Goal: Task Accomplishment & Management: Use online tool/utility

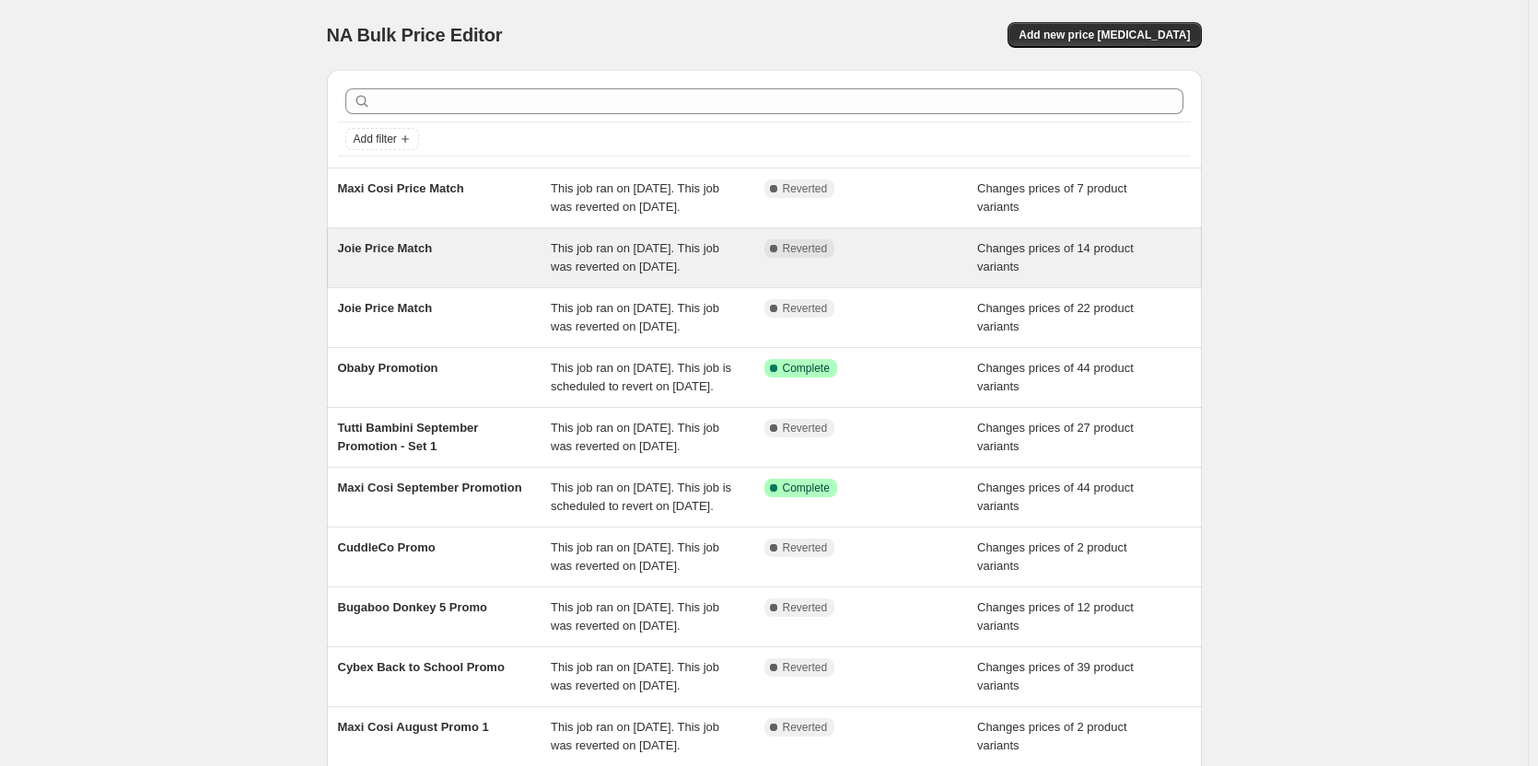
click at [868, 276] on div "Complete Reverted" at bounding box center [872, 257] width 214 height 37
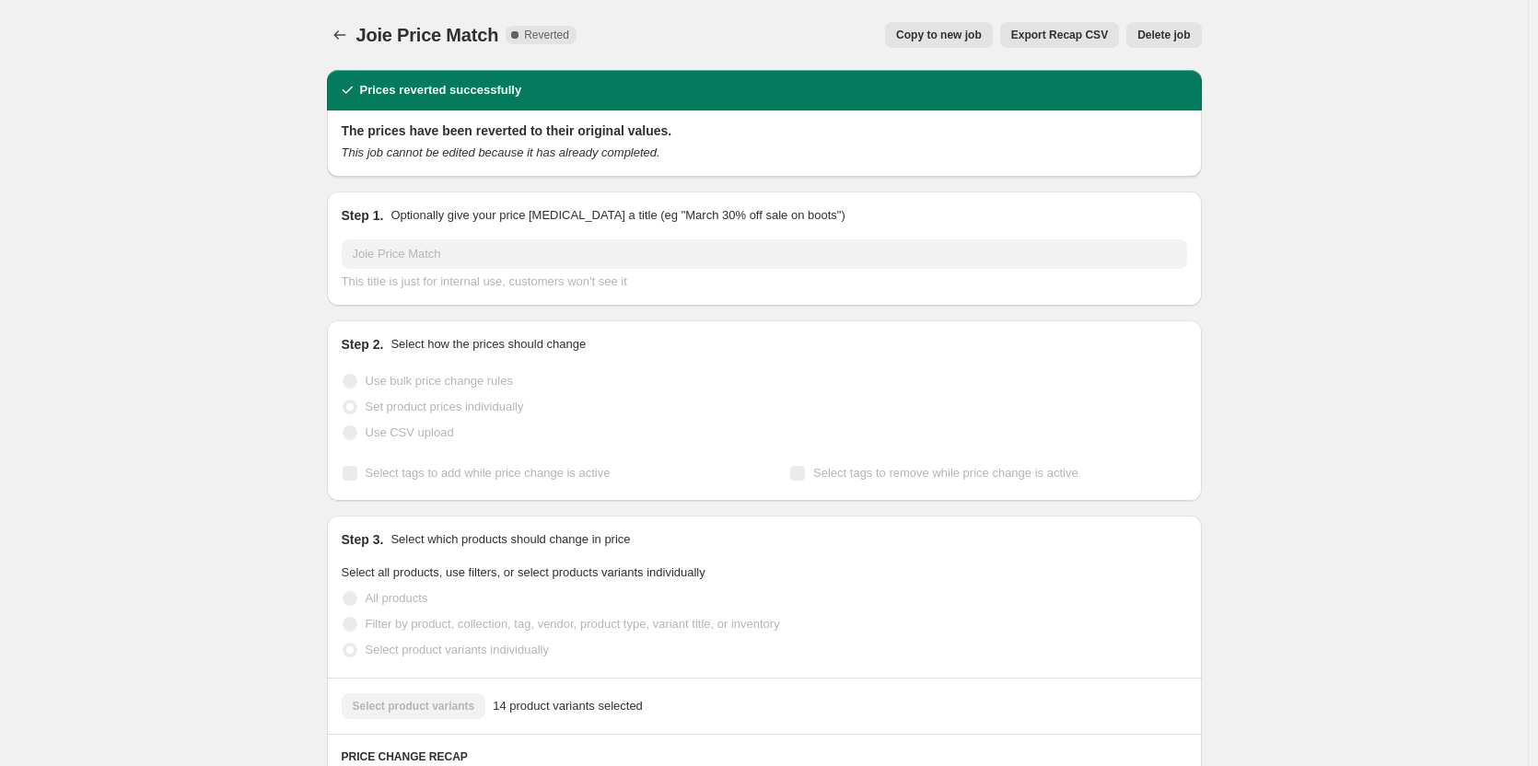
click at [944, 34] on span "Copy to new job" at bounding box center [939, 35] width 86 height 15
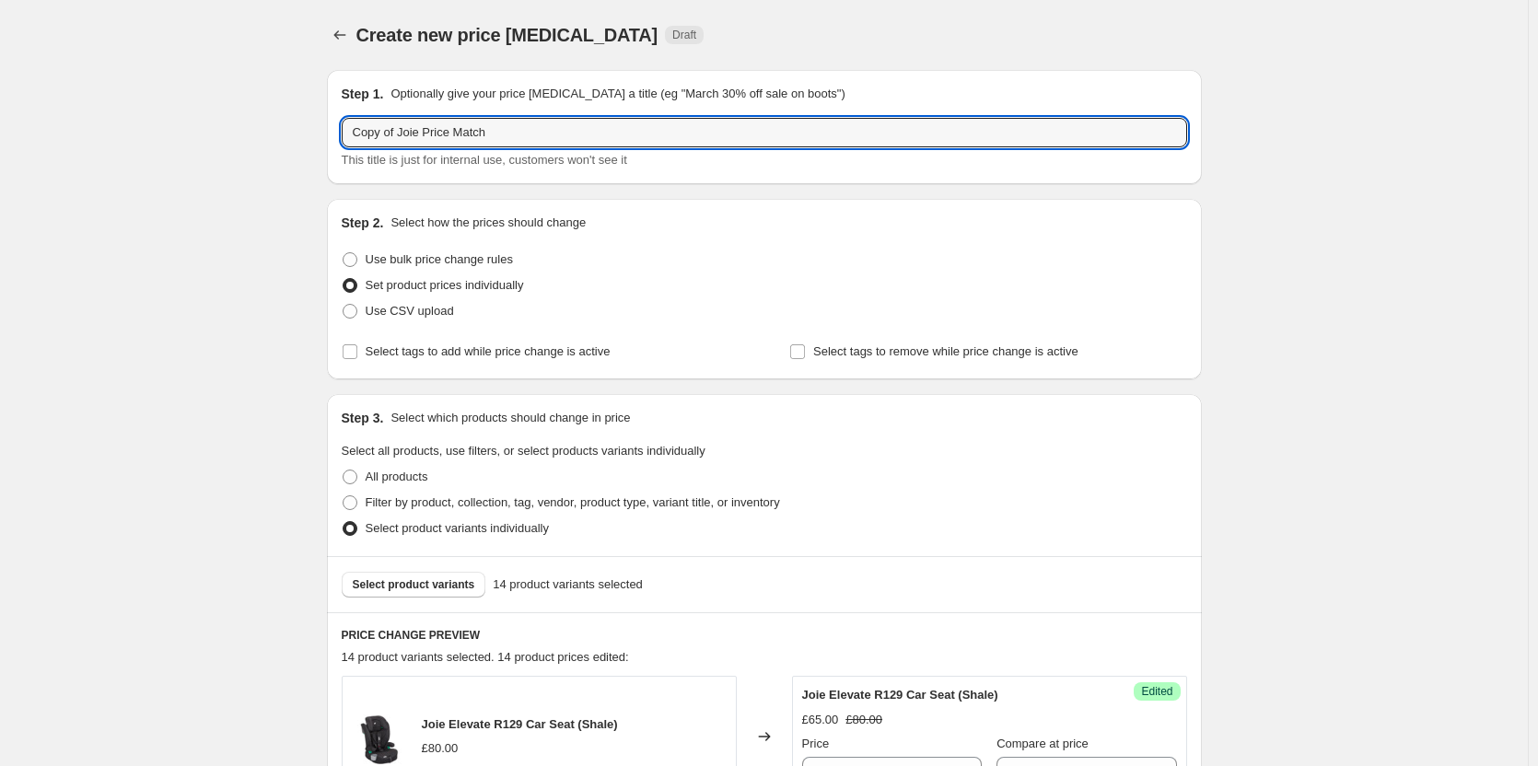
drag, startPoint x: 401, startPoint y: 136, endPoint x: 170, endPoint y: 136, distance: 230.3
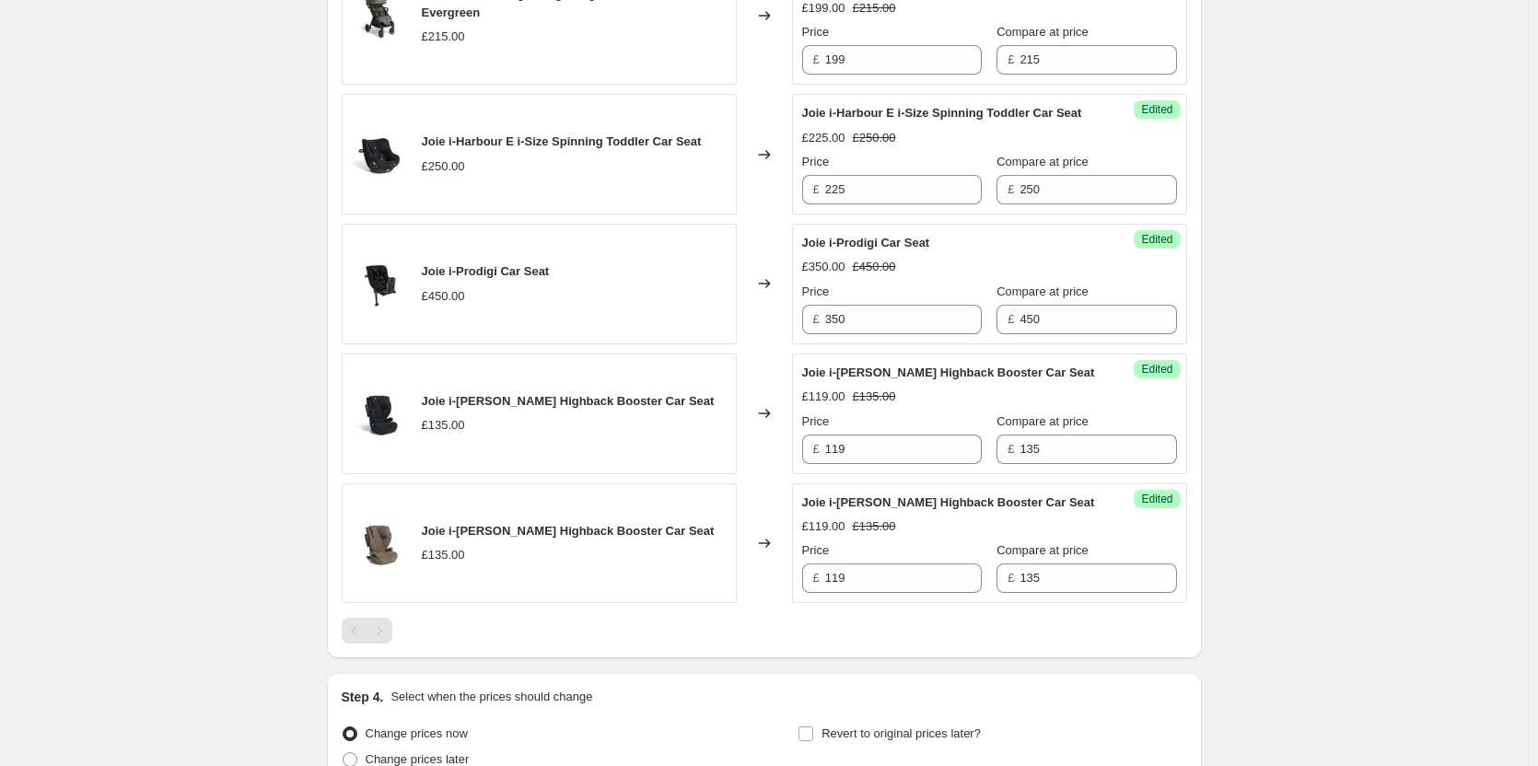
scroll to position [2149, 0]
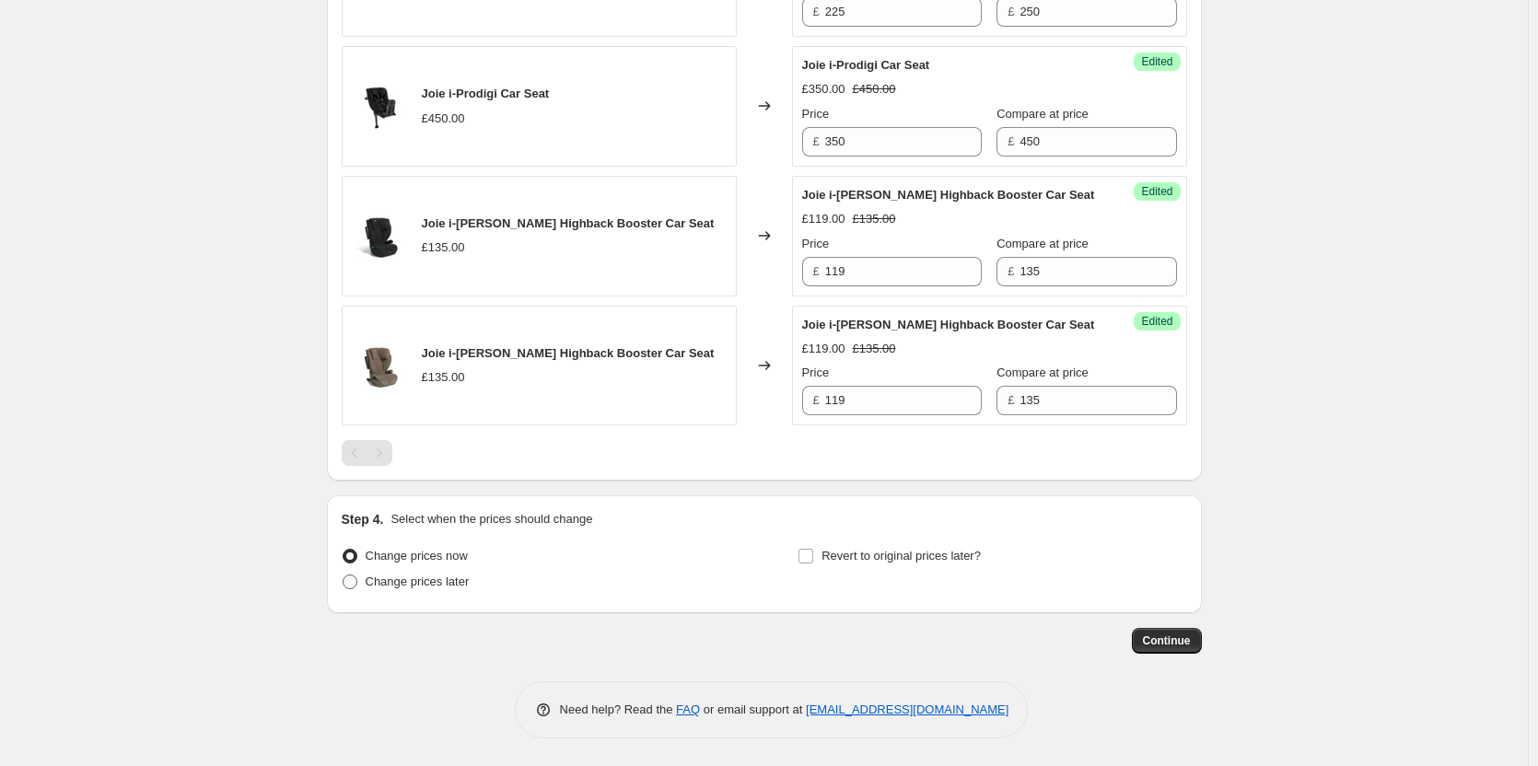
type input "Joie Price Match"
click at [405, 589] on span "Change prices later" at bounding box center [418, 582] width 104 height 14
click at [344, 576] on input "Change prices later" at bounding box center [343, 575] width 1 height 1
radio input "true"
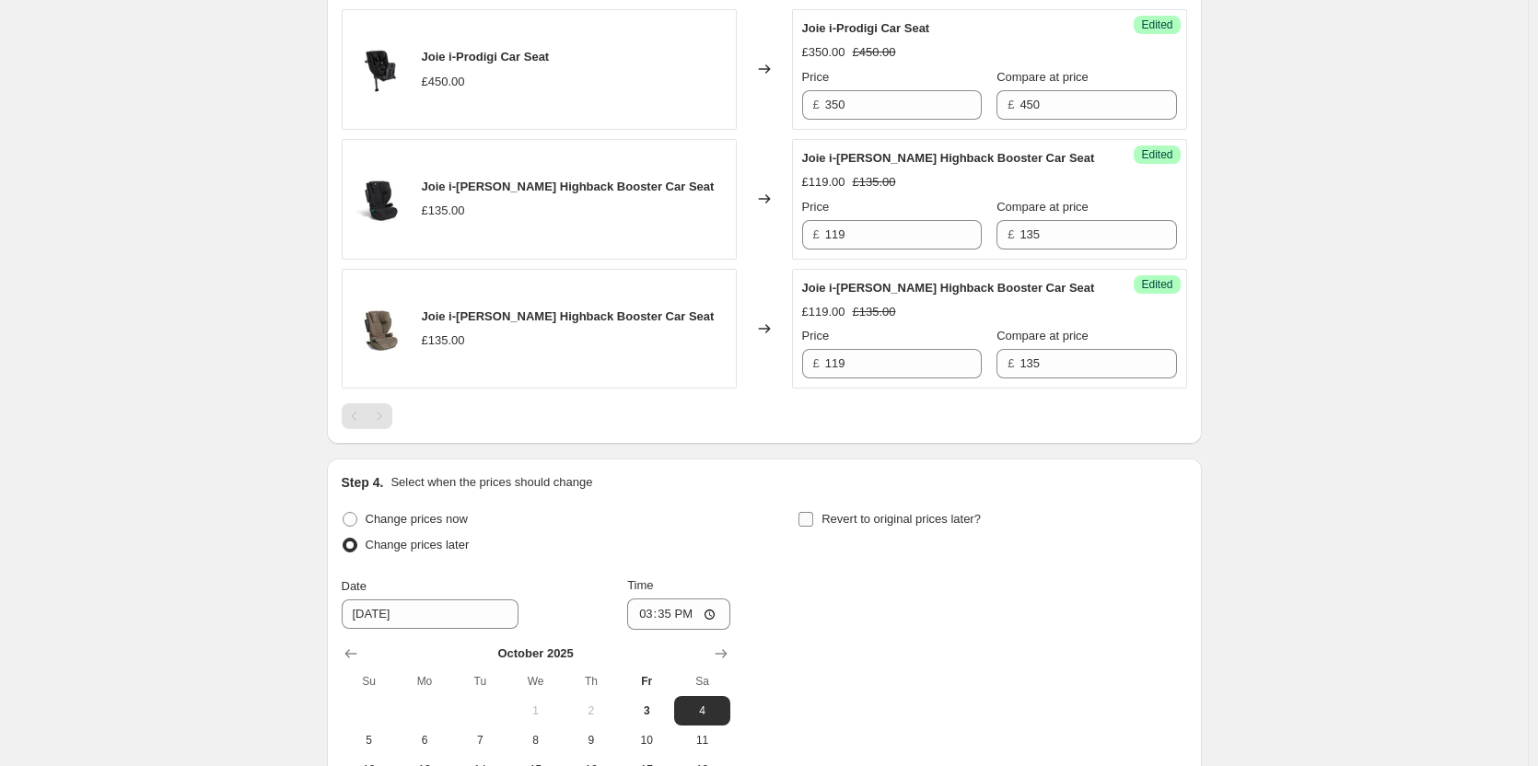
click at [881, 529] on span "Revert to original prices later?" at bounding box center [901, 519] width 159 height 18
click at [813, 527] on input "Revert to original prices later?" at bounding box center [806, 519] width 15 height 15
checkbox input "true"
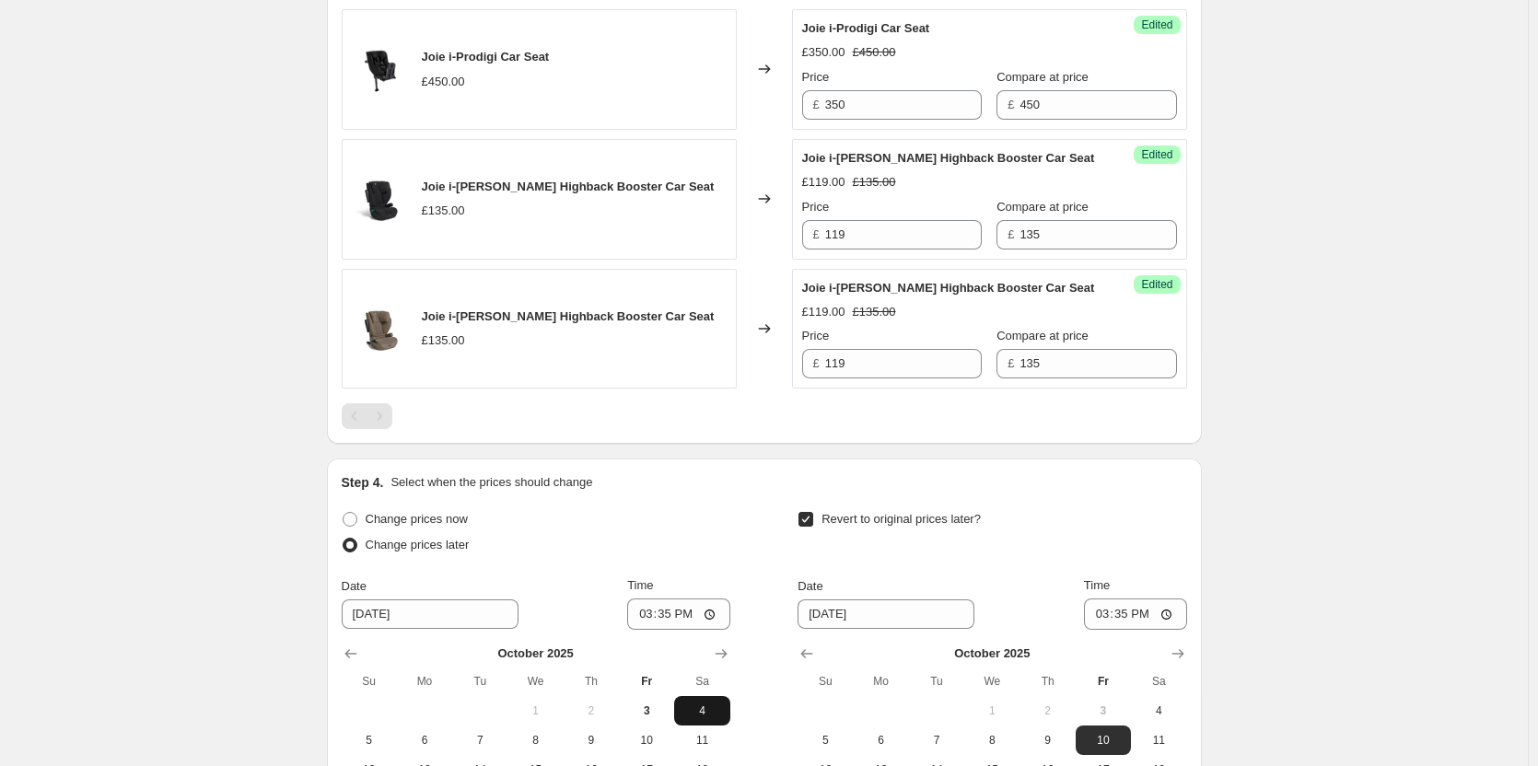
scroll to position [2464, 0]
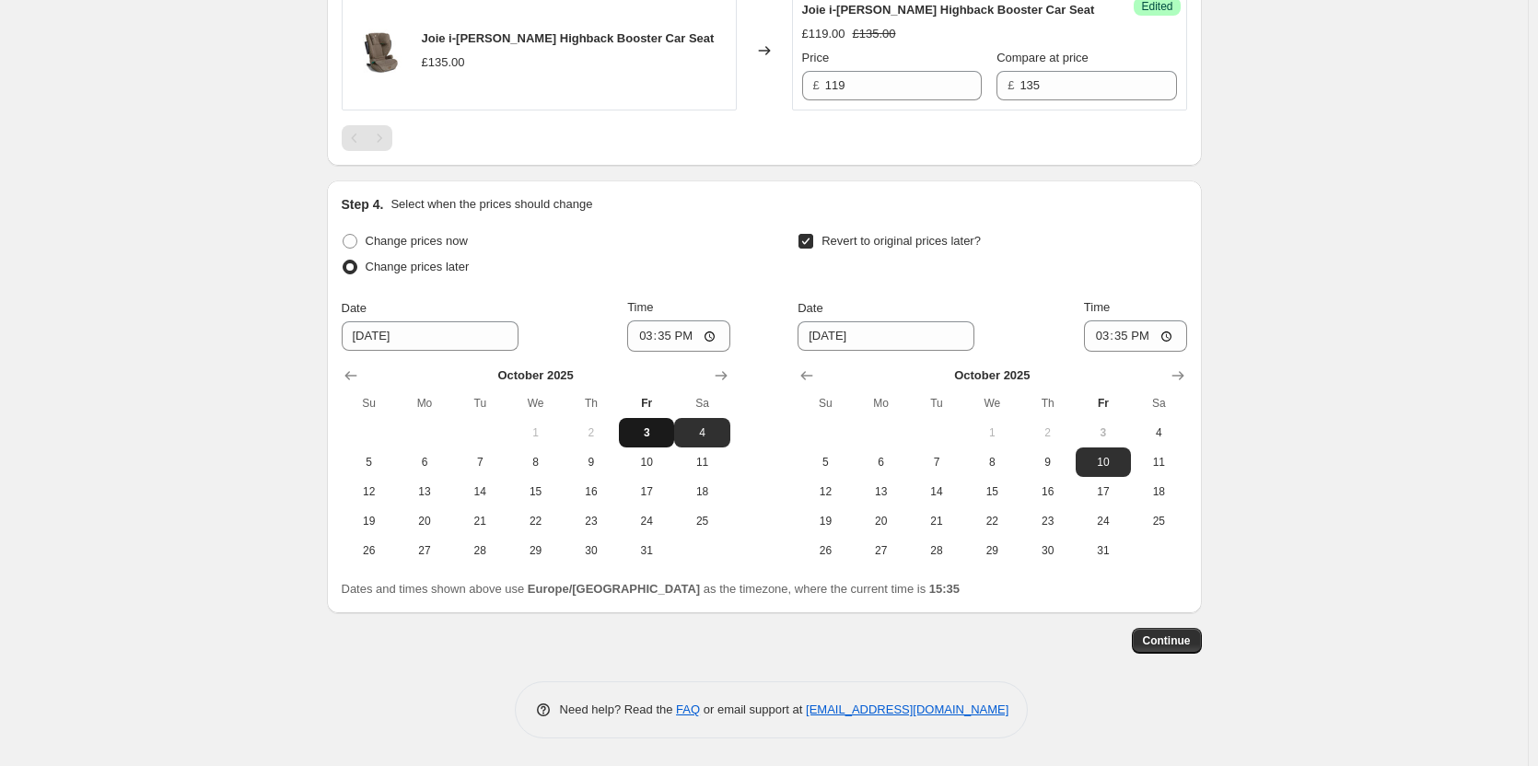
click at [659, 438] on span "3" at bounding box center [646, 433] width 41 height 15
type input "[DATE]"
click at [1168, 432] on span "4" at bounding box center [1158, 433] width 41 height 15
type input "[DATE]"
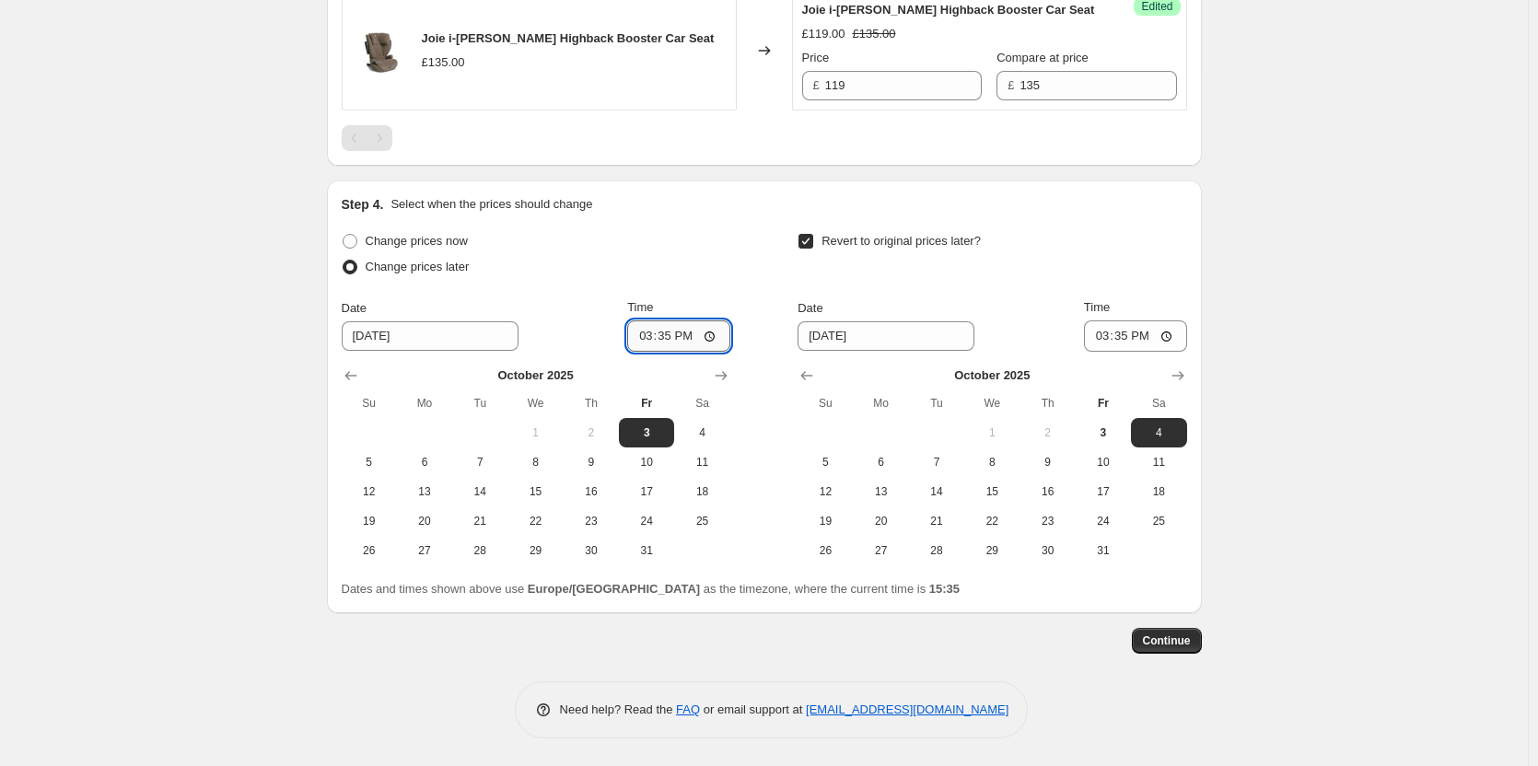
click at [679, 332] on input "15:35" at bounding box center [678, 336] width 103 height 31
type input "18:00"
click at [1128, 334] on input "15:35" at bounding box center [1135, 336] width 103 height 31
type input "06:00"
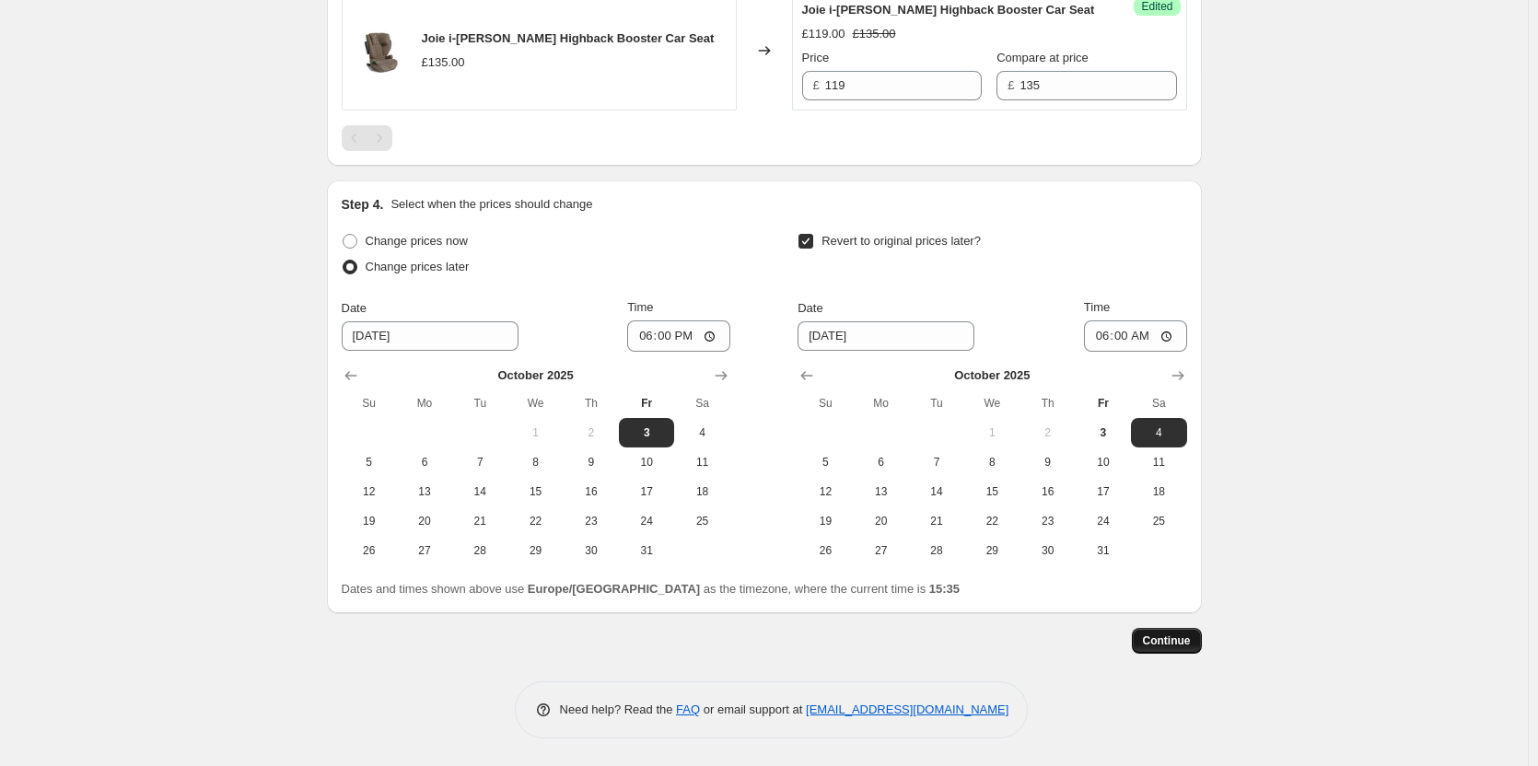
click at [1187, 646] on span "Continue" at bounding box center [1167, 641] width 48 height 15
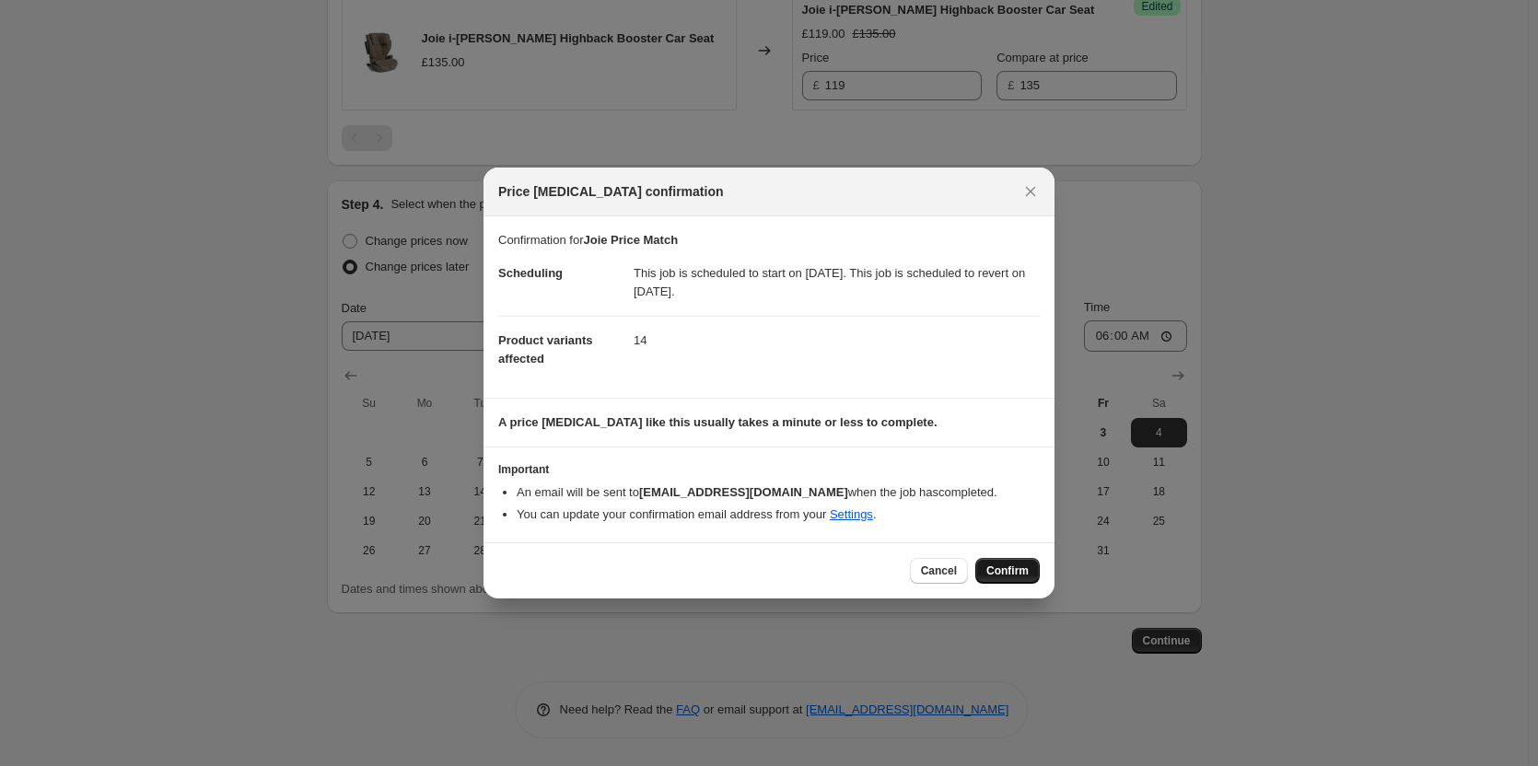
click at [993, 572] on span "Confirm" at bounding box center [1007, 571] width 42 height 15
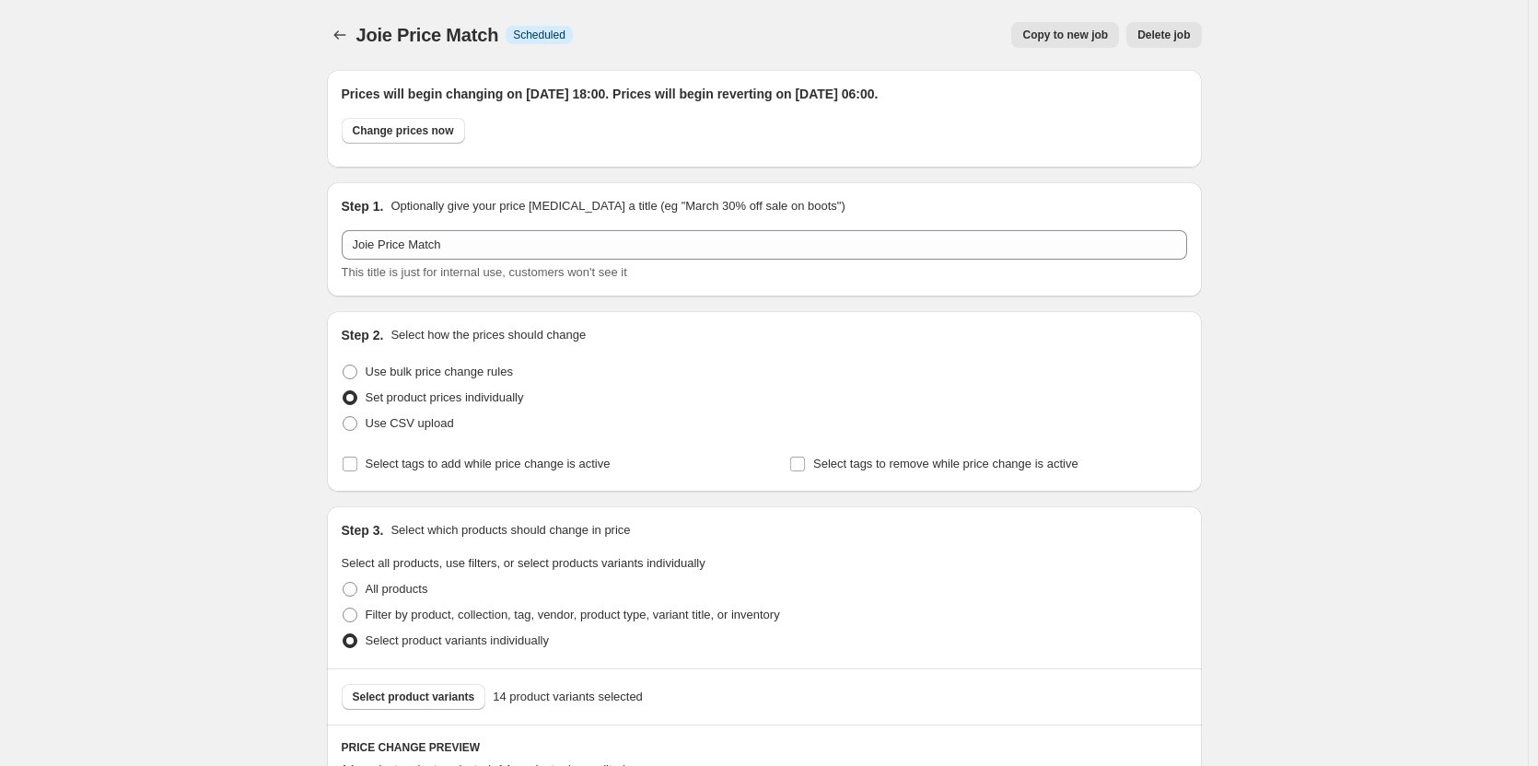
click at [1046, 21] on div "Joie Price Match. This page is ready Joie Price Match Info Scheduled Copy to ne…" at bounding box center [764, 35] width 875 height 70
click at [1049, 40] on span "Copy to new job" at bounding box center [1065, 35] width 86 height 15
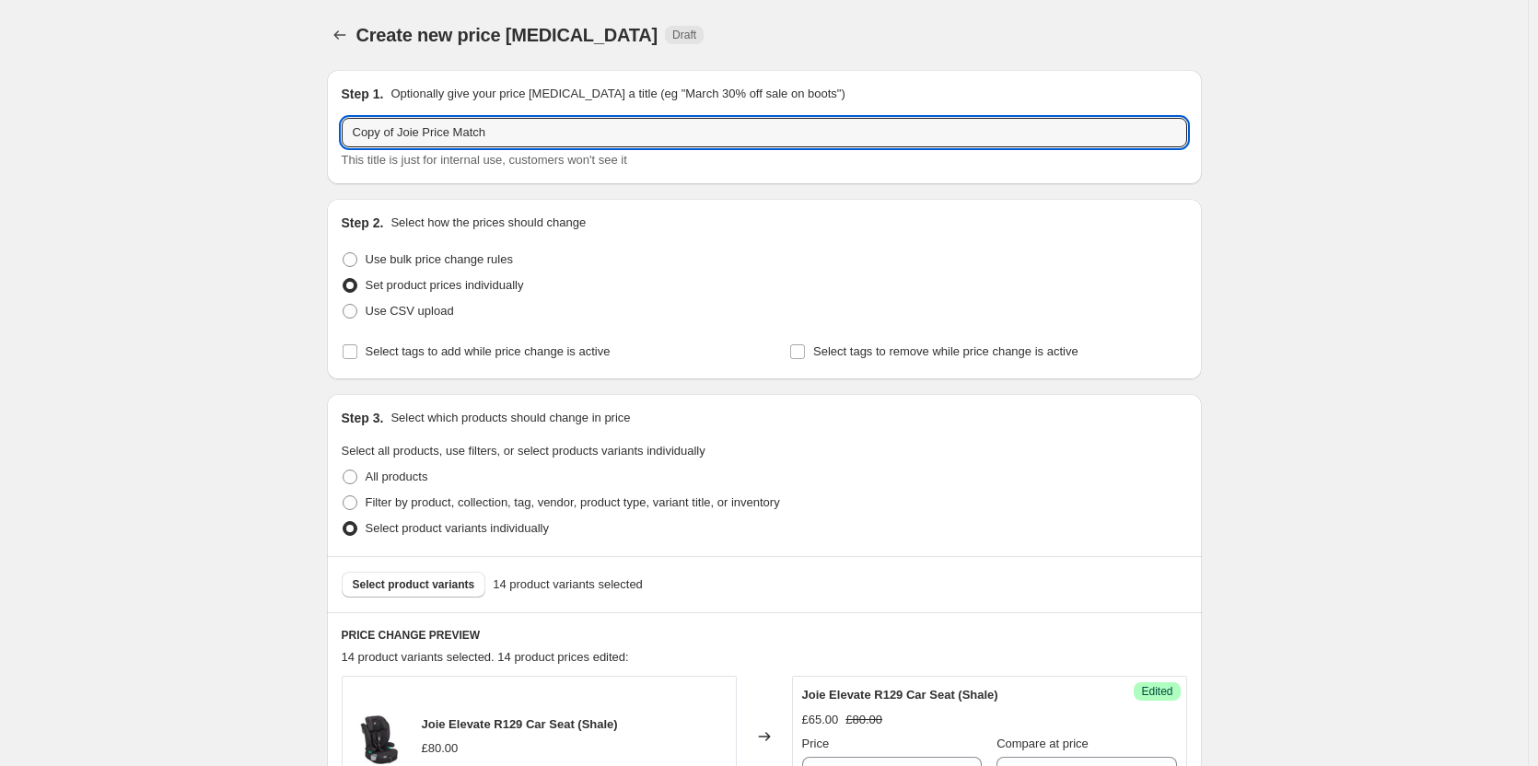
drag, startPoint x: 399, startPoint y: 133, endPoint x: 123, endPoint y: 136, distance: 276.4
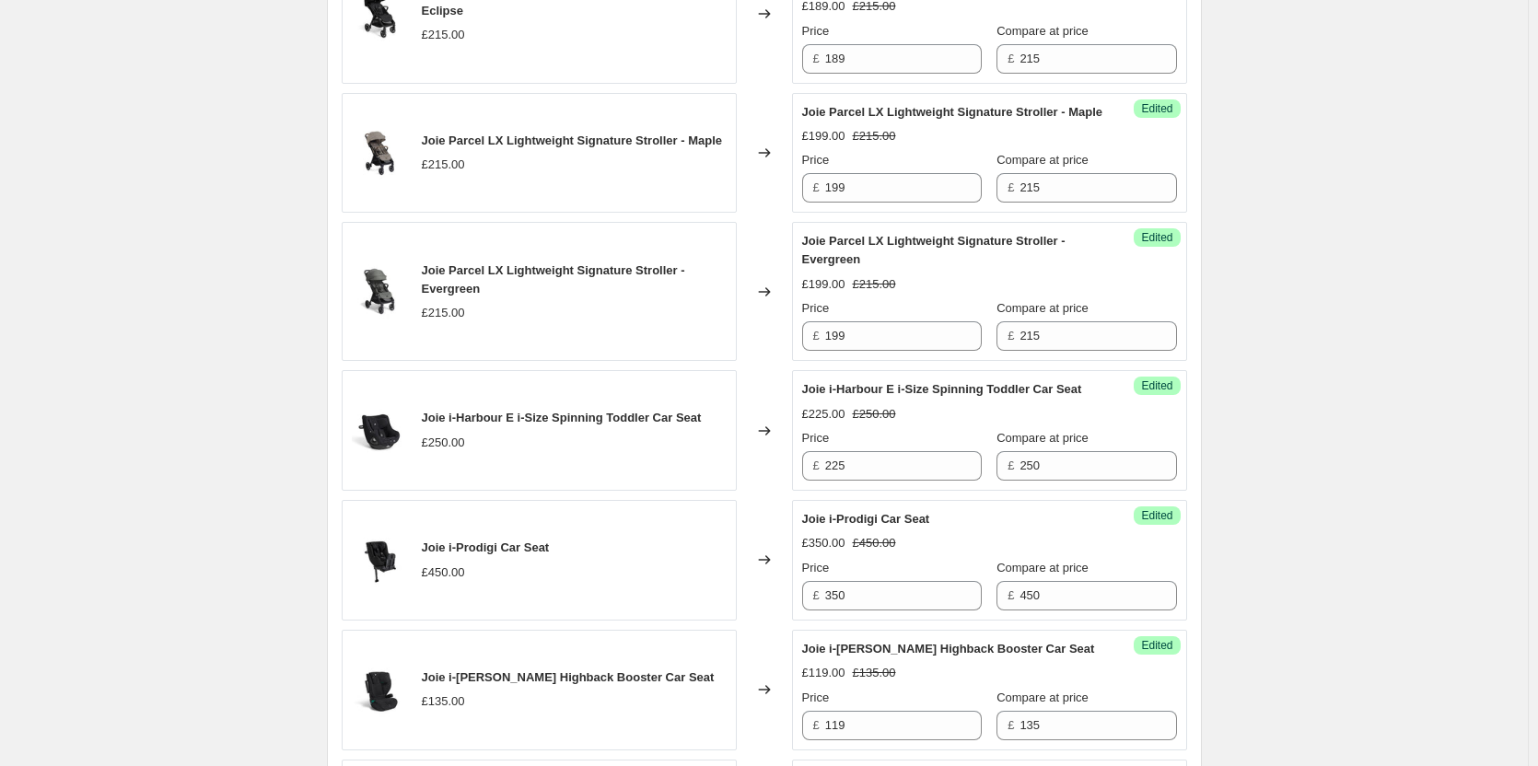
scroll to position [2149, 0]
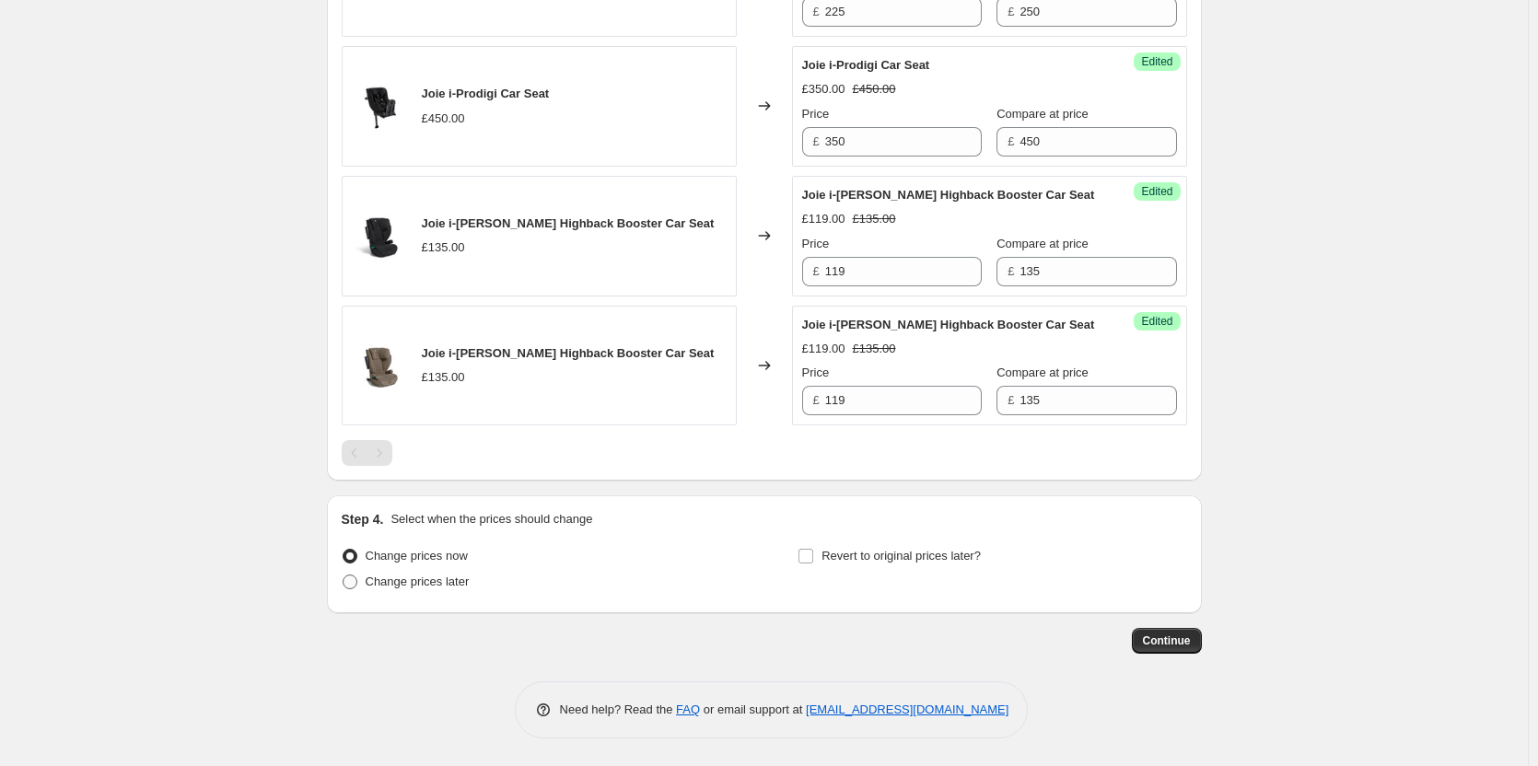
type input "Joie Price Match"
click at [455, 589] on span "Change prices later" at bounding box center [418, 582] width 104 height 14
click at [344, 576] on input "Change prices later" at bounding box center [343, 575] width 1 height 1
radio input "true"
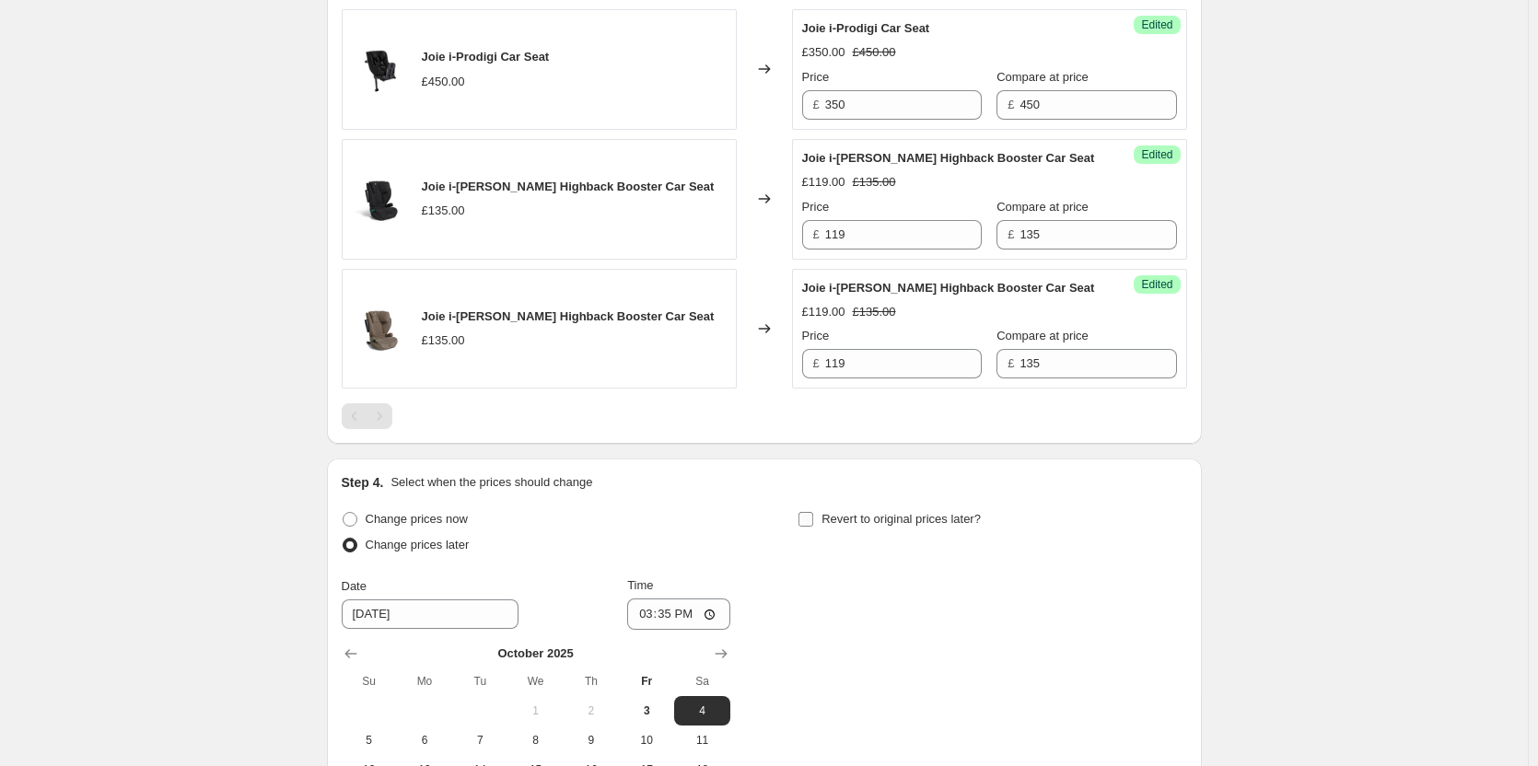
click at [875, 526] on span "Revert to original prices later?" at bounding box center [901, 519] width 159 height 14
click at [813, 527] on input "Revert to original prices later?" at bounding box center [806, 519] width 15 height 15
checkbox input "true"
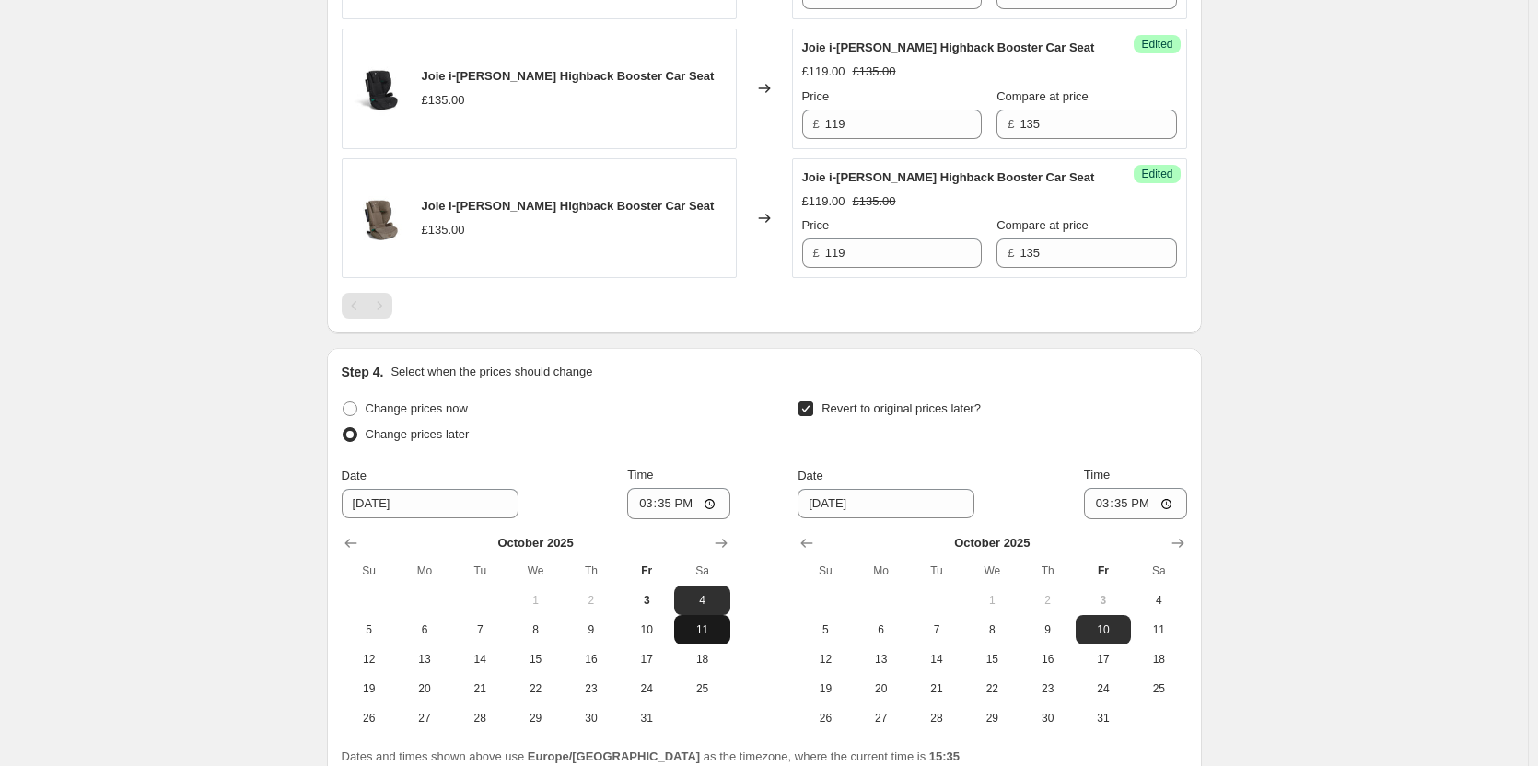
scroll to position [2425, 0]
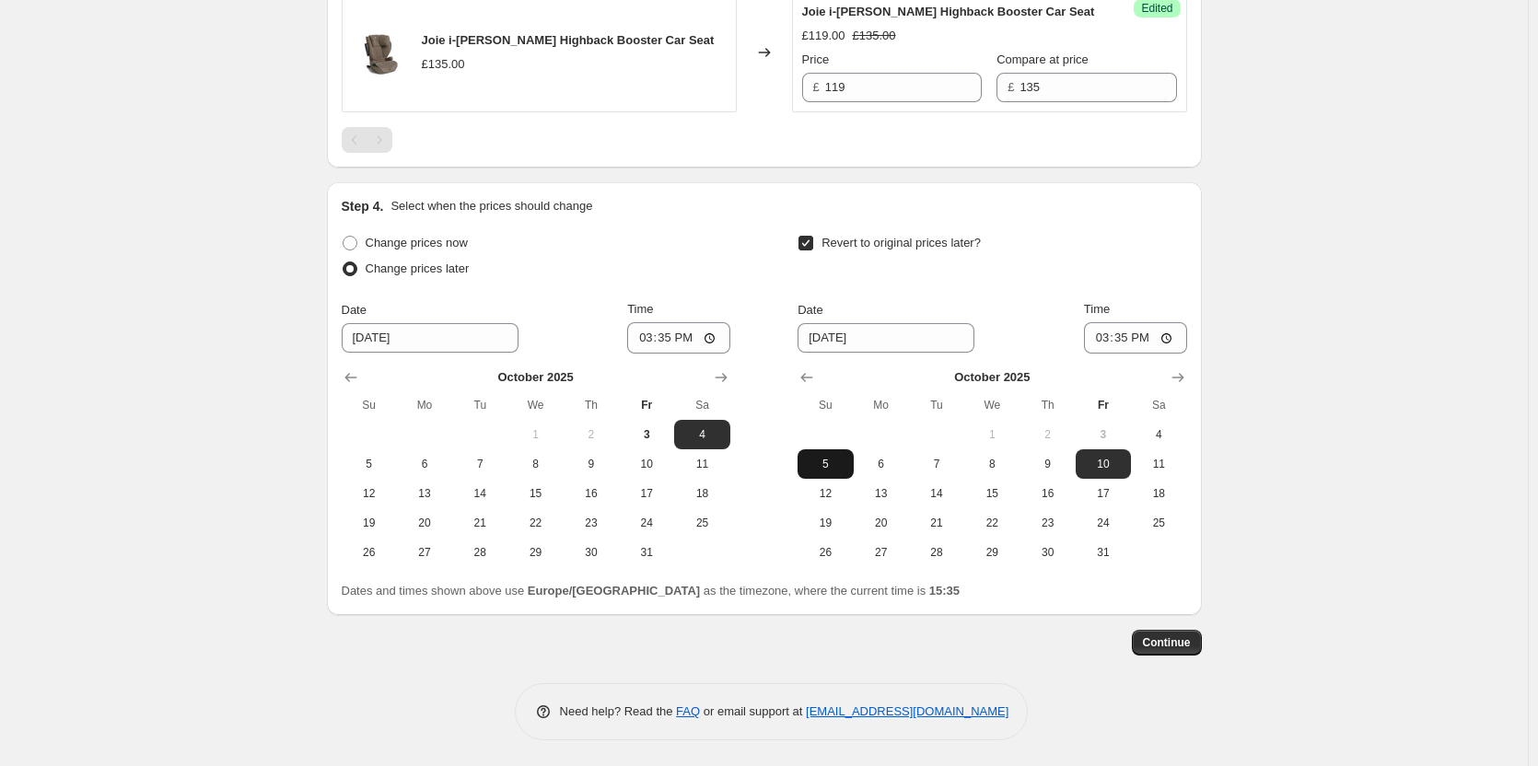
click at [830, 472] on span "5" at bounding box center [825, 464] width 41 height 15
type input "[DATE]"
click at [664, 354] on input "15:35" at bounding box center [678, 337] width 103 height 31
type input "18:00"
click at [1134, 354] on input "06:35" at bounding box center [1135, 337] width 103 height 31
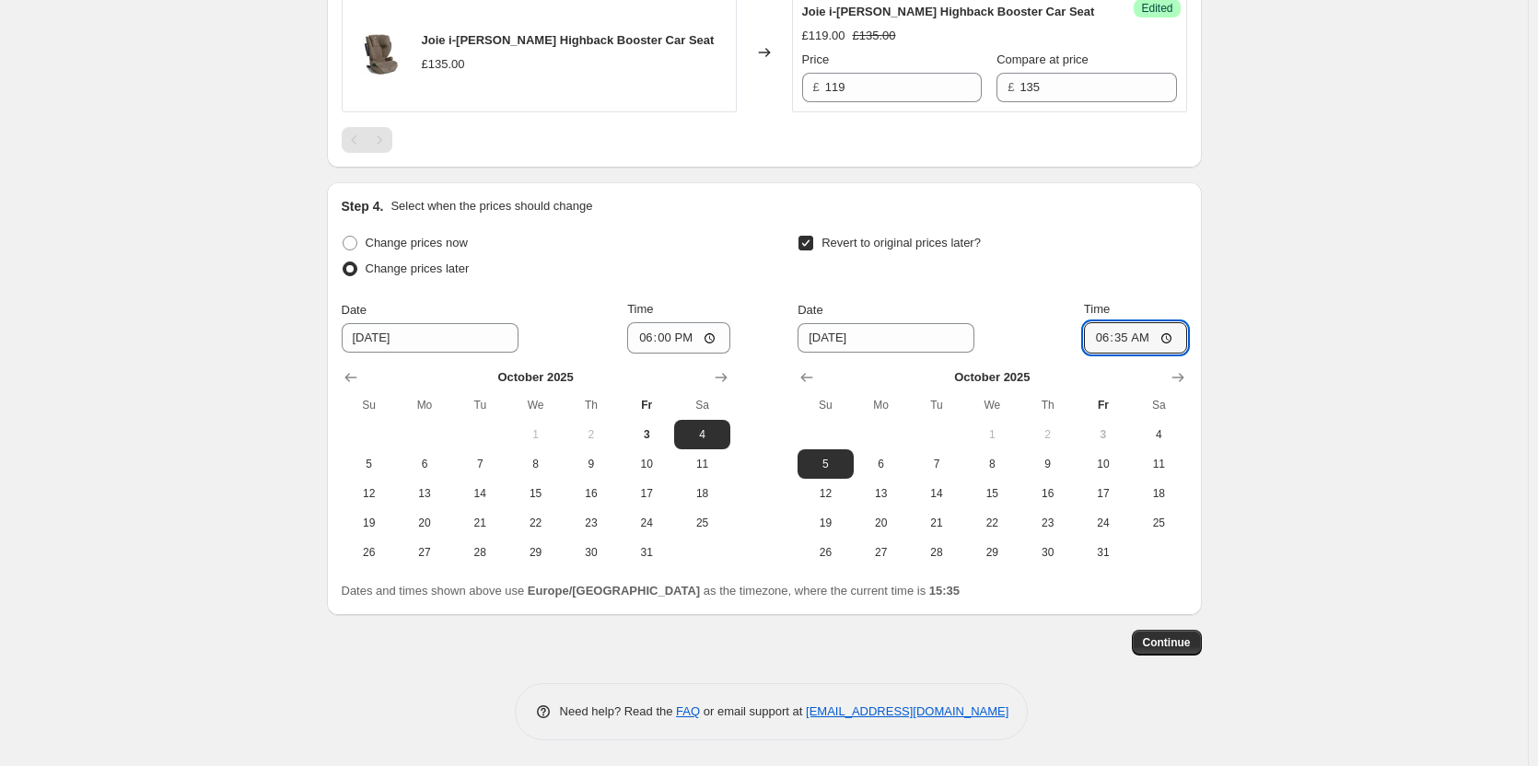
type input "06:00"
click at [1172, 650] on span "Continue" at bounding box center [1167, 643] width 48 height 15
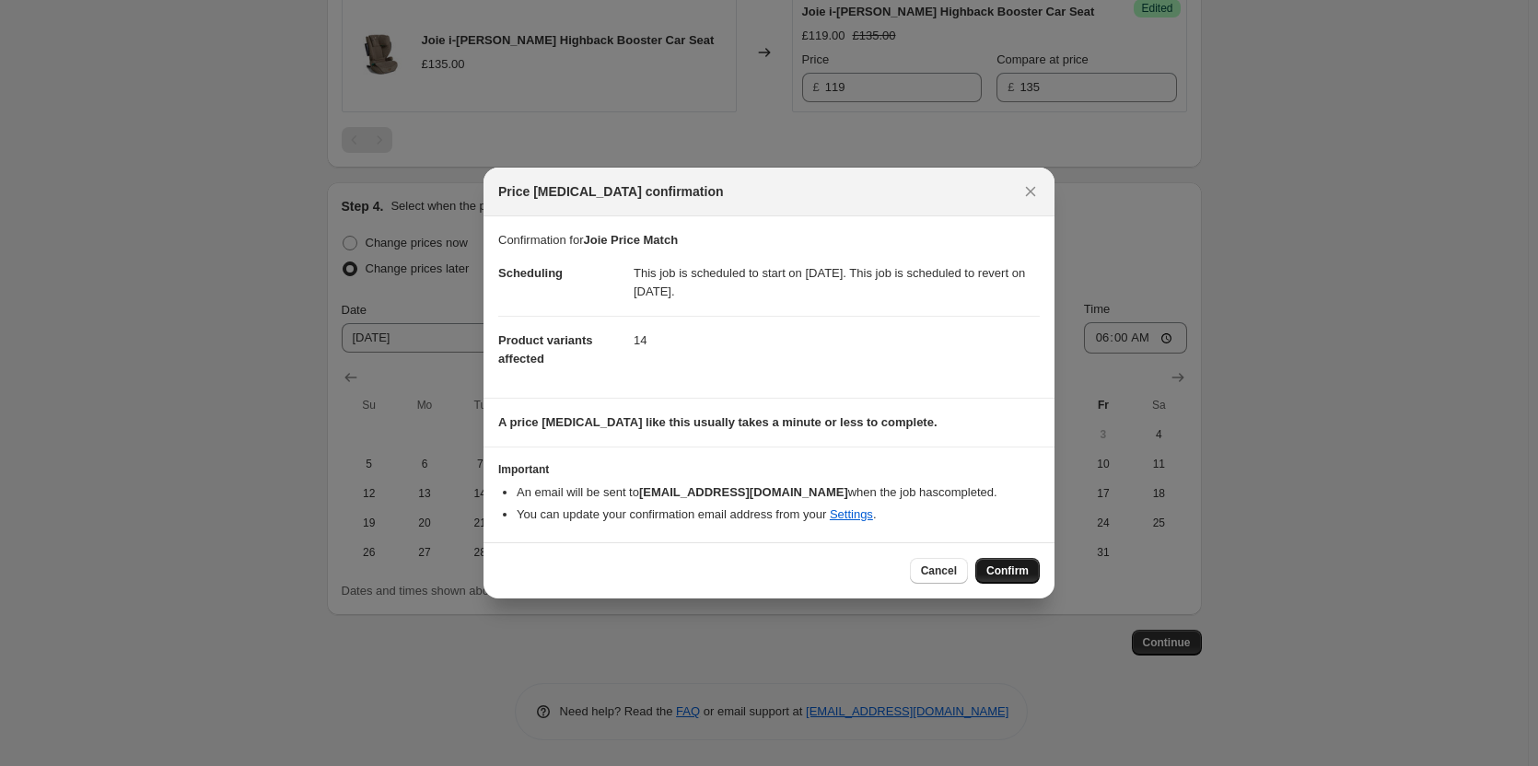
click at [1008, 575] on span "Confirm" at bounding box center [1007, 571] width 42 height 15
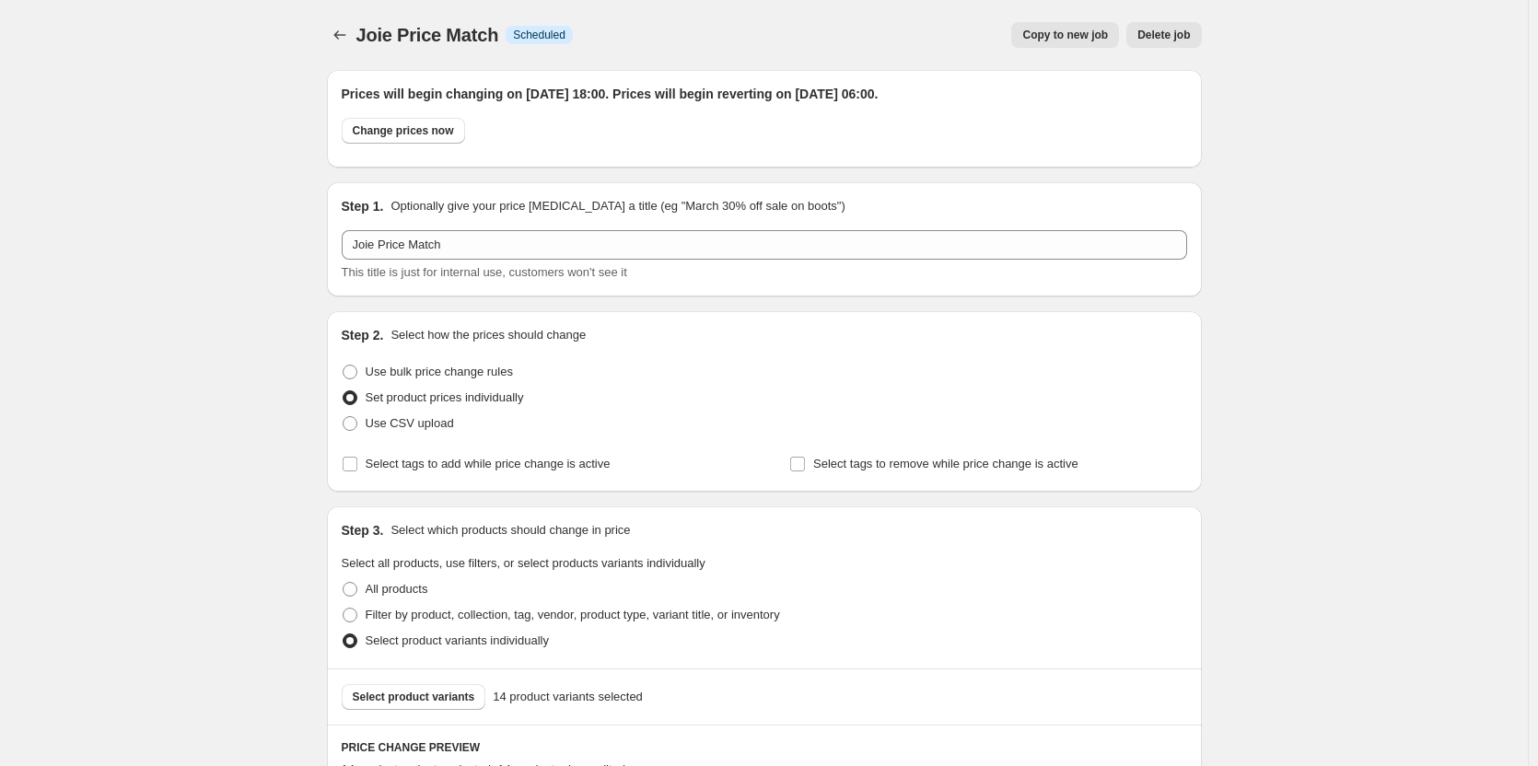
click at [1021, 53] on div "Joie Price Match. This page is ready Joie Price Match Info Scheduled Copy to ne…" at bounding box center [764, 35] width 875 height 70
click at [1070, 40] on span "Copy to new job" at bounding box center [1065, 35] width 86 height 15
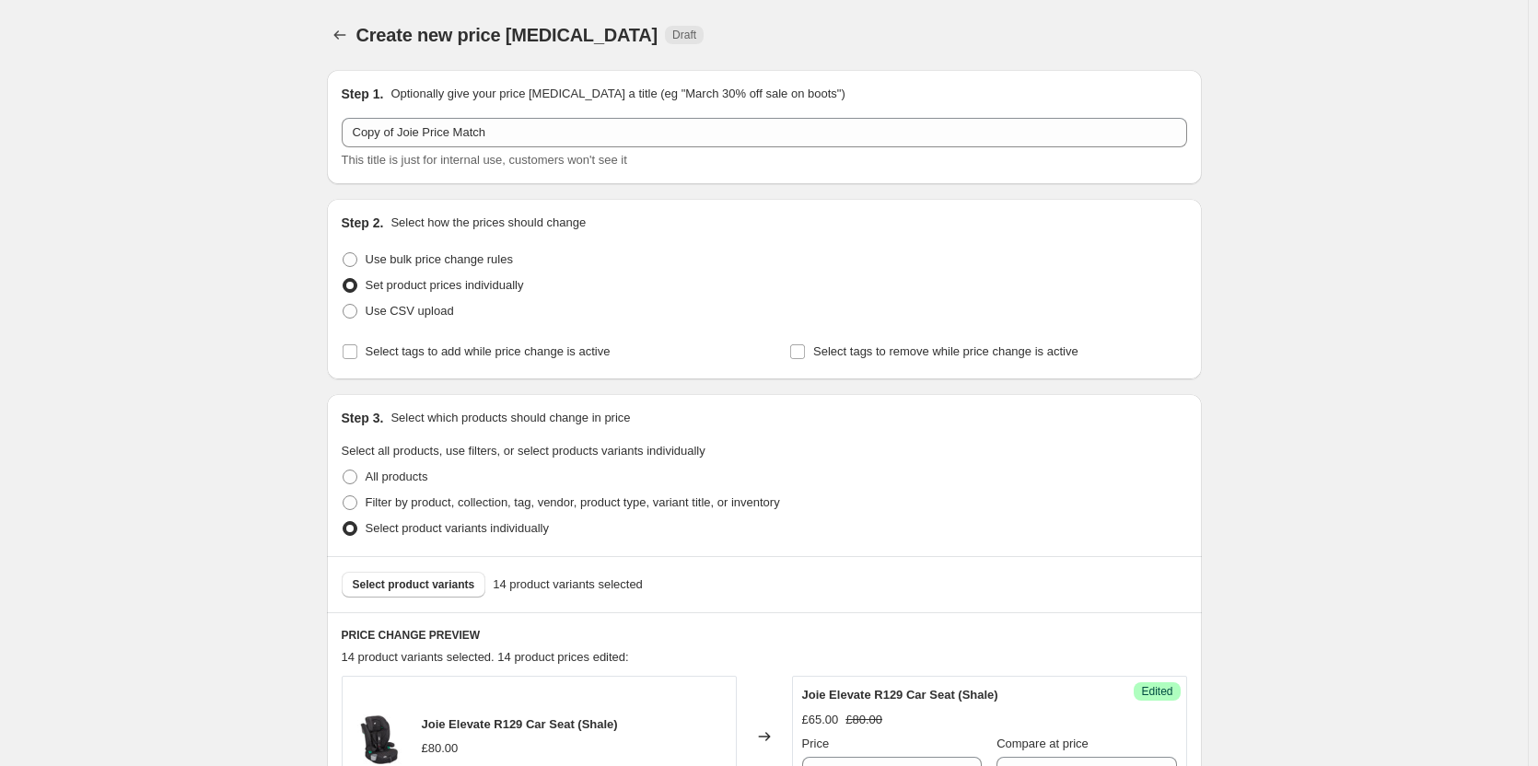
click at [560, 151] on div "This title is just for internal use, customers won't see it" at bounding box center [765, 160] width 846 height 18
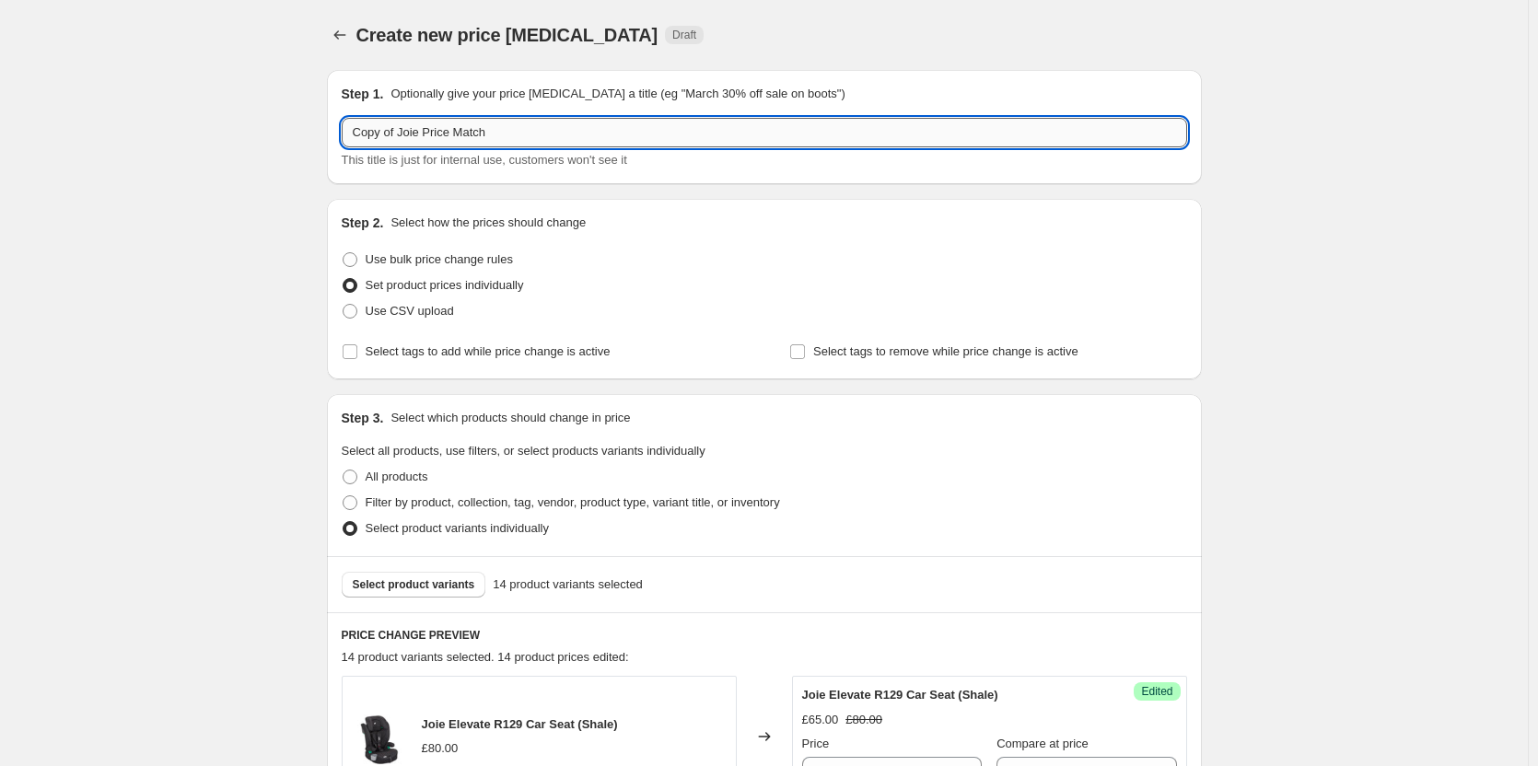
click at [569, 139] on input "Copy of Joie Price Match" at bounding box center [765, 132] width 846 height 29
paste input "text"
drag, startPoint x: 403, startPoint y: 131, endPoint x: 210, endPoint y: 126, distance: 192.6
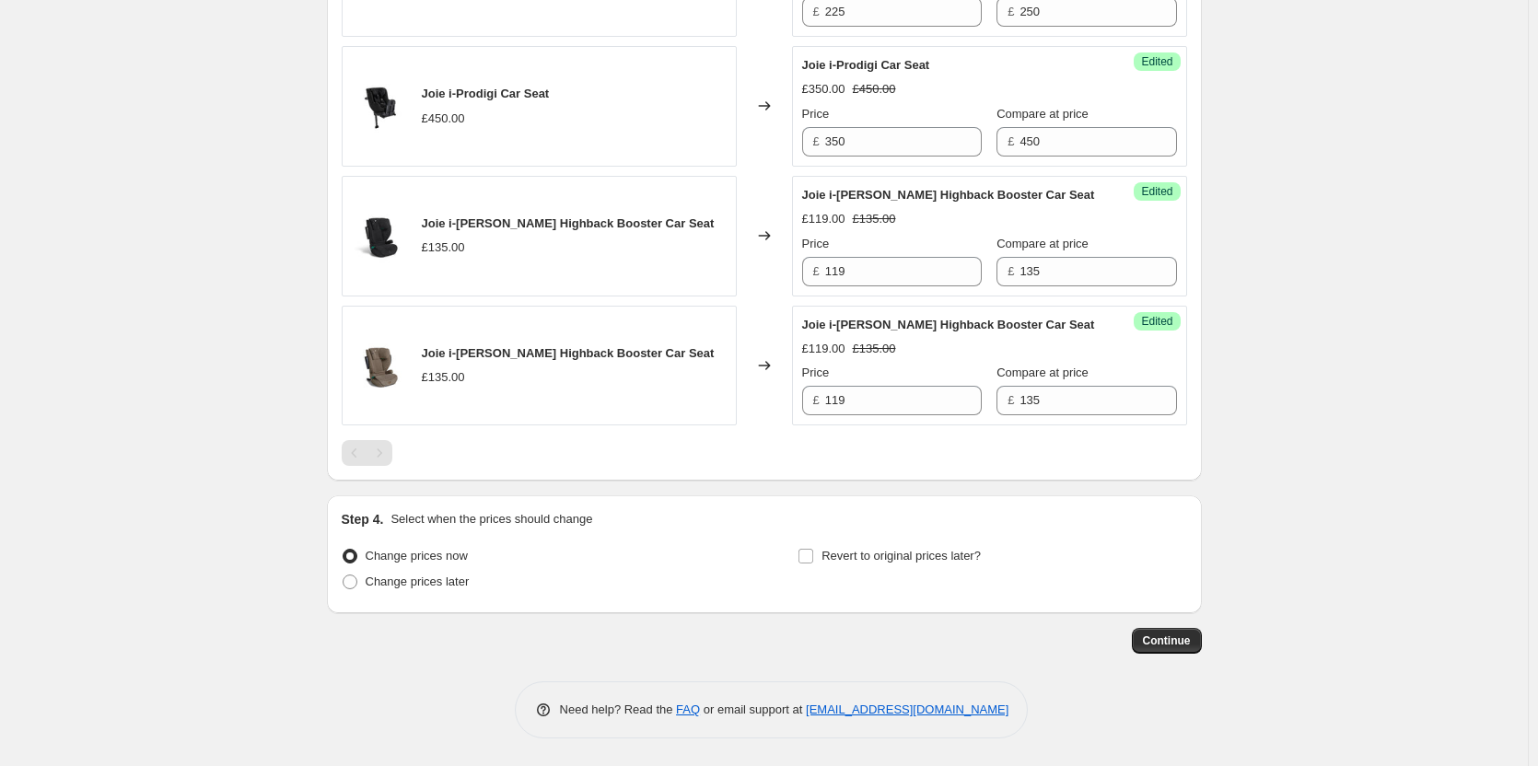
scroll to position [2149, 0]
type input "Joie Price Match"
click at [392, 581] on span "Change prices later" at bounding box center [418, 582] width 104 height 14
click at [344, 576] on input "Change prices later" at bounding box center [343, 575] width 1 height 1
radio input "true"
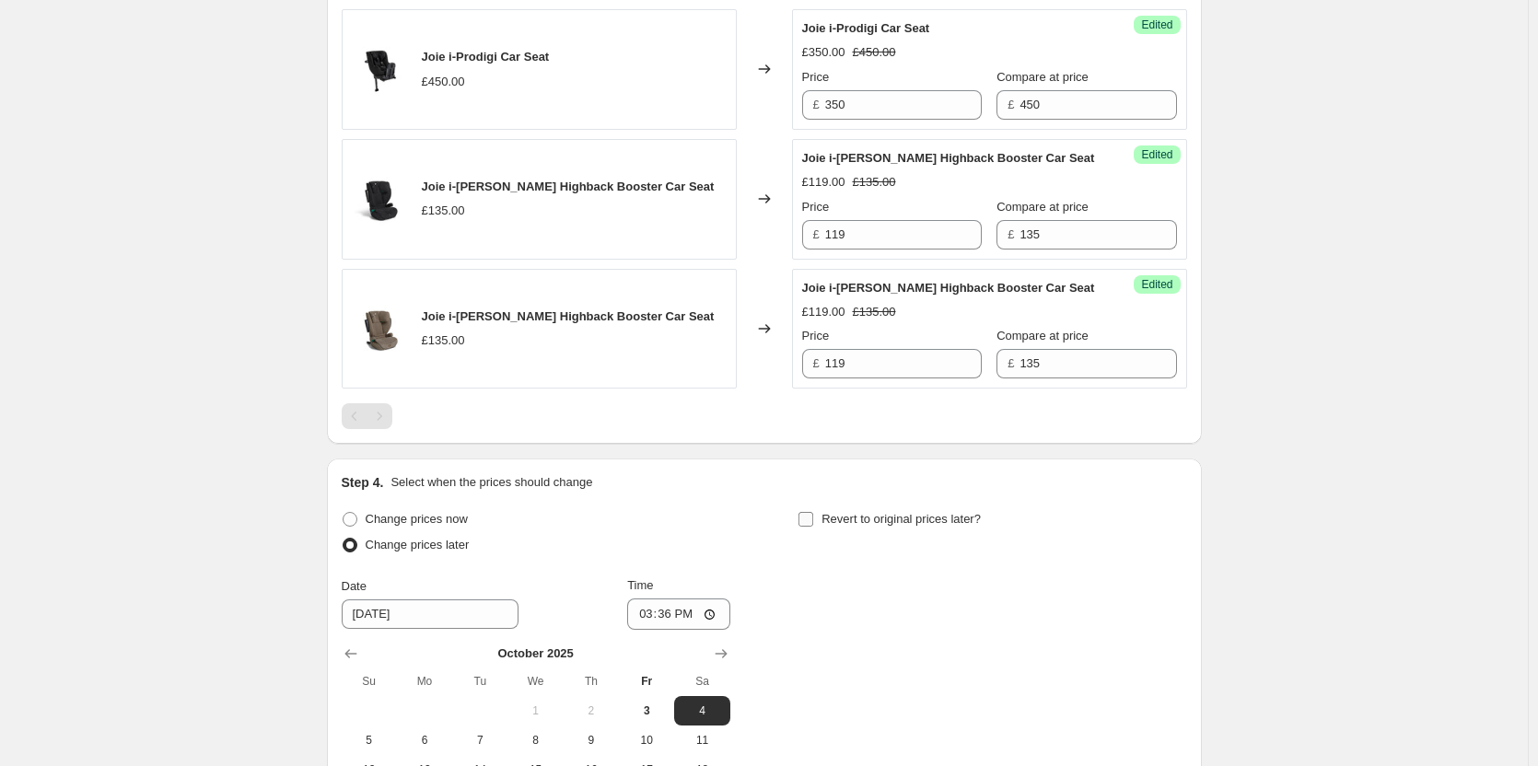
click at [826, 526] on span "Revert to original prices later?" at bounding box center [901, 519] width 159 height 14
click at [813, 527] on input "Revert to original prices later?" at bounding box center [806, 519] width 15 height 15
checkbox input "true"
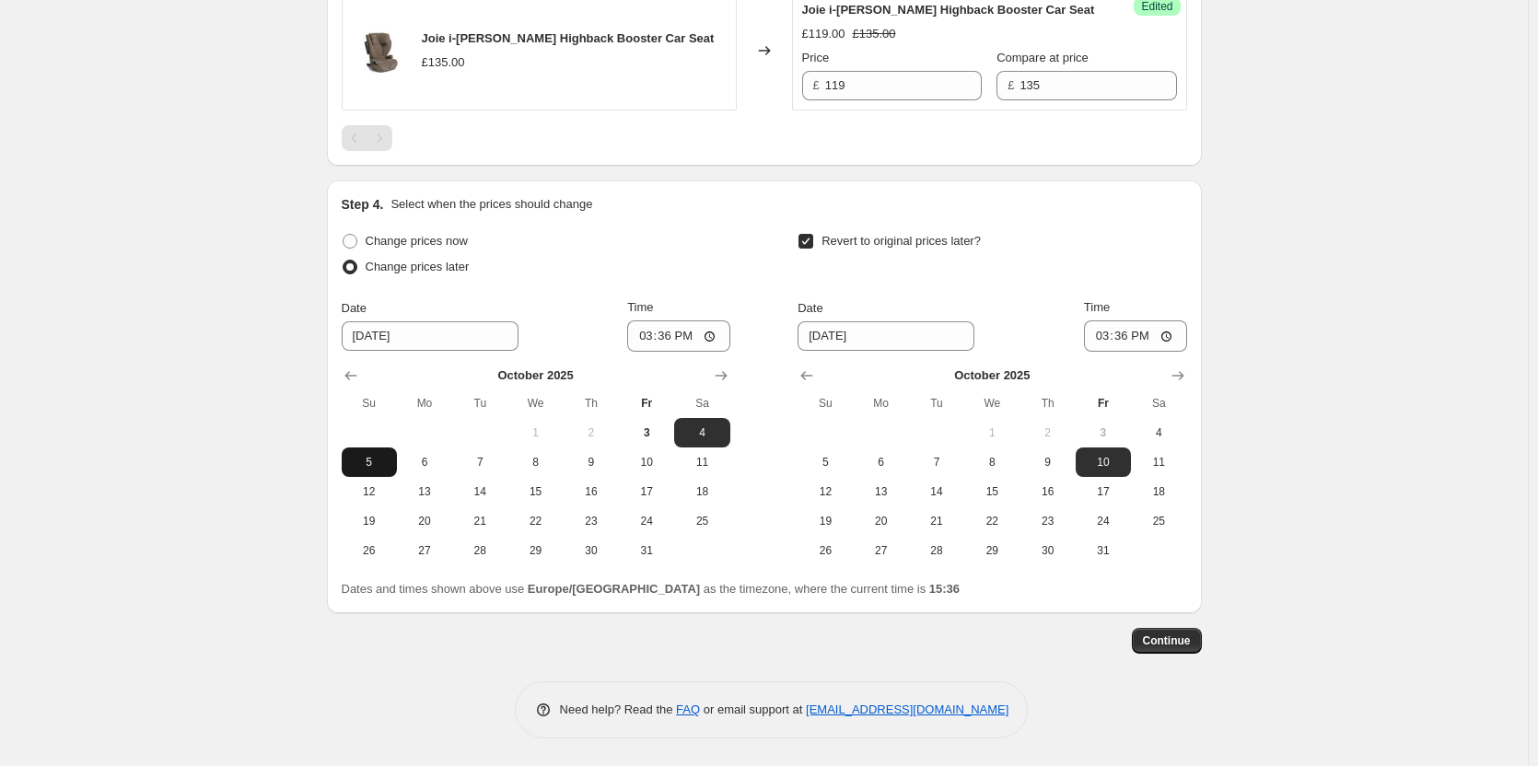
click at [375, 461] on span "5" at bounding box center [369, 462] width 41 height 15
type input "[DATE]"
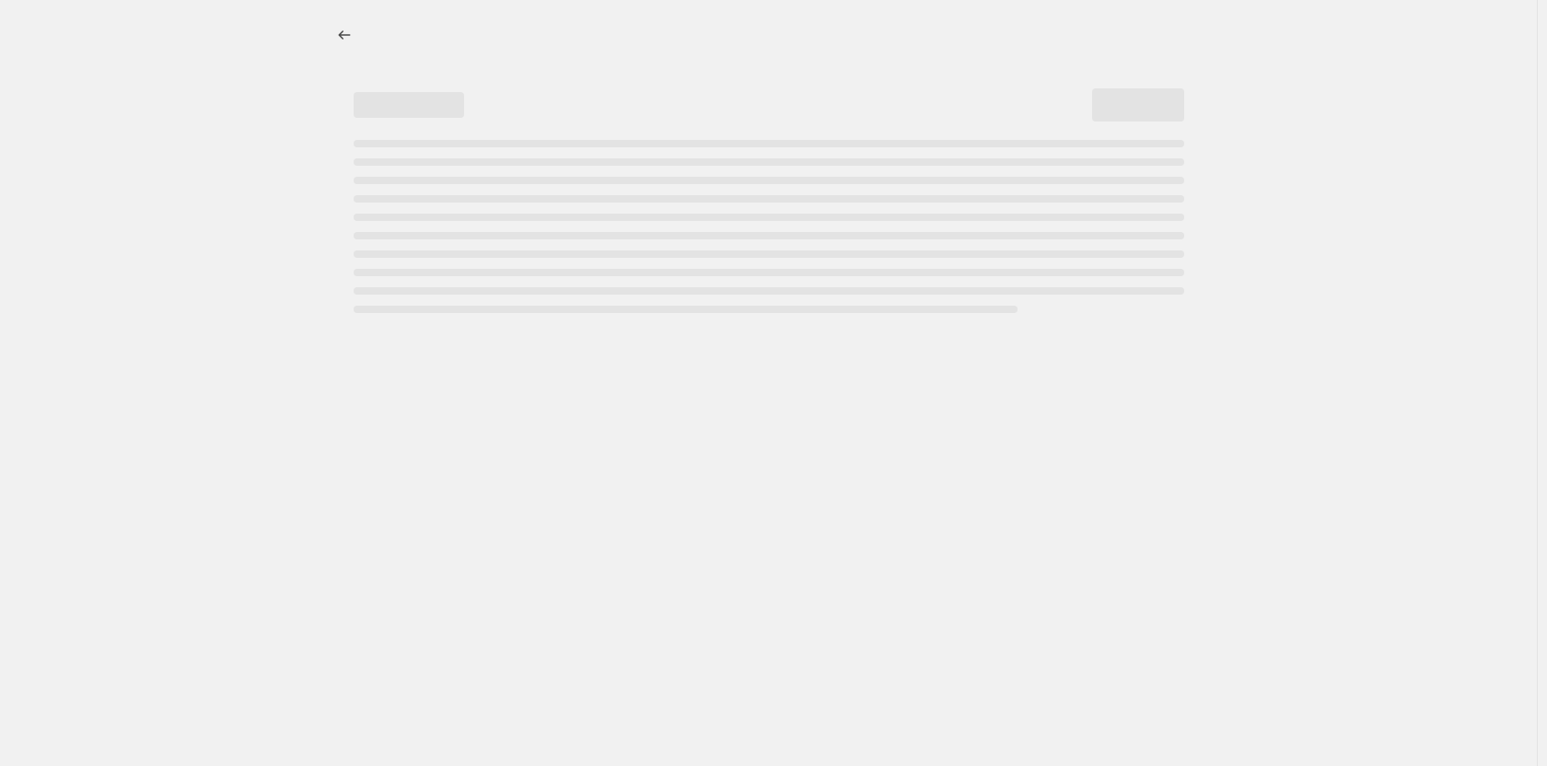
select select "percentage"
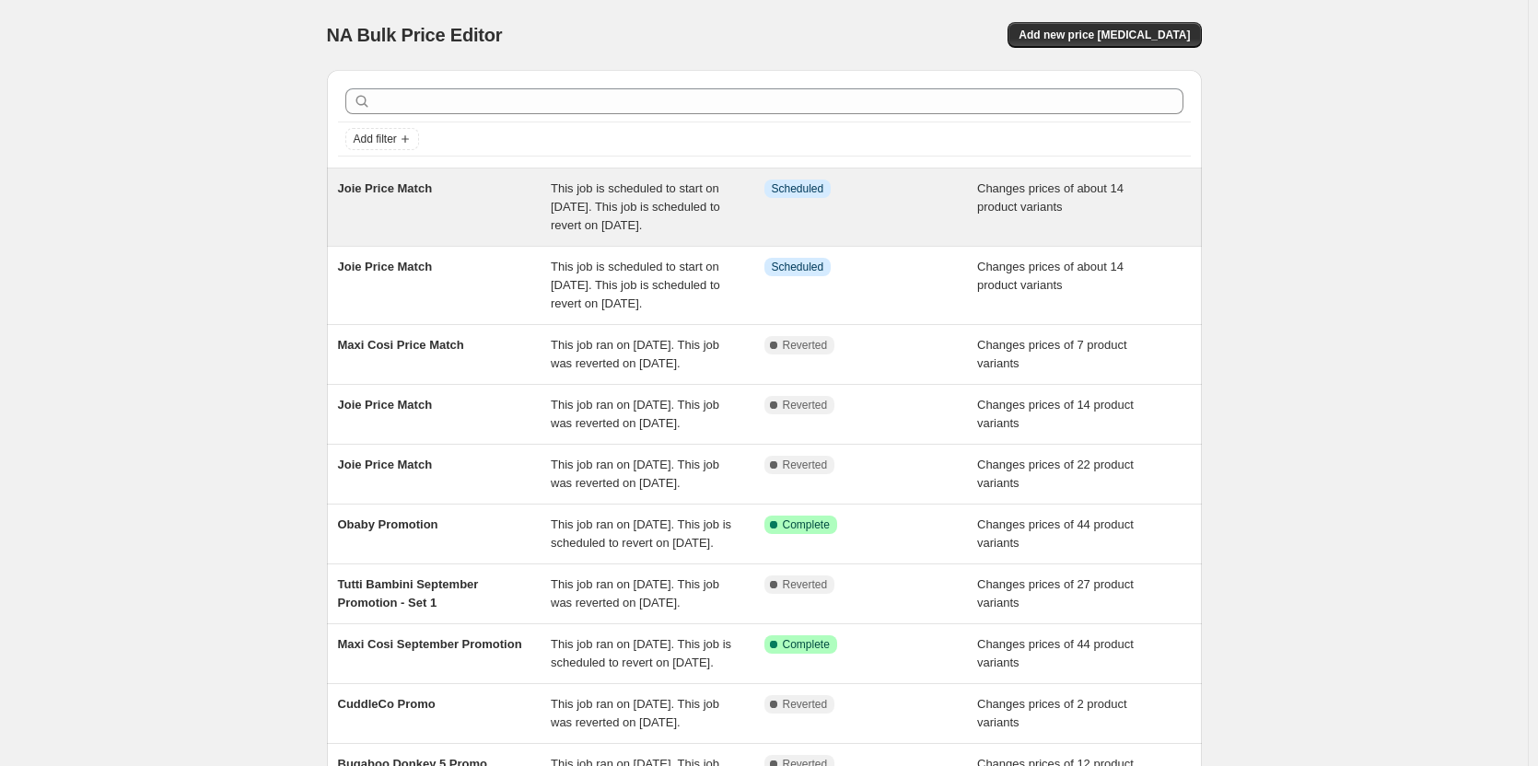
click at [893, 199] on div "Info Scheduled" at bounding box center [872, 207] width 214 height 55
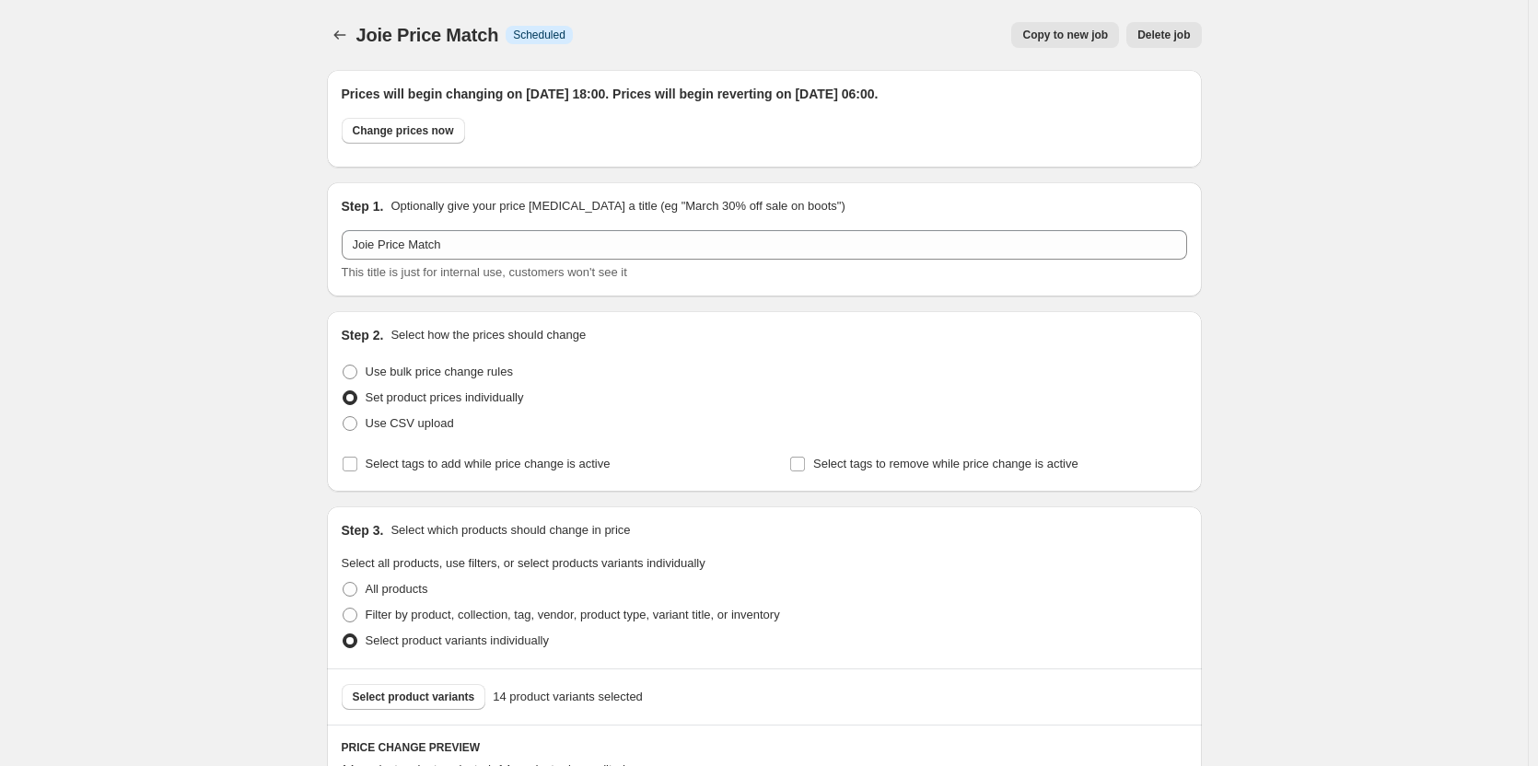
click at [1057, 25] on button "Copy to new job" at bounding box center [1065, 35] width 108 height 26
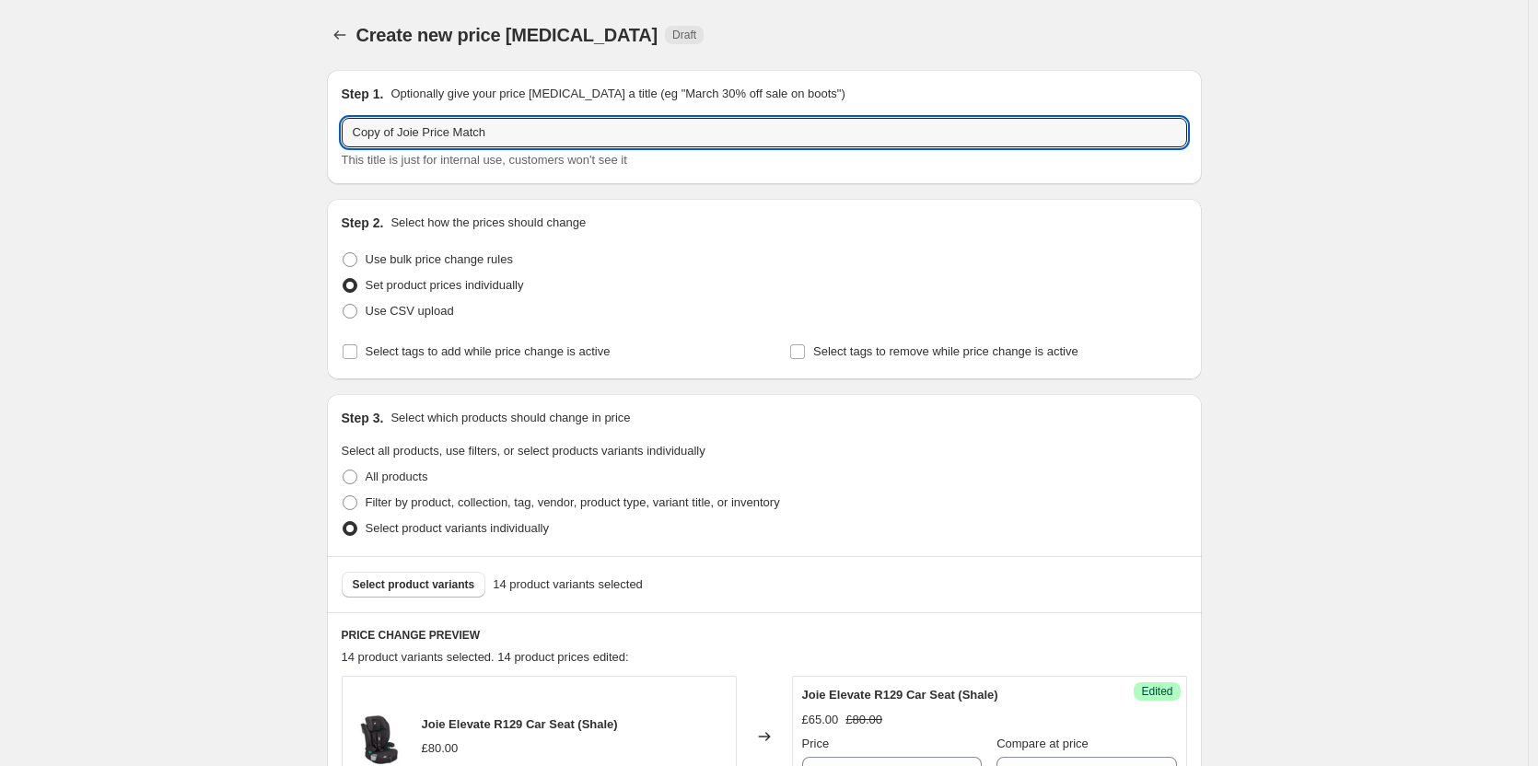
drag, startPoint x: 397, startPoint y: 129, endPoint x: 292, endPoint y: 127, distance: 105.0
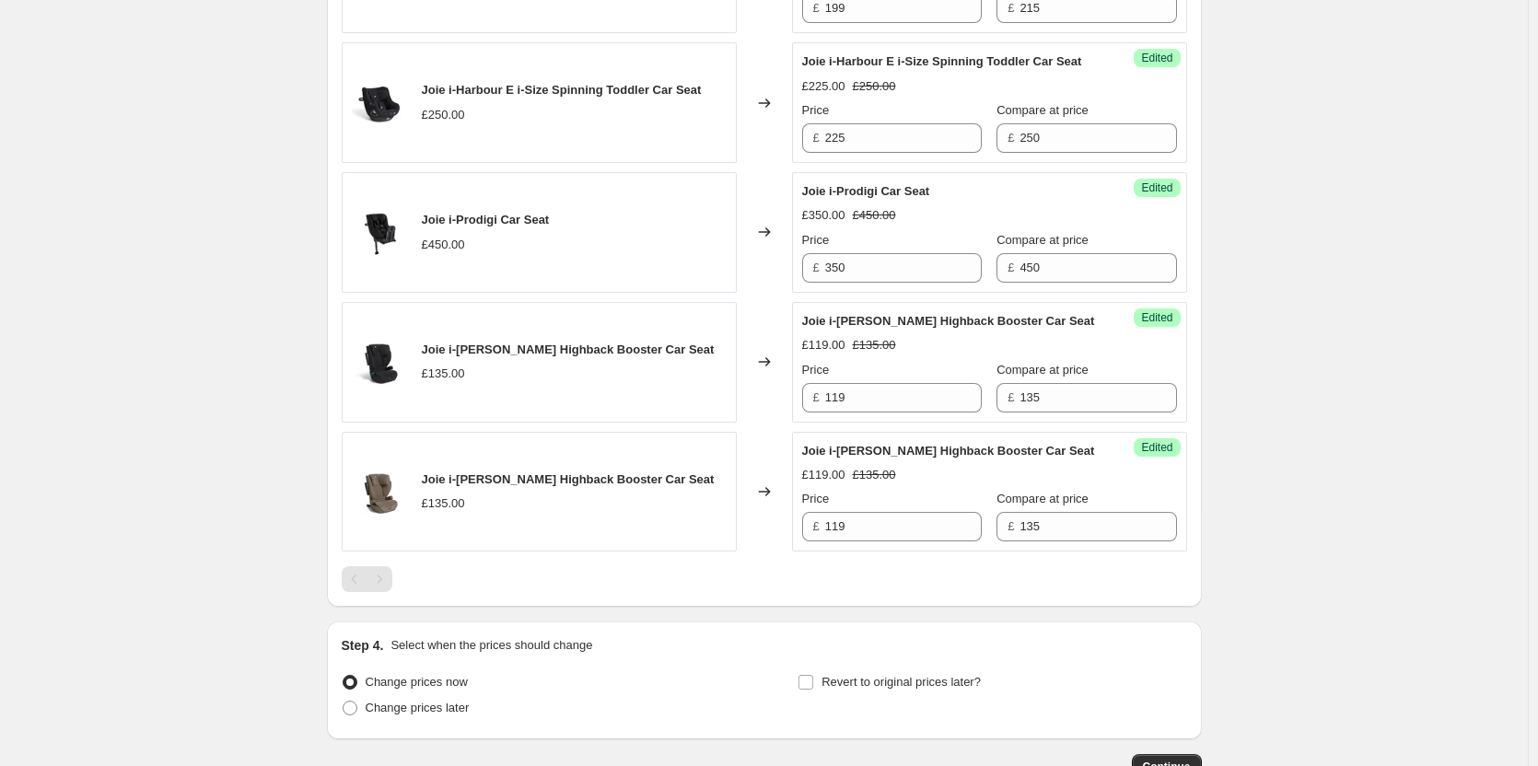
scroll to position [2149, 0]
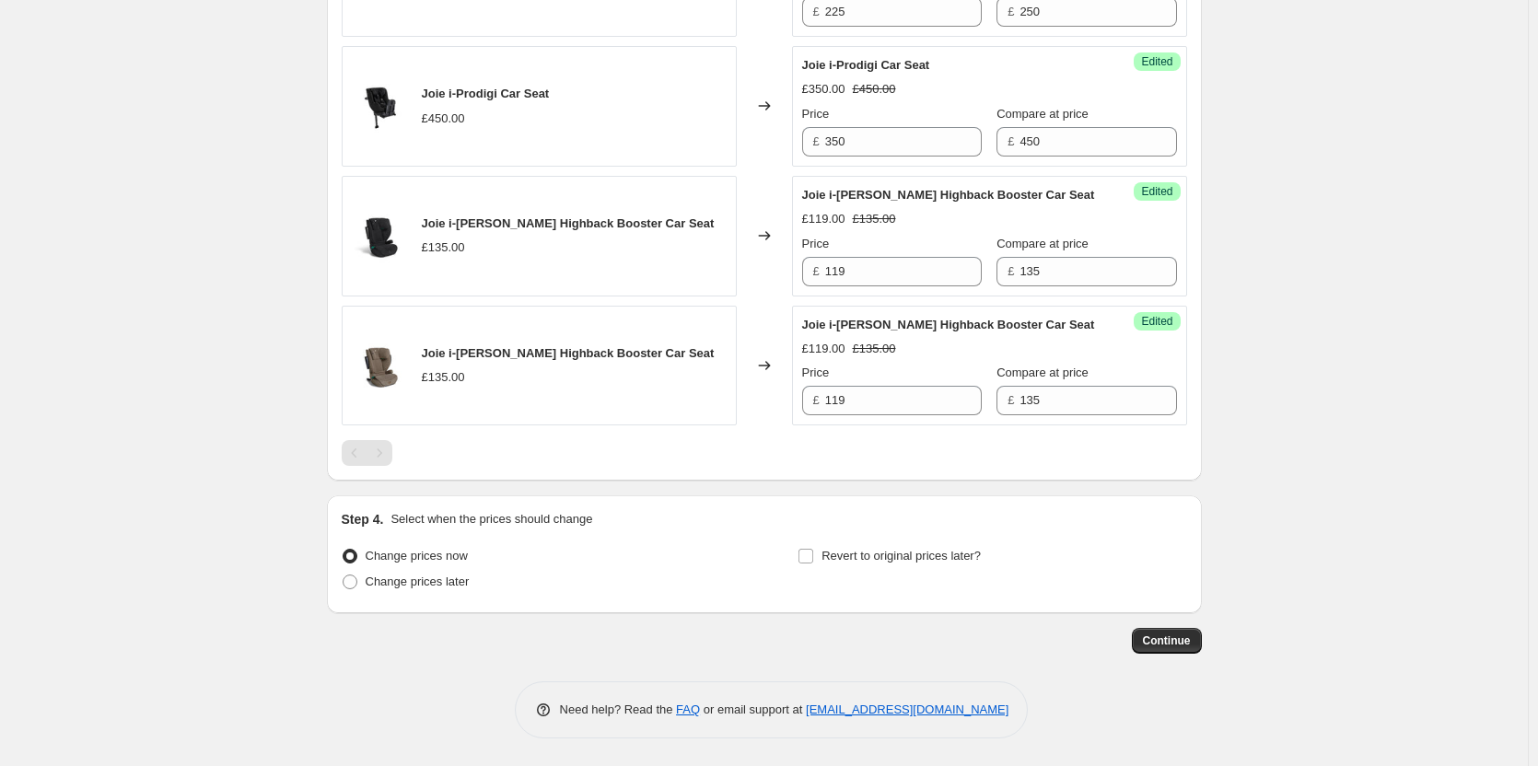
type input "Joie Price Match"
click at [385, 607] on div "Step 4. Select when the prices should change Change prices now Change prices la…" at bounding box center [764, 555] width 875 height 118
click at [404, 585] on span "Change prices later" at bounding box center [418, 582] width 104 height 14
click at [344, 576] on input "Change prices later" at bounding box center [343, 575] width 1 height 1
radio input "true"
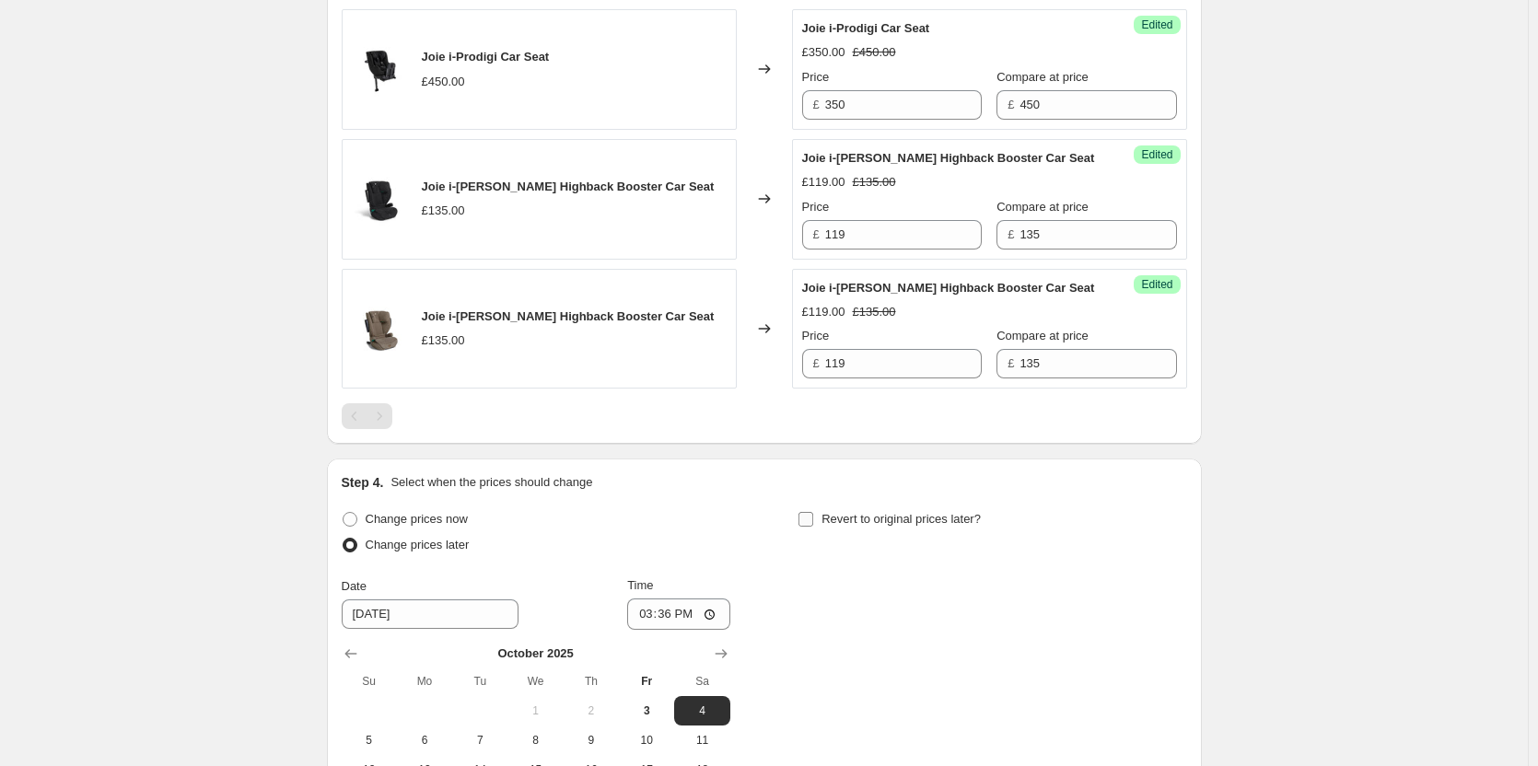
click at [888, 526] on span "Revert to original prices later?" at bounding box center [901, 519] width 159 height 14
click at [813, 527] on input "Revert to original prices later?" at bounding box center [806, 519] width 15 height 15
checkbox input "true"
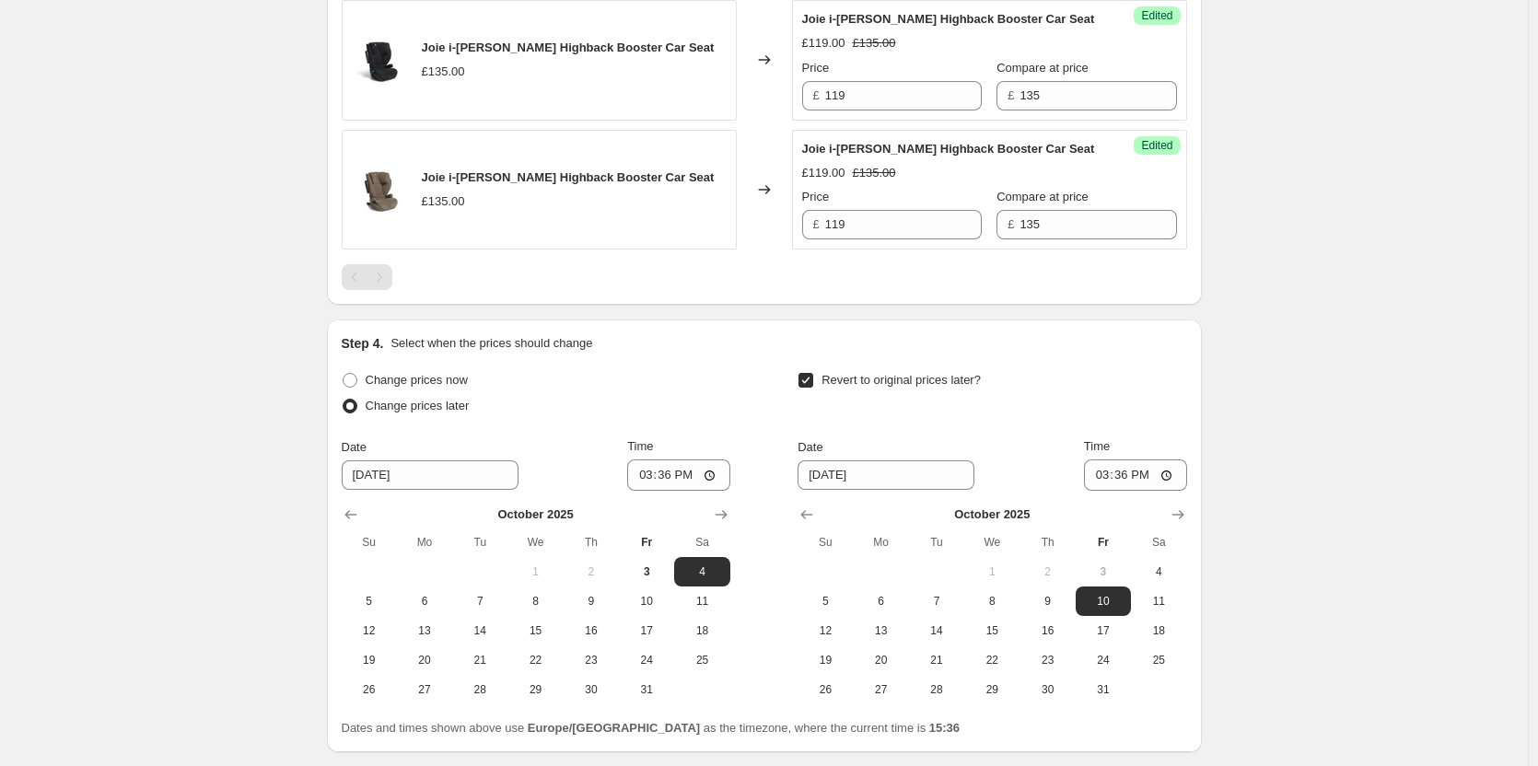
scroll to position [2464, 0]
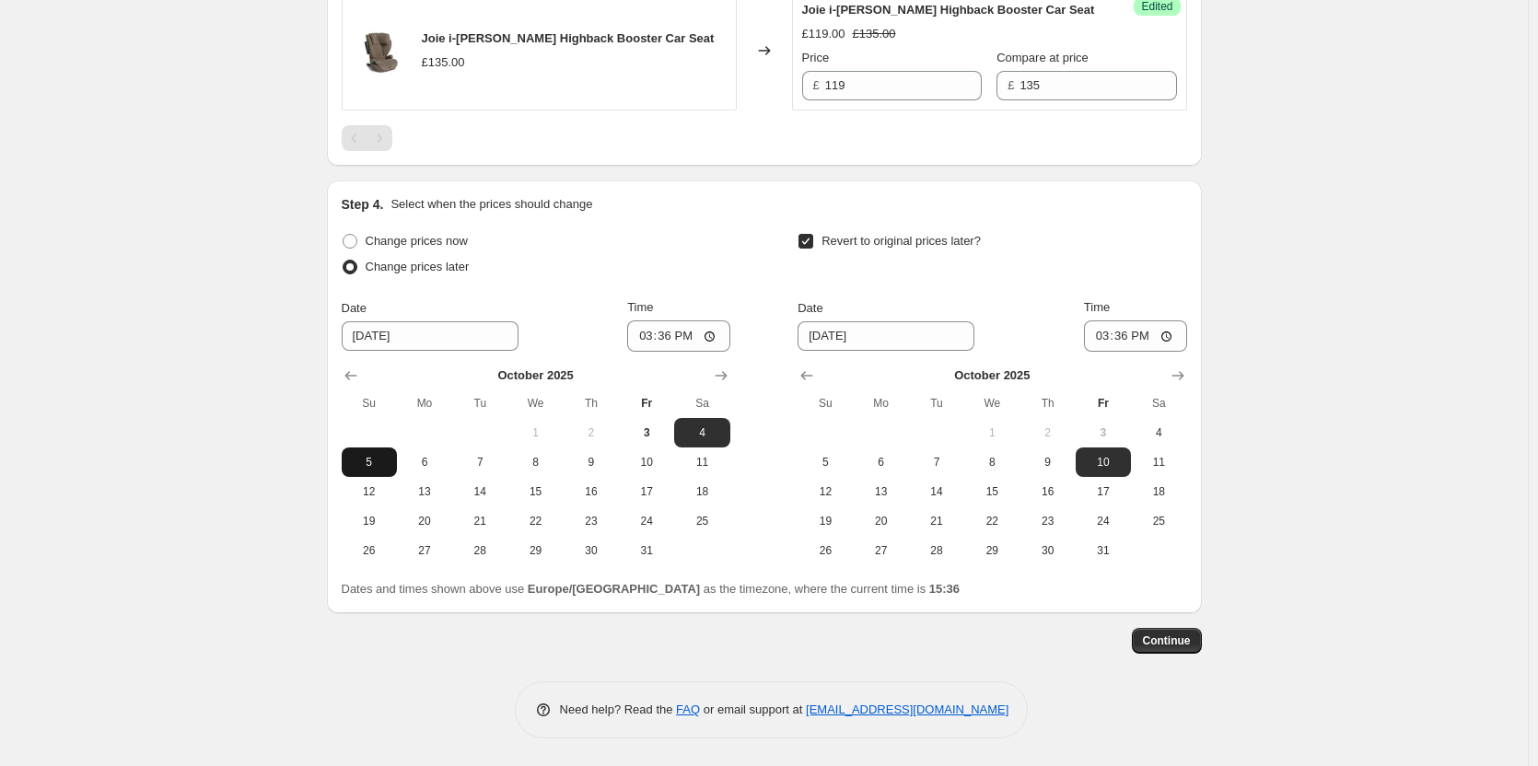
click at [383, 465] on span "5" at bounding box center [369, 462] width 41 height 15
type input "[DATE]"
click at [892, 456] on span "6" at bounding box center [881, 462] width 41 height 15
type input "[DATE]"
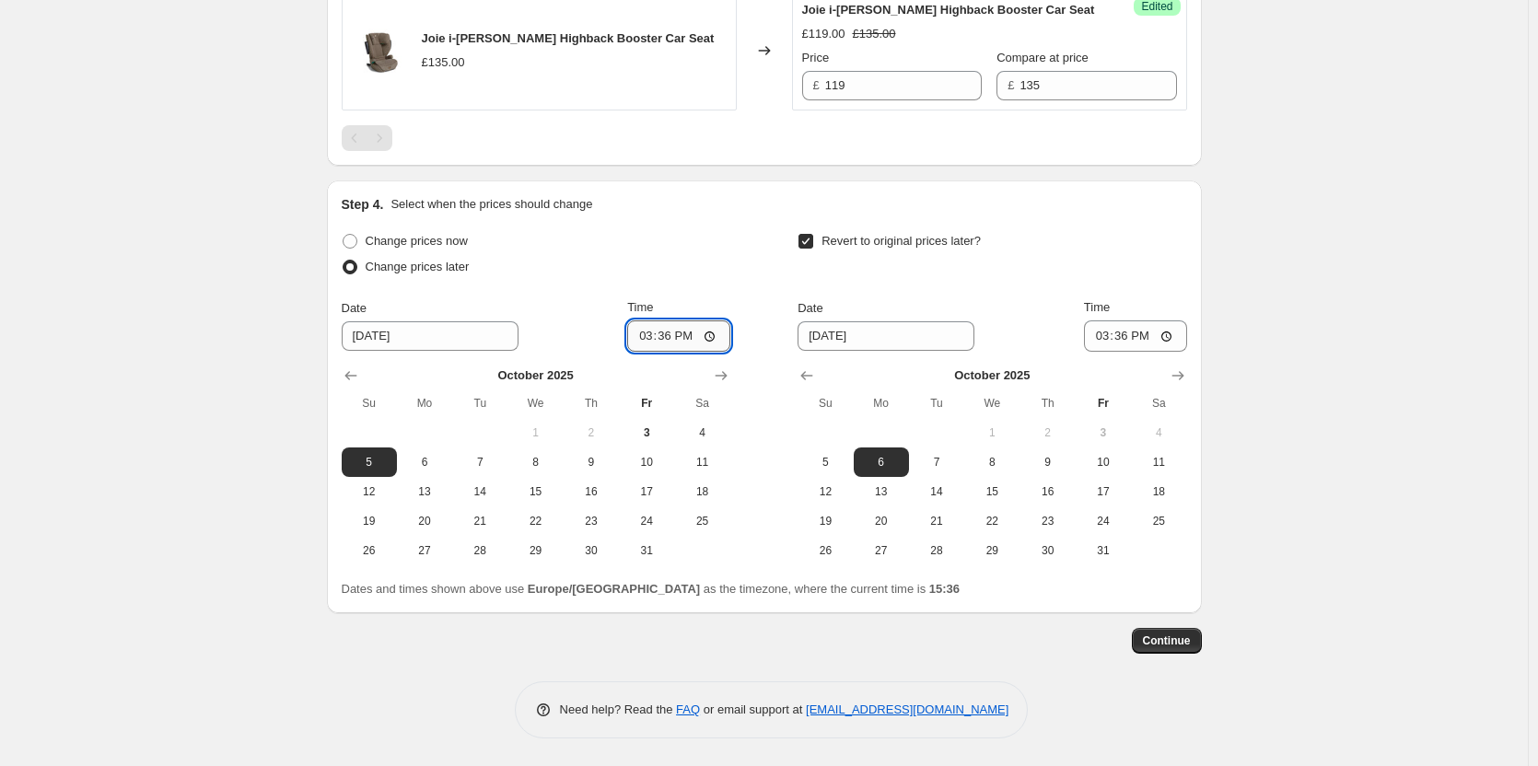
click at [675, 333] on input "15:36" at bounding box center [678, 336] width 103 height 31
type input "18:00"
click at [1127, 343] on input "06:36" at bounding box center [1135, 336] width 103 height 31
type input "06:00"
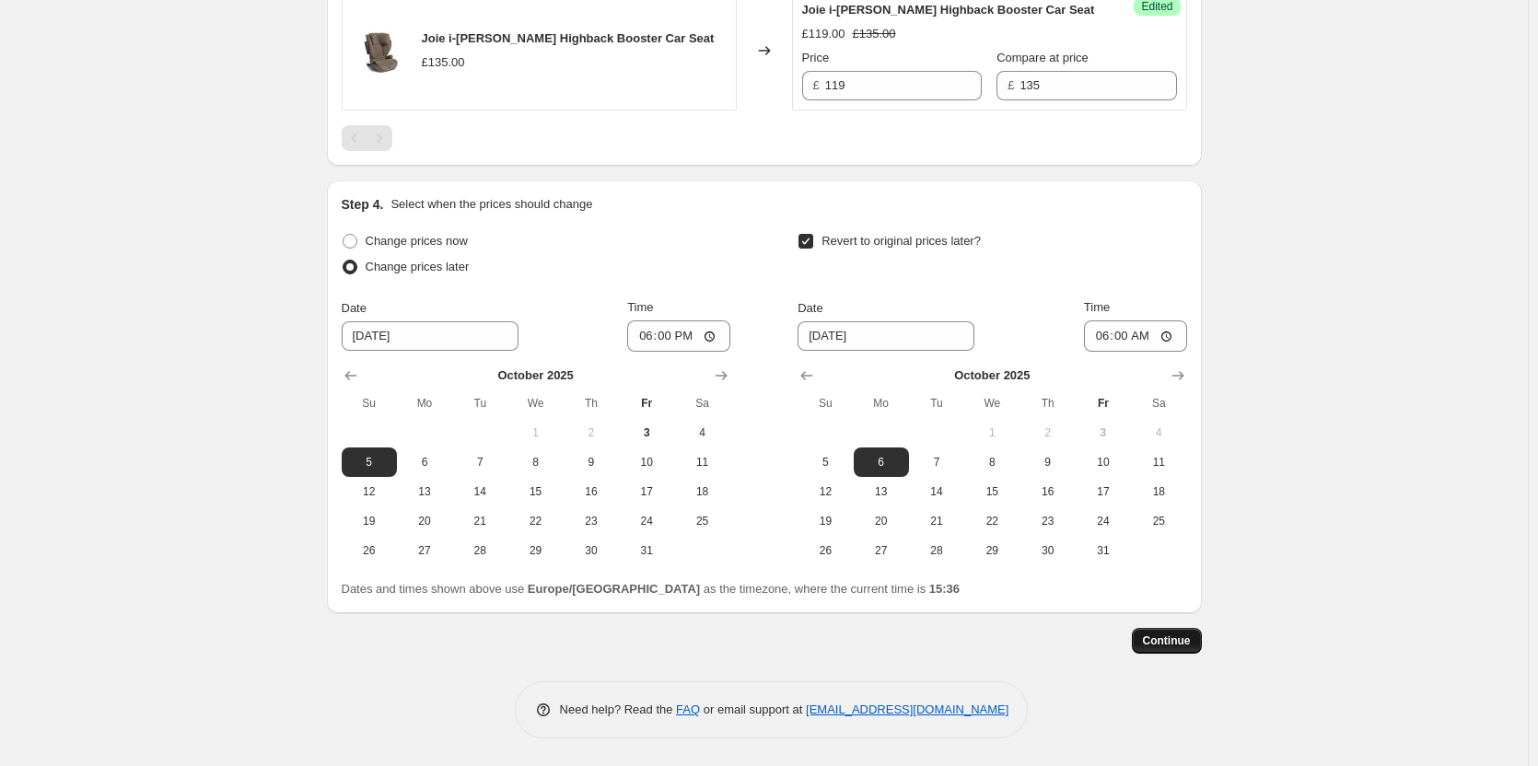
click at [1168, 634] on button "Continue" at bounding box center [1167, 641] width 70 height 26
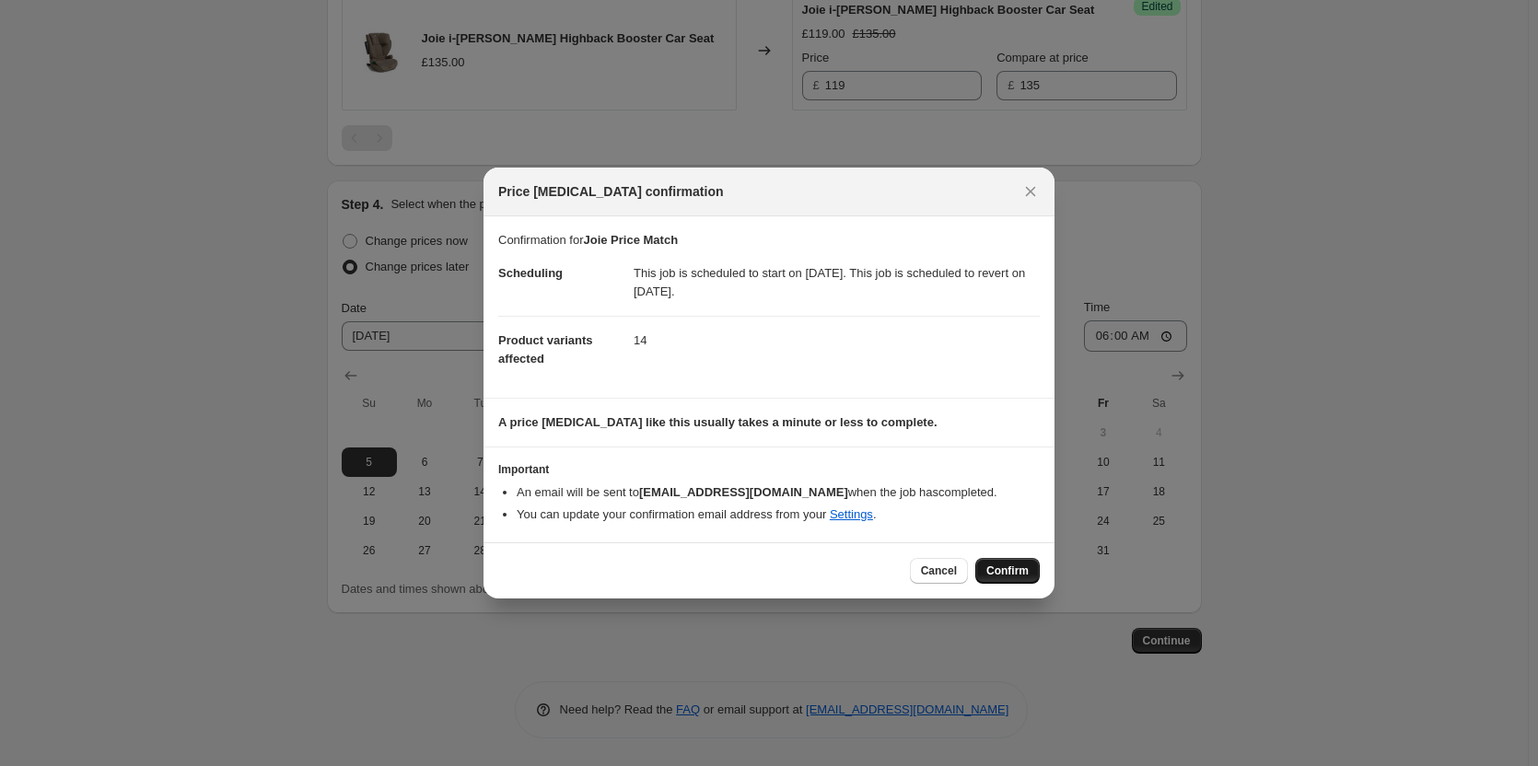
click at [1000, 566] on span "Confirm" at bounding box center [1007, 571] width 42 height 15
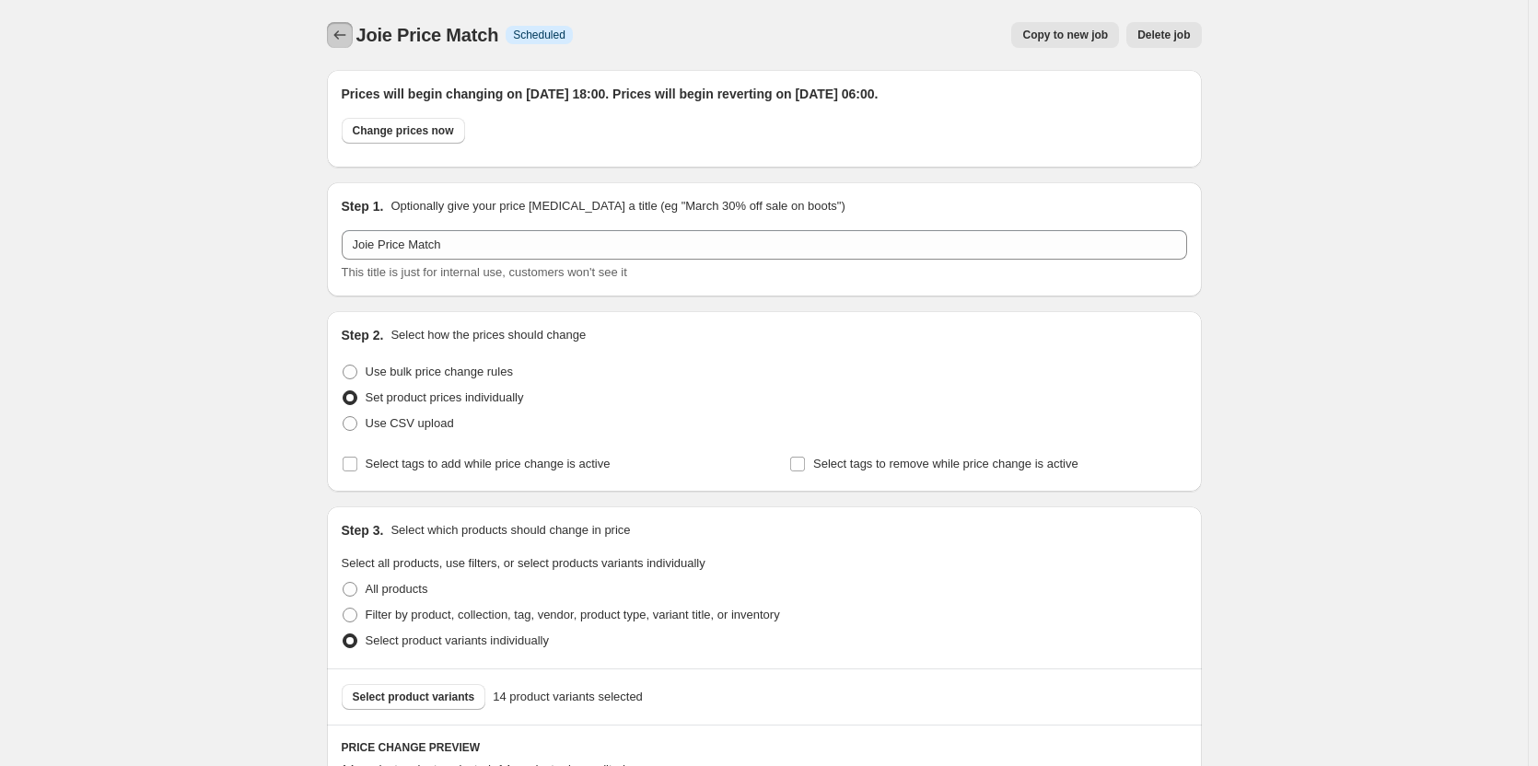
click at [335, 37] on icon "Price change jobs" at bounding box center [340, 35] width 18 height 18
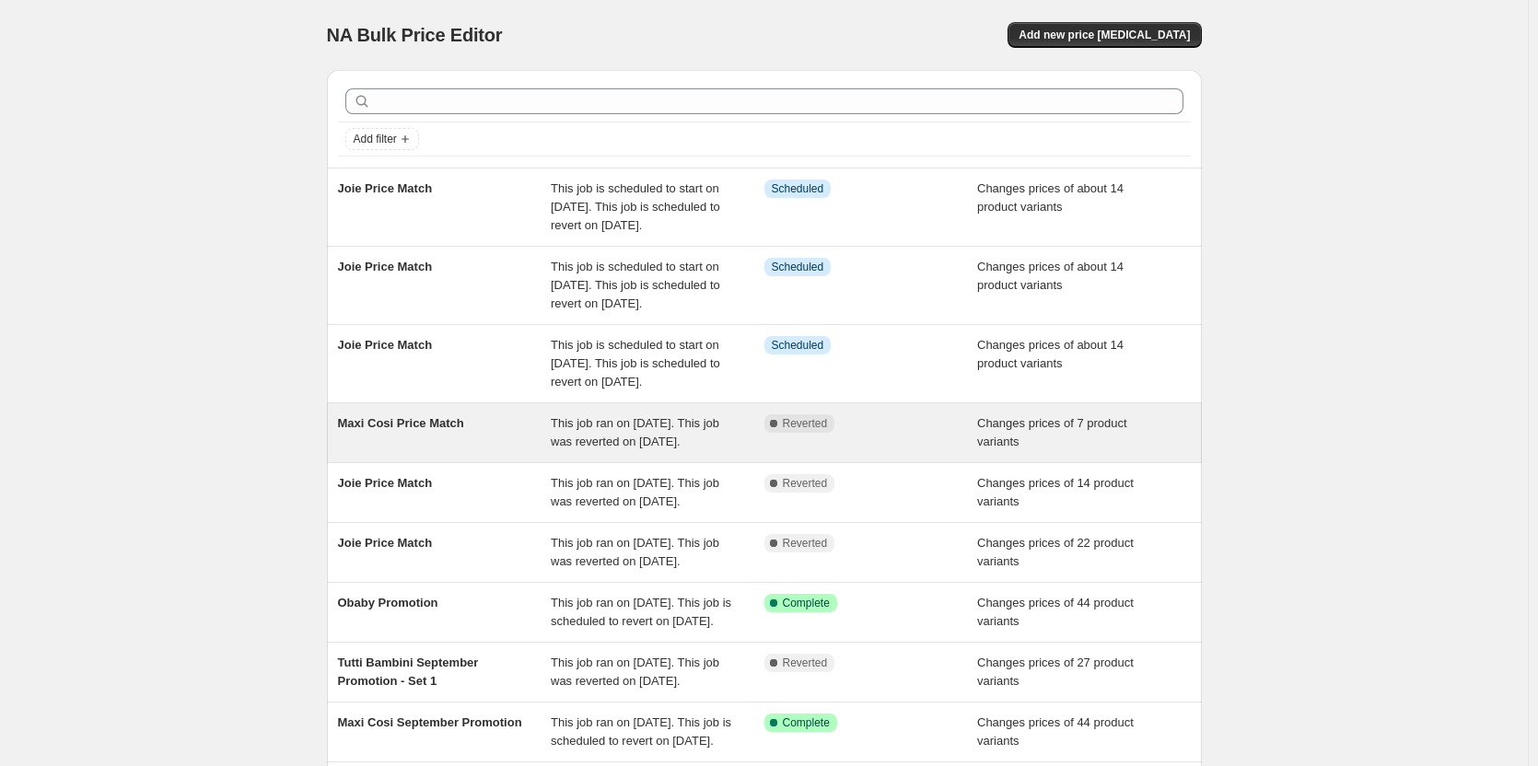
click at [545, 462] on div "Maxi Cosi Price Match This job ran on [DATE]. This job was reverted on [DATE]. …" at bounding box center [764, 432] width 875 height 59
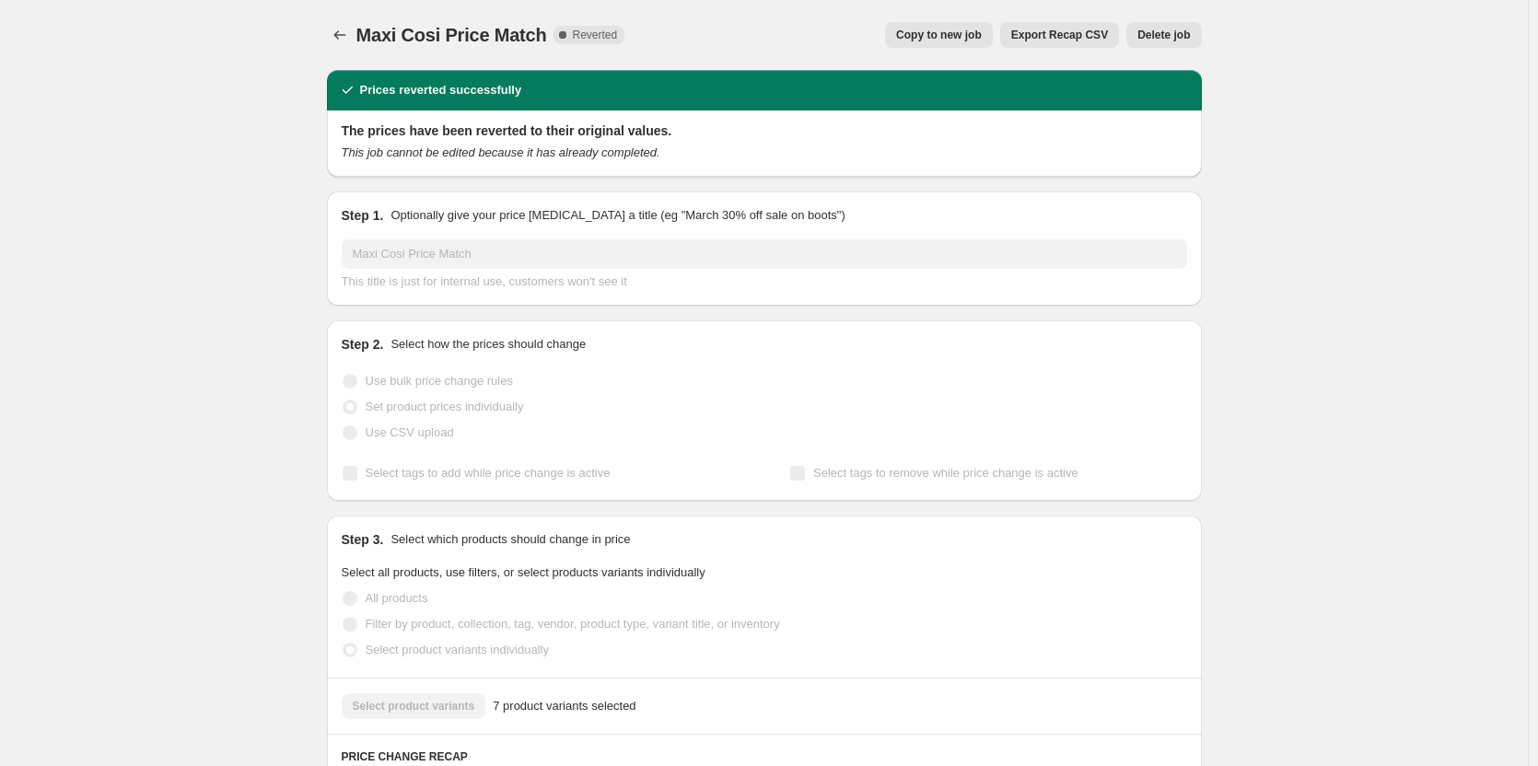
click at [924, 33] on span "Copy to new job" at bounding box center [939, 35] width 86 height 15
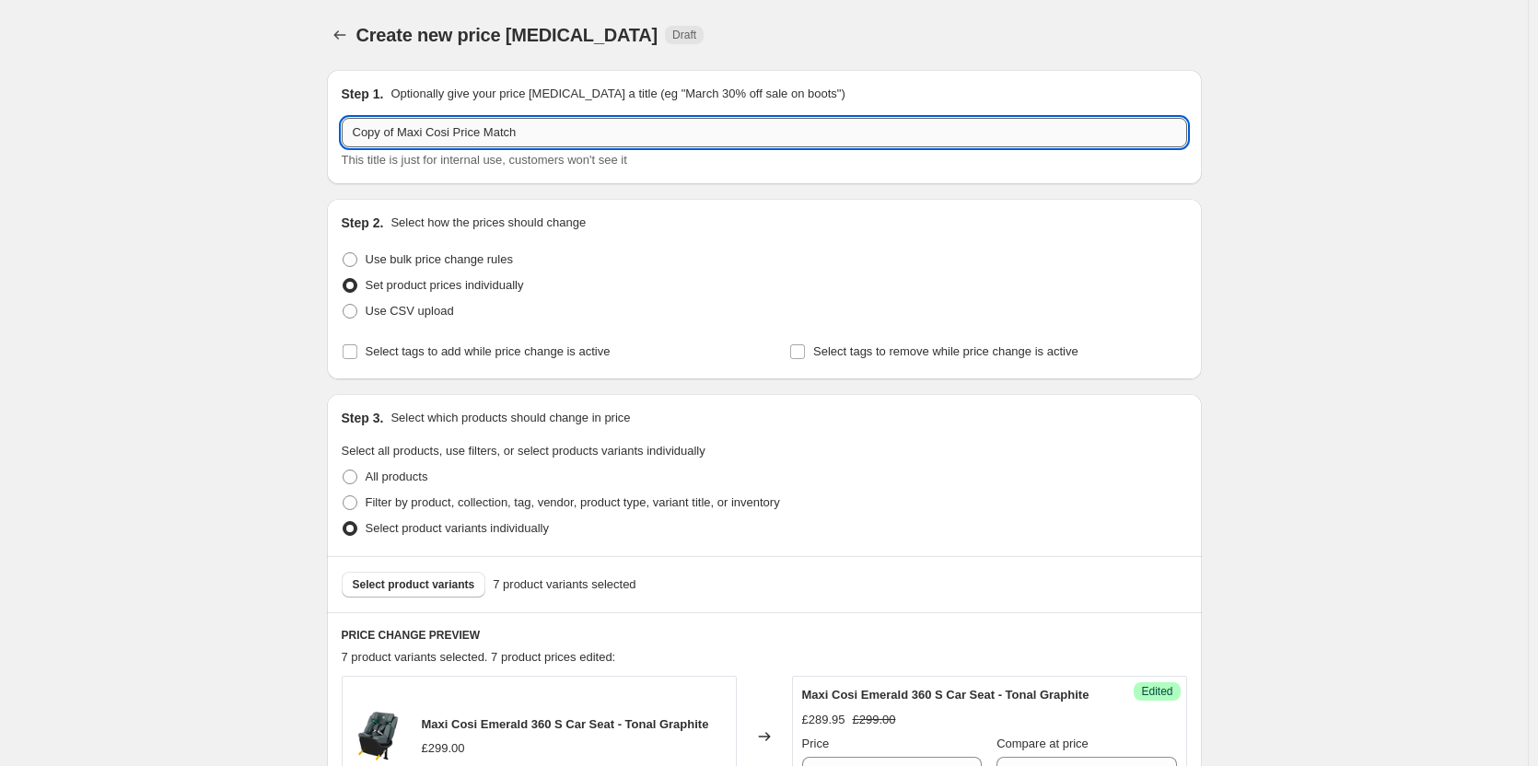
drag, startPoint x: 496, startPoint y: 136, endPoint x: 403, endPoint y: 141, distance: 93.1
click at [403, 141] on input "Copy of Maxi Cosi Price Match" at bounding box center [765, 132] width 846 height 29
paste input "text"
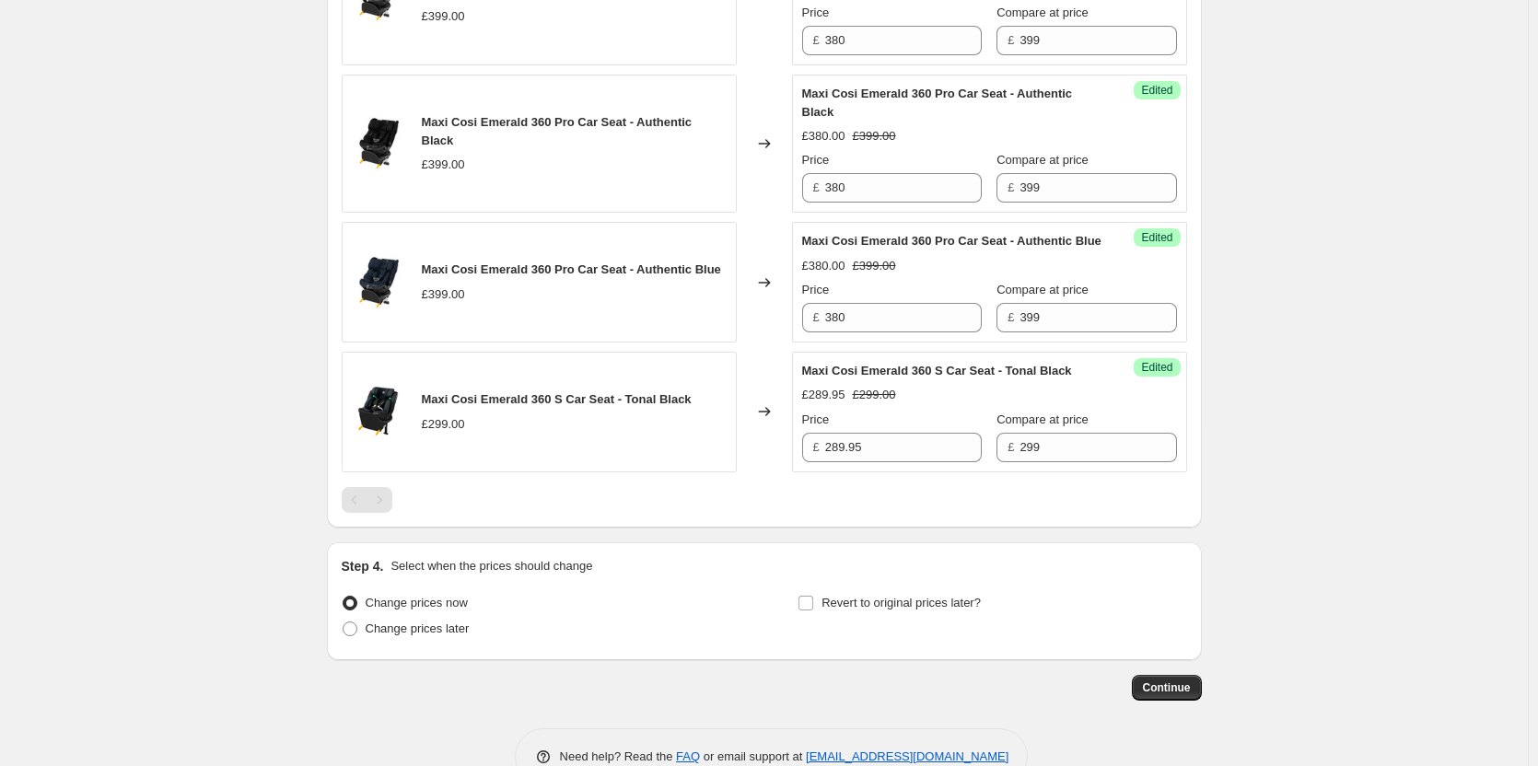
scroll to position [1260, 0]
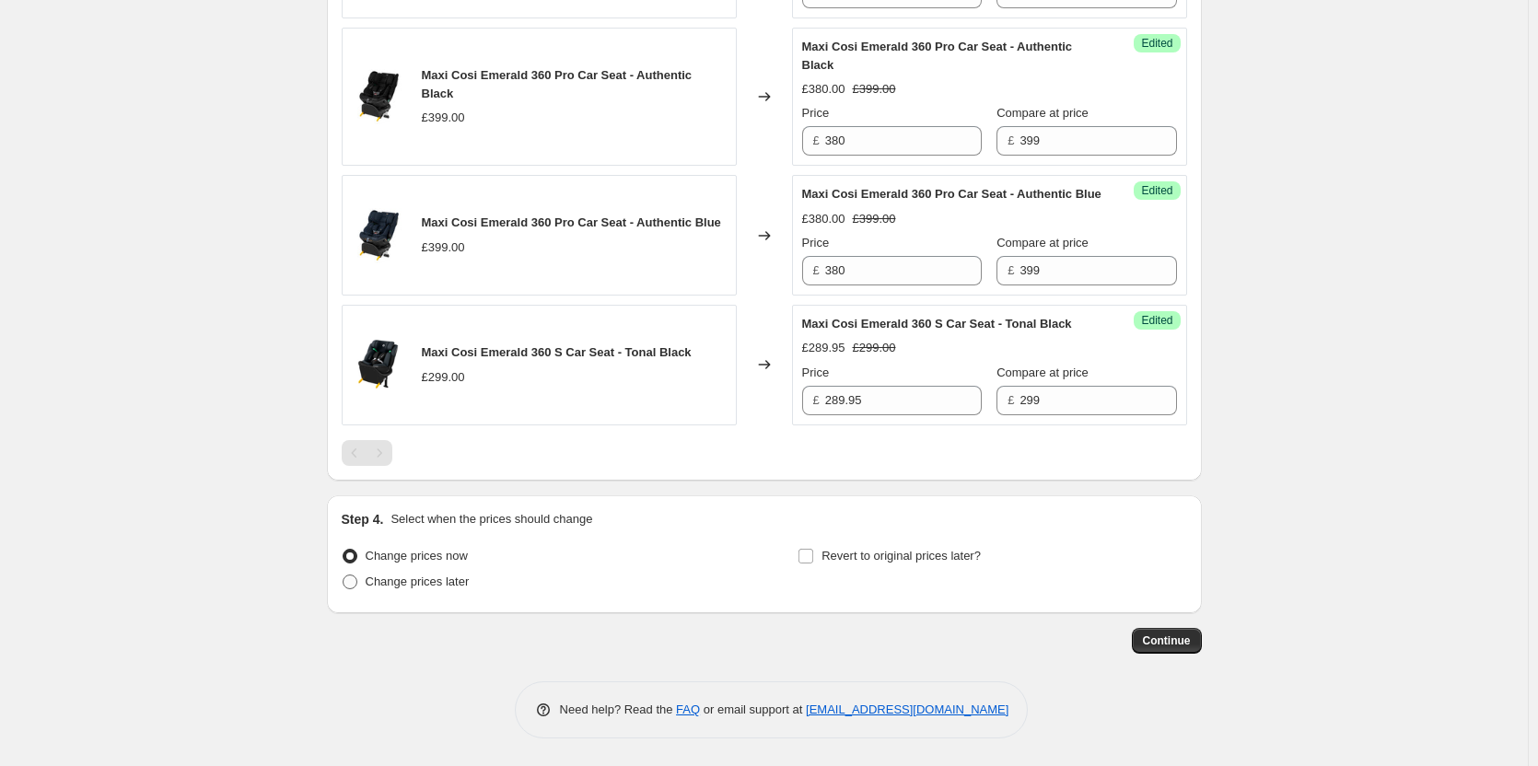
type input "Maxi Cosi Price Match"
click at [417, 577] on span "Change prices later" at bounding box center [418, 582] width 104 height 14
click at [344, 576] on input "Change prices later" at bounding box center [343, 575] width 1 height 1
radio input "true"
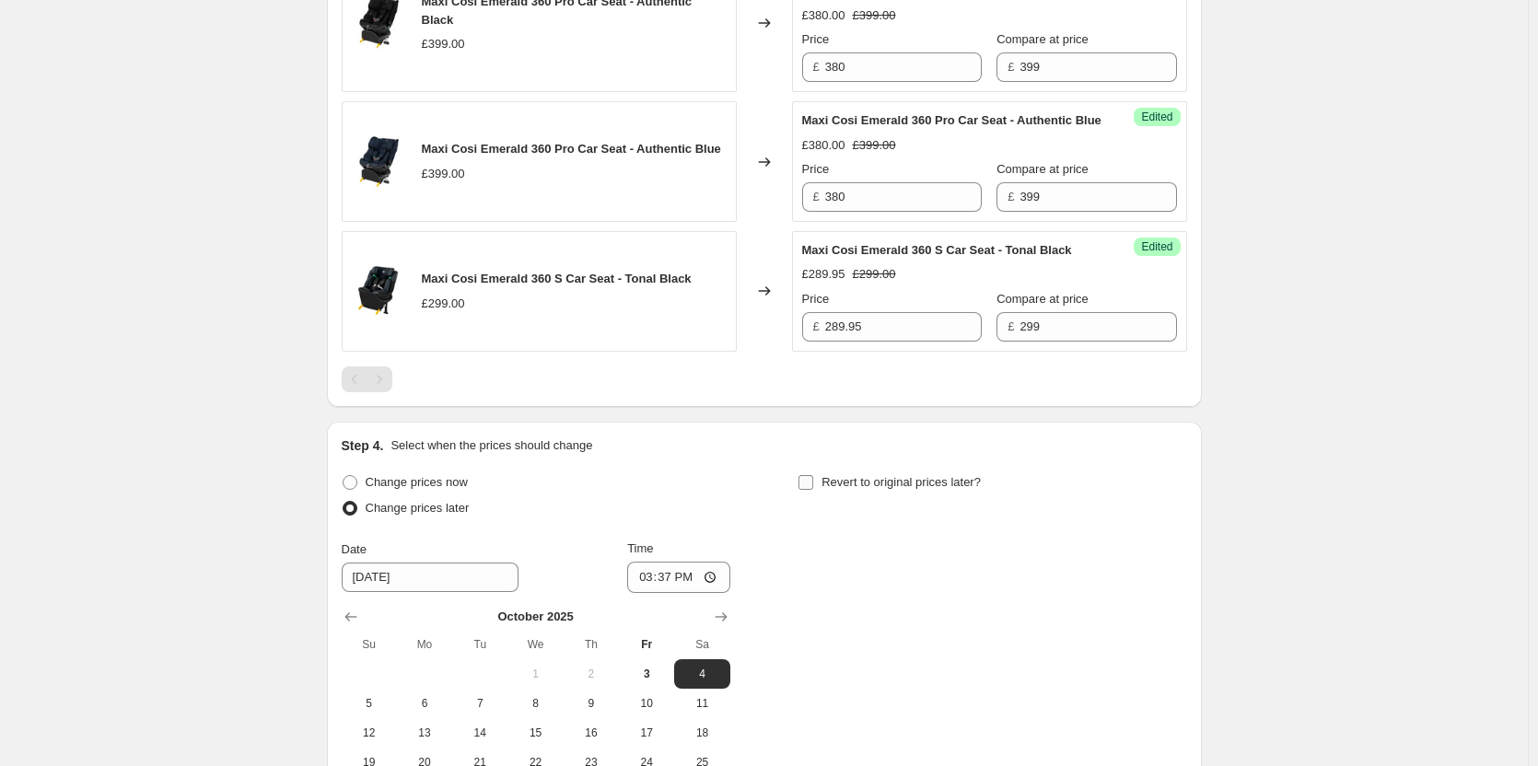
click at [825, 496] on label "Revert to original prices later?" at bounding box center [889, 483] width 183 height 26
click at [813, 490] on input "Revert to original prices later?" at bounding box center [806, 482] width 15 height 15
checkbox input "true"
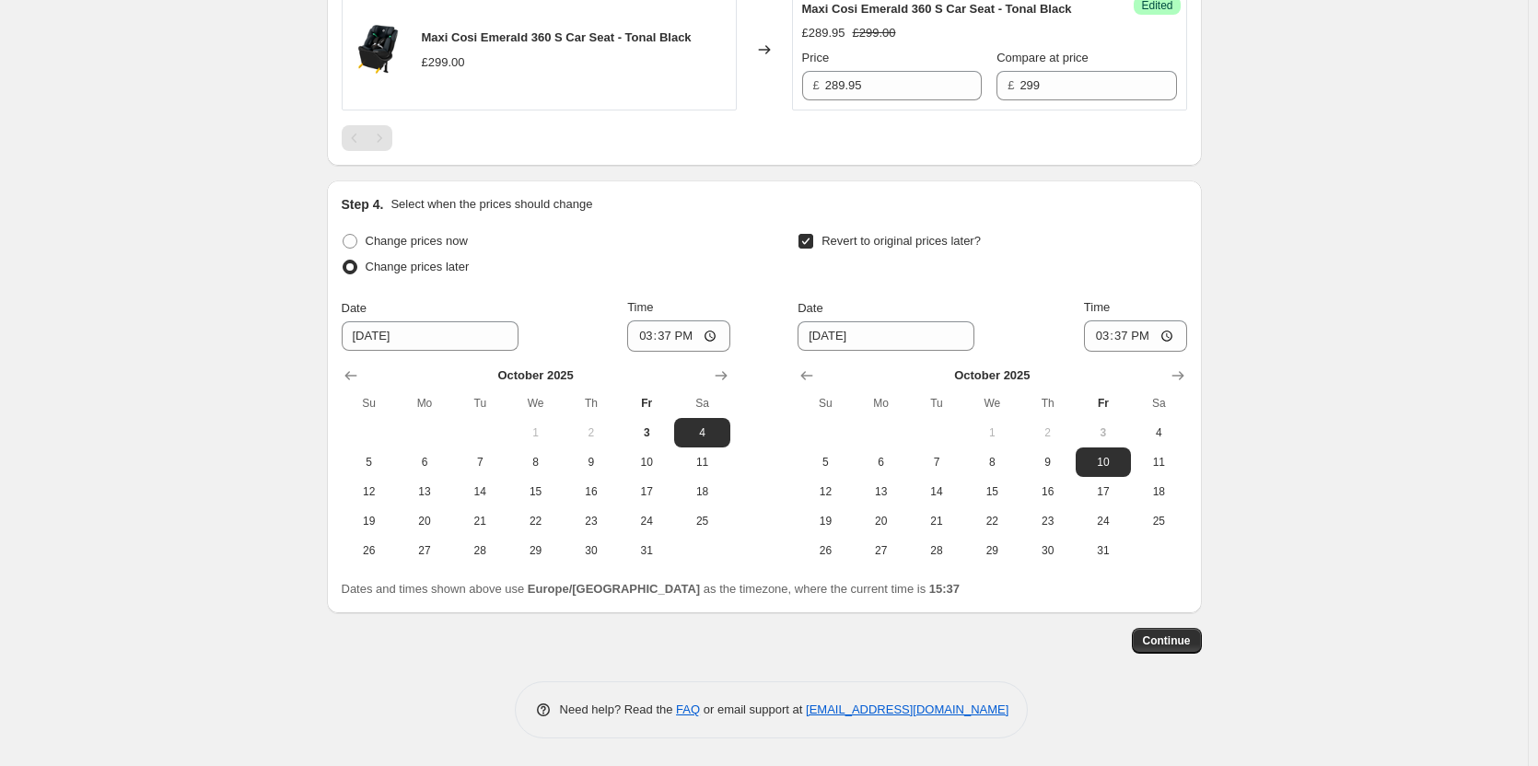
scroll to position [1575, 0]
click at [658, 426] on span "3" at bounding box center [646, 433] width 41 height 15
type input "[DATE]"
click at [1160, 428] on span "4" at bounding box center [1158, 433] width 41 height 15
type input "[DATE]"
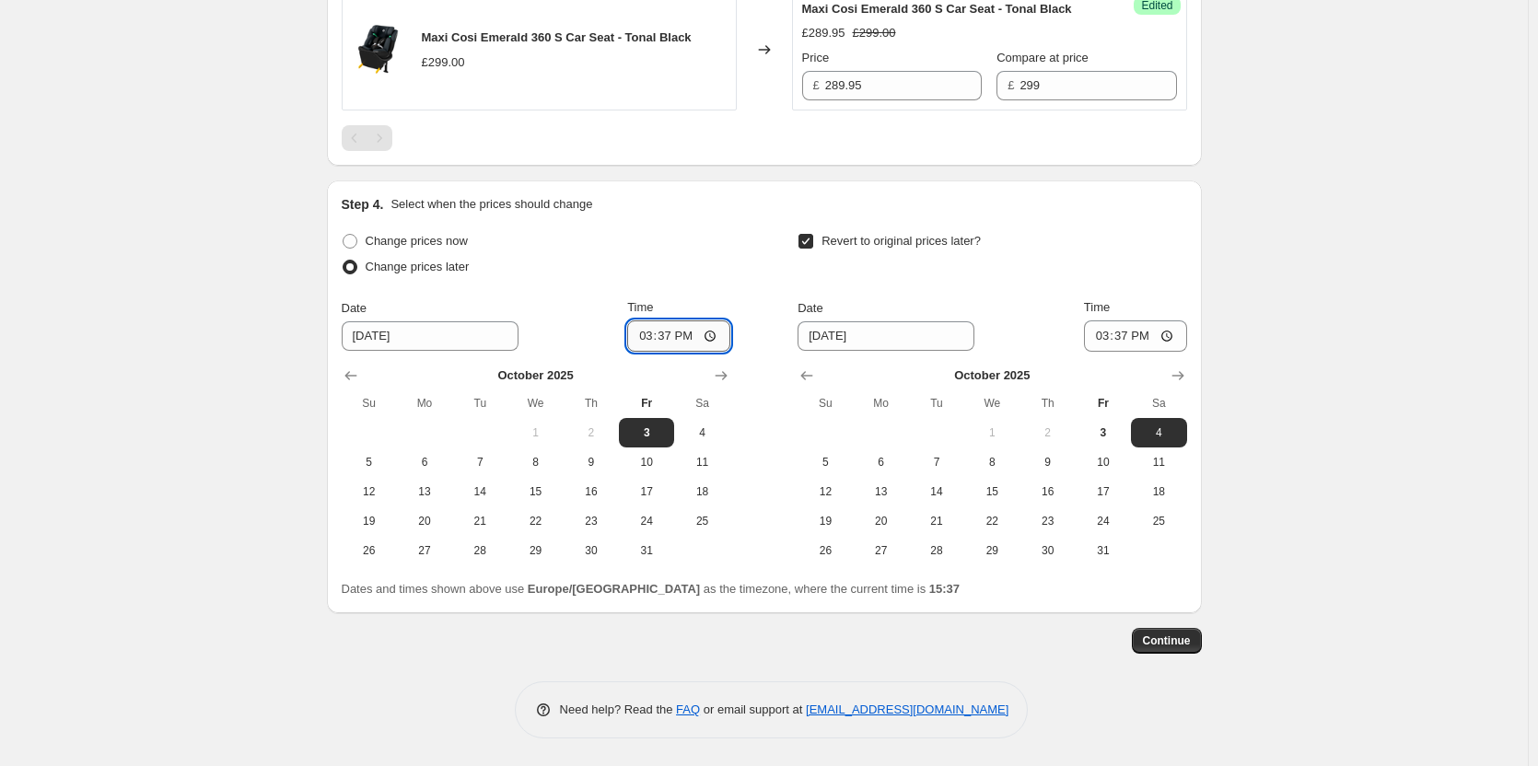
click at [674, 336] on input "15:37" at bounding box center [678, 336] width 103 height 31
type input "18:00"
click at [1128, 334] on input "15:37" at bounding box center [1135, 336] width 103 height 31
type input "06:00"
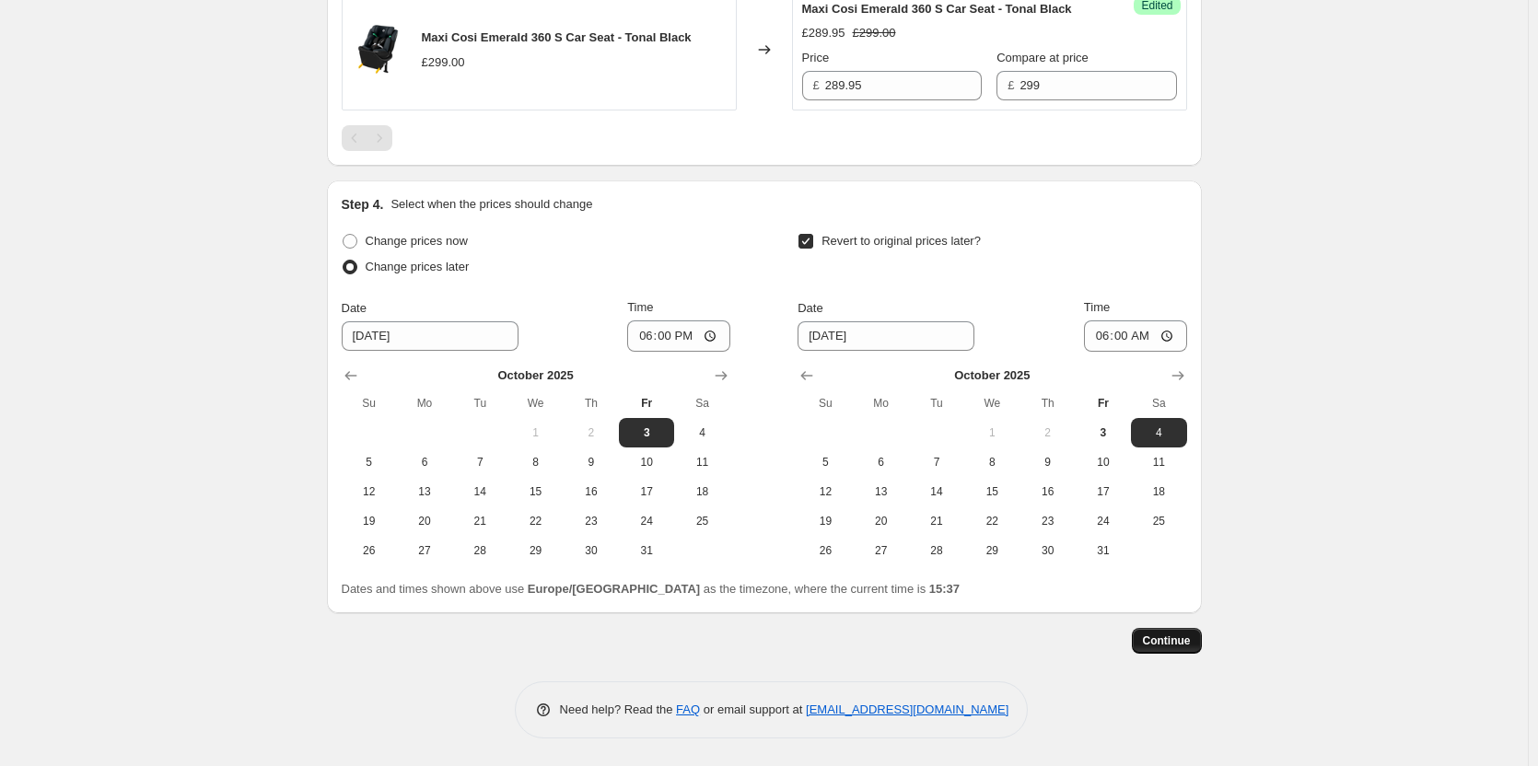
click at [1178, 646] on span "Continue" at bounding box center [1167, 641] width 48 height 15
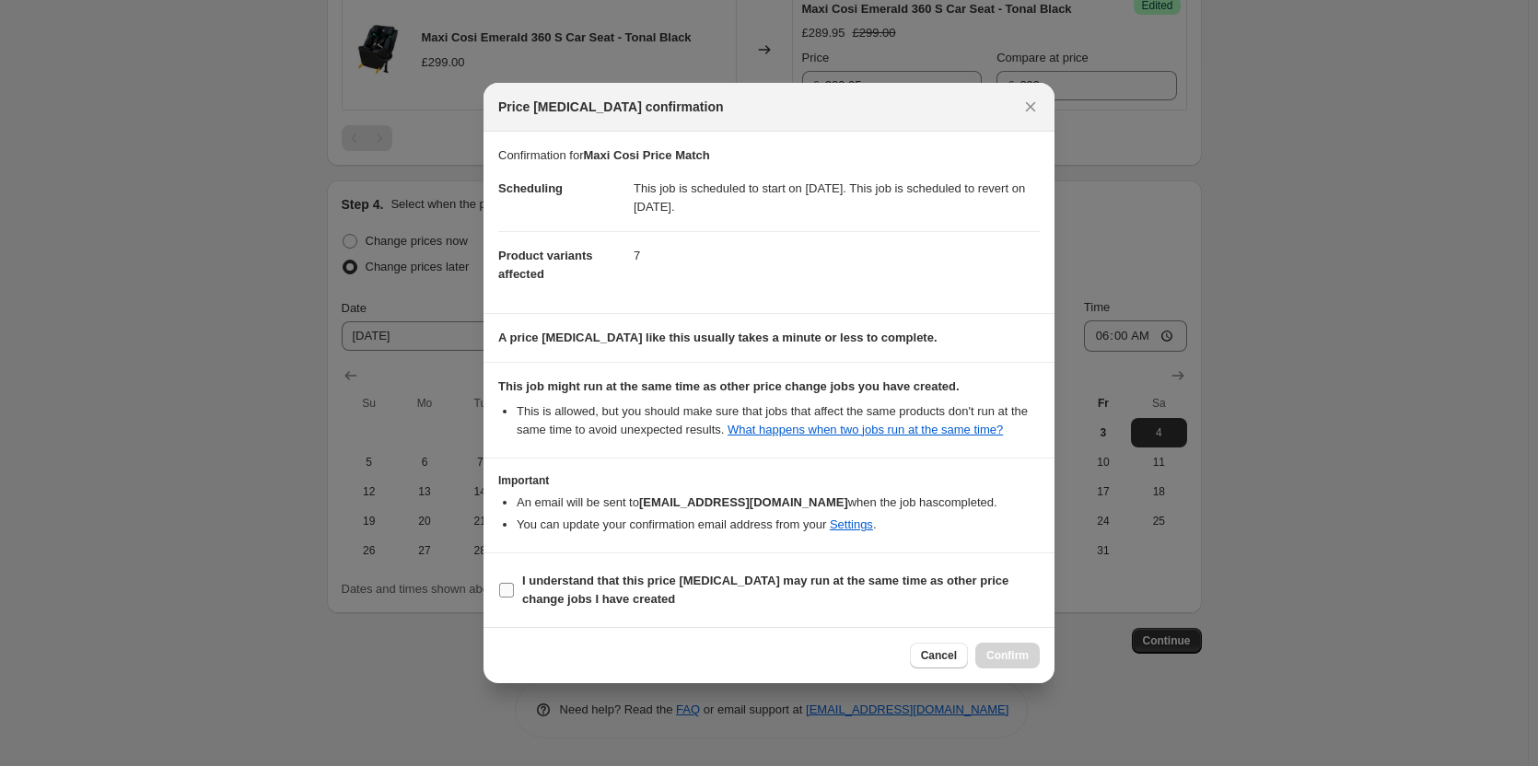
click at [907, 583] on b "I understand that this price [MEDICAL_DATA] may run at the same time as other p…" at bounding box center [765, 590] width 486 height 32
click at [514, 583] on input "I understand that this price [MEDICAL_DATA] may run at the same time as other p…" at bounding box center [506, 590] width 15 height 15
checkbox input "true"
click at [1018, 661] on span "Confirm" at bounding box center [1007, 655] width 42 height 15
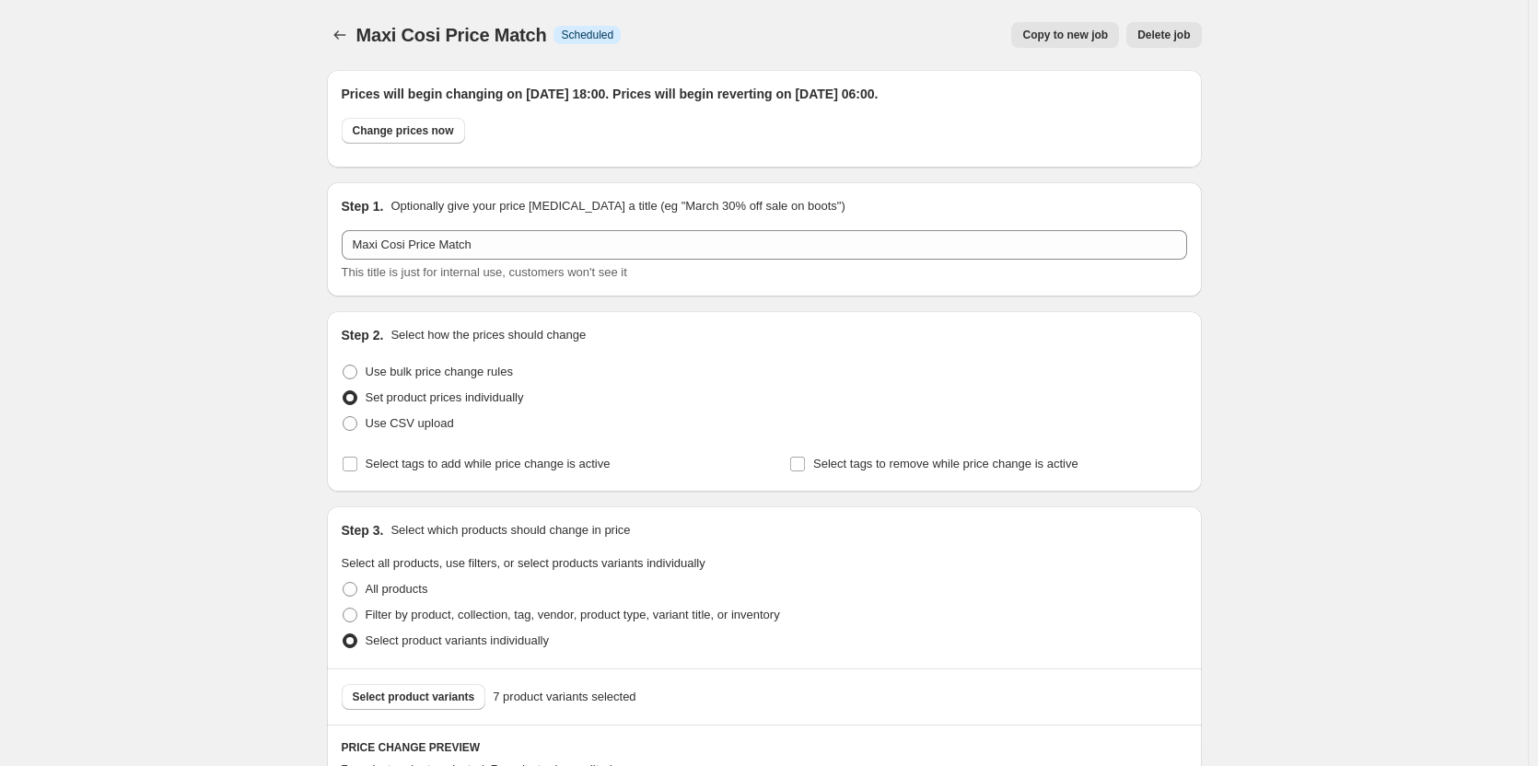
click at [1066, 38] on span "Copy to new job" at bounding box center [1065, 35] width 86 height 15
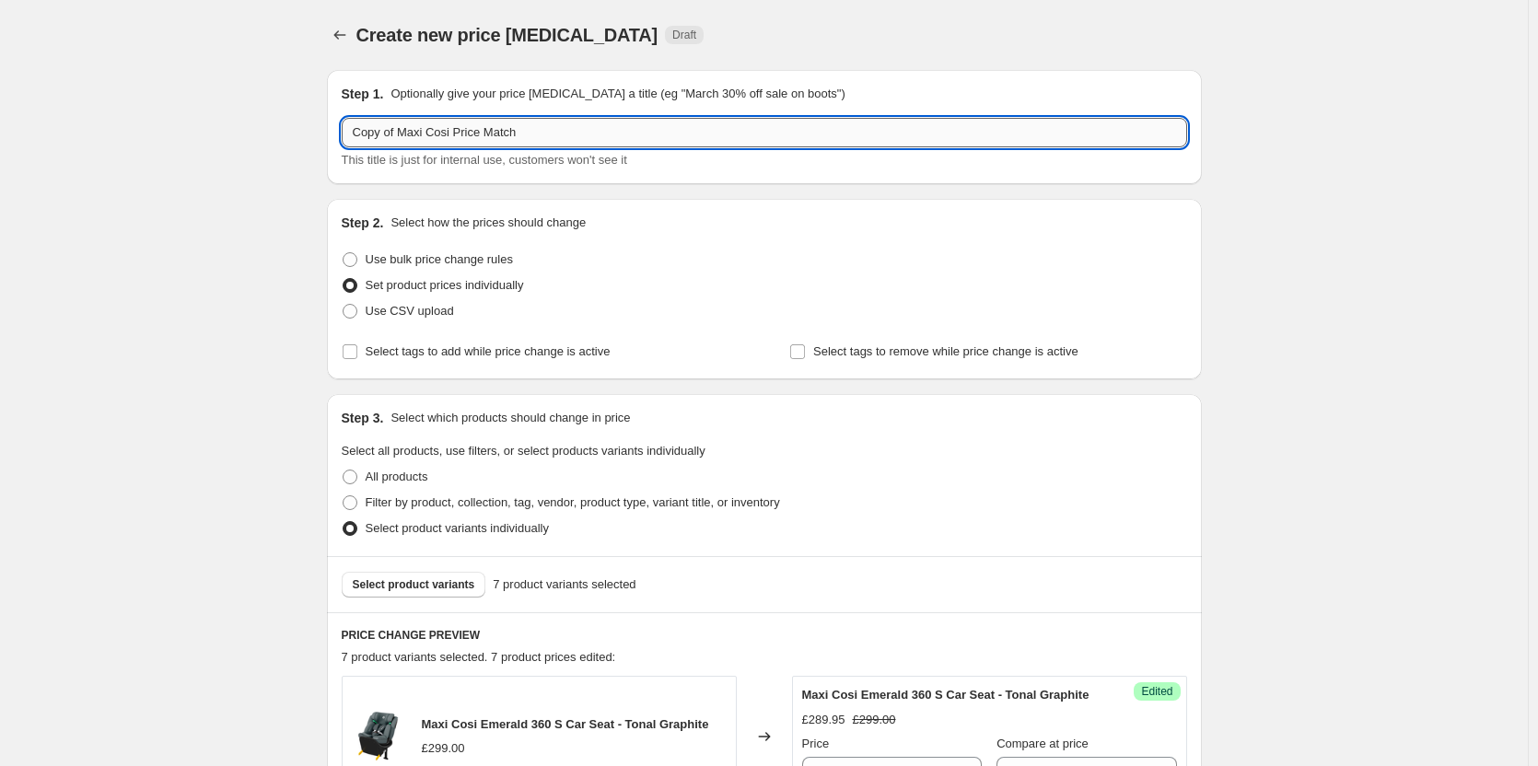
click at [517, 134] on input "Copy of Maxi Cosi Price Match" at bounding box center [765, 132] width 846 height 29
paste input "text"
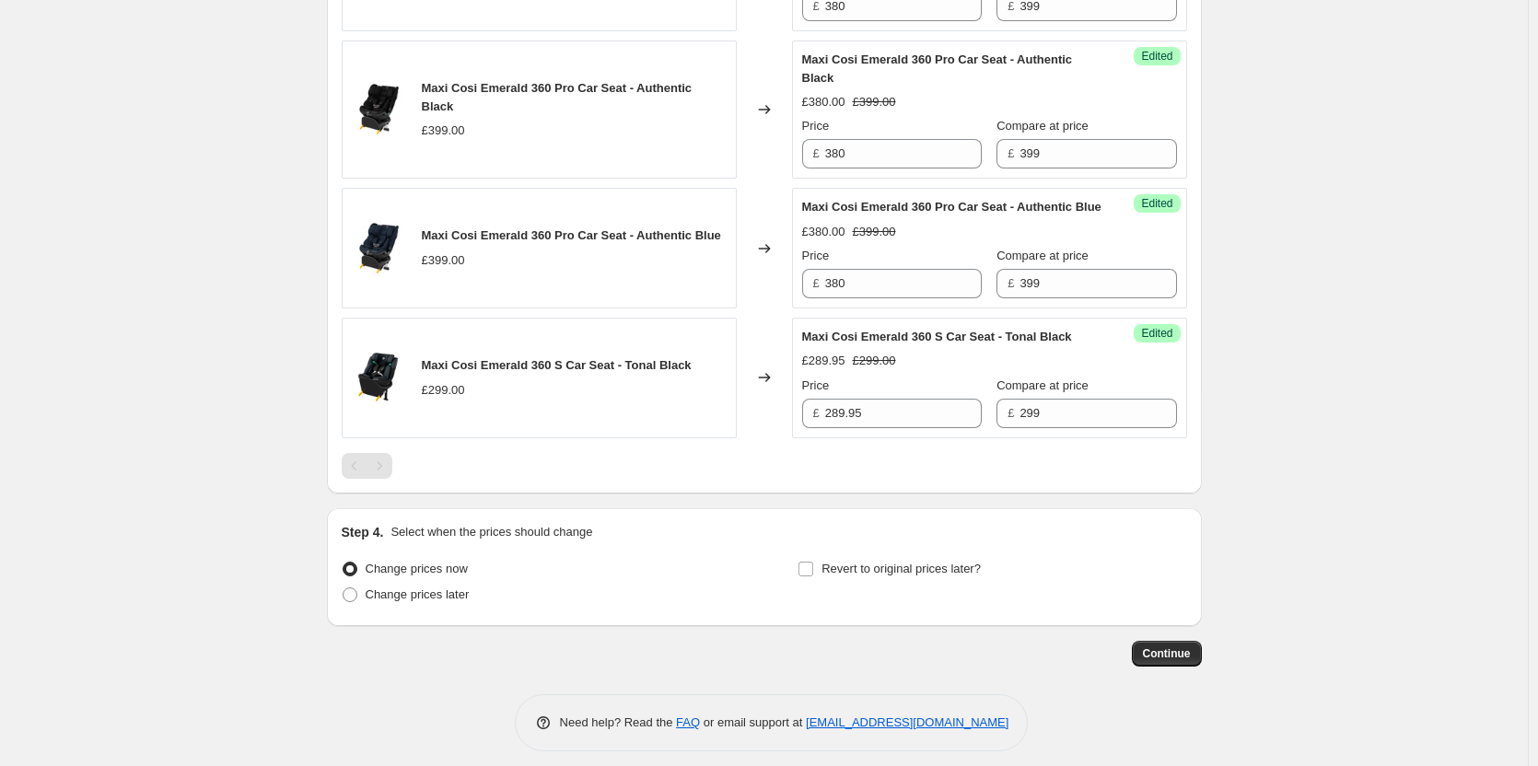
scroll to position [1260, 0]
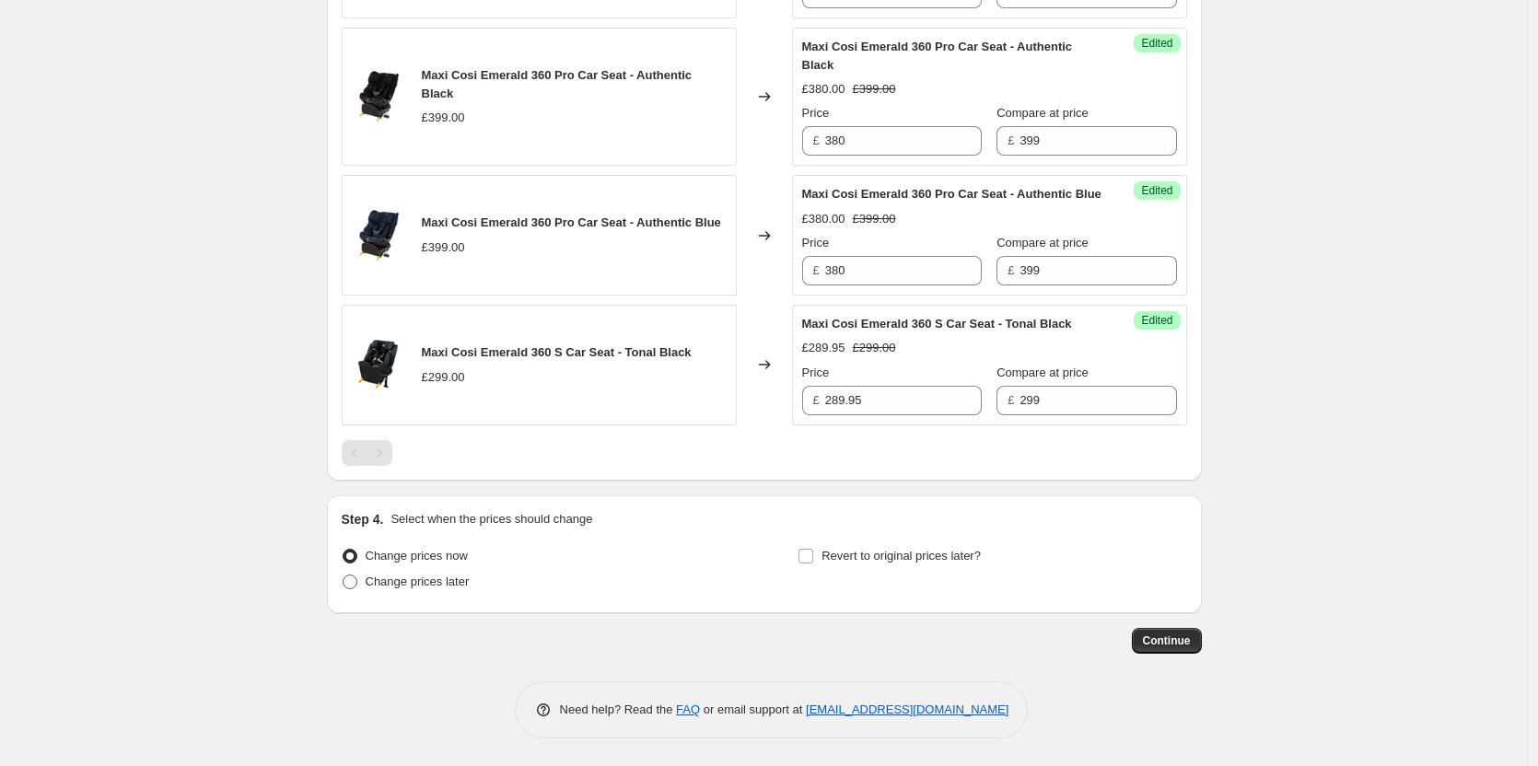
type input "Maxi Cosi Price Match"
click at [455, 579] on span "Change prices later" at bounding box center [418, 582] width 104 height 14
click at [344, 576] on input "Change prices later" at bounding box center [343, 575] width 1 height 1
radio input "true"
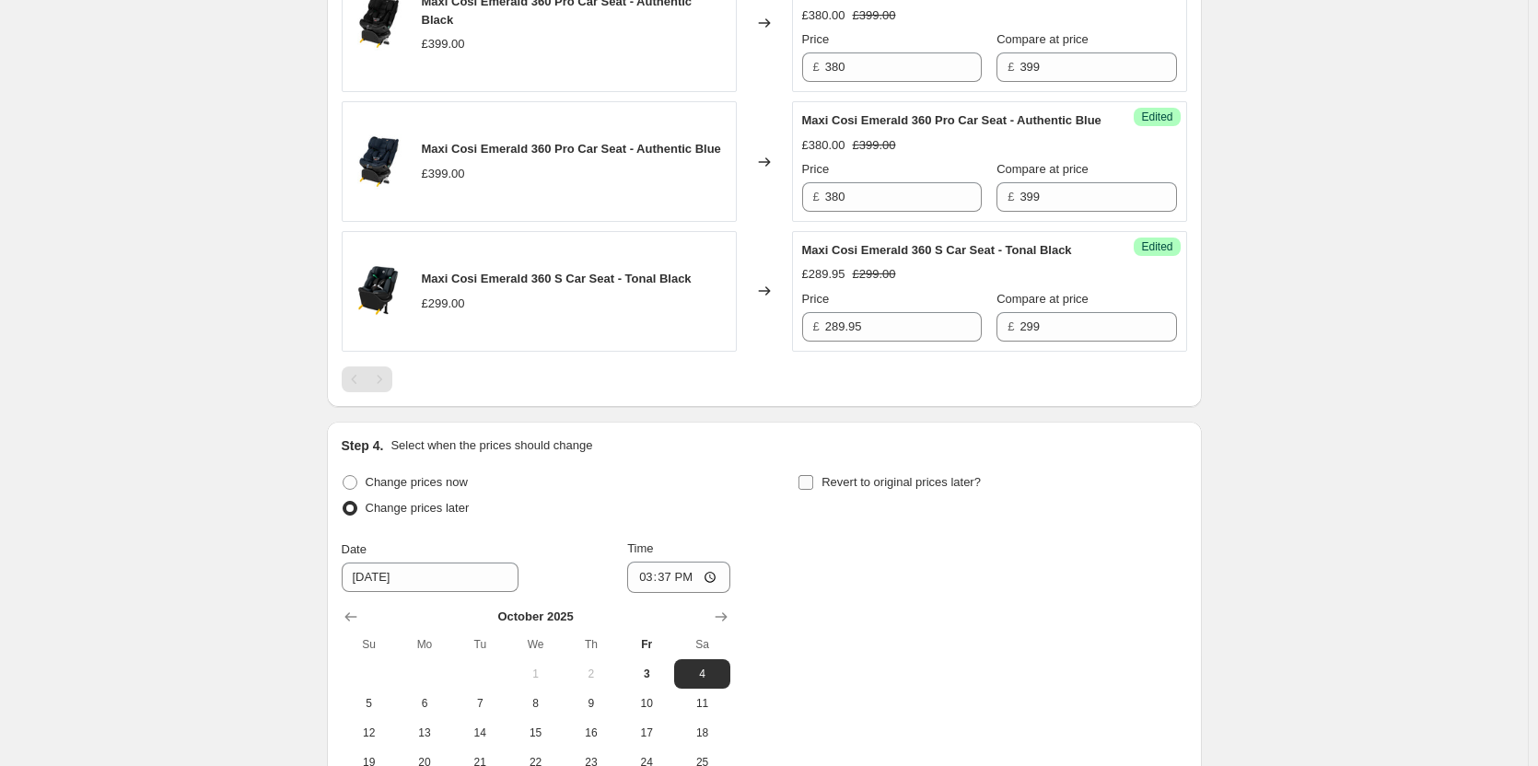
click at [864, 496] on label "Revert to original prices later?" at bounding box center [889, 483] width 183 height 26
click at [813, 490] on input "Revert to original prices later?" at bounding box center [806, 482] width 15 height 15
checkbox input "true"
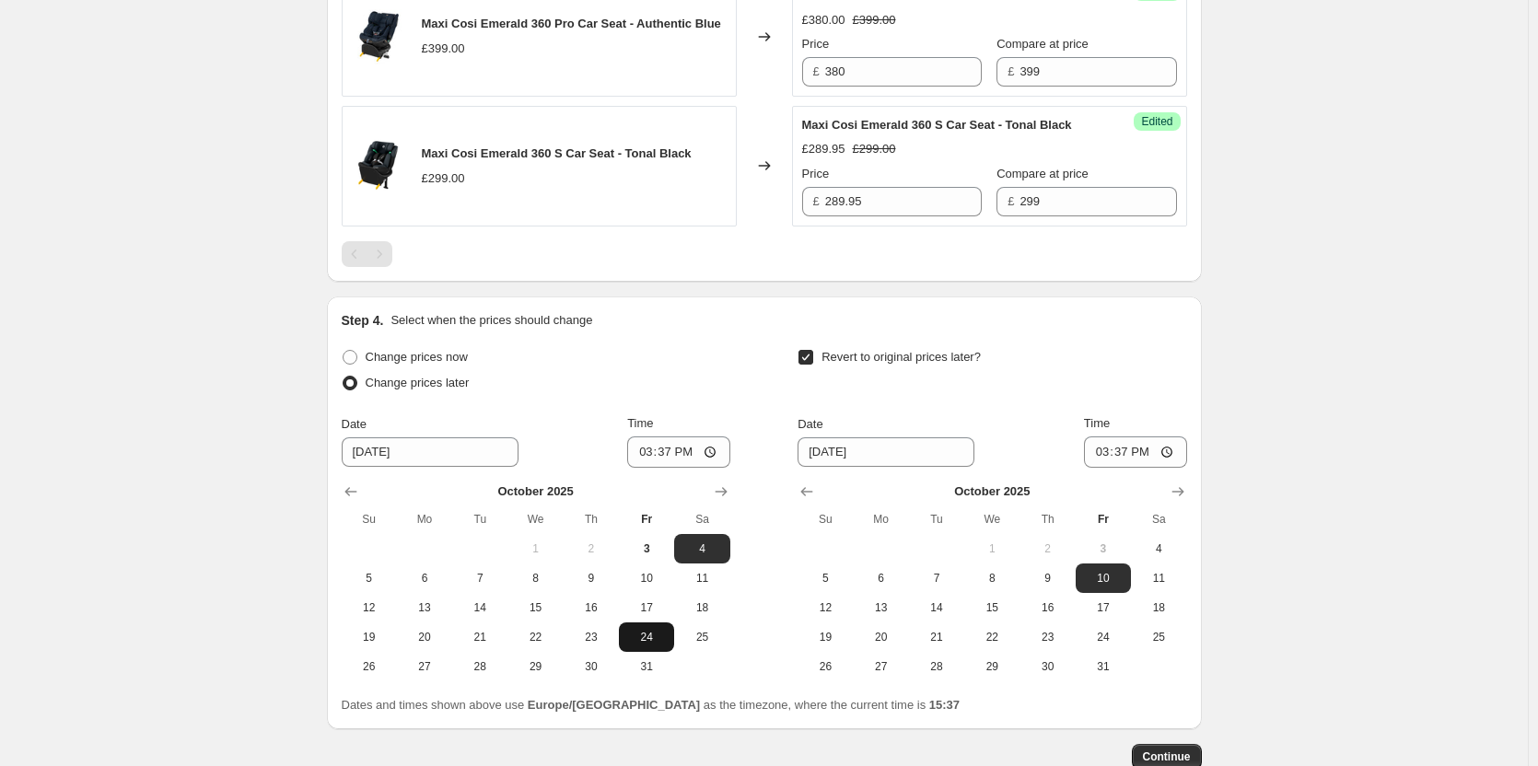
scroll to position [1575, 0]
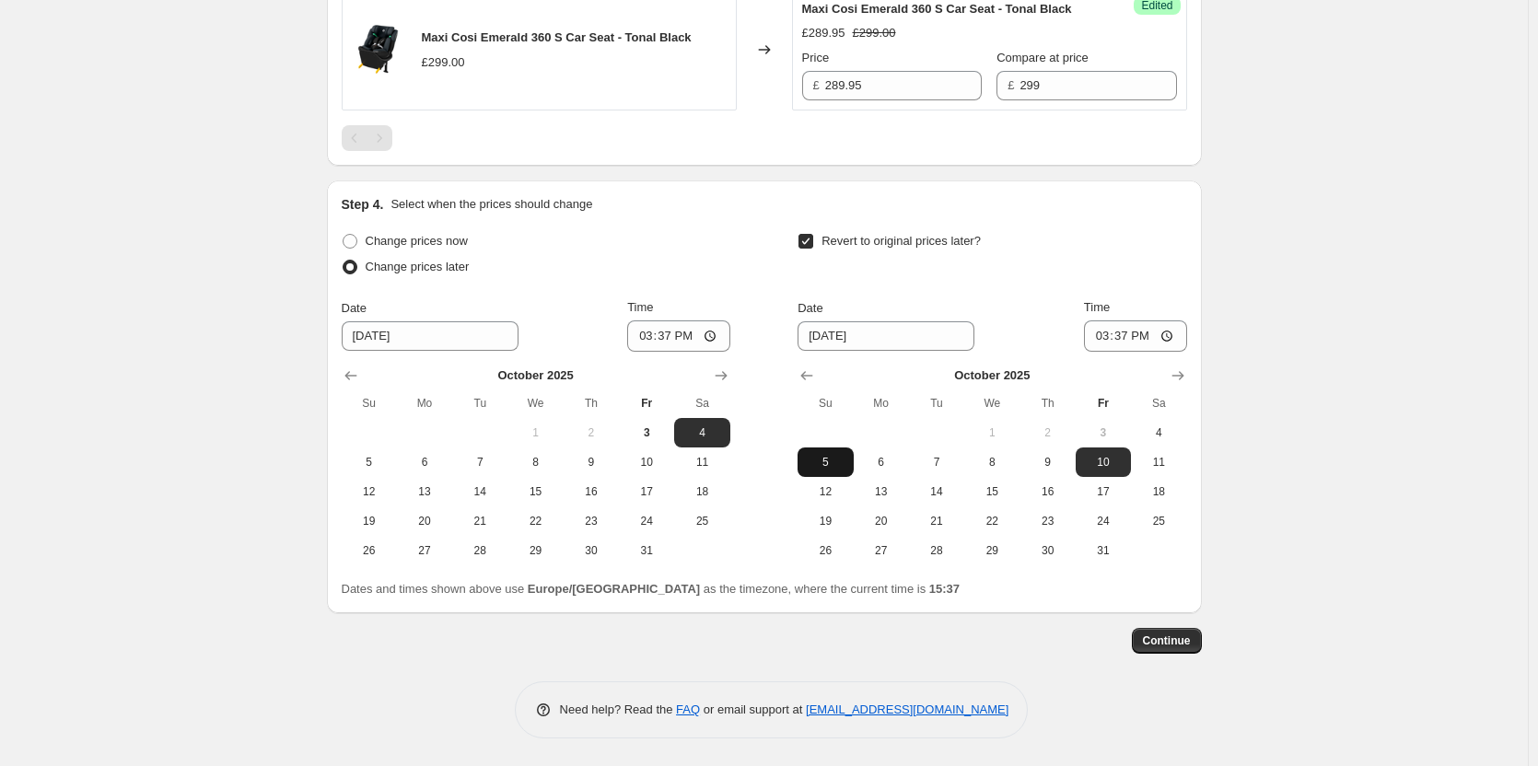
click at [852, 463] on button "5" at bounding box center [825, 462] width 55 height 29
type input "[DATE]"
click at [677, 335] on input "15:37" at bounding box center [678, 336] width 103 height 31
type input "18:00"
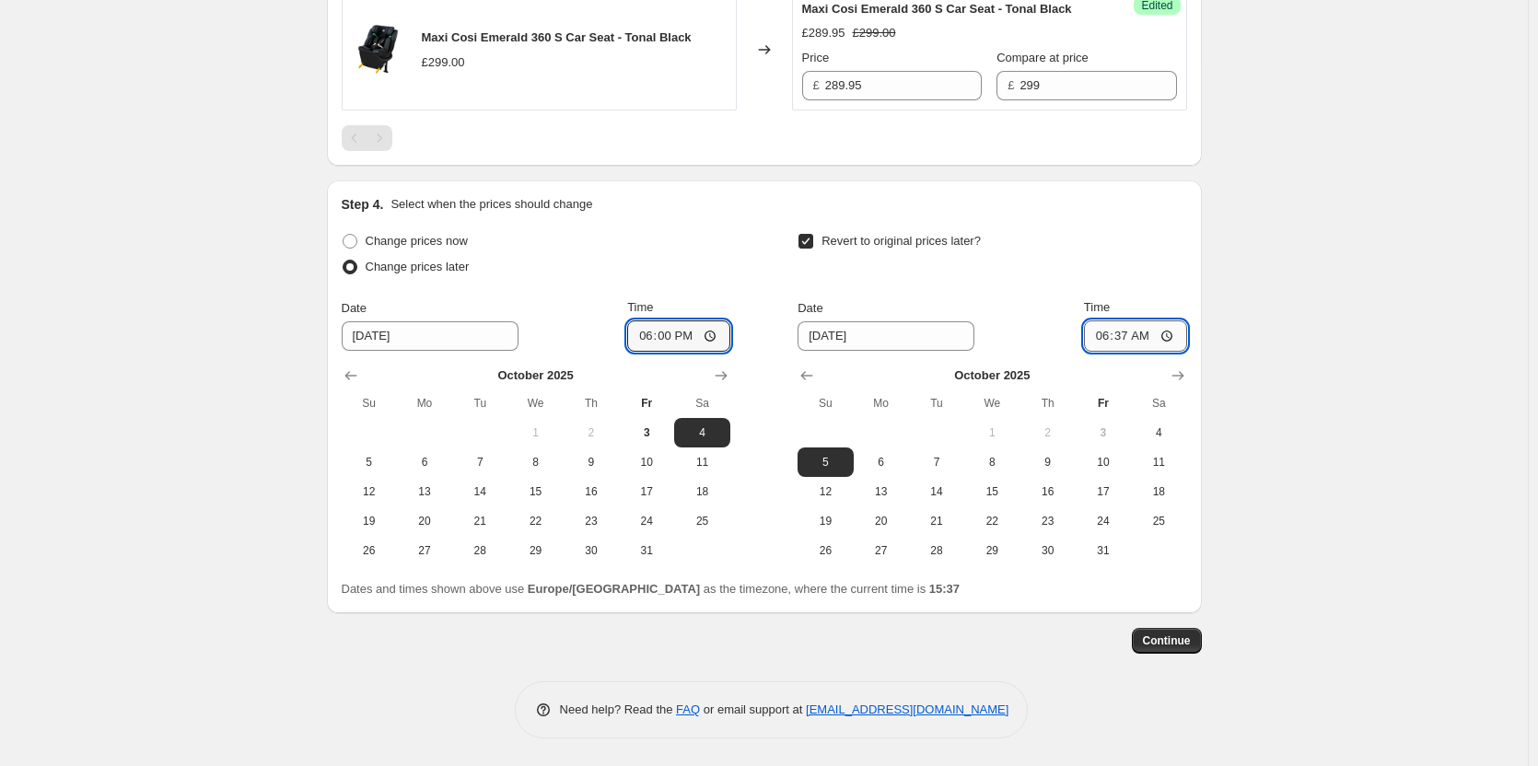
click at [1121, 333] on input "06:37" at bounding box center [1135, 336] width 103 height 31
type input "06:00"
click at [1174, 640] on span "Continue" at bounding box center [1167, 641] width 48 height 15
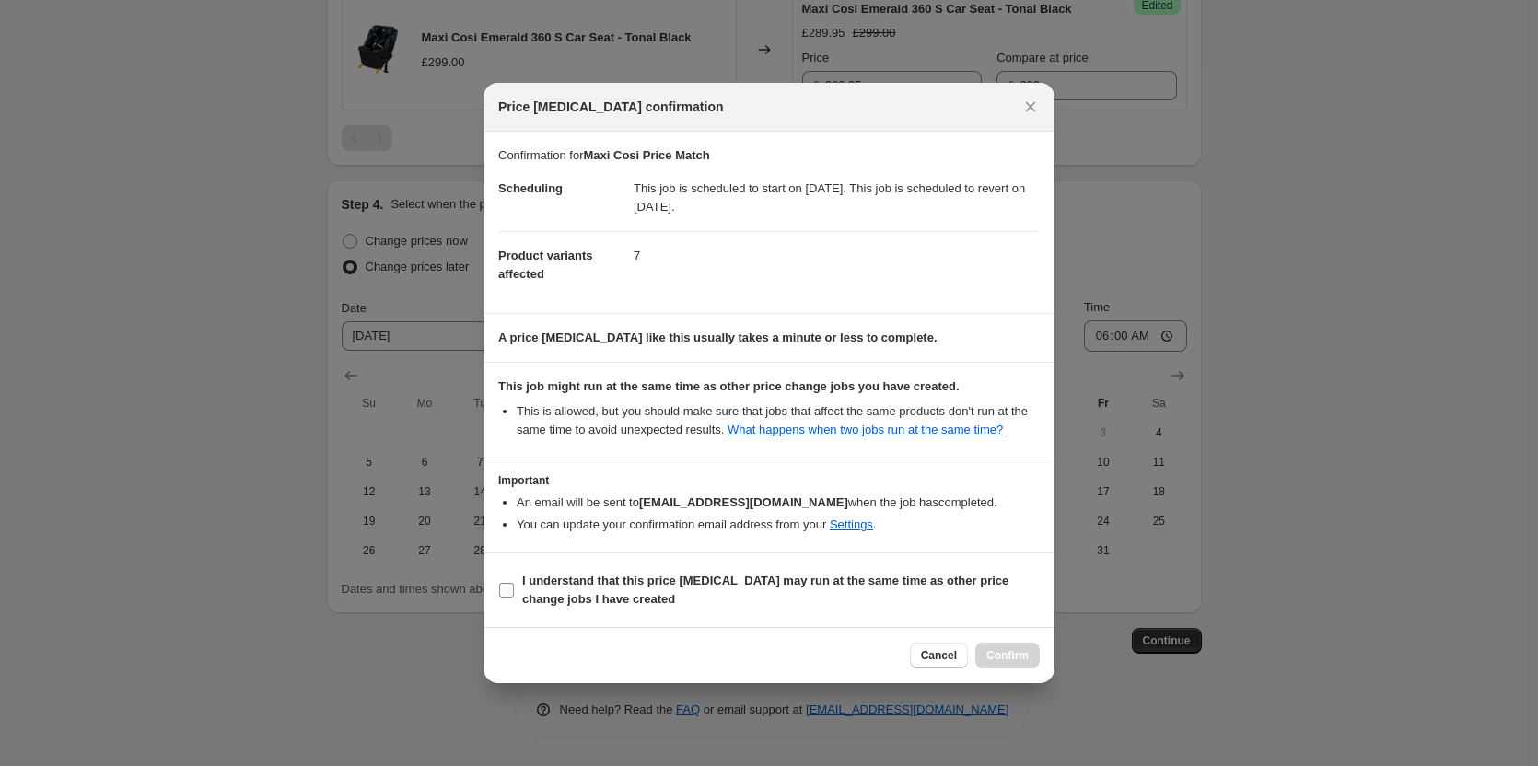
click at [907, 570] on label "I understand that this price [MEDICAL_DATA] may run at the same time as other p…" at bounding box center [769, 590] width 542 height 44
click at [514, 583] on input "I understand that this price [MEDICAL_DATA] may run at the same time as other p…" at bounding box center [506, 590] width 15 height 15
checkbox input "true"
click at [1013, 653] on span "Confirm" at bounding box center [1007, 655] width 42 height 15
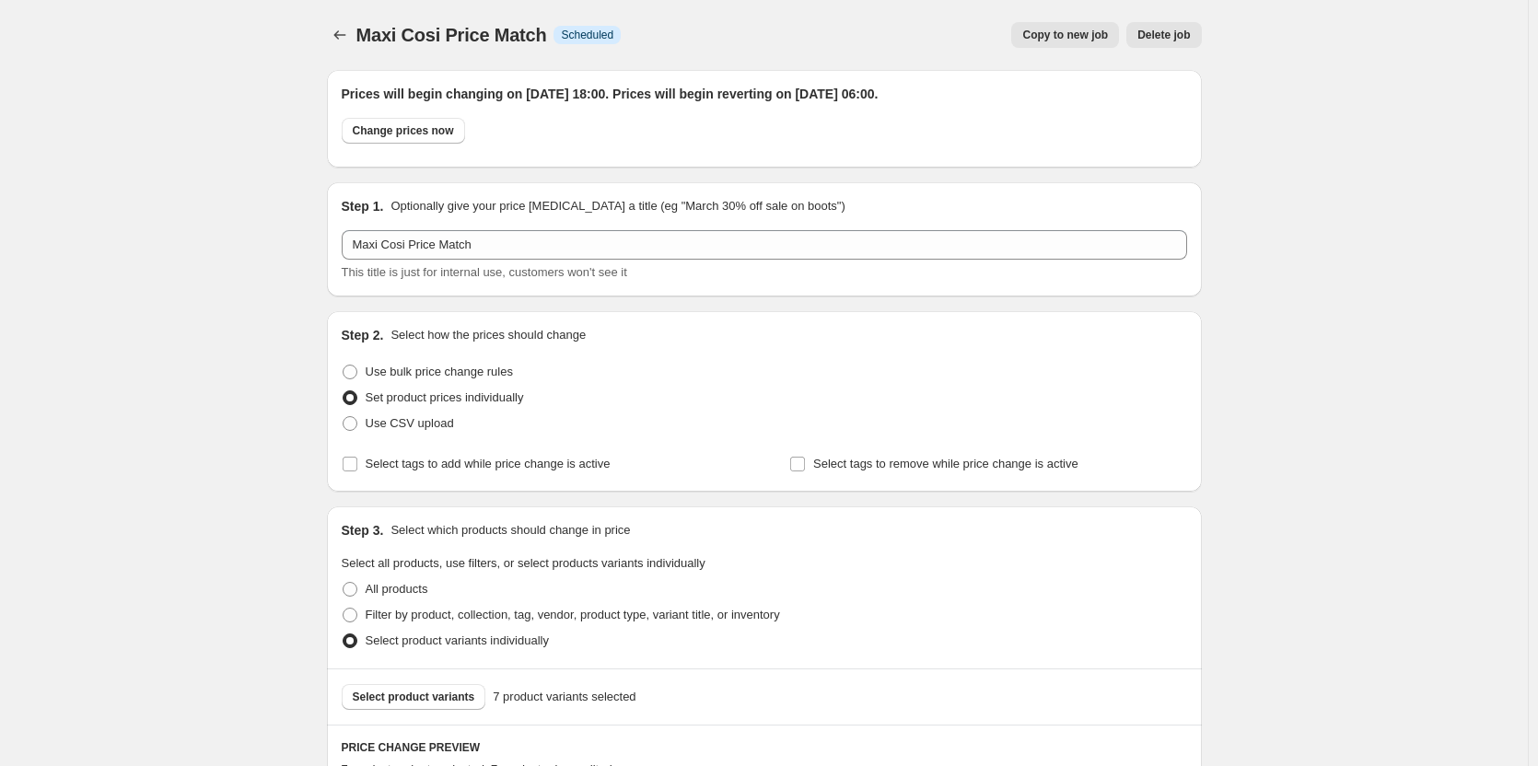
click at [1033, 43] on button "Copy to new job" at bounding box center [1065, 35] width 108 height 26
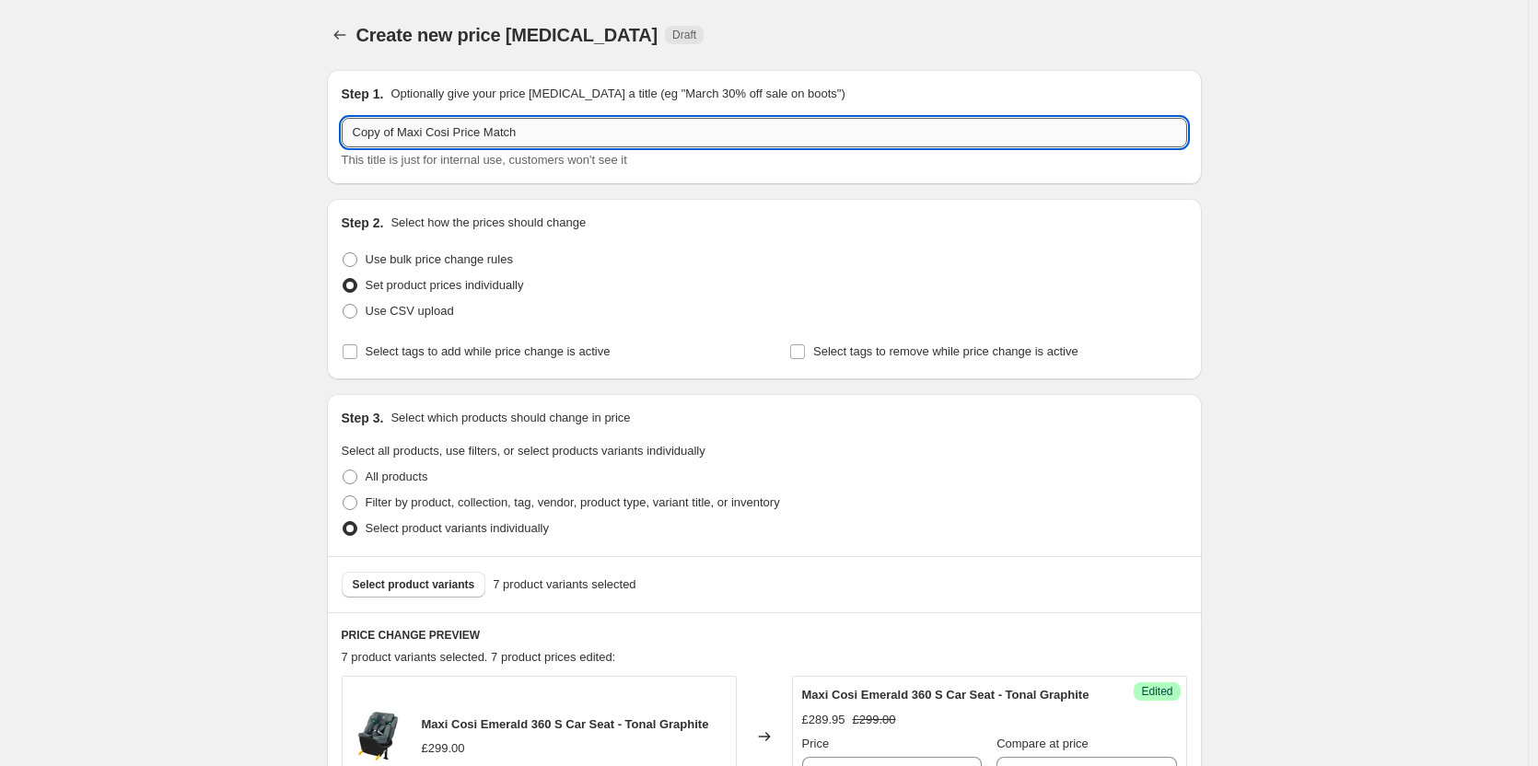
click at [416, 134] on input "Copy of Maxi Cosi Price Match" at bounding box center [765, 132] width 846 height 29
paste input "text"
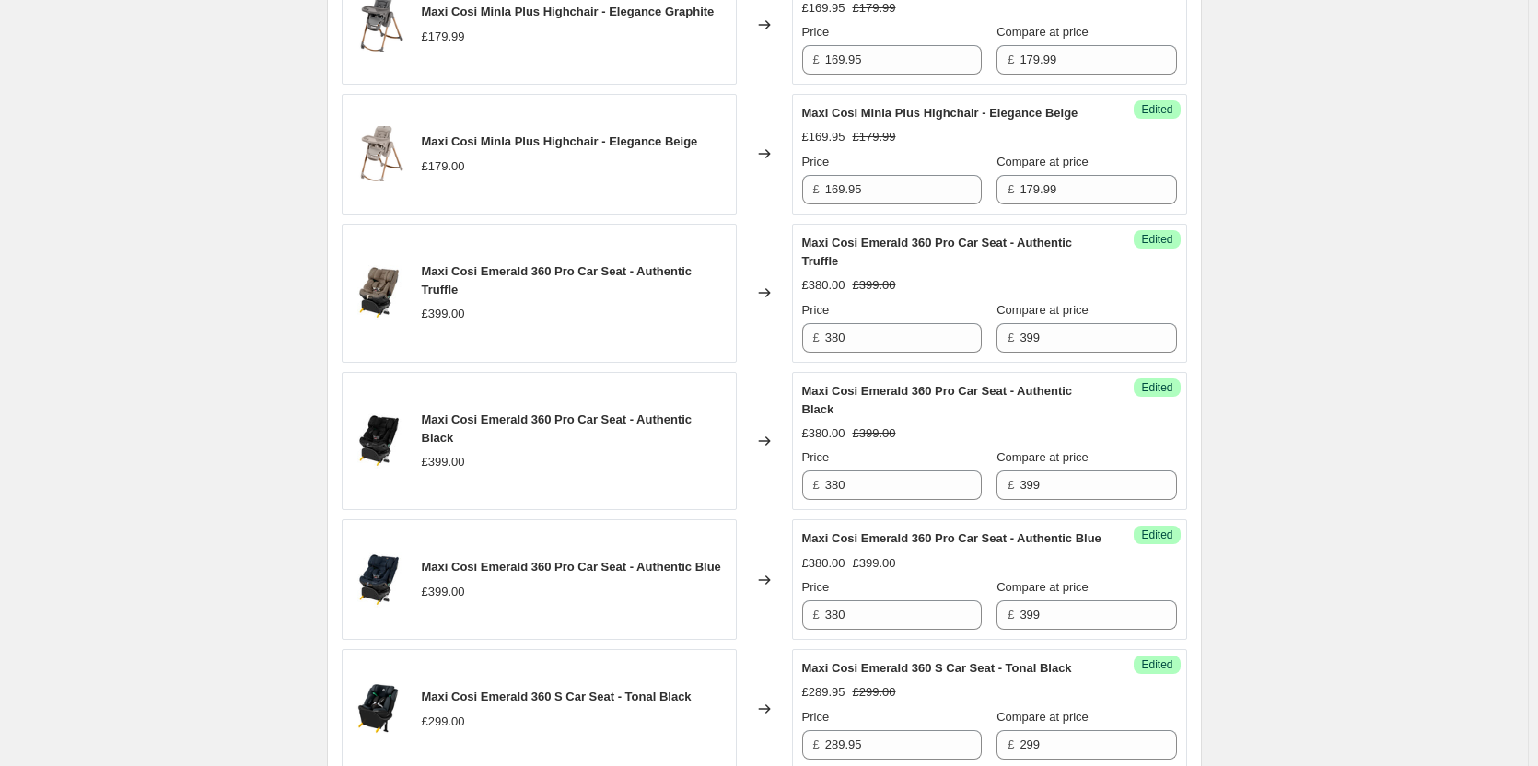
scroll to position [1260, 0]
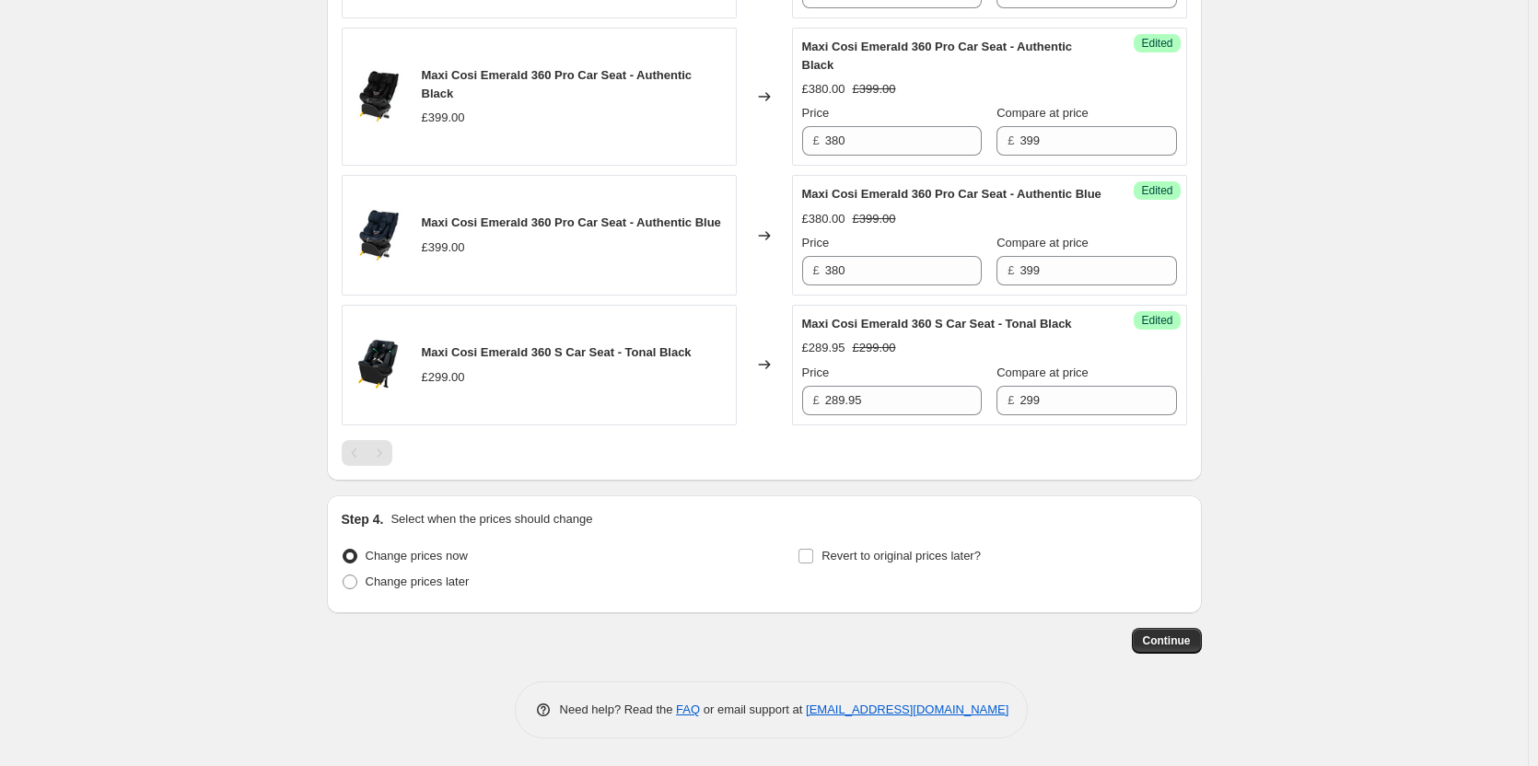
type input "Maxi Cosi Price Match"
click at [423, 599] on div "Step 4. Select when the prices should change Change prices now Change prices la…" at bounding box center [764, 555] width 875 height 118
click at [433, 583] on span "Change prices later" at bounding box center [418, 582] width 104 height 14
click at [344, 576] on input "Change prices later" at bounding box center [343, 575] width 1 height 1
radio input "true"
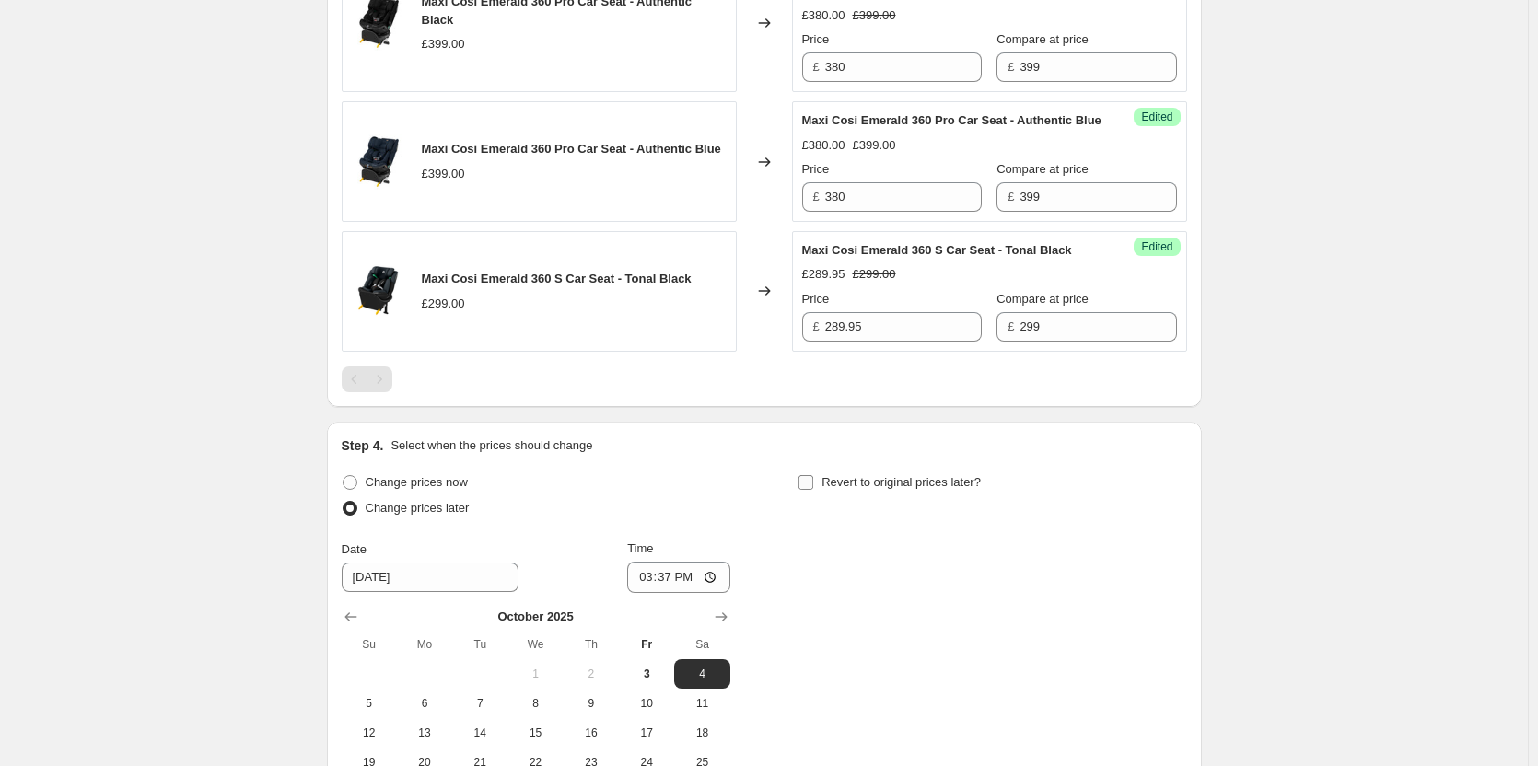
click at [894, 489] on span "Revert to original prices later?" at bounding box center [901, 482] width 159 height 14
click at [813, 490] on input "Revert to original prices later?" at bounding box center [806, 482] width 15 height 15
checkbox input "true"
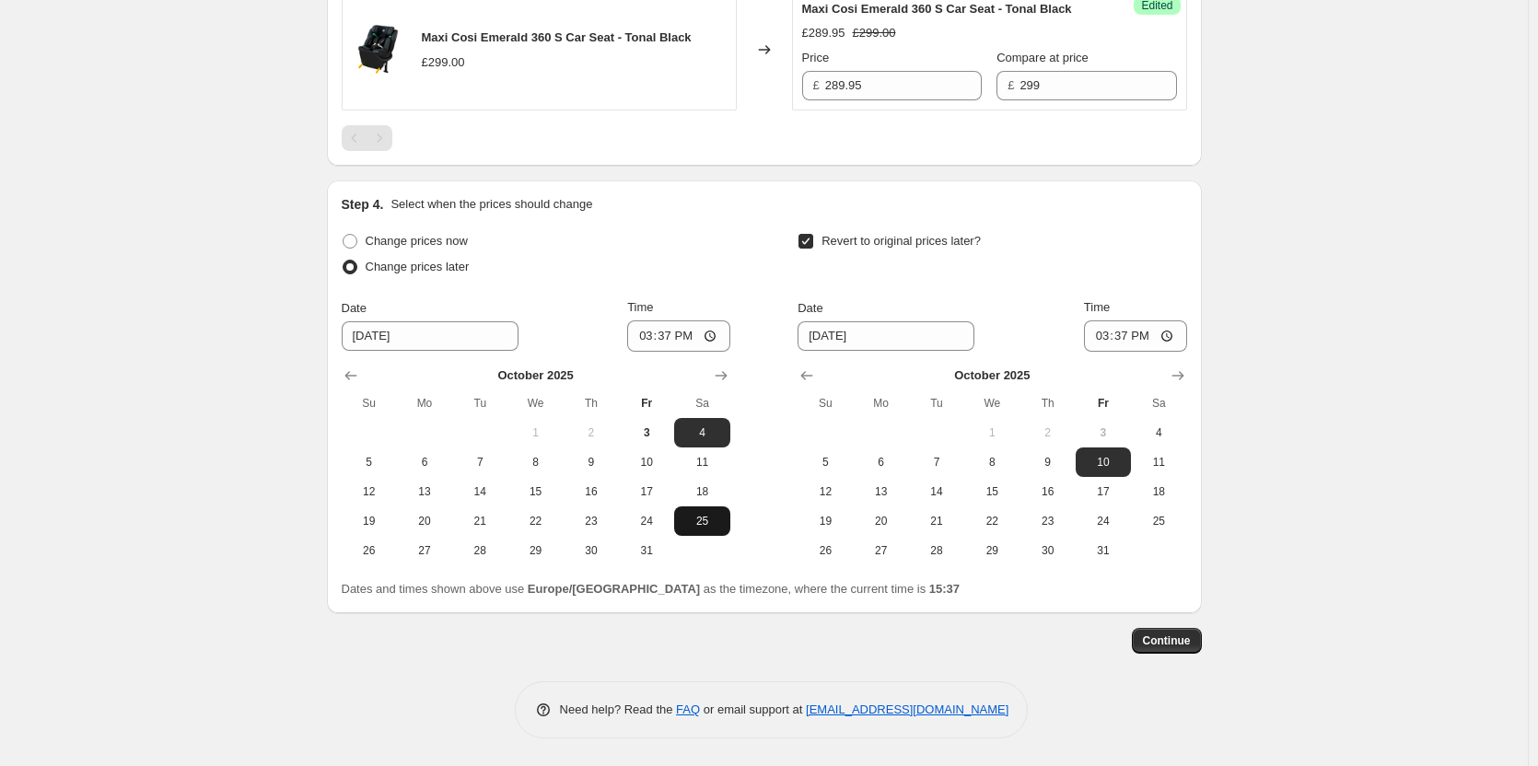
scroll to position [1575, 0]
click at [379, 457] on span "5" at bounding box center [369, 462] width 41 height 15
type input "[DATE]"
click at [887, 458] on span "6" at bounding box center [881, 462] width 41 height 15
type input "[DATE]"
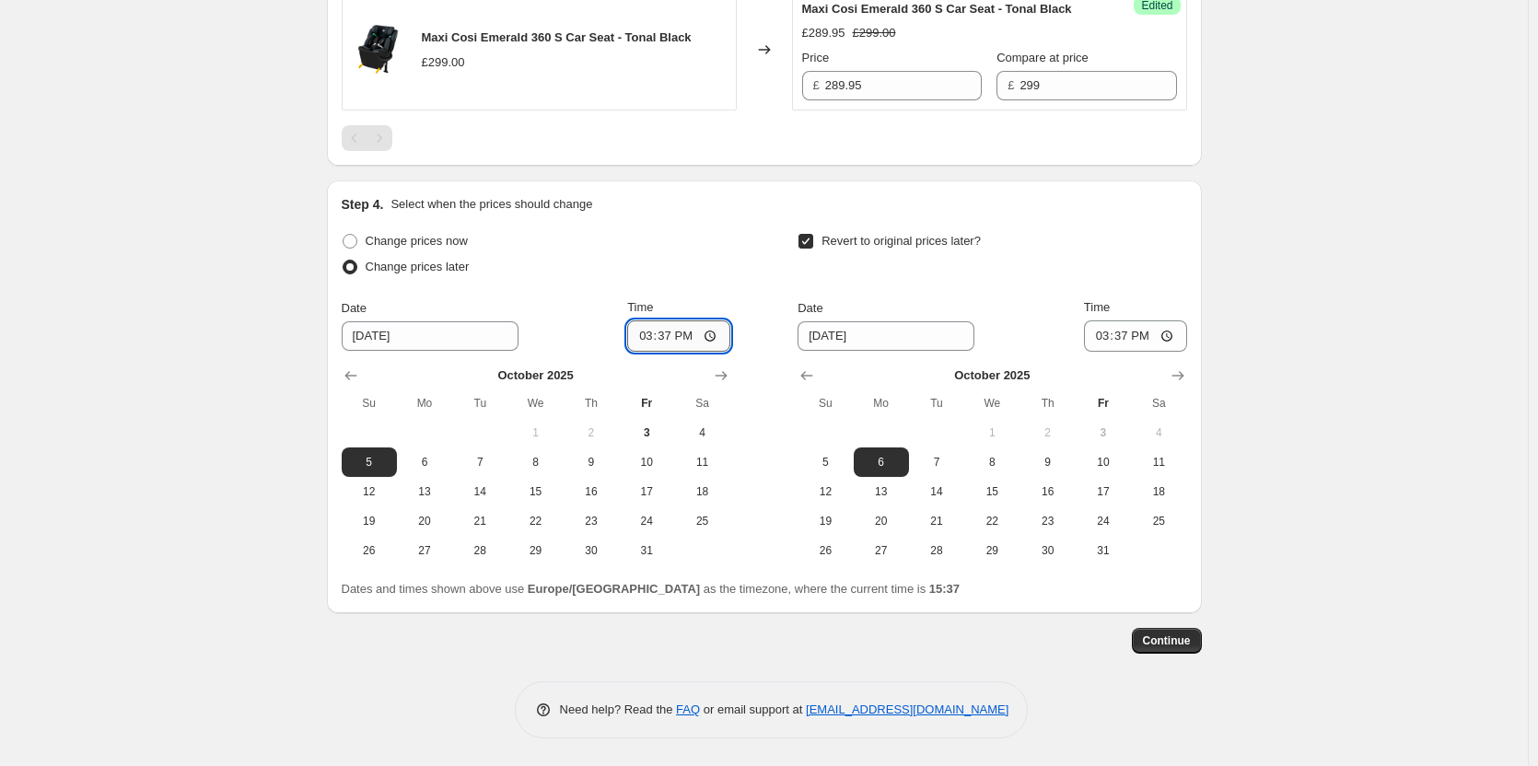
click at [670, 344] on input "15:37" at bounding box center [678, 336] width 103 height 31
type input "18:00"
click at [1122, 335] on input "15:37" at bounding box center [1135, 336] width 103 height 31
type input "06:00"
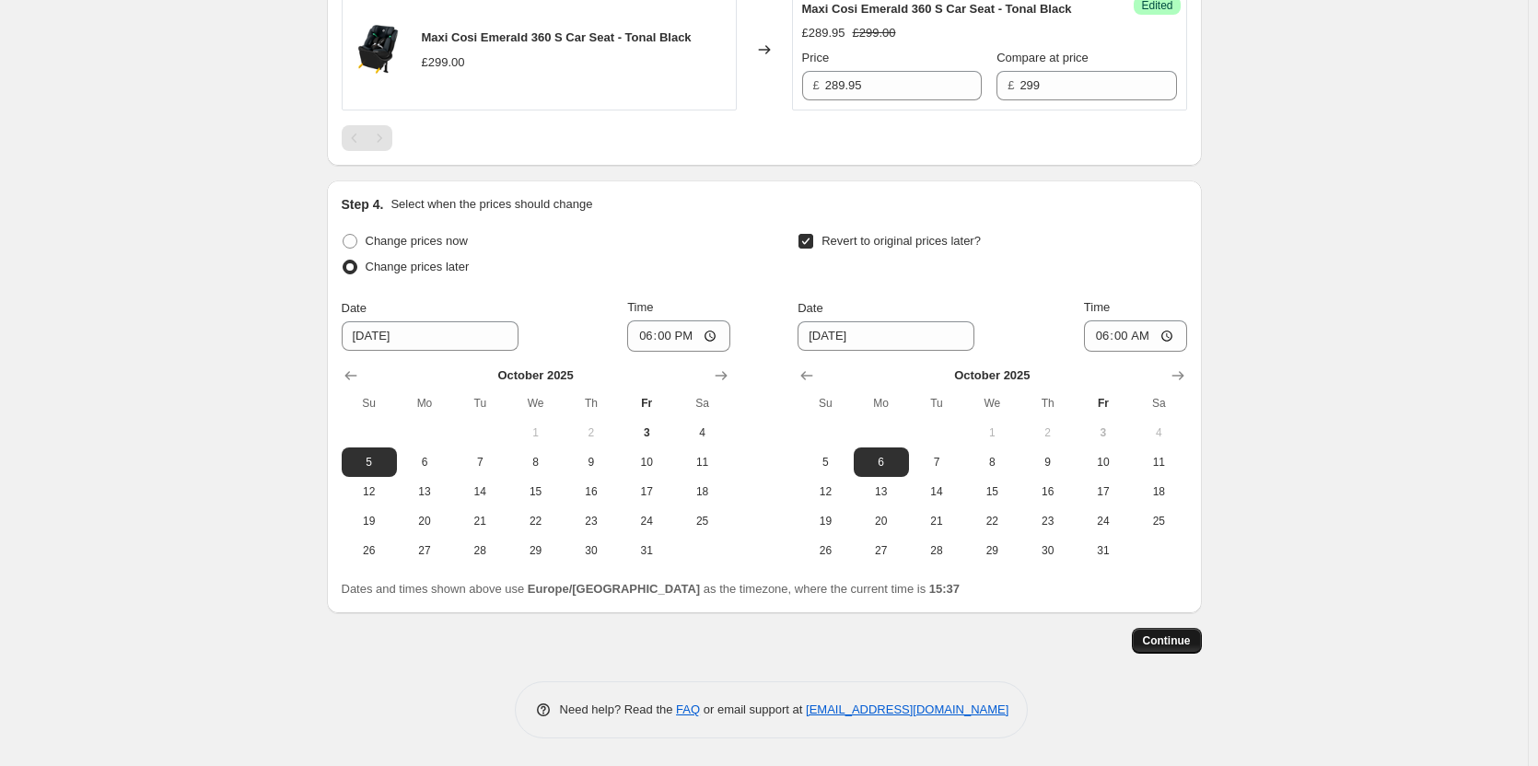
click at [1186, 641] on span "Continue" at bounding box center [1167, 641] width 48 height 15
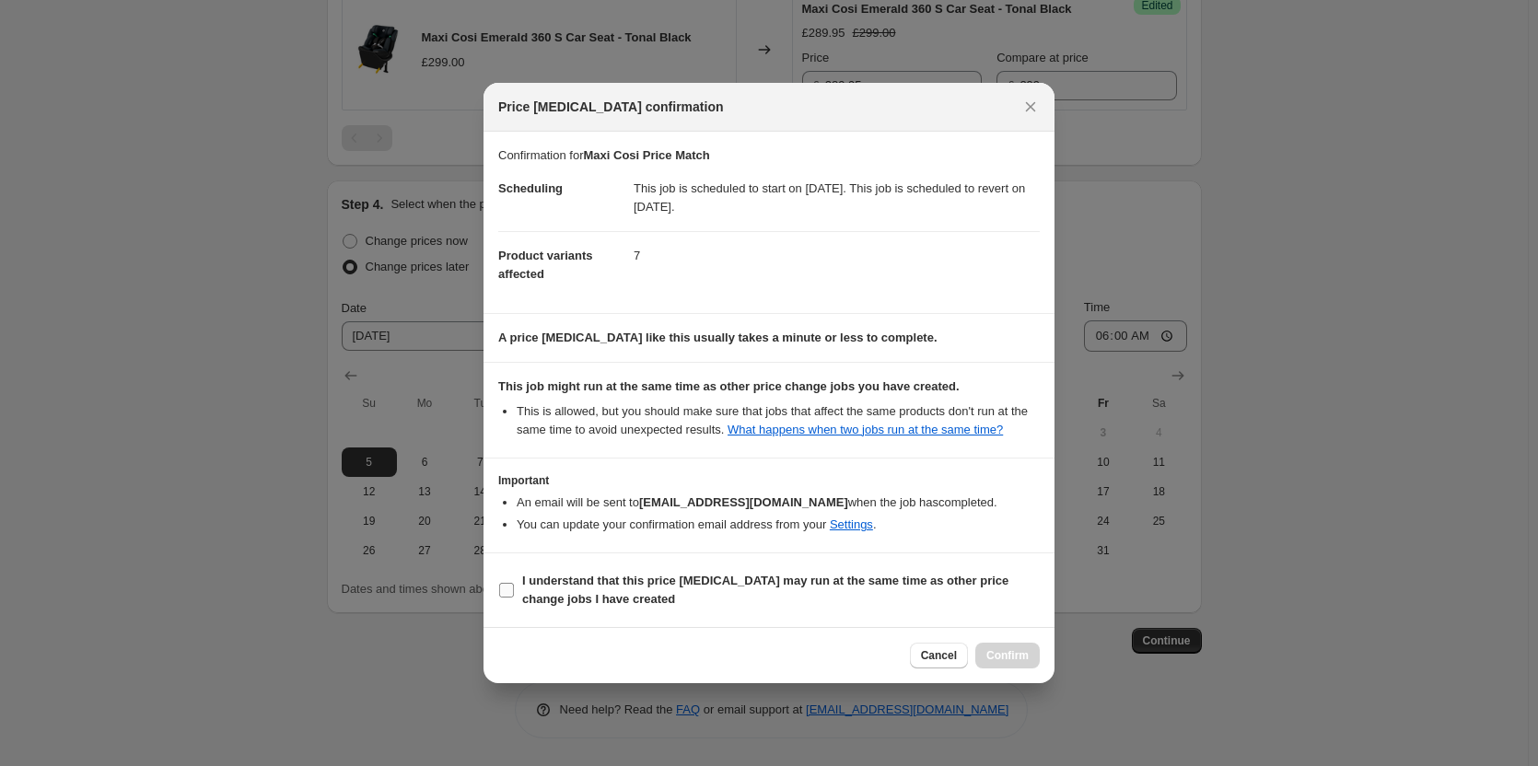
click at [721, 595] on span "I understand that this price [MEDICAL_DATA] may run at the same time as other p…" at bounding box center [781, 590] width 518 height 37
click at [514, 595] on input "I understand that this price [MEDICAL_DATA] may run at the same time as other p…" at bounding box center [506, 590] width 15 height 15
checkbox input "true"
click at [998, 652] on span "Confirm" at bounding box center [1007, 655] width 42 height 15
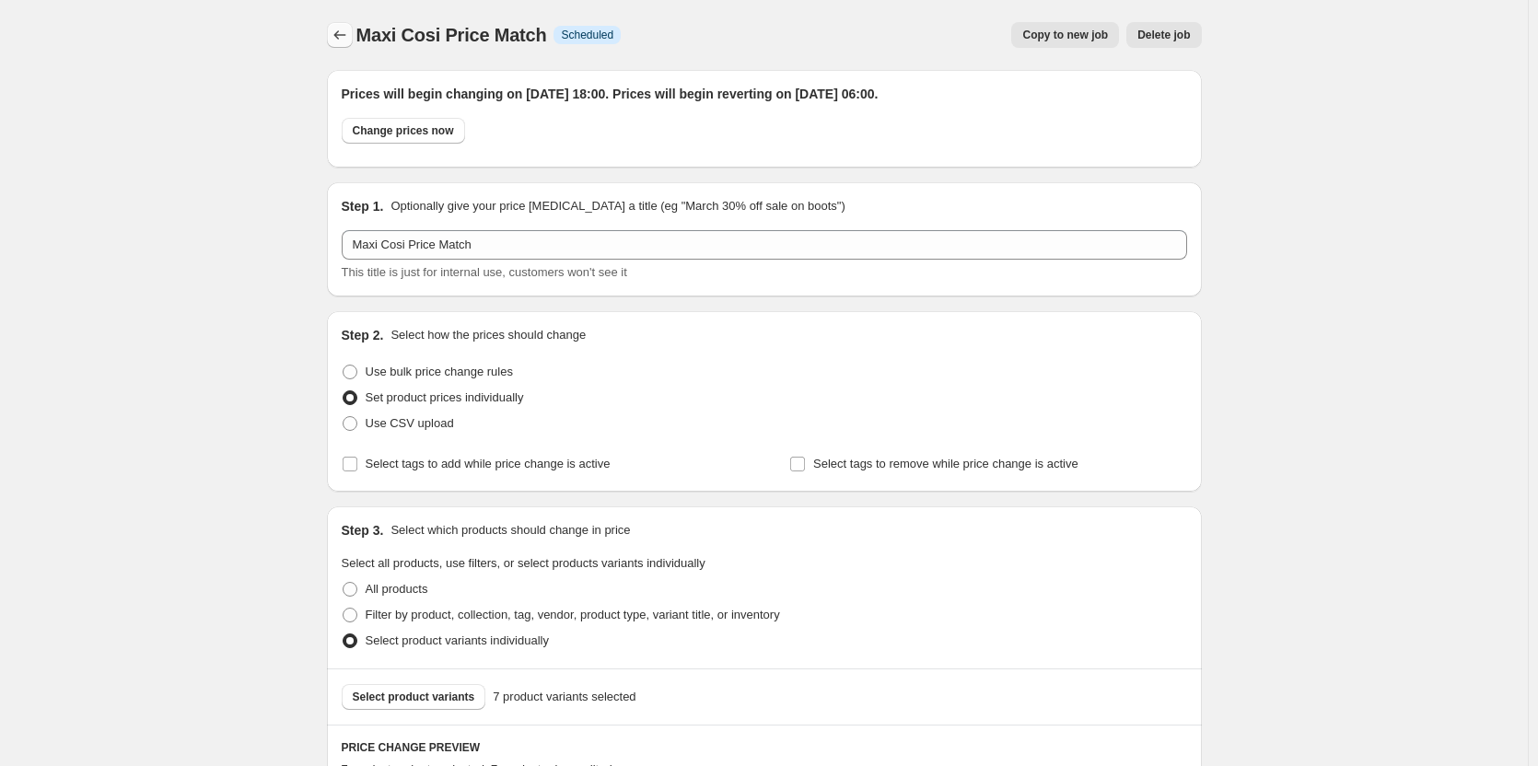
click at [349, 36] on icon "Price change jobs" at bounding box center [340, 35] width 18 height 18
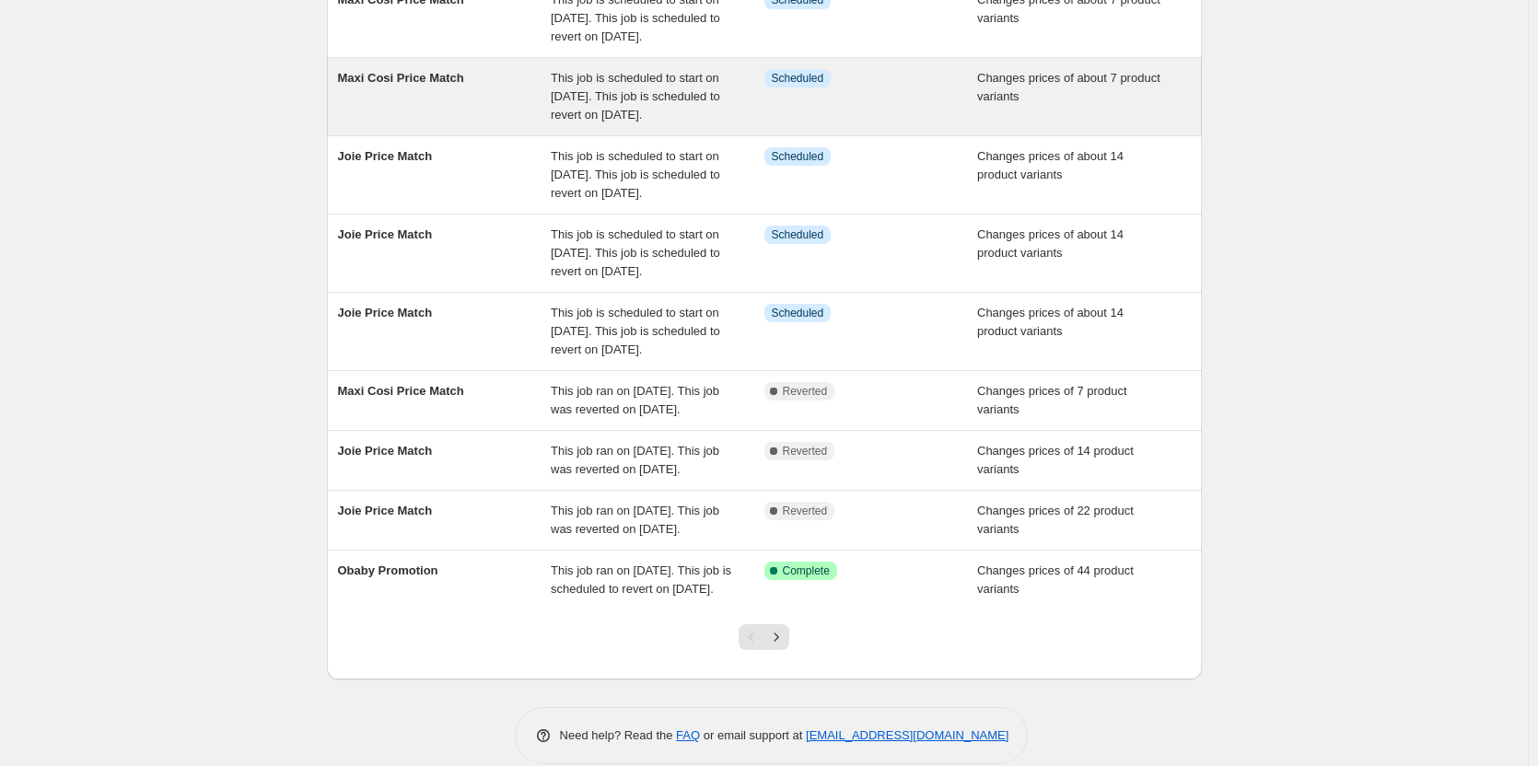
scroll to position [276, 0]
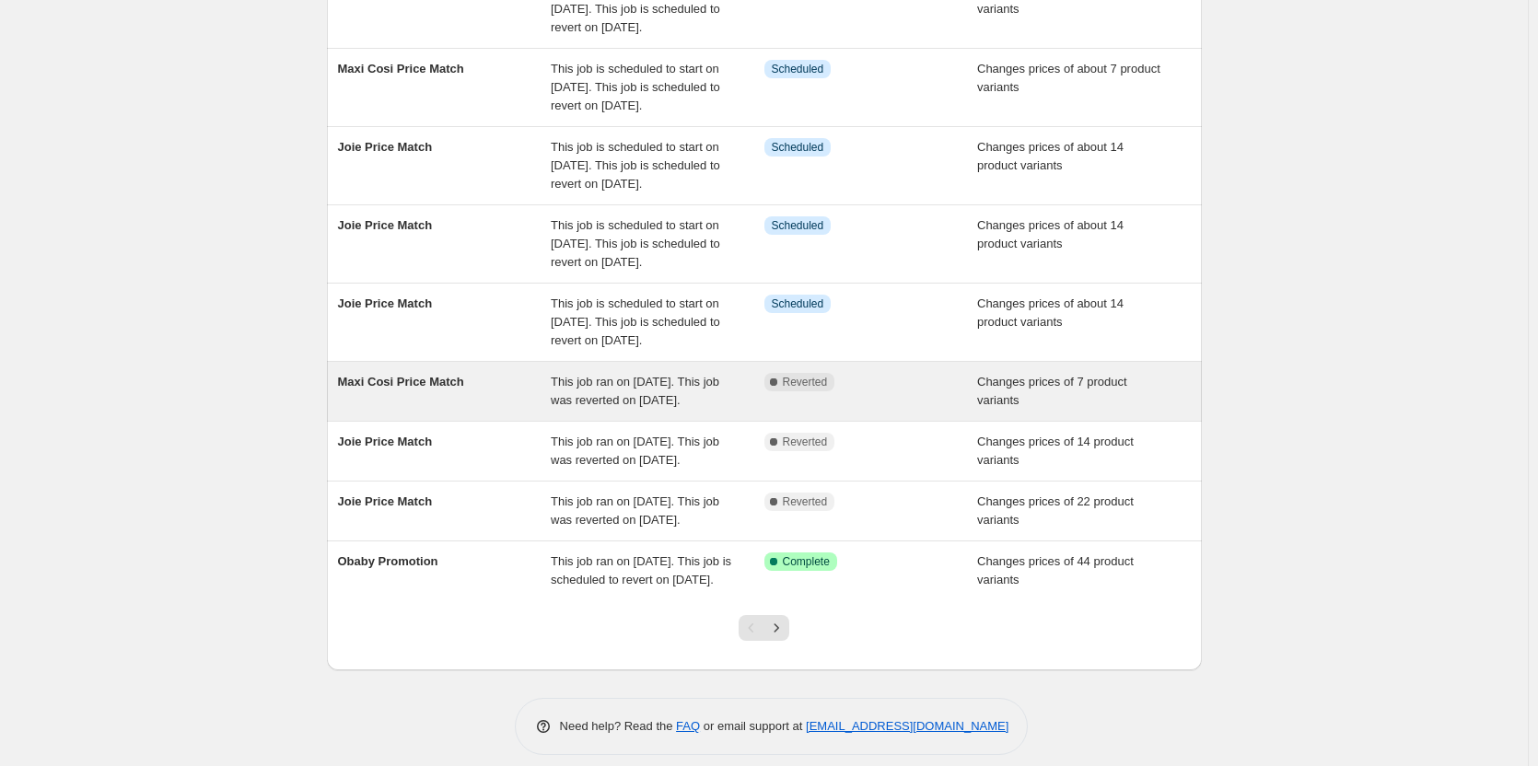
click at [900, 421] on li "Maxi Cosi Price Match This job ran on [DATE]. This job was reverted on [DATE]. …" at bounding box center [764, 391] width 875 height 60
click at [898, 410] on div "Complete Reverted" at bounding box center [872, 391] width 214 height 37
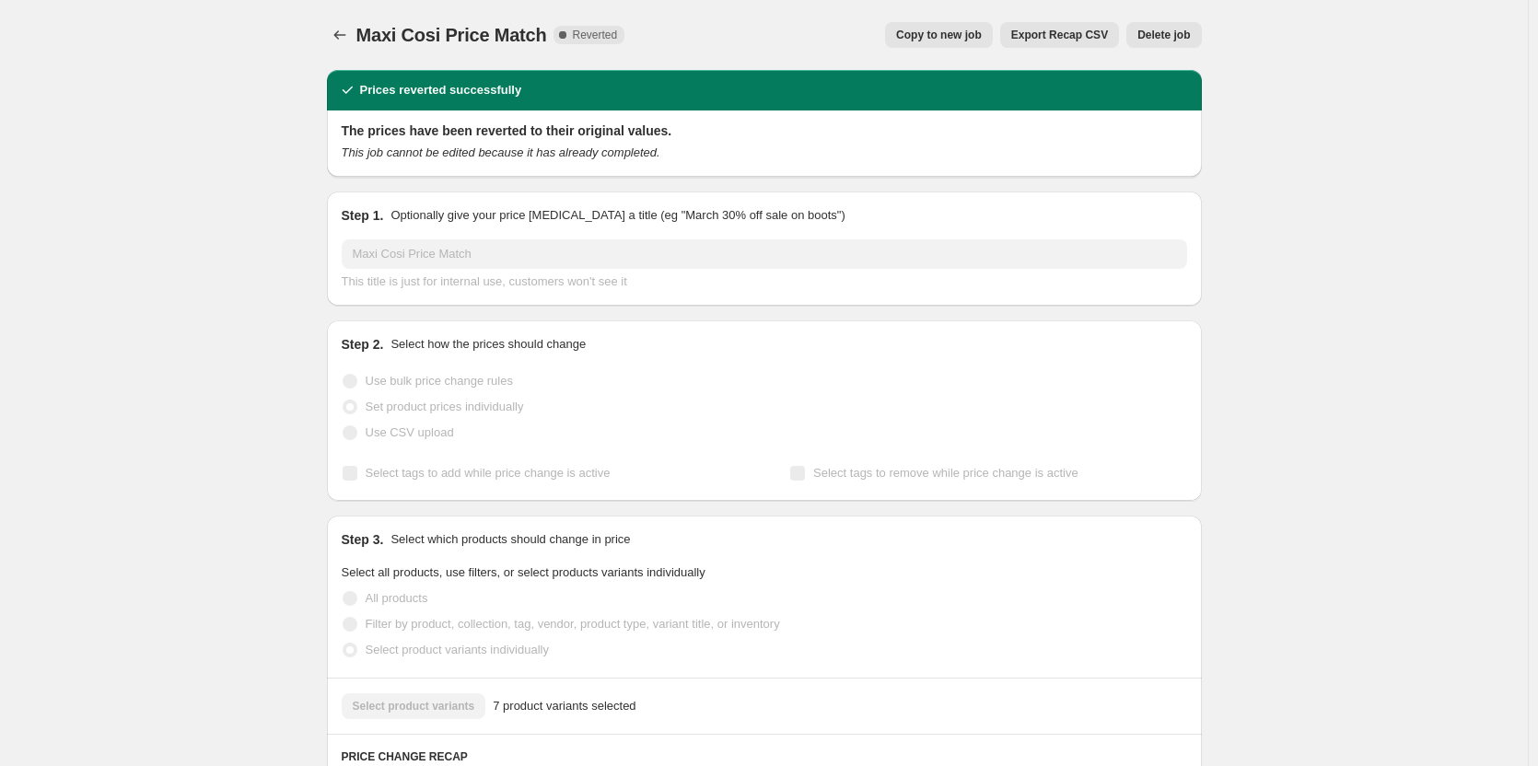
click at [1162, 33] on span "Delete job" at bounding box center [1164, 35] width 53 height 15
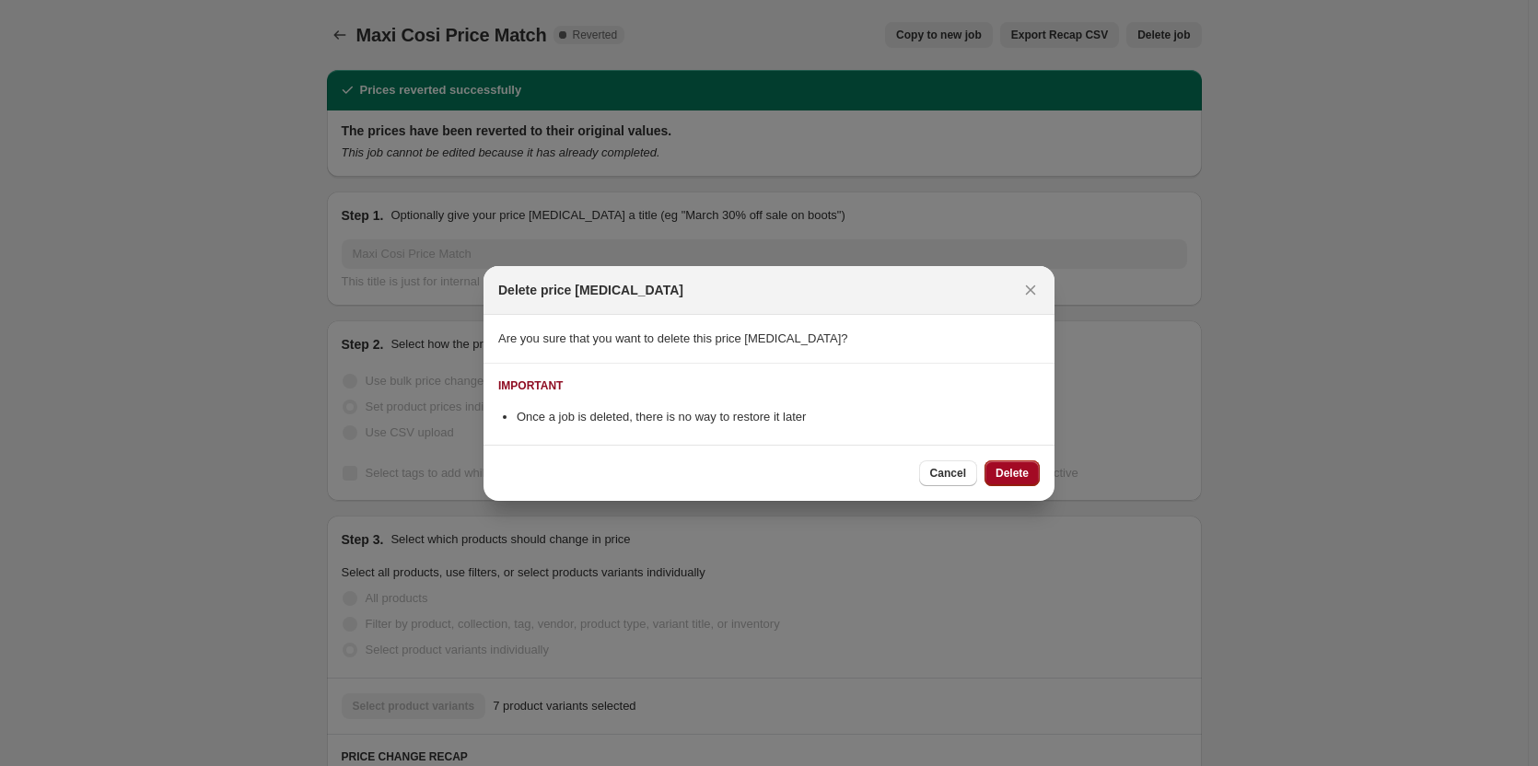
click at [1008, 471] on span "Delete" at bounding box center [1012, 473] width 33 height 15
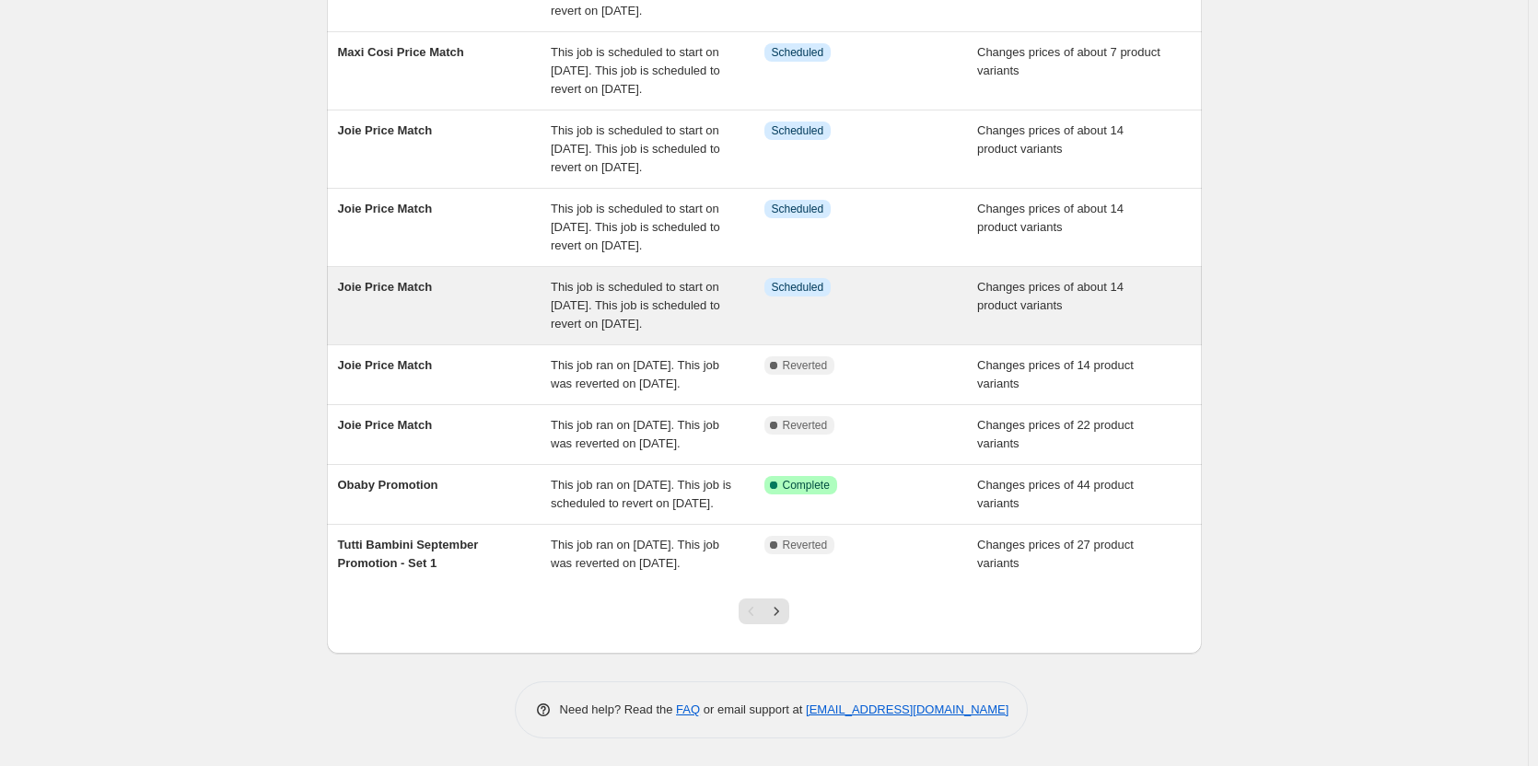
scroll to position [368, 0]
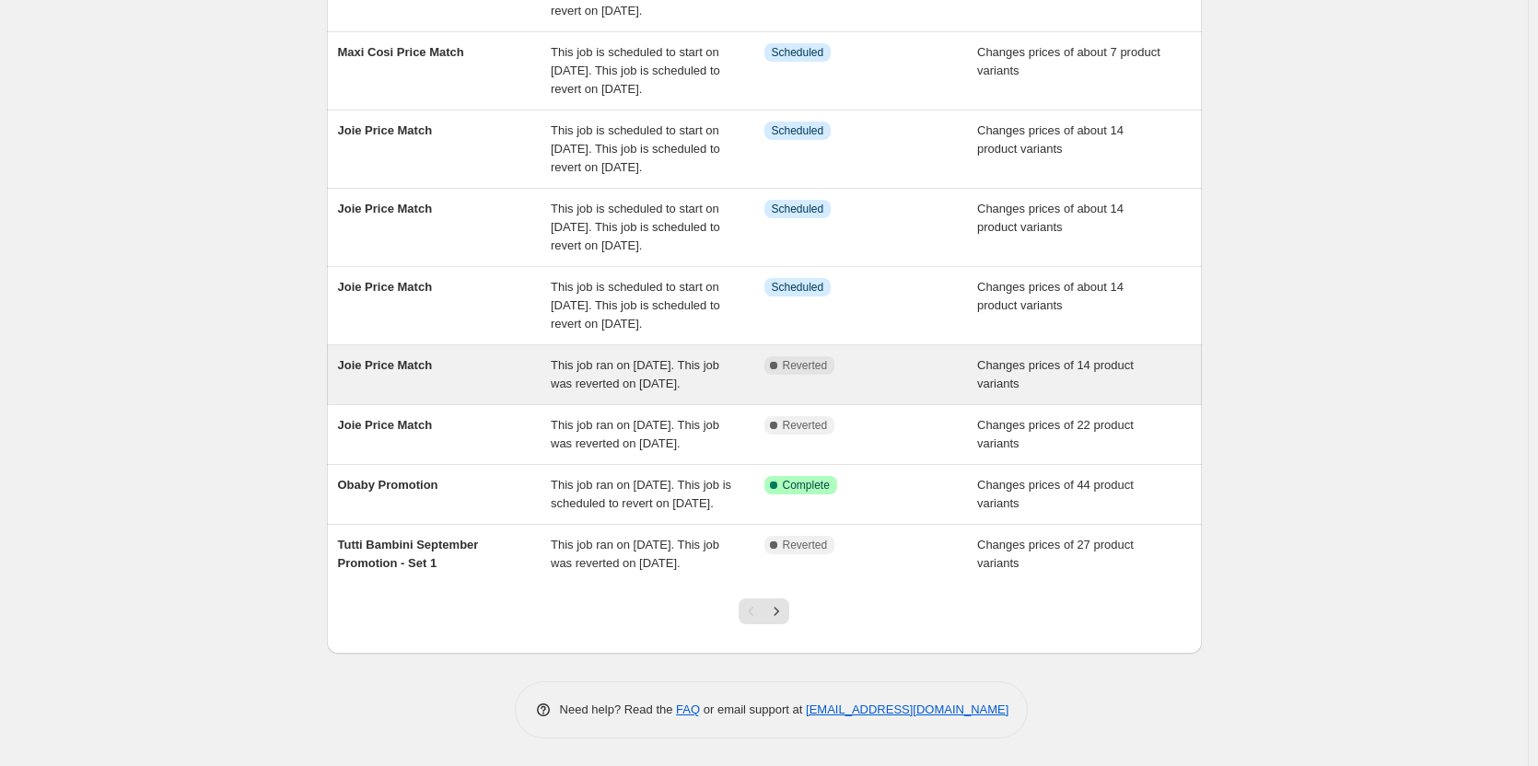
click at [888, 393] on div "Complete Reverted" at bounding box center [872, 374] width 214 height 37
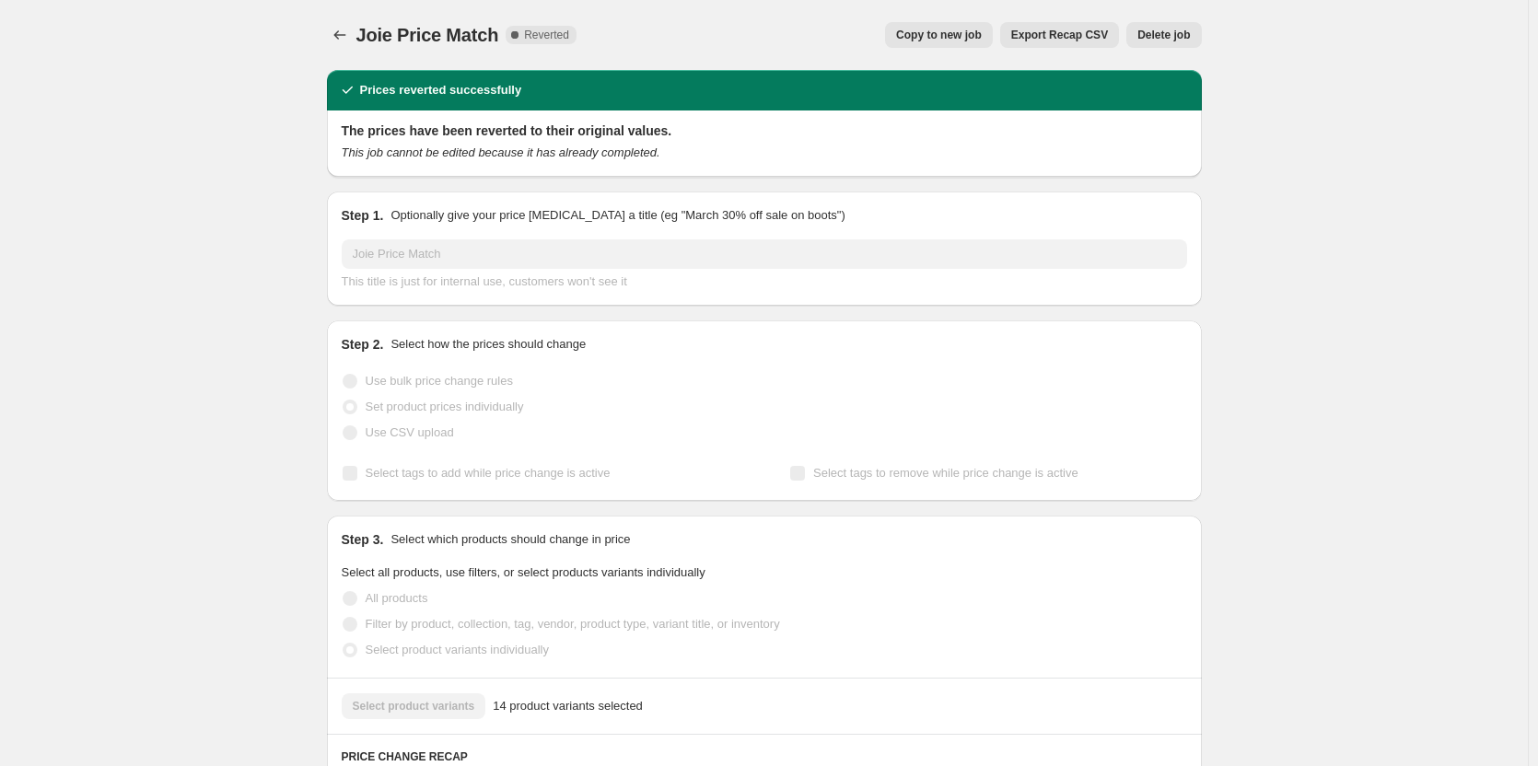
click at [1170, 52] on div "Joie Price Match. This page is ready Joie Price Match Complete Reverted Copy to…" at bounding box center [764, 35] width 875 height 70
click at [1170, 35] on span "Delete job" at bounding box center [1164, 35] width 53 height 15
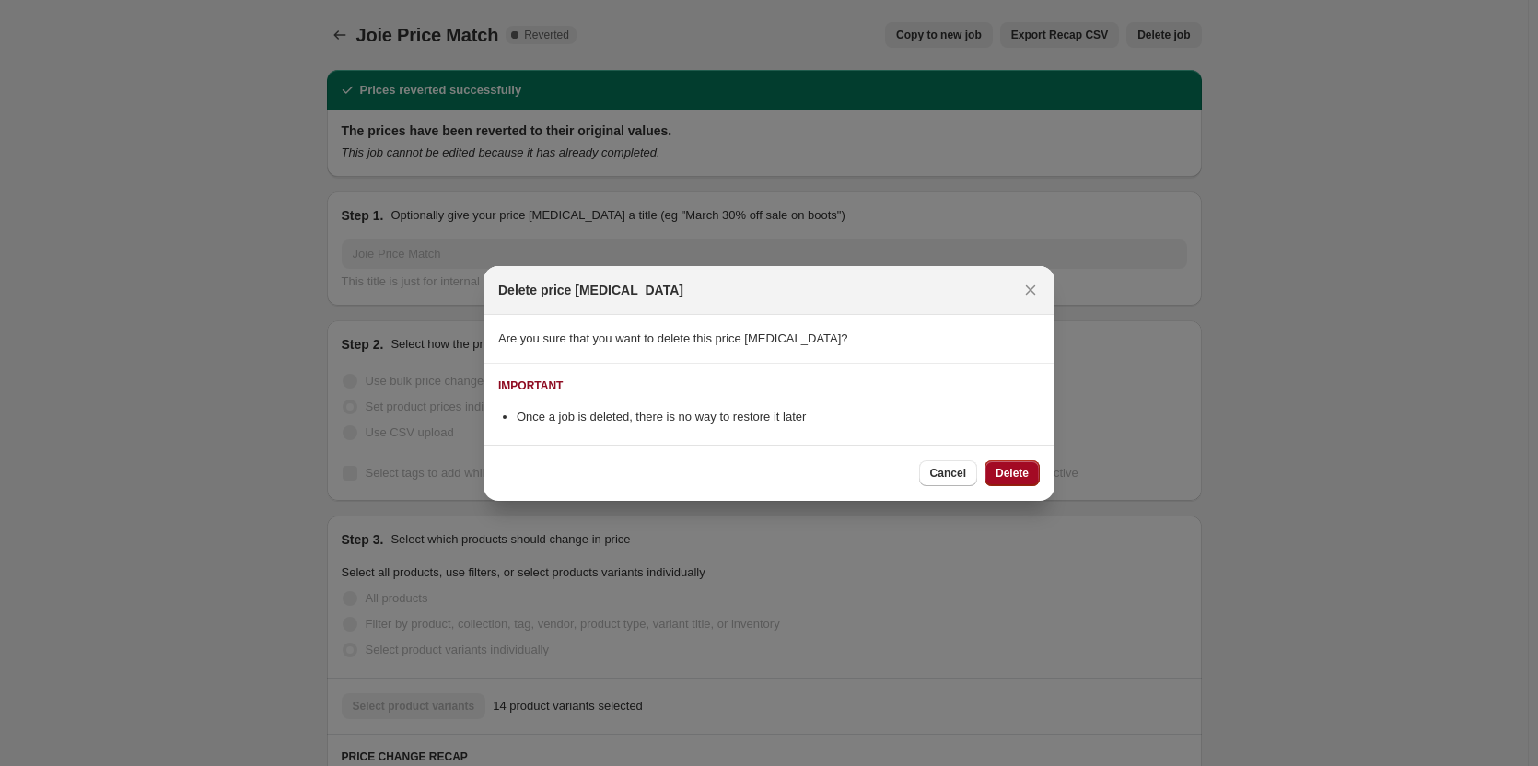
click at [1013, 473] on span "Delete" at bounding box center [1012, 473] width 33 height 15
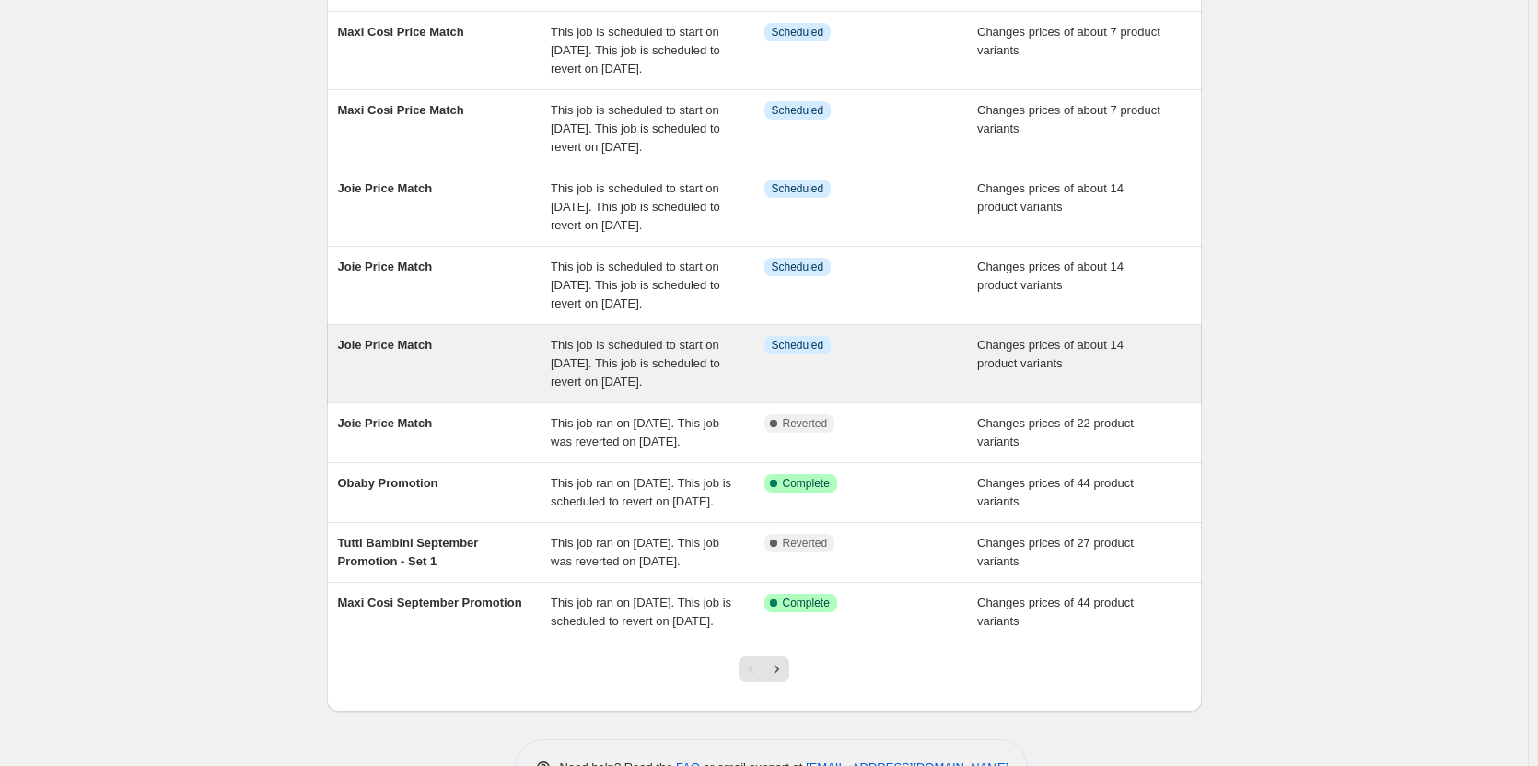
scroll to position [276, 0]
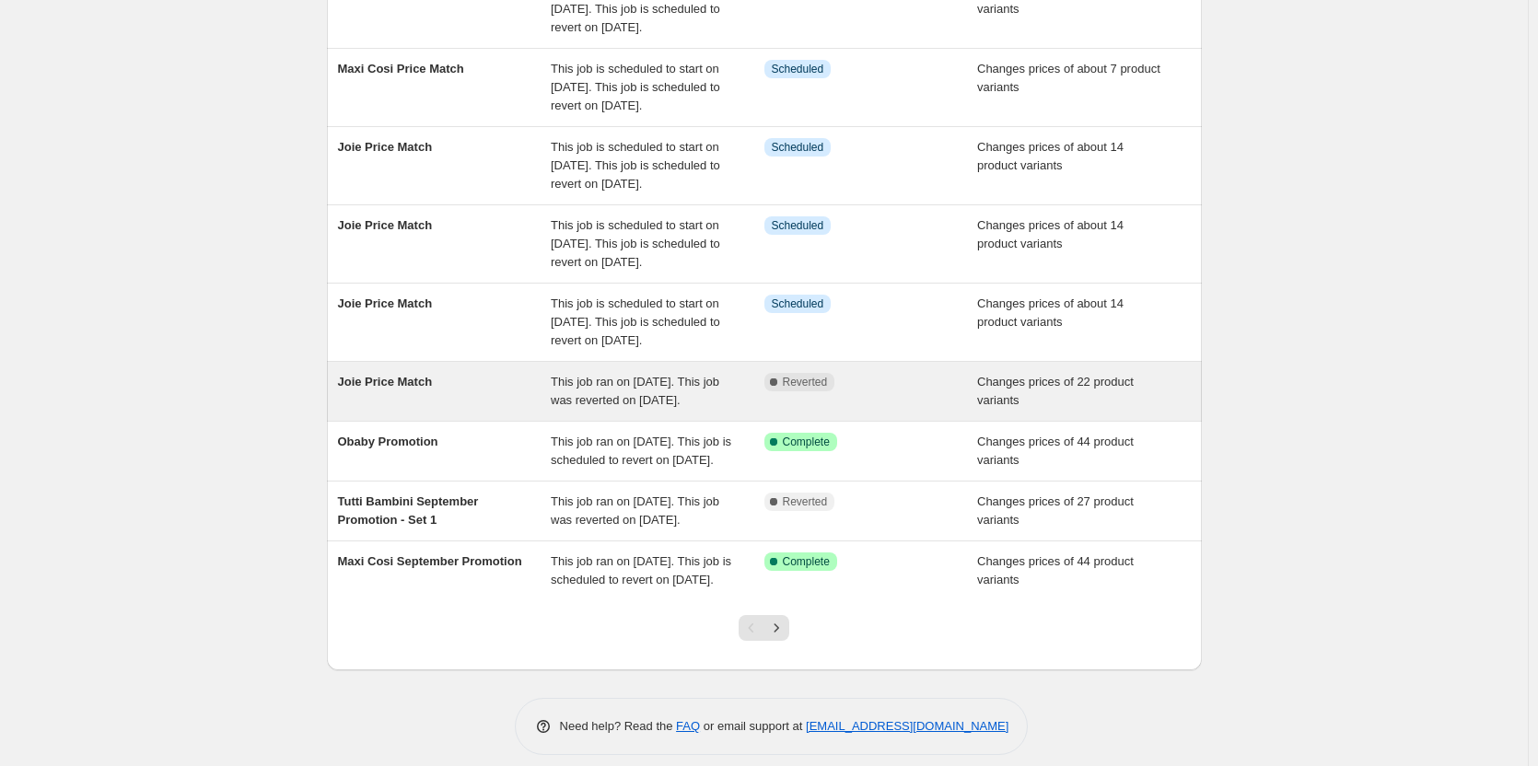
click at [875, 421] on div "Joie Price Match This job ran on [DATE]. This job was reverted on [DATE]. Compl…" at bounding box center [764, 391] width 875 height 59
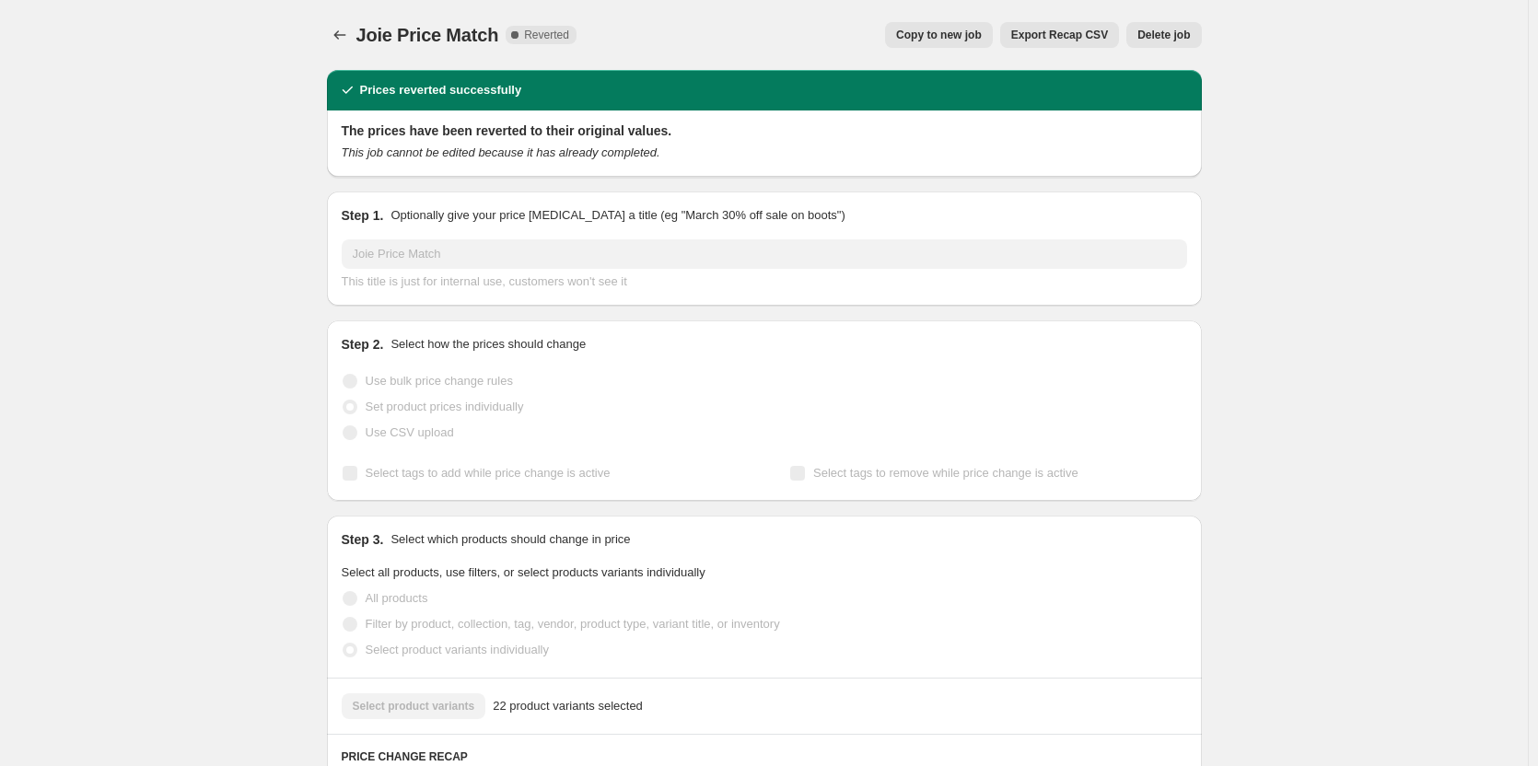
click at [1166, 30] on span "Delete job" at bounding box center [1164, 35] width 53 height 15
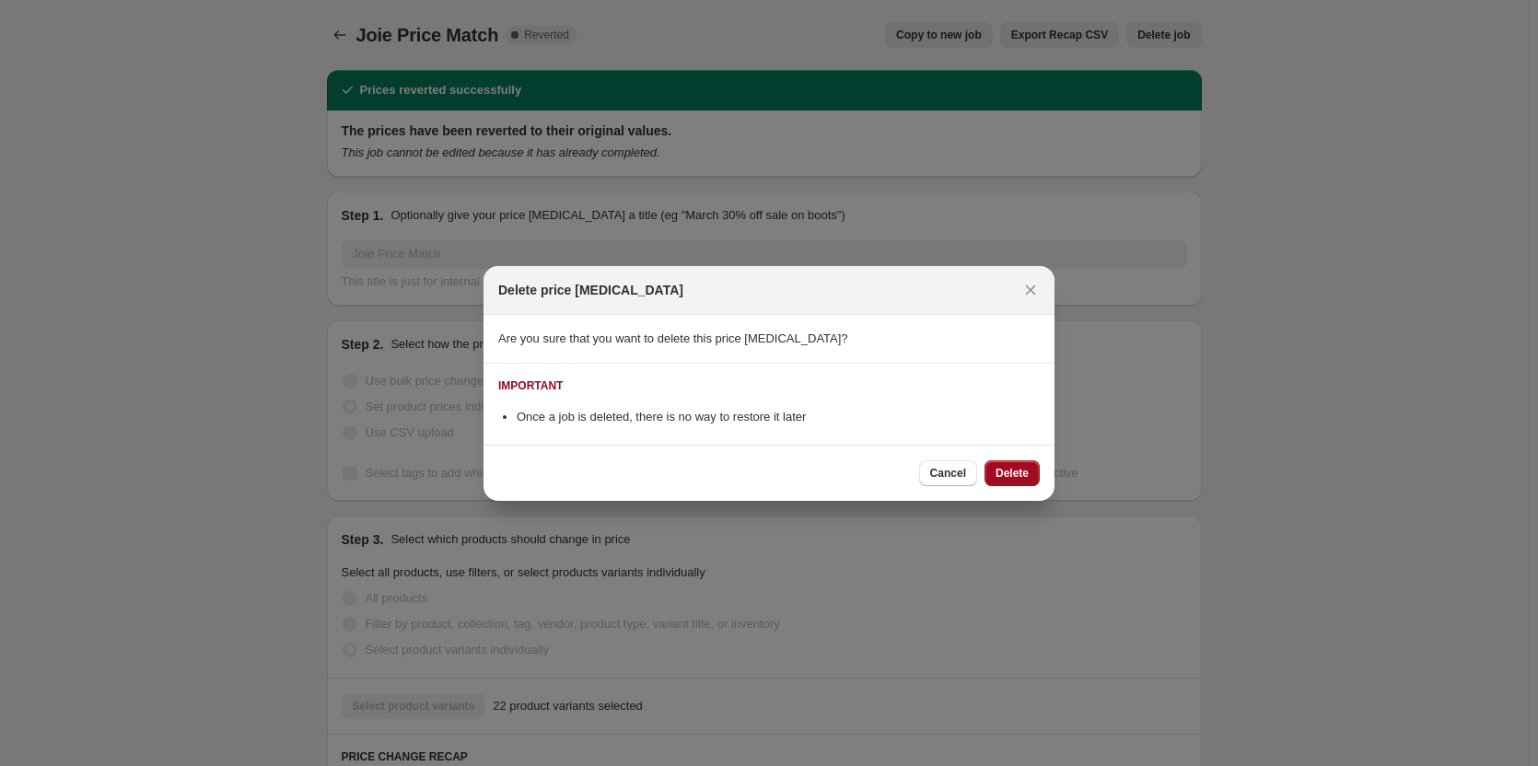
click at [1016, 478] on span "Delete" at bounding box center [1012, 473] width 33 height 15
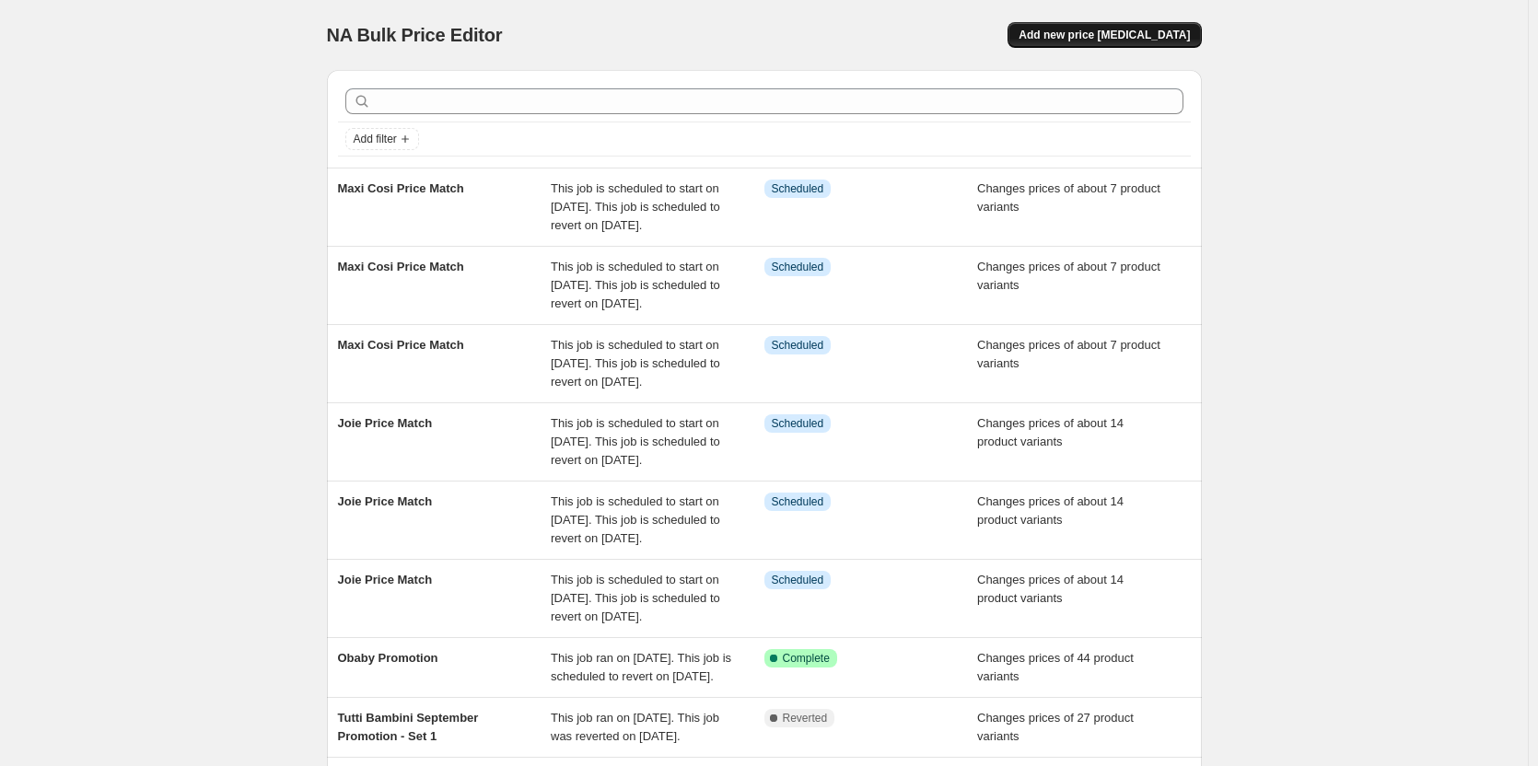
click at [1096, 41] on span "Add new price [MEDICAL_DATA]" at bounding box center [1104, 35] width 171 height 15
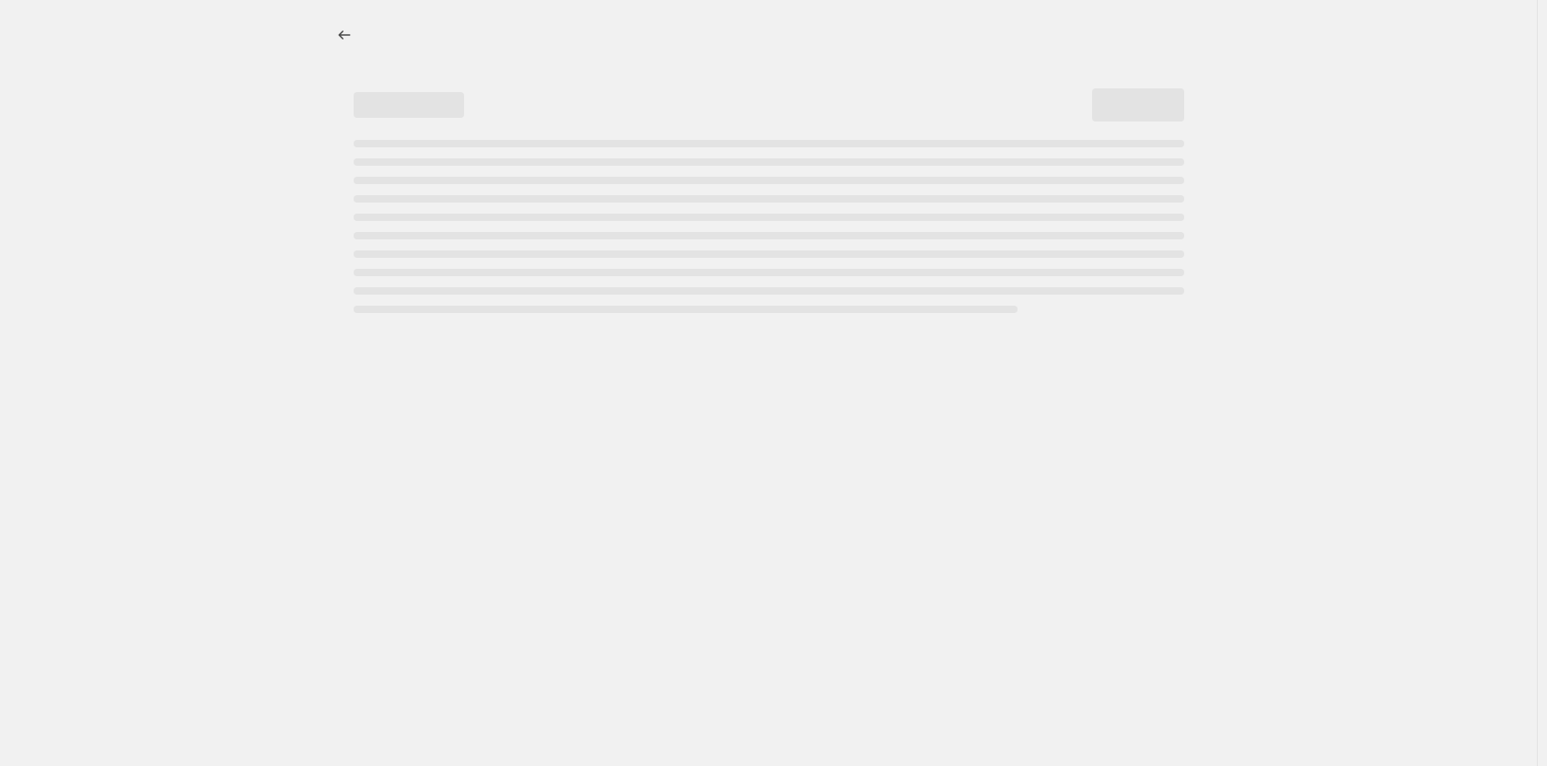
select select "percentage"
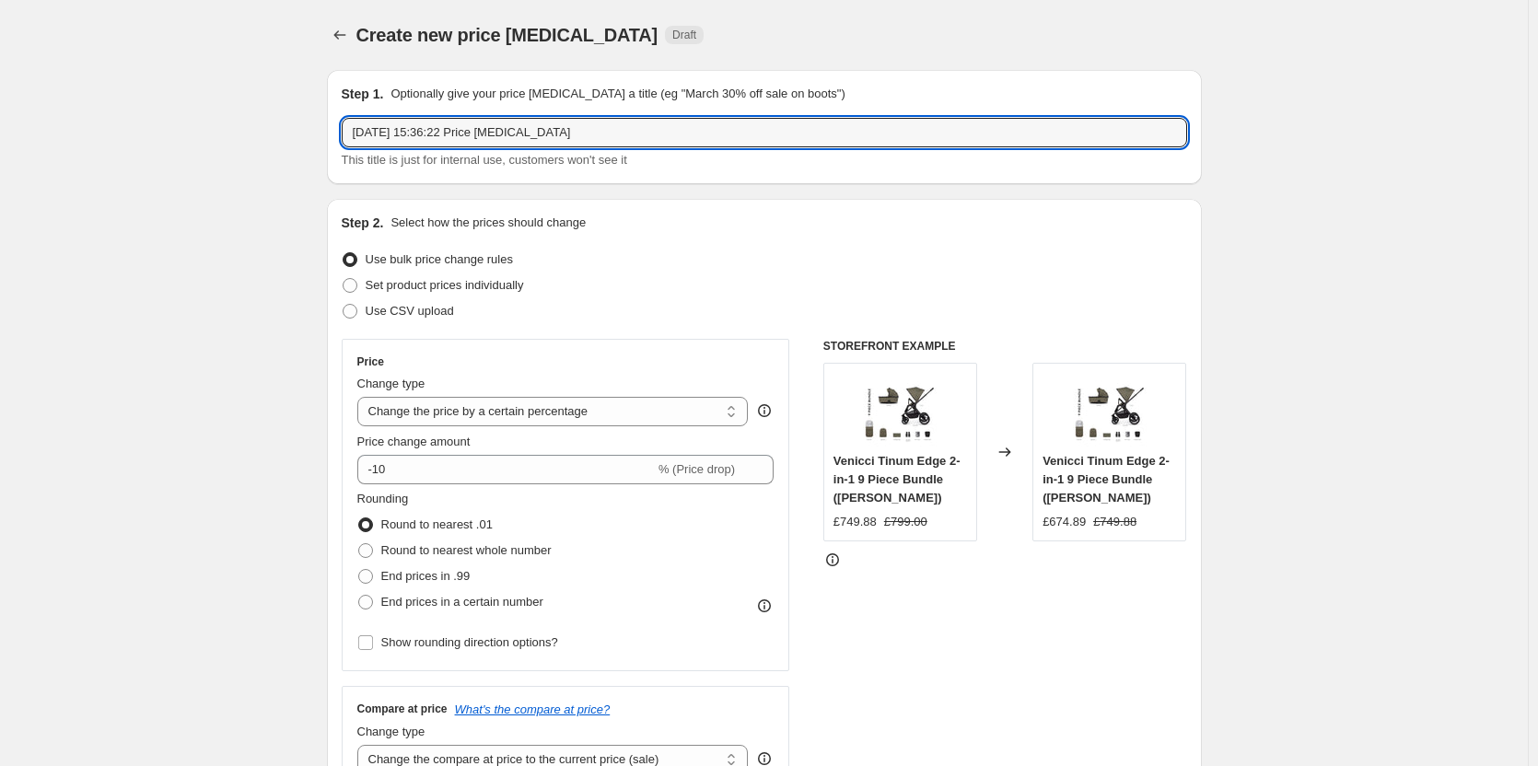
drag, startPoint x: 580, startPoint y: 126, endPoint x: -77, endPoint y: 67, distance: 660.3
click at [0, 67] on html "Home Settings Plans Skip to content Create new price [MEDICAL_DATA]. This page …" at bounding box center [769, 383] width 1538 height 766
type input "Thule Price Match"
click at [449, 287] on span "Set product prices individually" at bounding box center [445, 285] width 158 height 14
click at [344, 279] on input "Set product prices individually" at bounding box center [343, 278] width 1 height 1
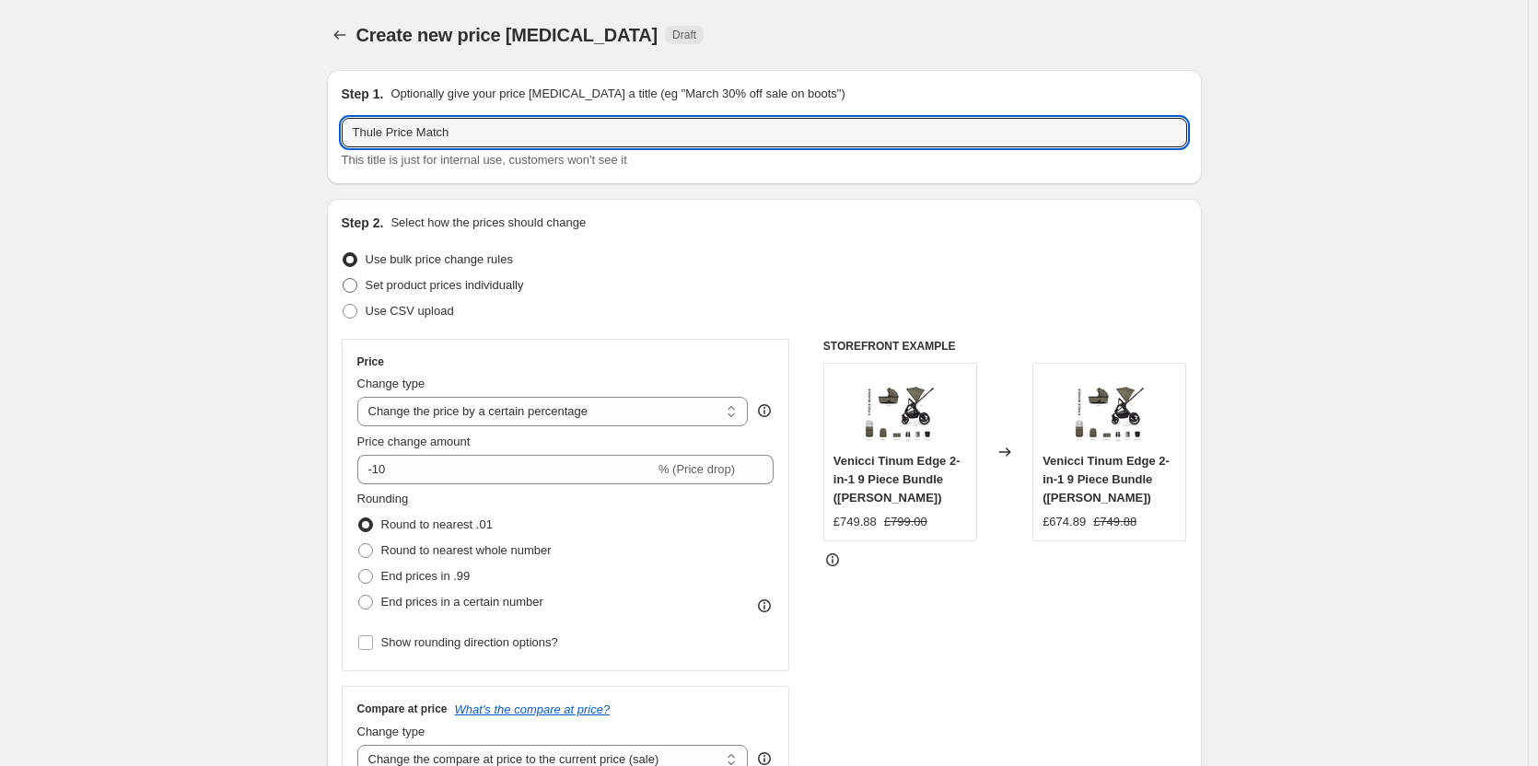
radio input "true"
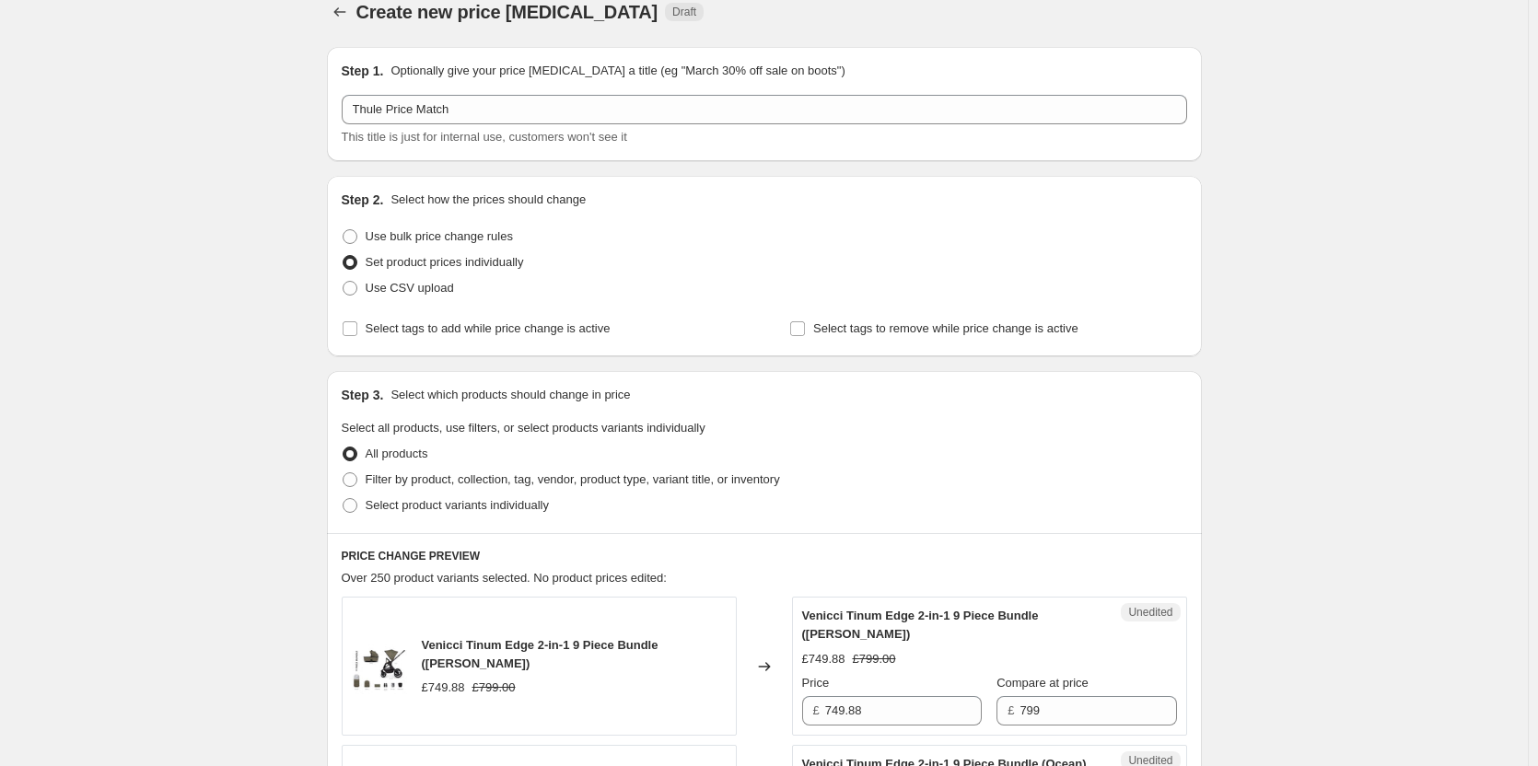
scroll to position [92, 0]
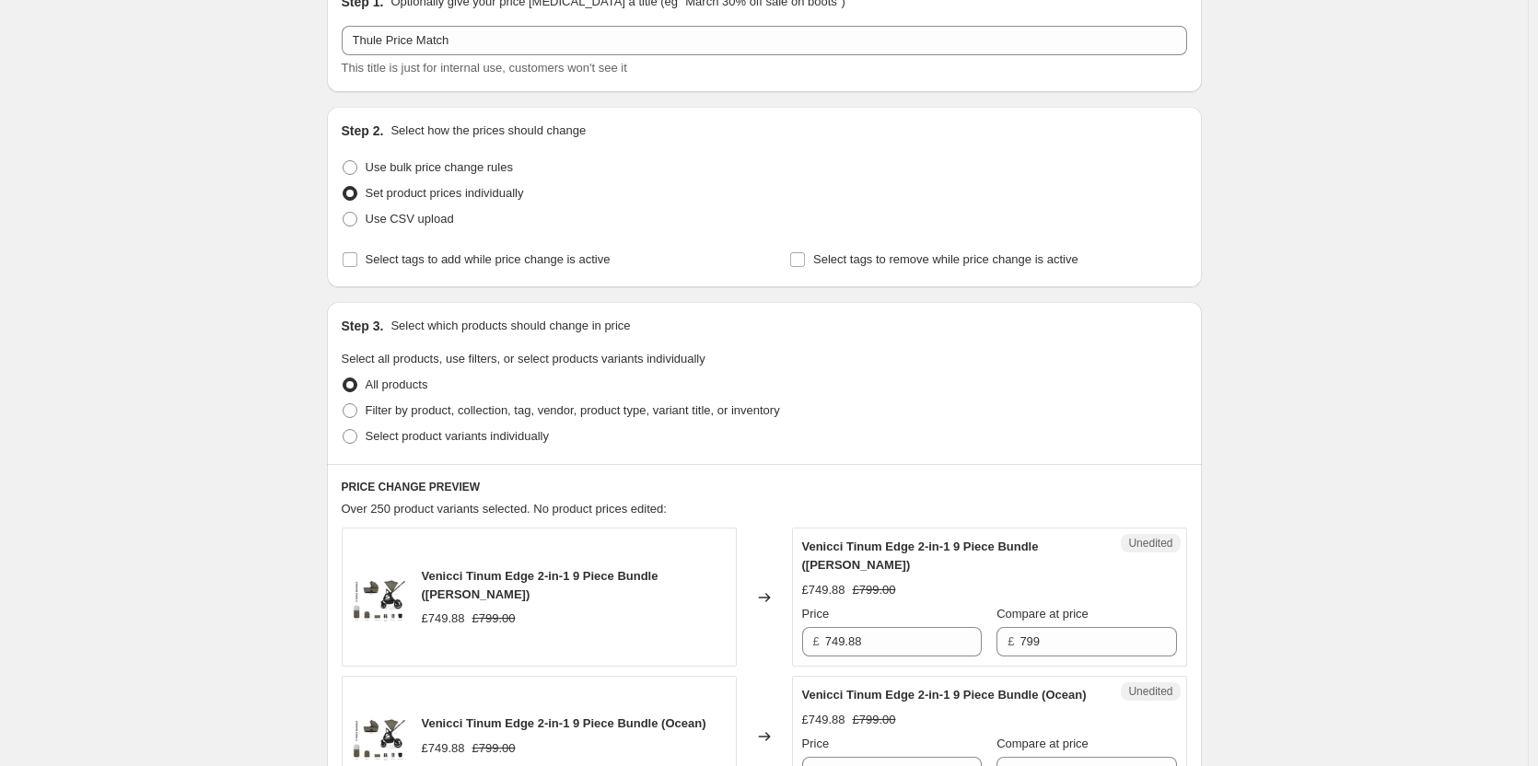
click at [420, 438] on span "Select product variants individually" at bounding box center [457, 436] width 183 height 14
click at [344, 430] on input "Select product variants individually" at bounding box center [343, 429] width 1 height 1
radio input "true"
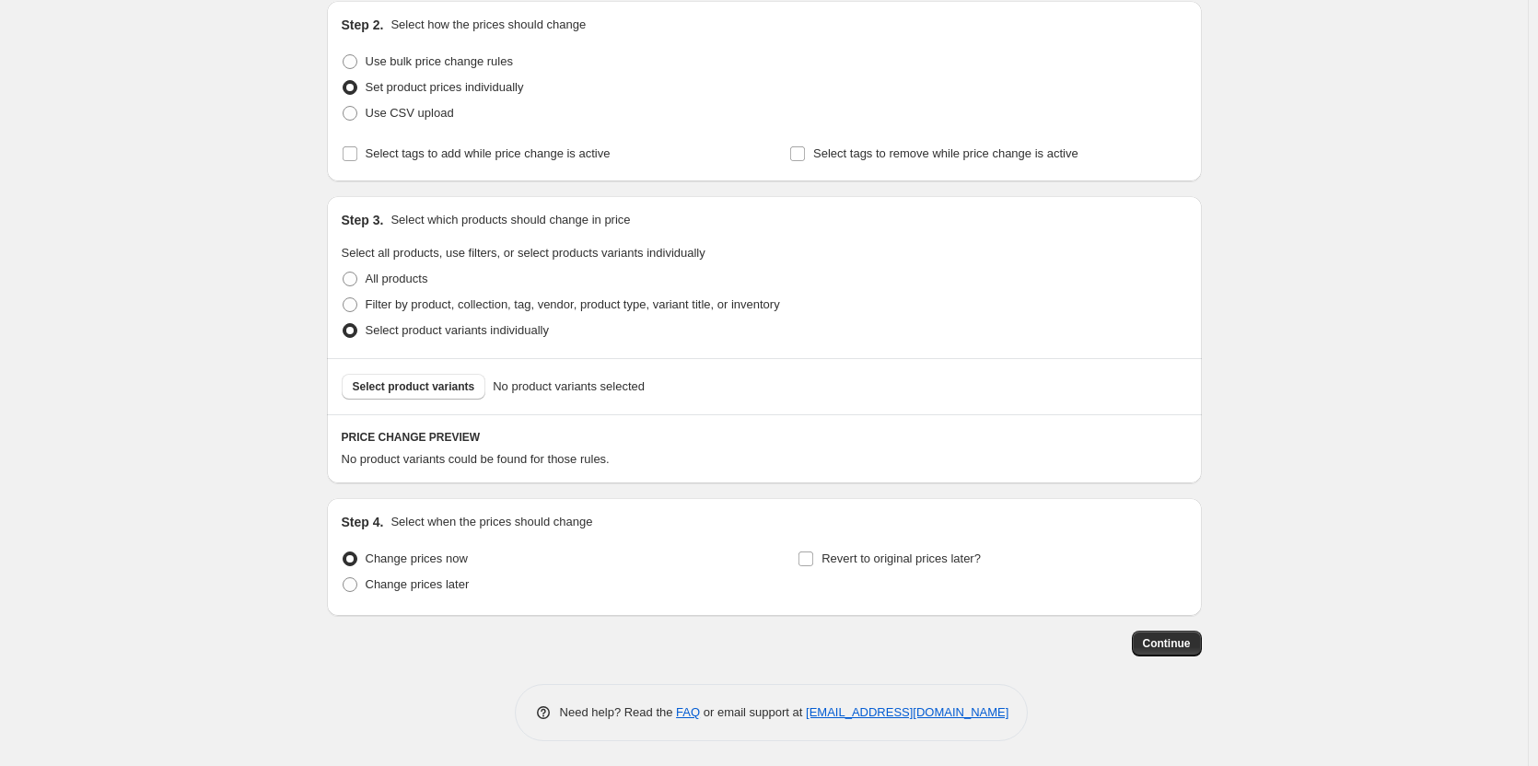
scroll to position [201, 0]
click at [416, 381] on span "Select product variants" at bounding box center [414, 384] width 123 height 15
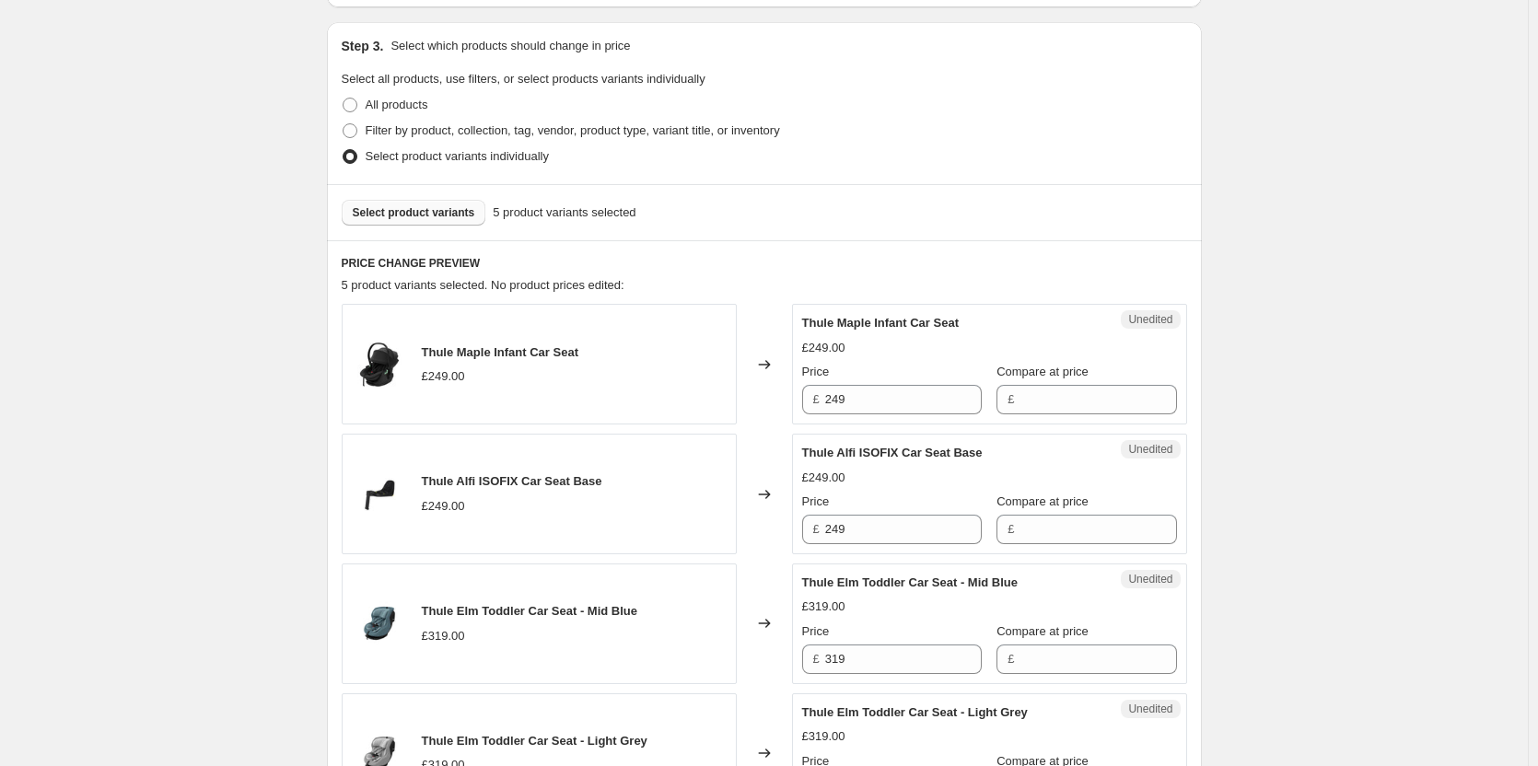
scroll to position [477, 0]
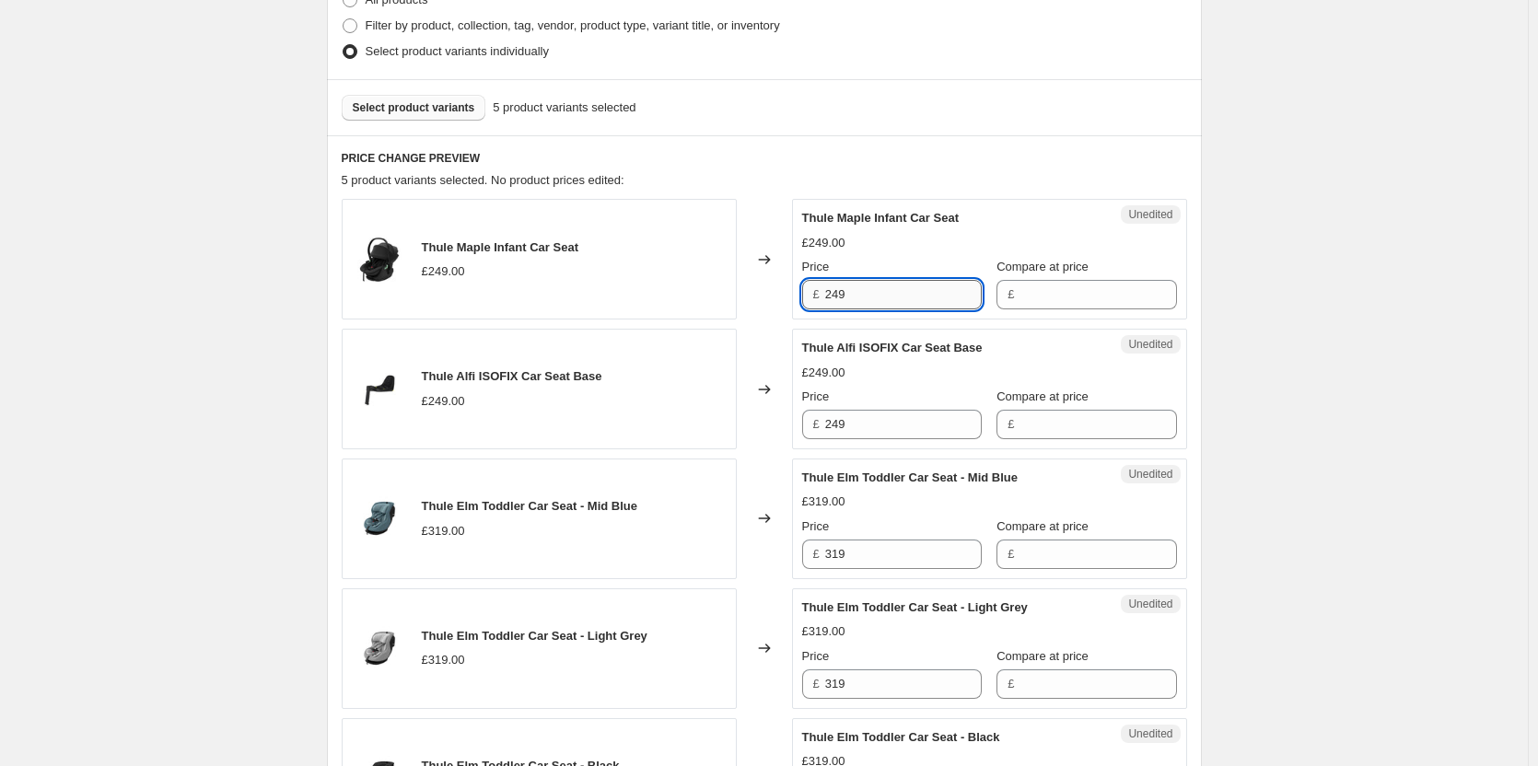
click at [880, 287] on input "249" at bounding box center [903, 294] width 157 height 29
click at [1033, 310] on div "Unedited Thule Maple Infant Car Seat £249.00 Price £ 249 Compare at price £" at bounding box center [989, 259] width 395 height 121
click at [1044, 291] on input "Compare at price" at bounding box center [1098, 294] width 157 height 29
paste input "249"
type input "249"
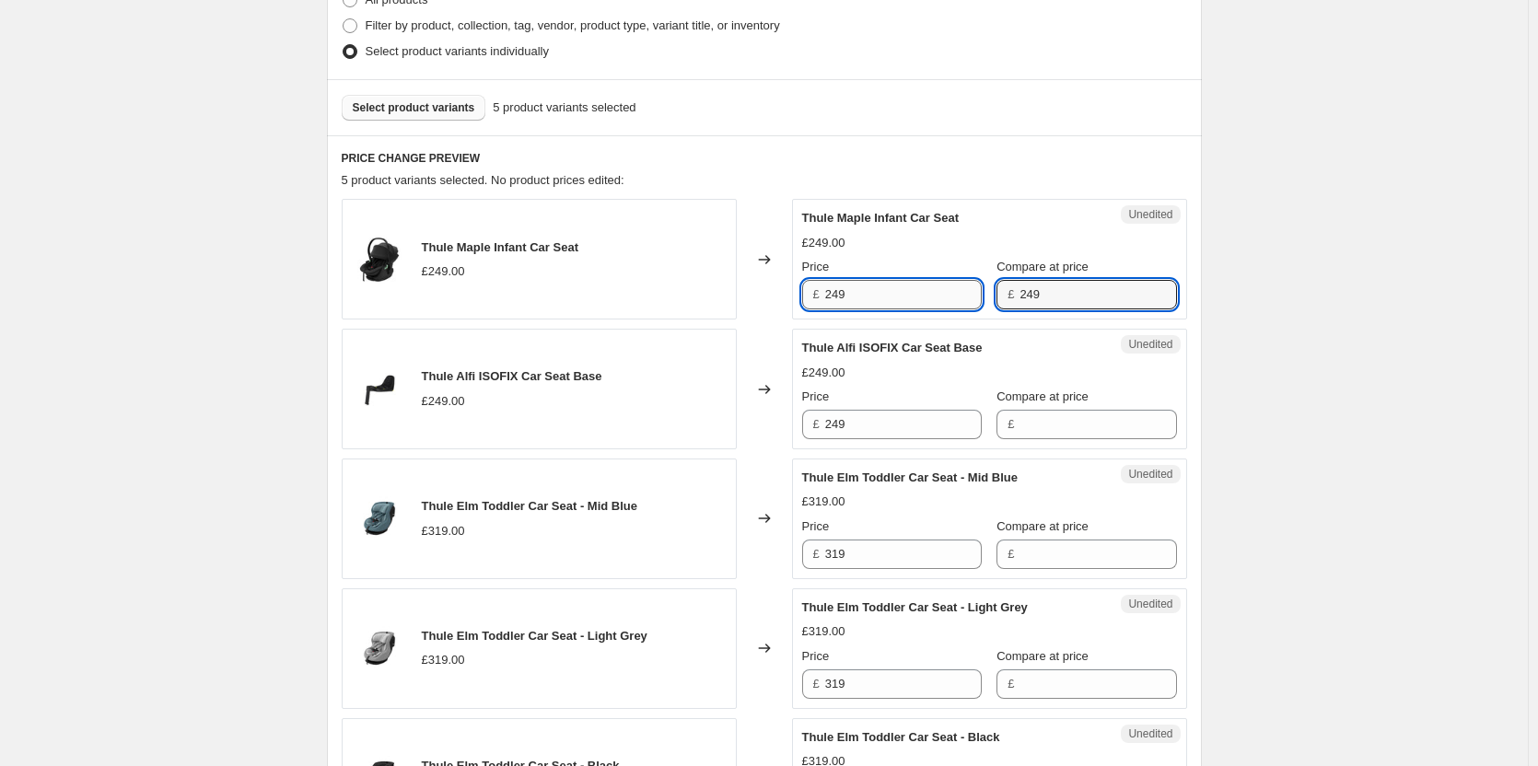
click at [870, 292] on input "249" at bounding box center [903, 294] width 157 height 29
drag, startPoint x: 883, startPoint y: 294, endPoint x: 739, endPoint y: 295, distance: 144.6
click at [739, 295] on div "Thule Maple Infant Car Seat £249.00 Changed to Success Edited Thule Maple Infan…" at bounding box center [765, 259] width 846 height 121
type input "224"
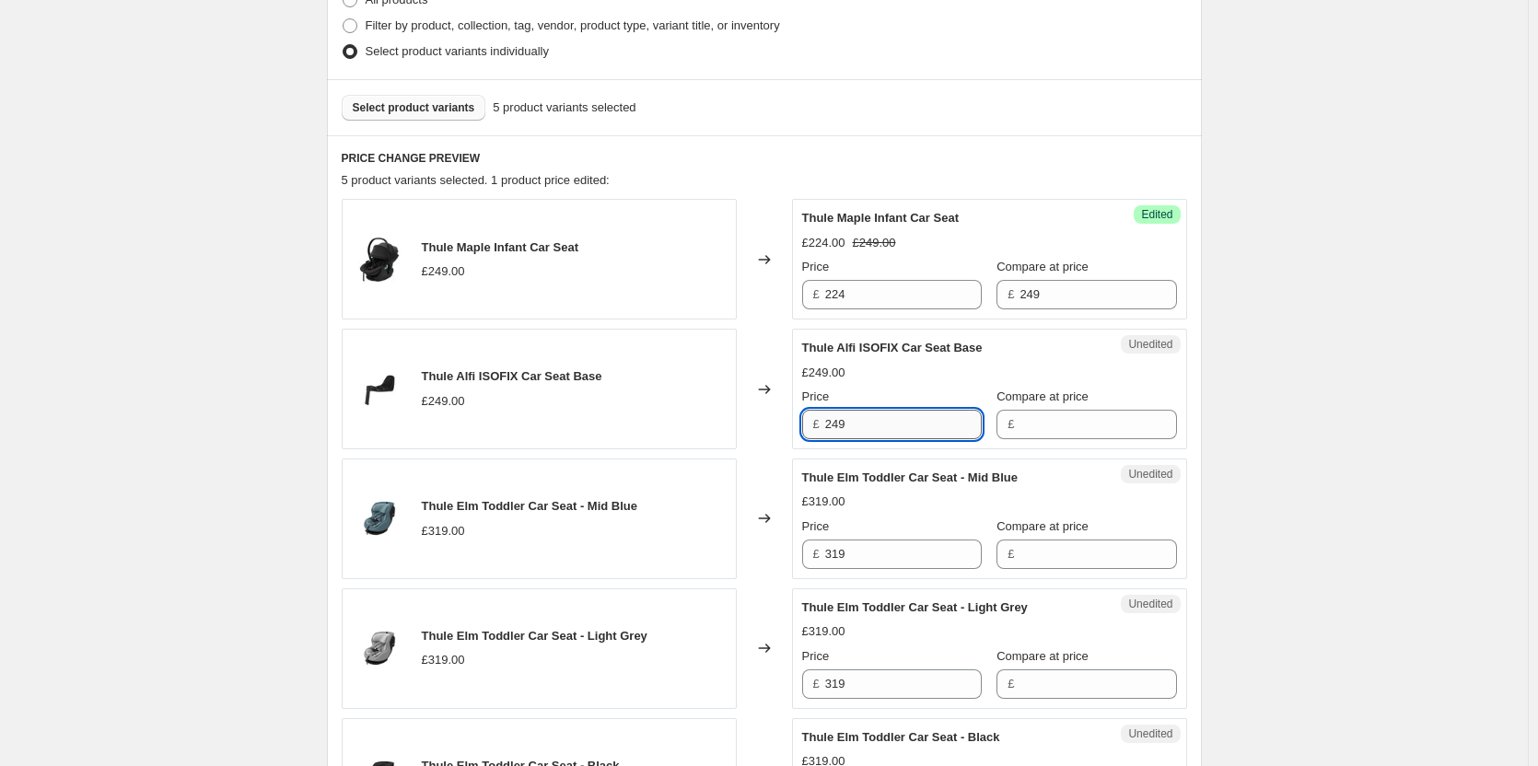
click at [775, 421] on div "Thule Alfi ISOFIX Car Seat Base £249.00 Changed to Unedited Thule Alfi ISOFIX C…" at bounding box center [765, 389] width 846 height 121
drag, startPoint x: 1076, startPoint y: 419, endPoint x: 1057, endPoint y: 423, distance: 18.8
click at [1075, 420] on input "Compare at price" at bounding box center [1098, 424] width 157 height 29
paste input "249"
type input "249"
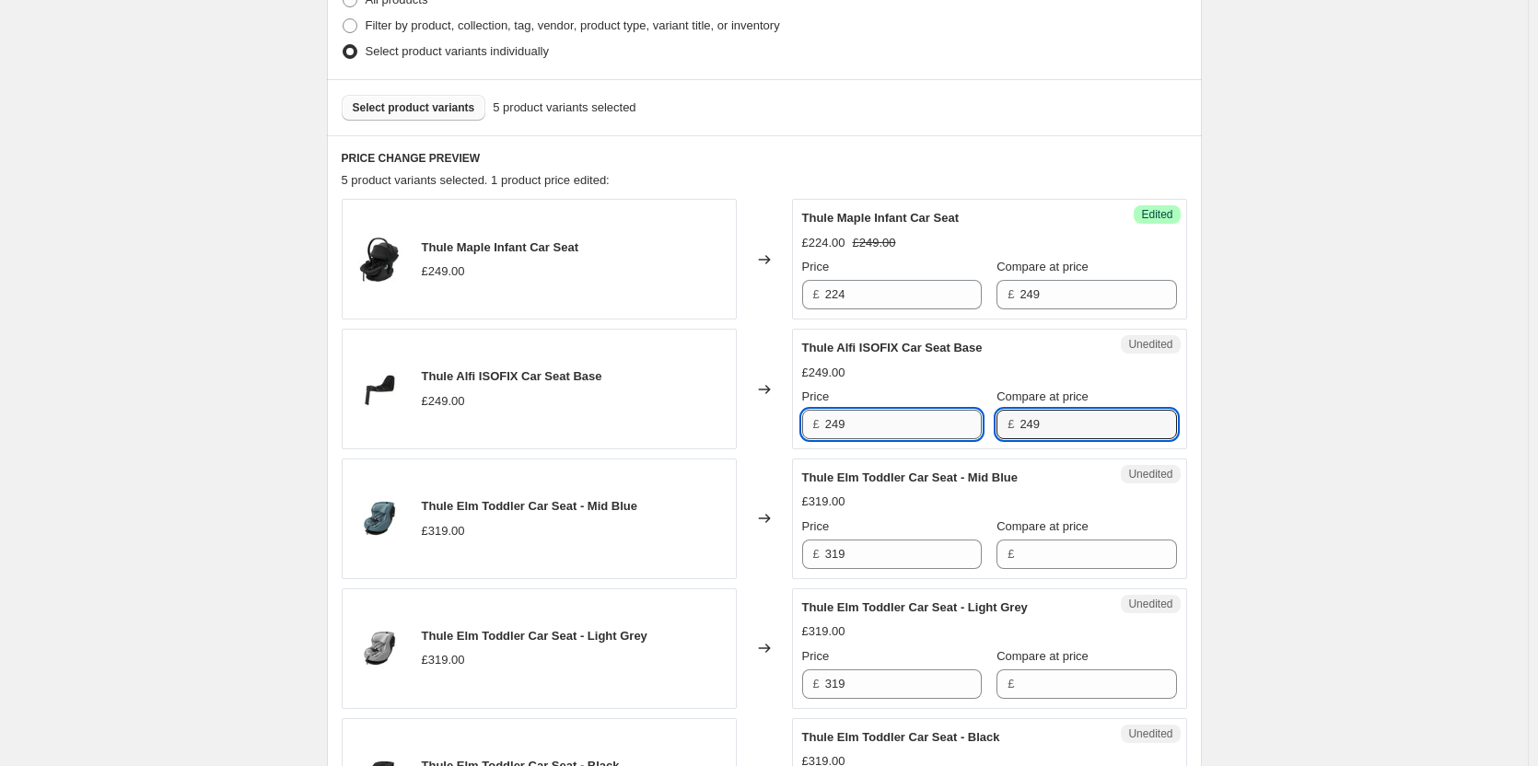
click at [931, 426] on input "249" at bounding box center [903, 424] width 157 height 29
type input "224"
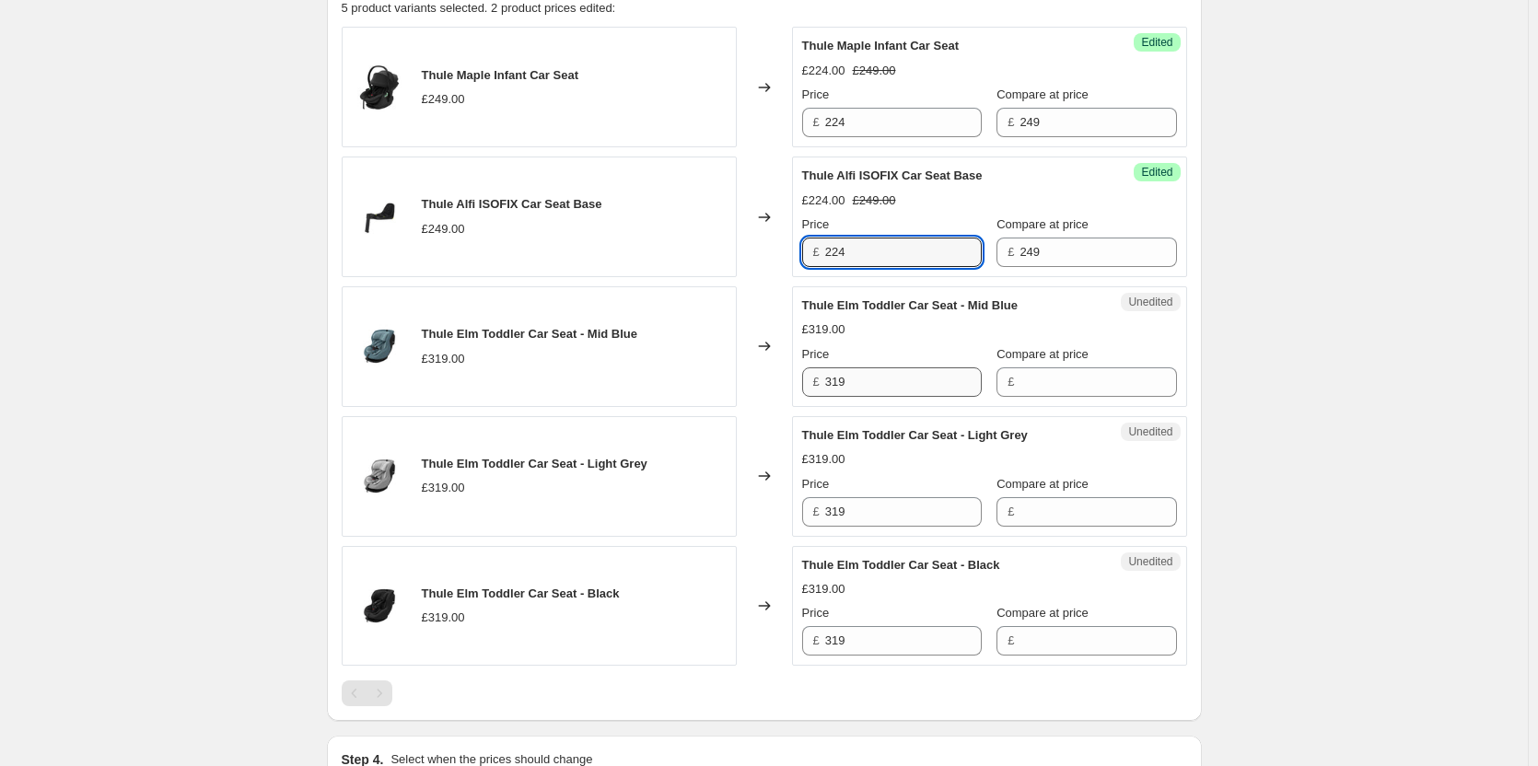
scroll to position [661, 0]
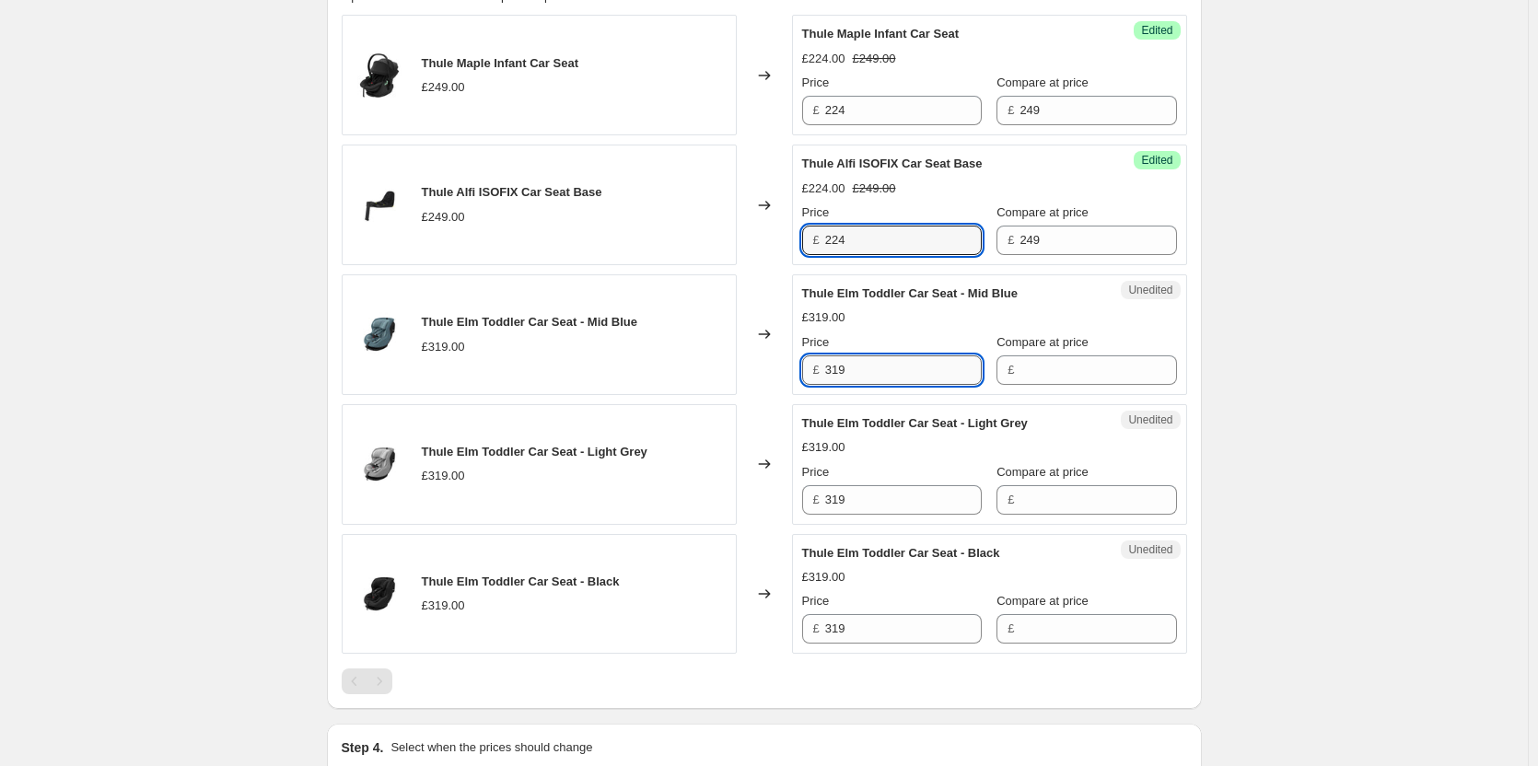
click at [870, 371] on input "319" at bounding box center [903, 370] width 157 height 29
type input "279"
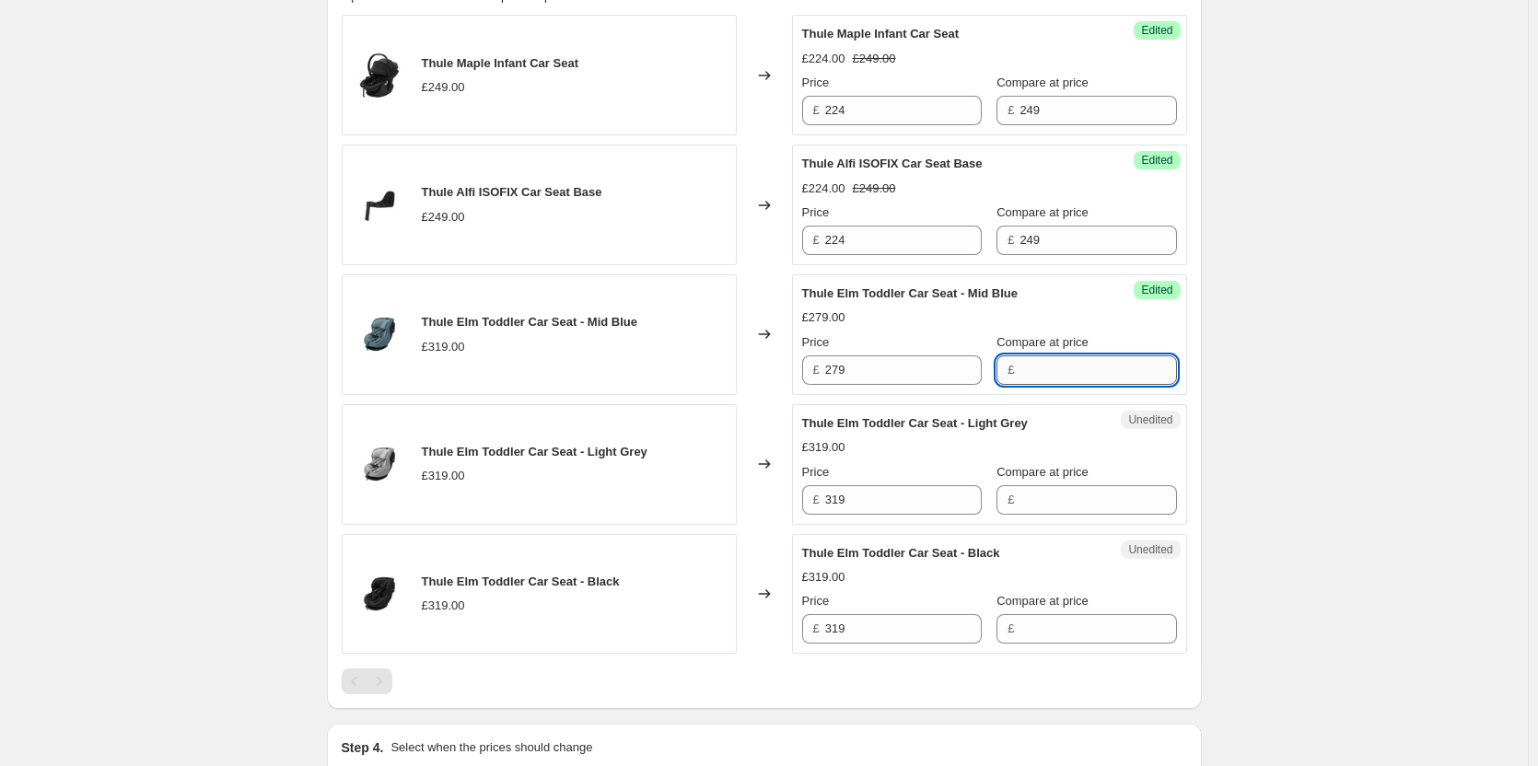
click at [1058, 368] on input "Compare at price" at bounding box center [1098, 370] width 157 height 29
paste input "319"
type input "319"
click at [1064, 503] on input "Compare at price" at bounding box center [1098, 499] width 157 height 29
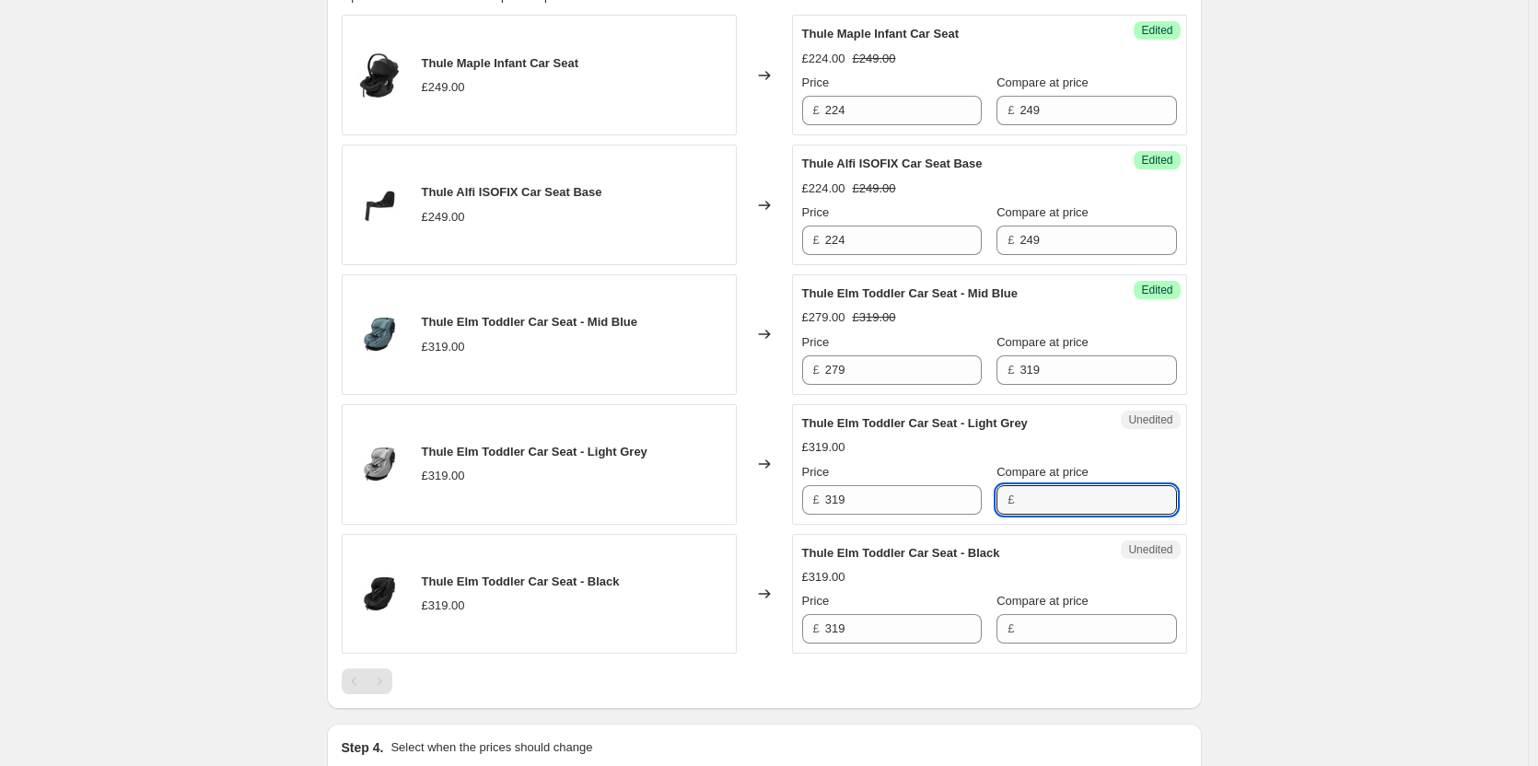
paste input "319"
type input "319"
click at [1031, 617] on input "Compare at price" at bounding box center [1098, 628] width 157 height 29
paste input "319"
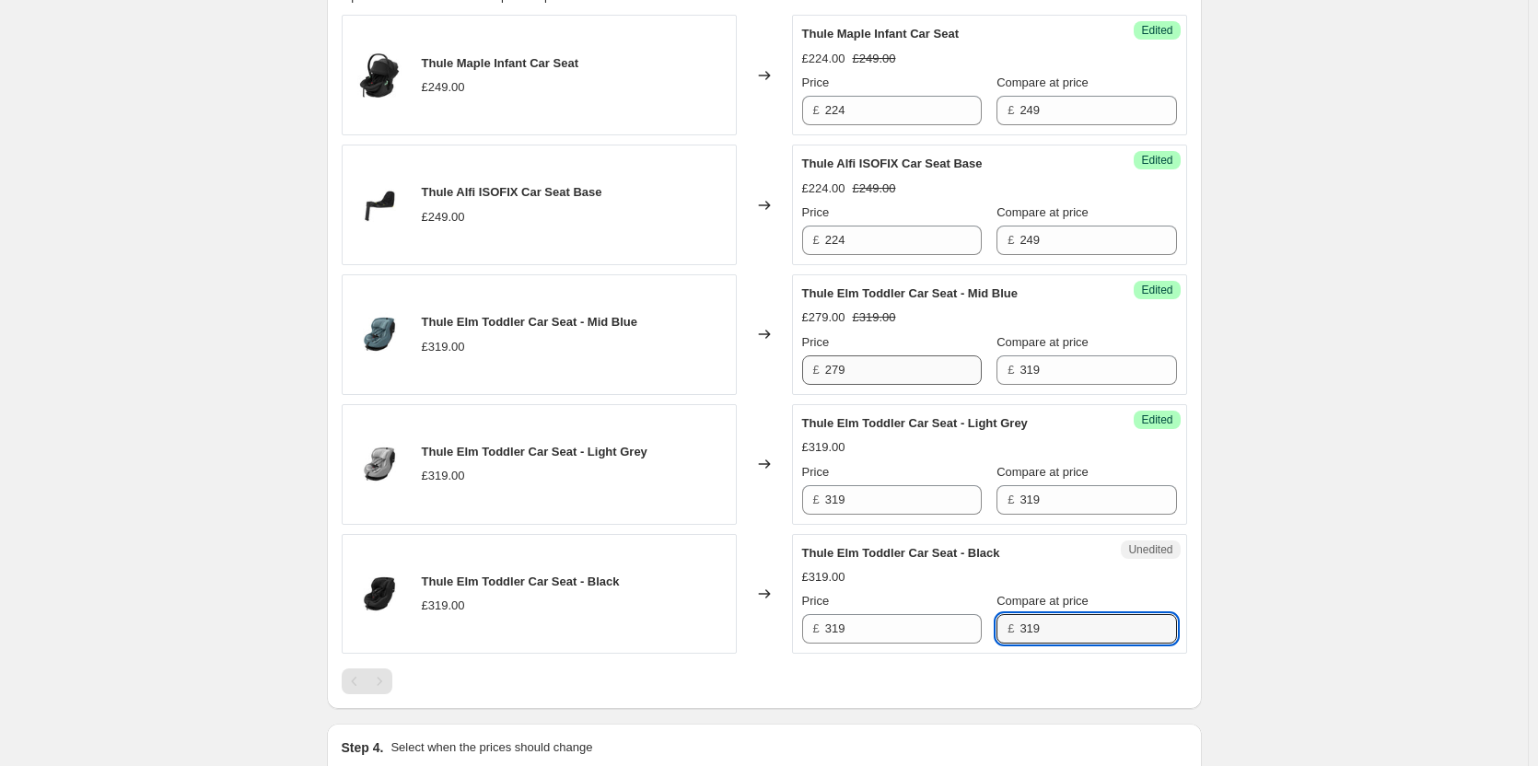
type input "319"
click at [881, 368] on input "279" at bounding box center [903, 370] width 157 height 29
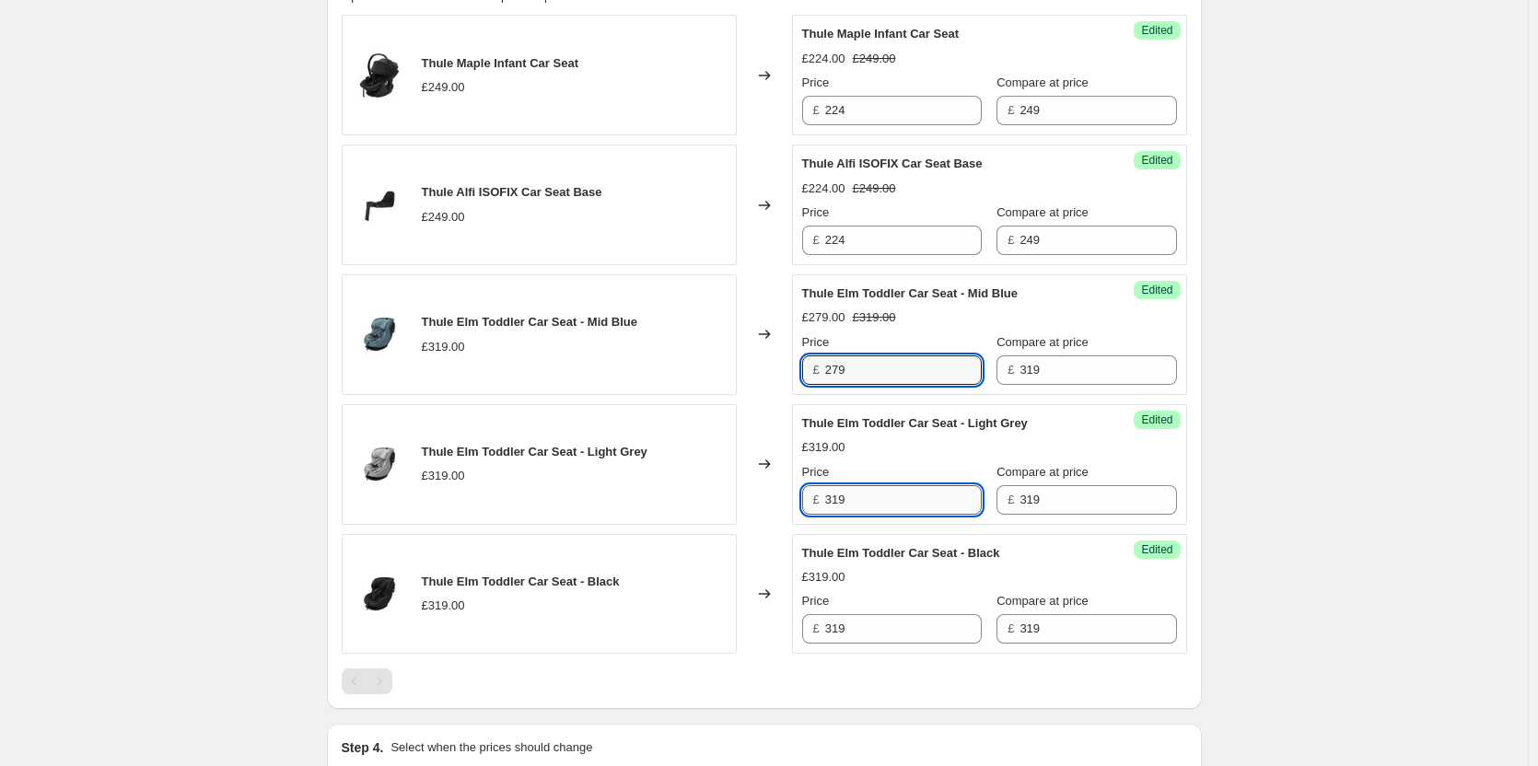
click at [880, 500] on input "319" at bounding box center [903, 499] width 157 height 29
paste input "27"
type input "279"
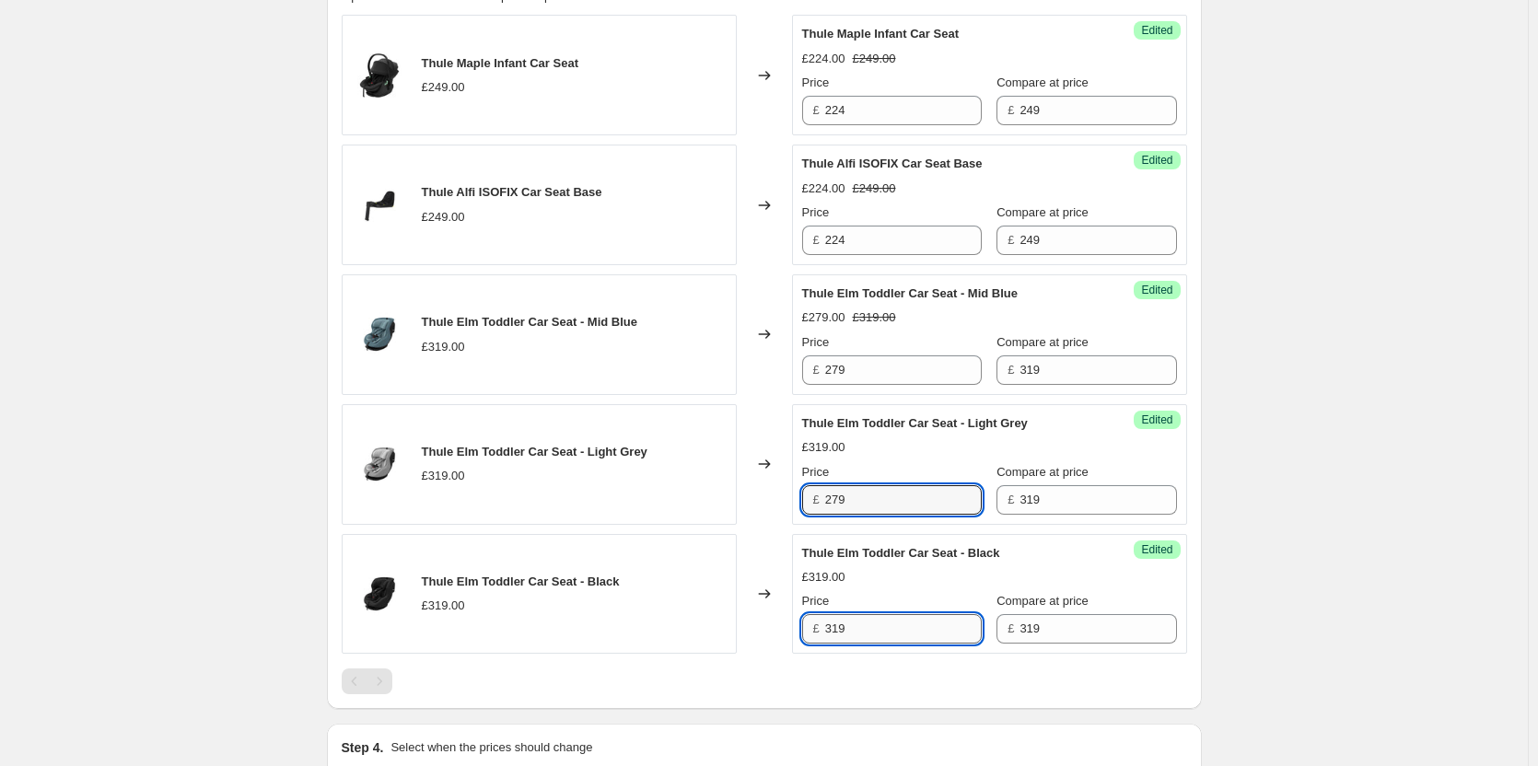
click at [872, 621] on input "319" at bounding box center [903, 628] width 157 height 29
paste input "27"
type input "279"
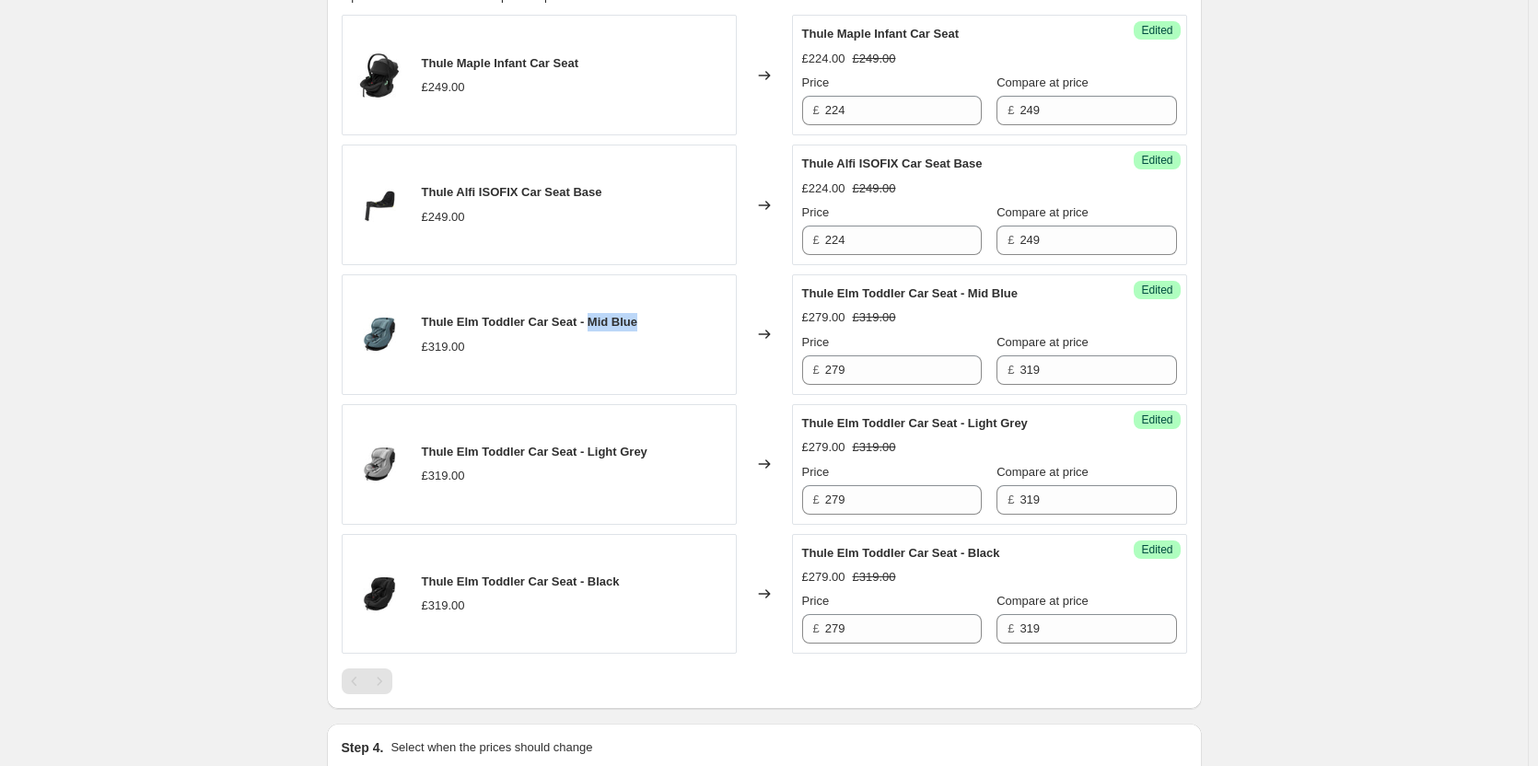
drag, startPoint x: 625, startPoint y: 325, endPoint x: 590, endPoint y: 327, distance: 35.1
click at [590, 327] on div "Thule Elm Toddler Car Seat - Mid Blue £319.00" at bounding box center [539, 334] width 395 height 121
copy span "Mid Blue"
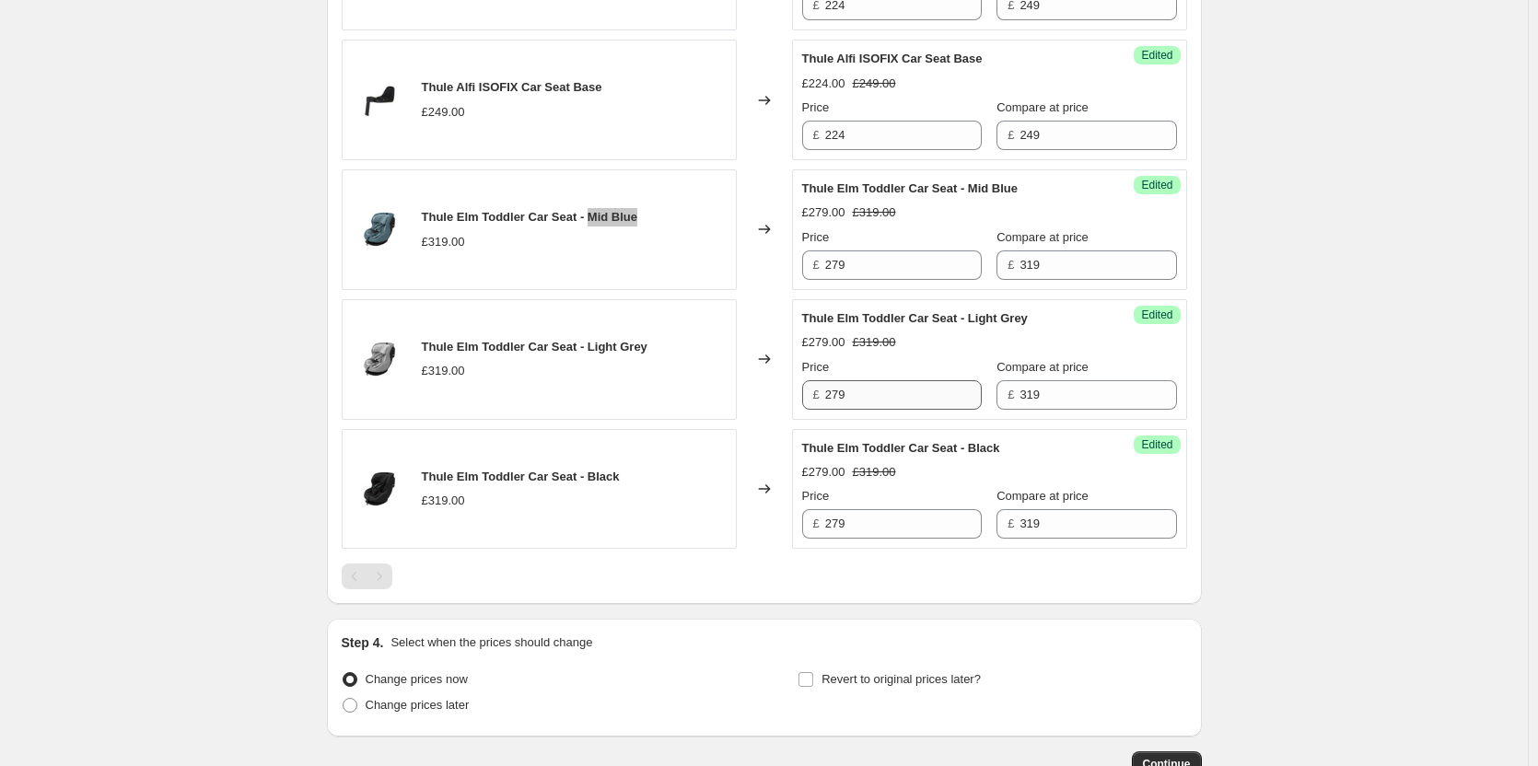
scroll to position [890, 0]
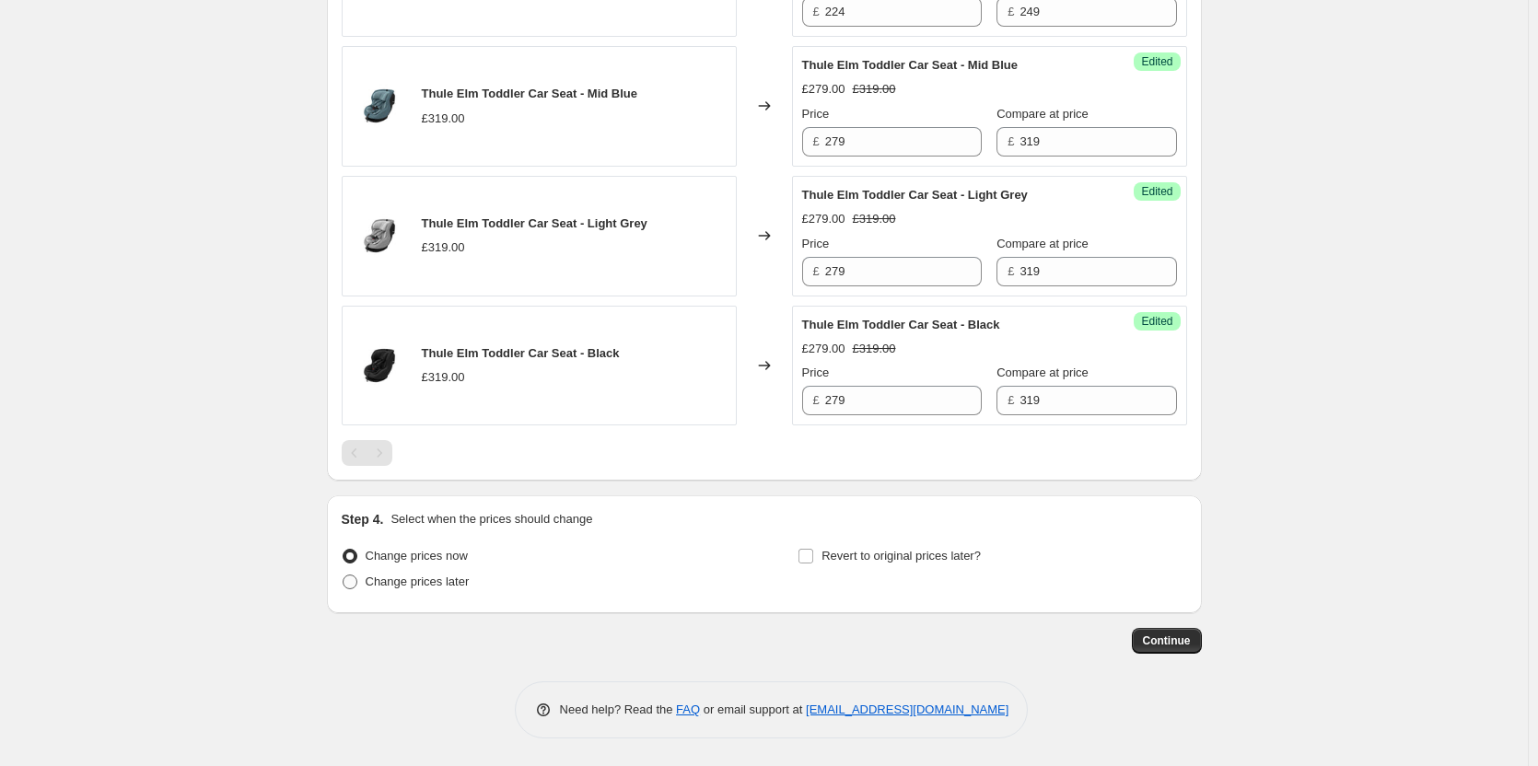
click at [444, 579] on span "Change prices later" at bounding box center [418, 582] width 104 height 14
click at [344, 576] on input "Change prices later" at bounding box center [343, 575] width 1 height 1
radio input "true"
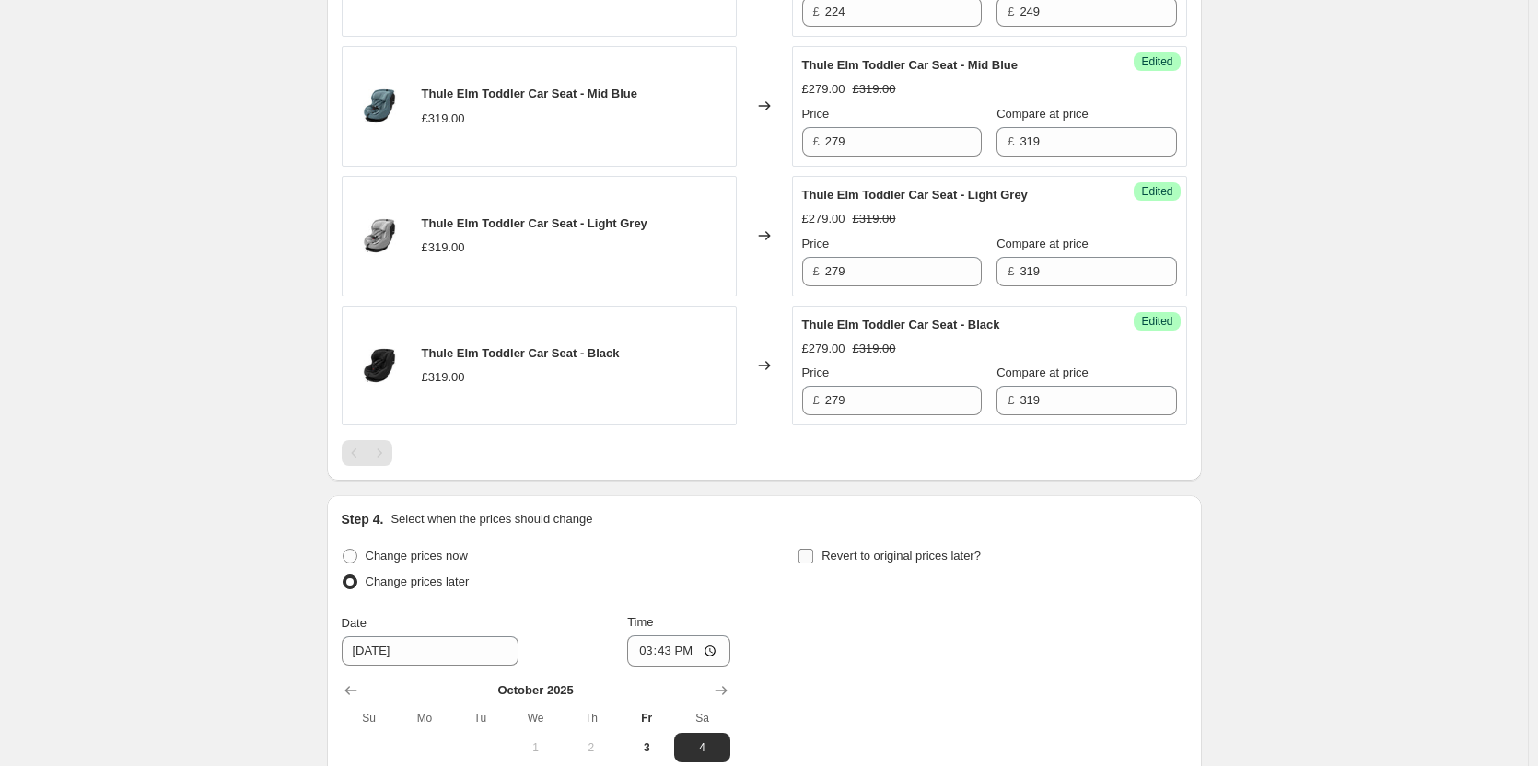
click at [951, 558] on span "Revert to original prices later?" at bounding box center [901, 556] width 159 height 14
click at [813, 558] on input "Revert to original prices later?" at bounding box center [806, 556] width 15 height 15
checkbox input "true"
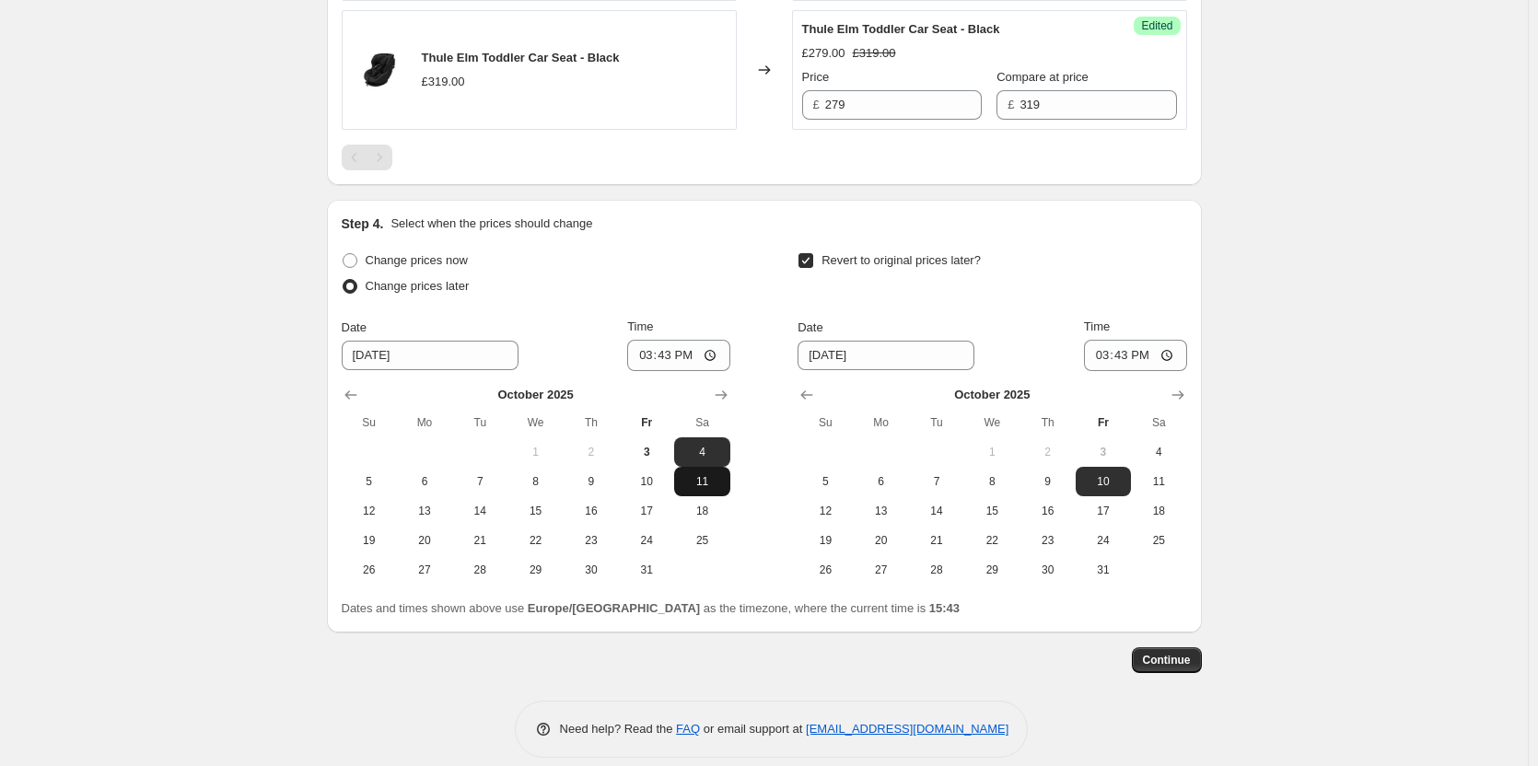
scroll to position [1205, 0]
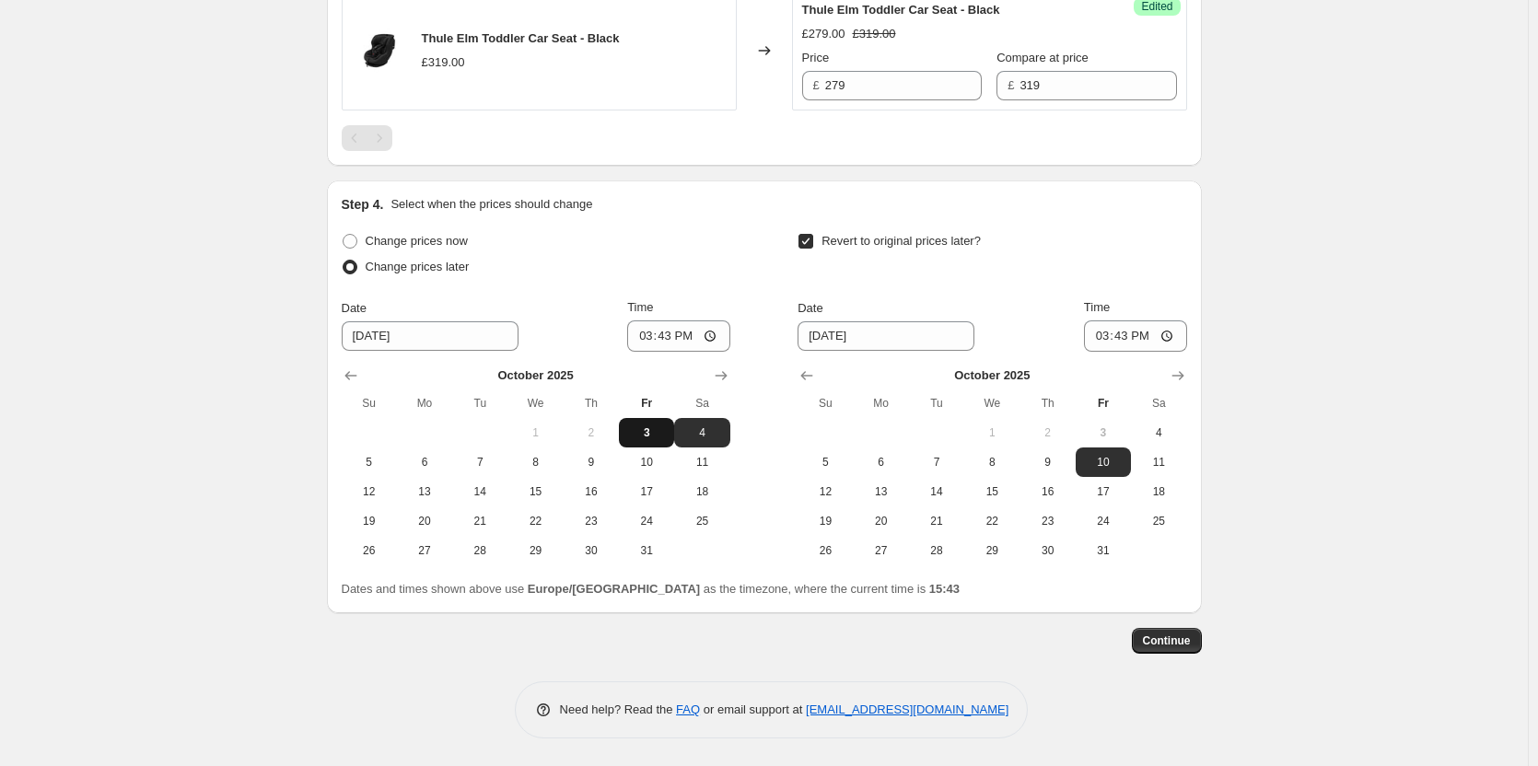
click at [667, 438] on span "3" at bounding box center [646, 433] width 41 height 15
type input "[DATE]"
click at [1146, 421] on button "4" at bounding box center [1158, 432] width 55 height 29
type input "[DATE]"
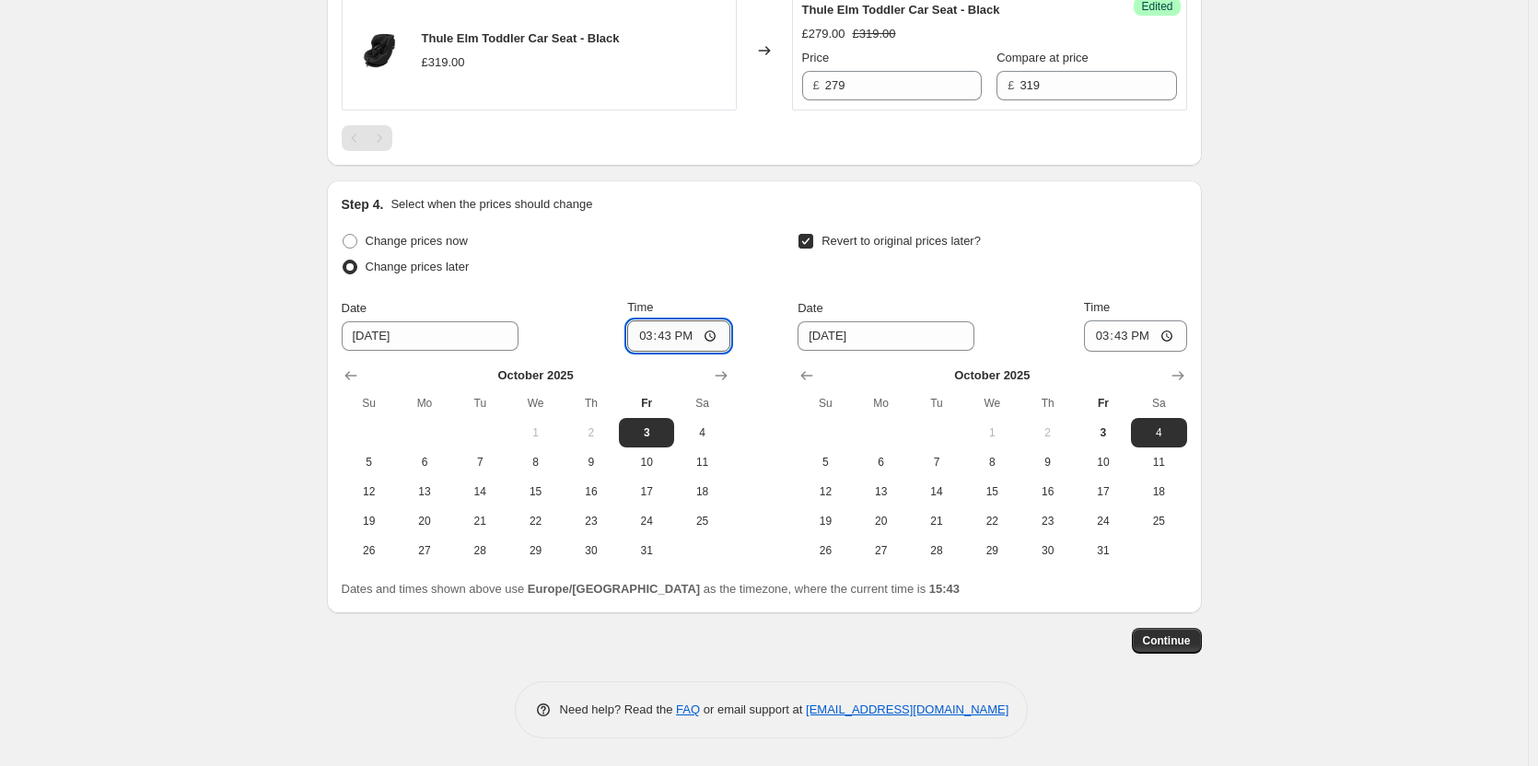
click at [680, 340] on input "15:43" at bounding box center [678, 336] width 103 height 31
type input "18:00"
click at [1125, 335] on input "15:43" at bounding box center [1135, 336] width 103 height 31
type input "06:00"
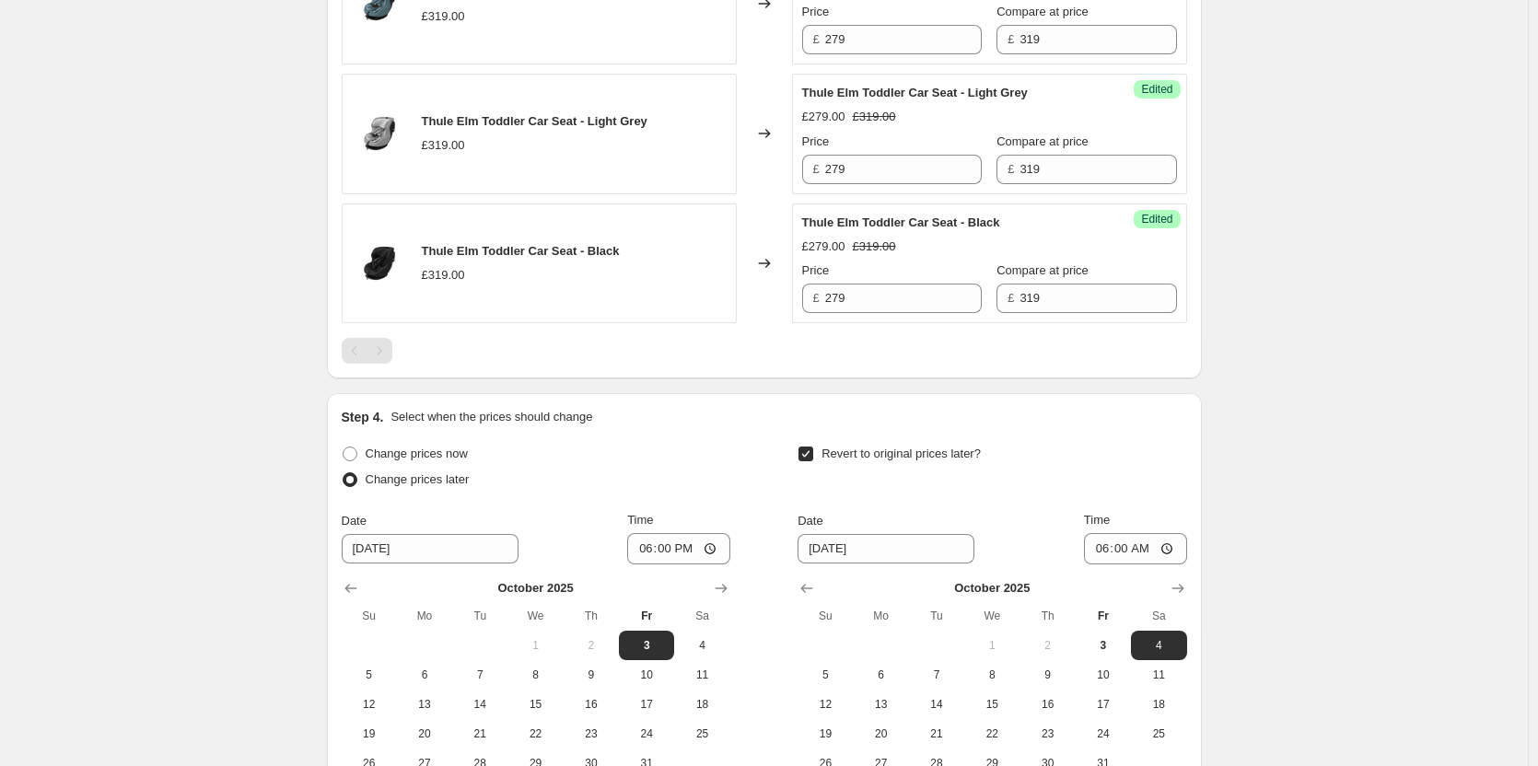
scroll to position [1197, 0]
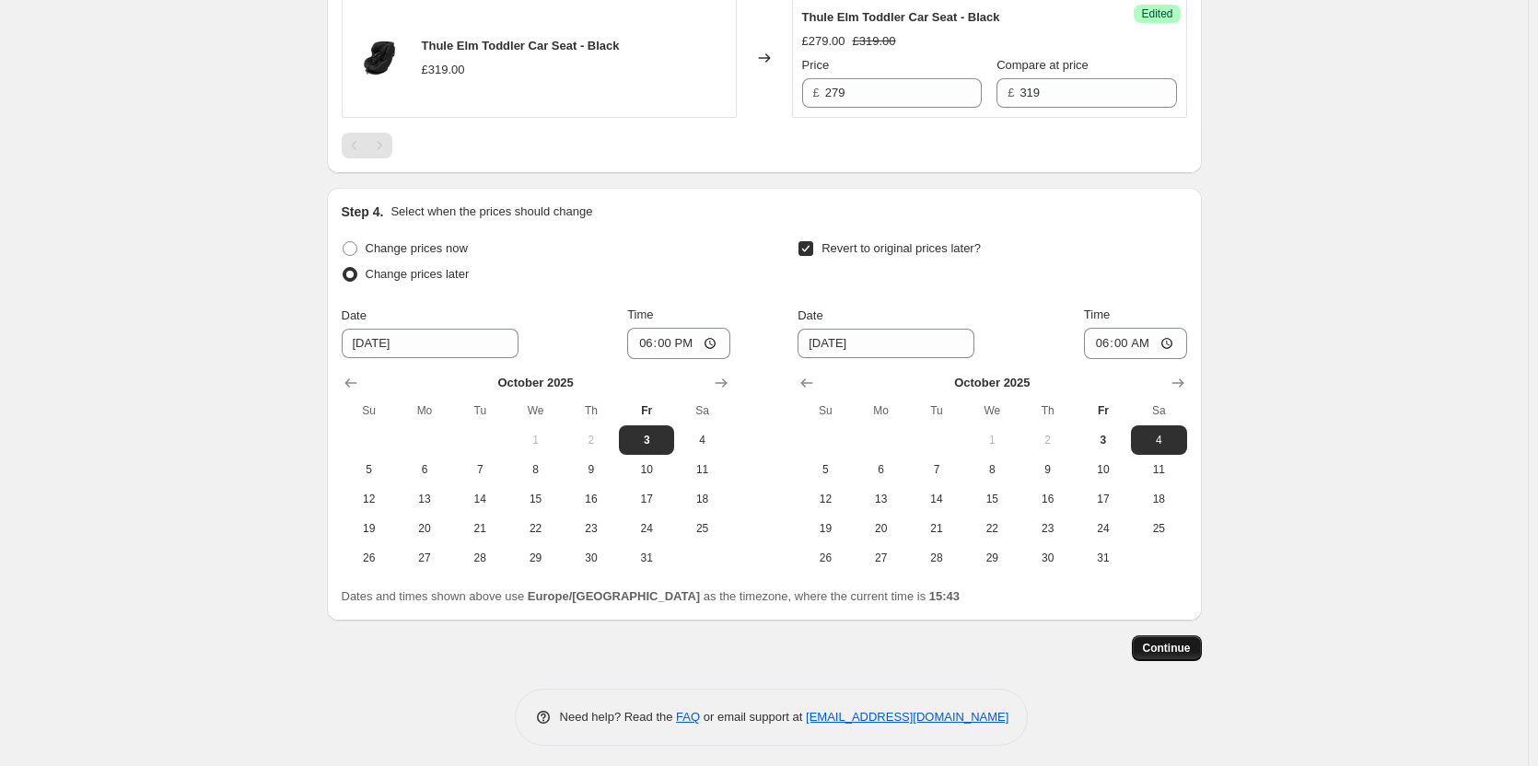
click at [1180, 648] on span "Continue" at bounding box center [1167, 648] width 48 height 15
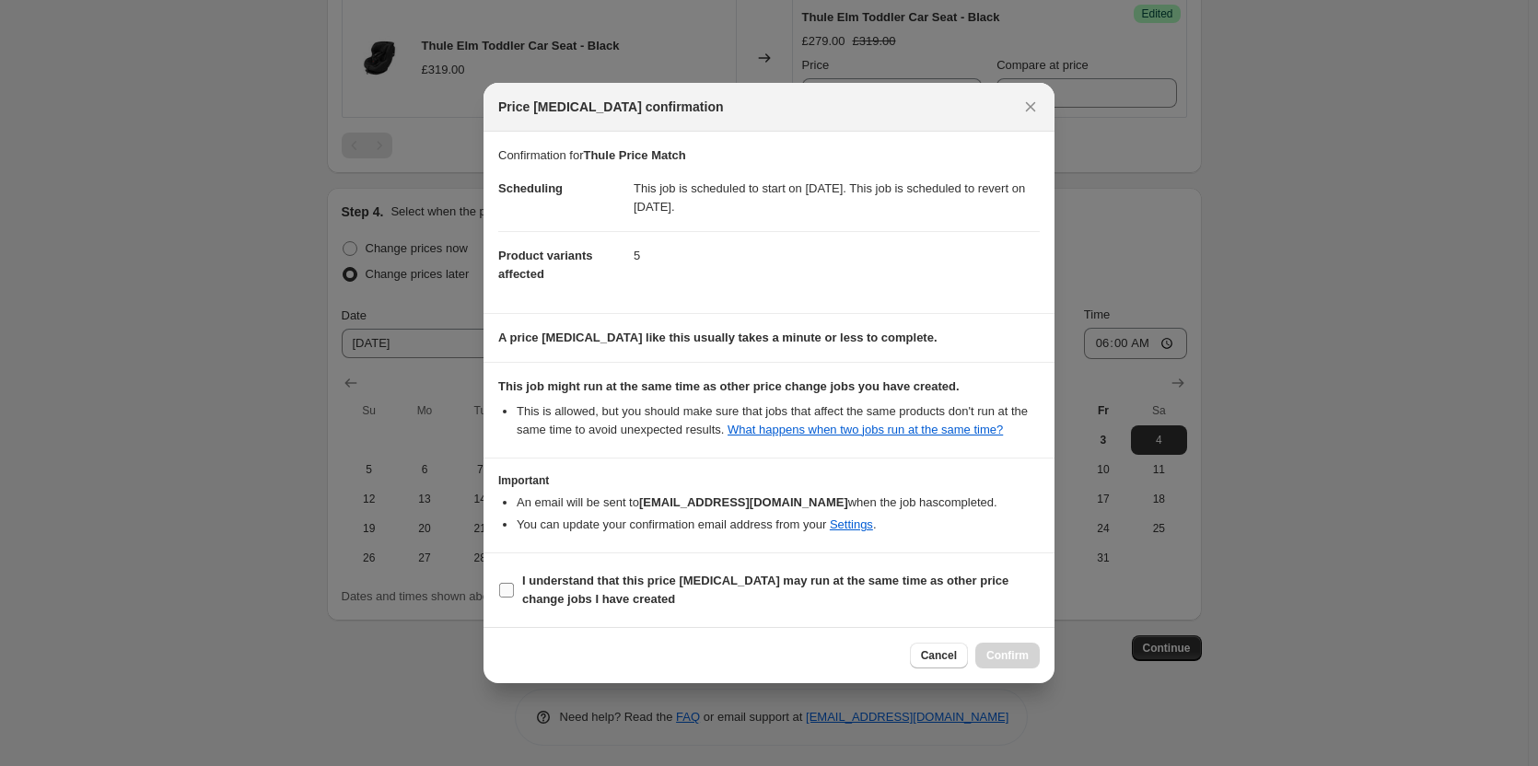
click at [961, 568] on label "I understand that this price [MEDICAL_DATA] may run at the same time as other p…" at bounding box center [769, 590] width 542 height 44
click at [514, 583] on input "I understand that this price [MEDICAL_DATA] may run at the same time as other p…" at bounding box center [506, 590] width 15 height 15
checkbox input "true"
click at [1011, 662] on span "Confirm" at bounding box center [1007, 655] width 42 height 15
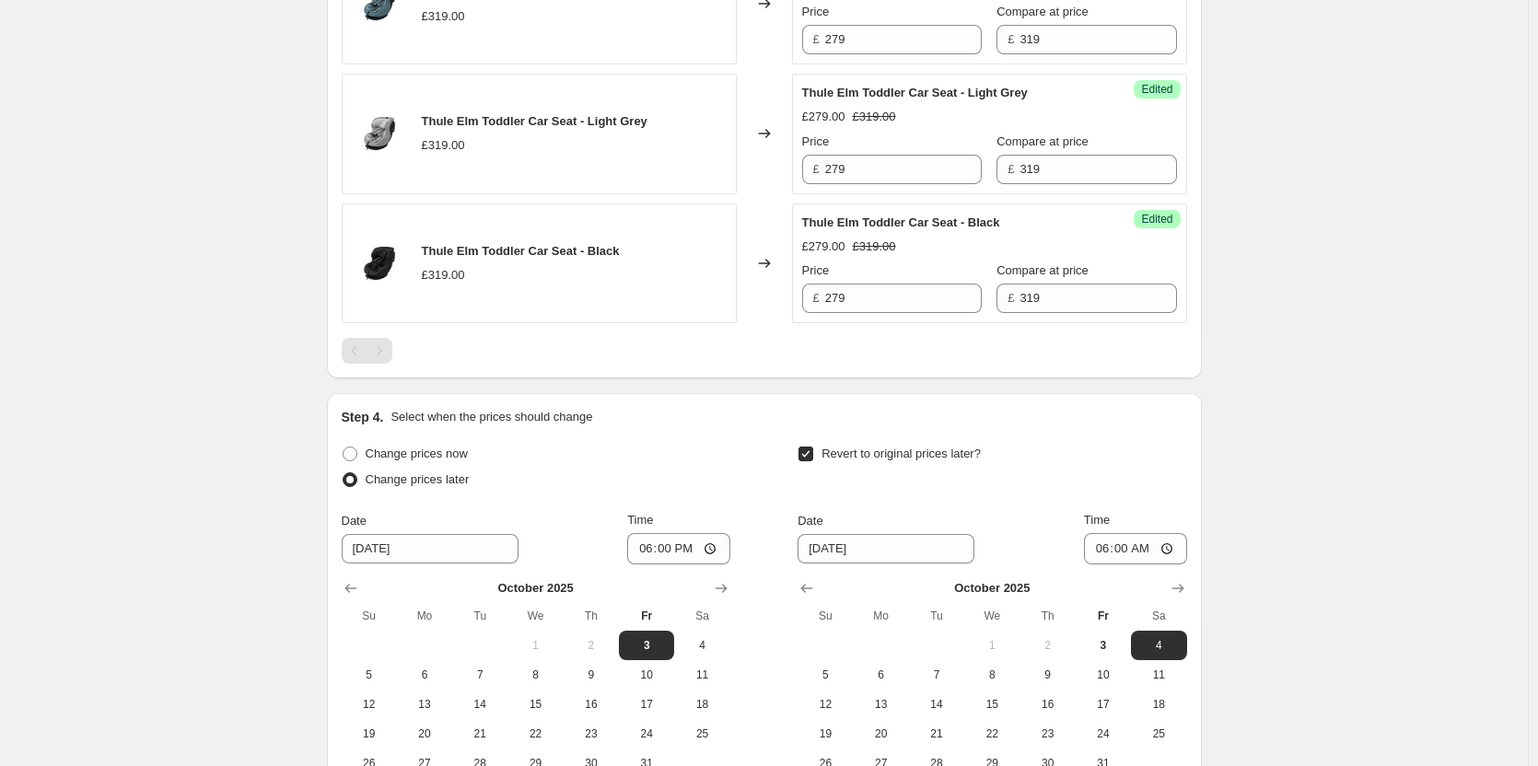
scroll to position [645, 0]
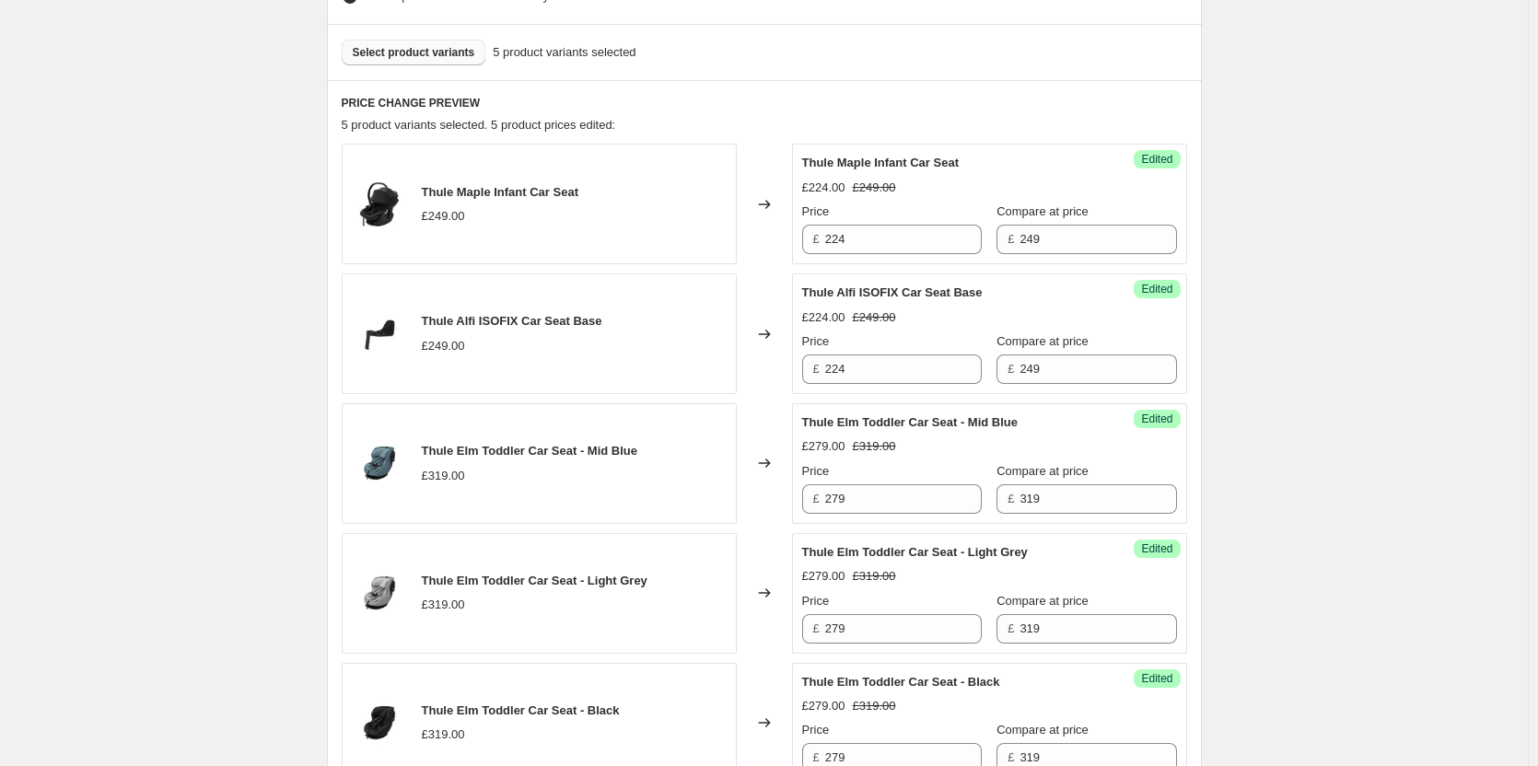
click at [403, 56] on span "Select product variants" at bounding box center [414, 52] width 123 height 15
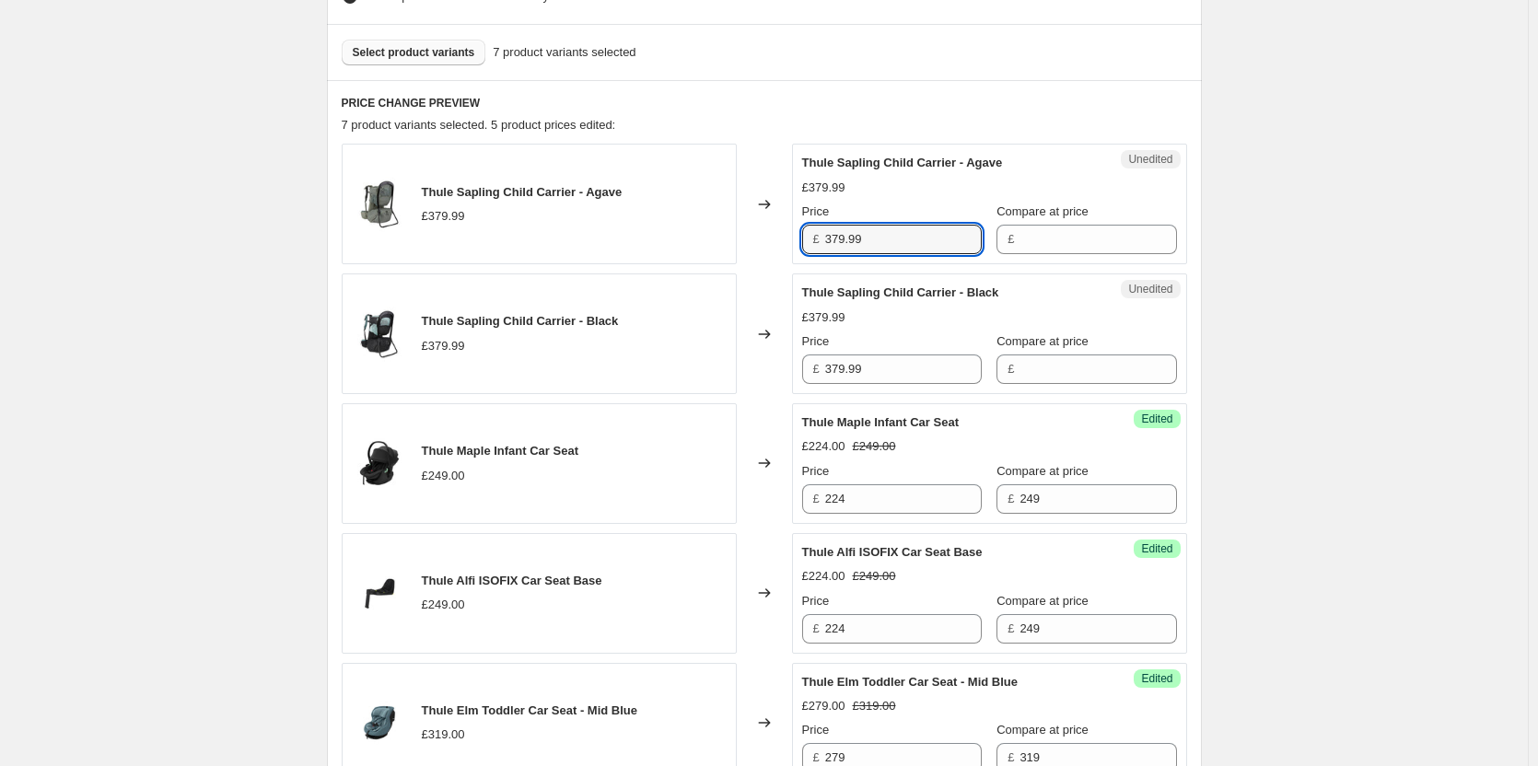
drag, startPoint x: 888, startPoint y: 249, endPoint x: 810, endPoint y: 251, distance: 78.3
click at [810, 251] on div "£ 379.99" at bounding box center [892, 239] width 180 height 29
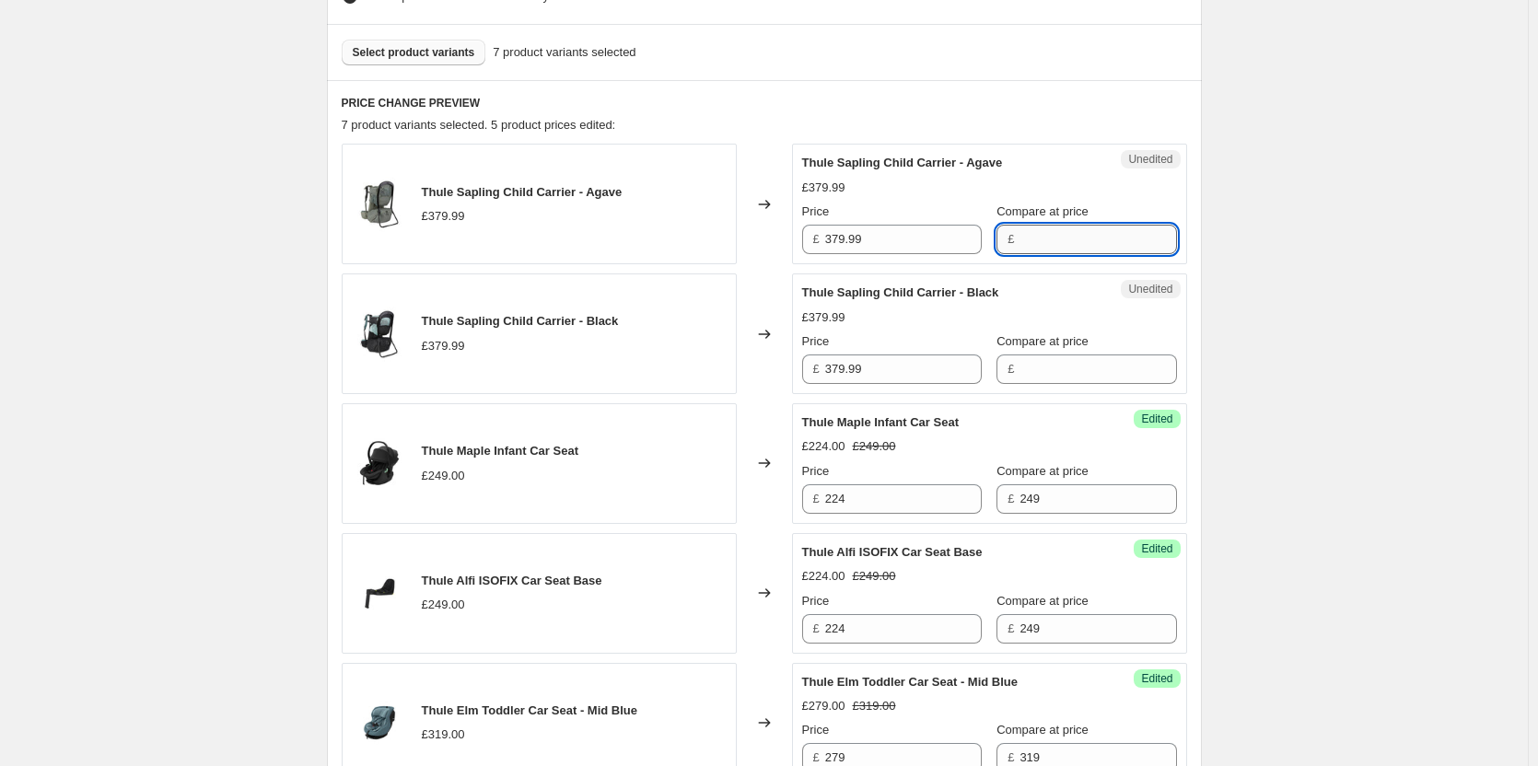
drag, startPoint x: 1059, startPoint y: 240, endPoint x: 1045, endPoint y: 297, distance: 58.1
click at [1060, 242] on input "Compare at price" at bounding box center [1098, 239] width 157 height 29
paste input "379.99"
type input "379.99"
paste input "379.99"
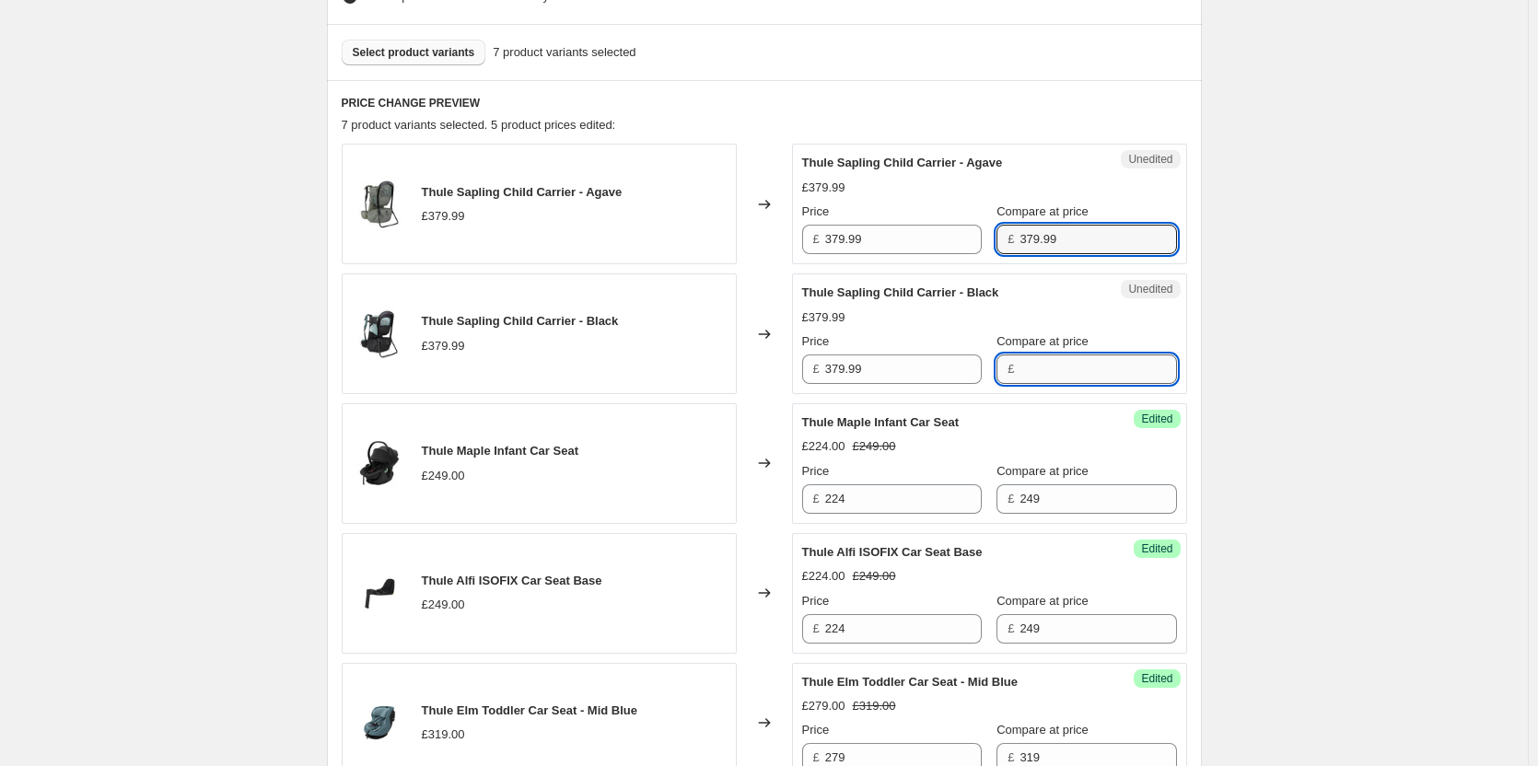
click at [1037, 368] on input "Compare at price" at bounding box center [1098, 369] width 157 height 29
type input "379.99"
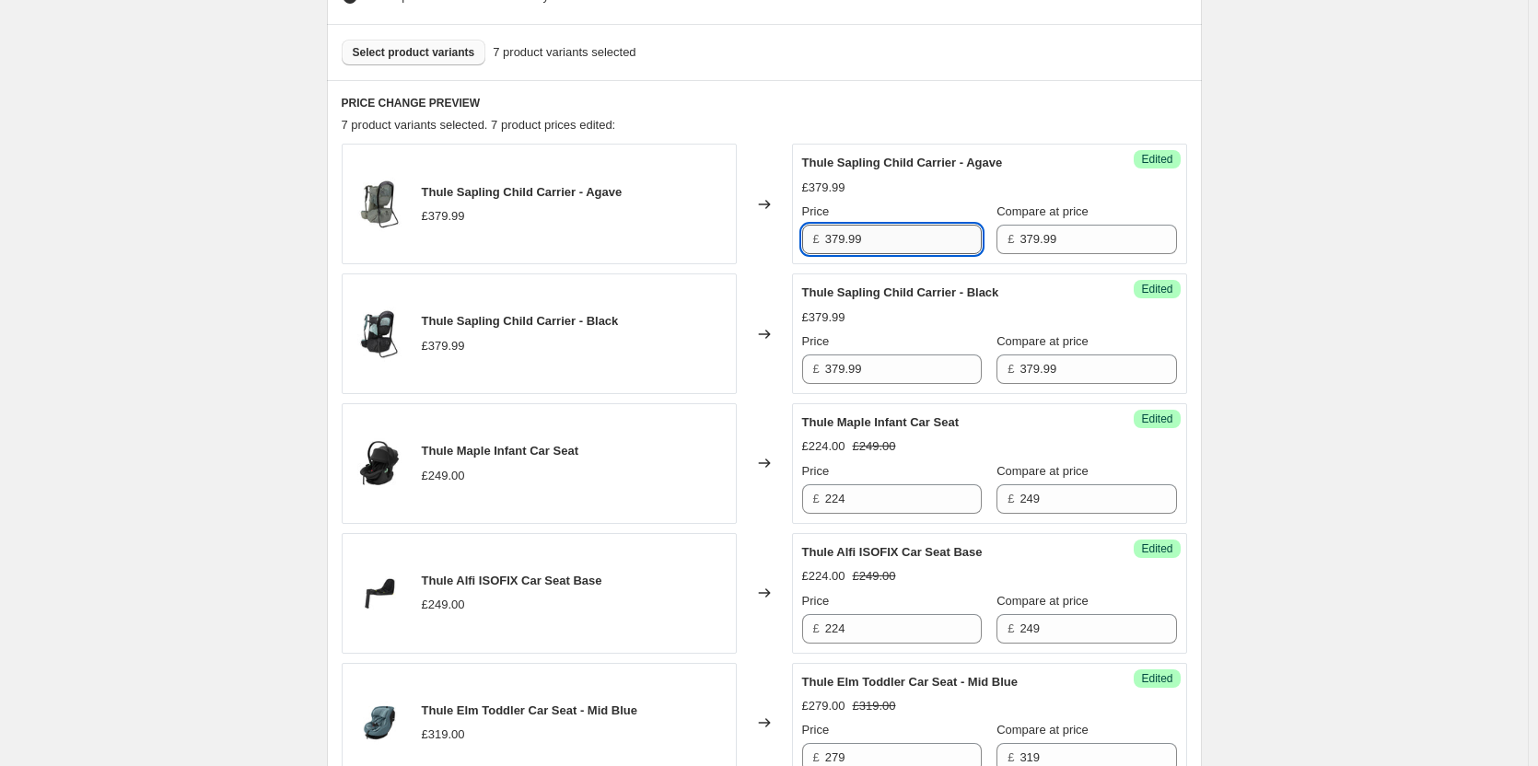
click at [916, 244] on input "379.99" at bounding box center [903, 239] width 157 height 29
type input "340"
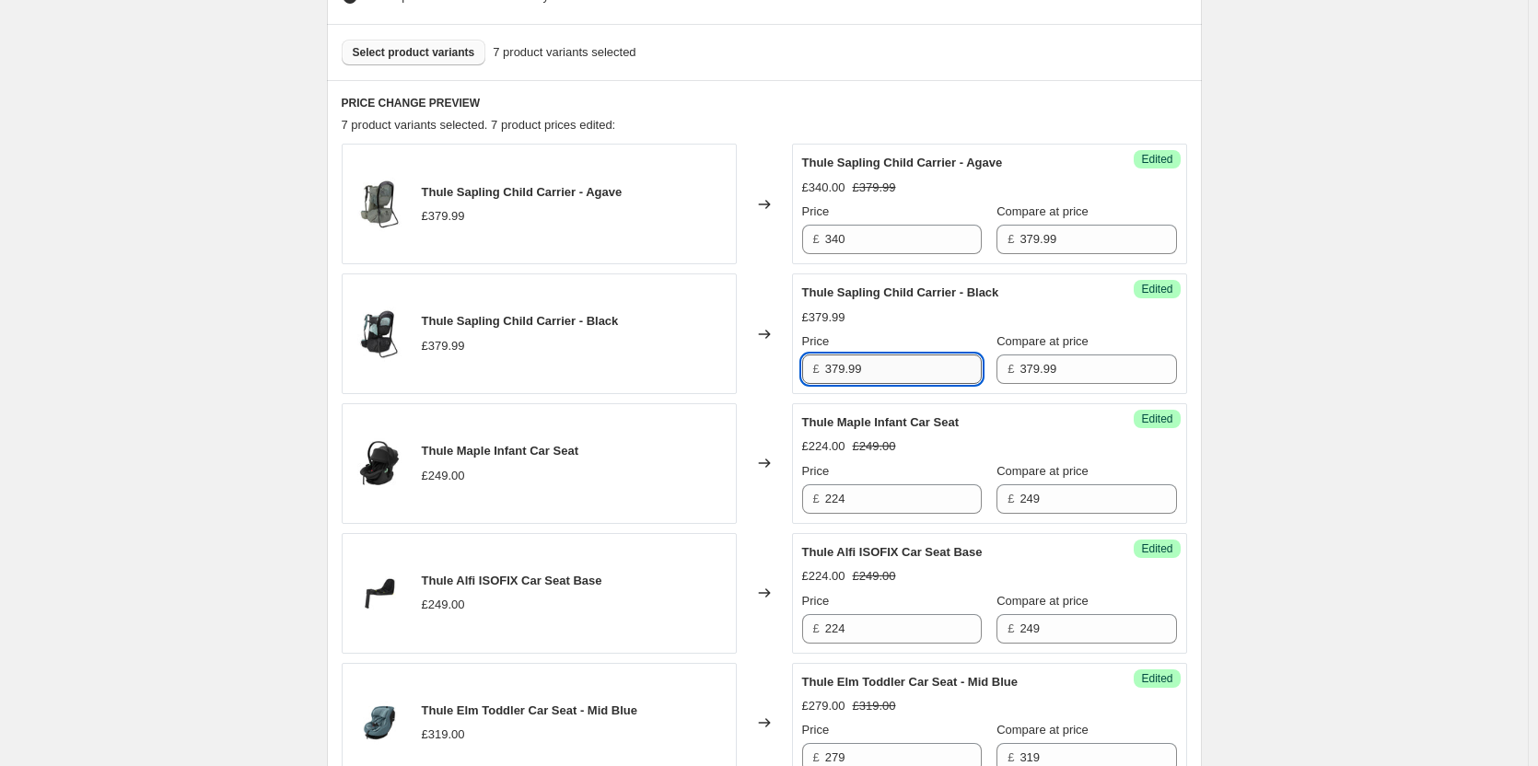
click at [906, 374] on input "379.99" at bounding box center [903, 369] width 157 height 29
paste input "40"
type input "340"
click at [1426, 355] on div "Thule Price Match. This page is ready Thule Price Match Info Scheduled Copy to …" at bounding box center [764, 526] width 1528 height 2343
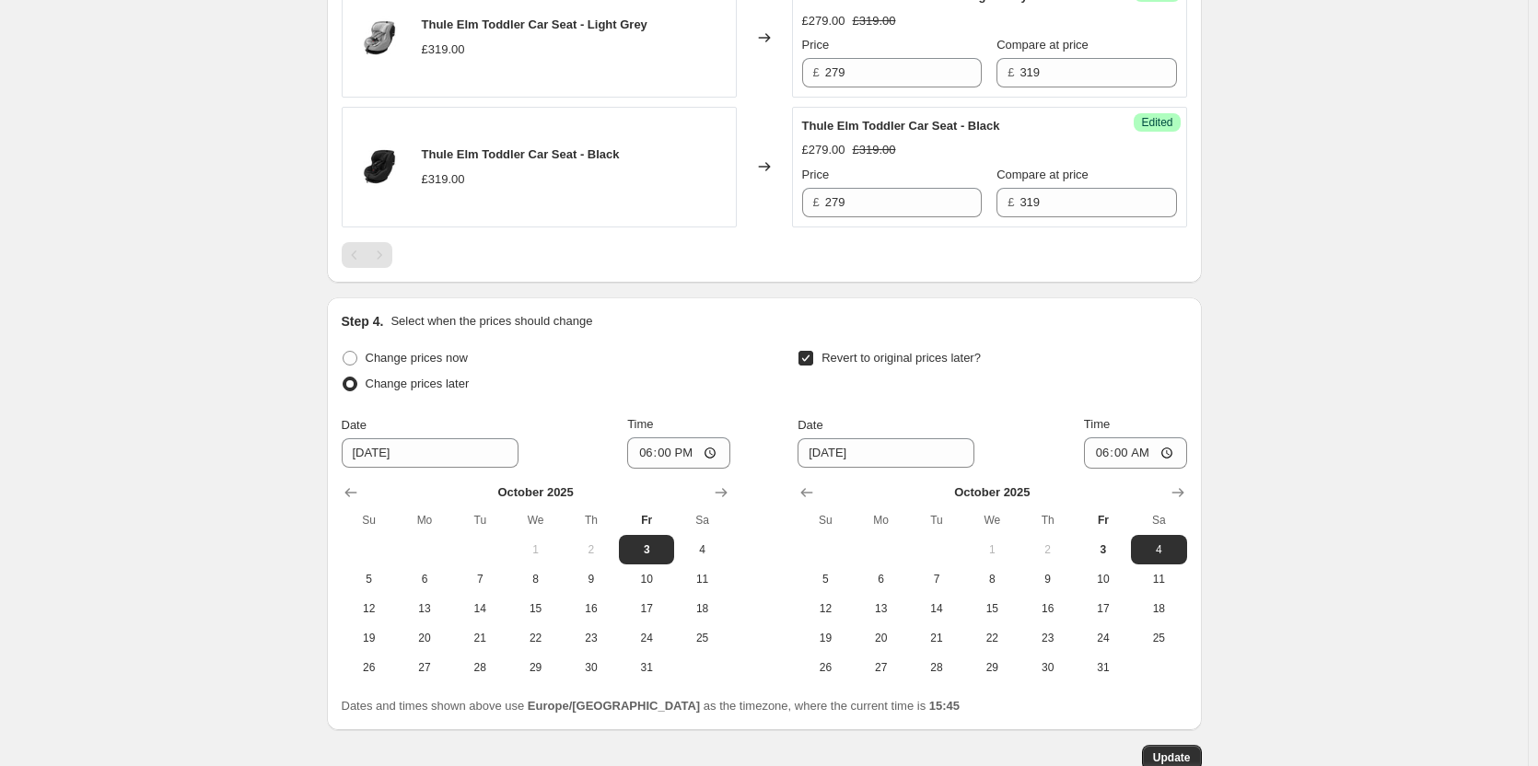
scroll to position [1577, 0]
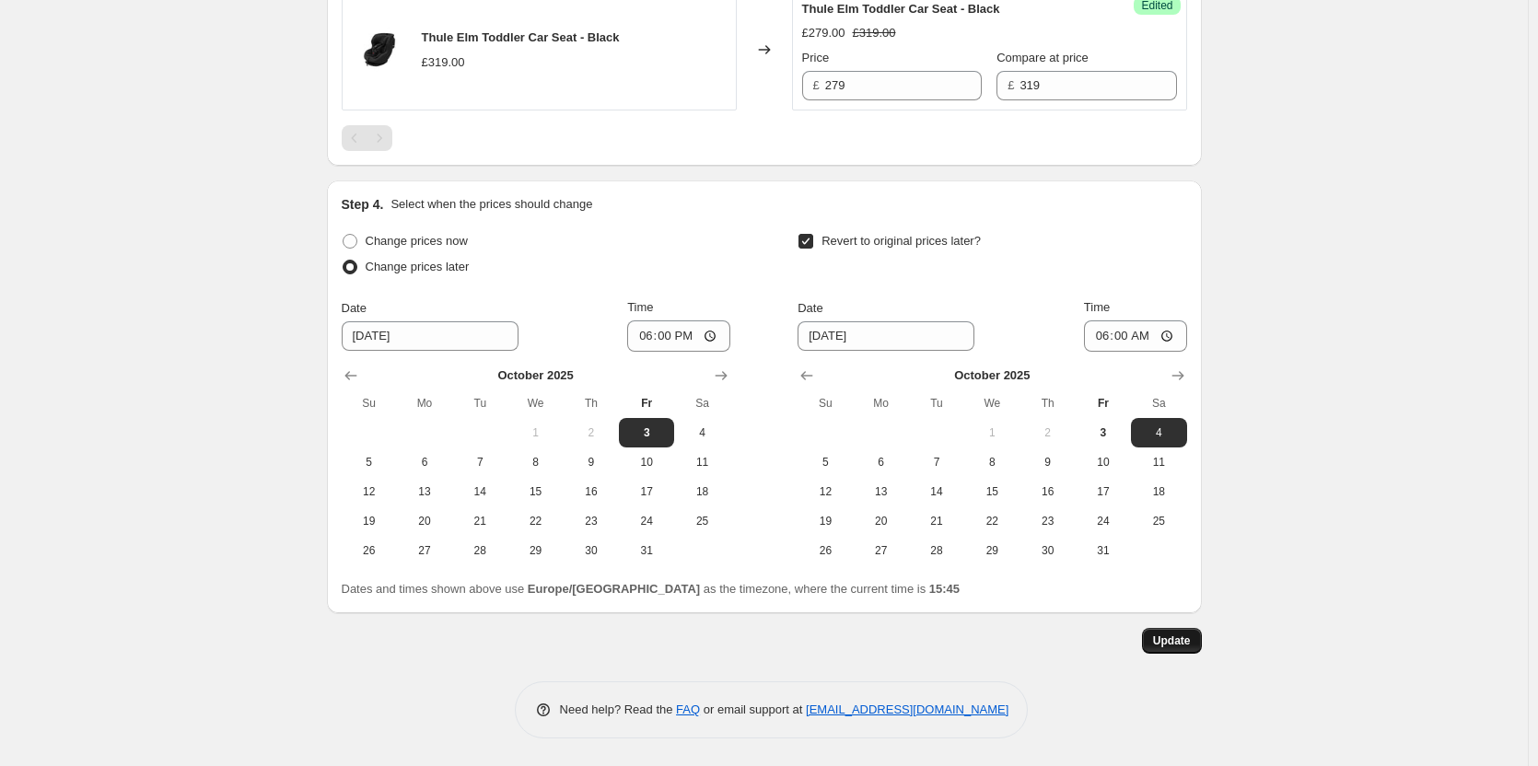
click at [1183, 639] on span "Update" at bounding box center [1172, 641] width 38 height 15
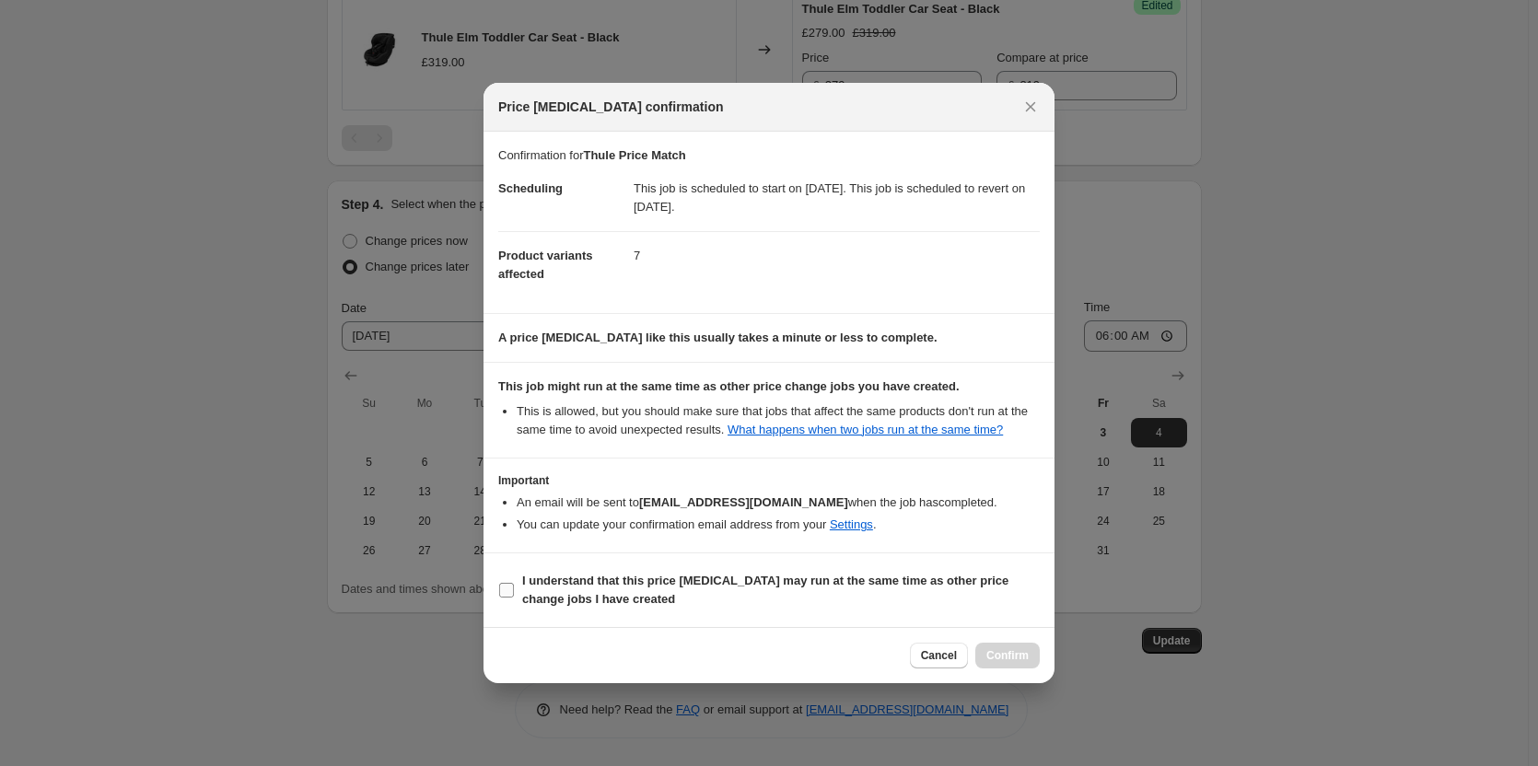
click at [672, 583] on b "I understand that this price [MEDICAL_DATA] may run at the same time as other p…" at bounding box center [765, 590] width 486 height 32
click at [514, 583] on input "I understand that this price [MEDICAL_DATA] may run at the same time as other p…" at bounding box center [506, 590] width 15 height 15
checkbox input "true"
click at [1027, 660] on span "Confirm" at bounding box center [1007, 655] width 42 height 15
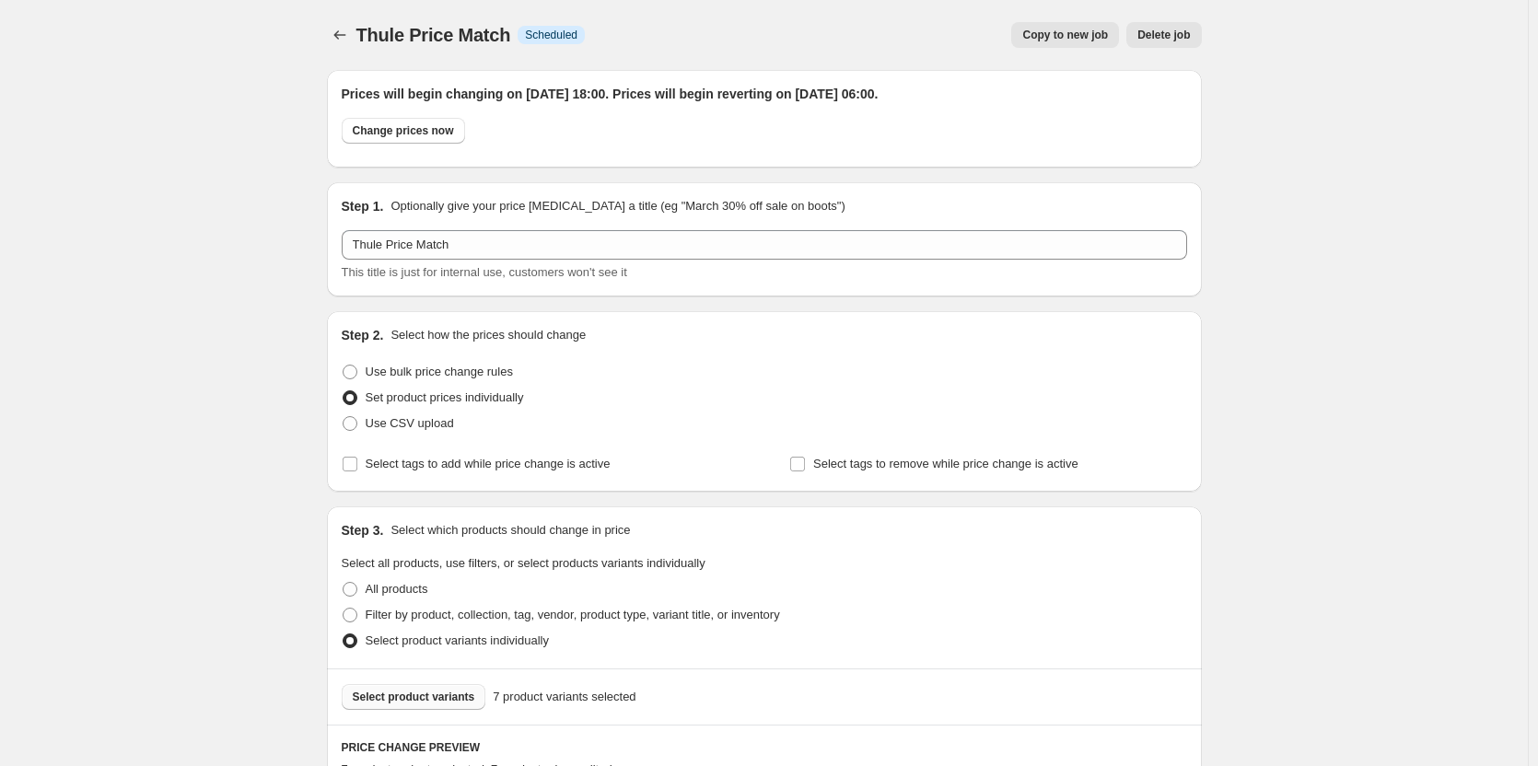
click at [1062, 35] on span "Copy to new job" at bounding box center [1065, 35] width 86 height 15
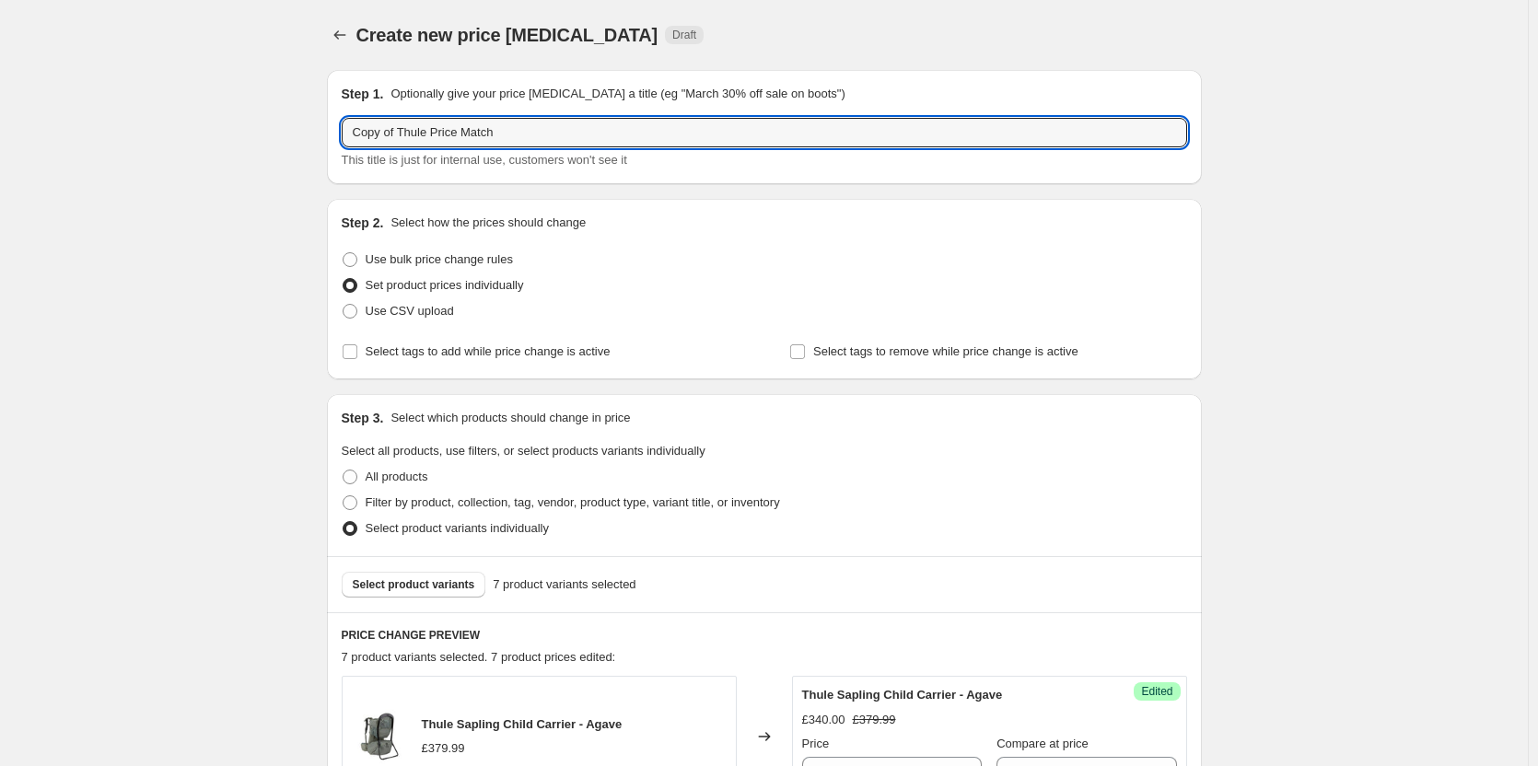
drag, startPoint x: 404, startPoint y: 125, endPoint x: 258, endPoint y: 127, distance: 146.5
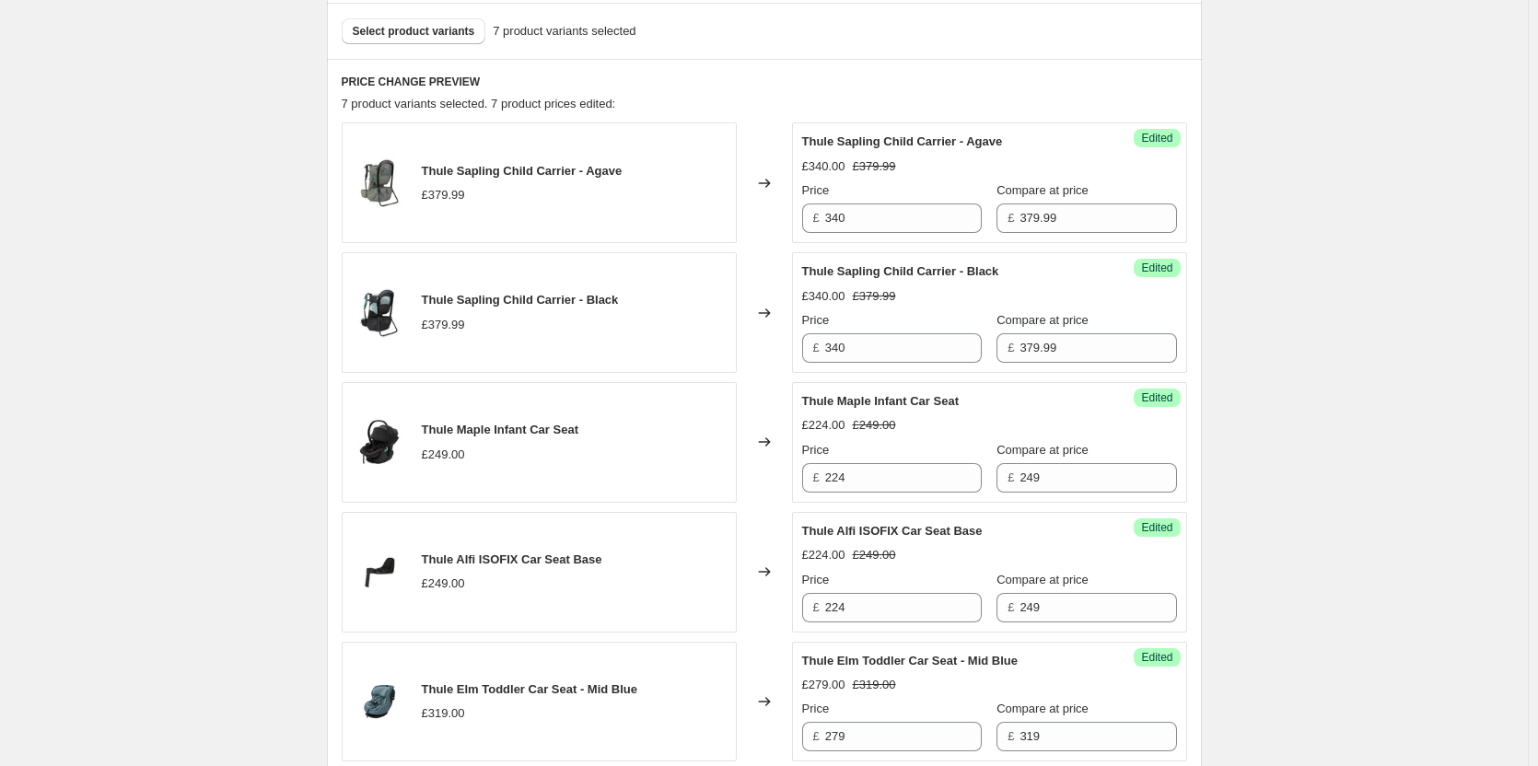
scroll to position [553, 0]
type input "Thule Price Match"
drag, startPoint x: 876, startPoint y: 225, endPoint x: 790, endPoint y: 229, distance: 85.8
click at [790, 229] on div "Thule Sapling Child Carrier - Agave £379.99 Changed to Success Edited Thule Sap…" at bounding box center [765, 183] width 846 height 121
type input "300"
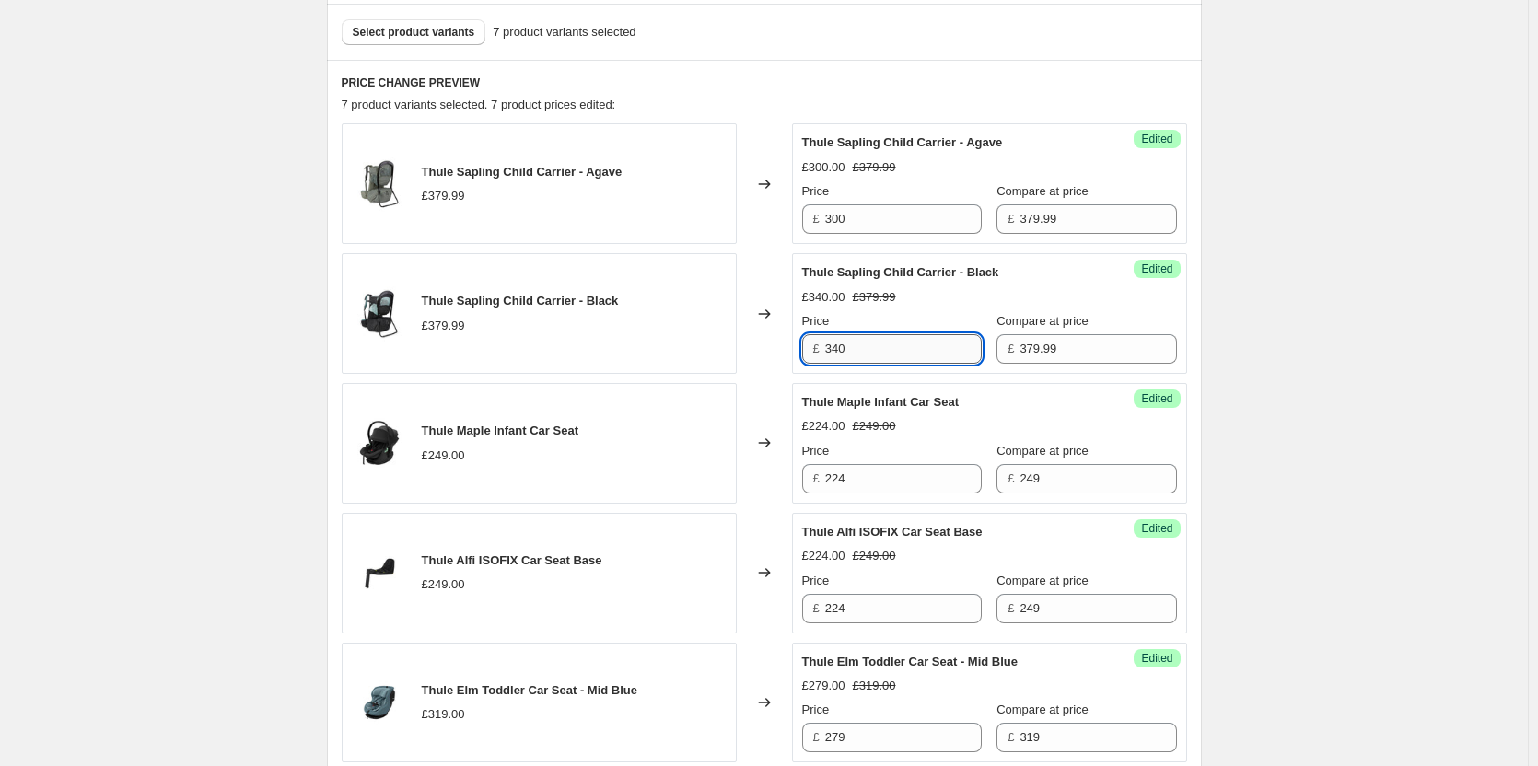
click at [908, 344] on input "340" at bounding box center [903, 348] width 157 height 29
paste input "0"
type input "300"
click at [1329, 347] on div "Create new price [MEDICAL_DATA]. This page is ready Create new price [MEDICAL_D…" at bounding box center [764, 405] width 1528 height 1916
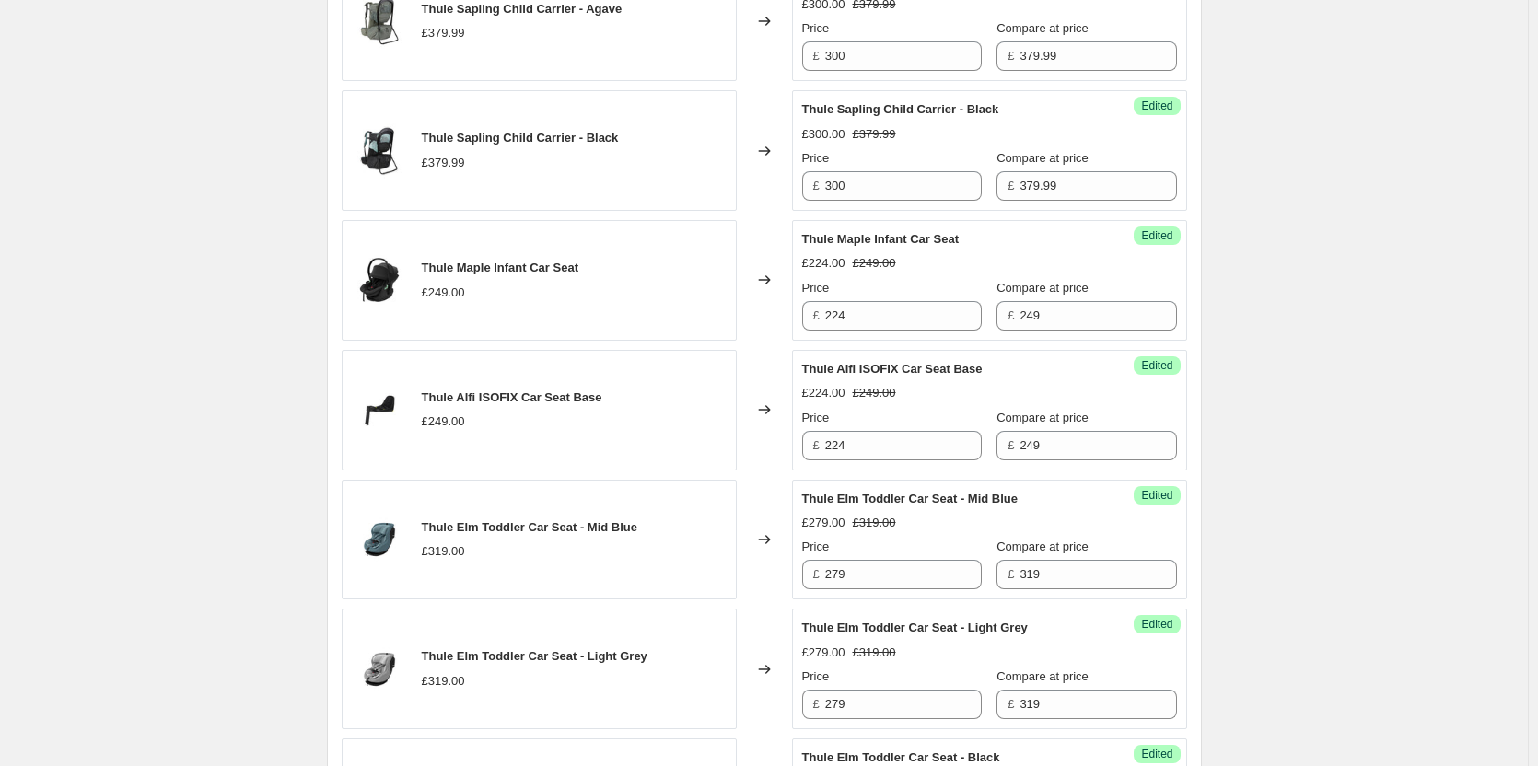
scroll to position [737, 0]
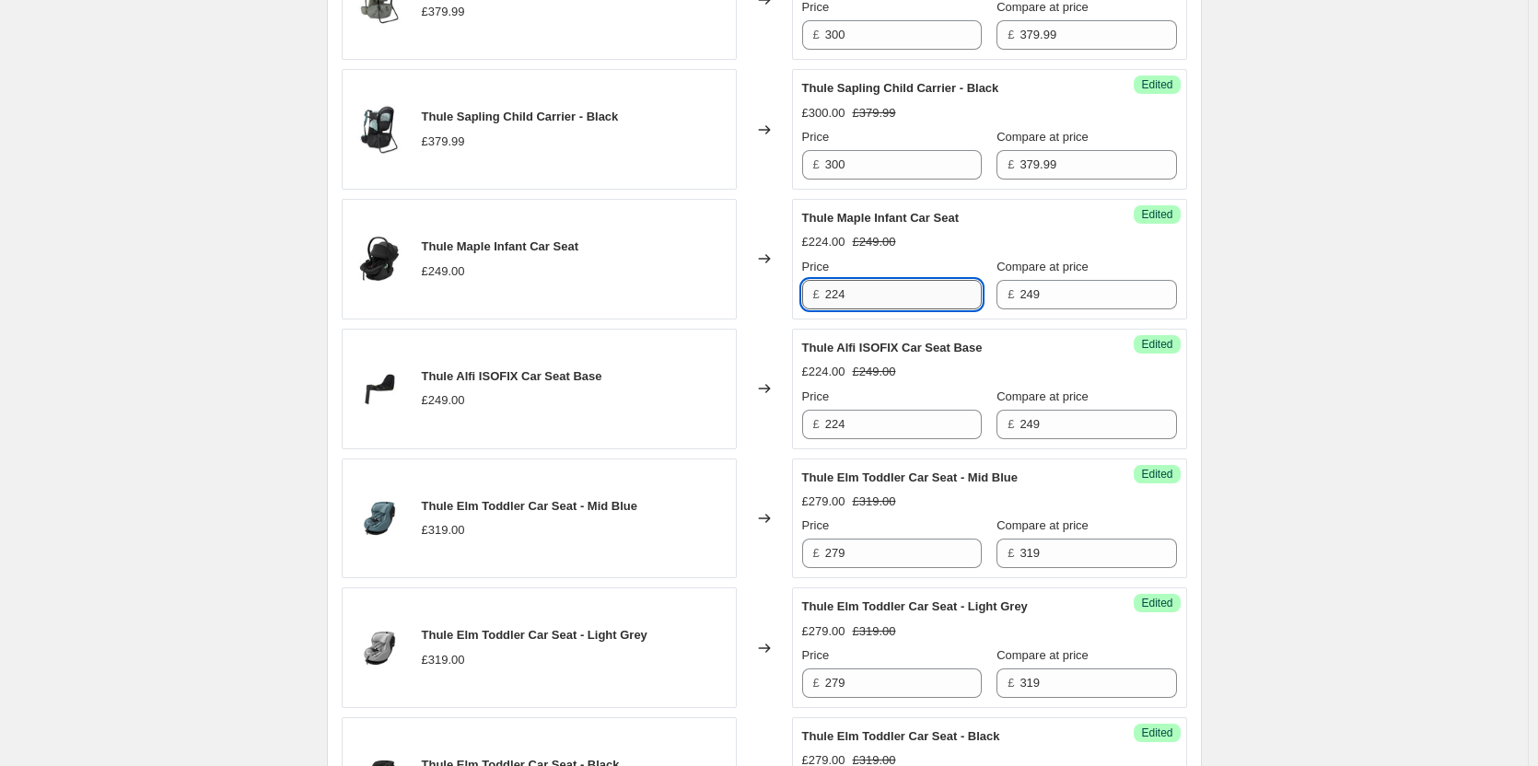
click at [909, 306] on input "224" at bounding box center [903, 294] width 157 height 29
type input "220"
click at [902, 425] on input "224" at bounding box center [903, 424] width 157 height 29
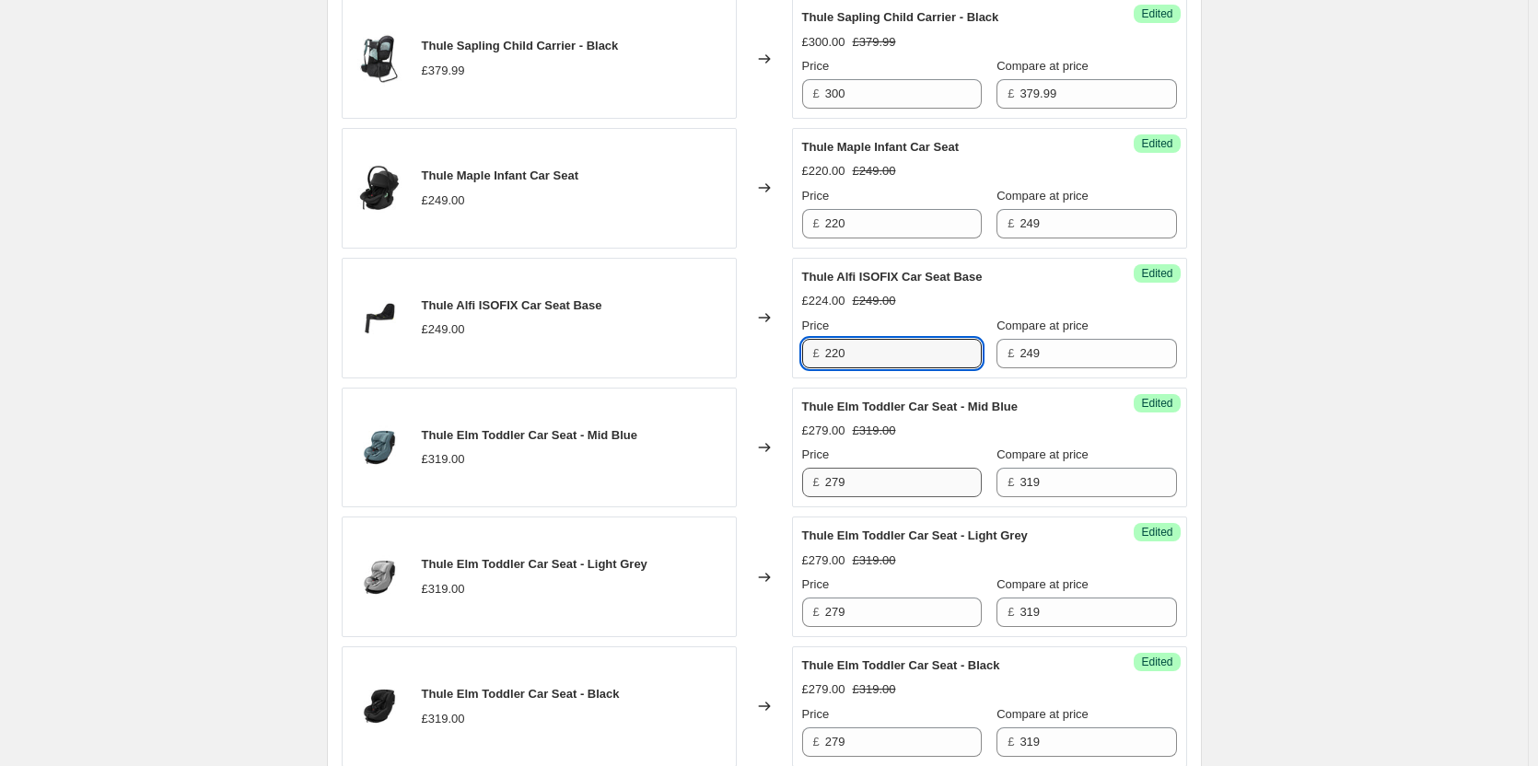
scroll to position [829, 0]
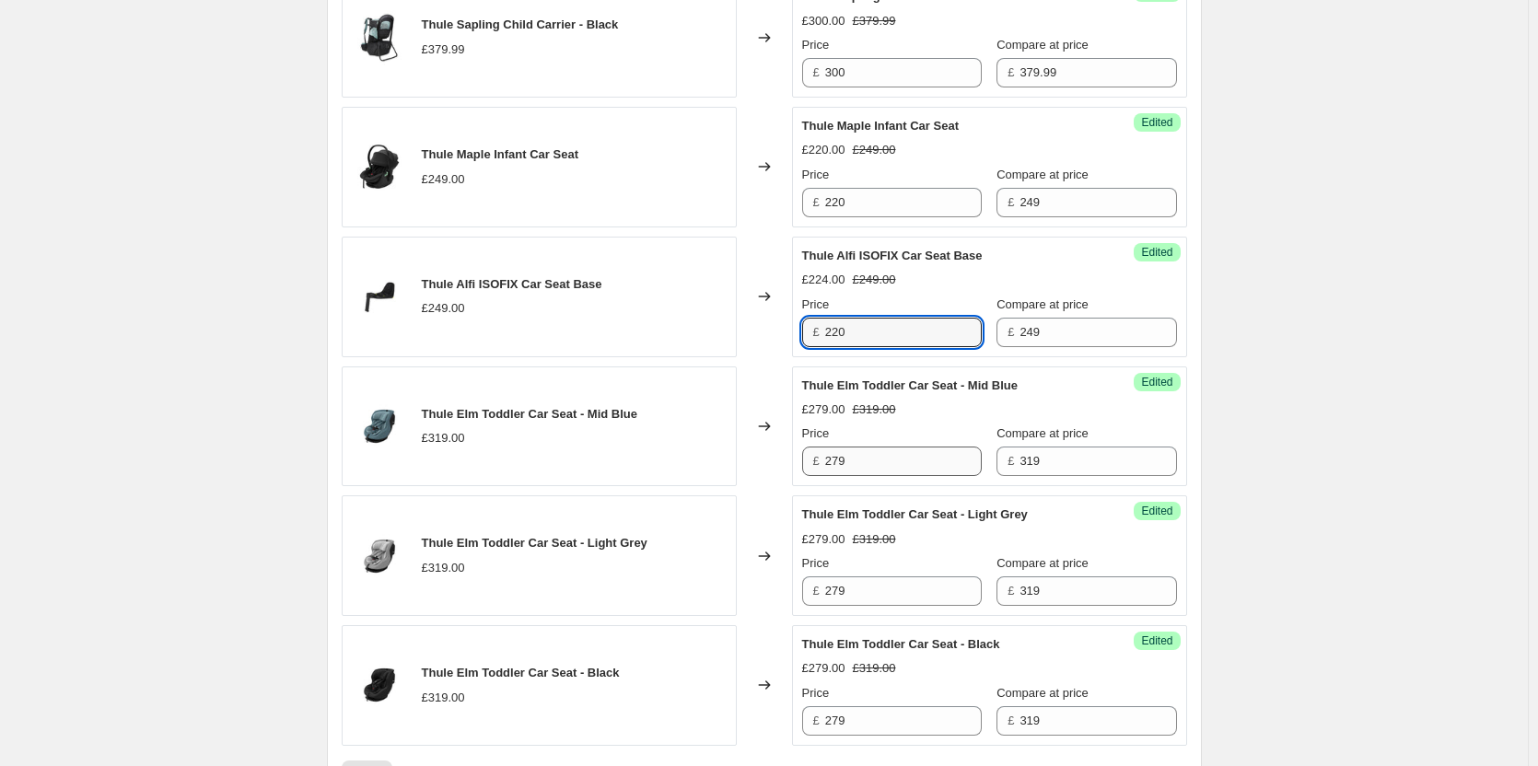
type input "220"
click at [861, 460] on input "279" at bounding box center [903, 461] width 157 height 29
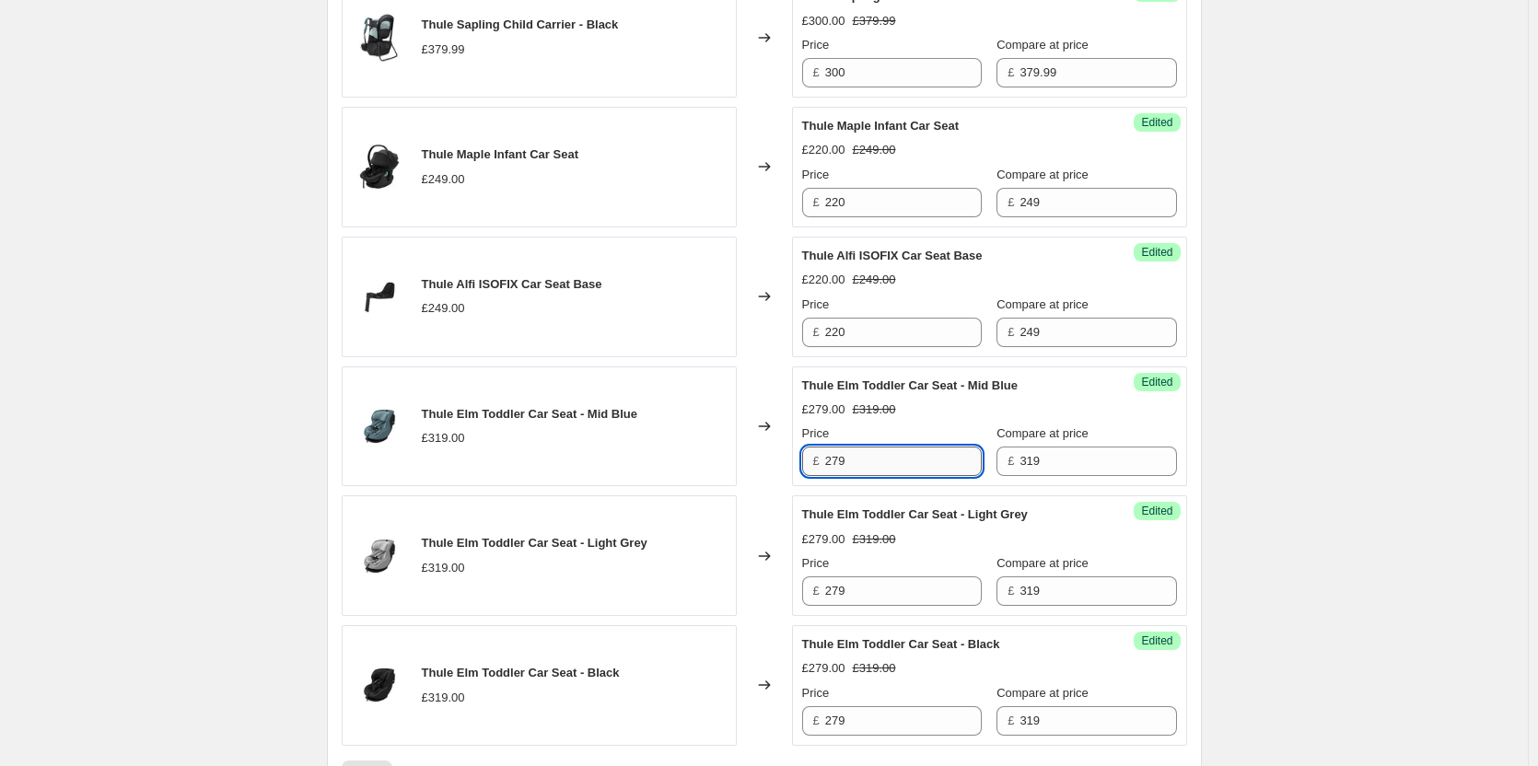
click at [861, 460] on input "279" at bounding box center [903, 461] width 157 height 29
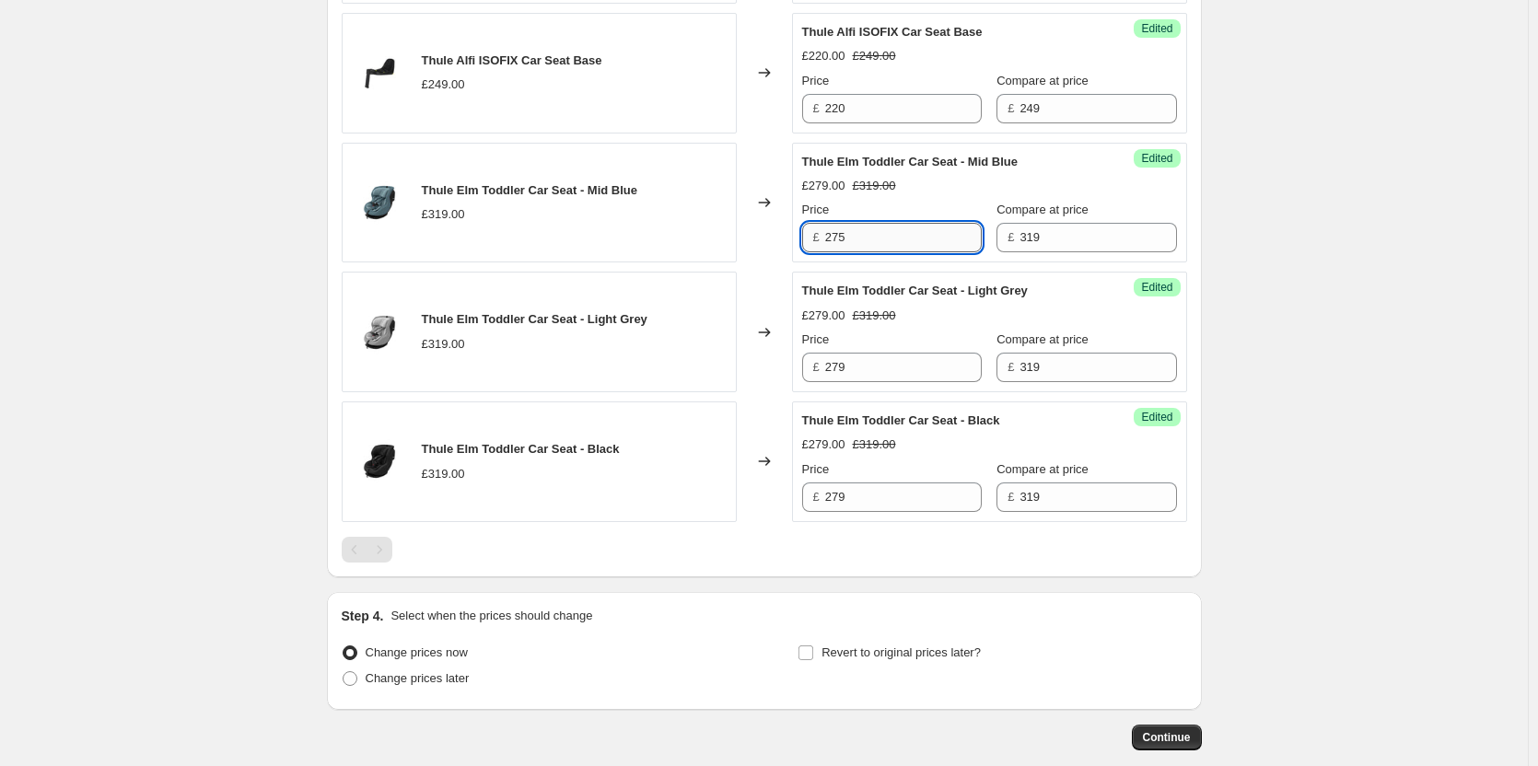
scroll to position [1105, 0]
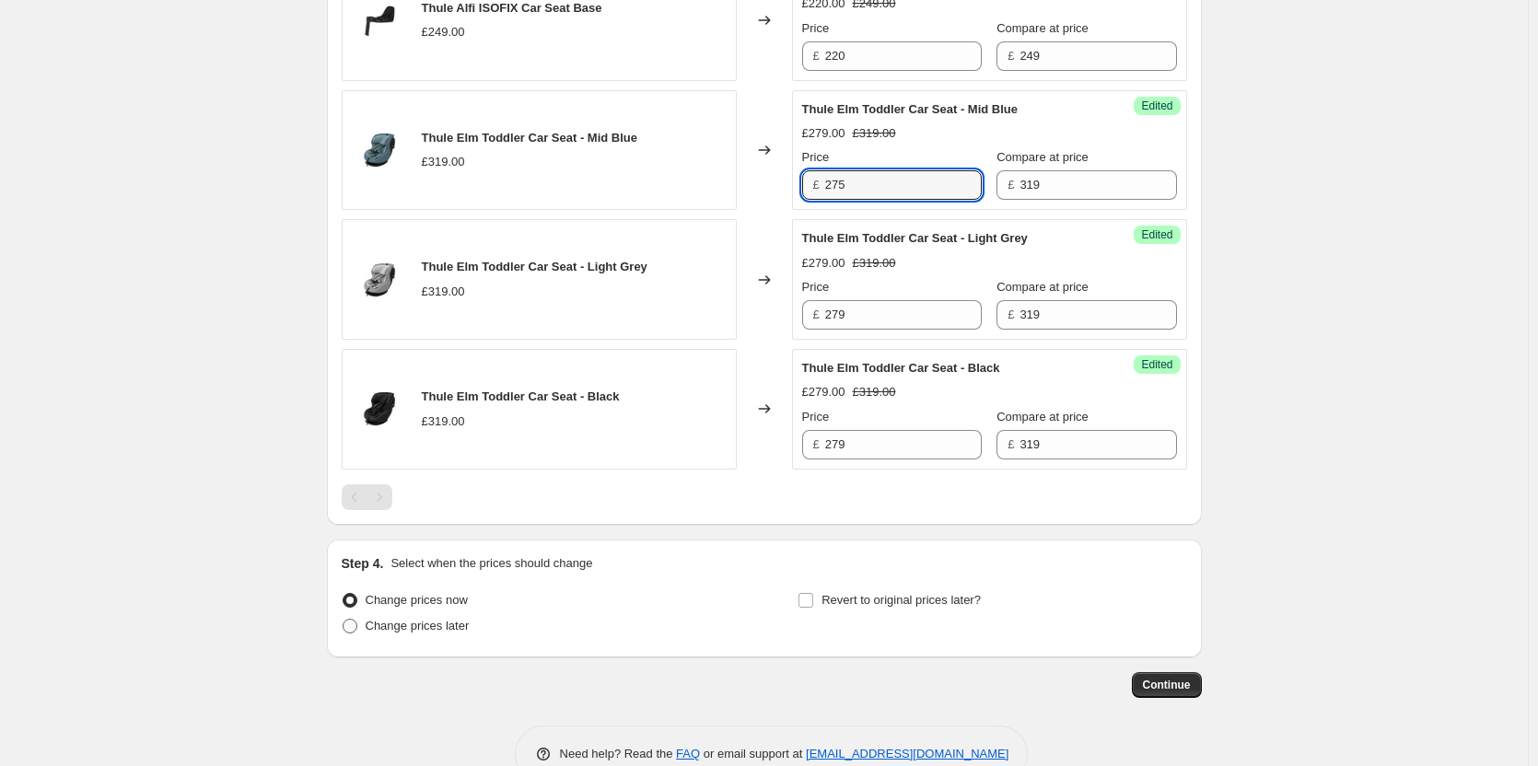
type input "275"
click at [397, 620] on span "Change prices later" at bounding box center [418, 626] width 104 height 14
click at [344, 620] on input "Change prices later" at bounding box center [343, 619] width 1 height 1
radio input "true"
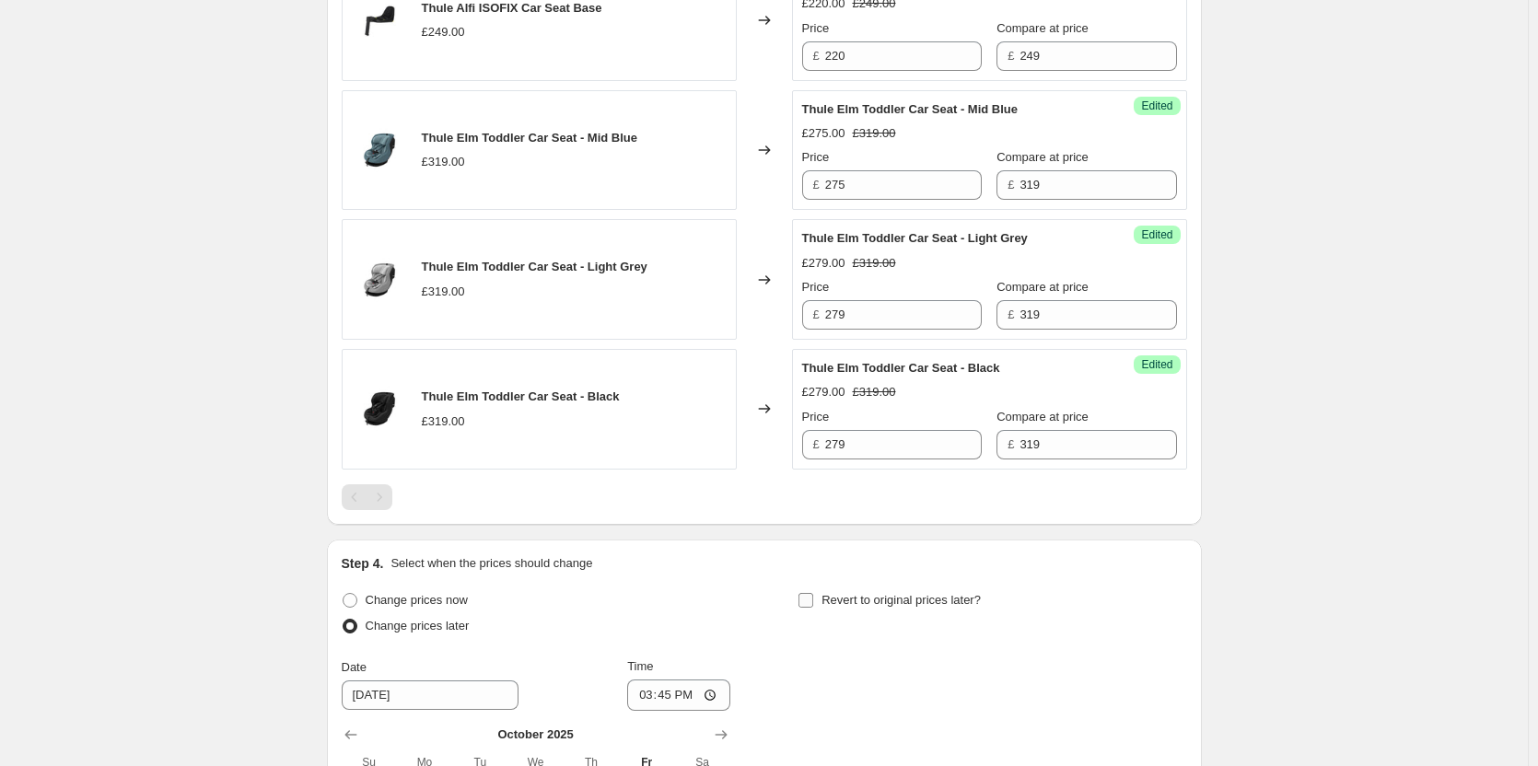
click at [870, 610] on label "Revert to original prices later?" at bounding box center [889, 601] width 183 height 26
click at [813, 608] on input "Revert to original prices later?" at bounding box center [806, 600] width 15 height 15
checkbox input "true"
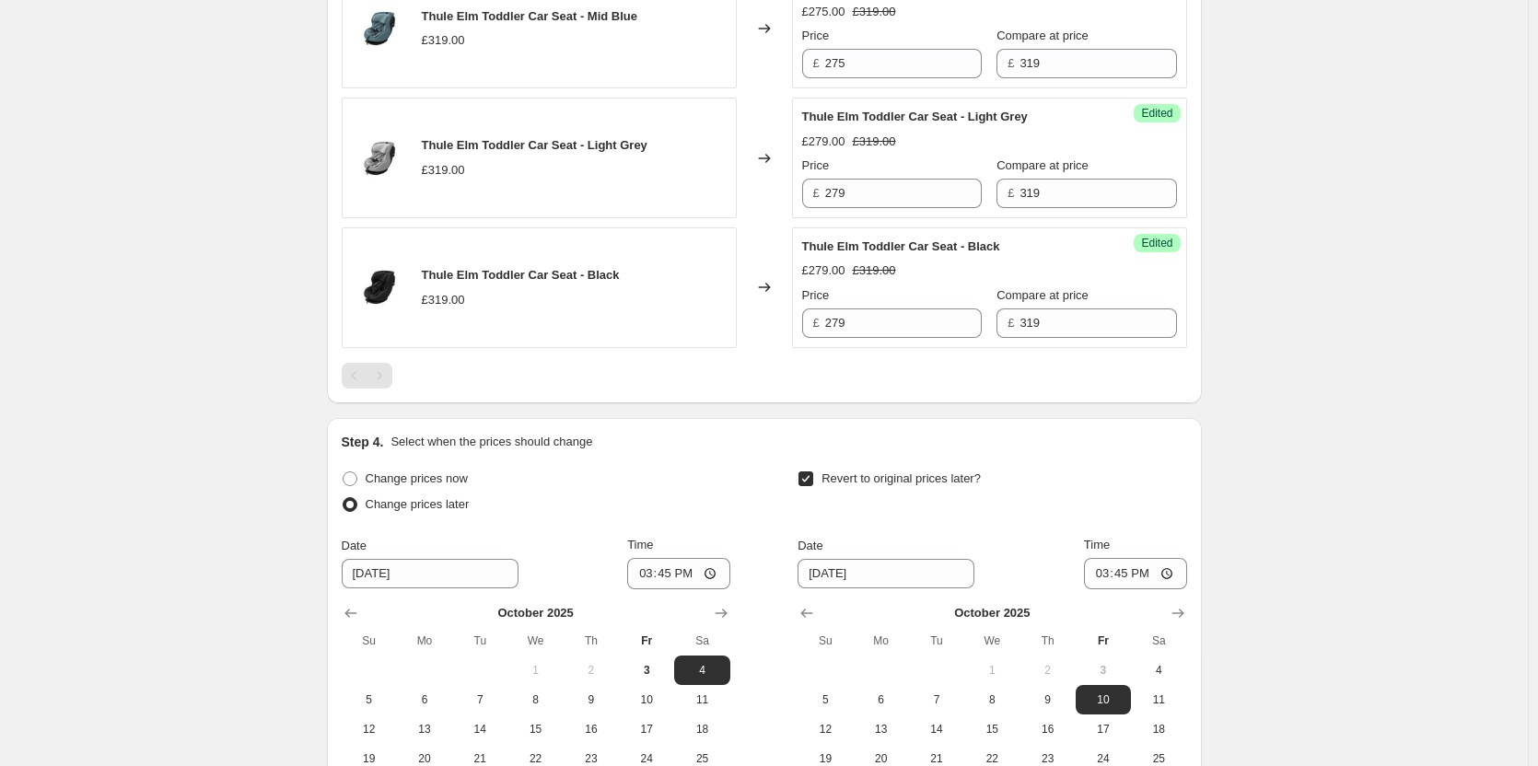
scroll to position [1465, 0]
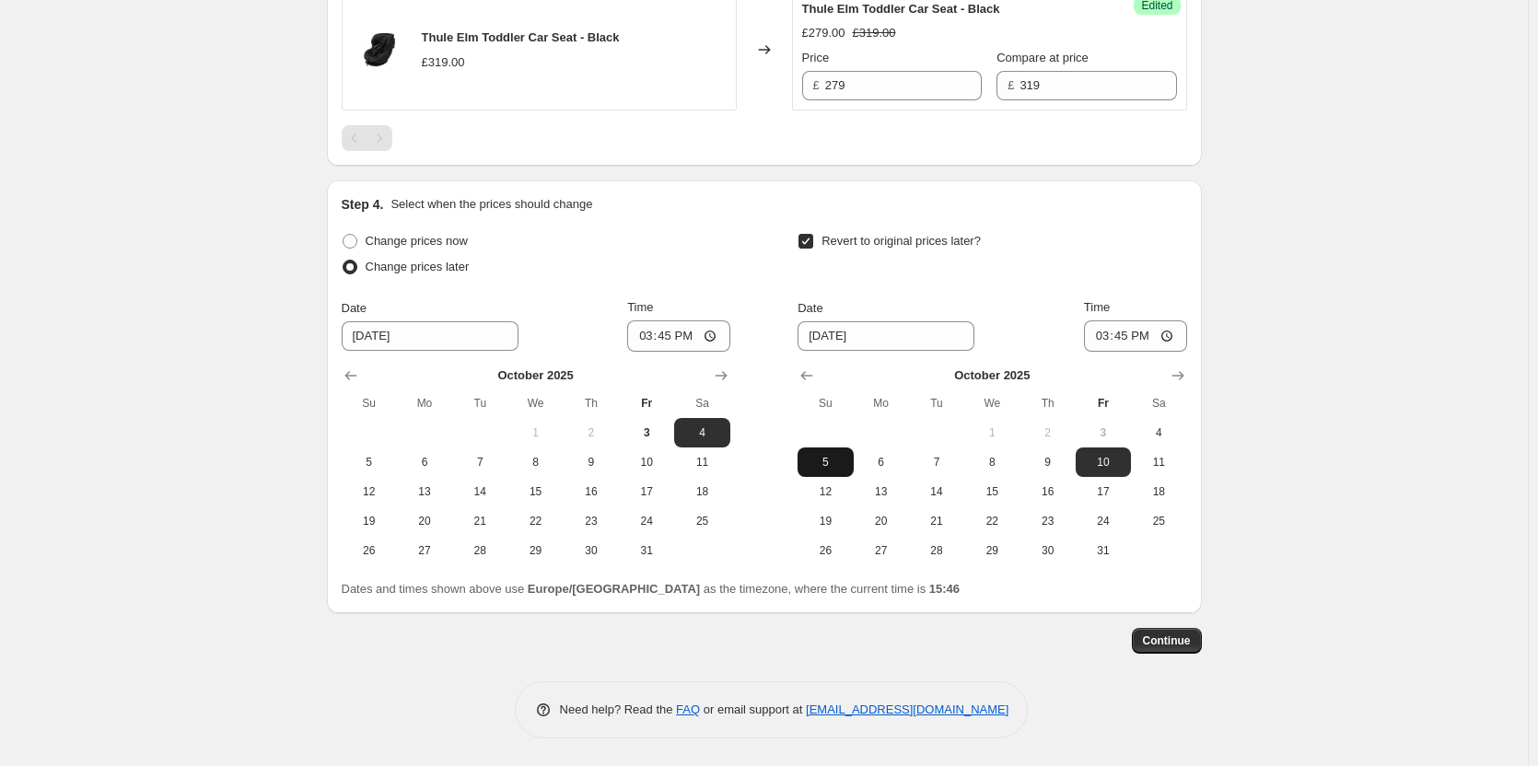
click at [823, 460] on span "5" at bounding box center [825, 462] width 41 height 15
type input "[DATE]"
click at [677, 333] on input "15:45" at bounding box center [678, 336] width 103 height 31
type input "18:00"
click at [1138, 337] on input "15:45" at bounding box center [1135, 336] width 103 height 31
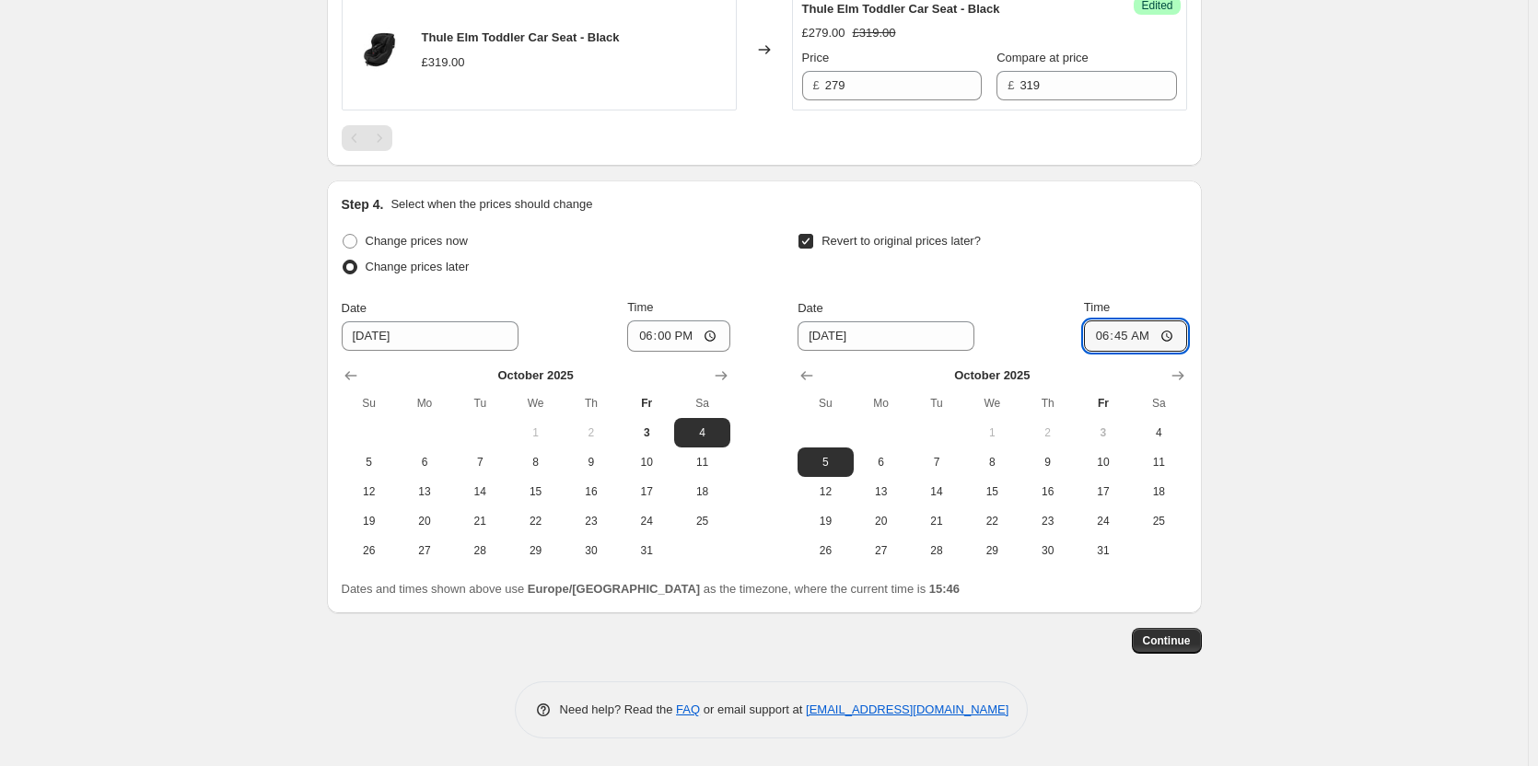
type input "06:00"
click at [1191, 643] on span "Continue" at bounding box center [1167, 641] width 48 height 15
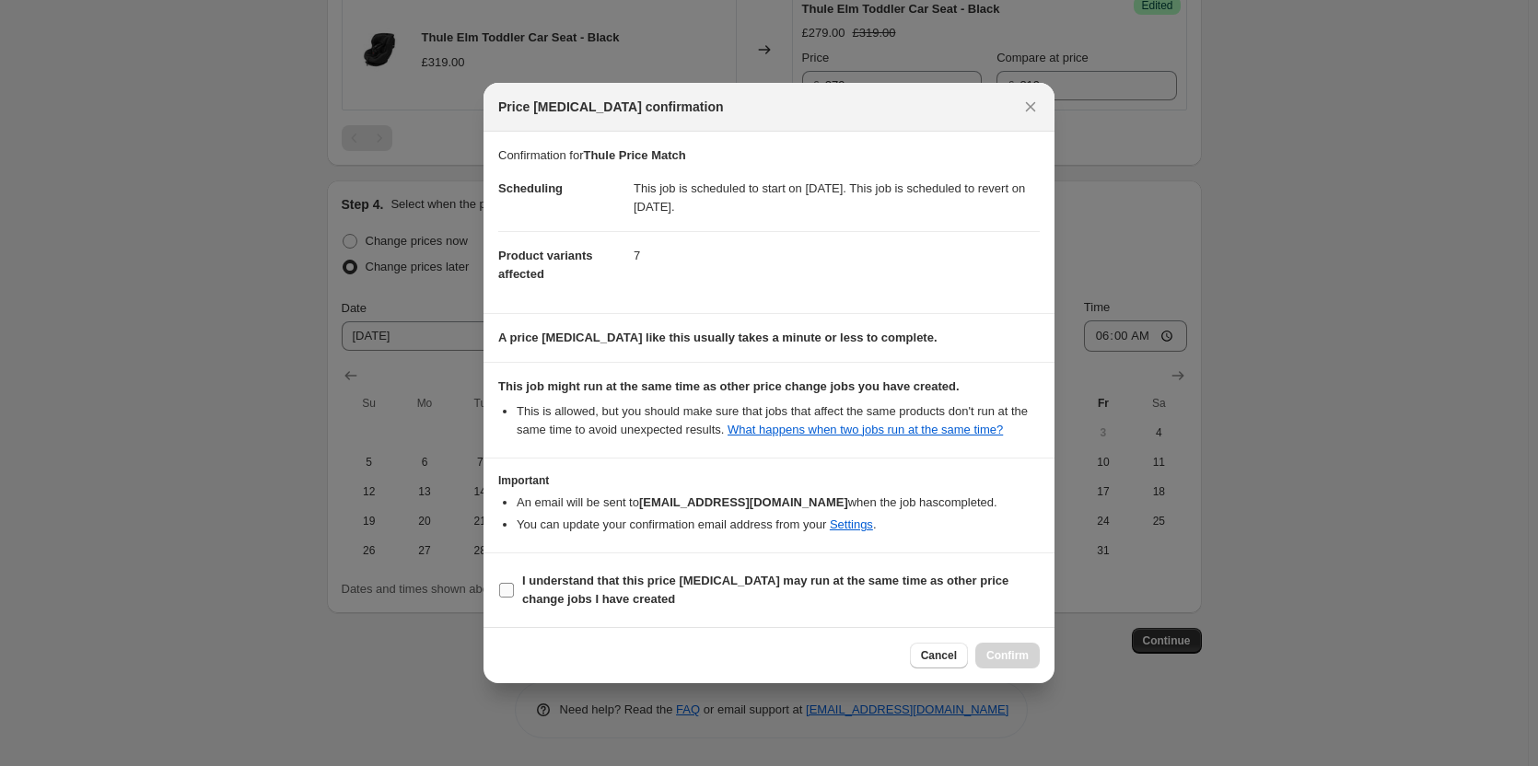
click at [807, 590] on span "I understand that this price [MEDICAL_DATA] may run at the same time as other p…" at bounding box center [781, 590] width 518 height 37
click at [926, 588] on b "I understand that this price [MEDICAL_DATA] may run at the same time as other p…" at bounding box center [765, 590] width 486 height 32
click at [514, 588] on input "I understand that this price [MEDICAL_DATA] may run at the same time as other p…" at bounding box center [506, 590] width 15 height 15
checkbox input "true"
drag, startPoint x: 1045, startPoint y: 662, endPoint x: 1029, endPoint y: 658, distance: 16.3
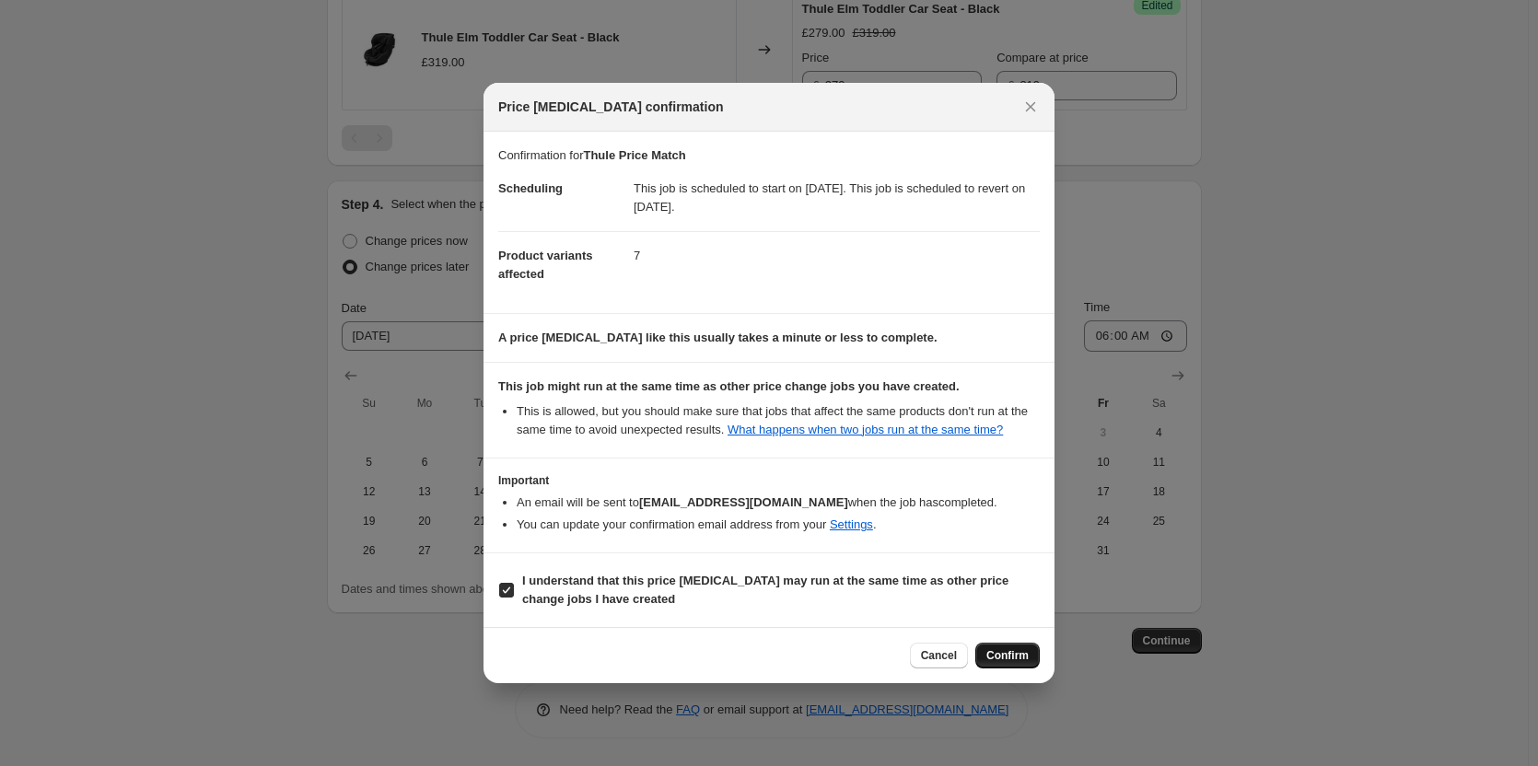
click at [1045, 663] on div "Cancel Confirm" at bounding box center [769, 655] width 571 height 56
click at [1009, 656] on span "Confirm" at bounding box center [1007, 655] width 42 height 15
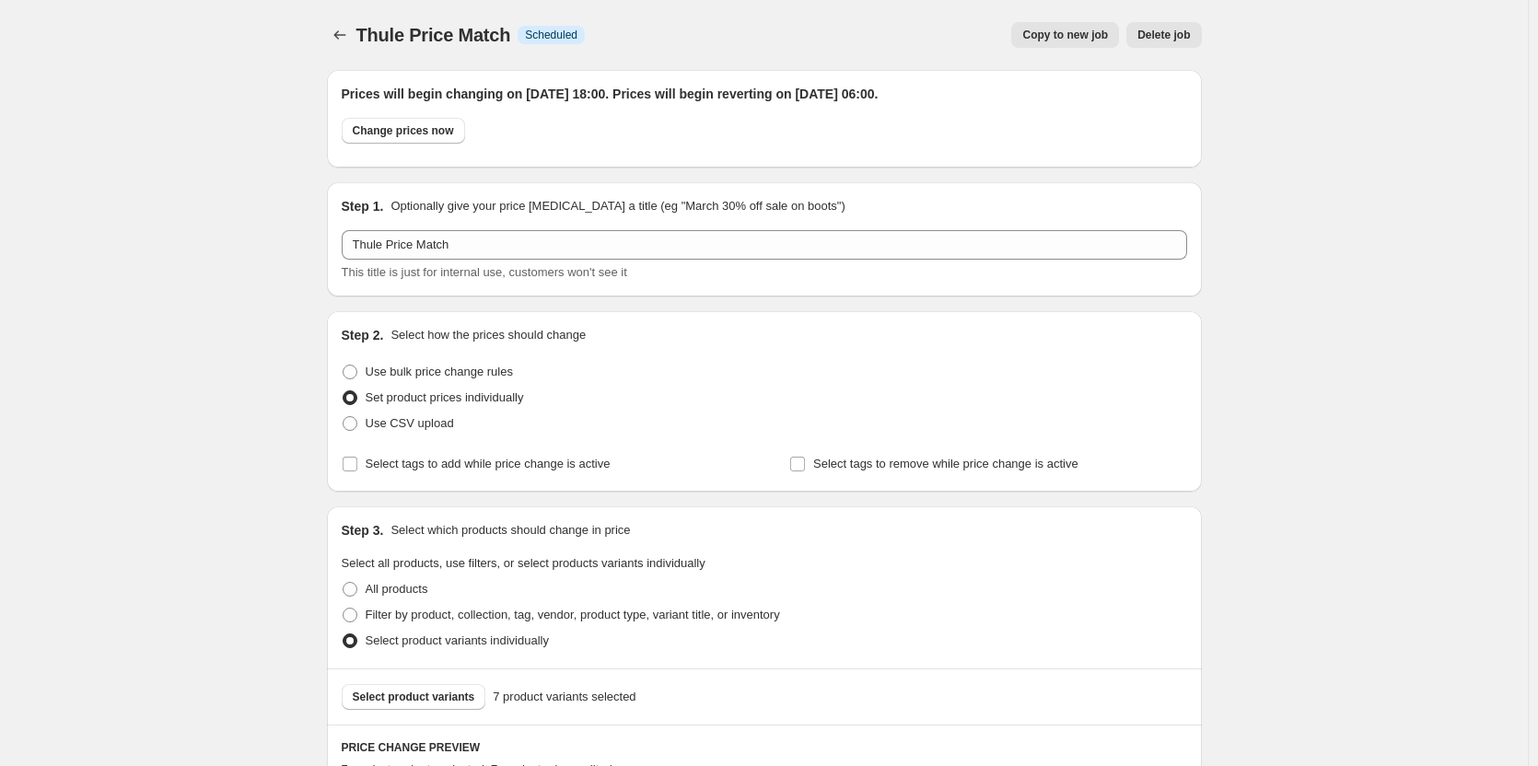
click at [1038, 37] on span "Copy to new job" at bounding box center [1065, 35] width 86 height 15
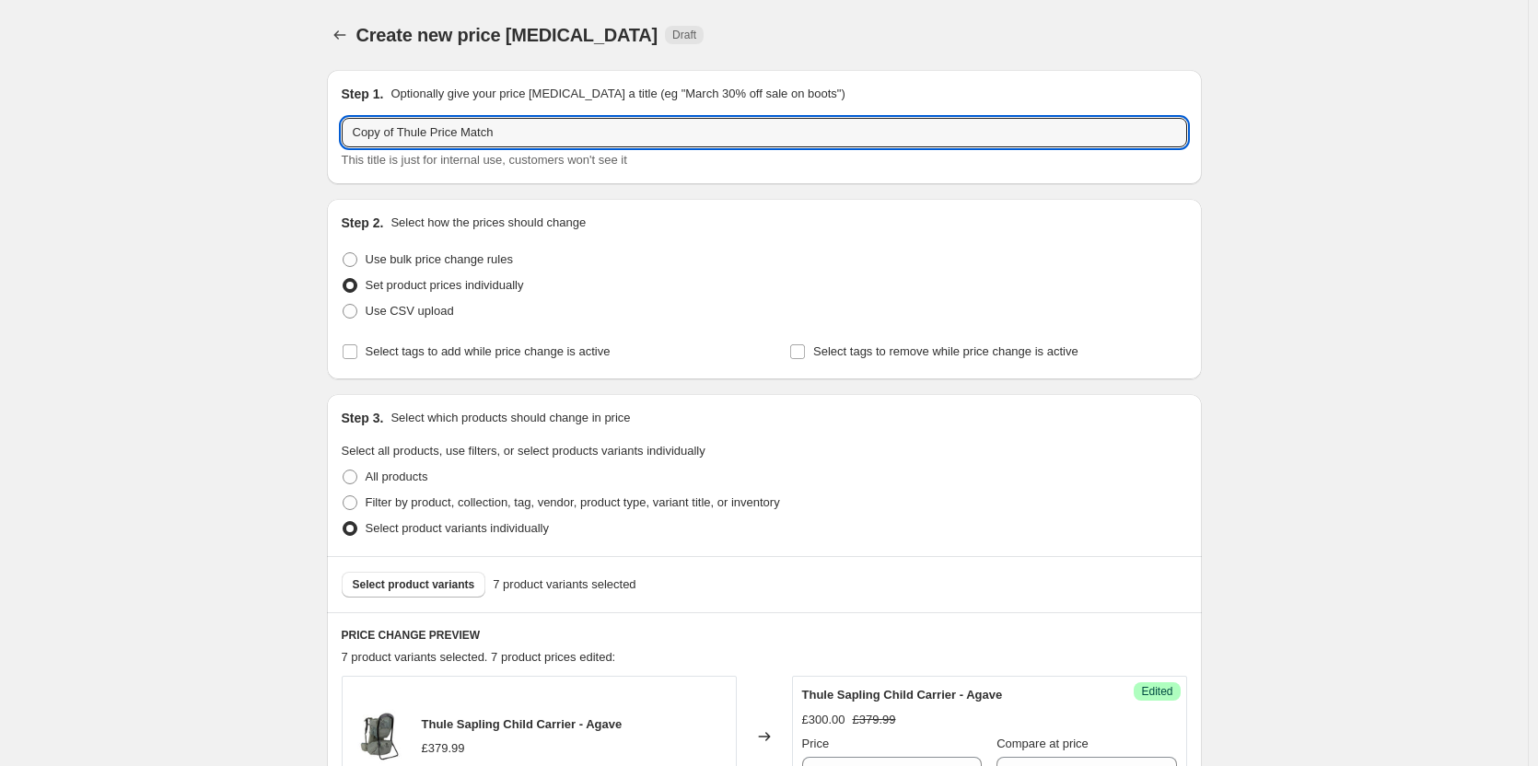
drag, startPoint x: 387, startPoint y: 123, endPoint x: 305, endPoint y: 128, distance: 82.1
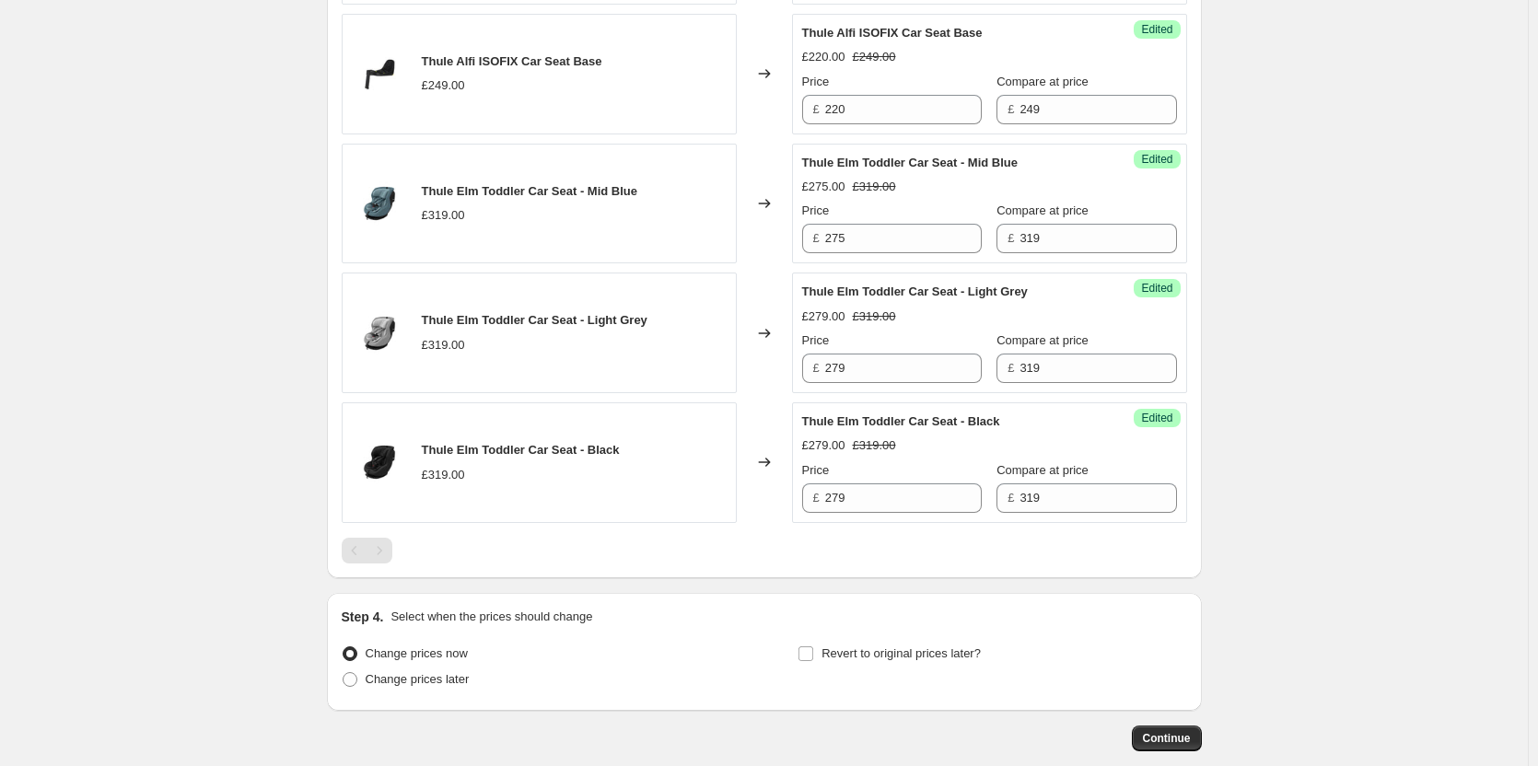
scroll to position [1150, 0]
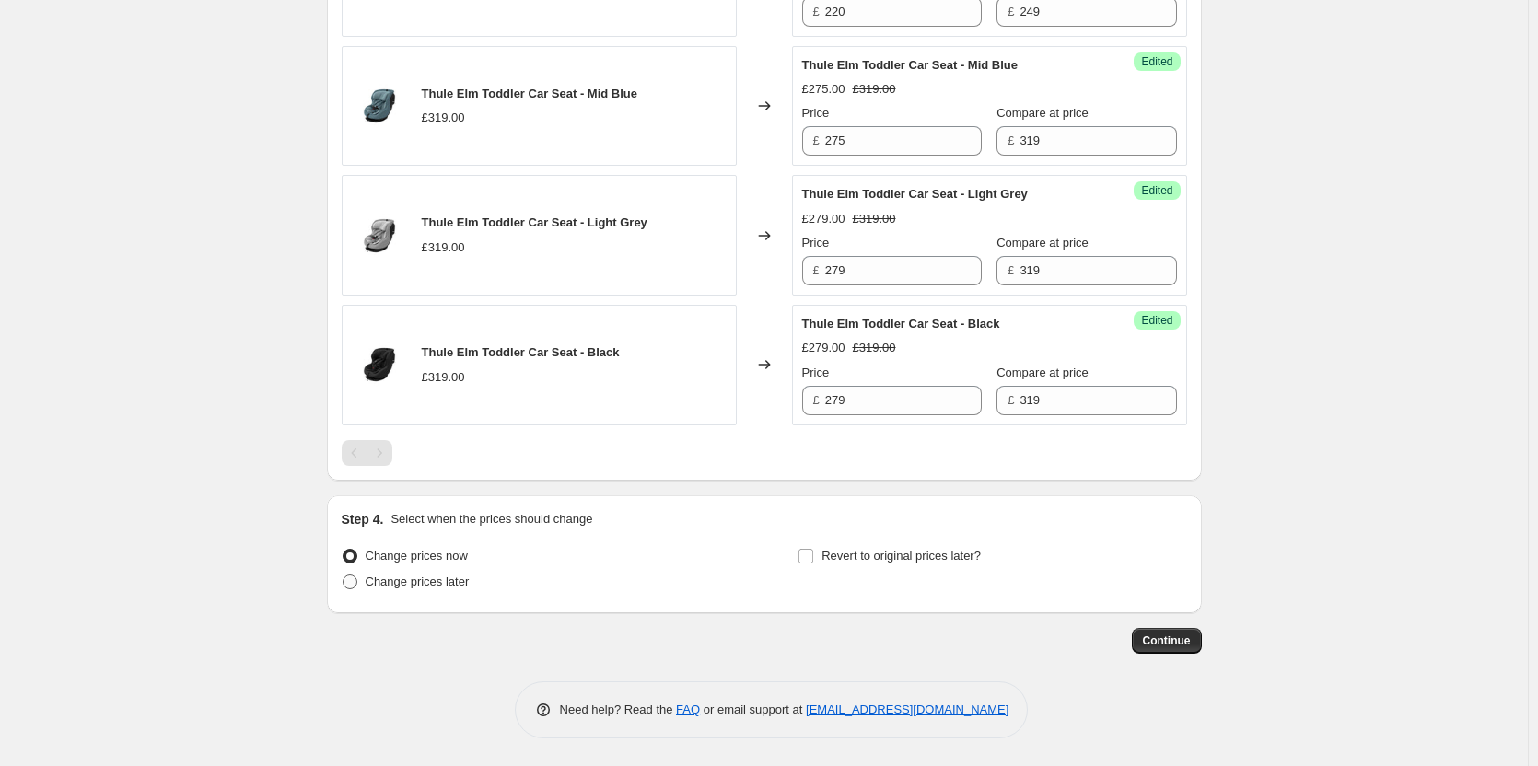
type input "Thule Price Match"
click at [422, 581] on span "Change prices later" at bounding box center [418, 582] width 104 height 14
click at [344, 576] on input "Change prices later" at bounding box center [343, 575] width 1 height 1
radio input "true"
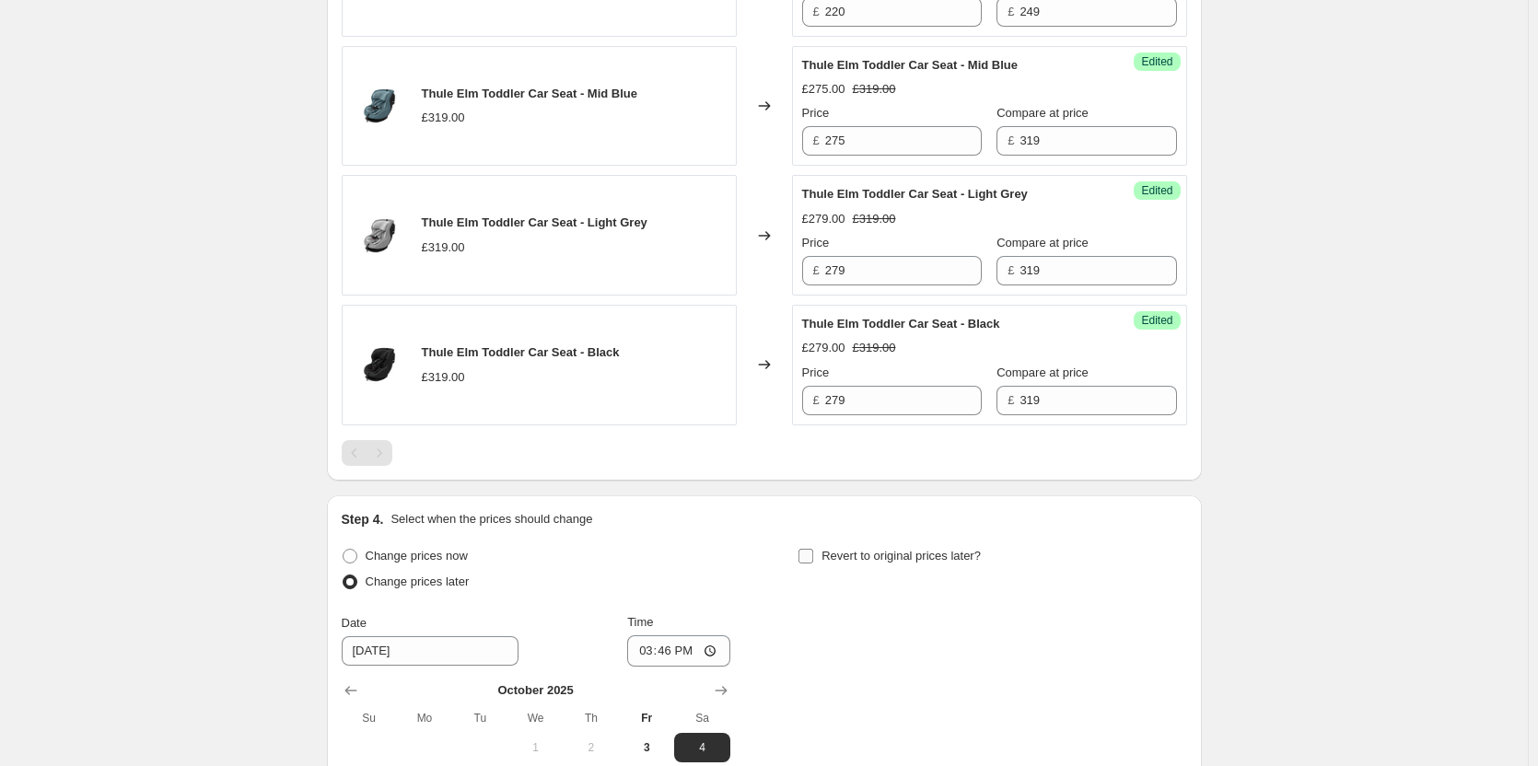
click at [881, 568] on label "Revert to original prices later?" at bounding box center [889, 556] width 183 height 26
click at [813, 564] on input "Revert to original prices later?" at bounding box center [806, 556] width 15 height 15
checkbox input "true"
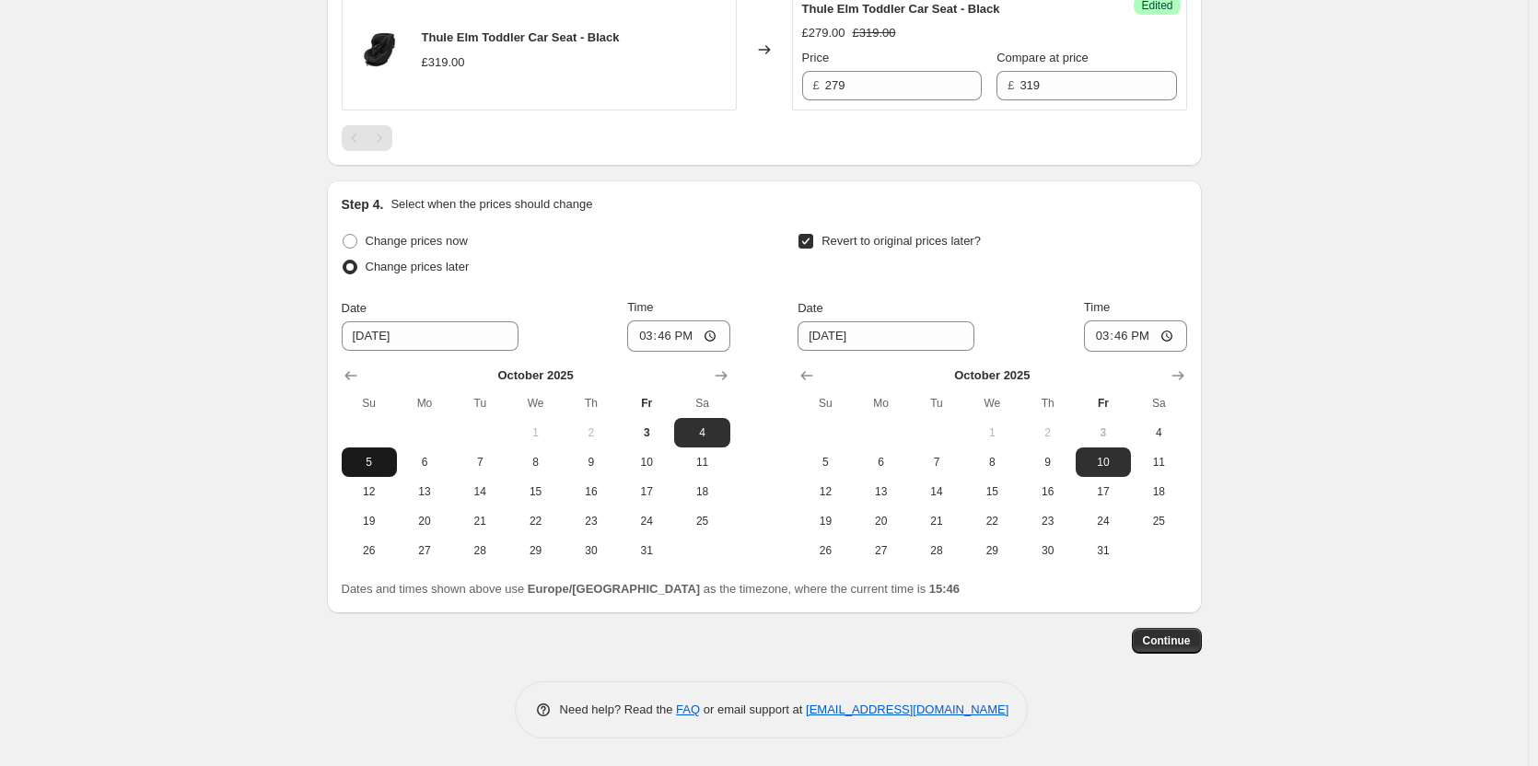
click at [368, 452] on button "5" at bounding box center [369, 462] width 55 height 29
type input "[DATE]"
click at [890, 451] on button "6" at bounding box center [881, 462] width 55 height 29
type input "[DATE]"
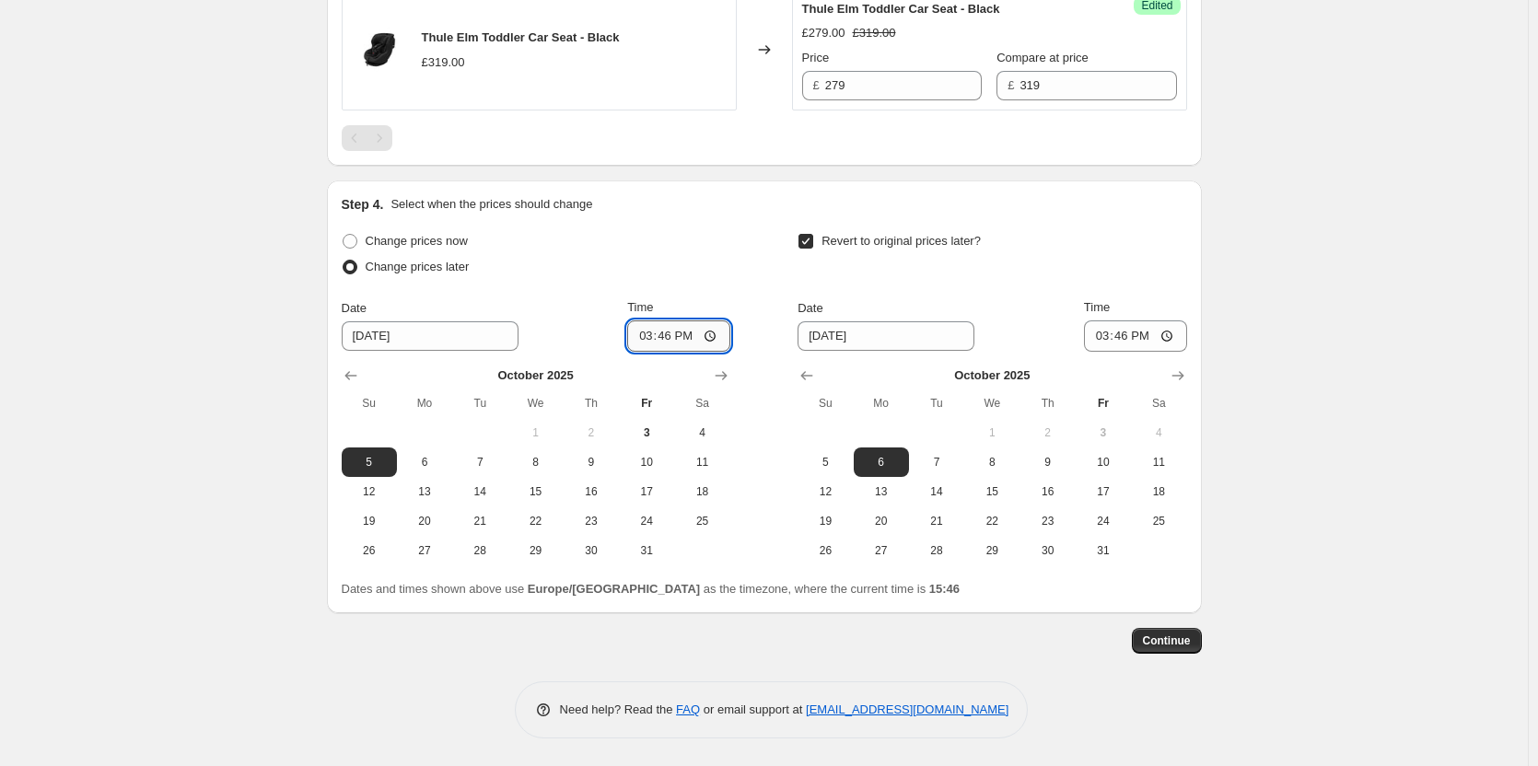
click at [671, 343] on input "15:46" at bounding box center [678, 336] width 103 height 31
type input "18:00"
click at [1126, 340] on input "06:46" at bounding box center [1135, 336] width 103 height 31
type input "06:00"
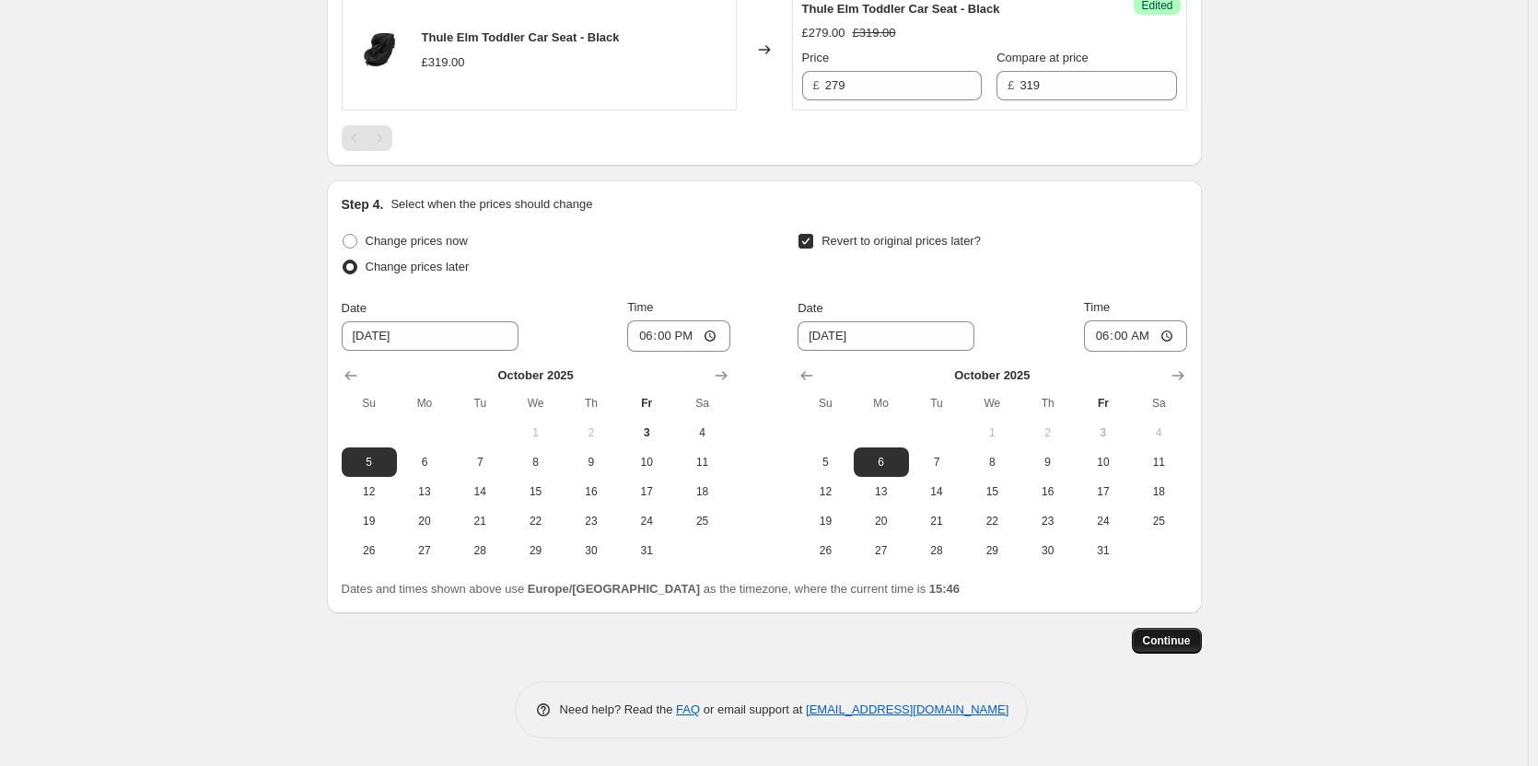
click at [1185, 636] on span "Continue" at bounding box center [1167, 641] width 48 height 15
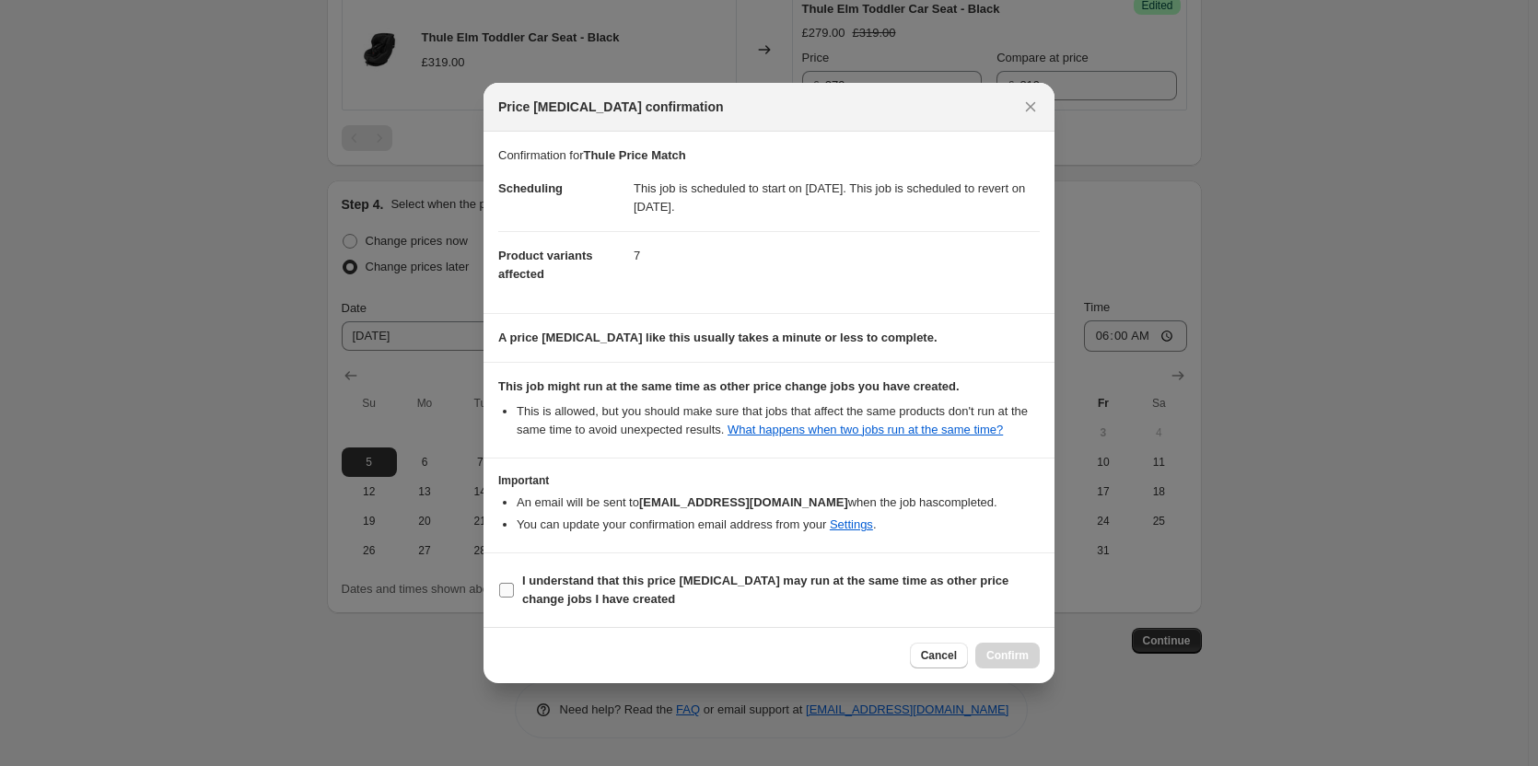
click at [927, 589] on span "I understand that this price [MEDICAL_DATA] may run at the same time as other p…" at bounding box center [781, 590] width 518 height 37
click at [514, 589] on input "I understand that this price [MEDICAL_DATA] may run at the same time as other p…" at bounding box center [506, 590] width 15 height 15
checkbox input "true"
click at [986, 659] on button "Confirm" at bounding box center [1007, 656] width 64 height 26
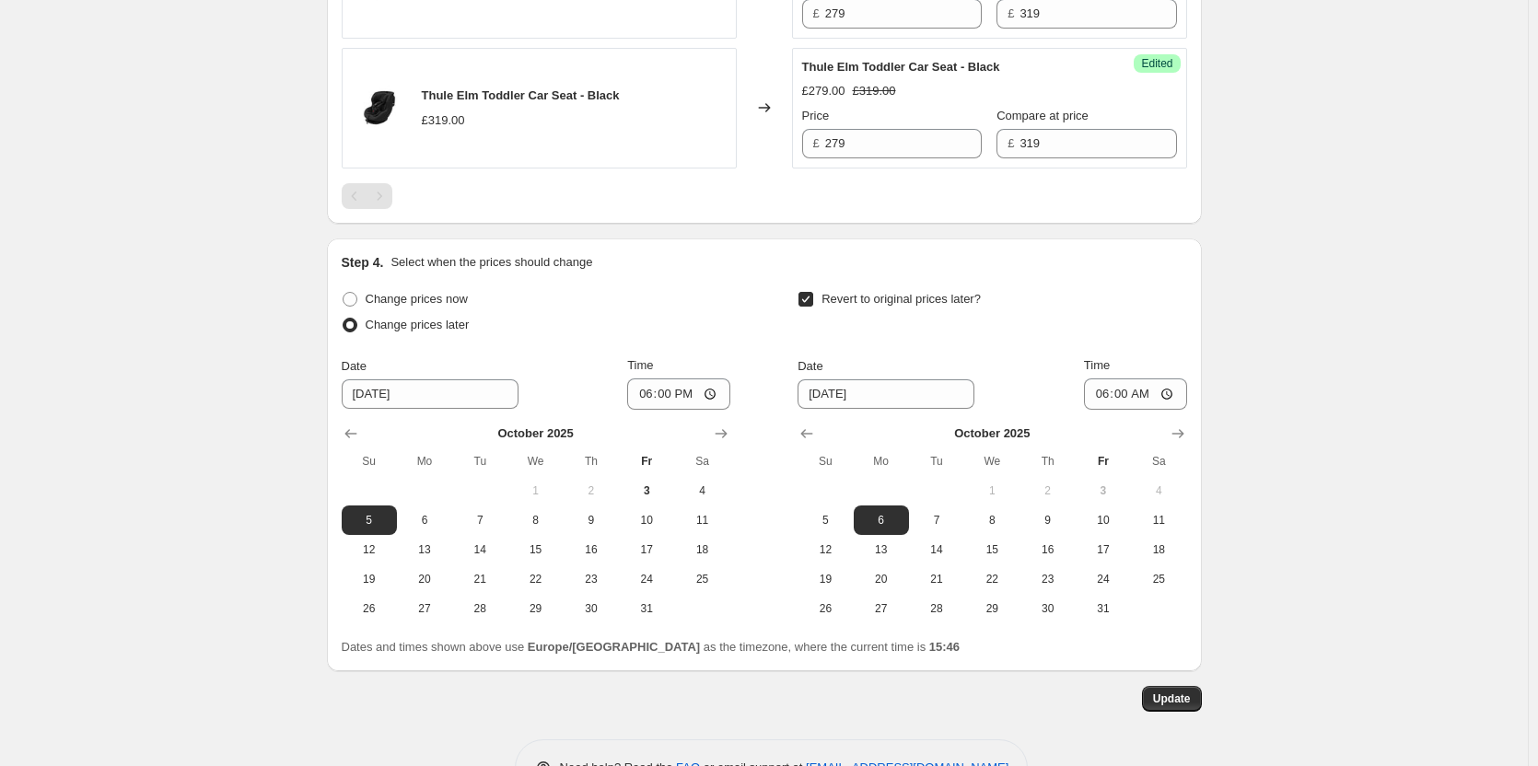
scroll to position [1577, 0]
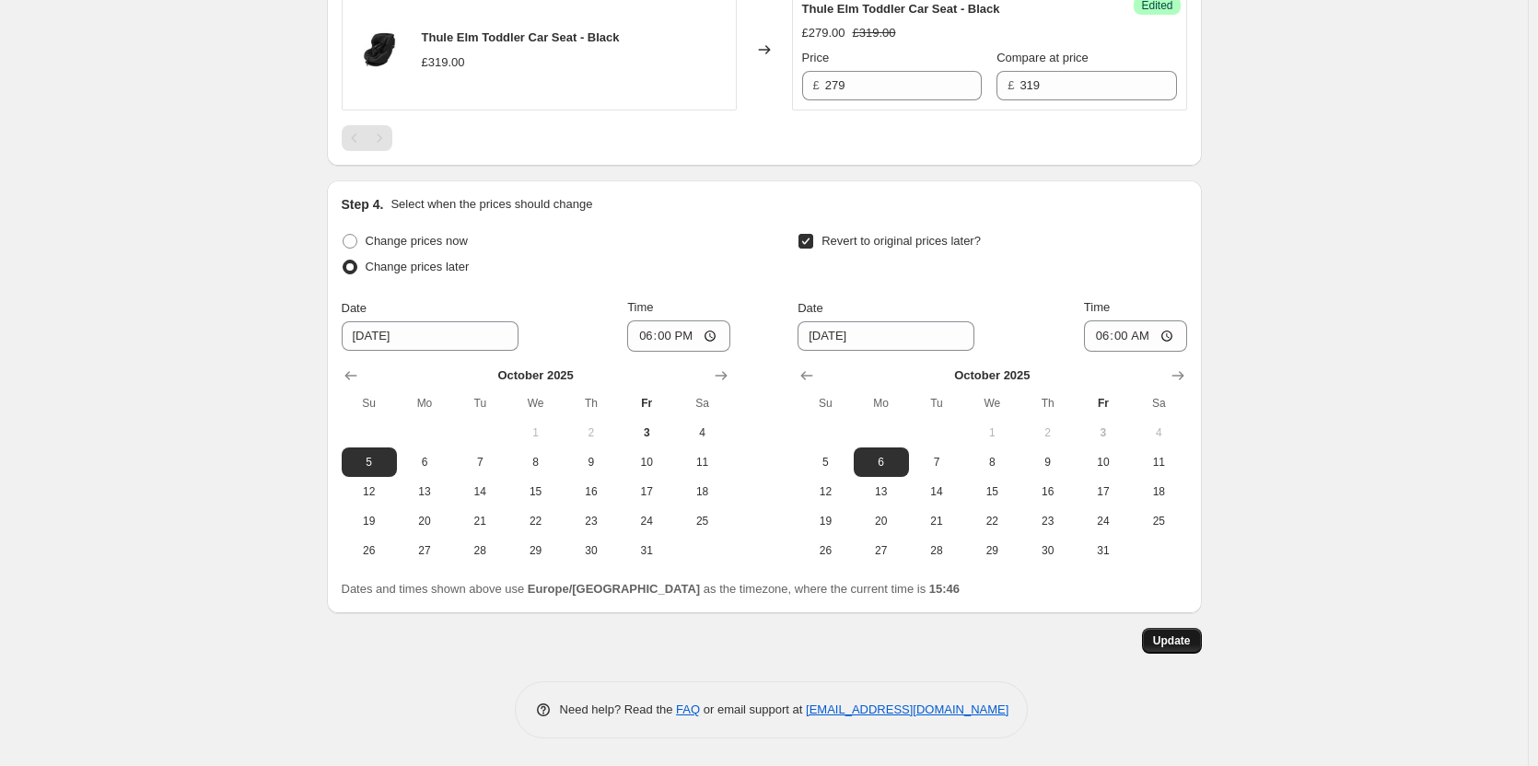
click at [1183, 645] on span "Update" at bounding box center [1172, 641] width 38 height 15
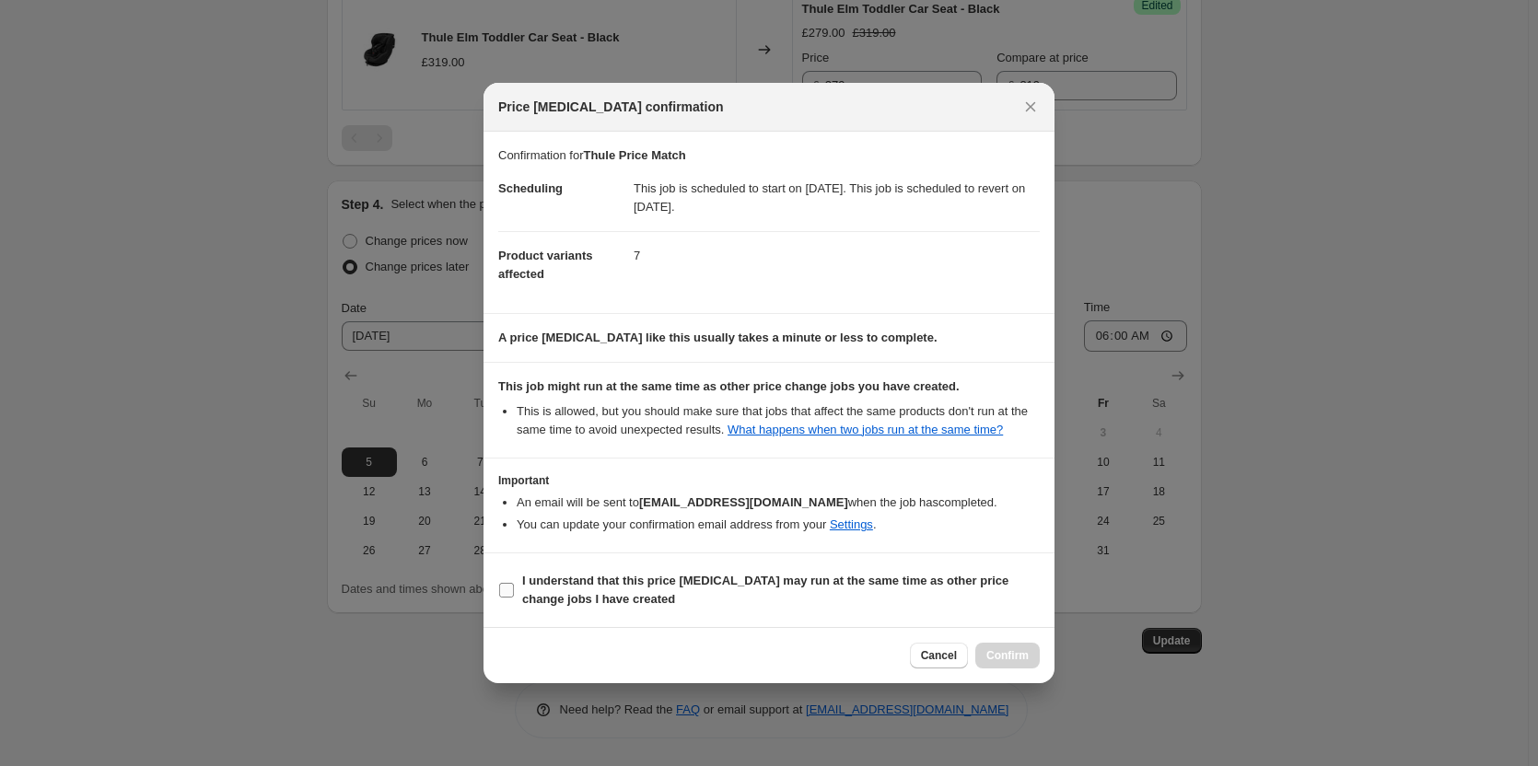
click at [984, 596] on span "I understand that this price [MEDICAL_DATA] may run at the same time as other p…" at bounding box center [781, 590] width 518 height 37
click at [514, 596] on input "I understand that this price [MEDICAL_DATA] may run at the same time as other p…" at bounding box center [506, 590] width 15 height 15
checkbox input "true"
click at [1009, 660] on span "Confirm" at bounding box center [1007, 655] width 42 height 15
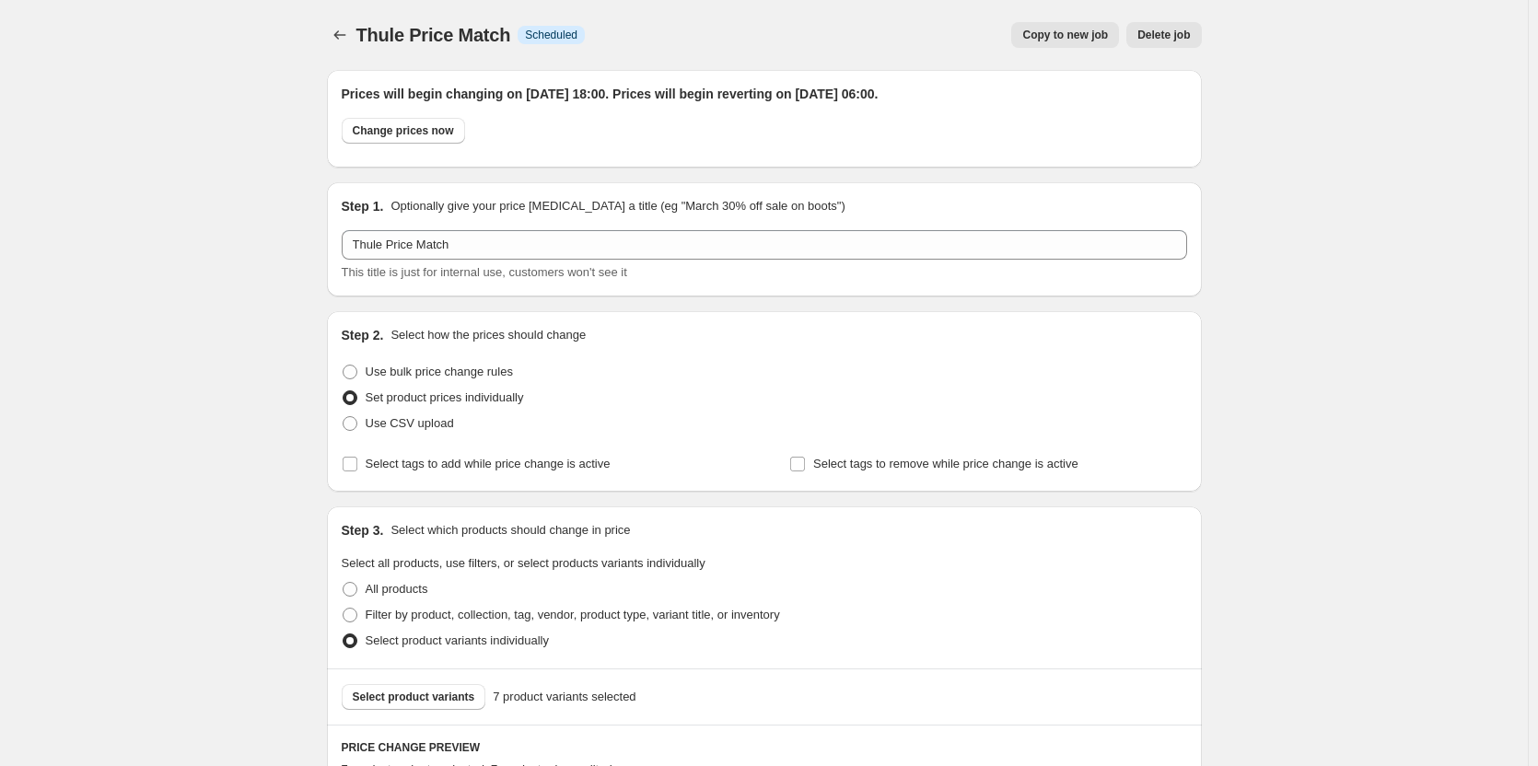
click at [339, 31] on icon "Price change jobs" at bounding box center [340, 35] width 18 height 18
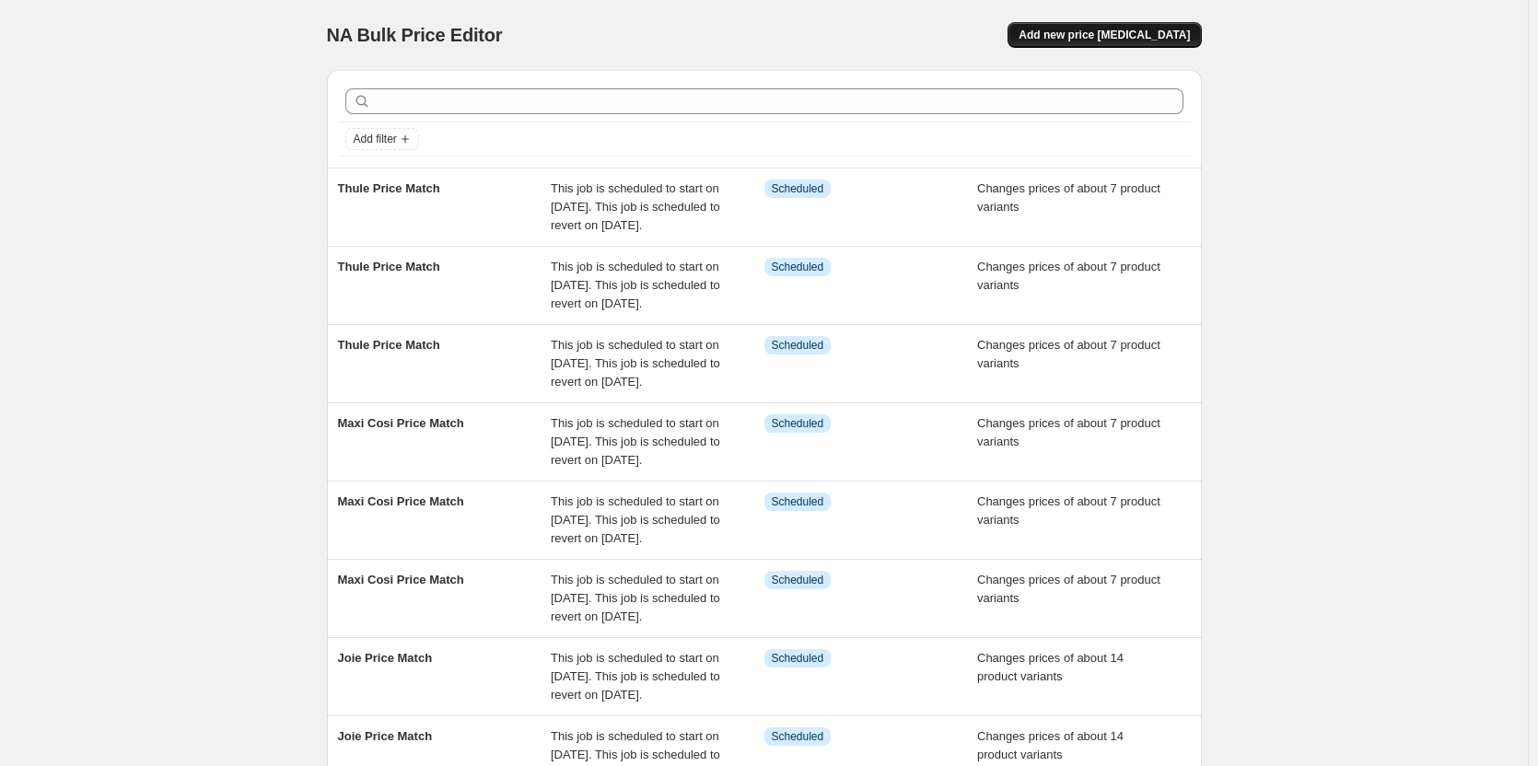
click at [1124, 35] on span "Add new price [MEDICAL_DATA]" at bounding box center [1104, 35] width 171 height 15
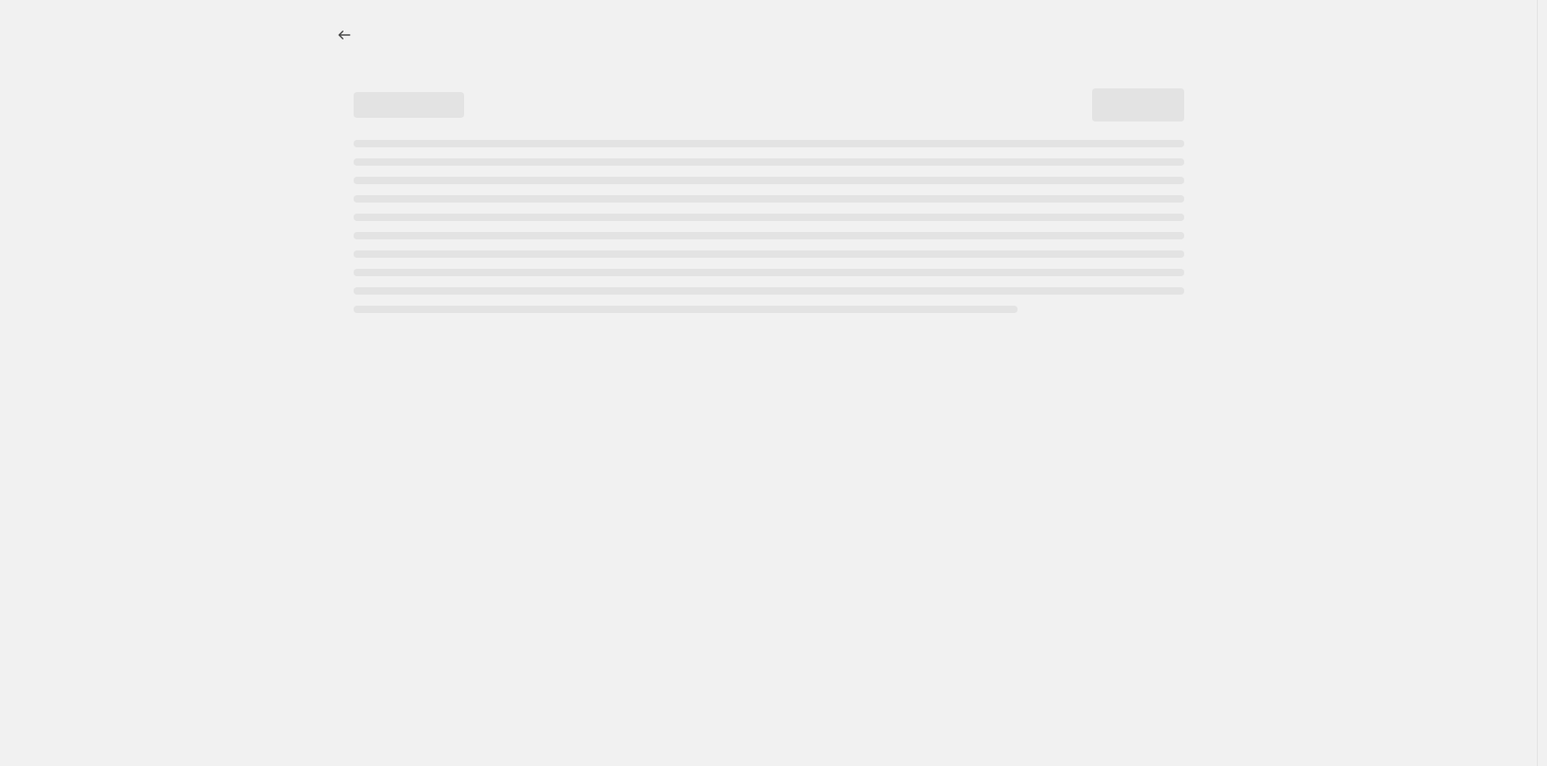
select select "percentage"
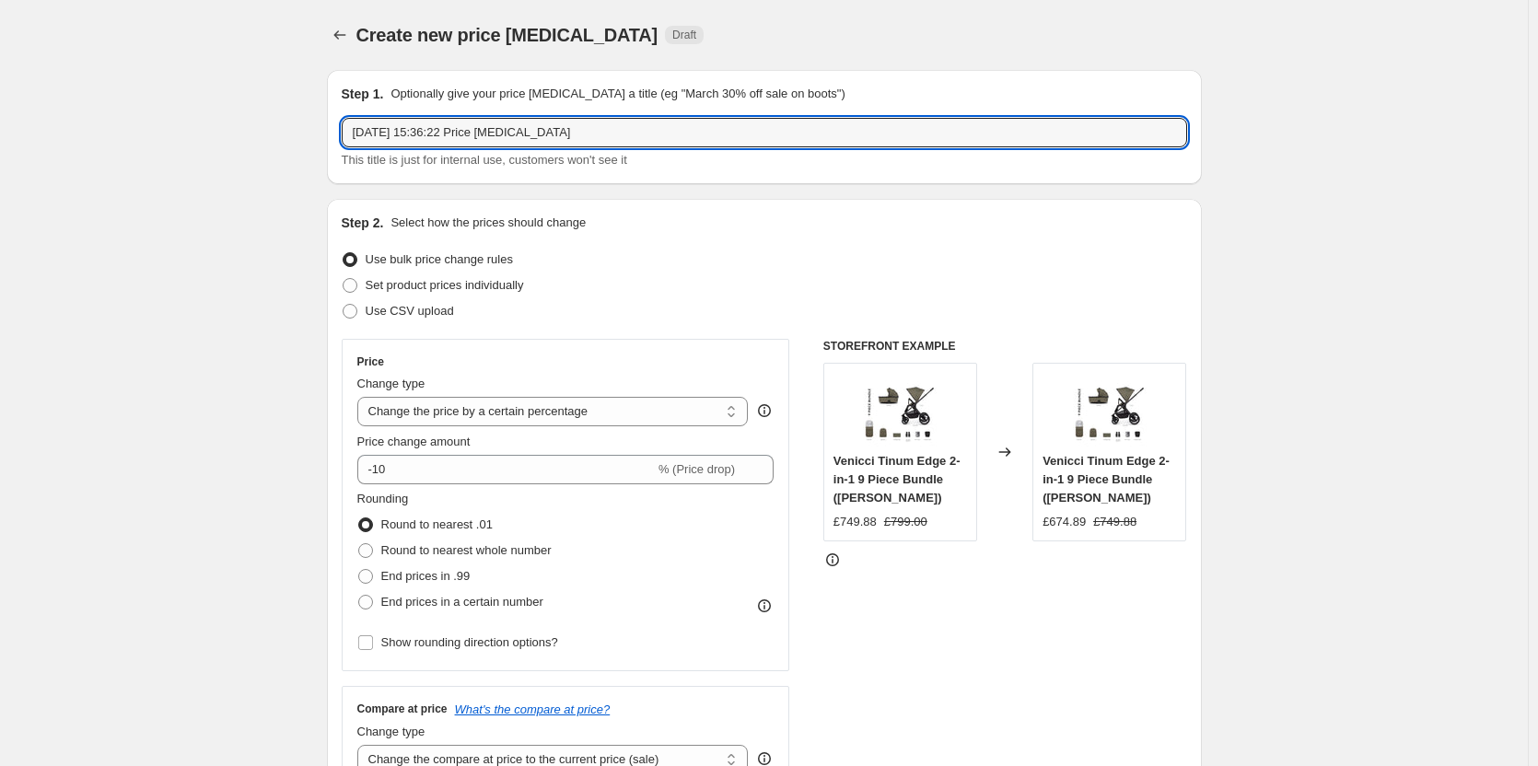
drag, startPoint x: 613, startPoint y: 124, endPoint x: 61, endPoint y: 129, distance: 552.7
type input "Nuna Price Match"
click at [416, 279] on span "Set product prices individually" at bounding box center [445, 285] width 158 height 14
click at [344, 279] on input "Set product prices individually" at bounding box center [343, 278] width 1 height 1
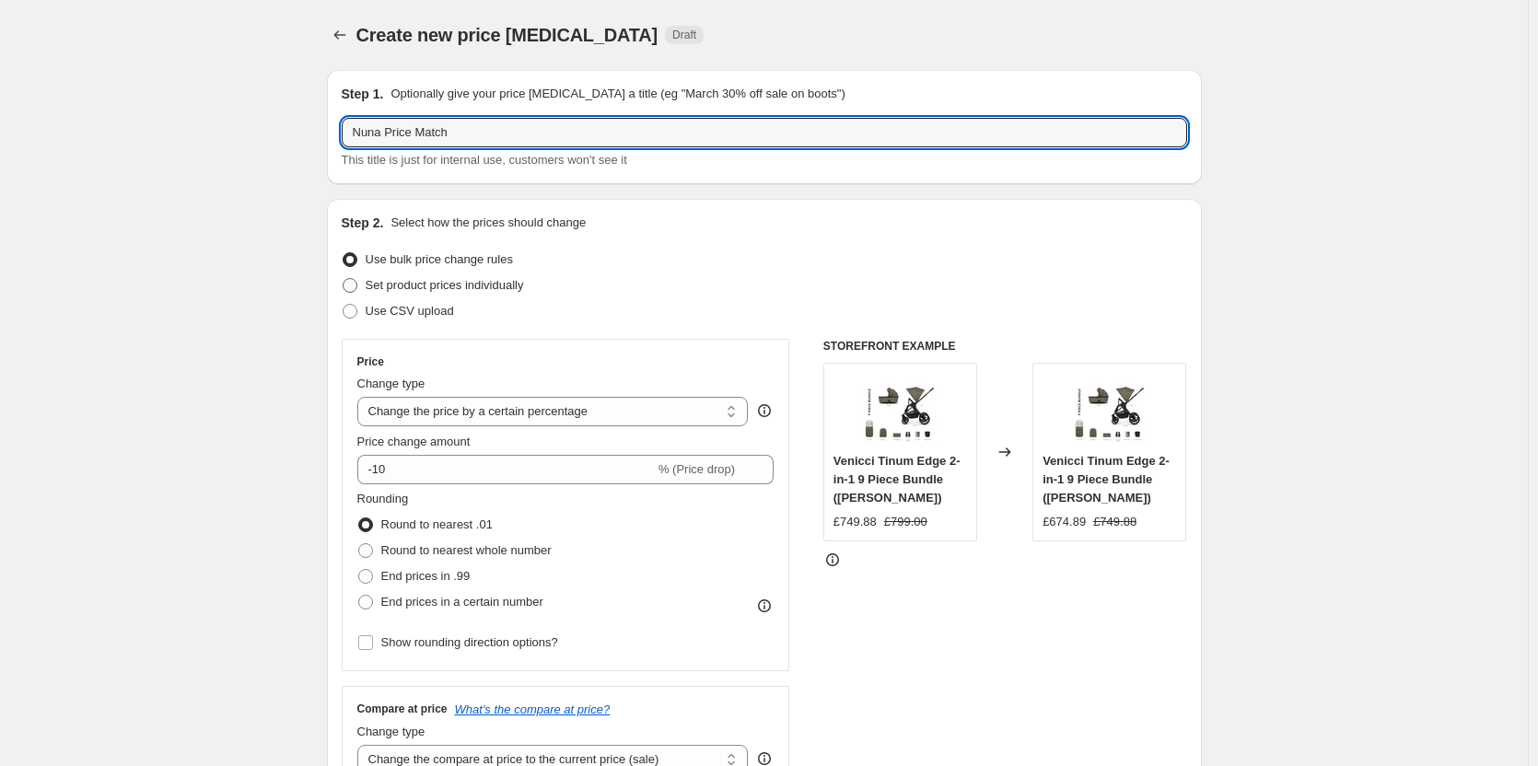
radio input "true"
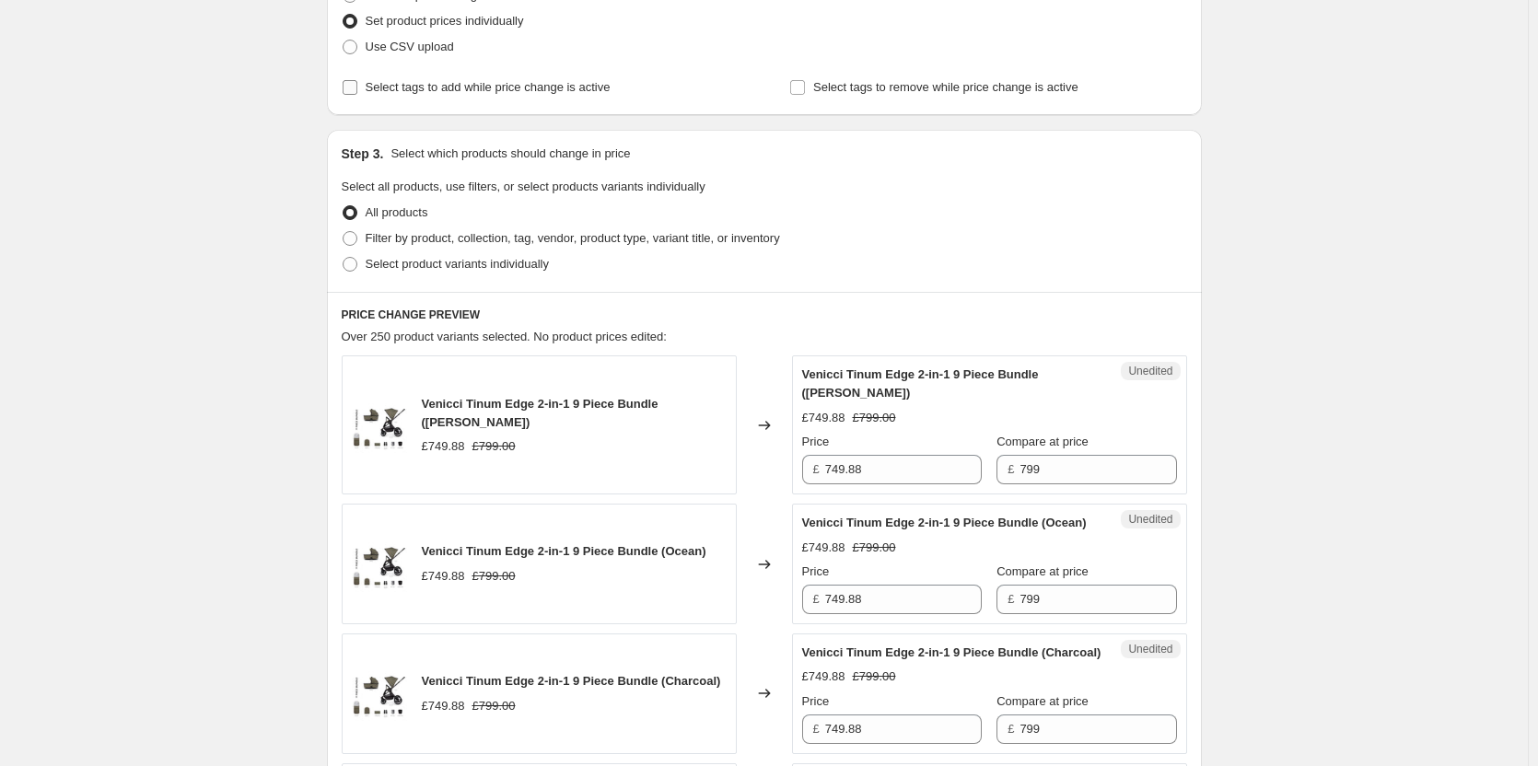
scroll to position [276, 0]
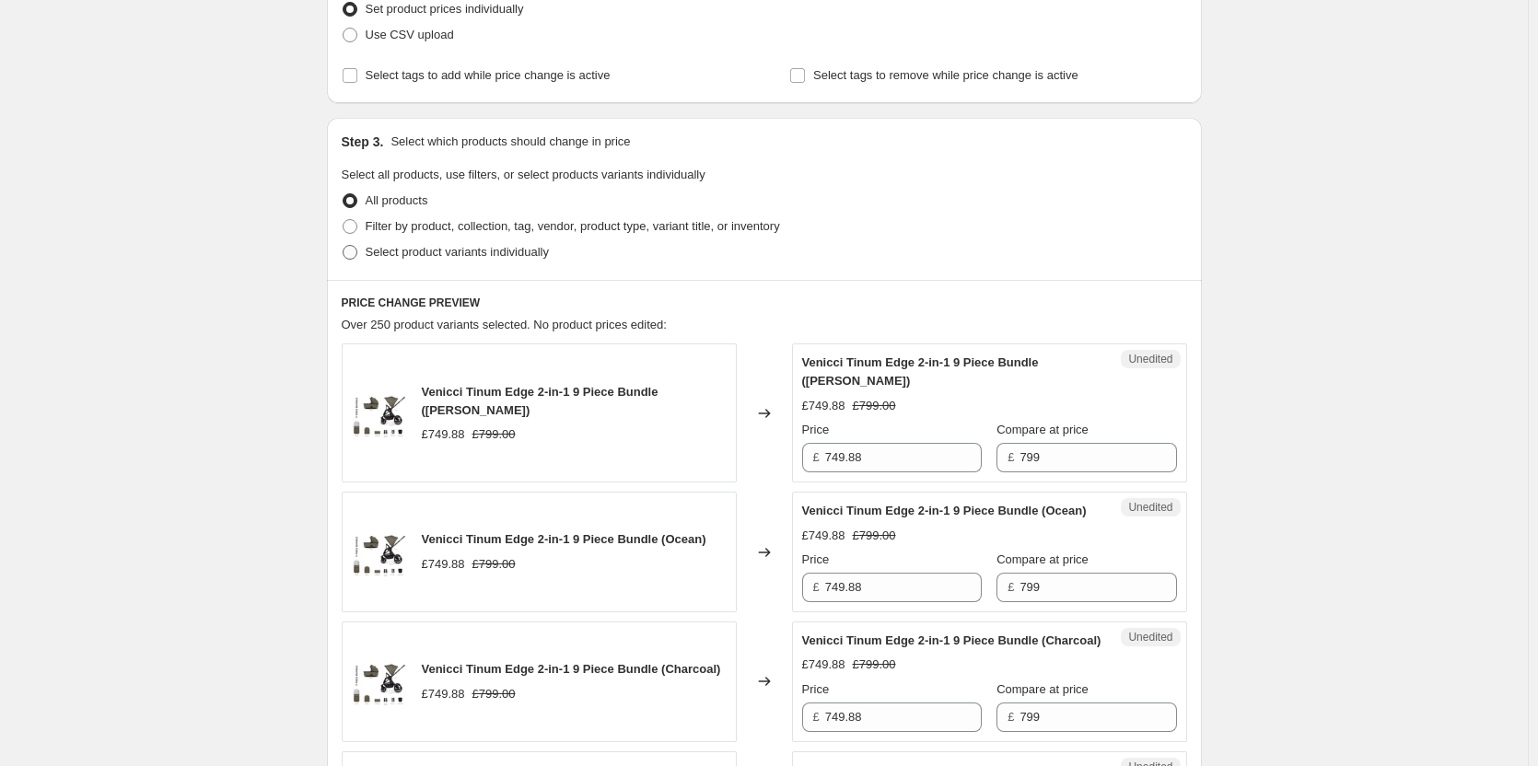
click at [429, 250] on span "Select product variants individually" at bounding box center [457, 252] width 183 height 14
click at [344, 246] on input "Select product variants individually" at bounding box center [343, 245] width 1 height 1
radio input "true"
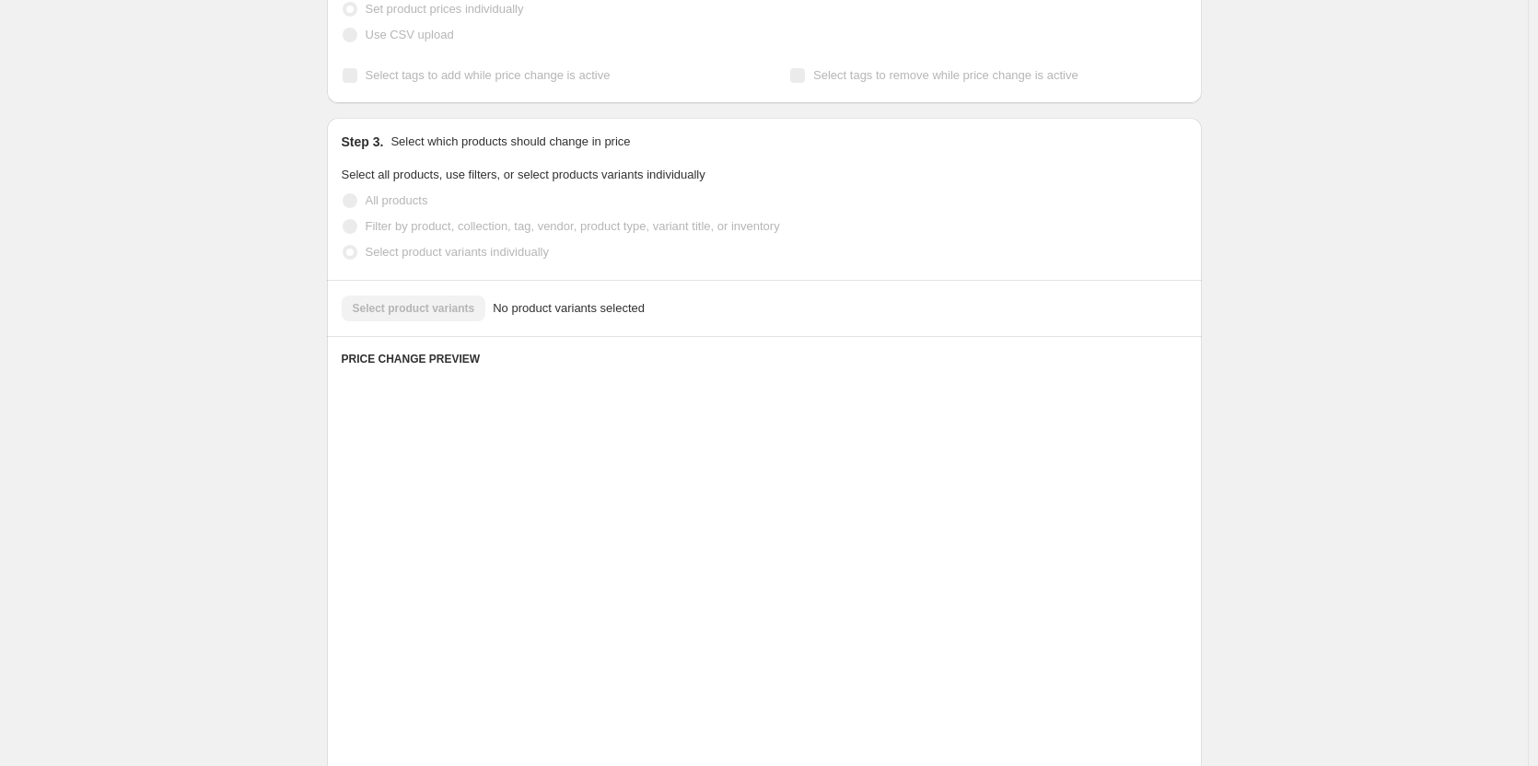
scroll to position [201, 0]
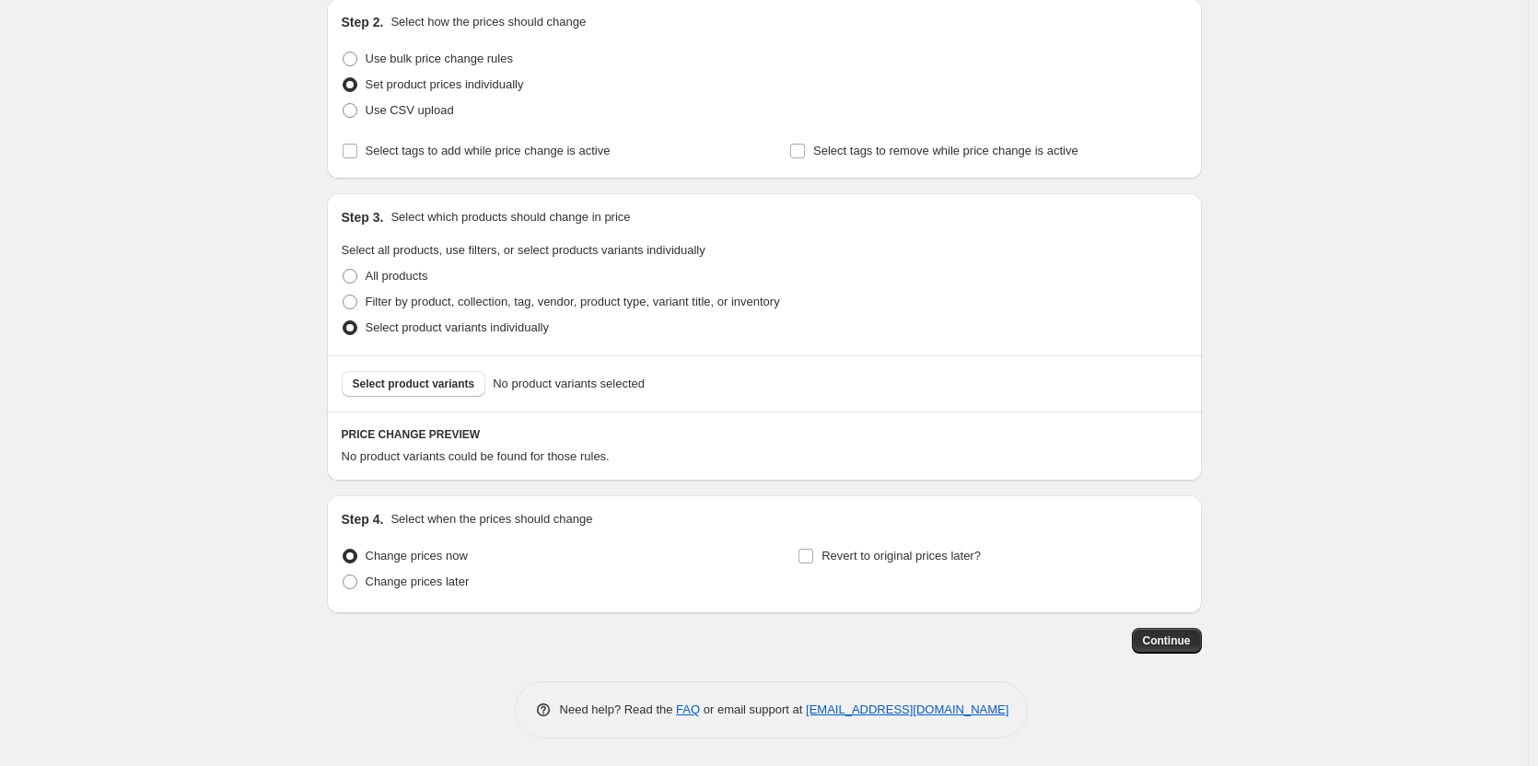
drag, startPoint x: 418, startPoint y: 580, endPoint x: 475, endPoint y: 586, distance: 57.4
click at [419, 583] on span "Change prices later" at bounding box center [418, 582] width 104 height 14
click at [344, 576] on input "Change prices later" at bounding box center [343, 575] width 1 height 1
radio input "true"
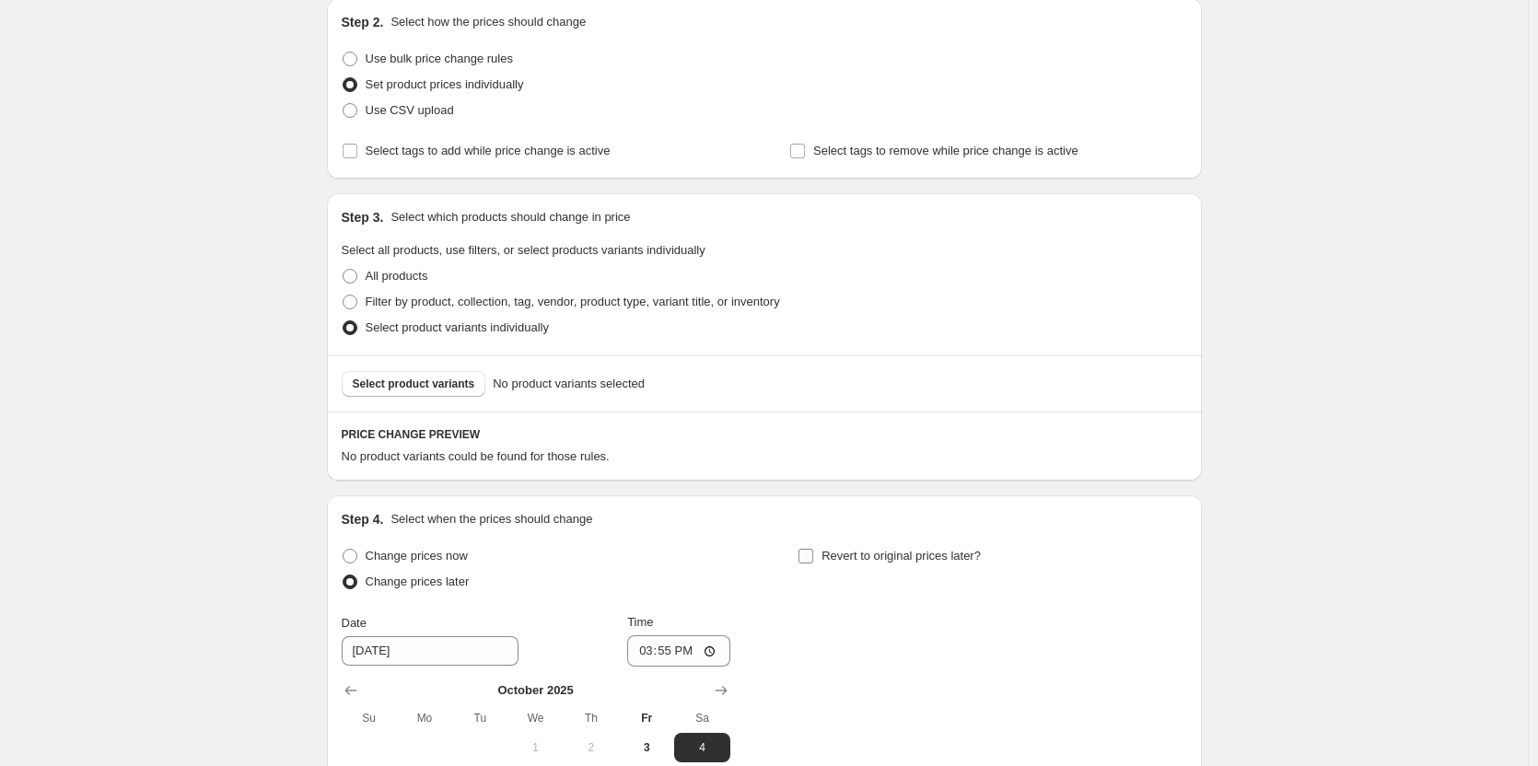
click at [887, 567] on label "Revert to original prices later?" at bounding box center [889, 556] width 183 height 26
click at [813, 564] on input "Revert to original prices later?" at bounding box center [806, 556] width 15 height 15
checkbox input "true"
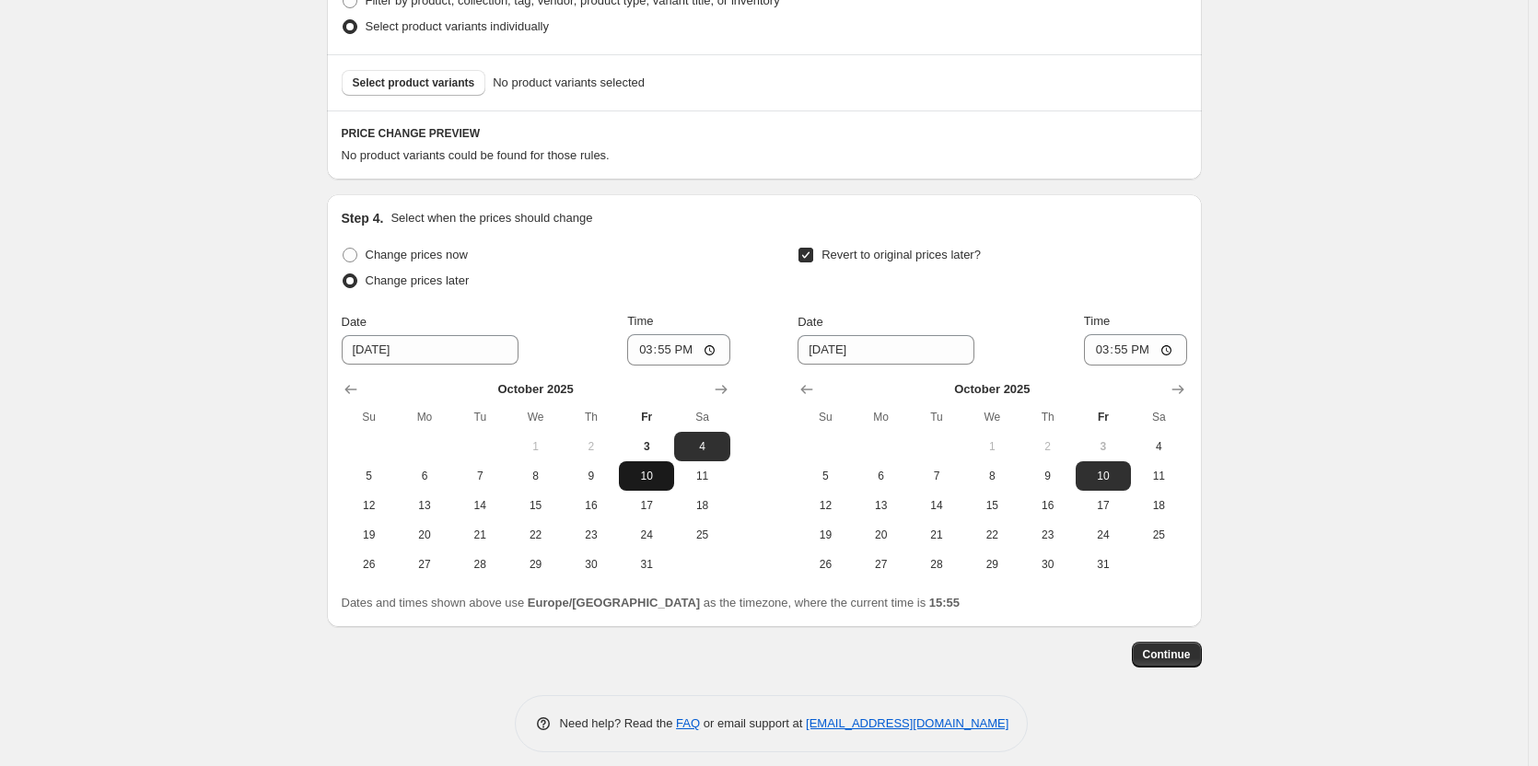
scroll to position [516, 0]
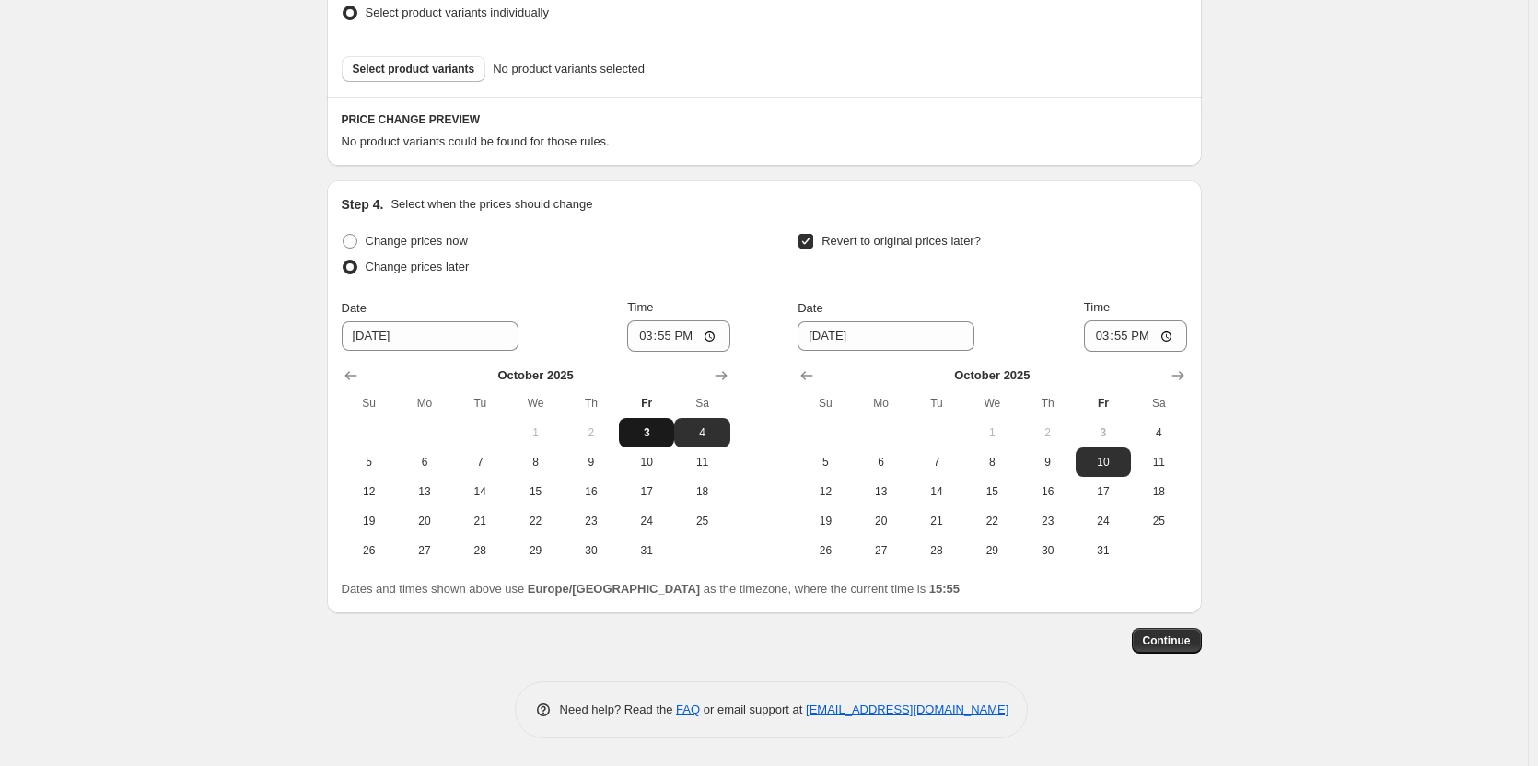
click at [658, 431] on span "3" at bounding box center [646, 433] width 41 height 15
type input "[DATE]"
click at [1153, 432] on span "4" at bounding box center [1158, 433] width 41 height 15
type input "[DATE]"
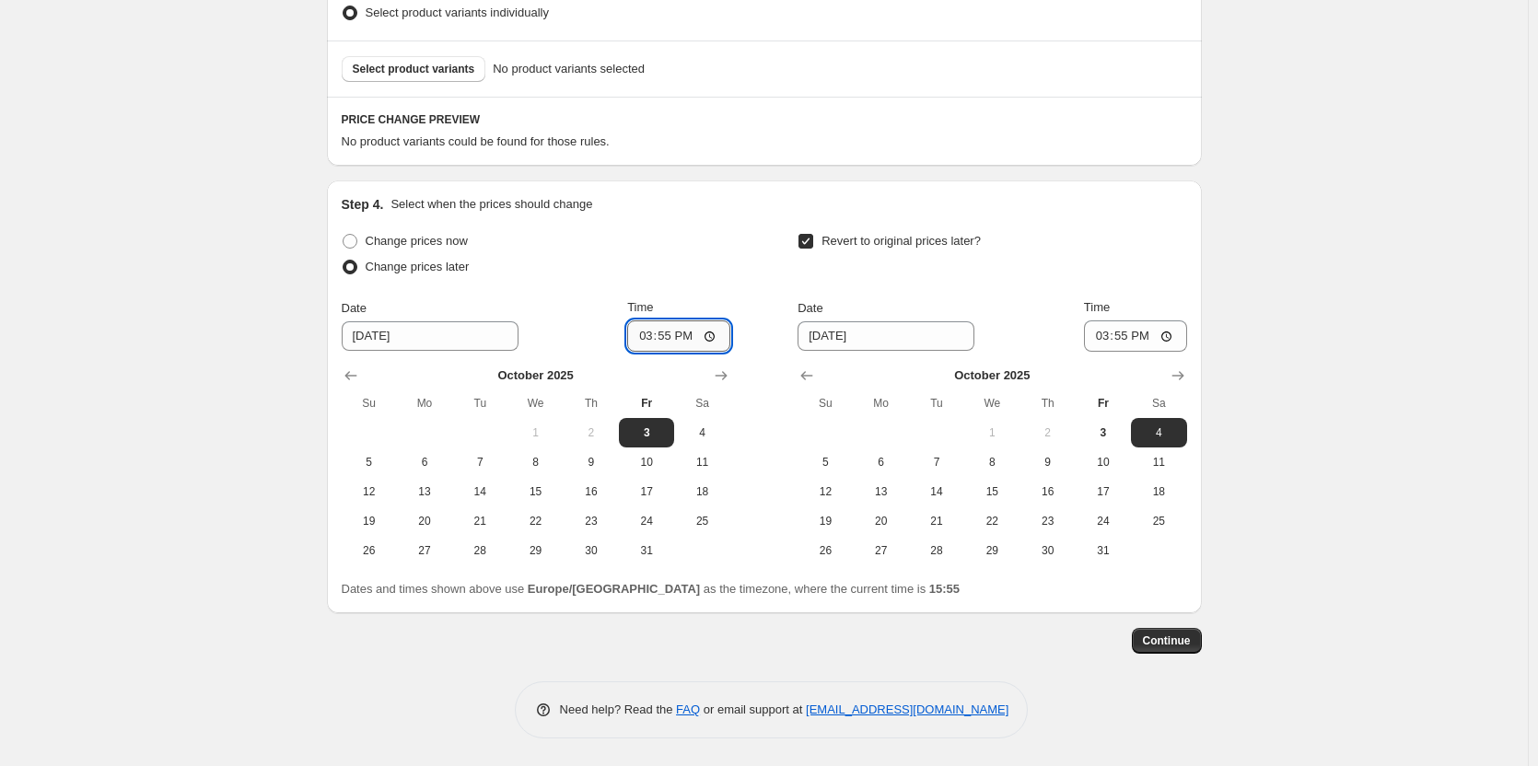
click at [670, 337] on input "15:55" at bounding box center [678, 336] width 103 height 31
type input "18:00"
drag, startPoint x: 1133, startPoint y: 333, endPoint x: 1210, endPoint y: 324, distance: 77.9
click at [1132, 333] on input "06:55" at bounding box center [1135, 336] width 103 height 31
type input "06:00"
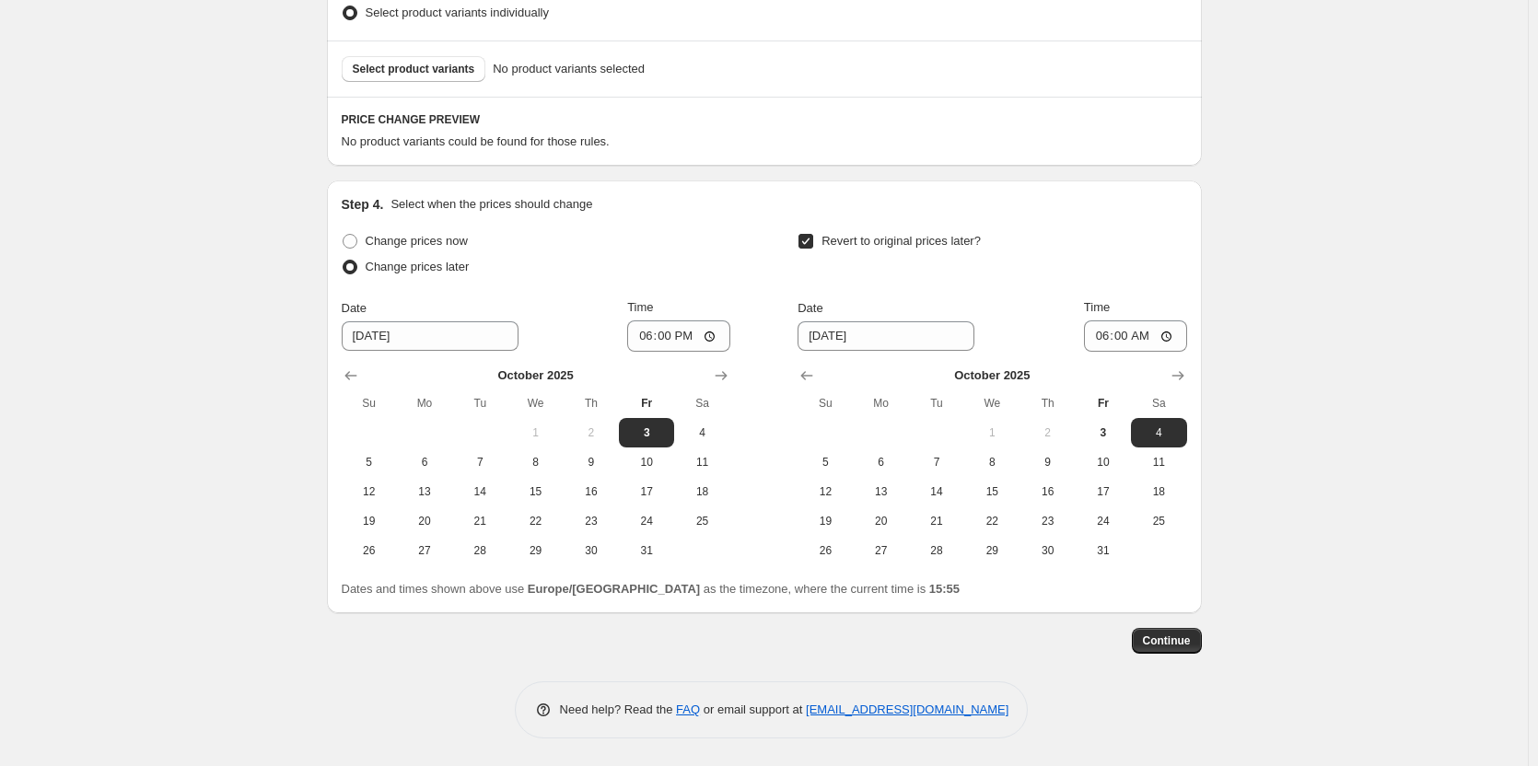
click at [1340, 321] on div "Create new price [MEDICAL_DATA]. This page is ready Create new price [MEDICAL_D…" at bounding box center [764, 125] width 1528 height 1282
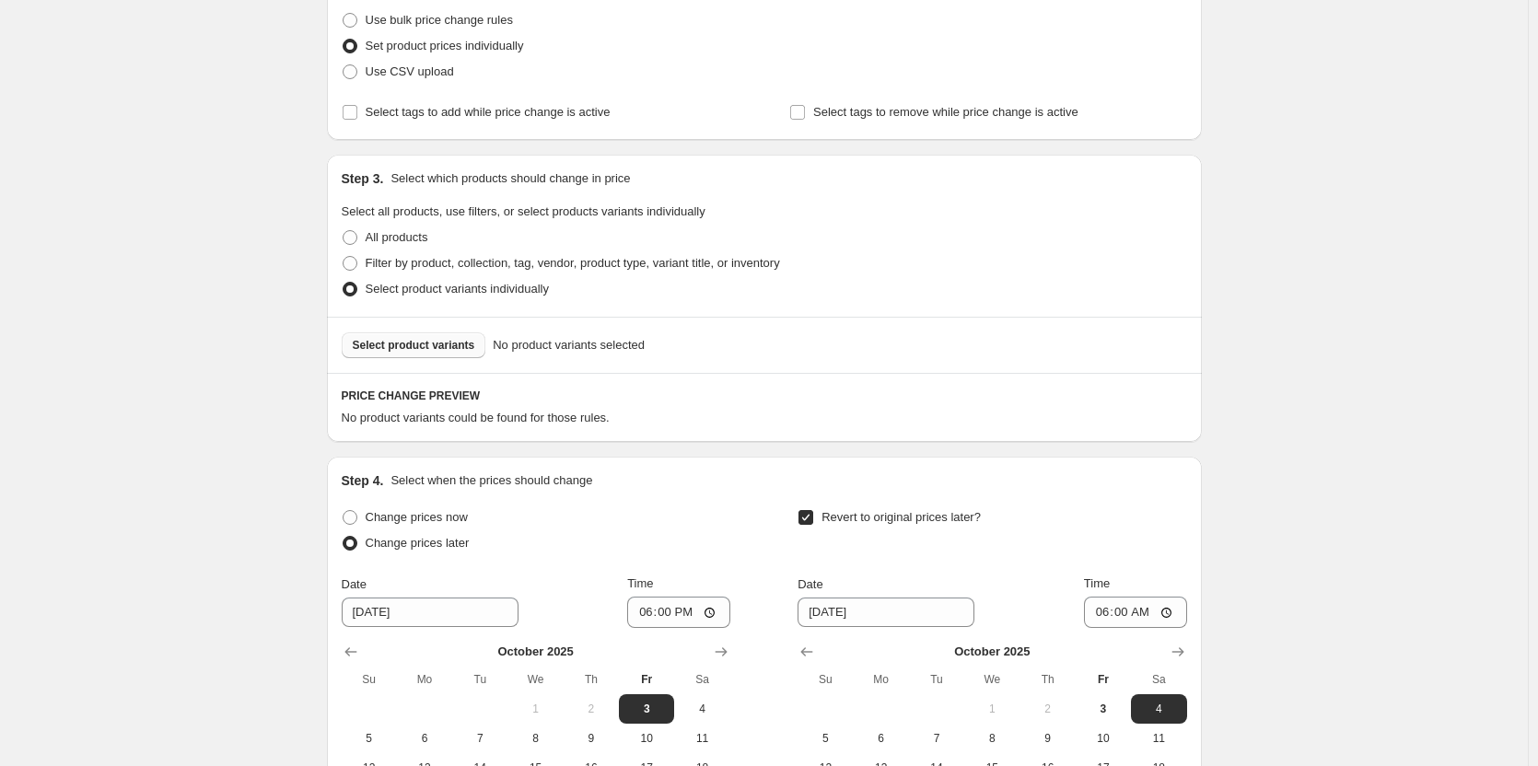
click at [414, 348] on span "Select product variants" at bounding box center [414, 345] width 123 height 15
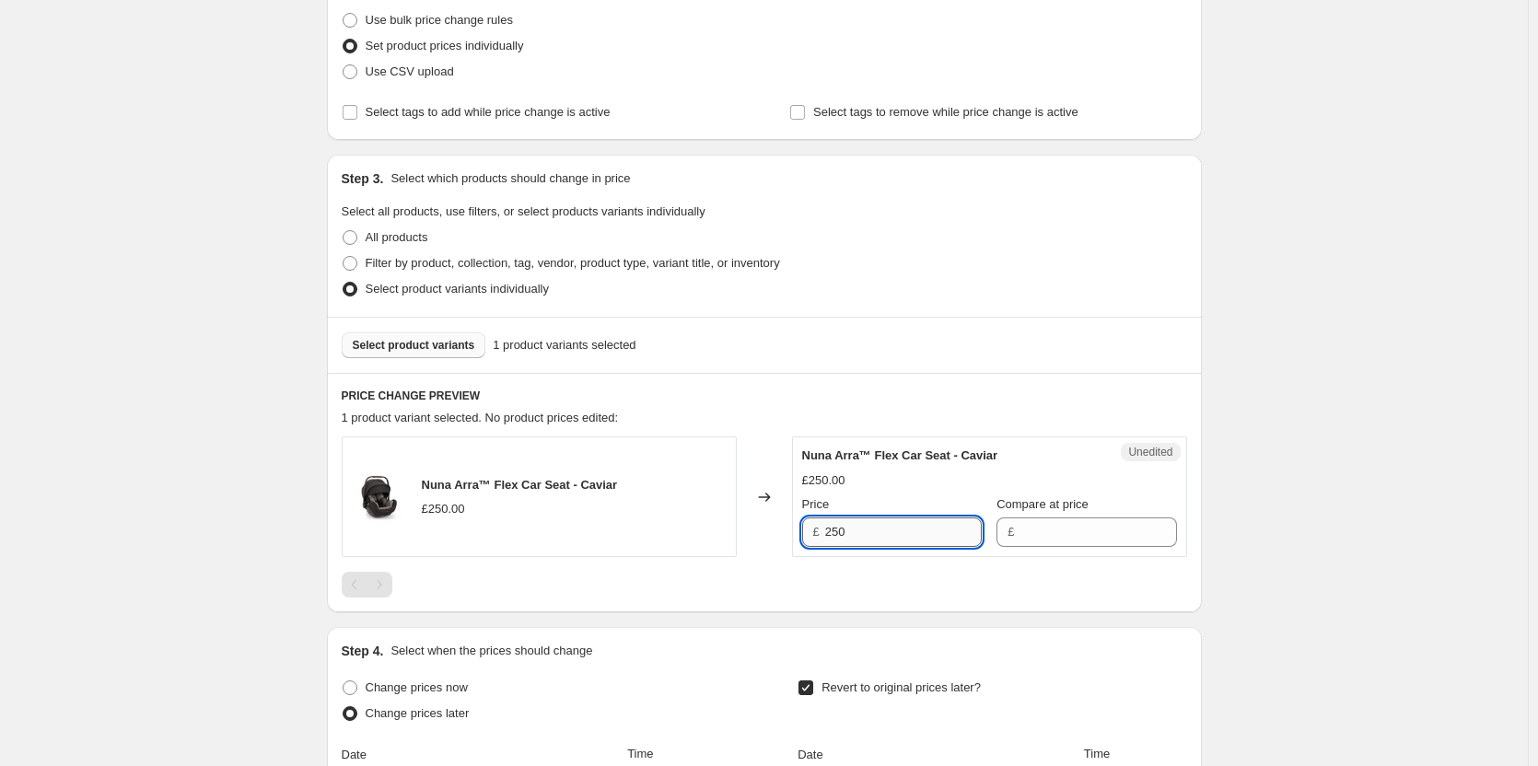
click at [880, 532] on input "250" at bounding box center [903, 532] width 157 height 29
drag, startPoint x: 1087, startPoint y: 533, endPoint x: 1028, endPoint y: 531, distance: 59.0
click at [1087, 533] on input "Compare at price" at bounding box center [1098, 532] width 157 height 29
paste input "250"
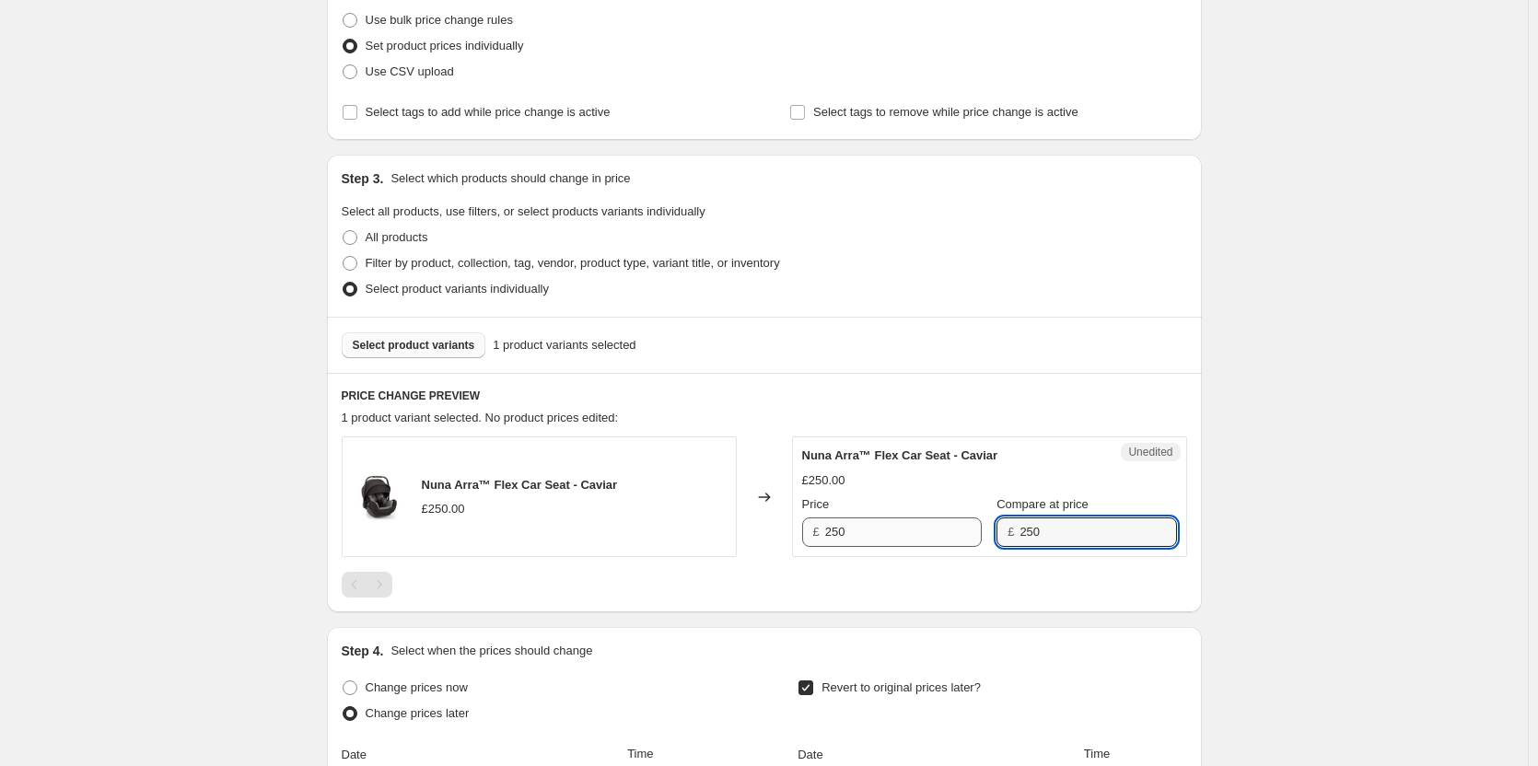
type input "250"
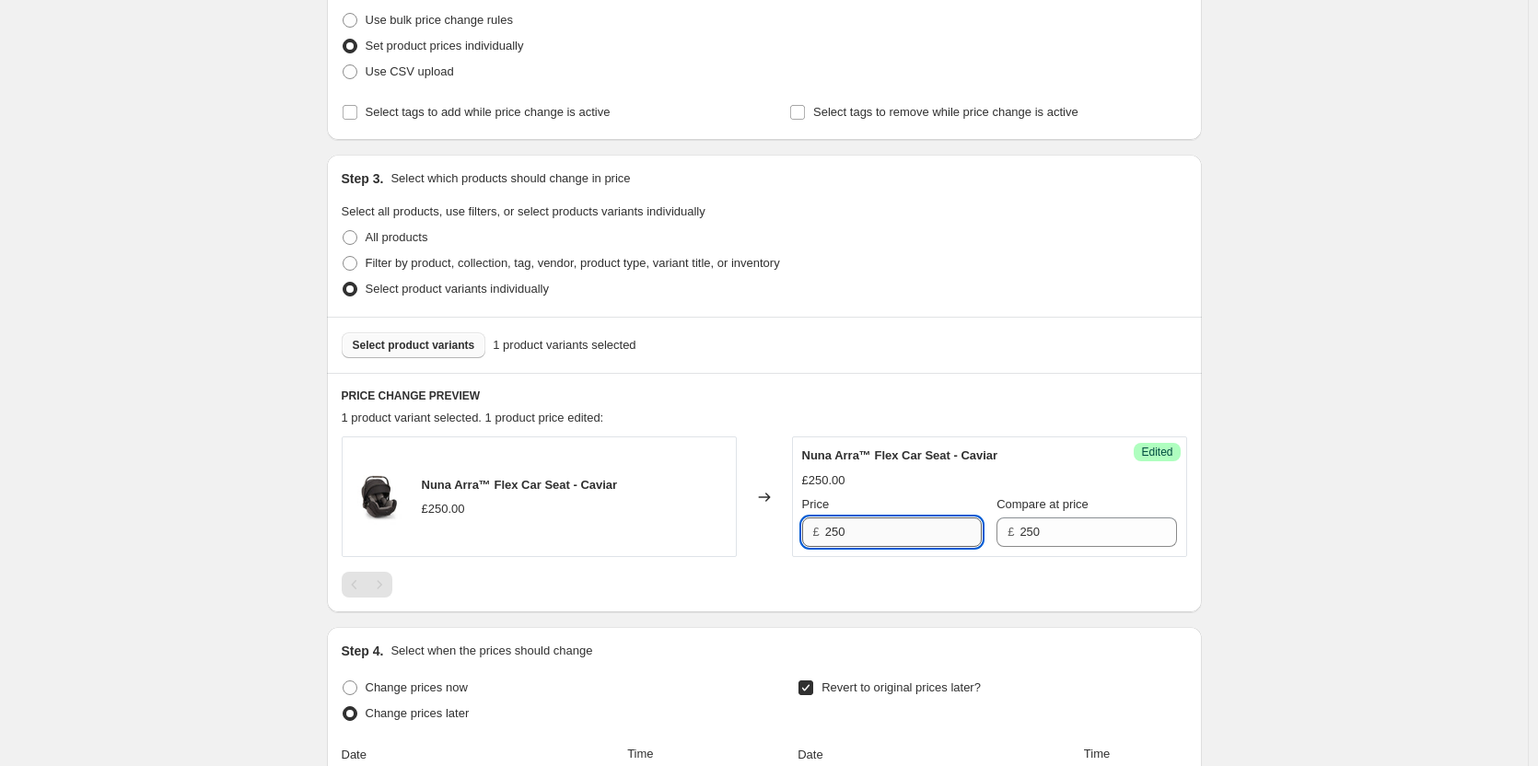
click at [873, 530] on input "250" at bounding box center [903, 532] width 157 height 29
type input "224.95"
drag, startPoint x: 614, startPoint y: 484, endPoint x: 598, endPoint y: 485, distance: 16.7
click at [598, 485] on span "Nuna Arra™ Flex Car Seat - Caviar" at bounding box center [520, 485] width 196 height 14
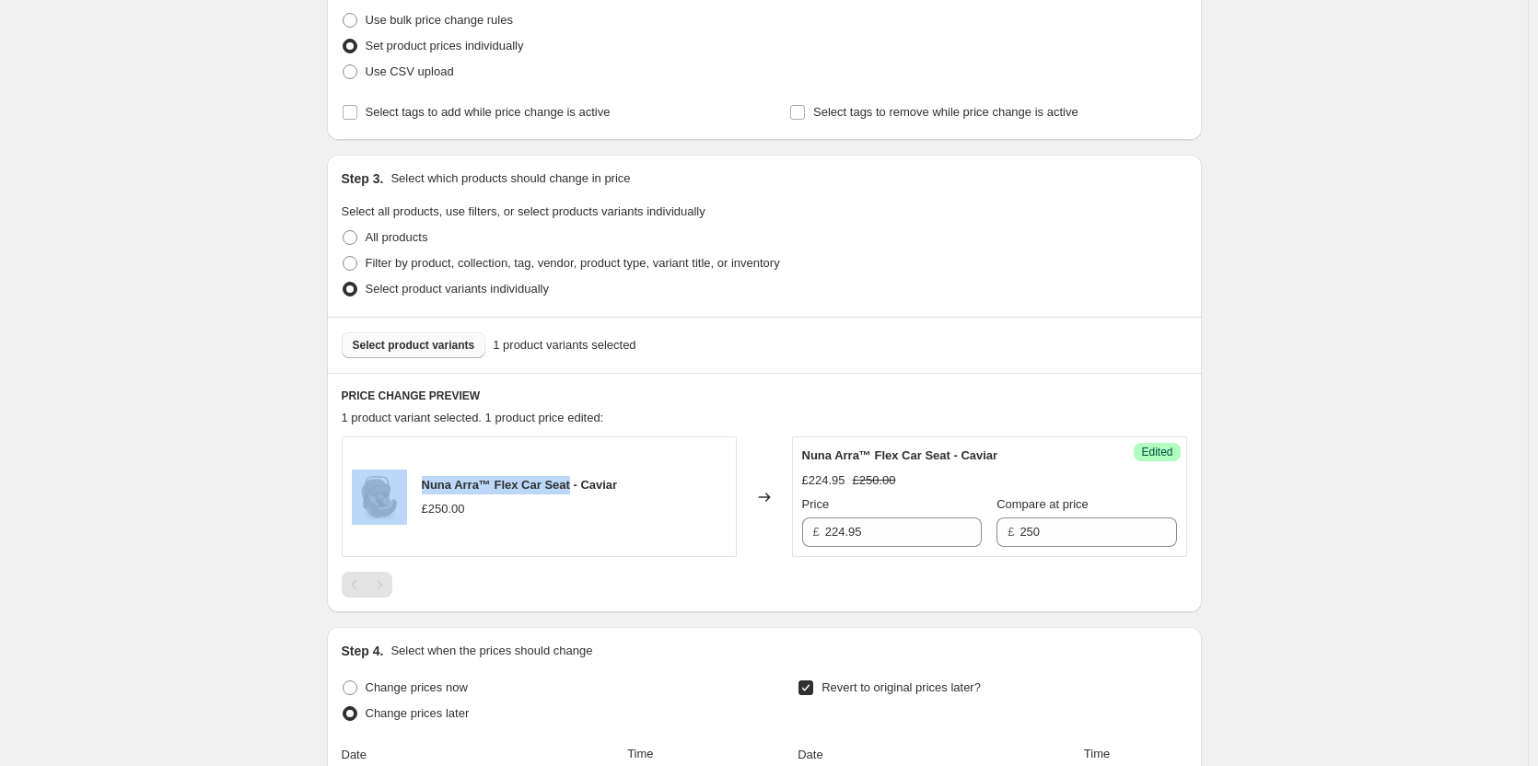
drag, startPoint x: 567, startPoint y: 484, endPoint x: 402, endPoint y: 476, distance: 166.0
click at [402, 476] on div "Nuna Arra™ Flex Car Seat - Caviar £250.00" at bounding box center [539, 497] width 395 height 121
copy div "Nuna Arra™ Flex Car Seat"
click at [420, 341] on span "Select product variants" at bounding box center [414, 345] width 123 height 15
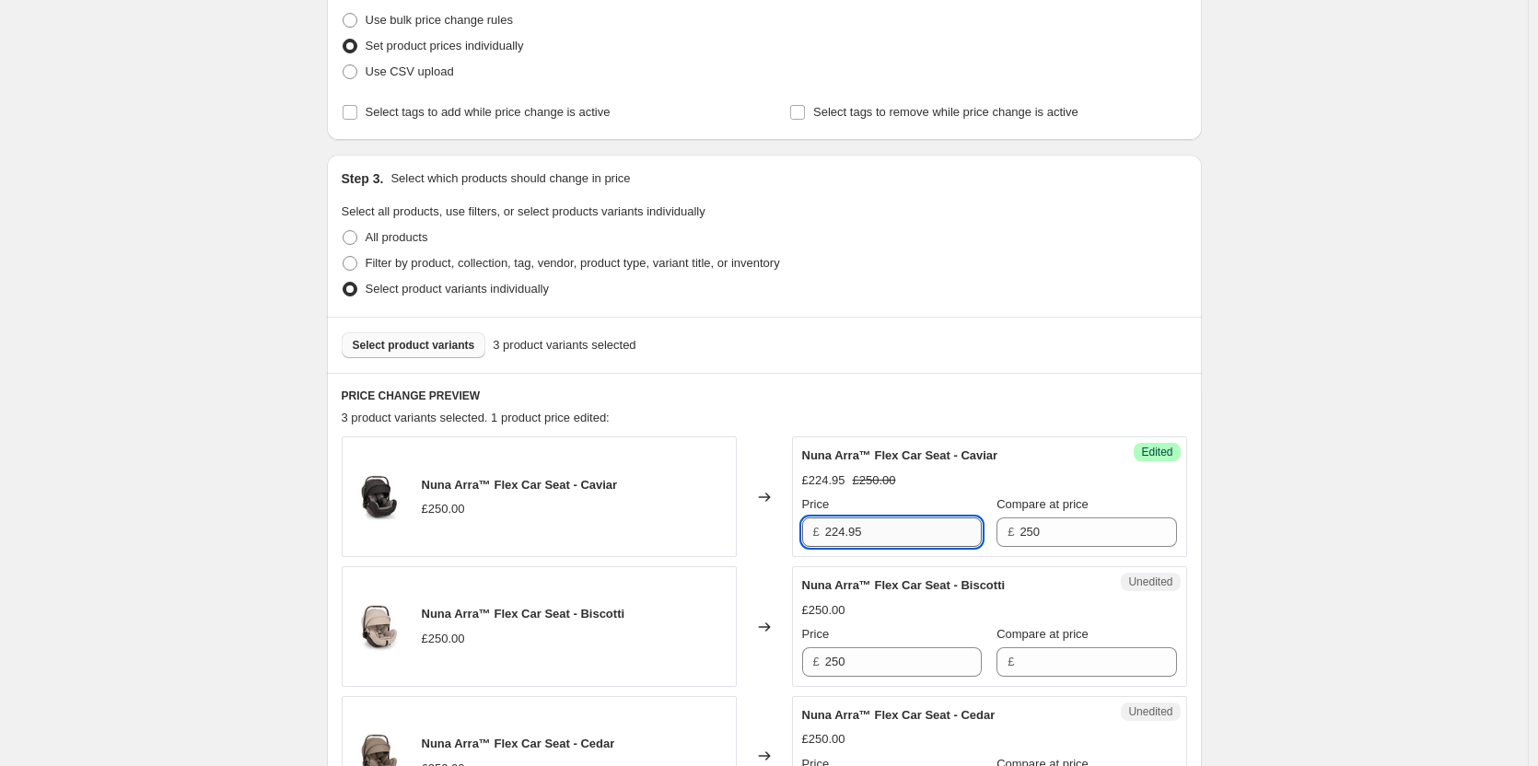
click at [934, 526] on input "224.95" at bounding box center [903, 532] width 157 height 29
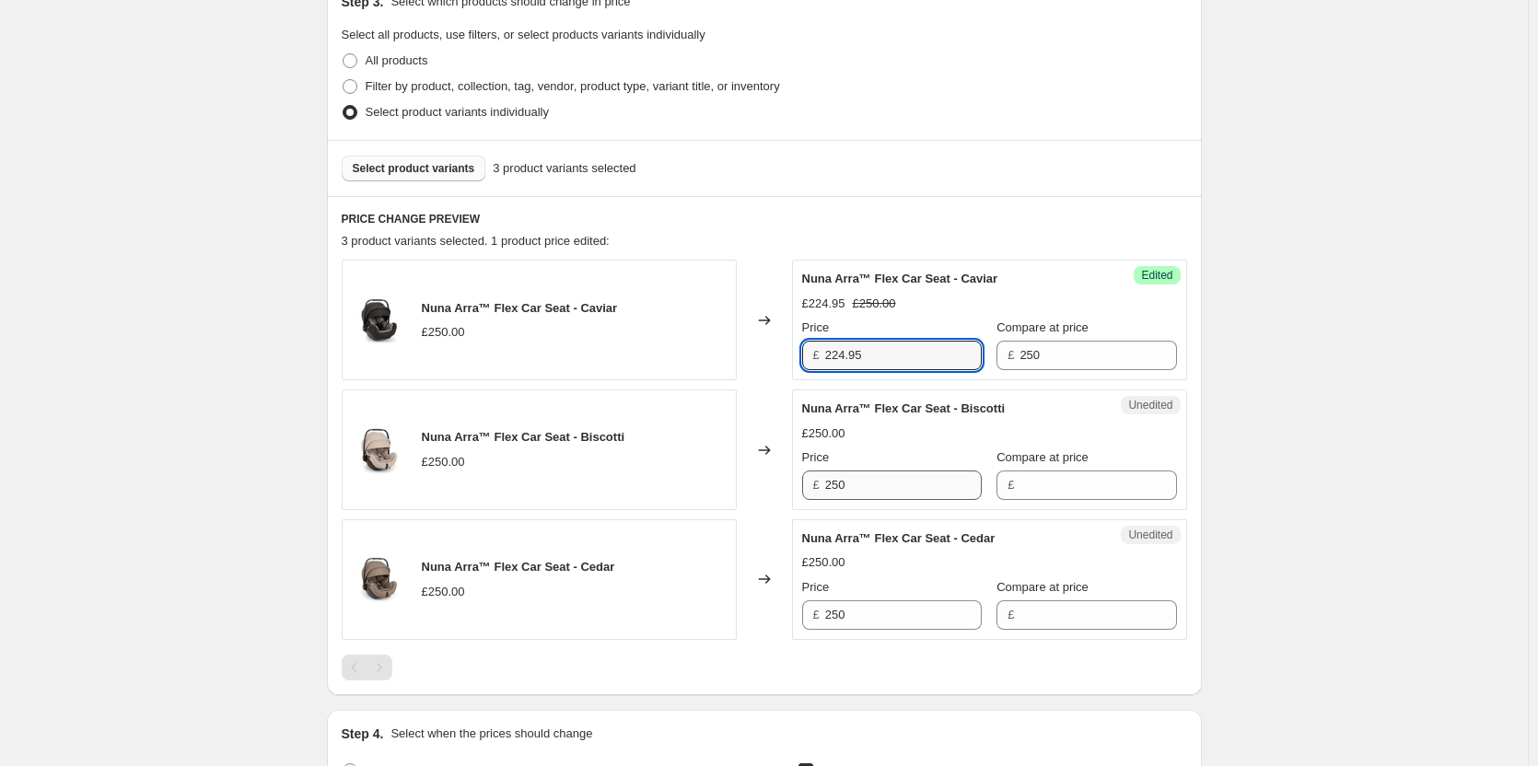
scroll to position [424, 0]
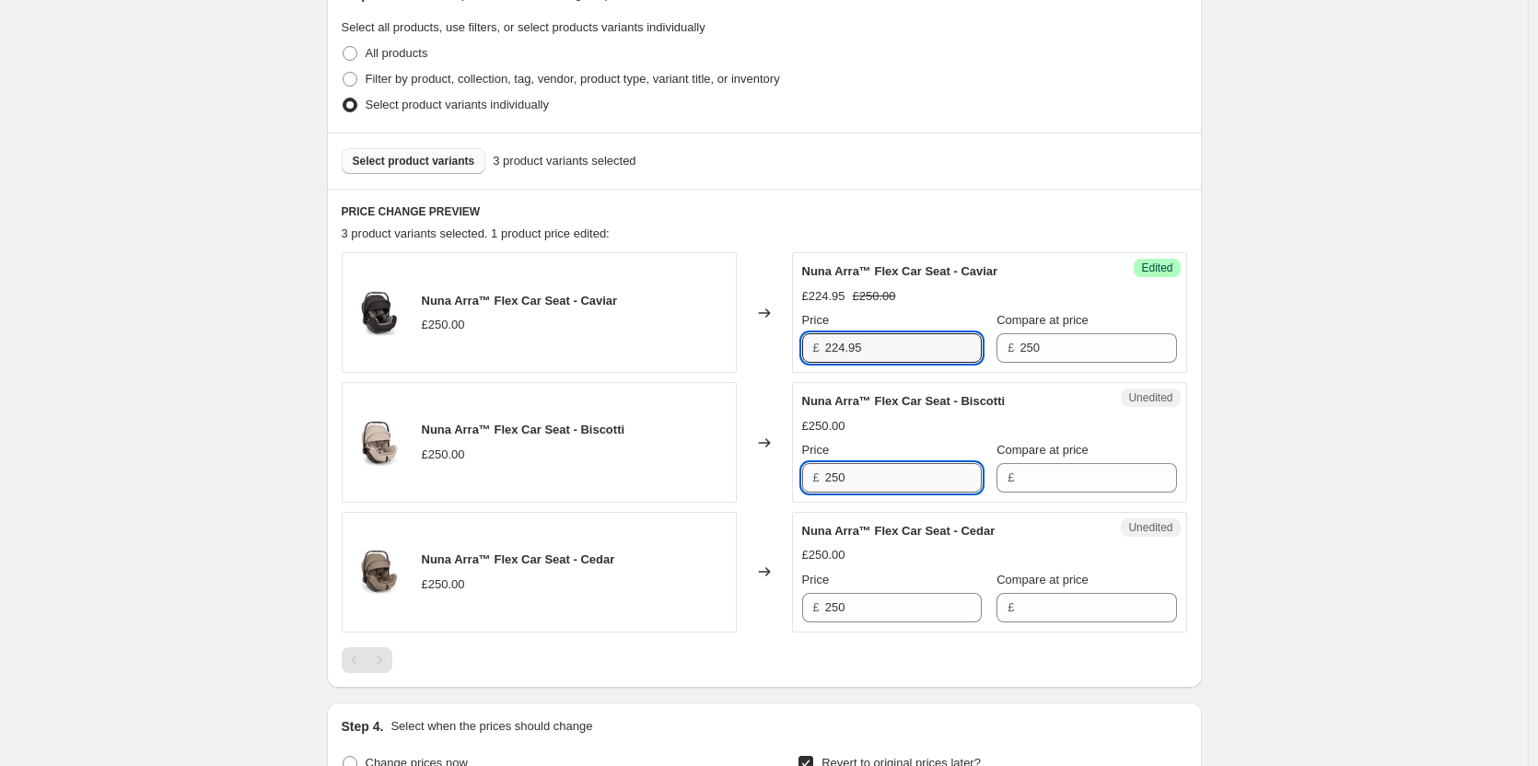
click at [905, 482] on input "250" at bounding box center [903, 477] width 157 height 29
paste input "24.95"
type input "224.95"
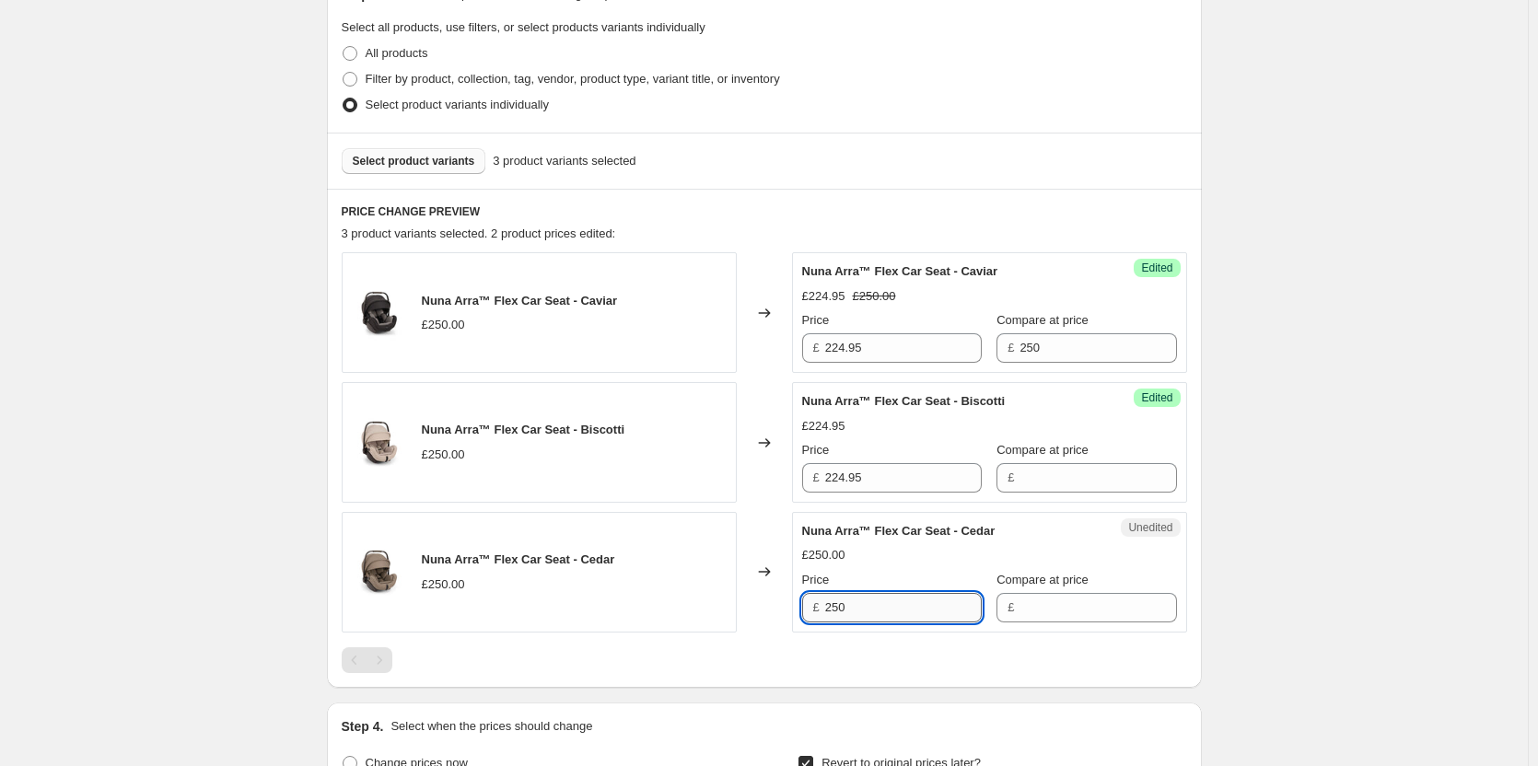
click at [891, 594] on input "250" at bounding box center [903, 607] width 157 height 29
paste input "24.95"
type input "224.95"
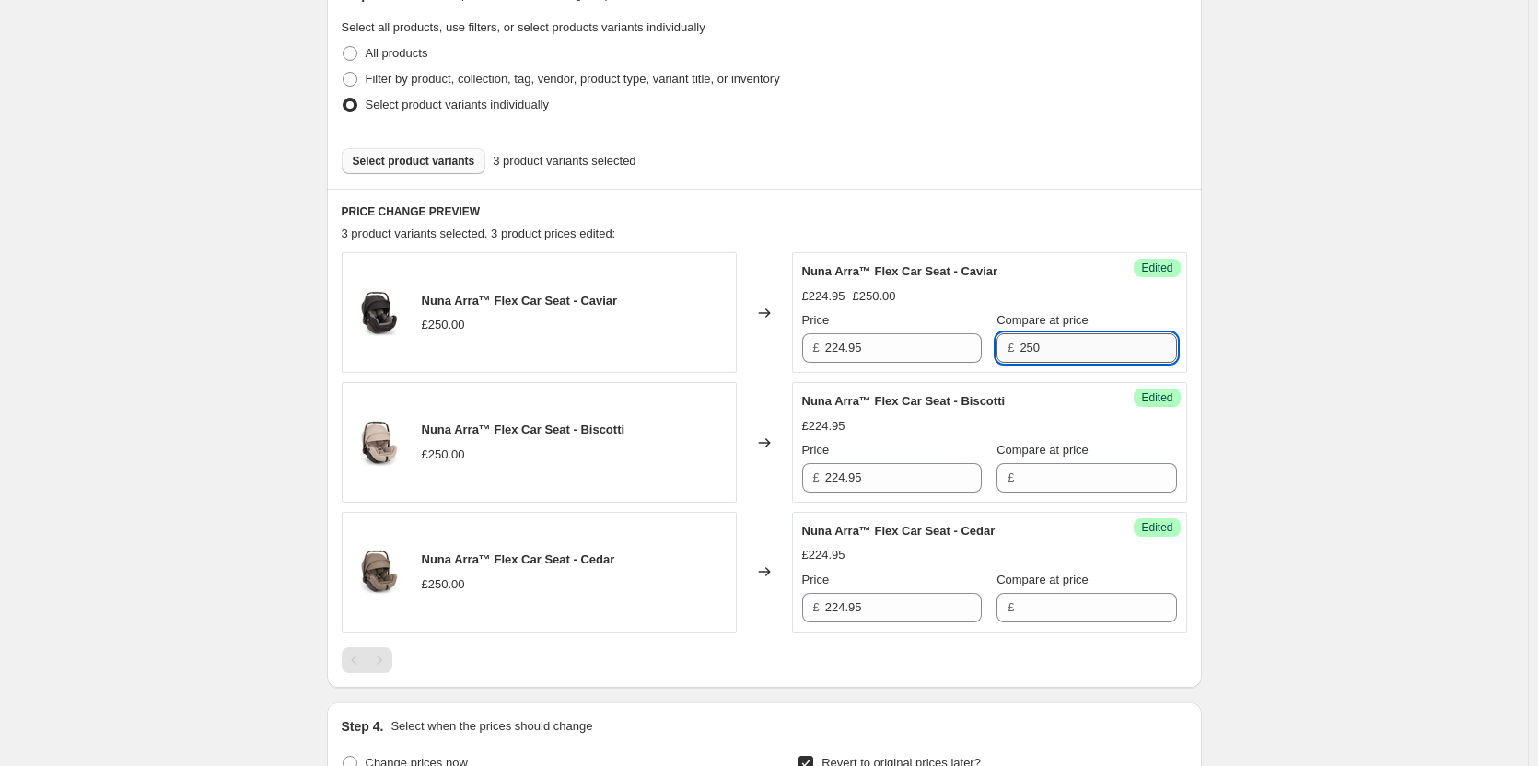
click at [1057, 348] on input "250" at bounding box center [1098, 347] width 157 height 29
click at [1060, 454] on span "Compare at price" at bounding box center [1043, 450] width 92 height 14
click at [1060, 463] on input "Compare at price" at bounding box center [1098, 477] width 157 height 29
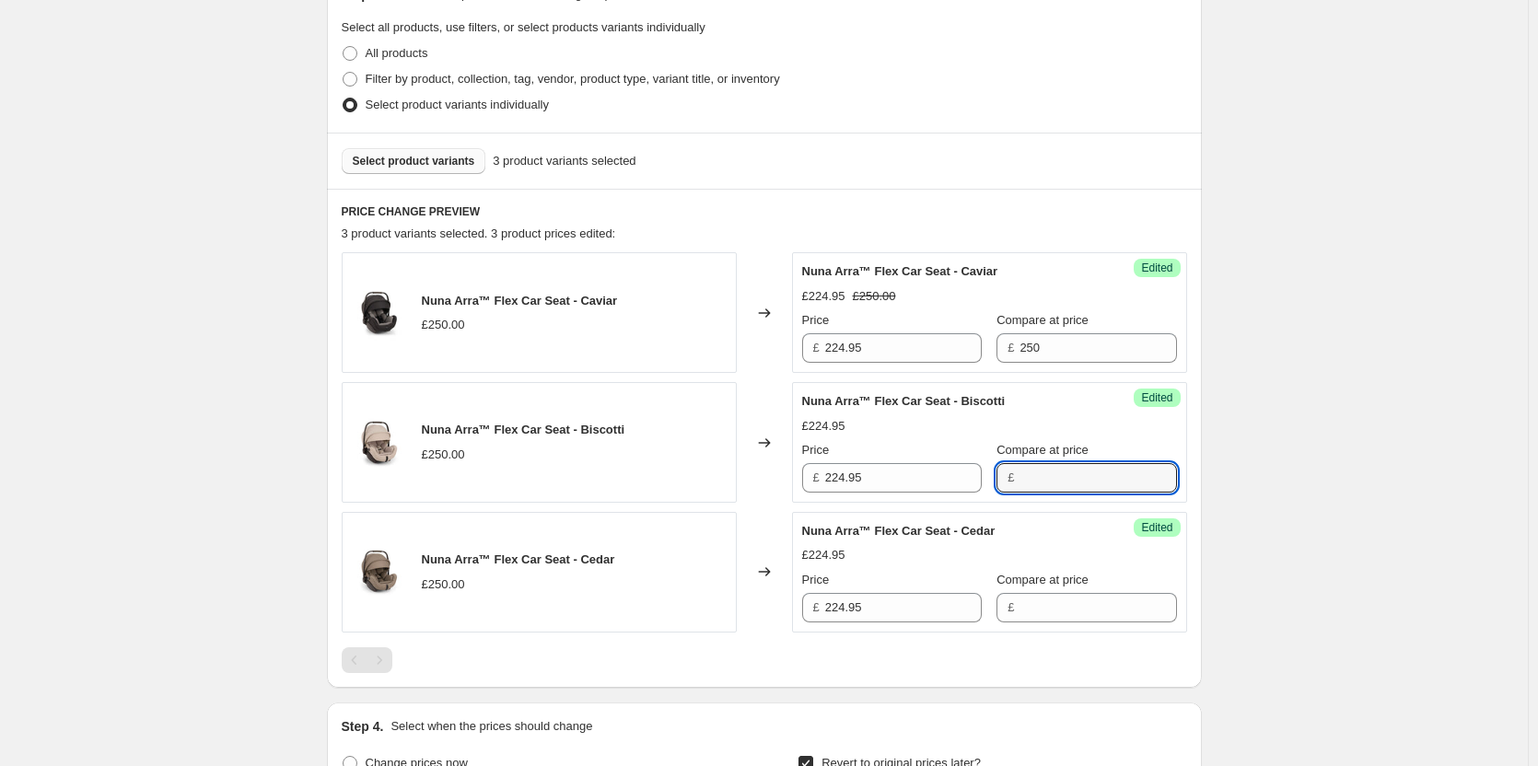
drag, startPoint x: 1057, startPoint y: 483, endPoint x: 1044, endPoint y: 509, distance: 29.7
click at [1056, 484] on input "Compare at price" at bounding box center [1098, 477] width 157 height 29
paste input "250"
type input "250"
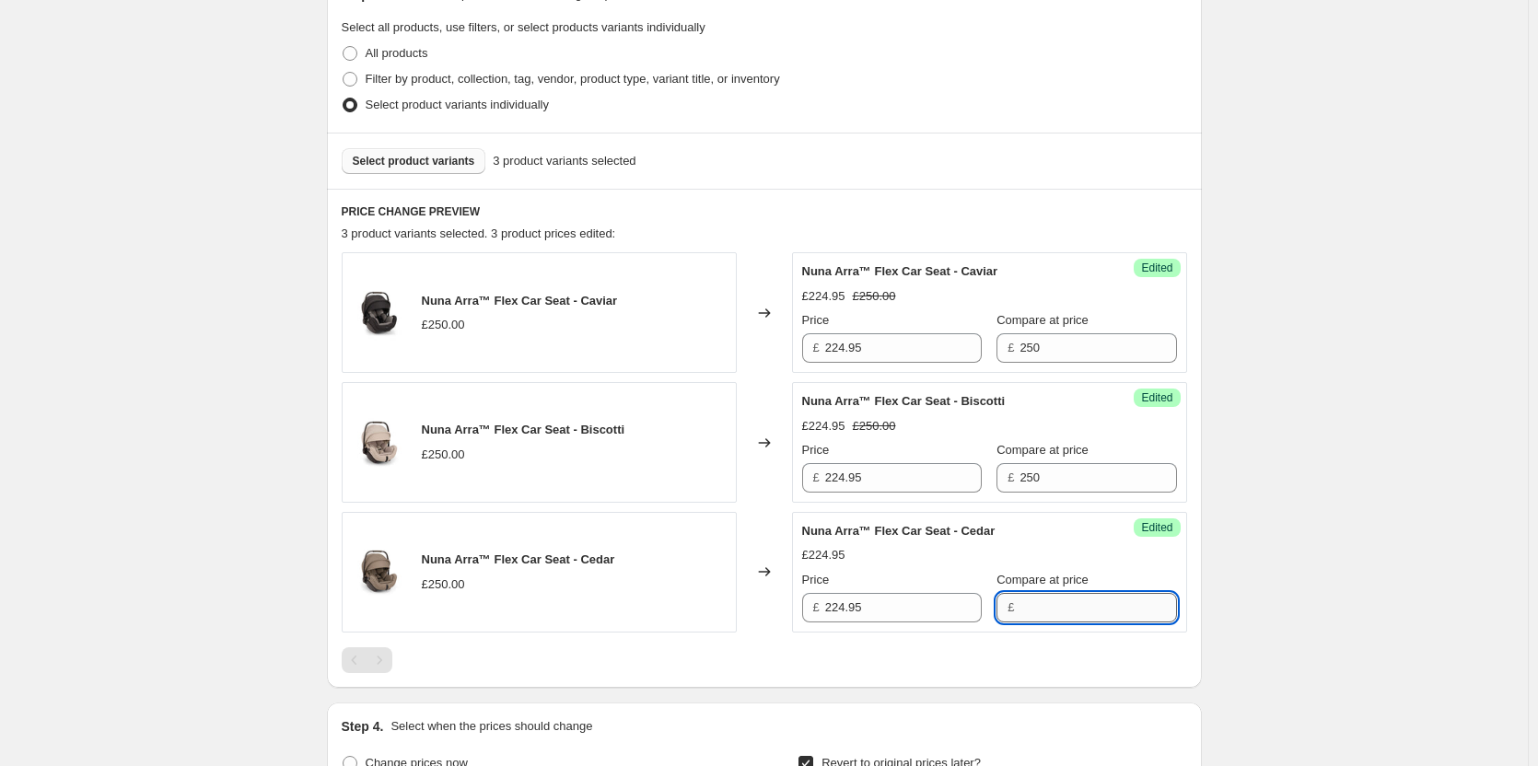
drag, startPoint x: 1021, startPoint y: 617, endPoint x: 1055, endPoint y: 593, distance: 41.7
click at [1021, 617] on input "Compare at price" at bounding box center [1098, 607] width 157 height 29
paste input "250"
type input "250"
drag, startPoint x: 1289, startPoint y: 519, endPoint x: 1286, endPoint y: 507, distance: 12.3
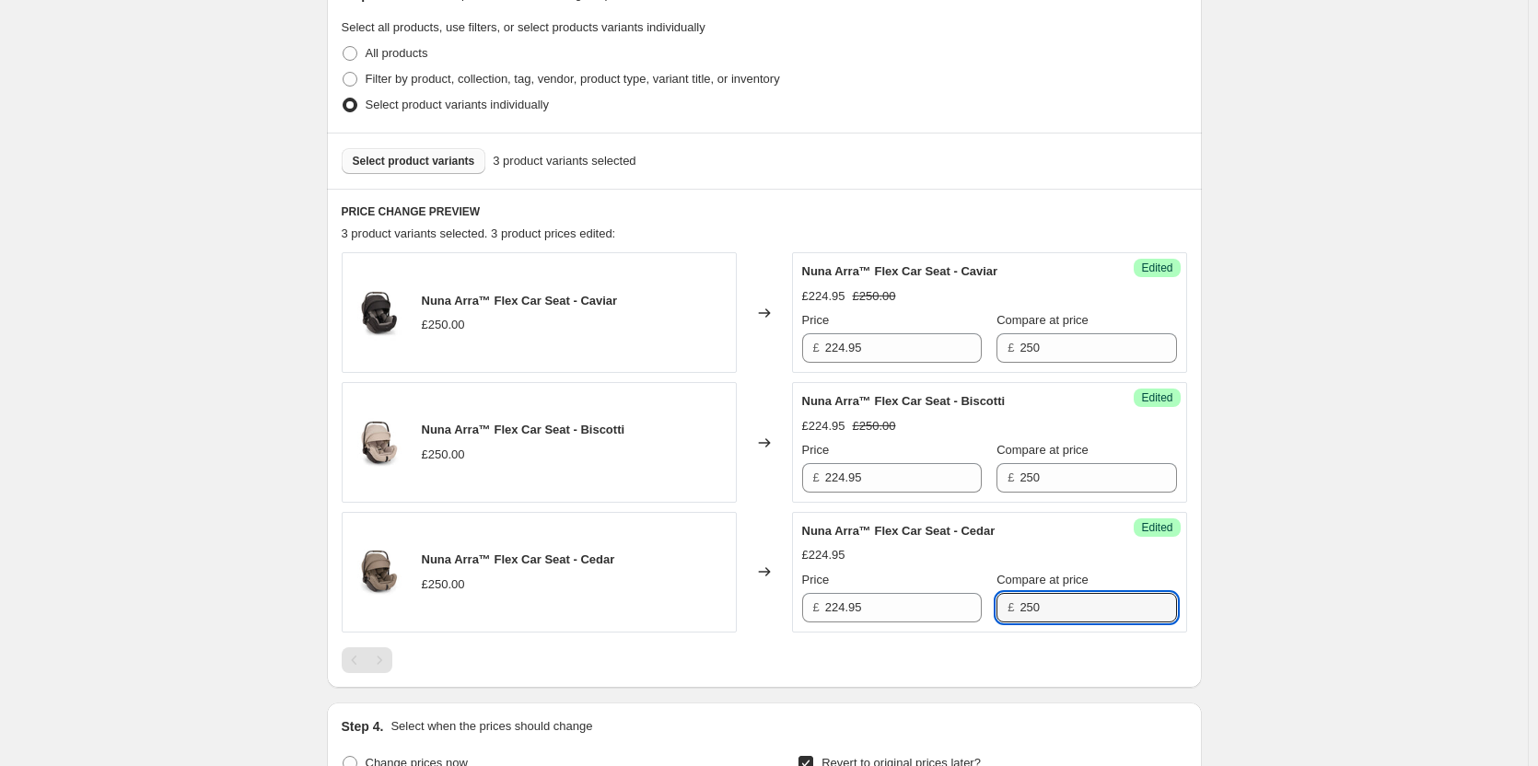
click at [1289, 519] on div "Create new price [MEDICAL_DATA]. This page is ready Create new price [MEDICAL_D…" at bounding box center [764, 432] width 1528 height 1712
click at [388, 161] on span "Select product variants" at bounding box center [414, 161] width 123 height 15
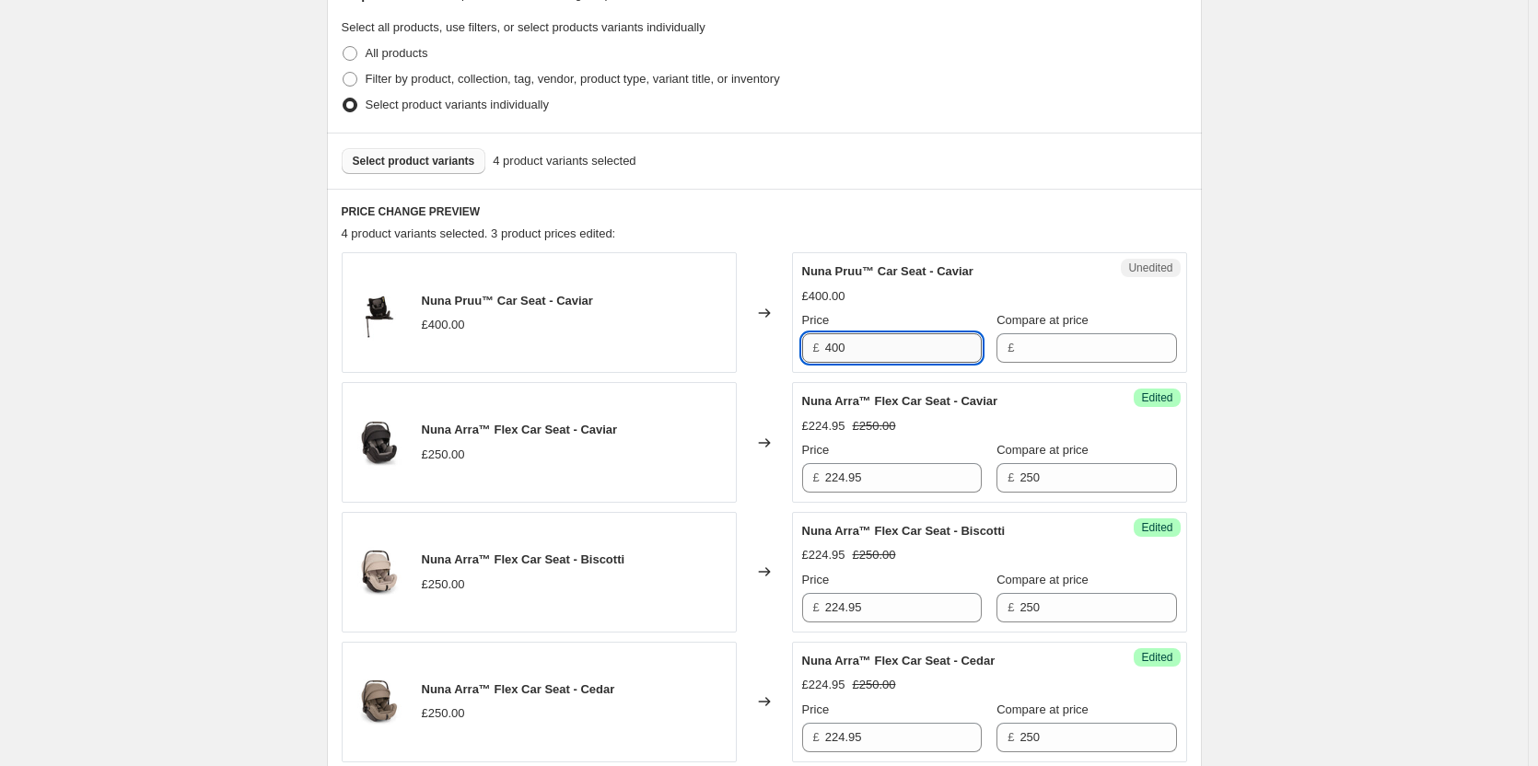
click at [888, 334] on input "400" at bounding box center [903, 347] width 157 height 29
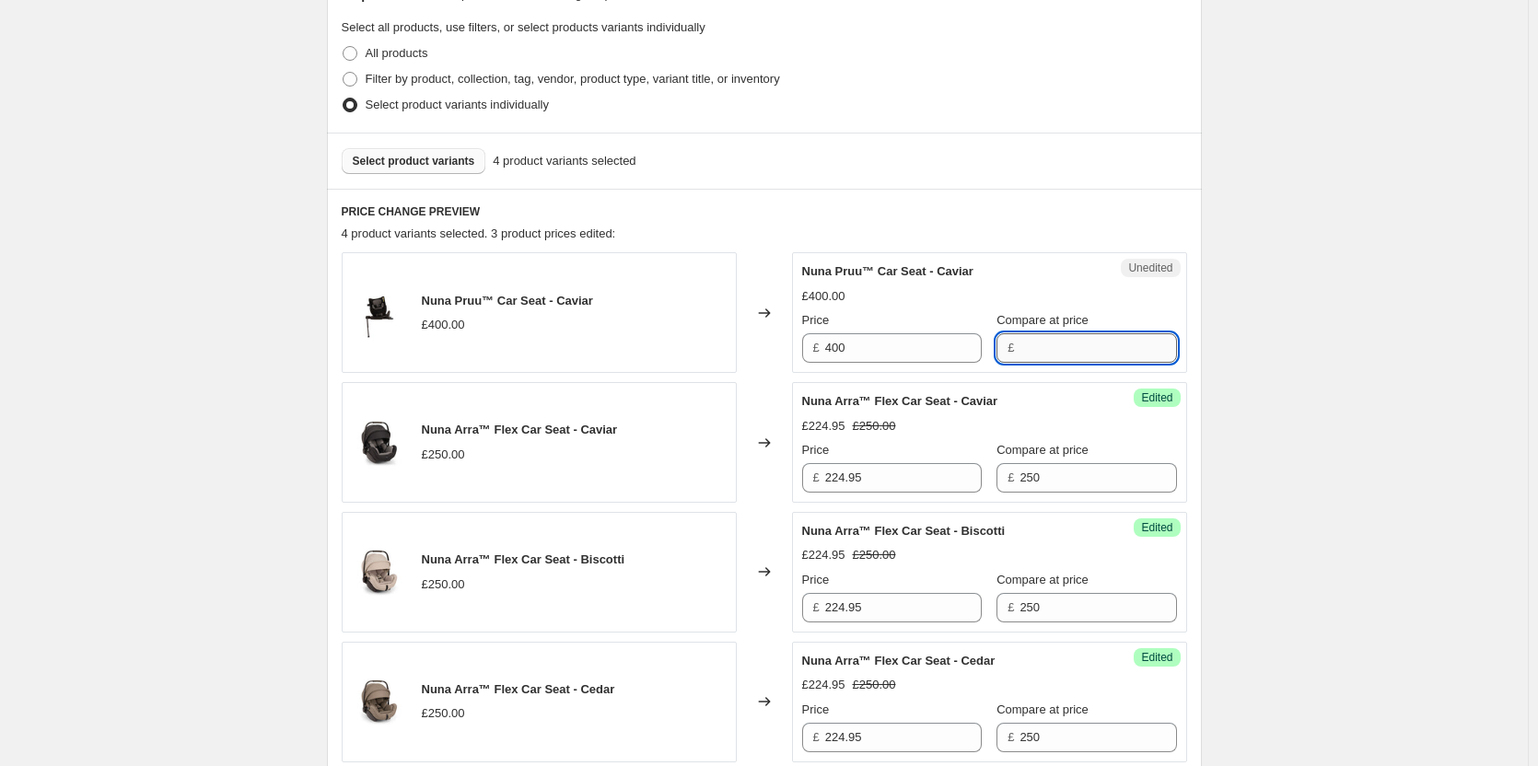
drag, startPoint x: 1071, startPoint y: 356, endPoint x: 1050, endPoint y: 352, distance: 21.5
click at [1071, 356] on input "Compare at price" at bounding box center [1098, 347] width 157 height 29
paste input "400"
type input "400"
click at [900, 346] on input "400" at bounding box center [903, 347] width 157 height 29
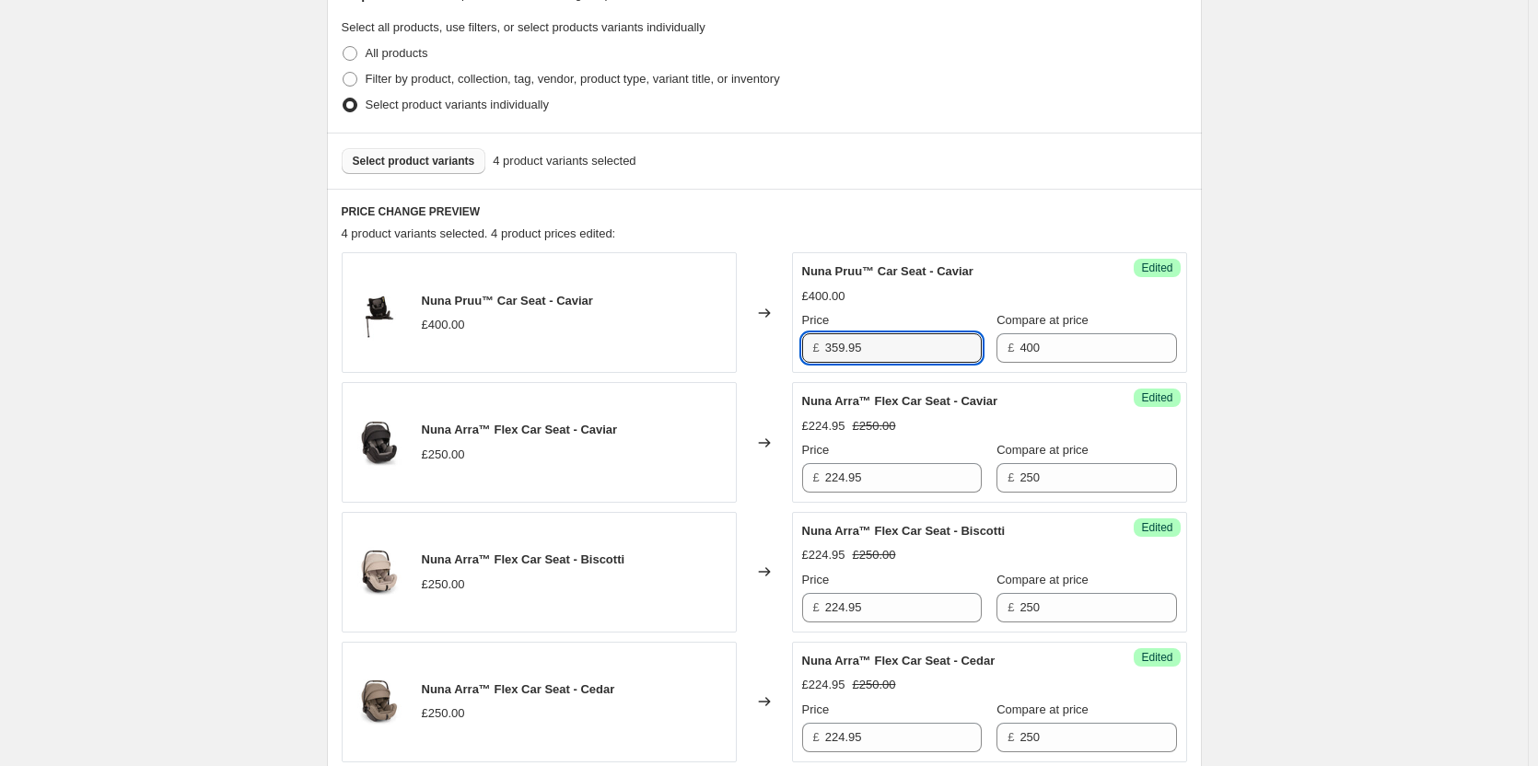
type input "359.95"
click at [260, 324] on div "Create new price [MEDICAL_DATA]. This page is ready Create new price [MEDICAL_D…" at bounding box center [764, 497] width 1528 height 1842
click at [445, 164] on span "Select product variants" at bounding box center [414, 161] width 123 height 15
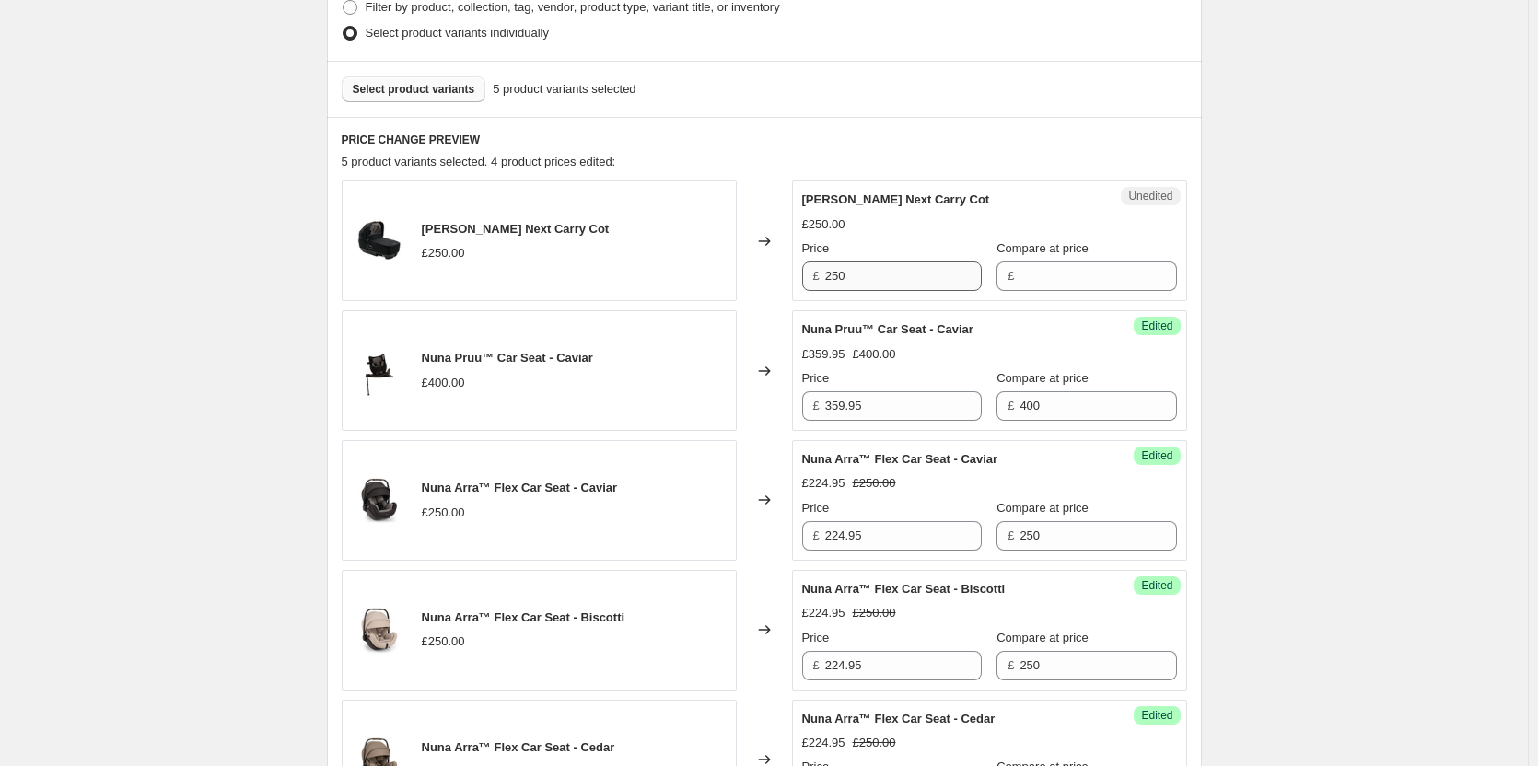
scroll to position [516, 0]
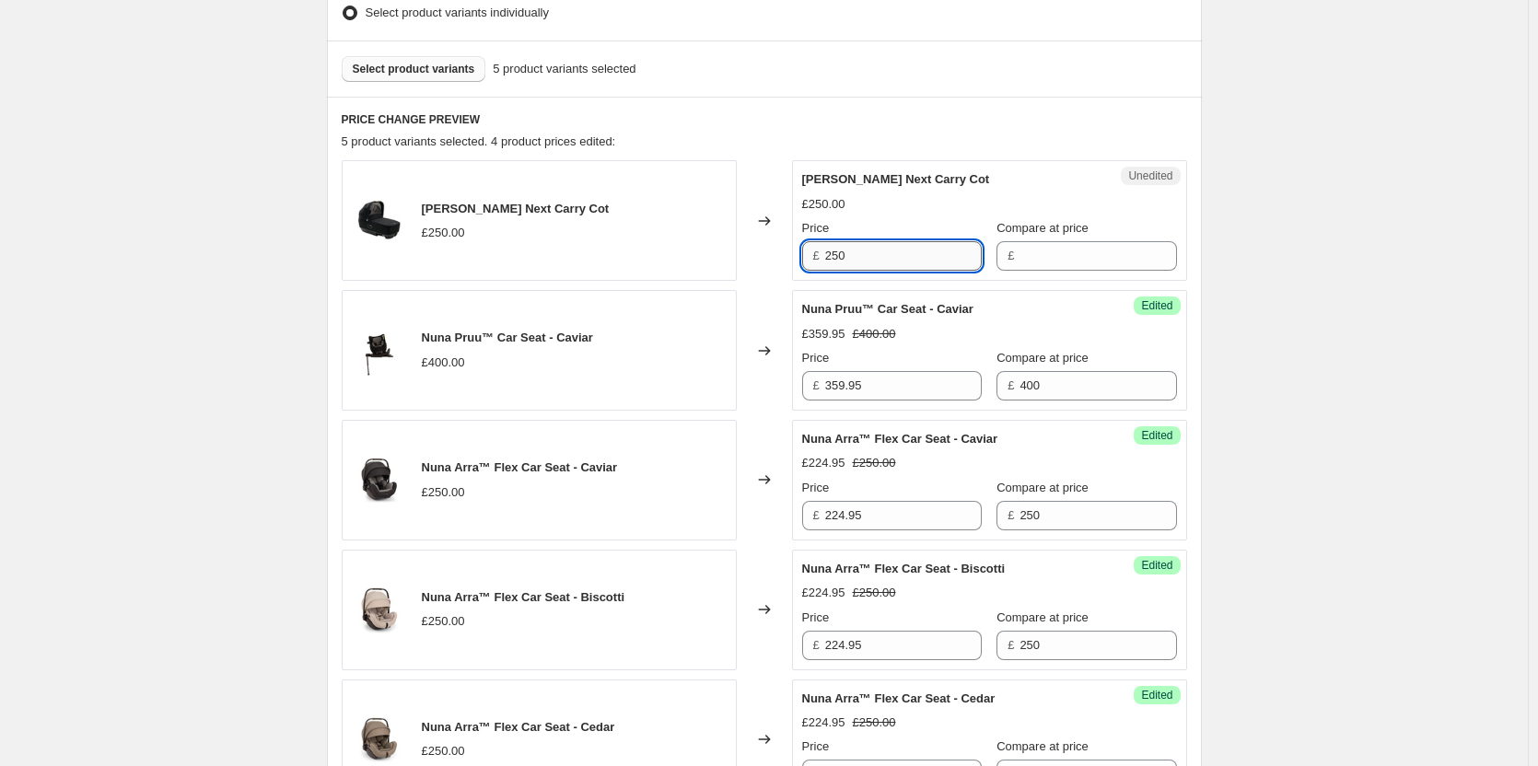
click at [882, 258] on input "250" at bounding box center [903, 255] width 157 height 29
click at [1049, 251] on input "Compare at price" at bounding box center [1098, 255] width 157 height 29
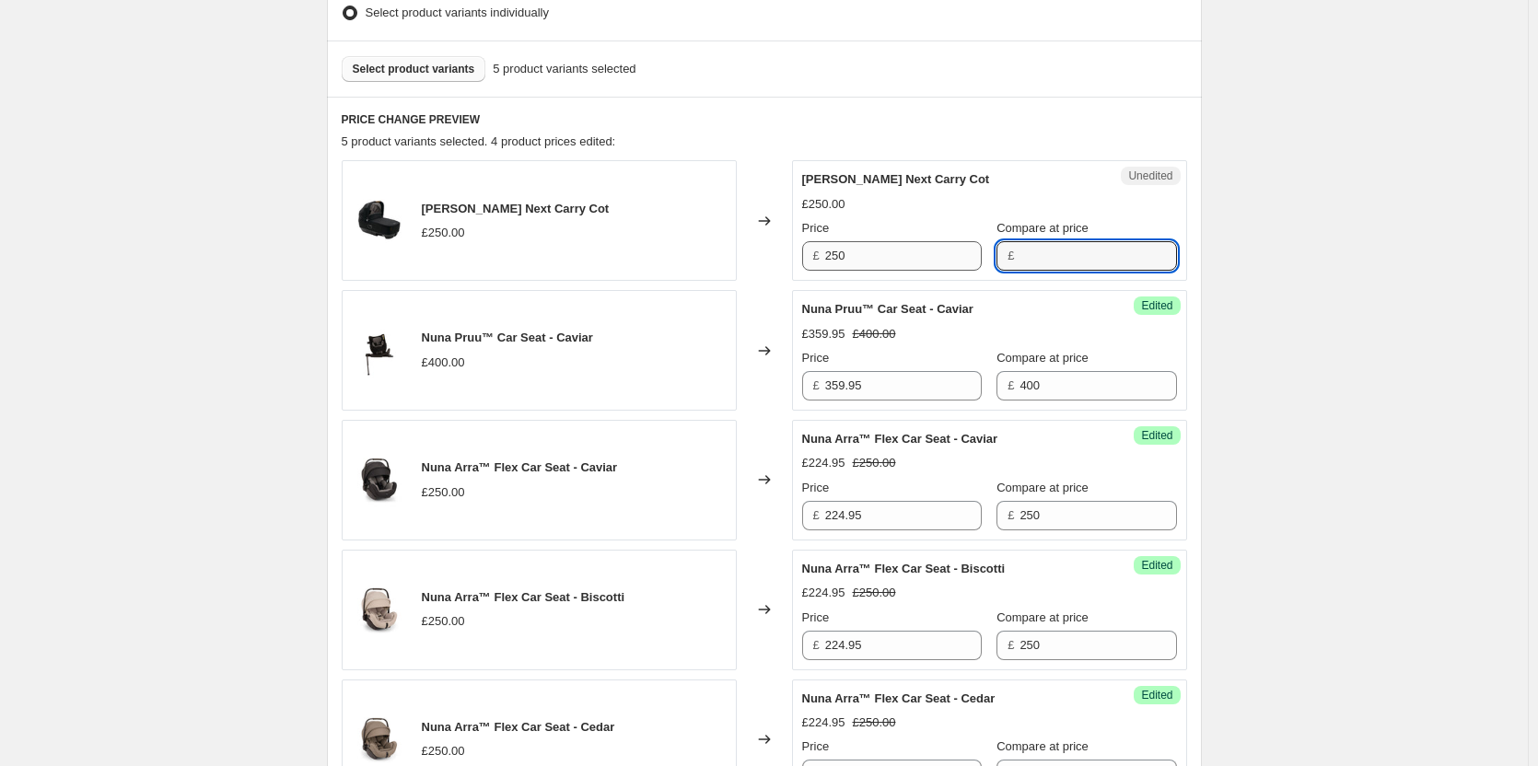
paste input "250"
type input "250"
click at [880, 258] on input "250" at bounding box center [903, 255] width 157 height 29
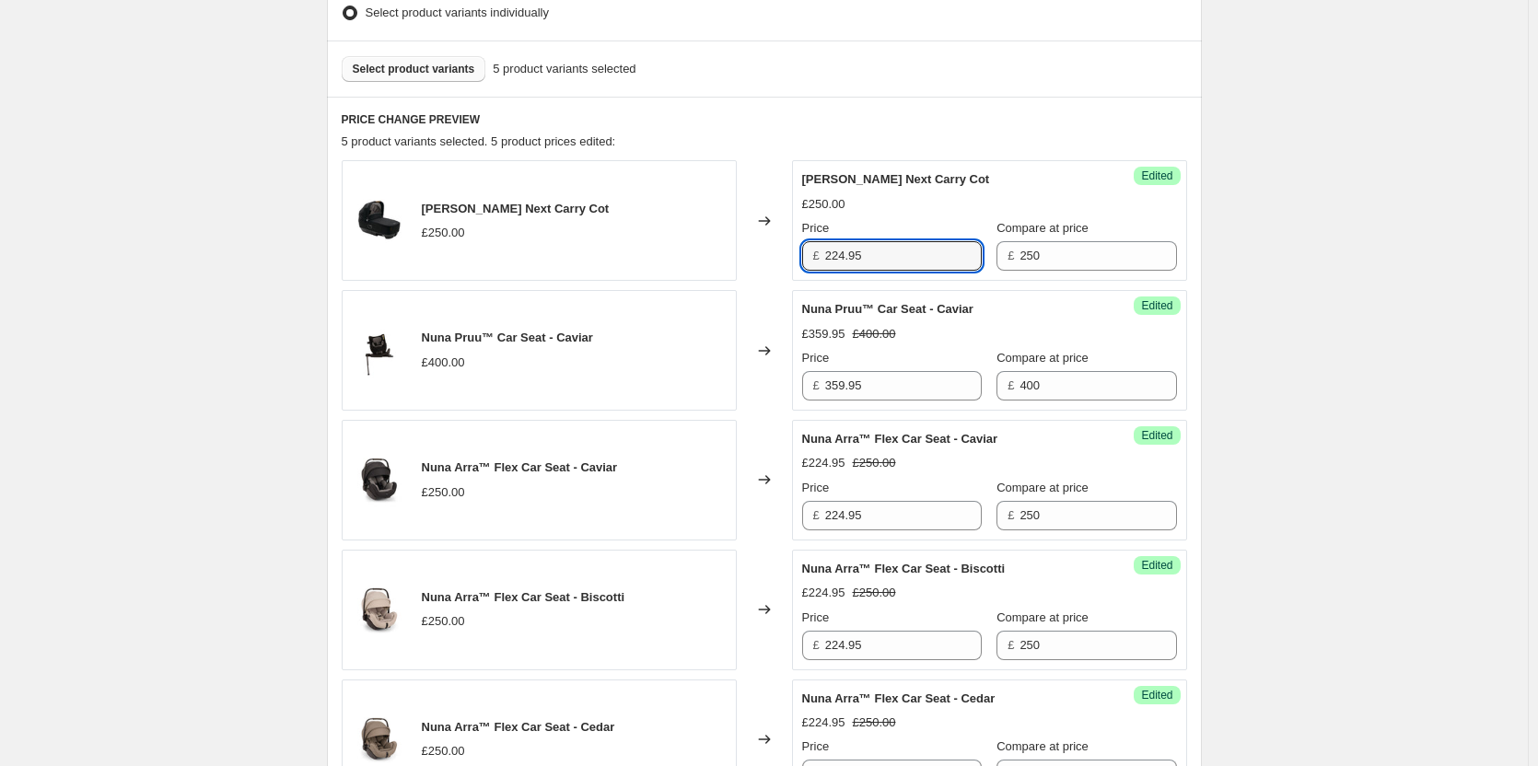
type input "224.95"
click at [446, 72] on span "Select product variants" at bounding box center [414, 69] width 123 height 15
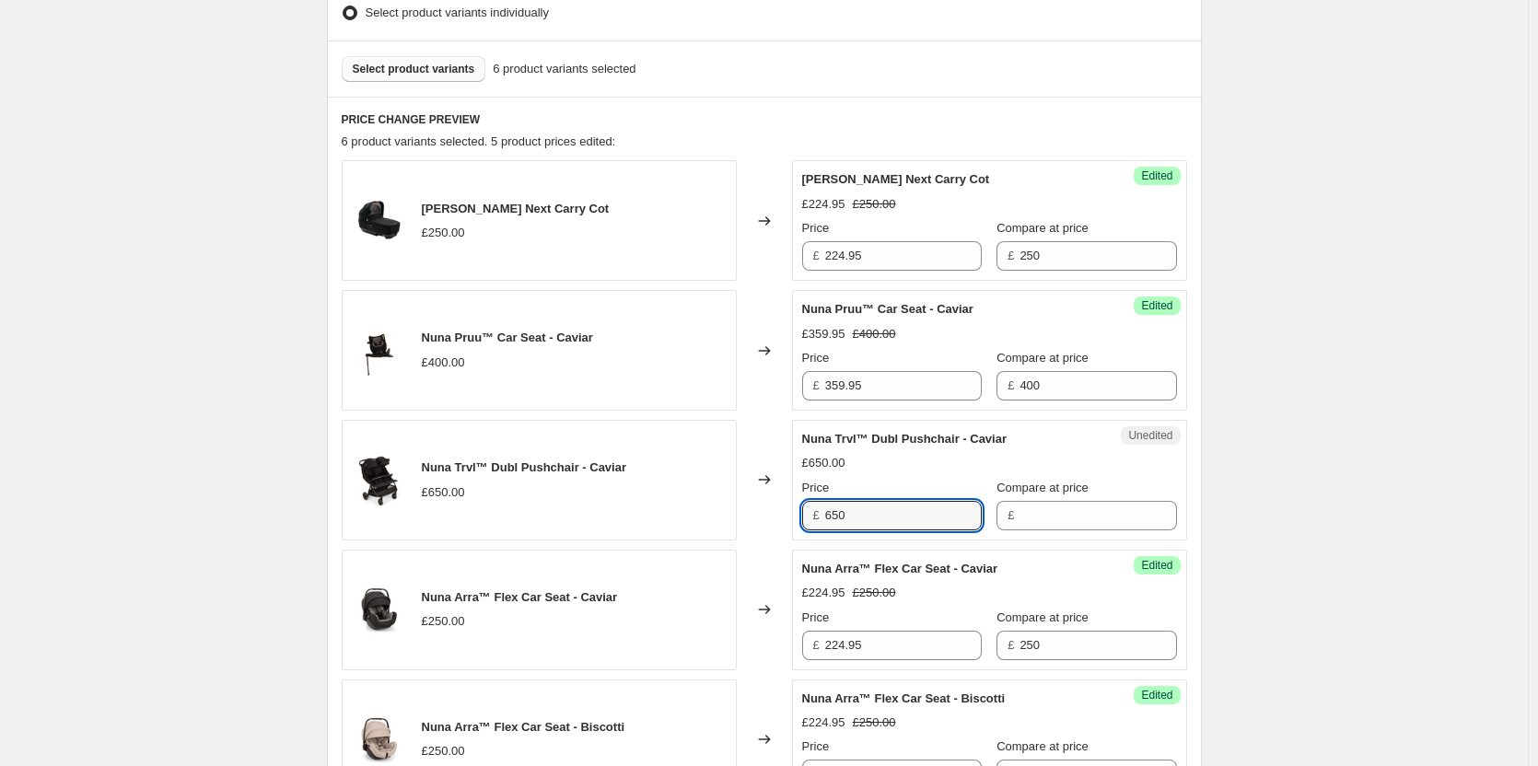
drag, startPoint x: 858, startPoint y: 515, endPoint x: 804, endPoint y: 514, distance: 54.4
click at [804, 514] on div "Unedited Nuna Trvl™ Dubl Pushchair - Caviar £650.00 Price £ 650 Compare at pric…" at bounding box center [989, 480] width 395 height 121
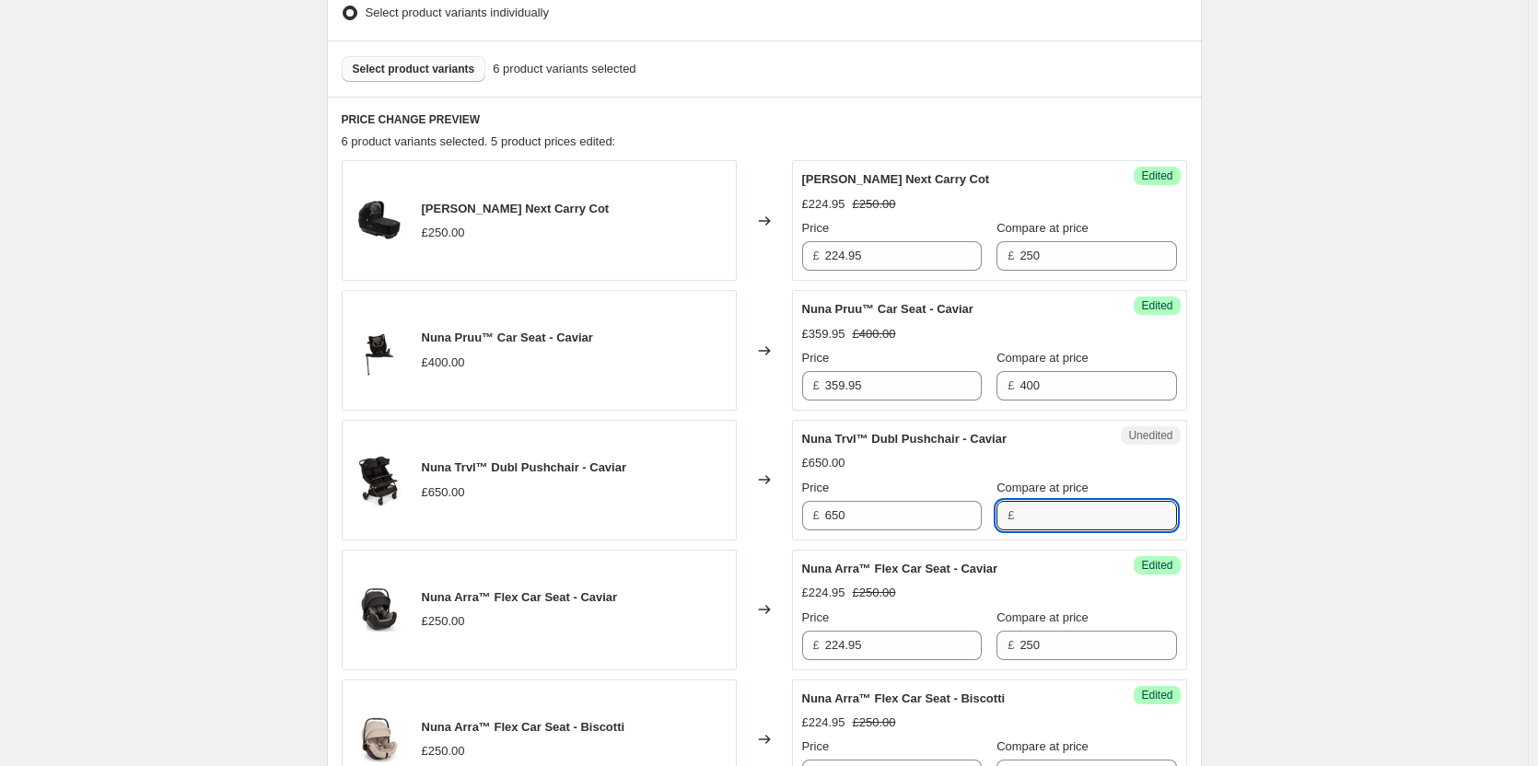
drag, startPoint x: 1064, startPoint y: 517, endPoint x: 980, endPoint y: 523, distance: 84.1
click at [1064, 518] on input "Compare at price" at bounding box center [1098, 515] width 157 height 29
paste input "650"
type input "650"
click at [954, 517] on input "650" at bounding box center [903, 515] width 157 height 29
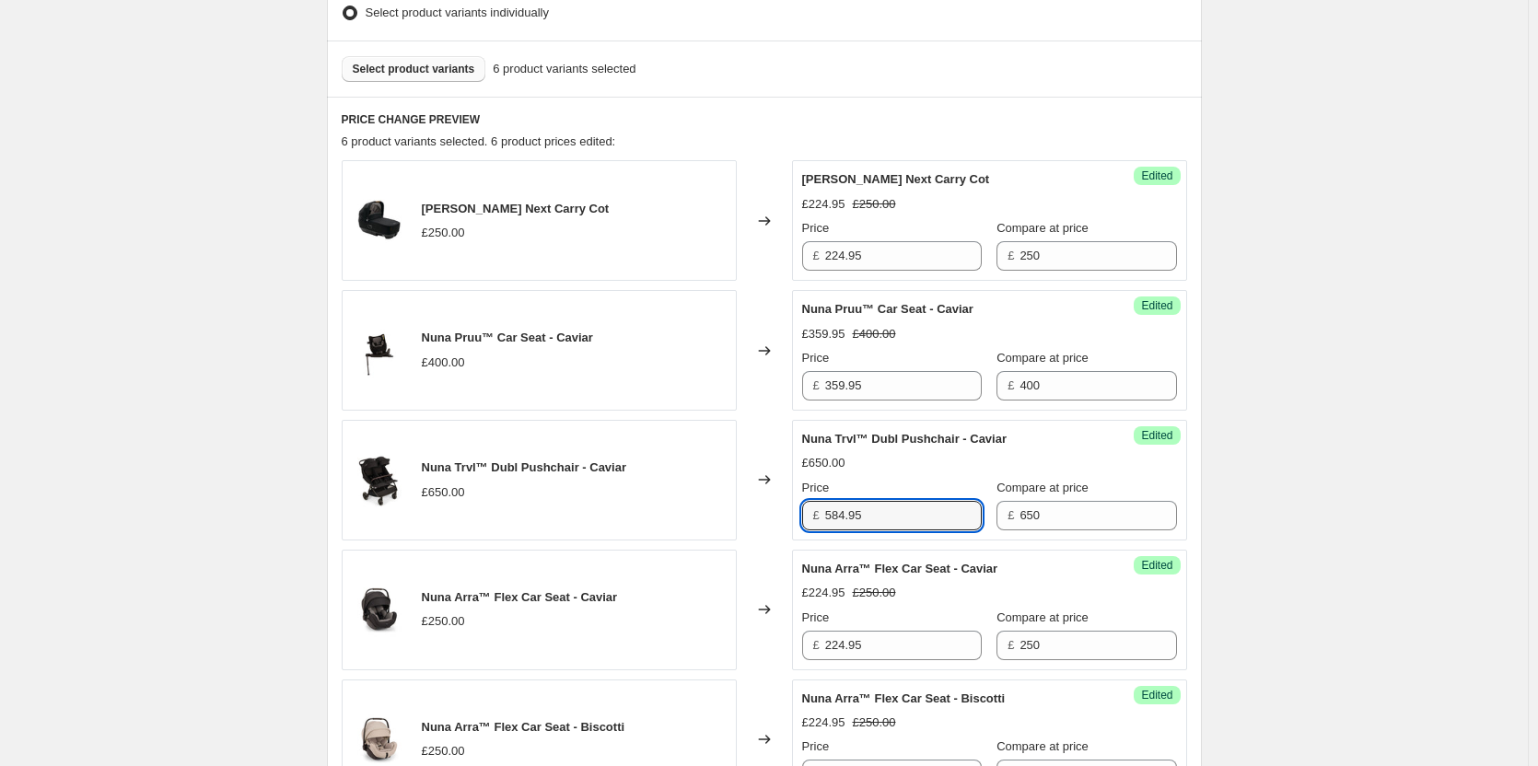
type input "584.95"
click at [386, 64] on span "Select product variants" at bounding box center [414, 69] width 123 height 15
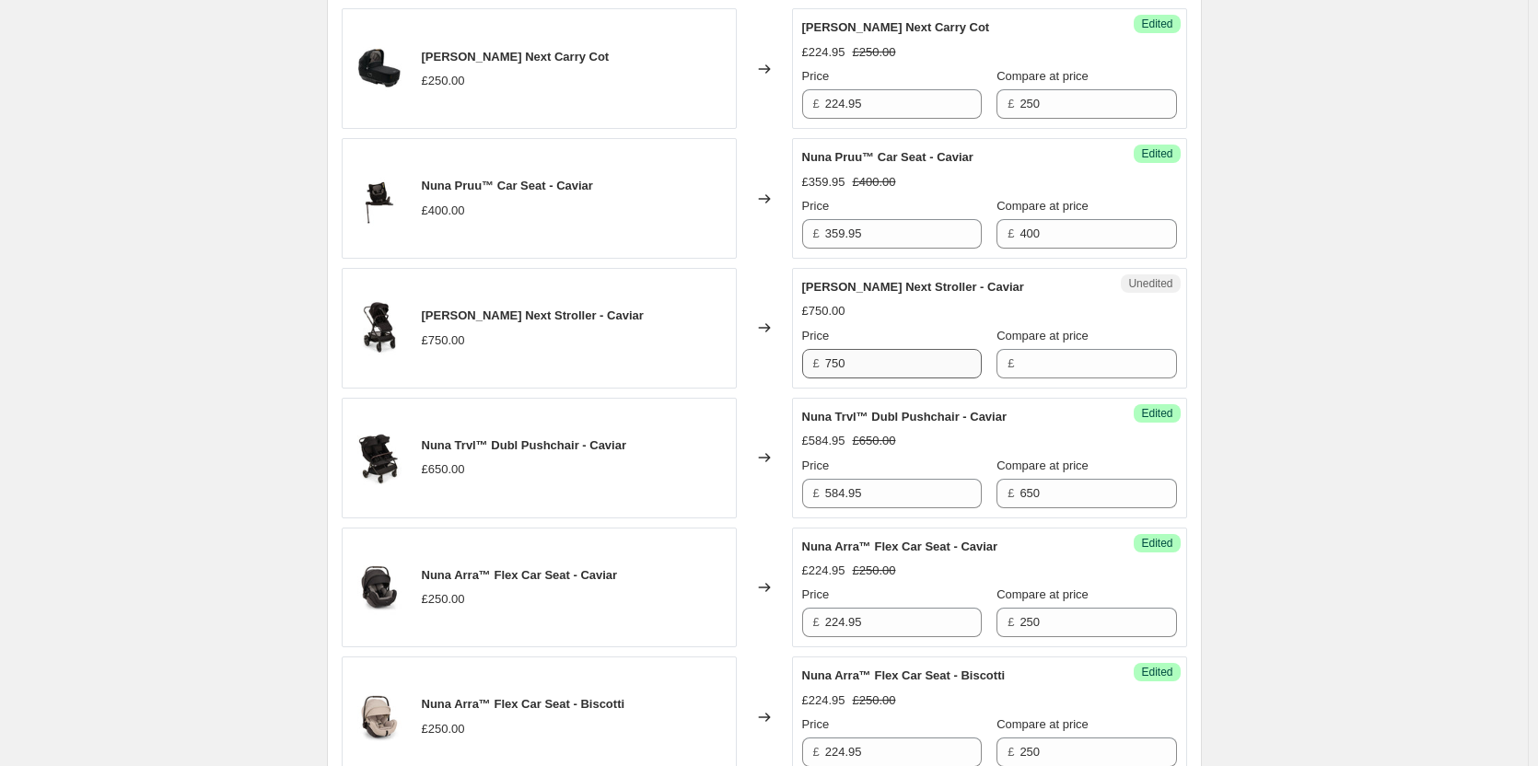
scroll to position [700, 0]
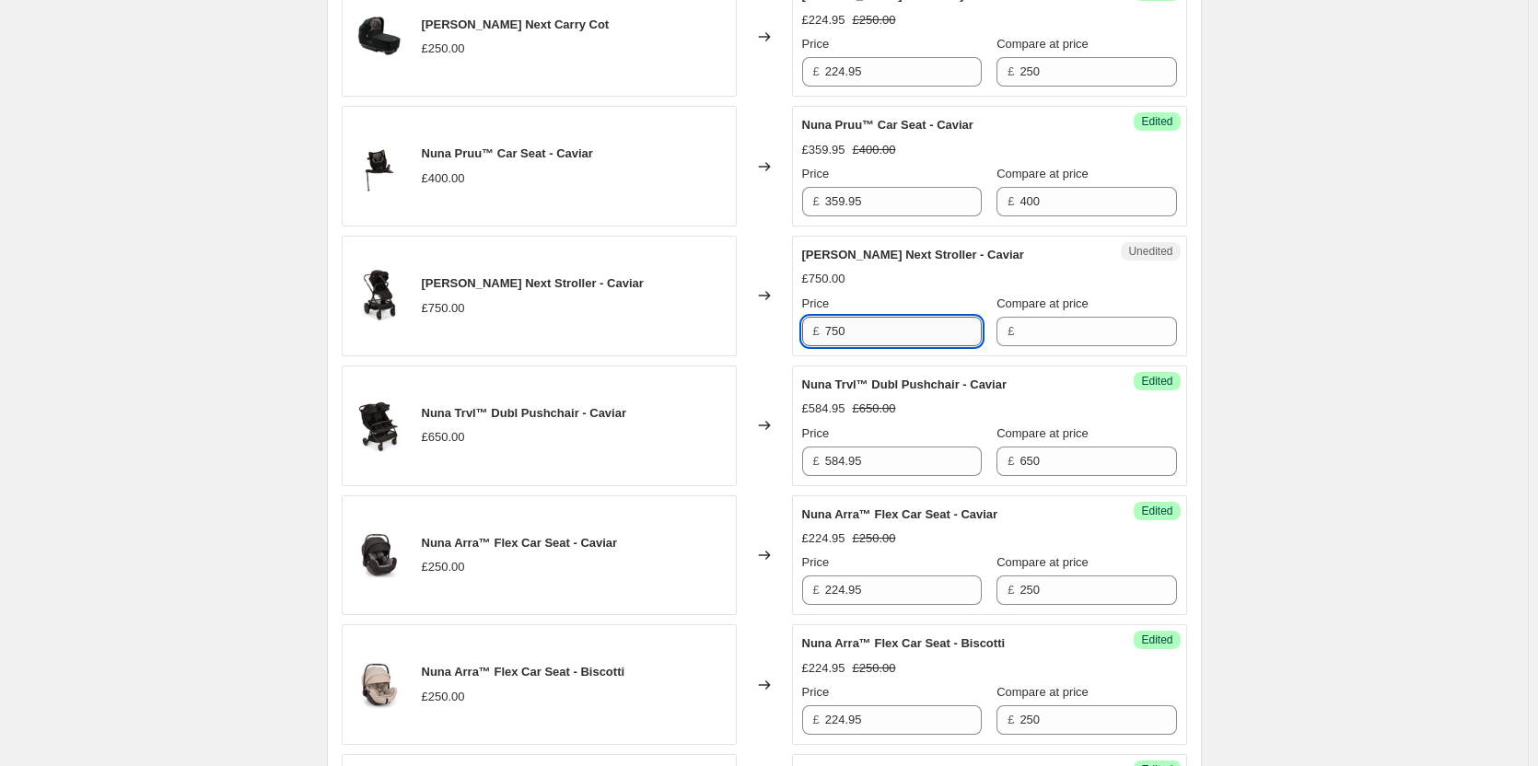
click at [920, 340] on input "750" at bounding box center [903, 331] width 157 height 29
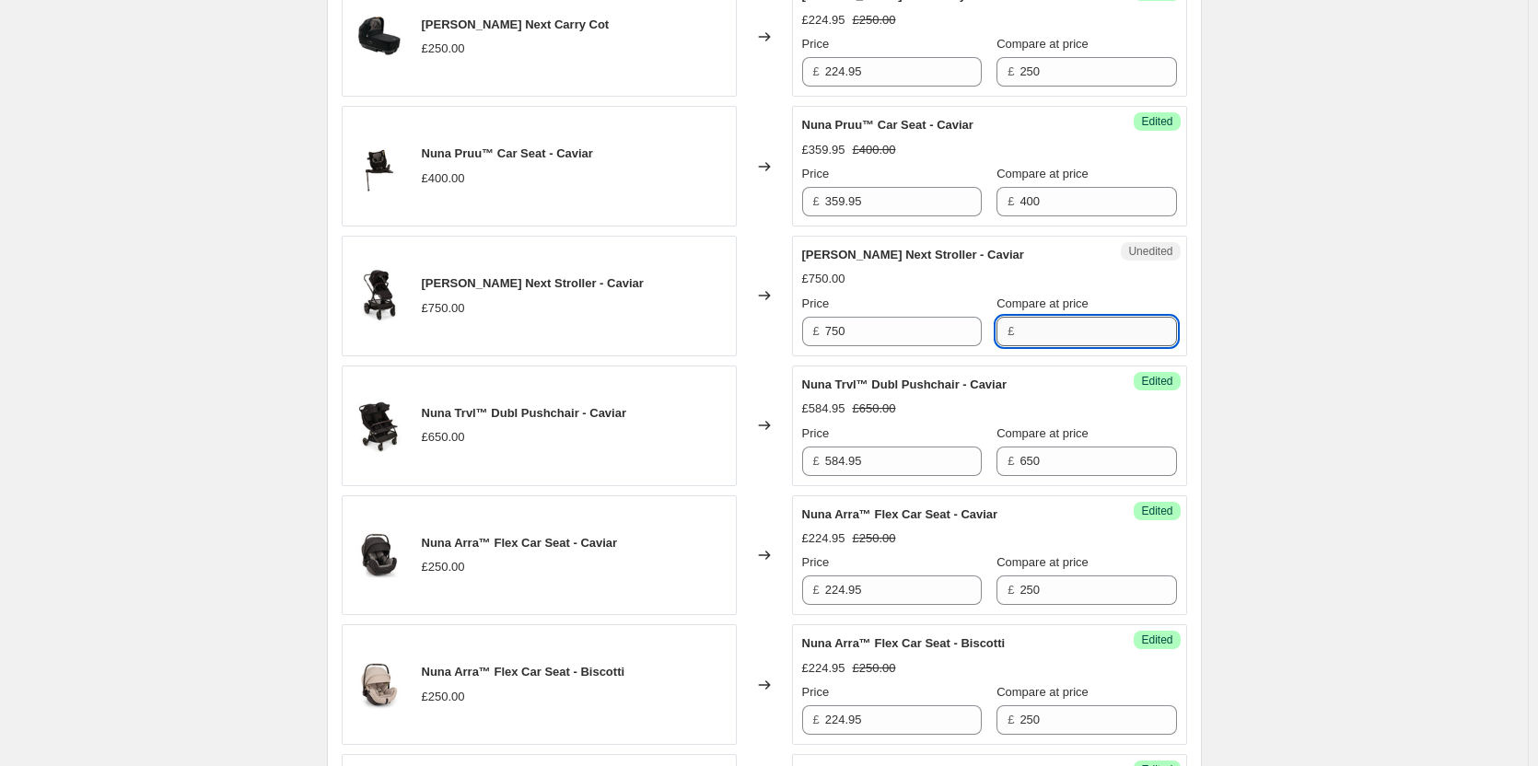
click at [1065, 331] on input "Compare at price" at bounding box center [1098, 331] width 157 height 29
paste input "750"
type input "750"
click at [908, 332] on input "750" at bounding box center [903, 331] width 157 height 29
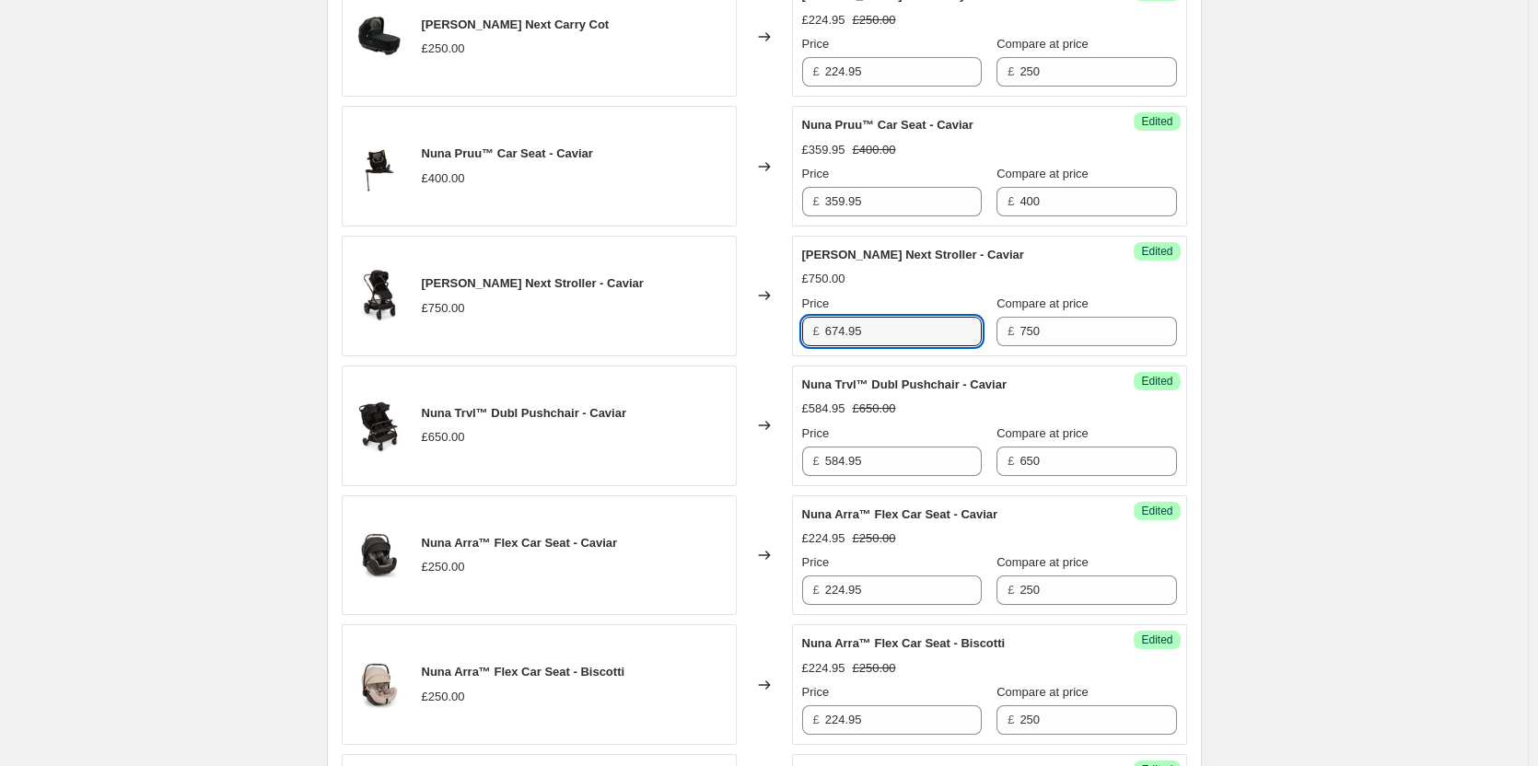
type input "674.95"
click at [229, 291] on div "Create new price [MEDICAL_DATA]. This page is ready Create new price [MEDICAL_D…" at bounding box center [764, 415] width 1528 height 2231
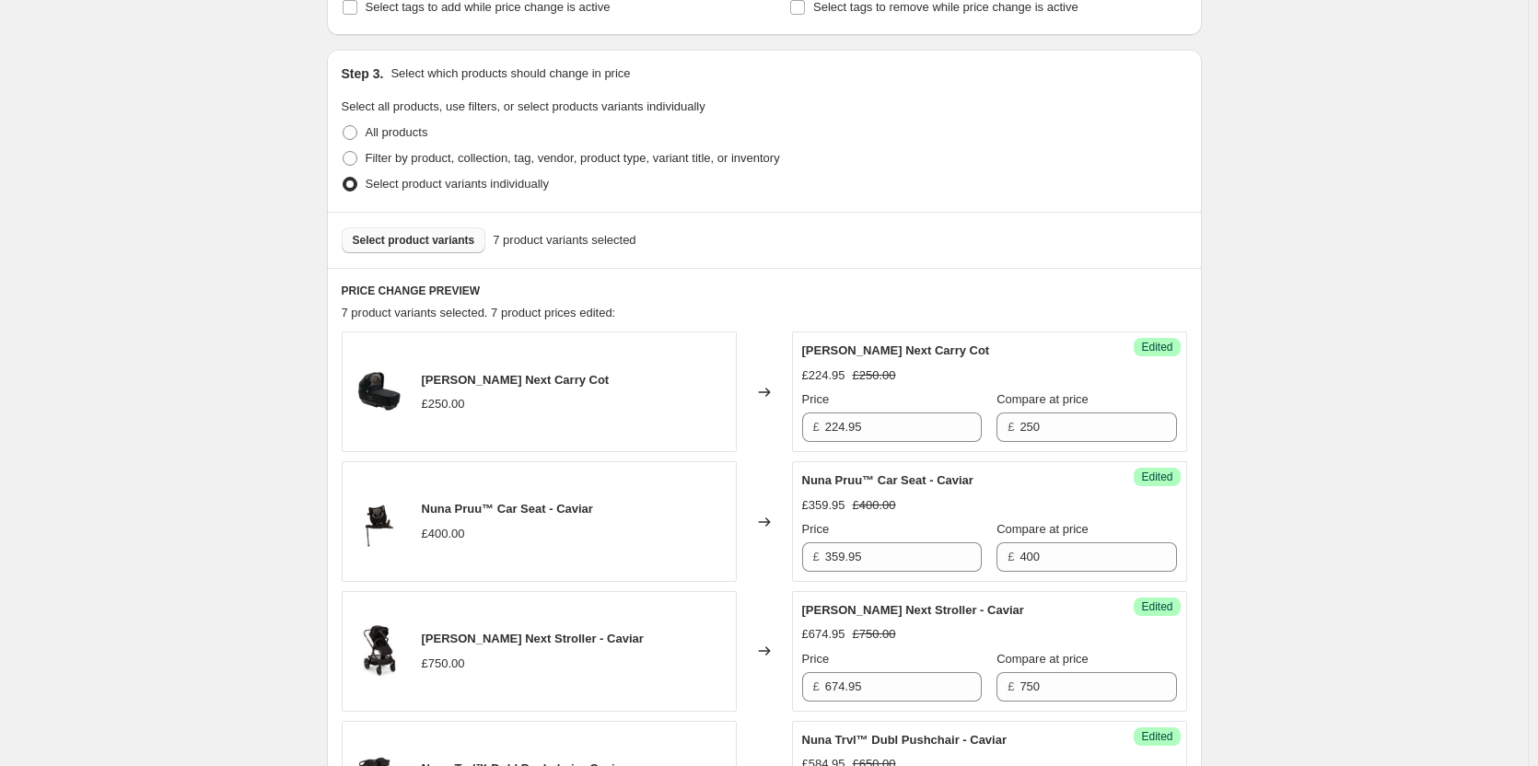
scroll to position [0, 0]
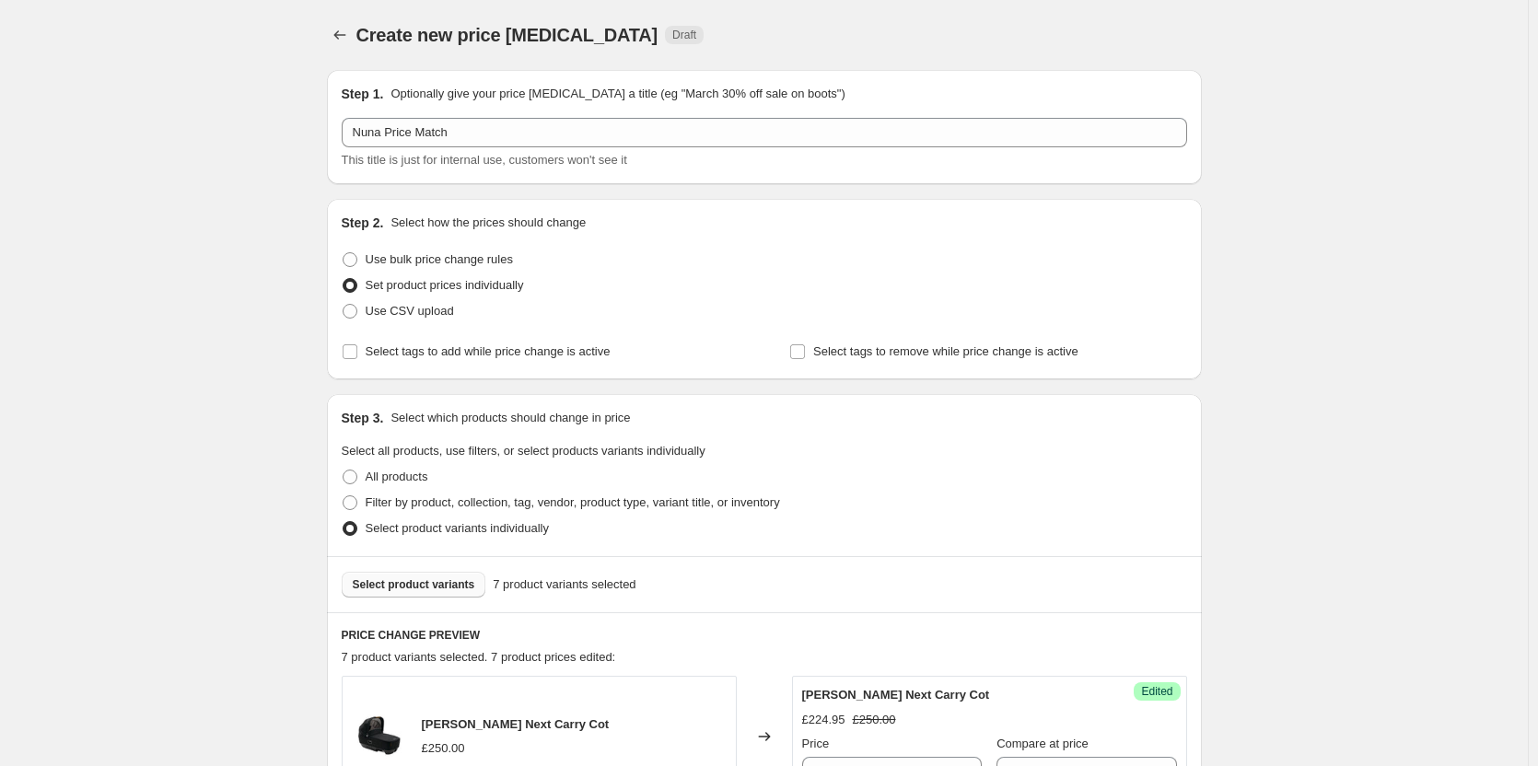
click at [431, 592] on button "Select product variants" at bounding box center [414, 585] width 145 height 26
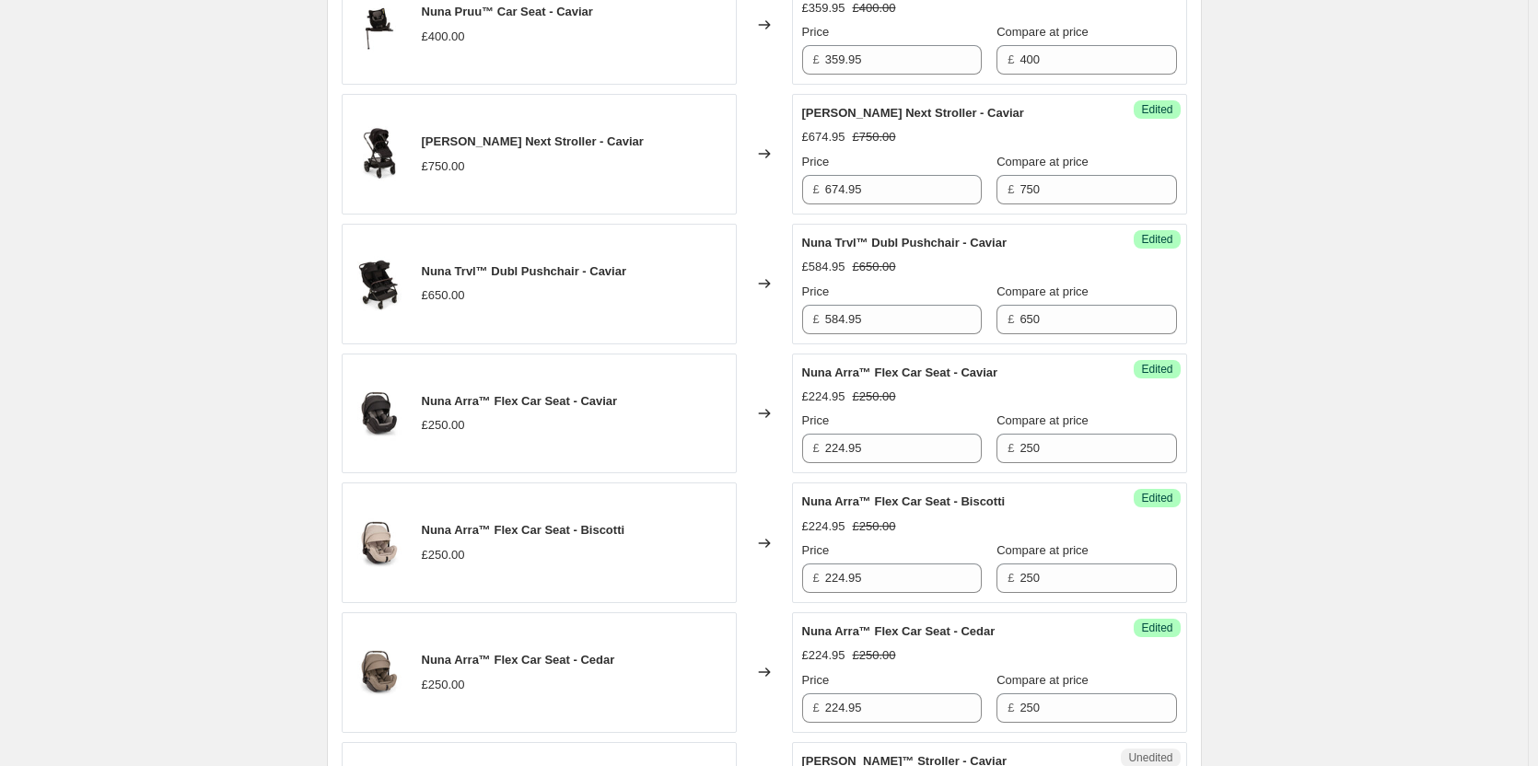
scroll to position [1197, 0]
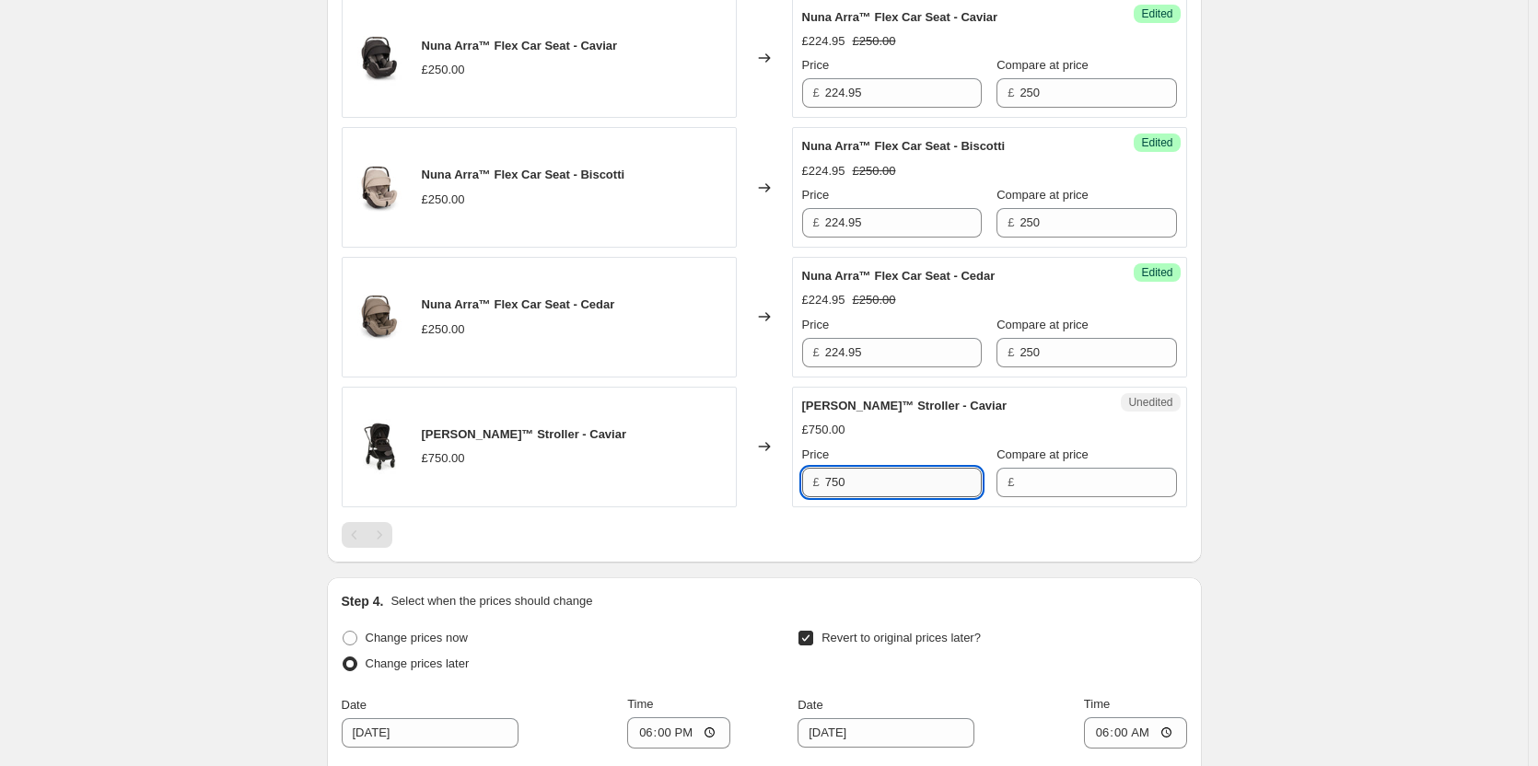
click at [915, 480] on input "750" at bounding box center [903, 482] width 157 height 29
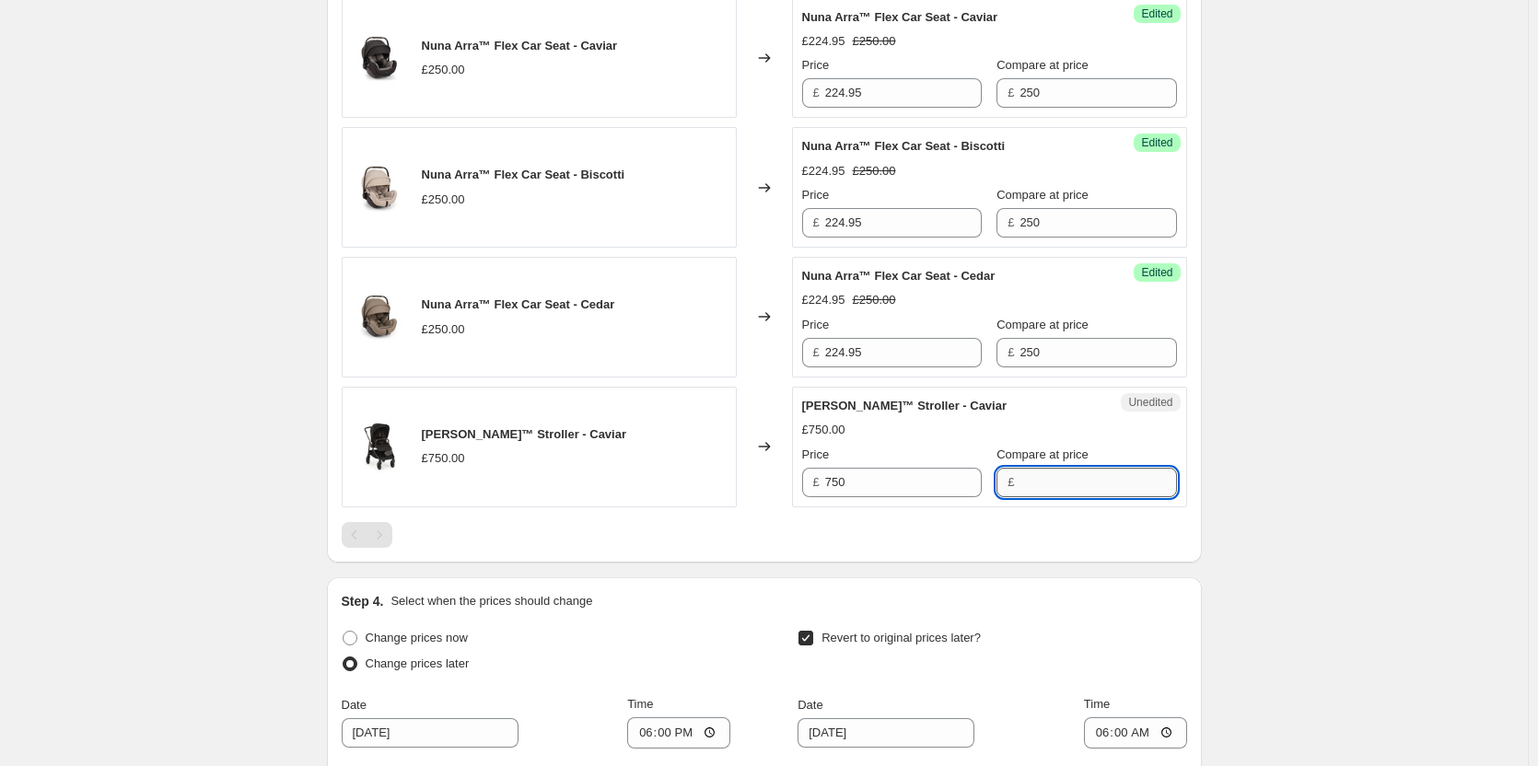
click at [1047, 475] on input "Compare at price" at bounding box center [1098, 482] width 157 height 29
paste input "750"
type input "750"
click at [916, 474] on input "750" at bounding box center [903, 482] width 157 height 29
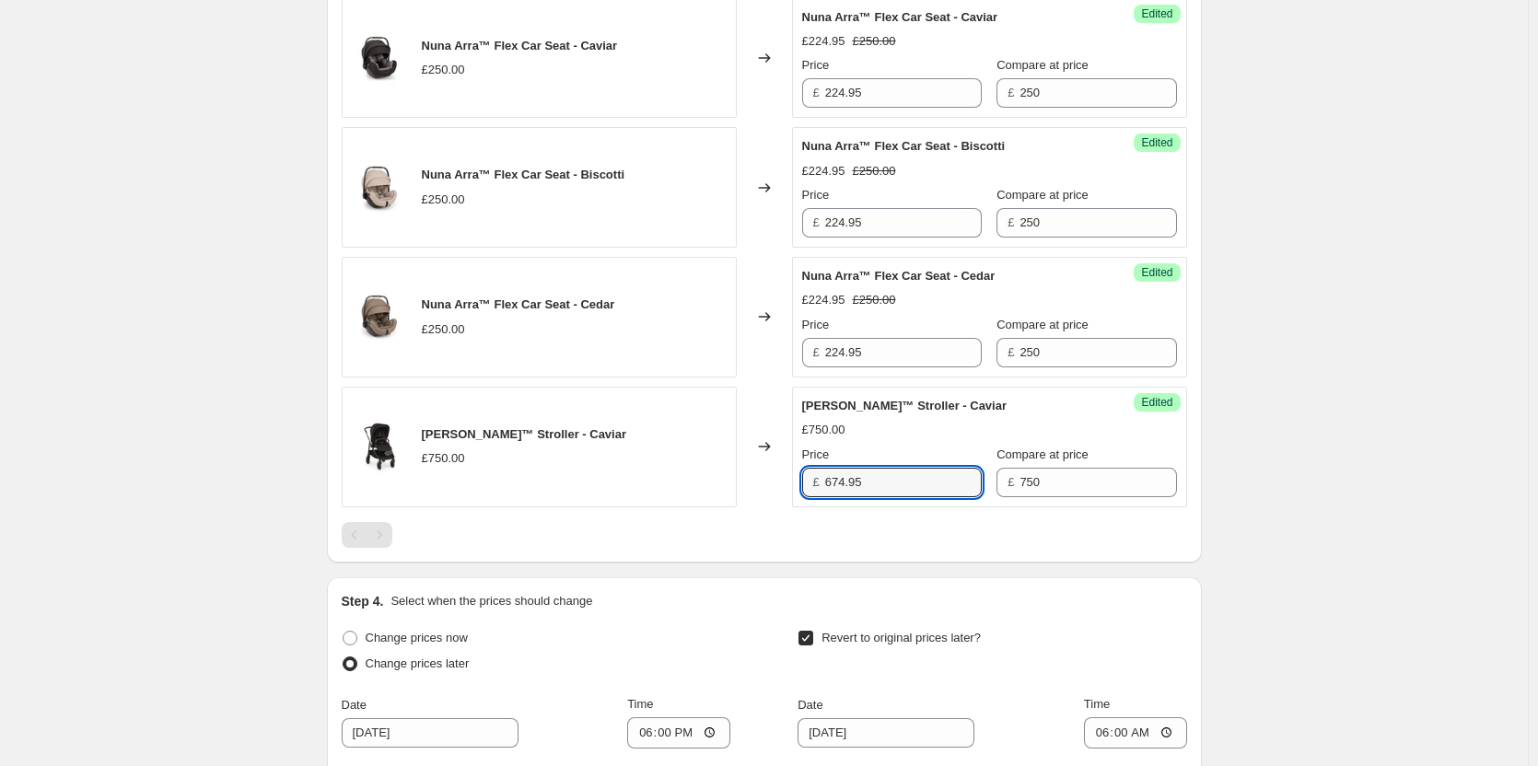
type input "674.95"
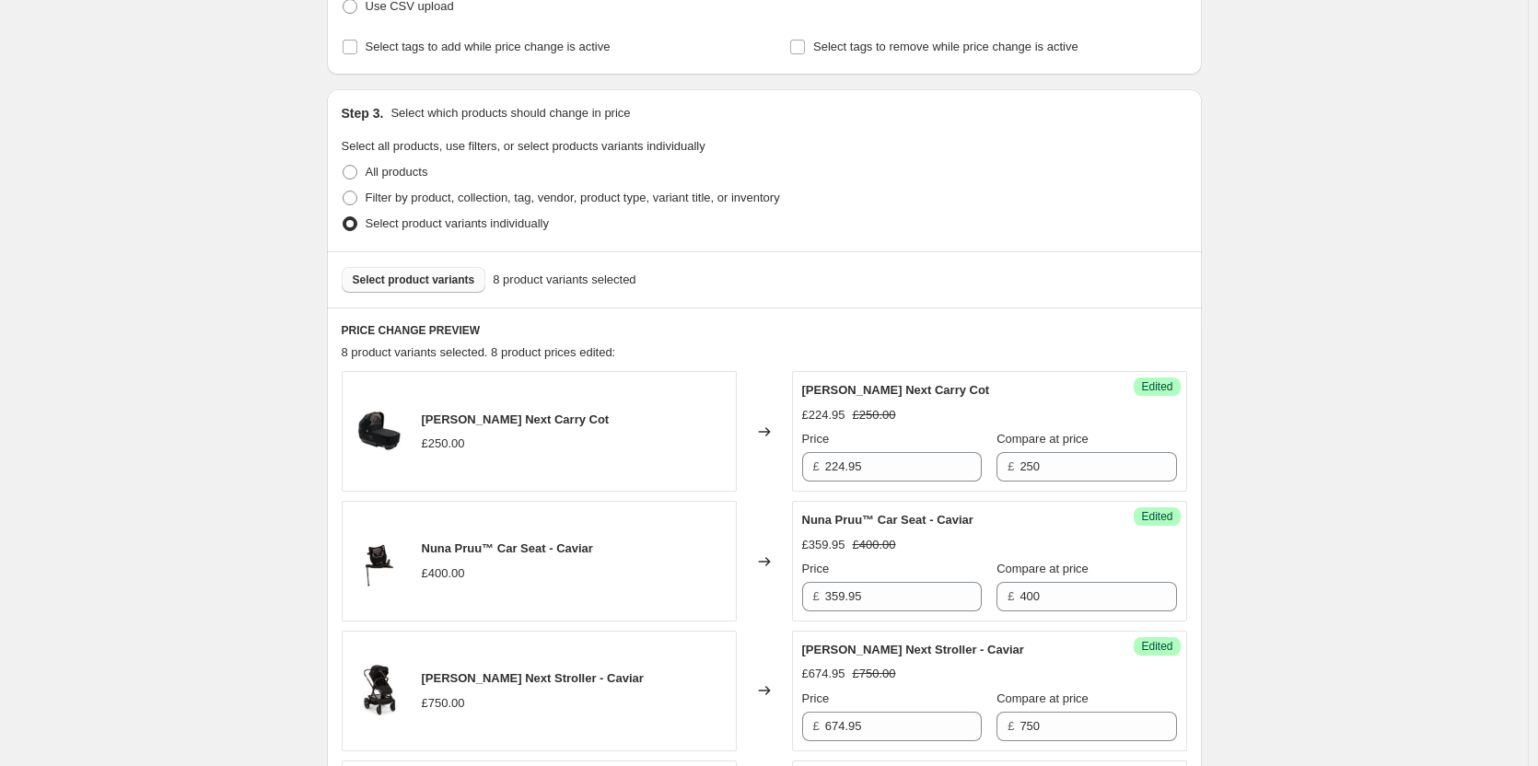
scroll to position [276, 0]
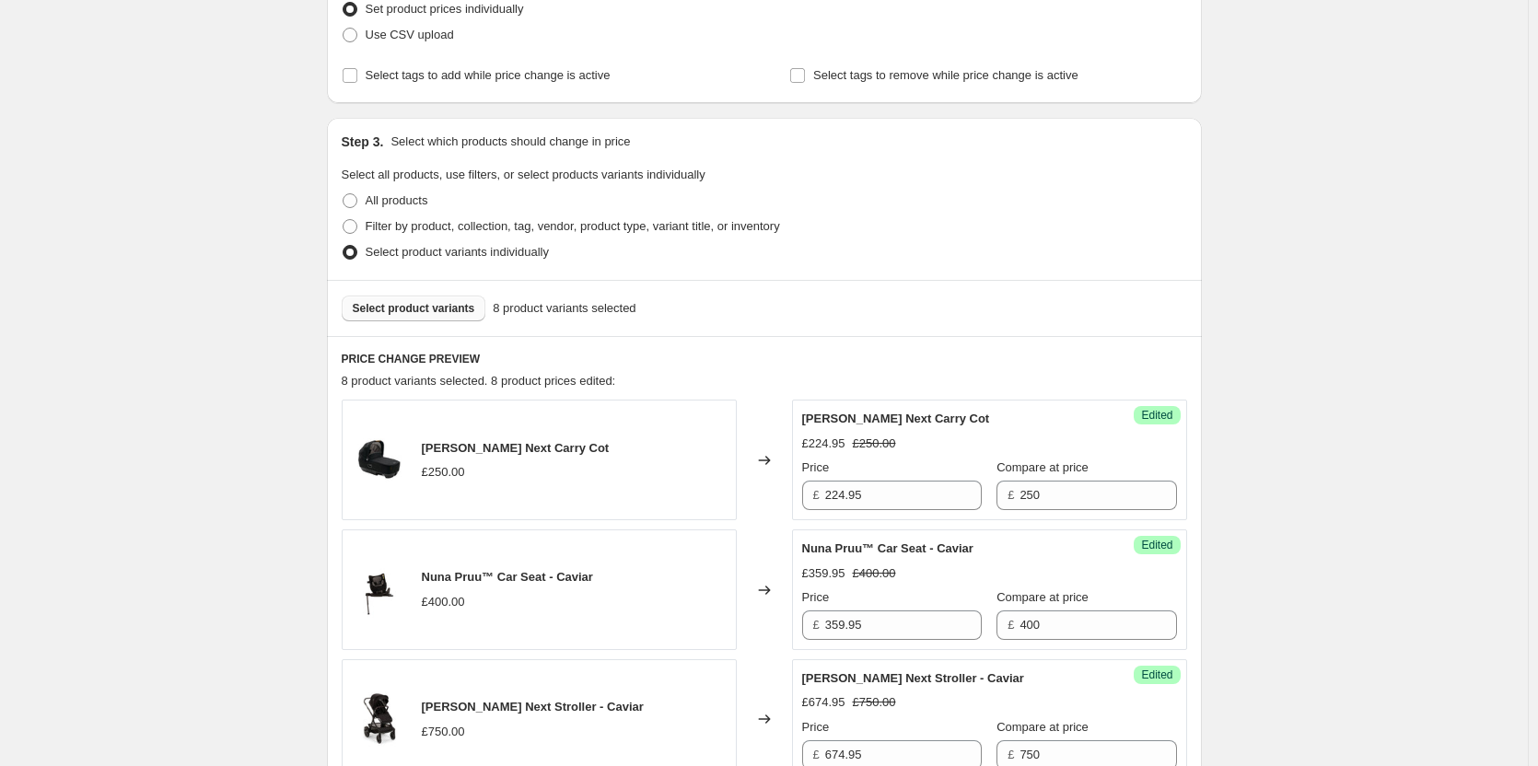
click at [419, 286] on div "Select product variants 8 product variants selected" at bounding box center [764, 308] width 875 height 56
click at [418, 297] on button "Select product variants" at bounding box center [414, 309] width 145 height 26
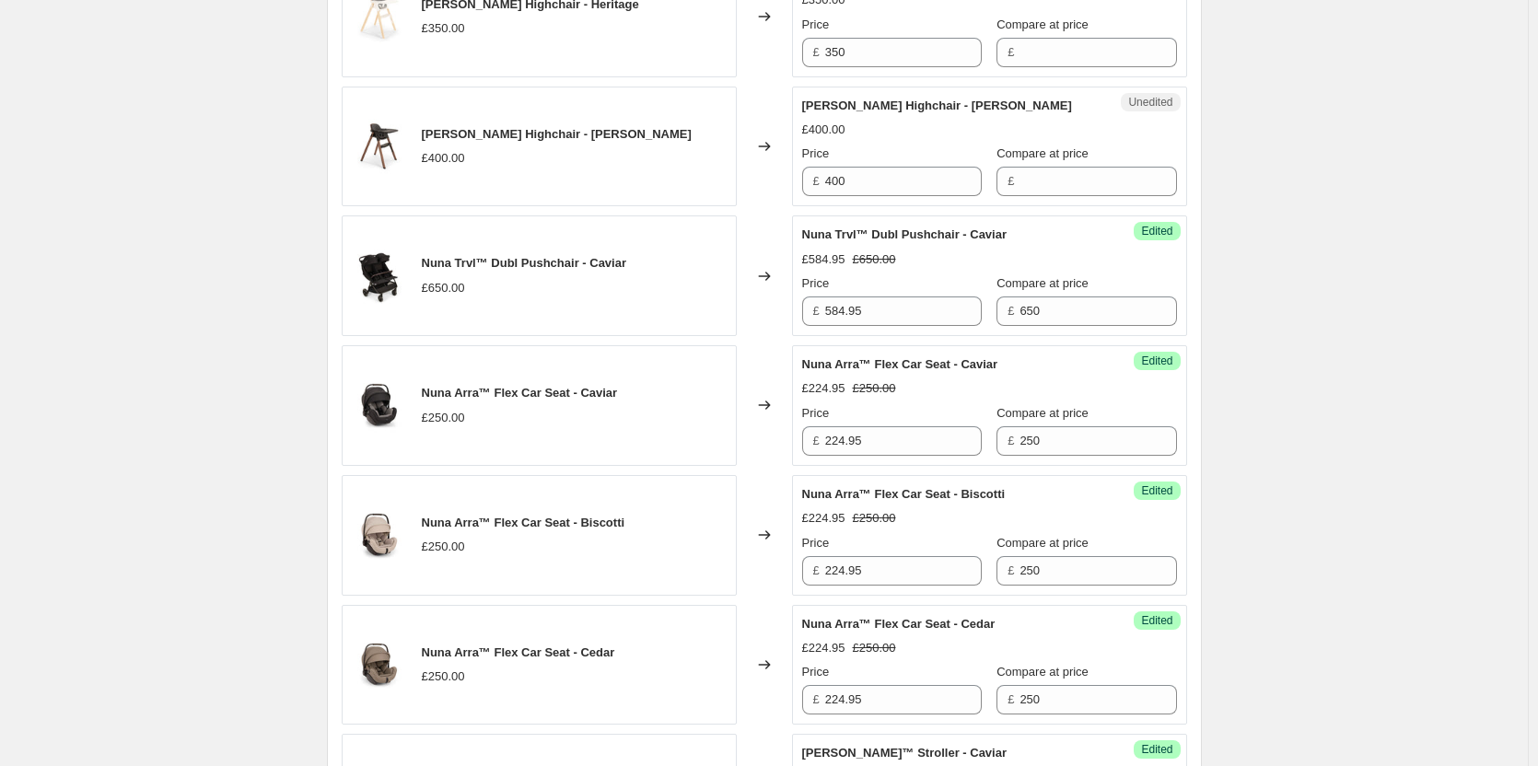
scroll to position [921, 0]
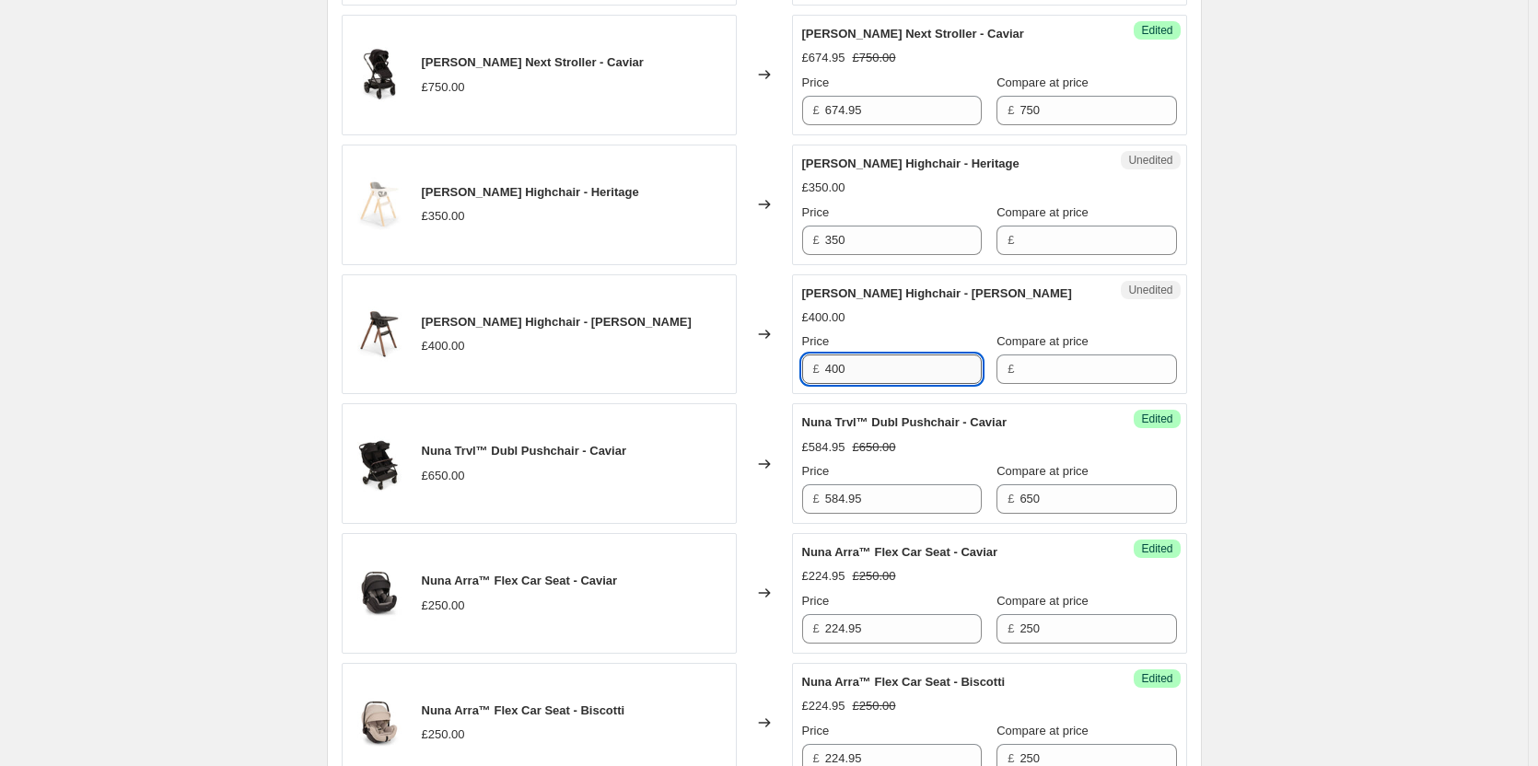
click at [849, 363] on input "400" at bounding box center [903, 369] width 157 height 29
click at [1100, 382] on input "Compare at price" at bounding box center [1098, 369] width 157 height 29
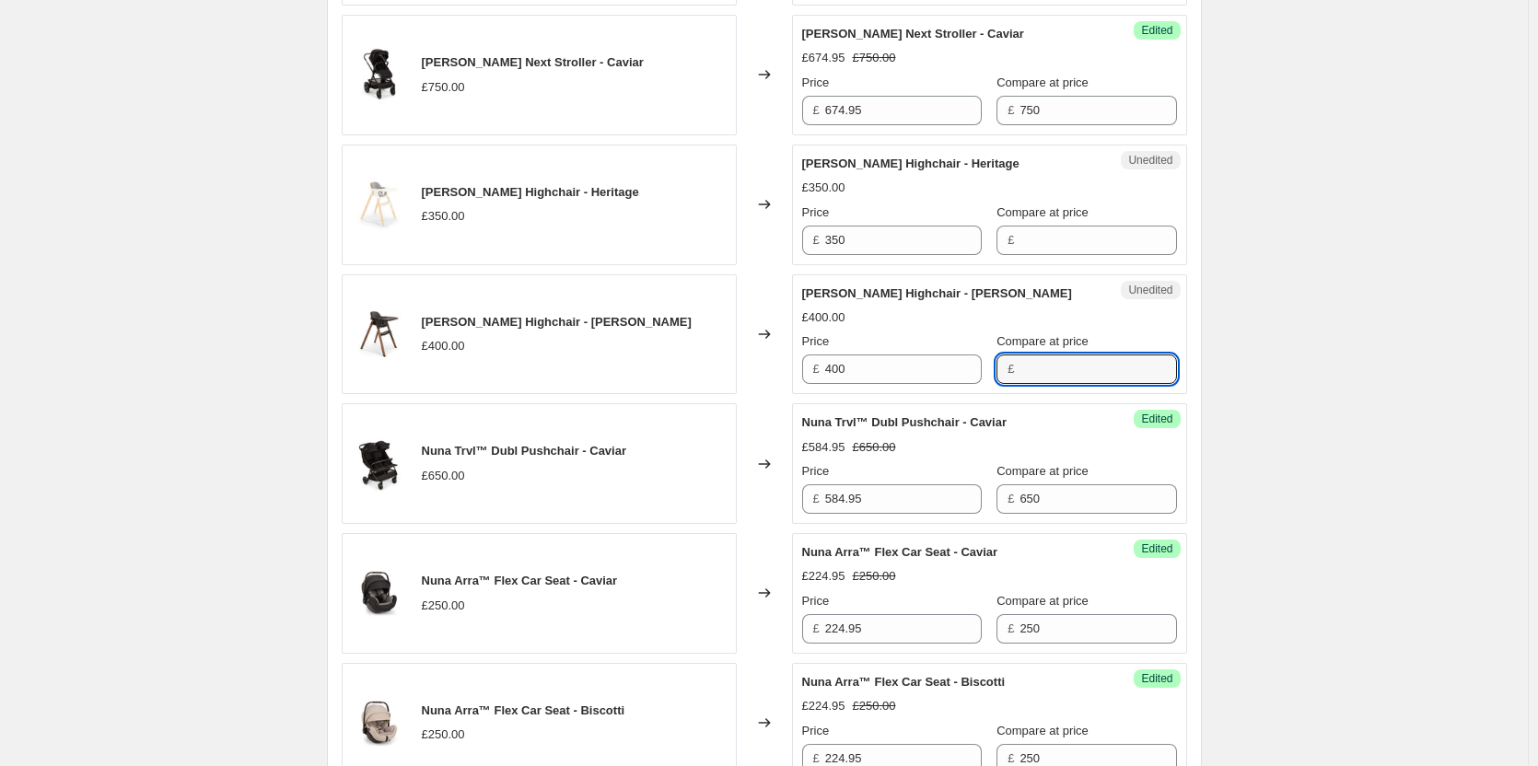
paste input "400"
type input "400"
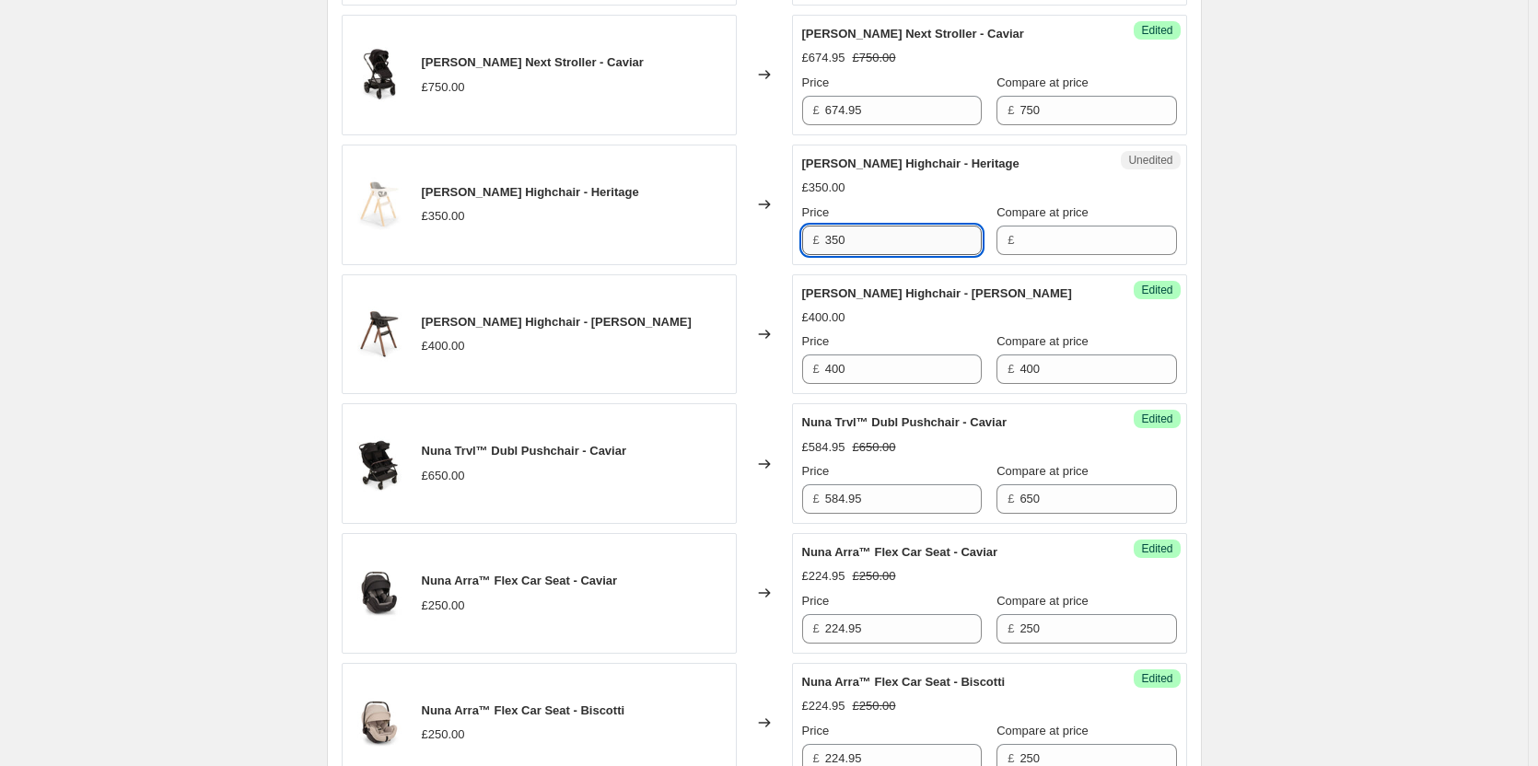
click at [852, 243] on input "350" at bounding box center [903, 240] width 157 height 29
click at [1021, 245] on input "Compare at price" at bounding box center [1098, 240] width 157 height 29
paste input "350"
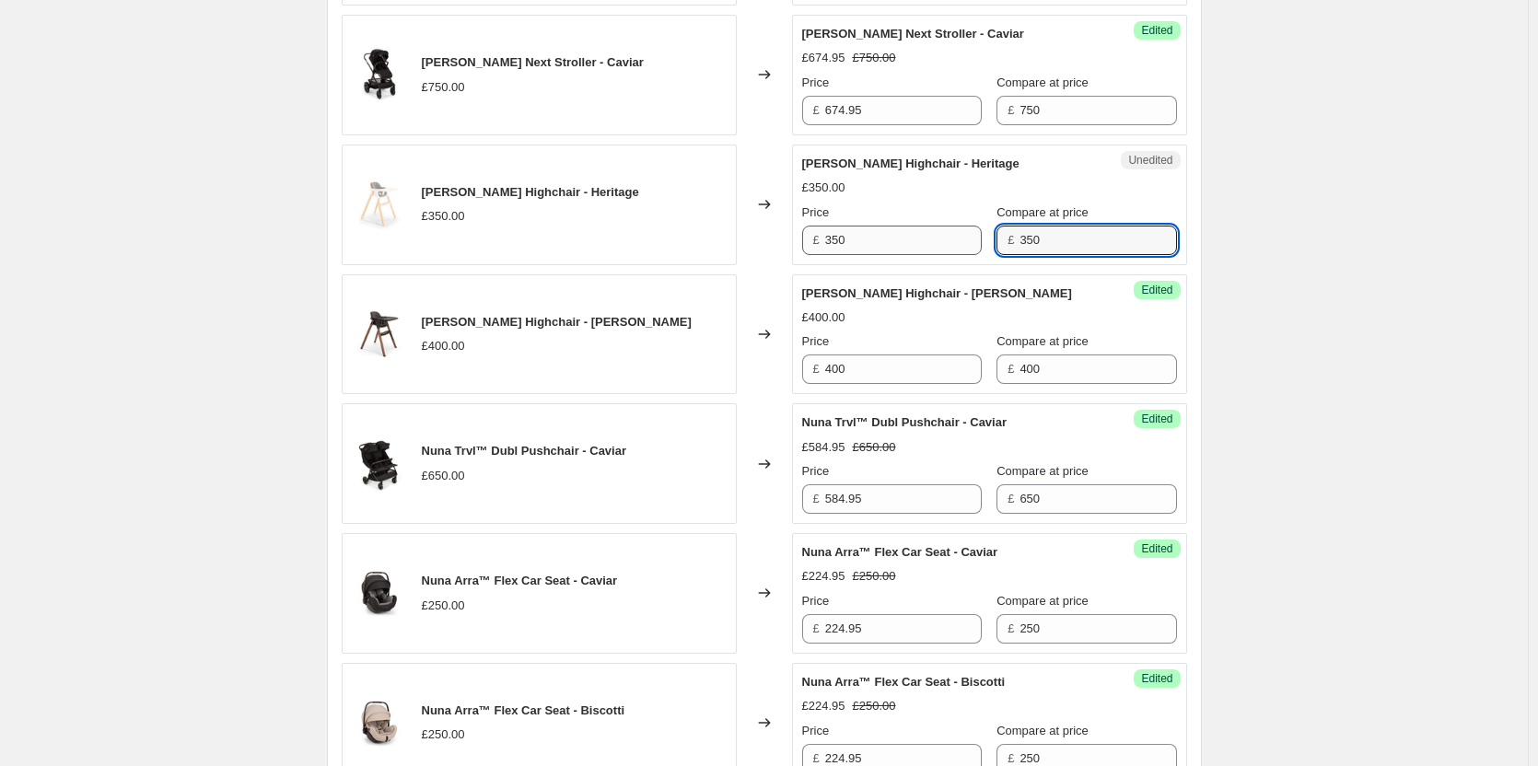
type input "350"
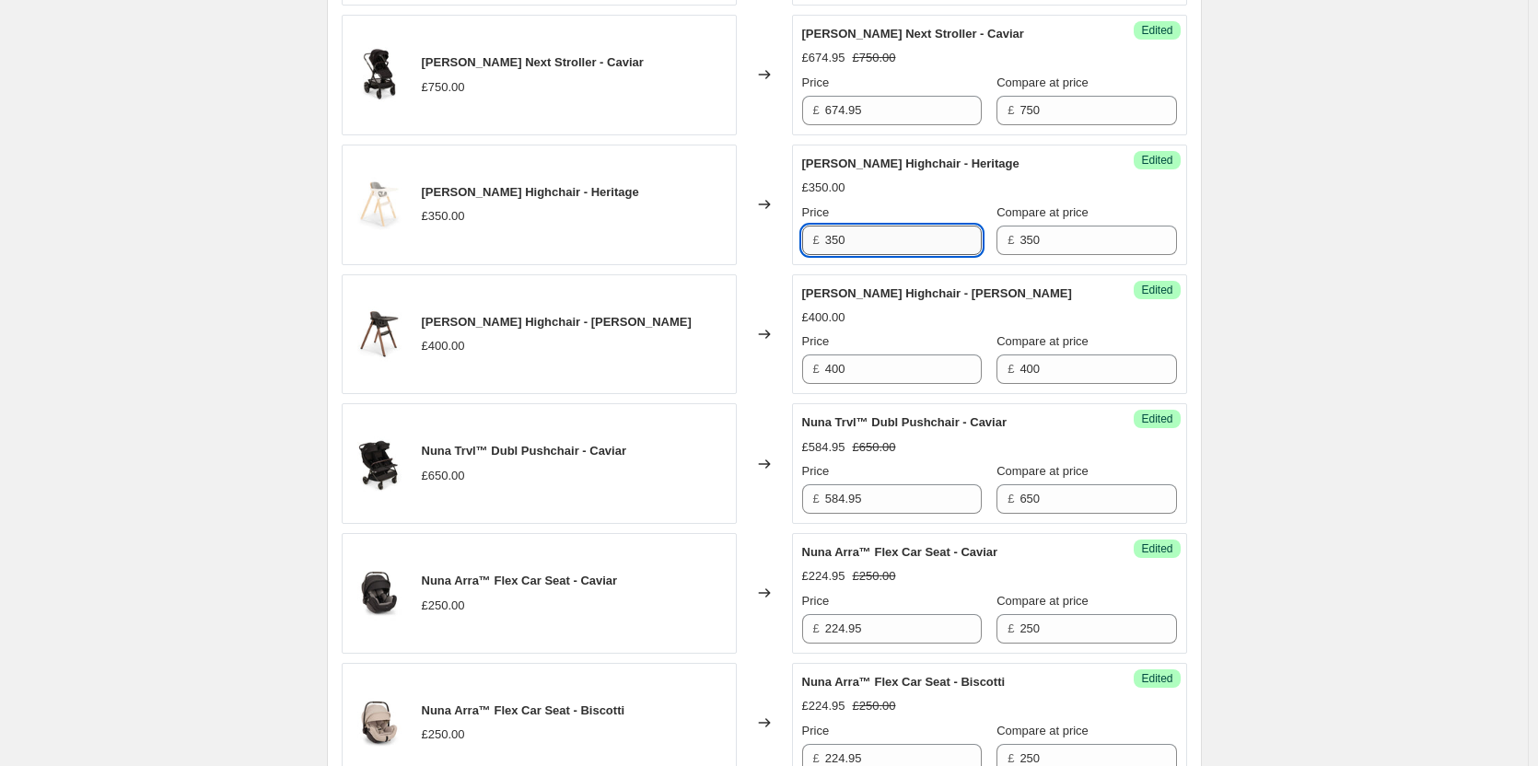
click at [921, 232] on input "350" at bounding box center [903, 240] width 157 height 29
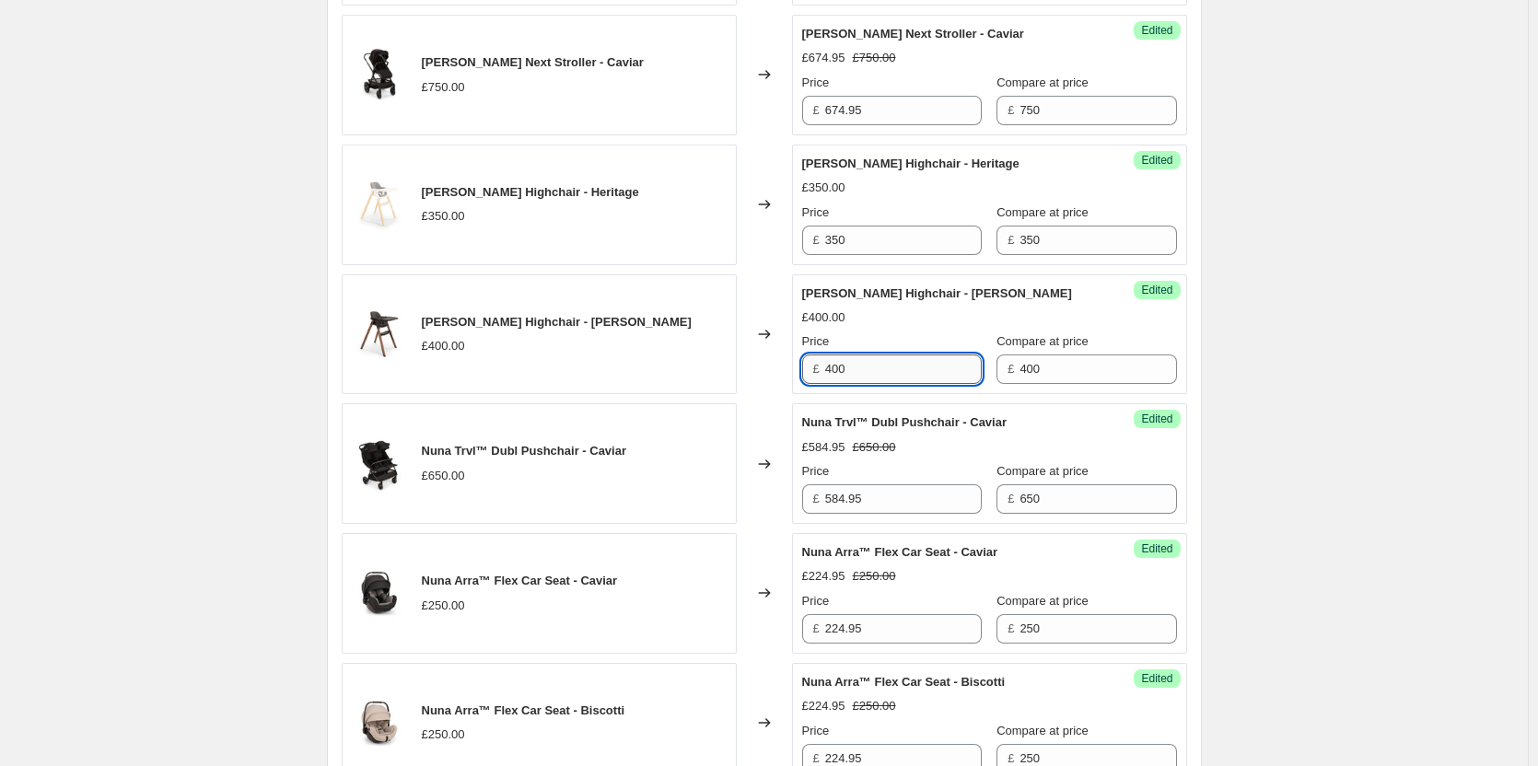
click at [929, 373] on input "400" at bounding box center [903, 369] width 157 height 29
type input "359.95"
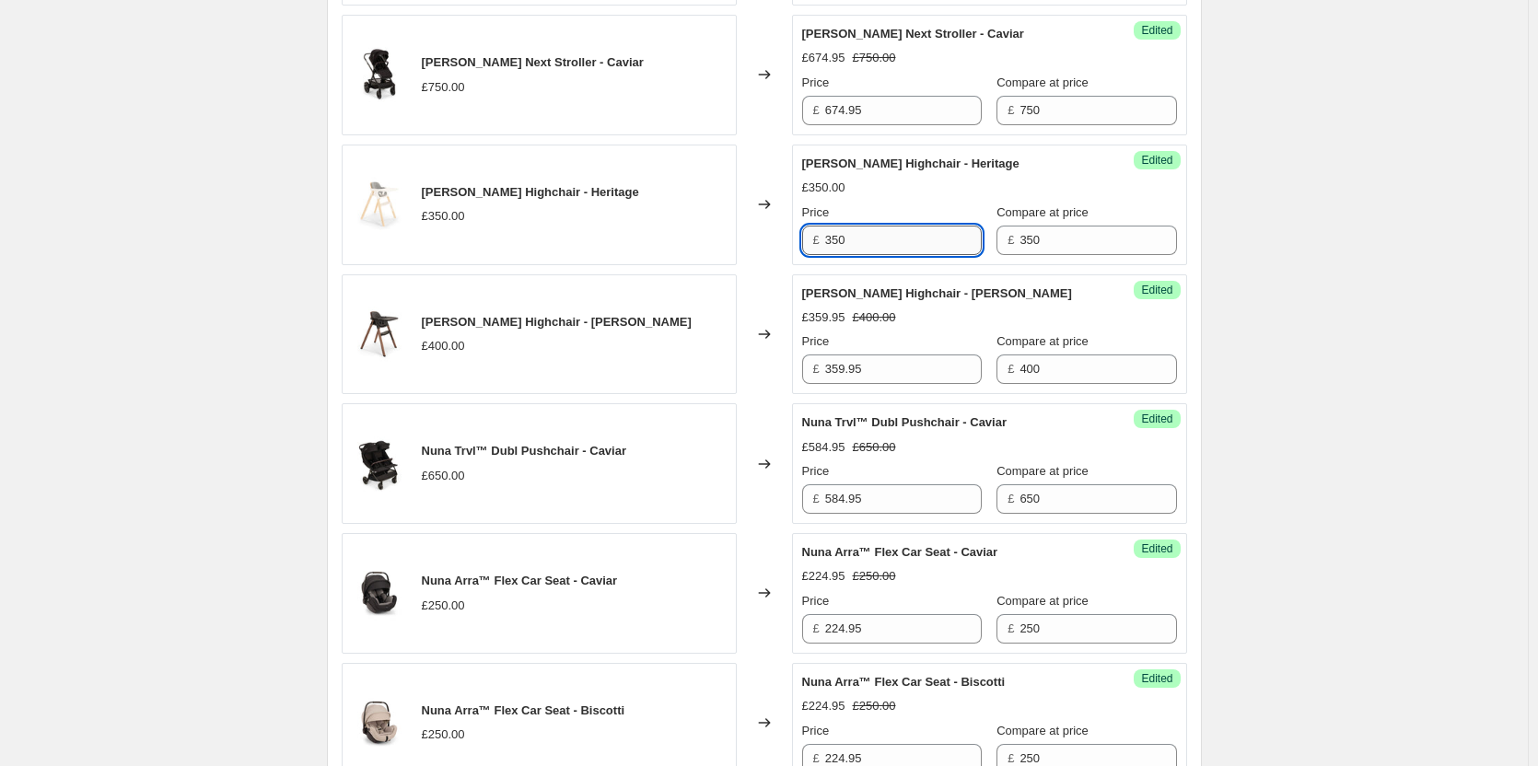
click at [871, 233] on input "350" at bounding box center [903, 240] width 157 height 29
type input "314.95"
click at [226, 245] on div "Create new price [MEDICAL_DATA]. This page is ready Create new price [MEDICAL_D…" at bounding box center [764, 389] width 1528 height 2620
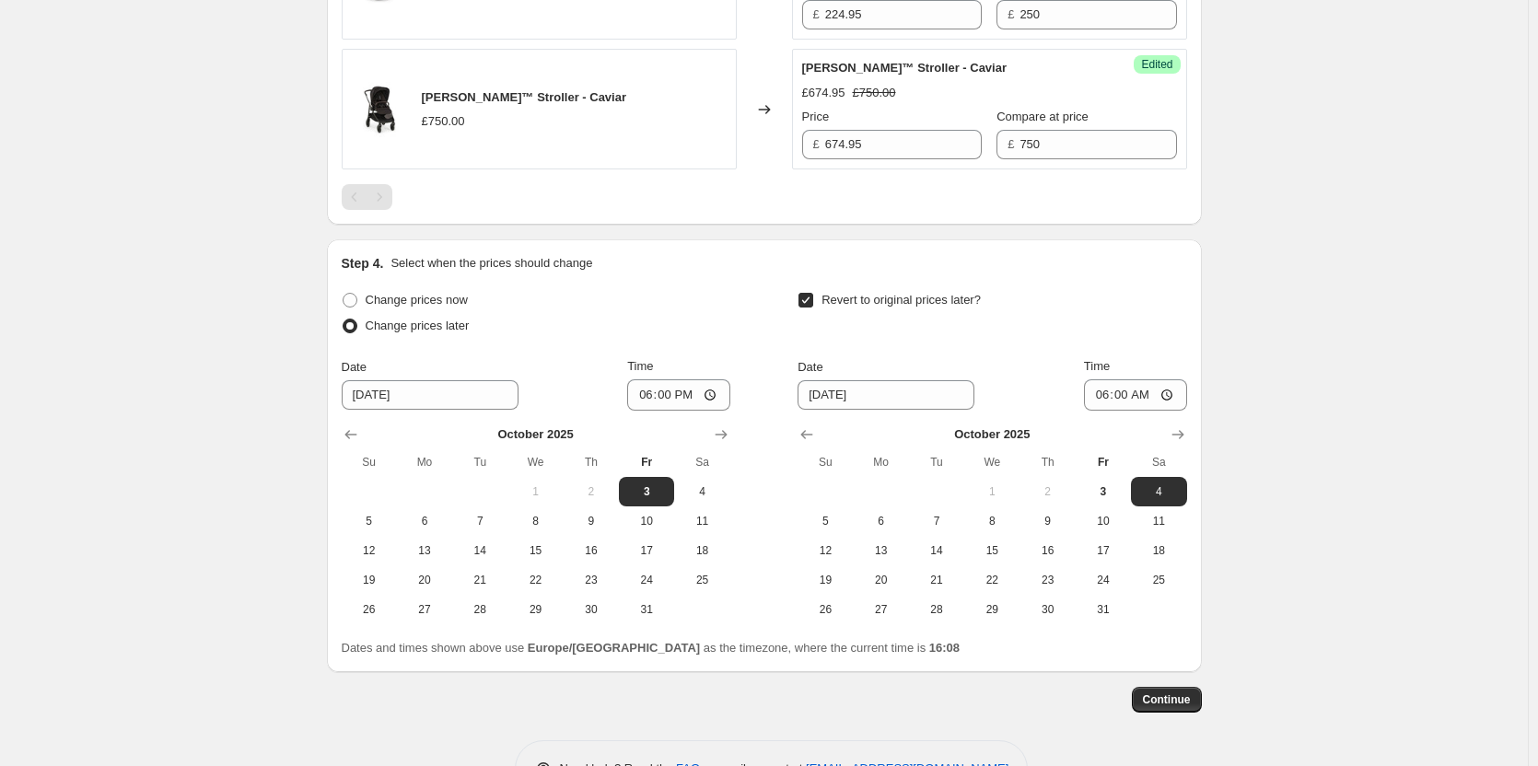
scroll to position [1853, 0]
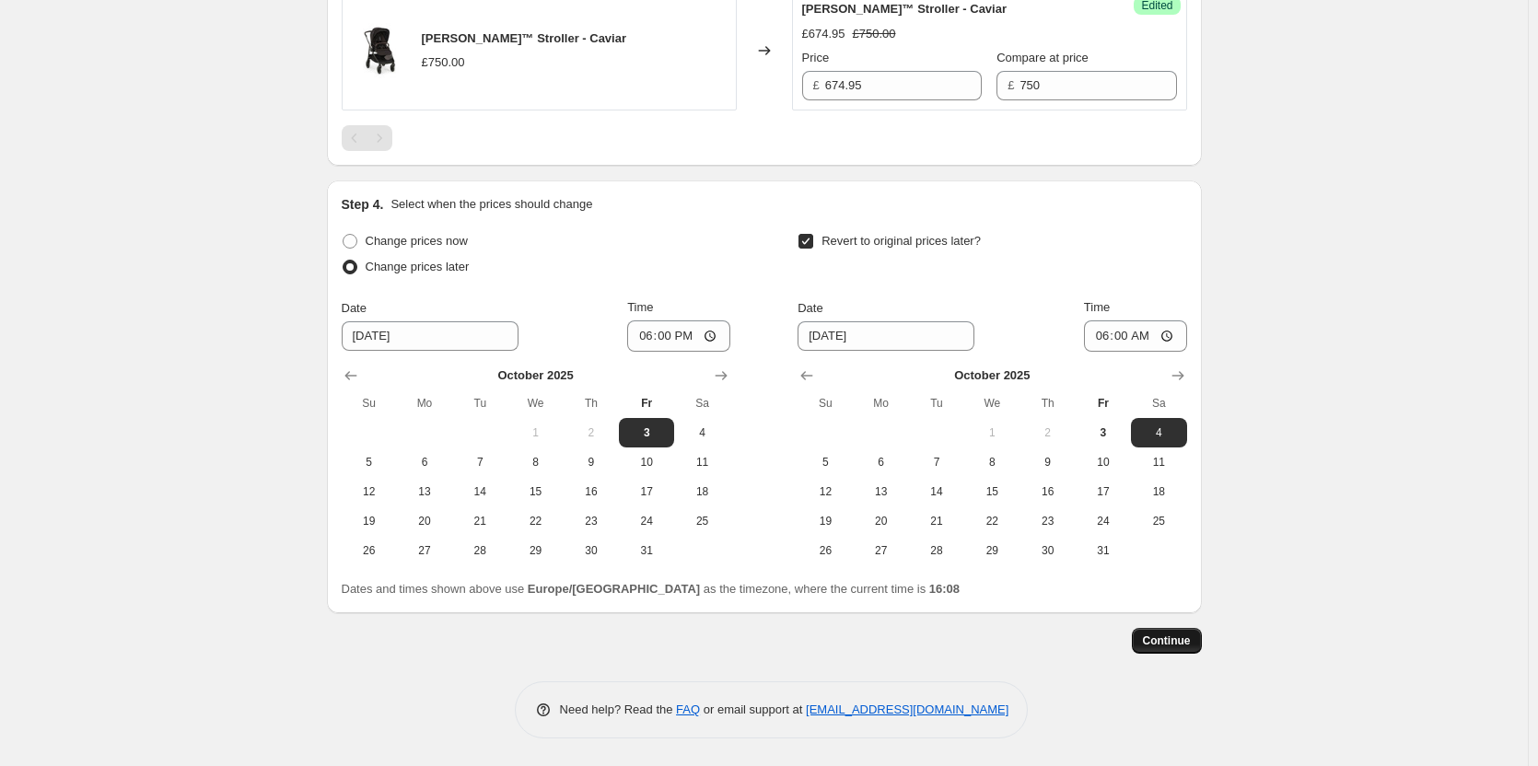
click at [1173, 643] on span "Continue" at bounding box center [1167, 641] width 48 height 15
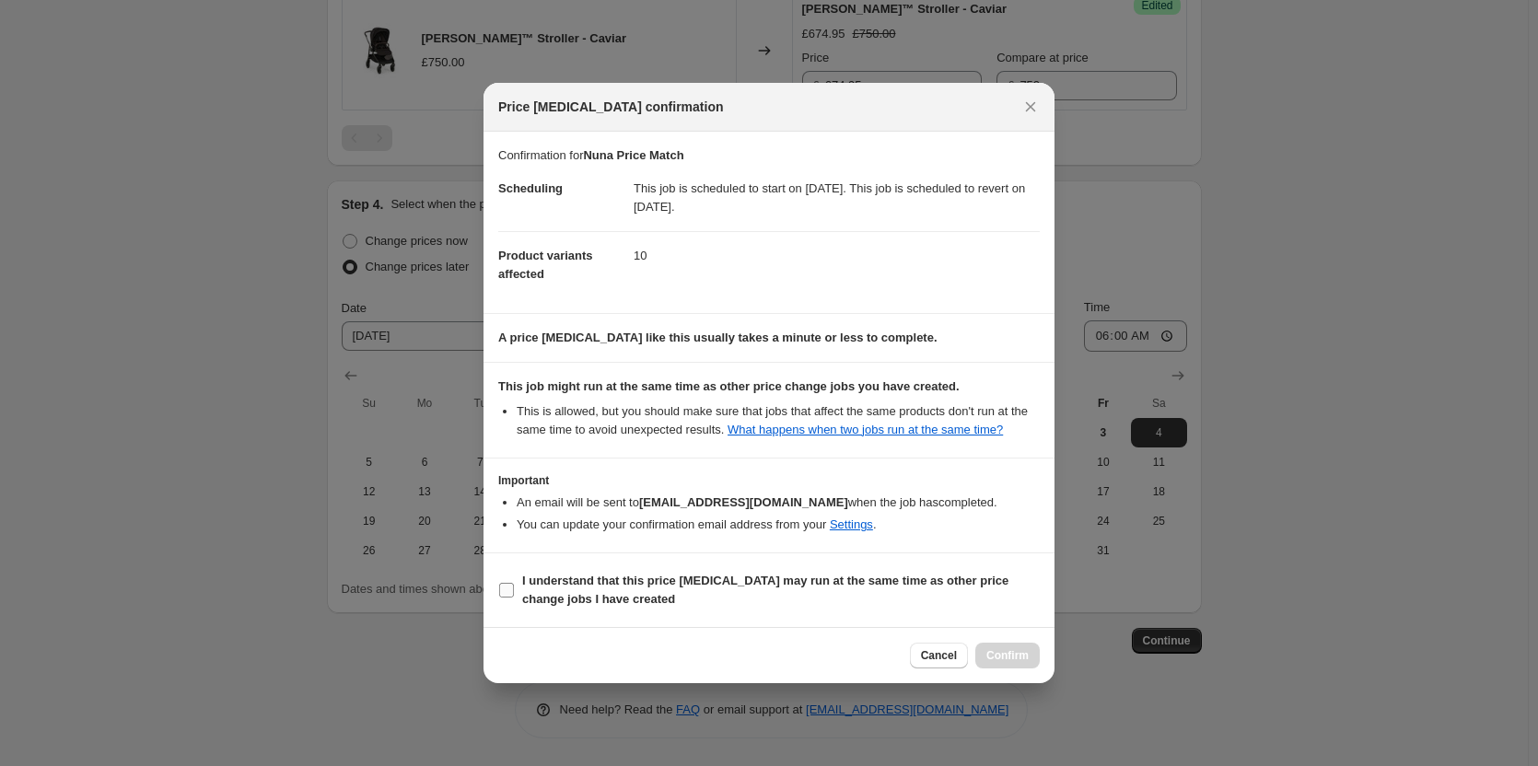
click at [812, 584] on b "I understand that this price [MEDICAL_DATA] may run at the same time as other p…" at bounding box center [765, 590] width 486 height 32
click at [514, 584] on input "I understand that this price [MEDICAL_DATA] may run at the same time as other p…" at bounding box center [506, 590] width 15 height 15
checkbox input "true"
click at [1018, 660] on span "Confirm" at bounding box center [1007, 655] width 42 height 15
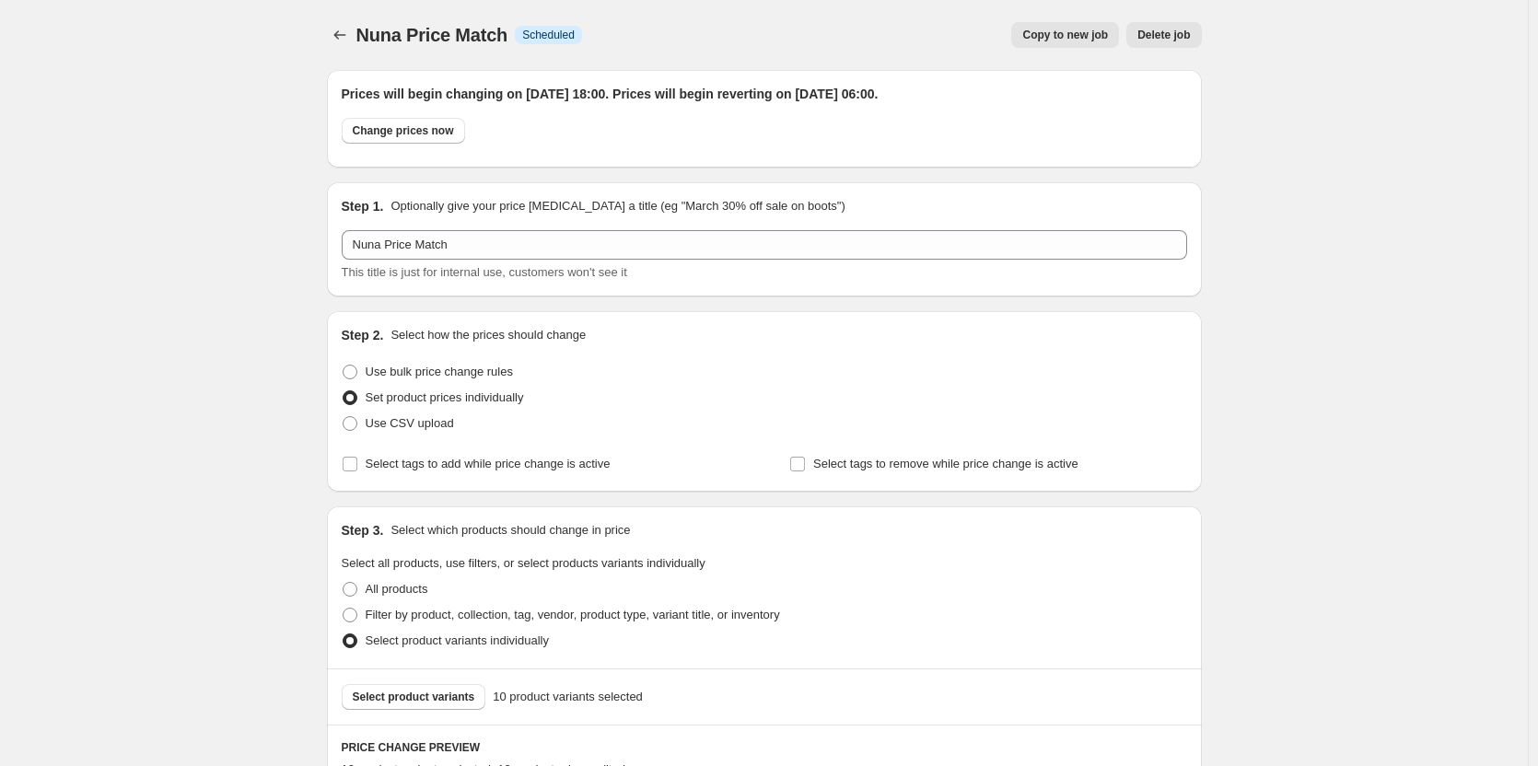
click at [1081, 21] on div "Nuna Price Match. This page is ready Nuna Price Match Info Scheduled Copy to ne…" at bounding box center [764, 35] width 875 height 70
click at [1076, 36] on span "Copy to new job" at bounding box center [1065, 35] width 86 height 15
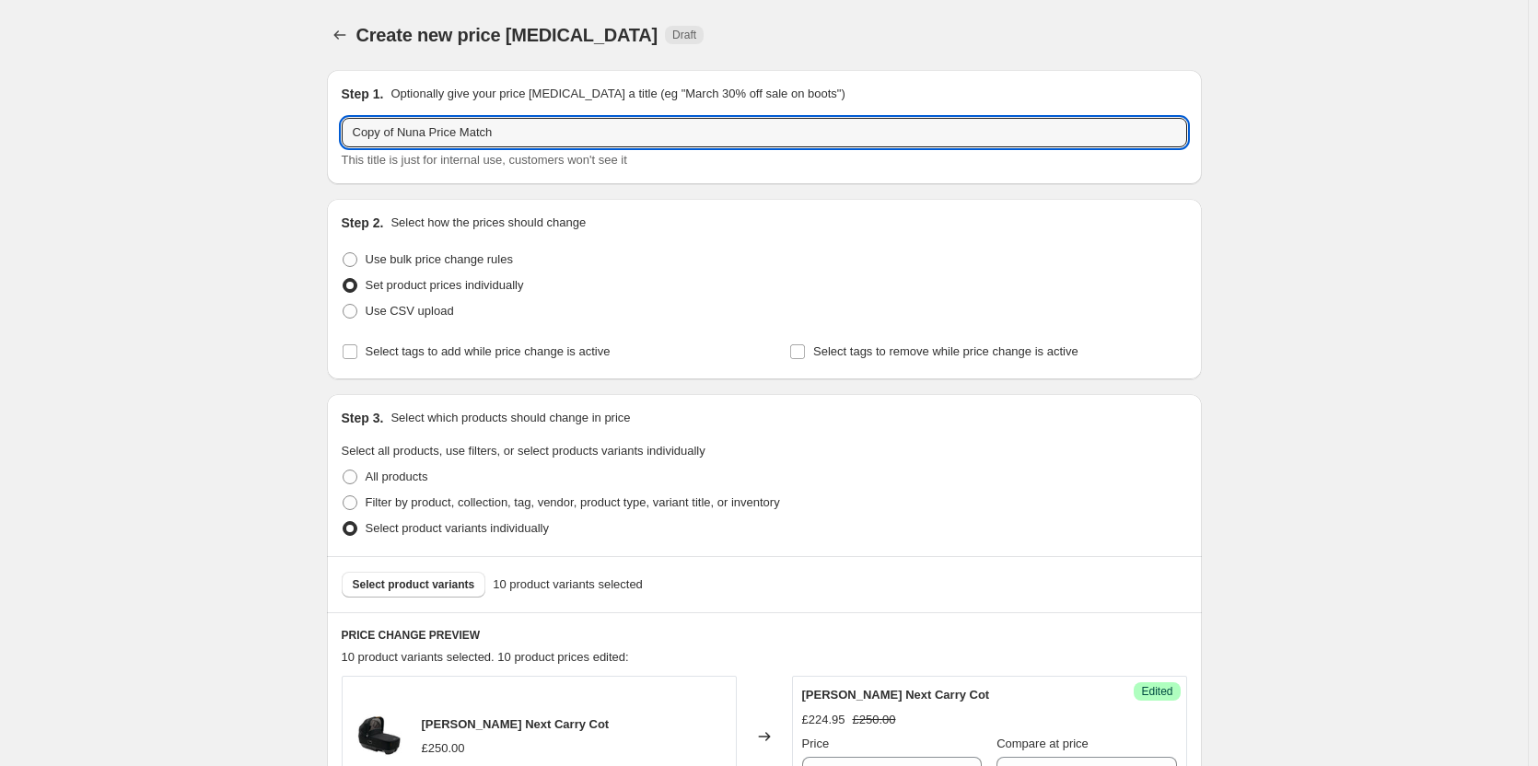
drag, startPoint x: 379, startPoint y: 124, endPoint x: 286, endPoint y: 108, distance: 94.5
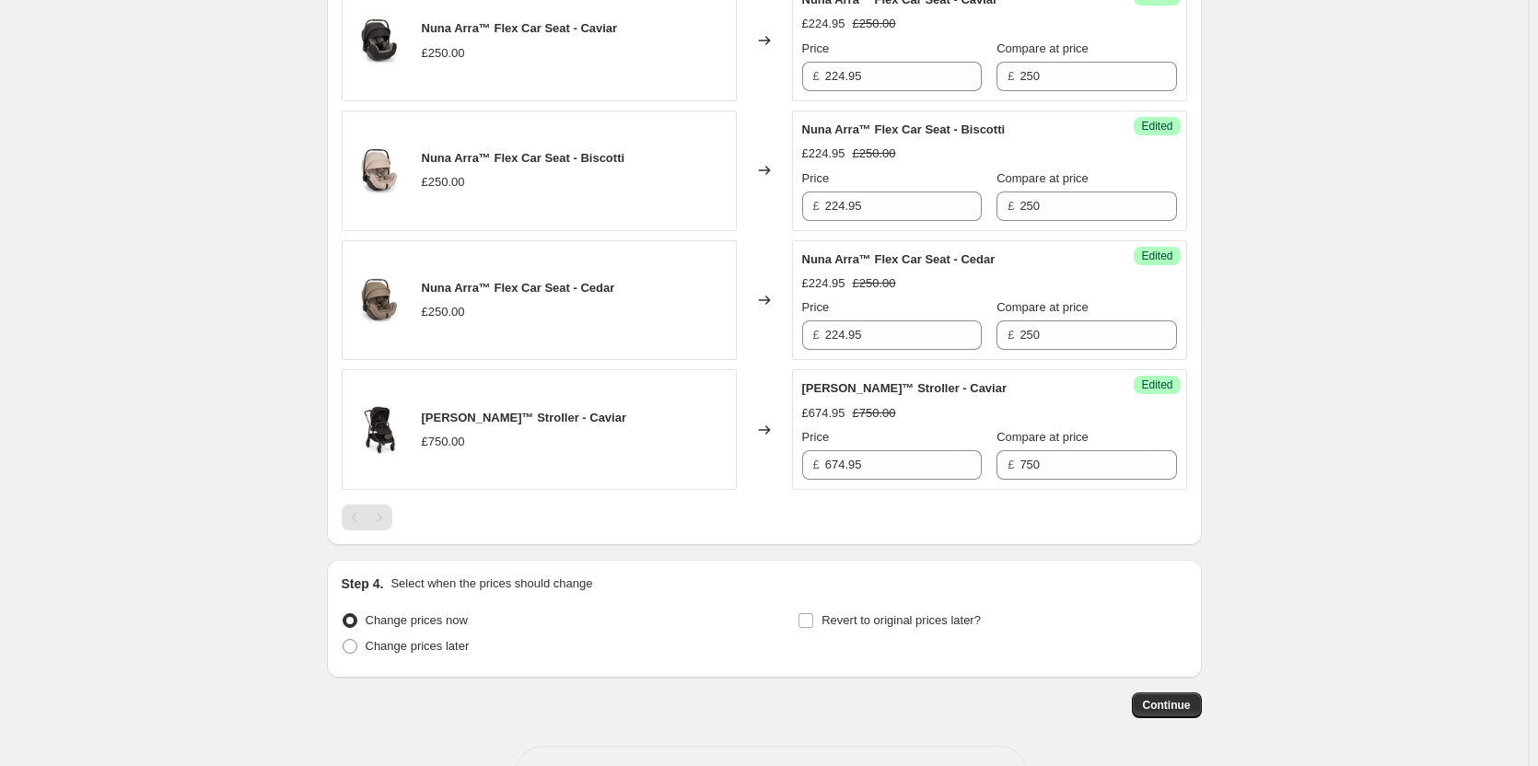
scroll to position [1538, 0]
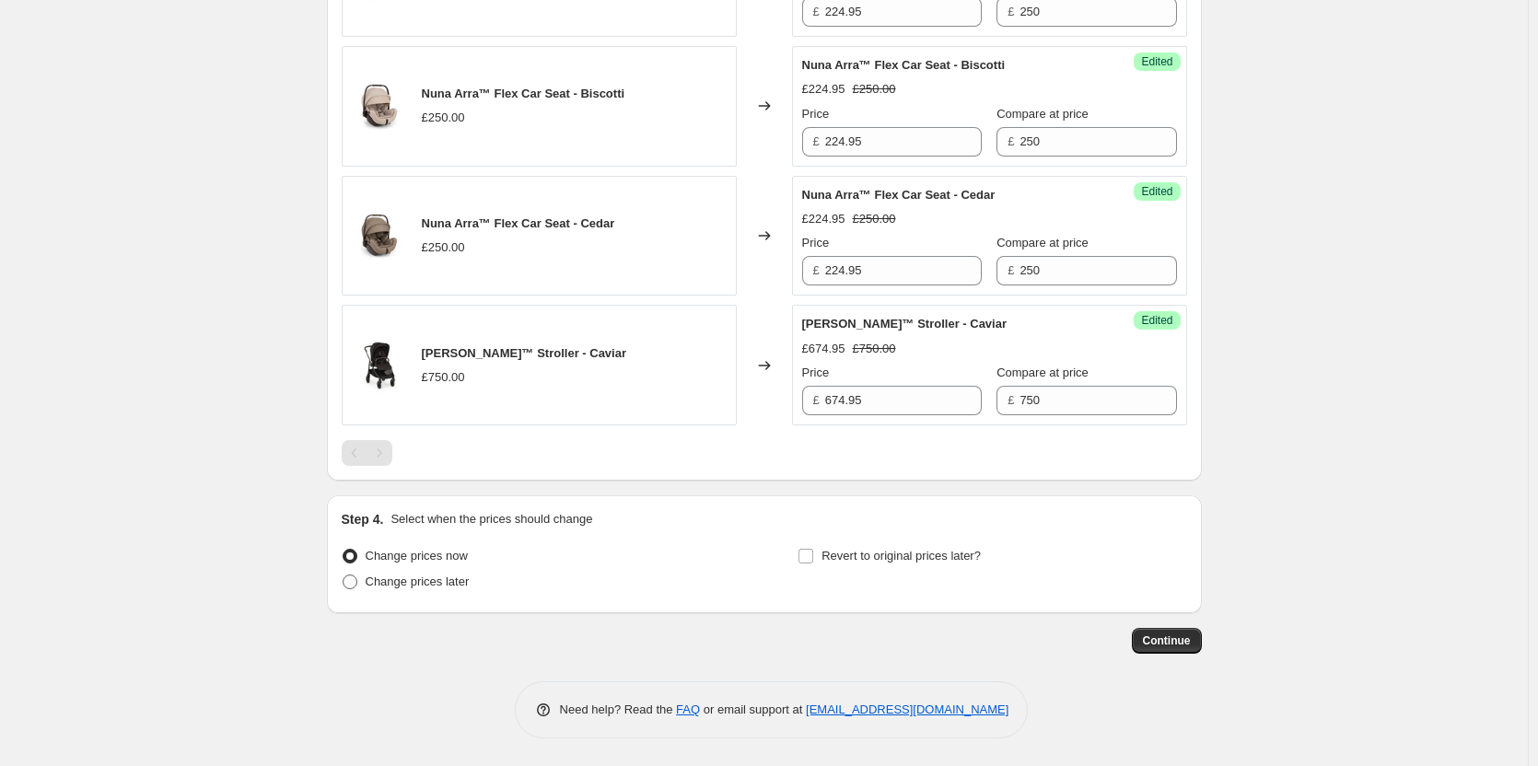
type input "Nuna Price Match"
click at [447, 589] on span "Change prices later" at bounding box center [418, 582] width 104 height 14
click at [344, 576] on input "Change prices later" at bounding box center [343, 575] width 1 height 1
radio input "true"
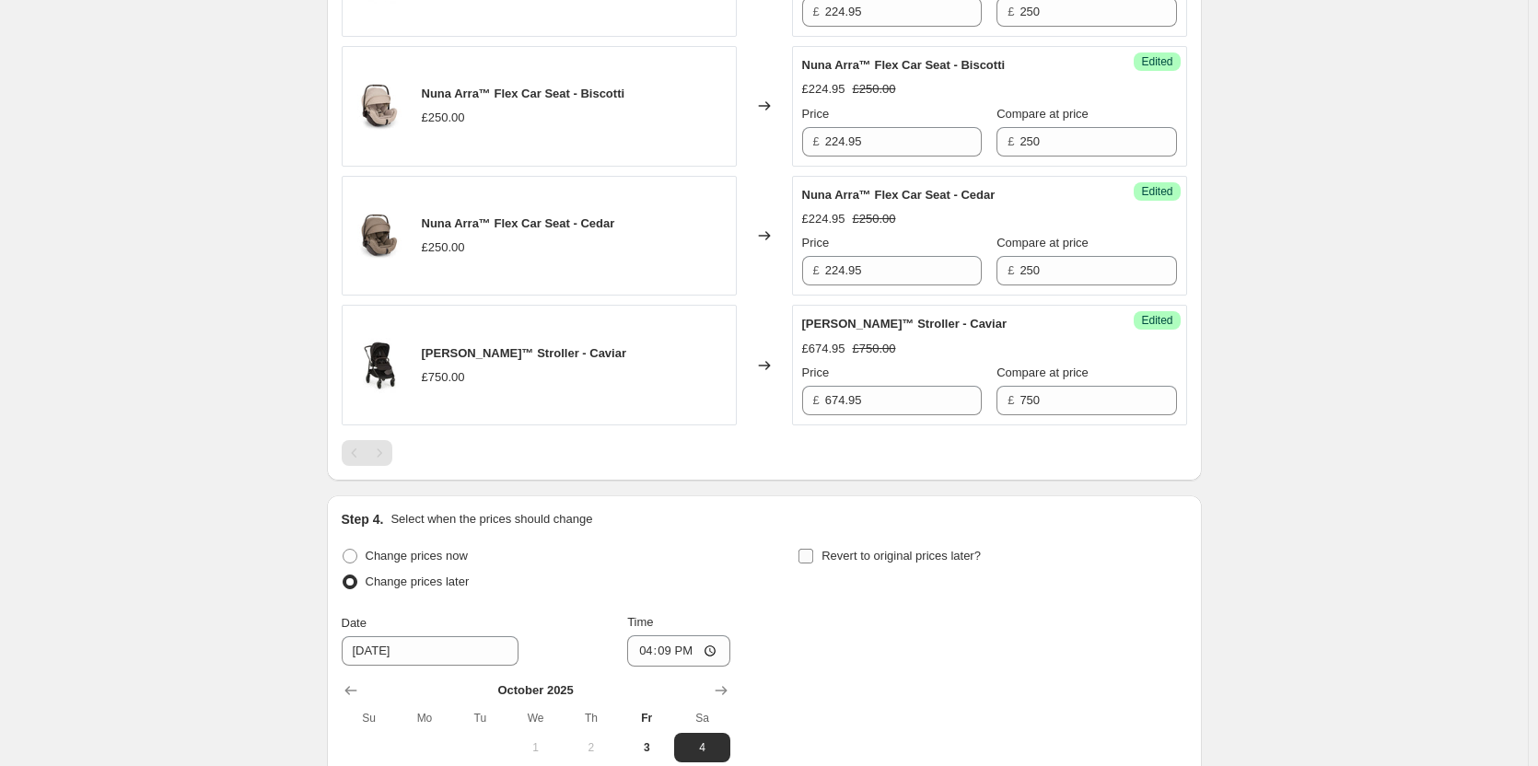
click at [804, 568] on label "Revert to original prices later?" at bounding box center [889, 556] width 183 height 26
click at [804, 564] on input "Revert to original prices later?" at bounding box center [806, 556] width 15 height 15
checkbox input "true"
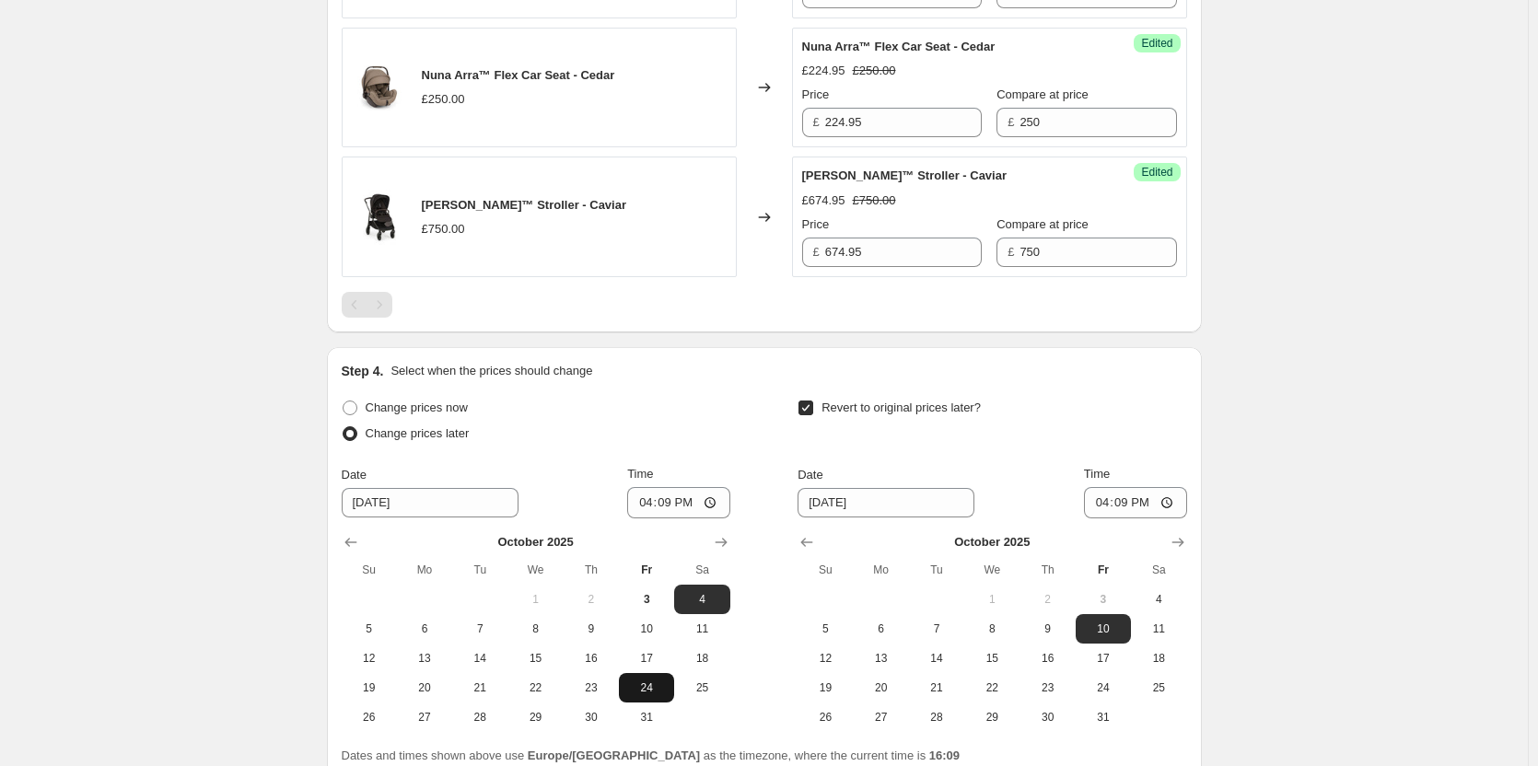
scroll to position [1853, 0]
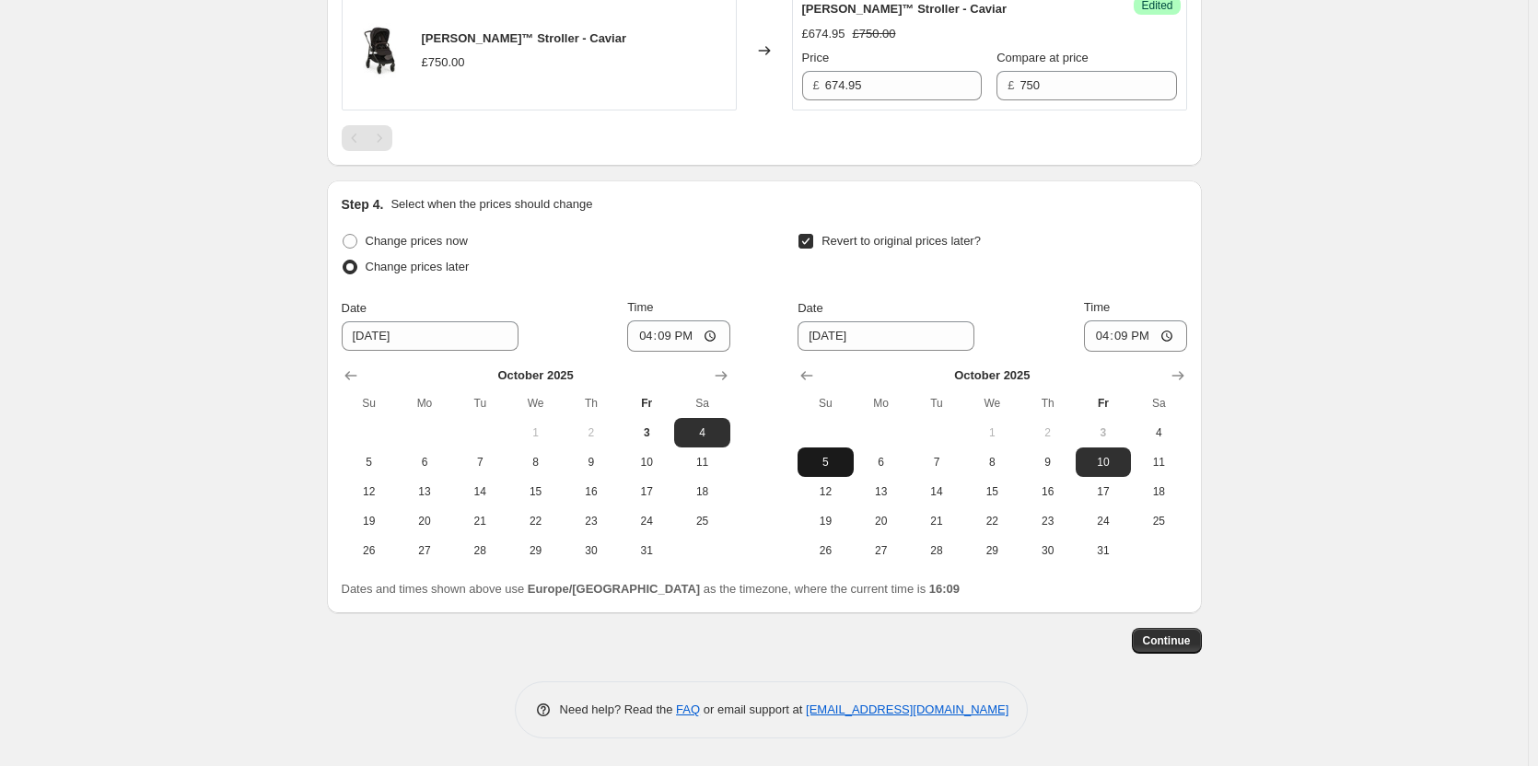
click at [849, 472] on button "5" at bounding box center [825, 462] width 55 height 29
type input "[DATE]"
click at [674, 340] on input "16:09" at bounding box center [678, 336] width 103 height 31
type input "18:00"
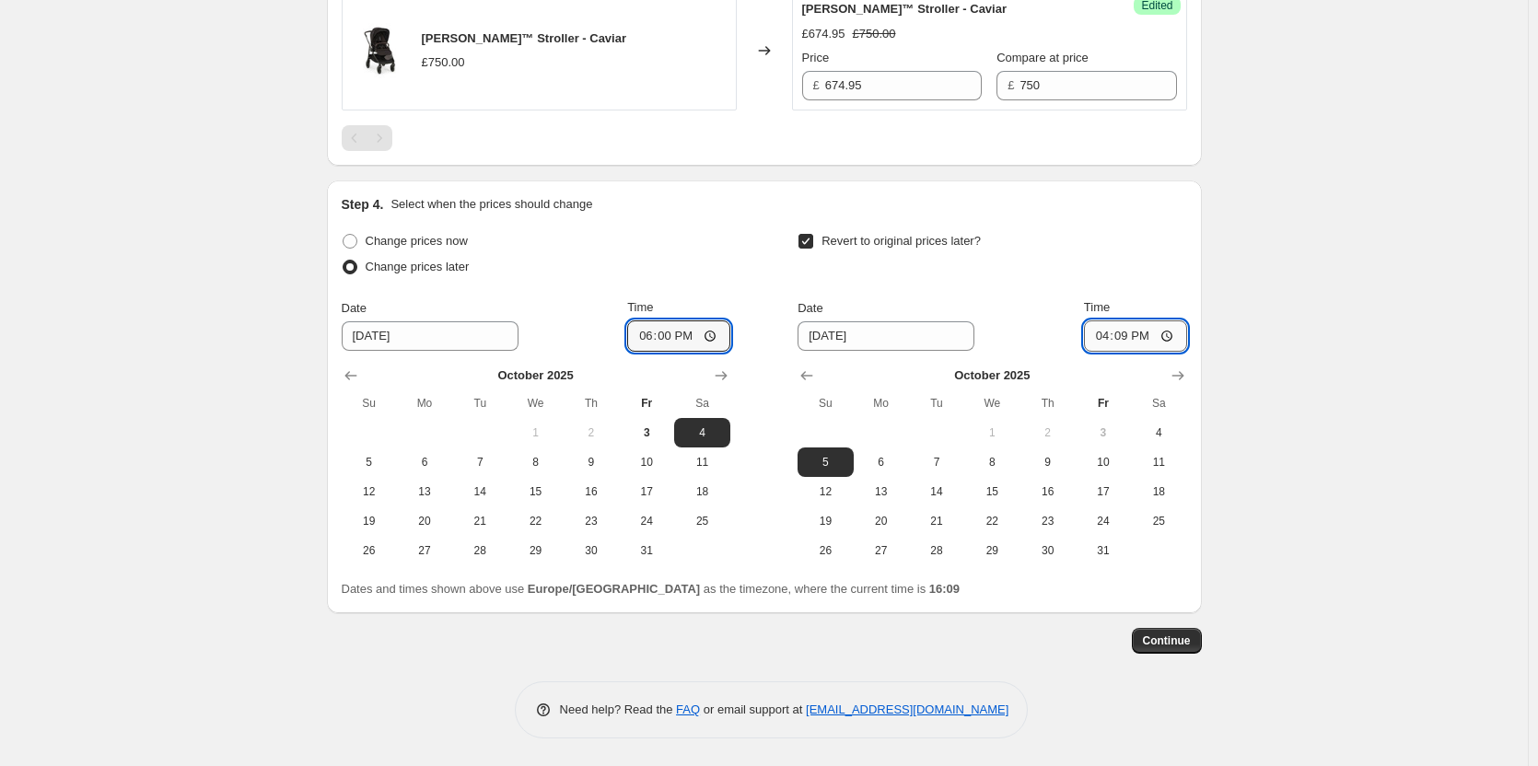
click at [1120, 336] on input "16:09" at bounding box center [1135, 336] width 103 height 31
type input "06:00"
click at [1157, 646] on span "Continue" at bounding box center [1167, 641] width 48 height 15
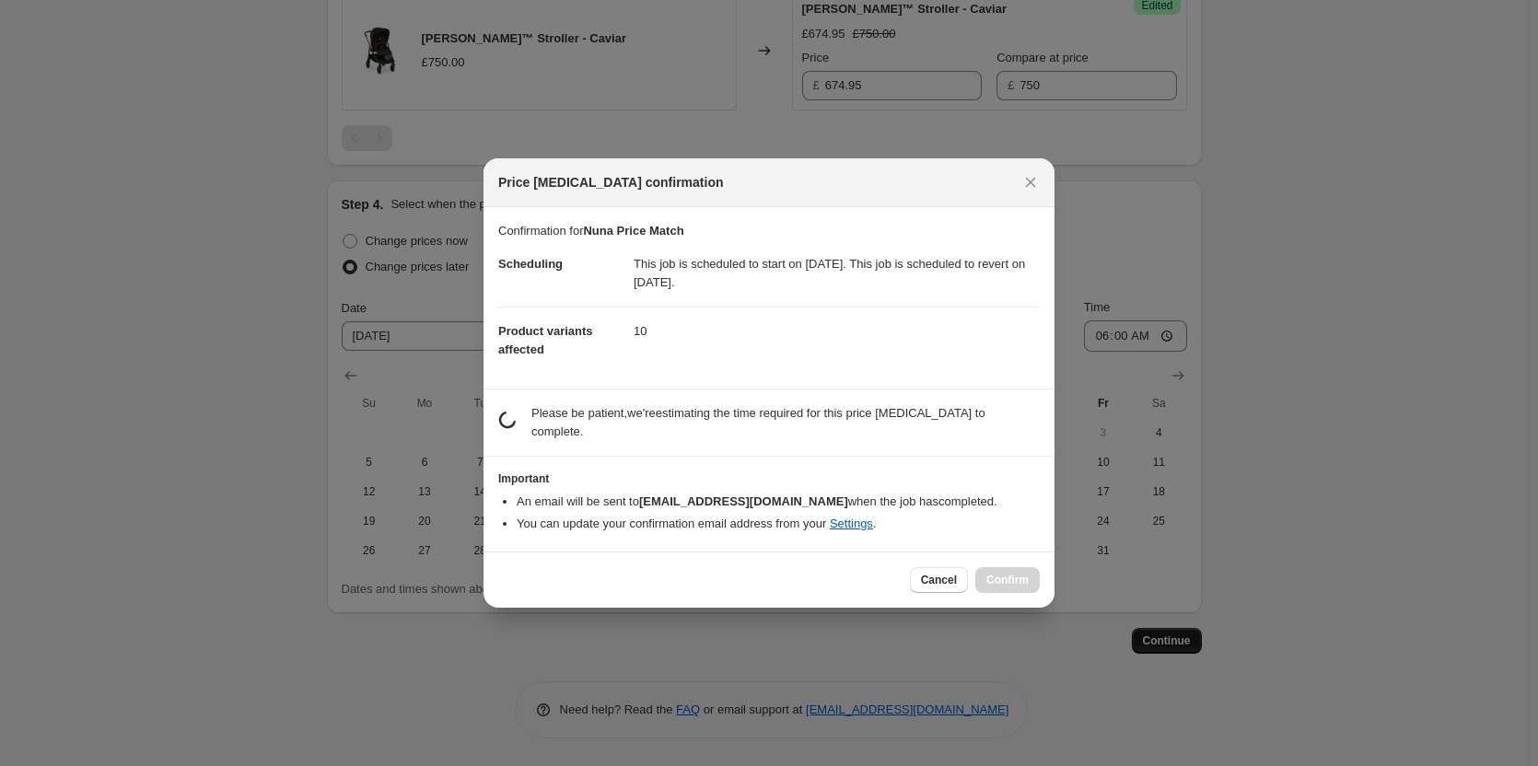
scroll to position [0, 0]
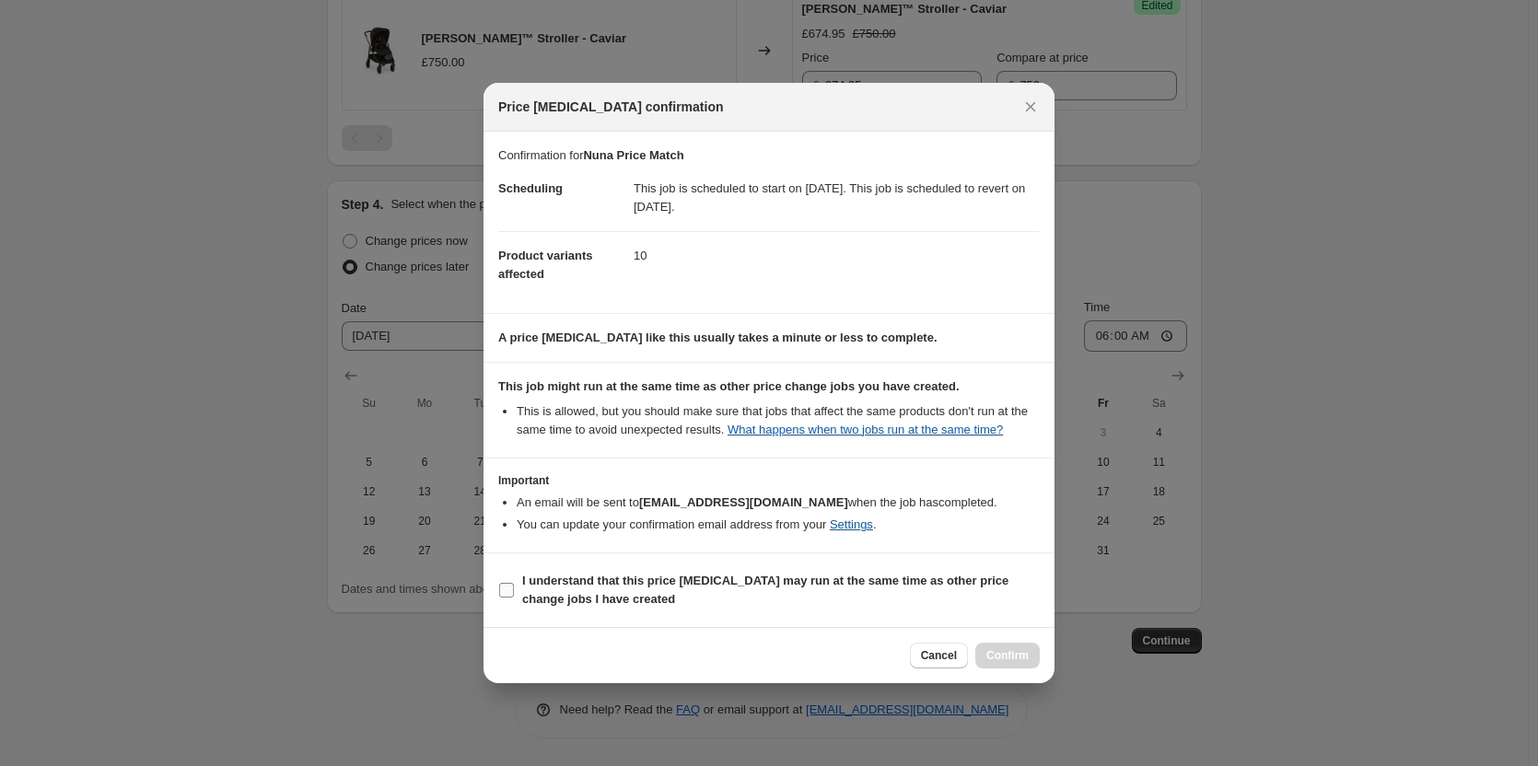
click at [892, 578] on b "I understand that this price [MEDICAL_DATA] may run at the same time as other p…" at bounding box center [765, 590] width 486 height 32
click at [514, 583] on input "I understand that this price [MEDICAL_DATA] may run at the same time as other p…" at bounding box center [506, 590] width 15 height 15
checkbox input "true"
click at [1010, 657] on span "Confirm" at bounding box center [1007, 655] width 42 height 15
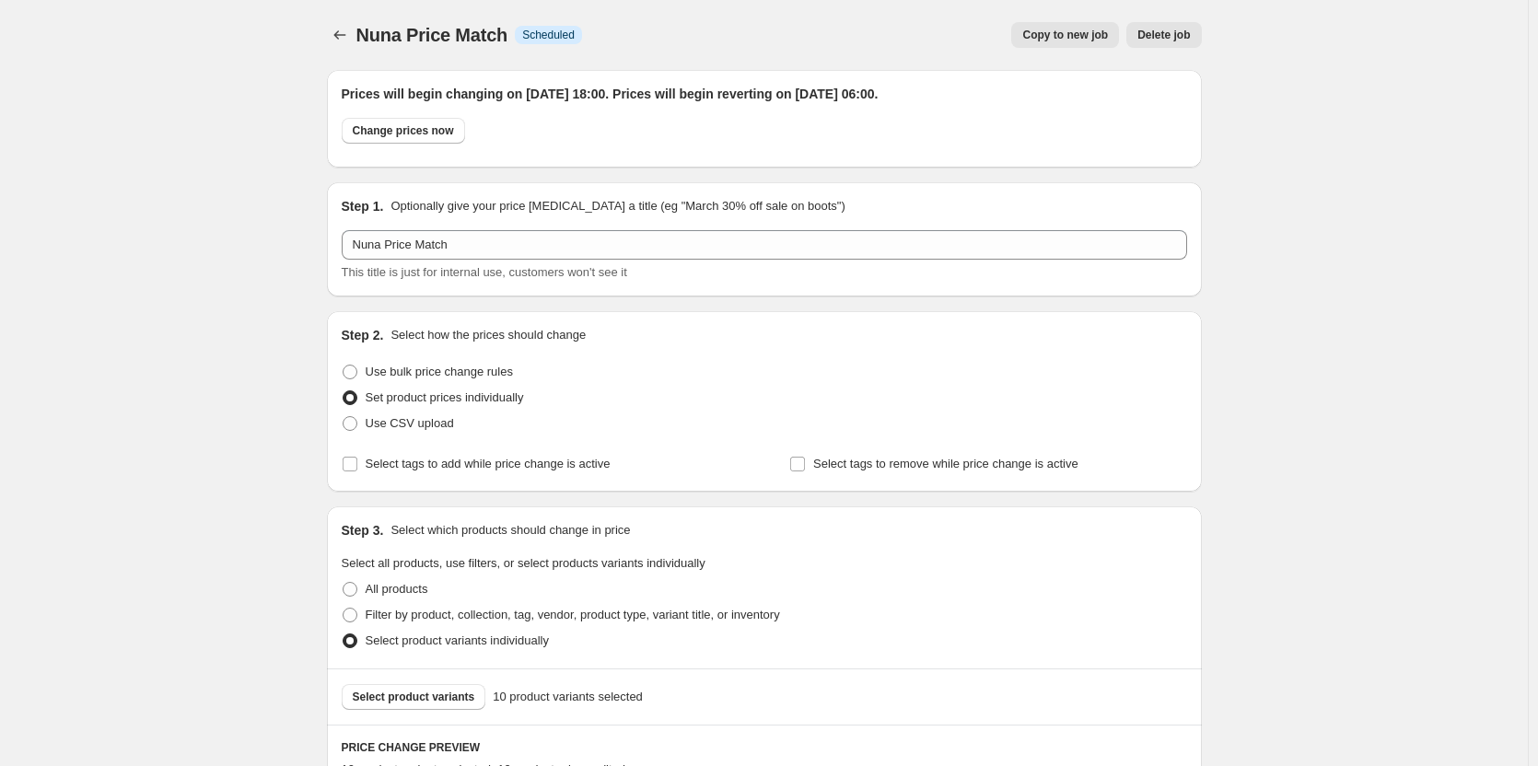
click at [1040, 29] on span "Copy to new job" at bounding box center [1065, 35] width 86 height 15
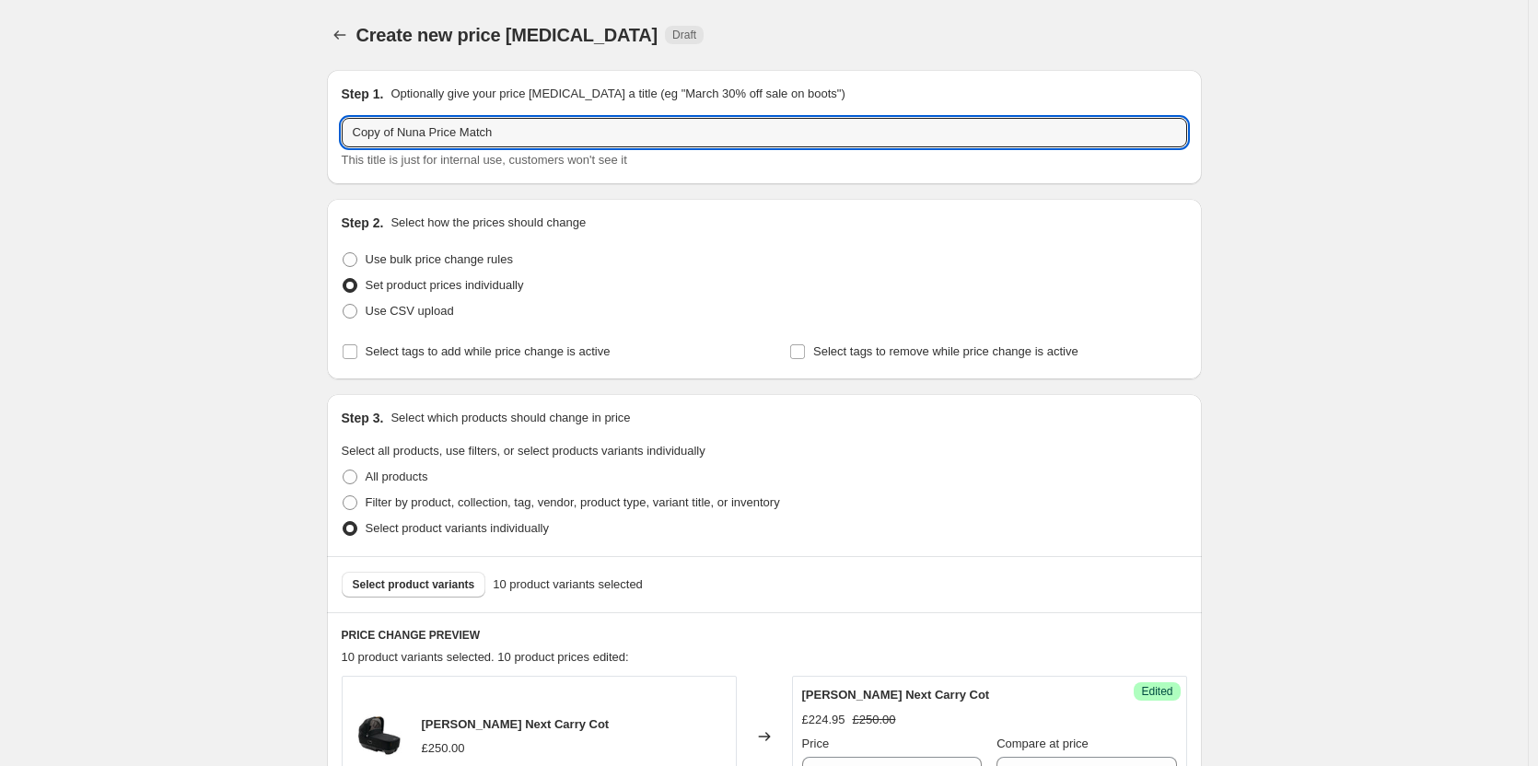
drag, startPoint x: 398, startPoint y: 132, endPoint x: 158, endPoint y: 134, distance: 239.5
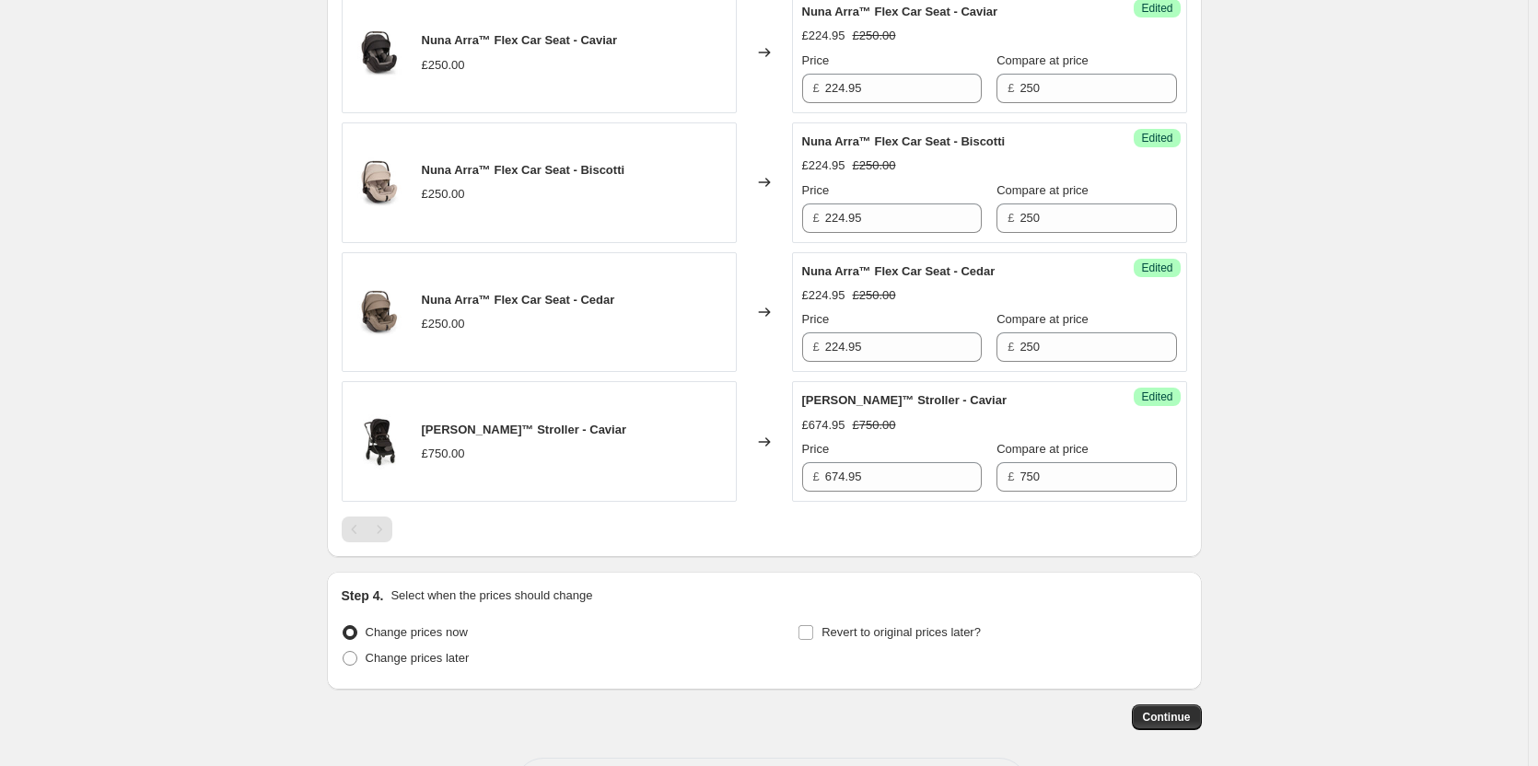
scroll to position [1538, 0]
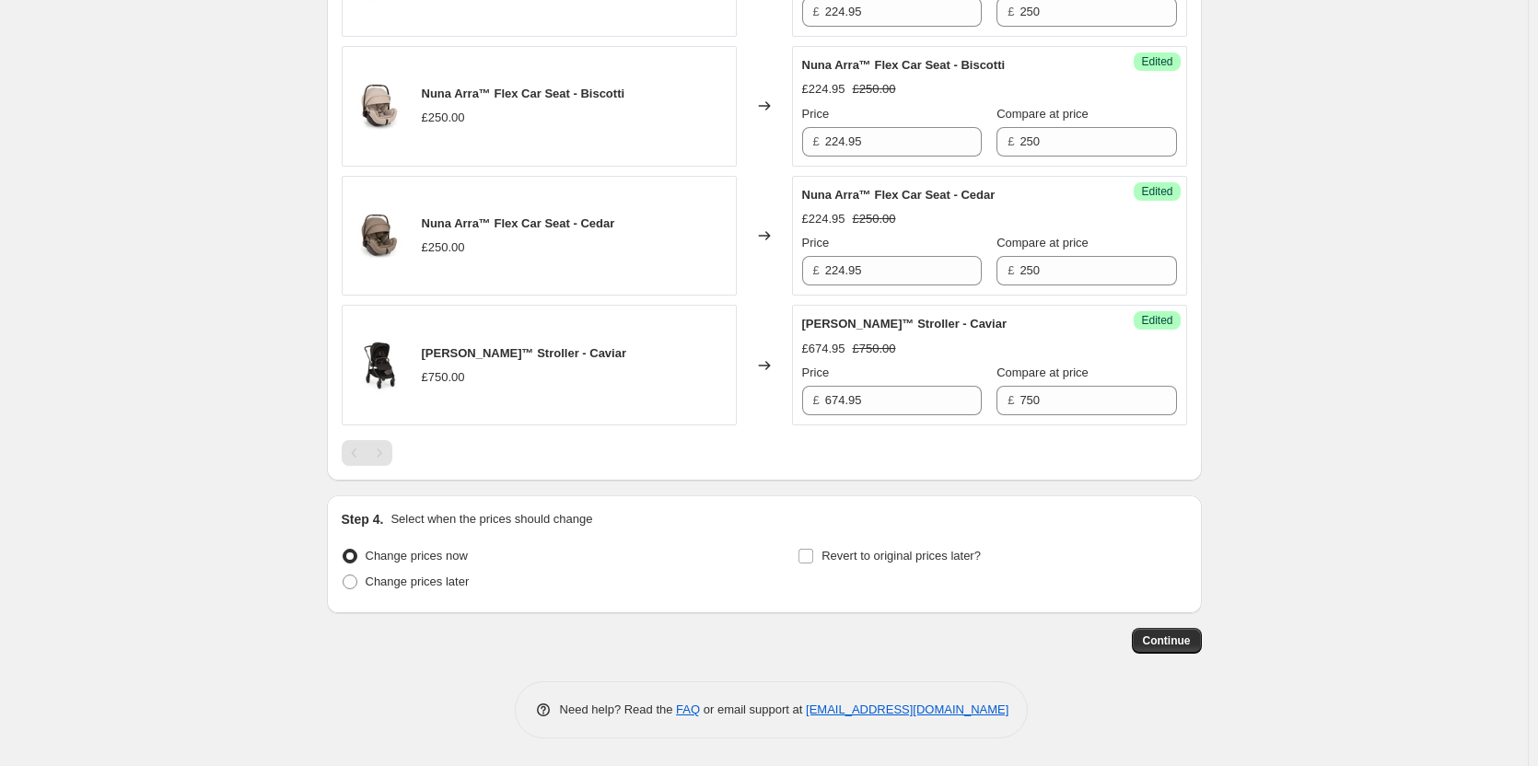
type input "Nuna Price Match"
click at [474, 577] on div "Change prices later" at bounding box center [536, 582] width 389 height 26
click at [460, 584] on span "Change prices later" at bounding box center [418, 582] width 104 height 14
click at [344, 576] on input "Change prices later" at bounding box center [343, 575] width 1 height 1
radio input "true"
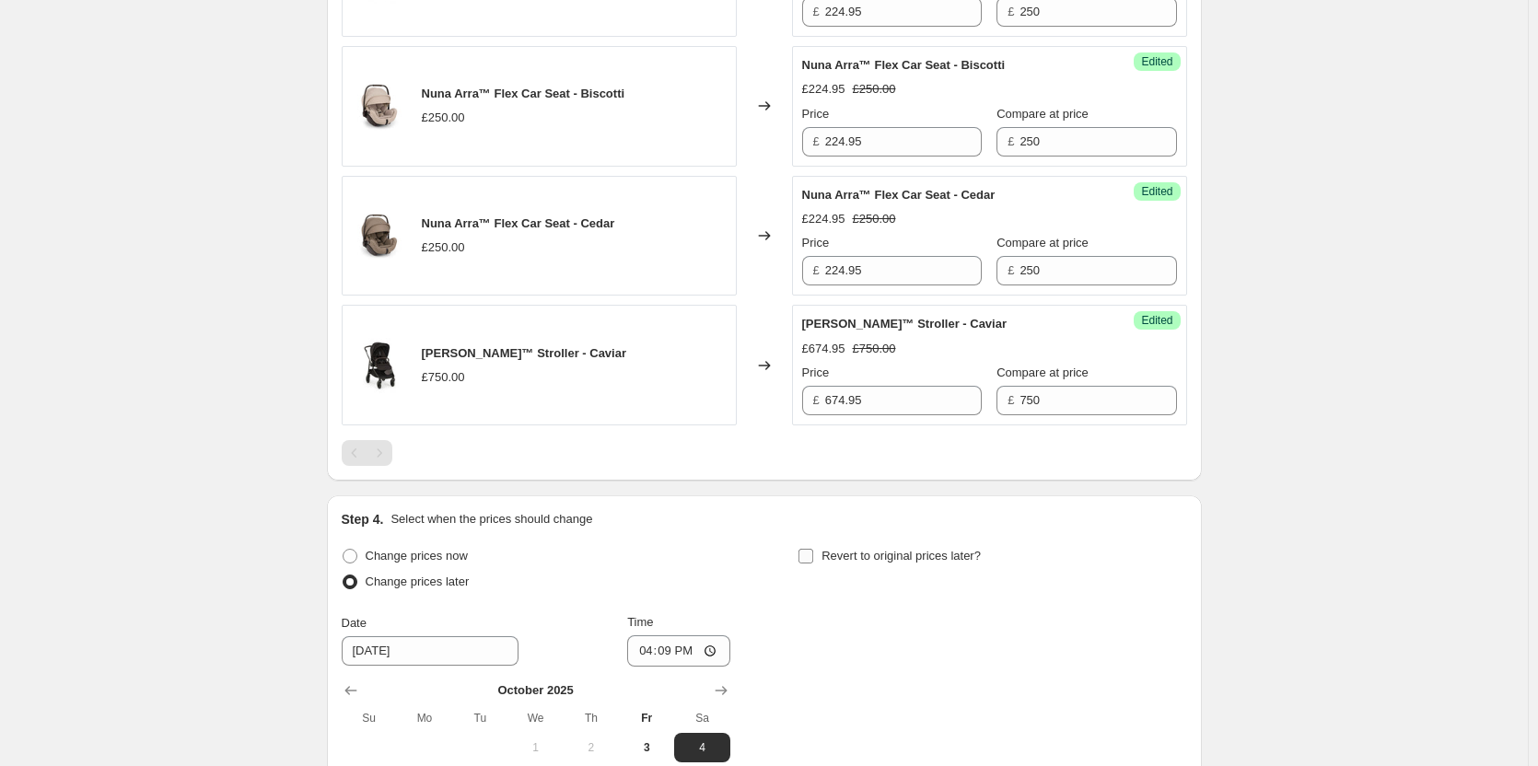
click at [840, 555] on span "Revert to original prices later?" at bounding box center [901, 556] width 159 height 14
click at [813, 555] on input "Revert to original prices later?" at bounding box center [806, 556] width 15 height 15
checkbox input "true"
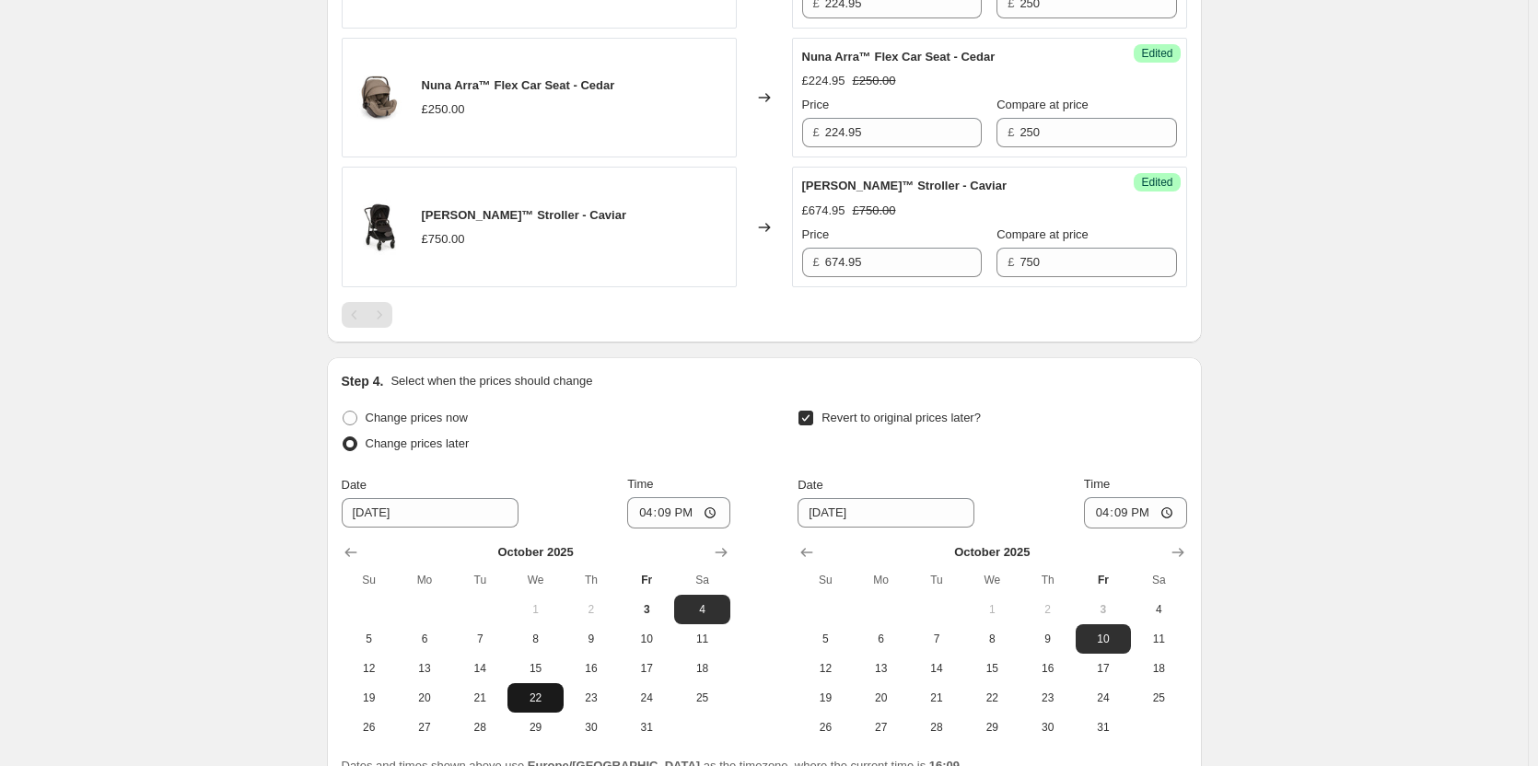
scroll to position [1853, 0]
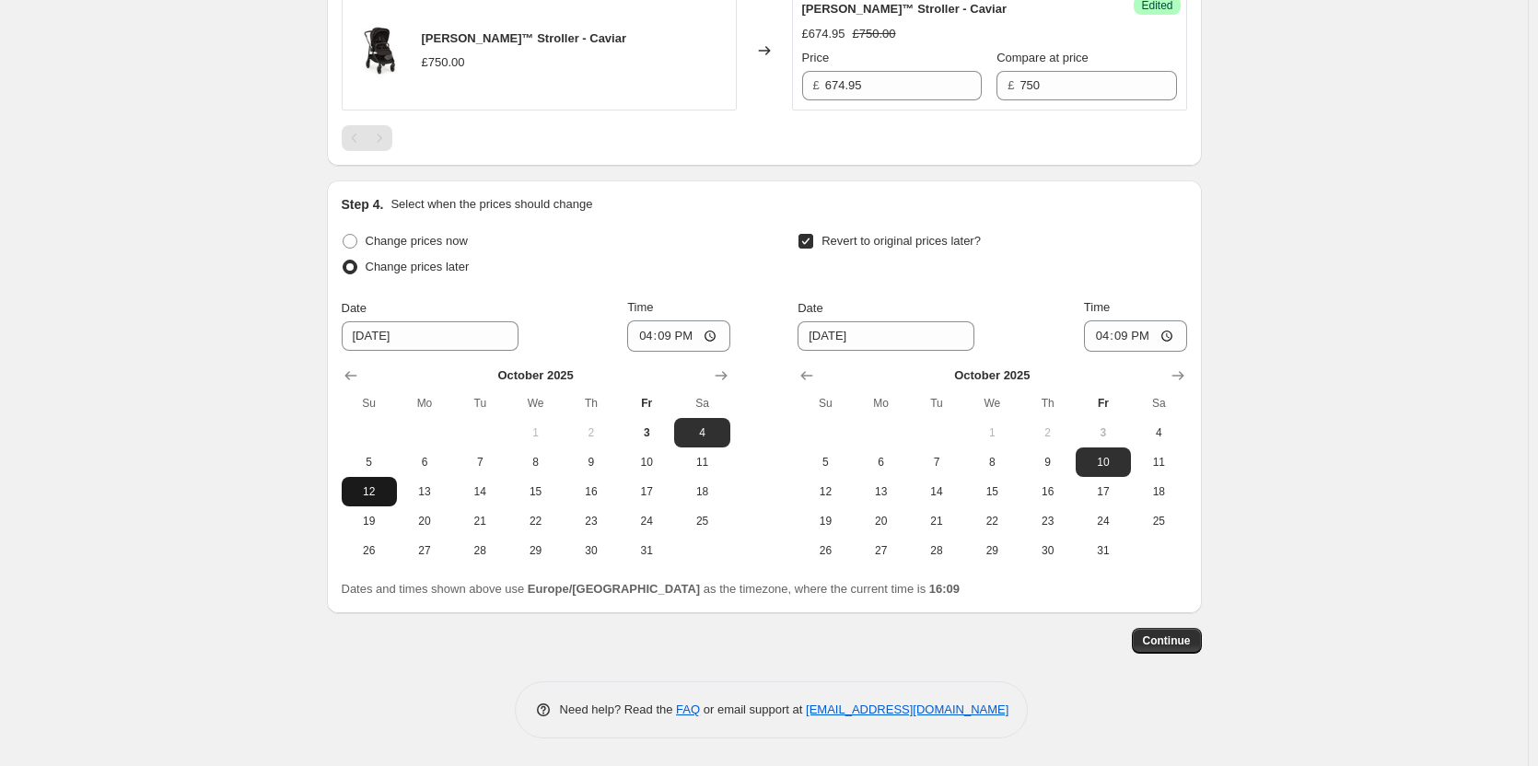
click at [379, 477] on button "12" at bounding box center [369, 491] width 55 height 29
click at [376, 451] on button "5" at bounding box center [369, 462] width 55 height 29
type input "[DATE]"
click at [893, 465] on span "6" at bounding box center [881, 462] width 41 height 15
type input "[DATE]"
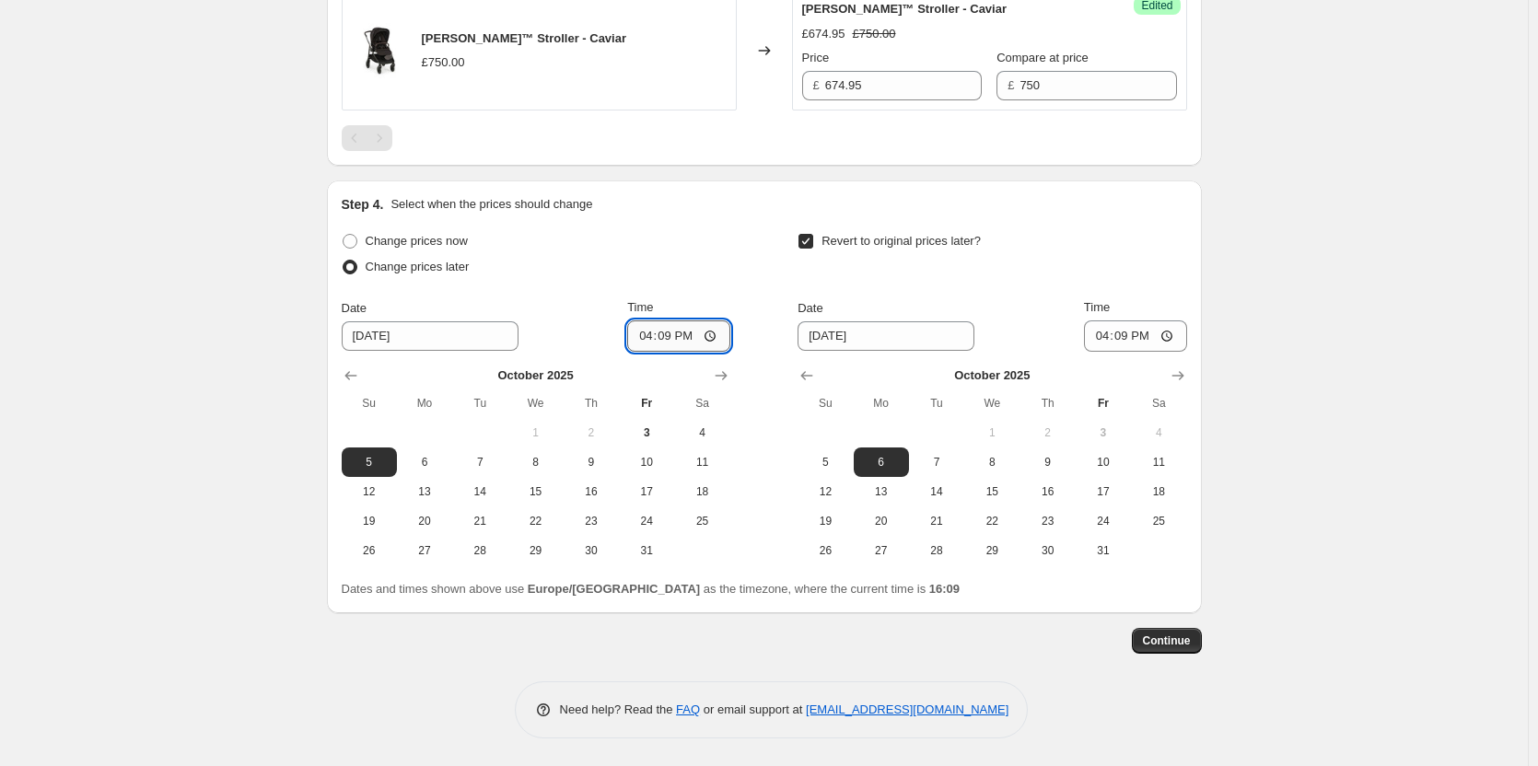
click at [669, 332] on input "16:09" at bounding box center [678, 336] width 103 height 31
type input "18:00"
click at [1132, 333] on input "06:09" at bounding box center [1135, 336] width 103 height 31
type input "06:00"
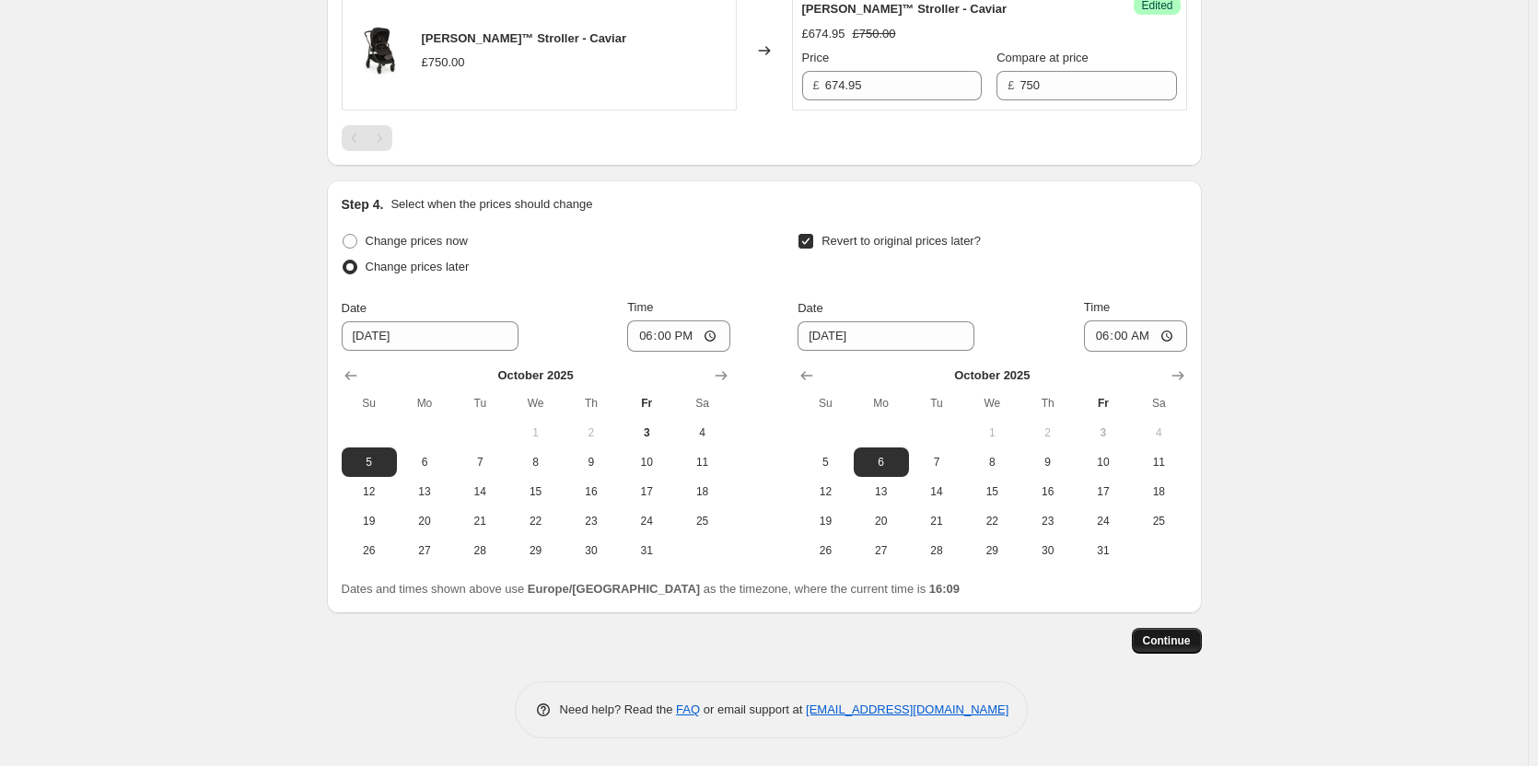
click at [1182, 650] on button "Continue" at bounding box center [1167, 641] width 70 height 26
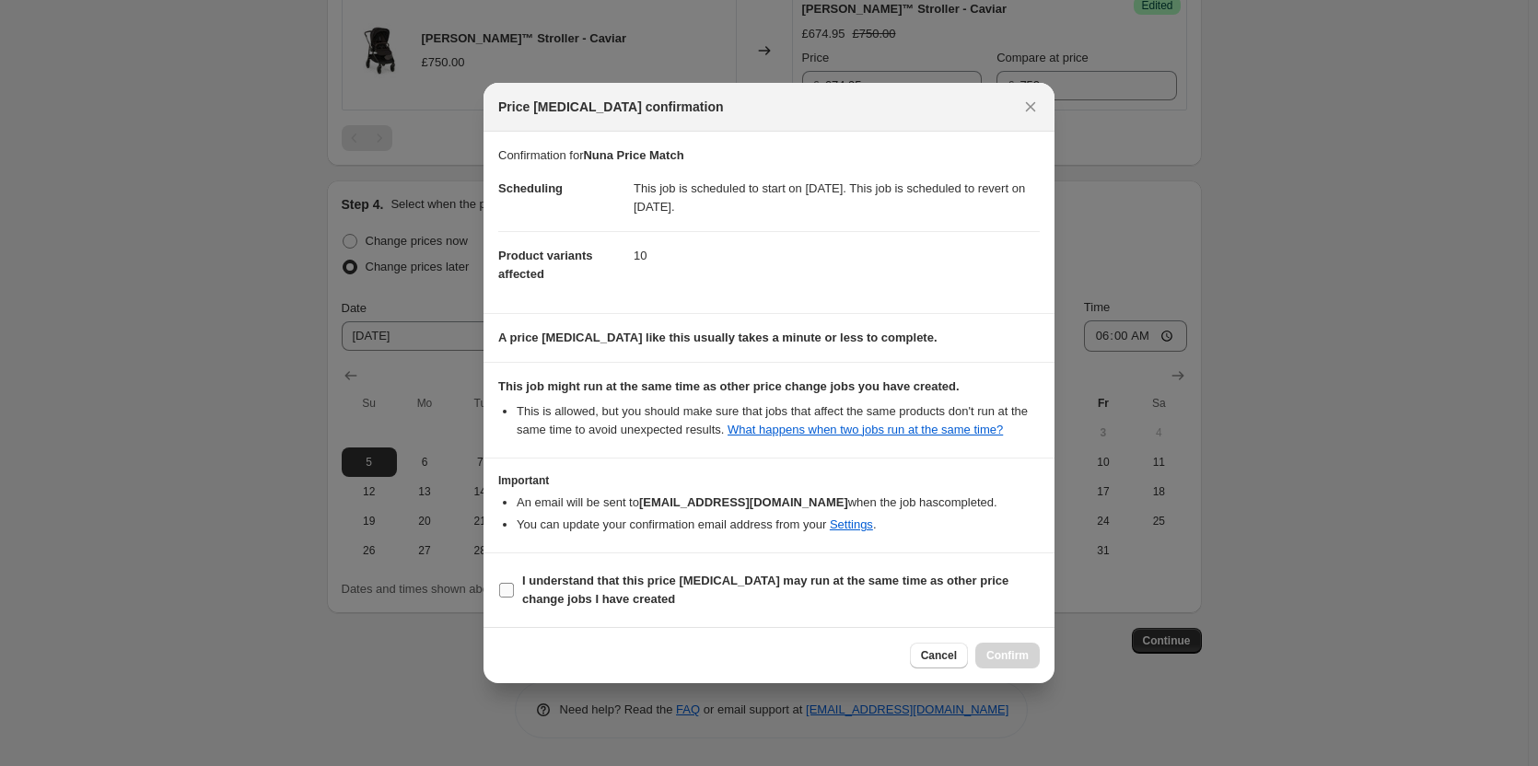
click at [741, 588] on b "I understand that this price [MEDICAL_DATA] may run at the same time as other p…" at bounding box center [765, 590] width 486 height 32
click at [514, 588] on input "I understand that this price [MEDICAL_DATA] may run at the same time as other p…" at bounding box center [506, 590] width 15 height 15
checkbox input "true"
click at [1020, 660] on span "Confirm" at bounding box center [1007, 655] width 42 height 15
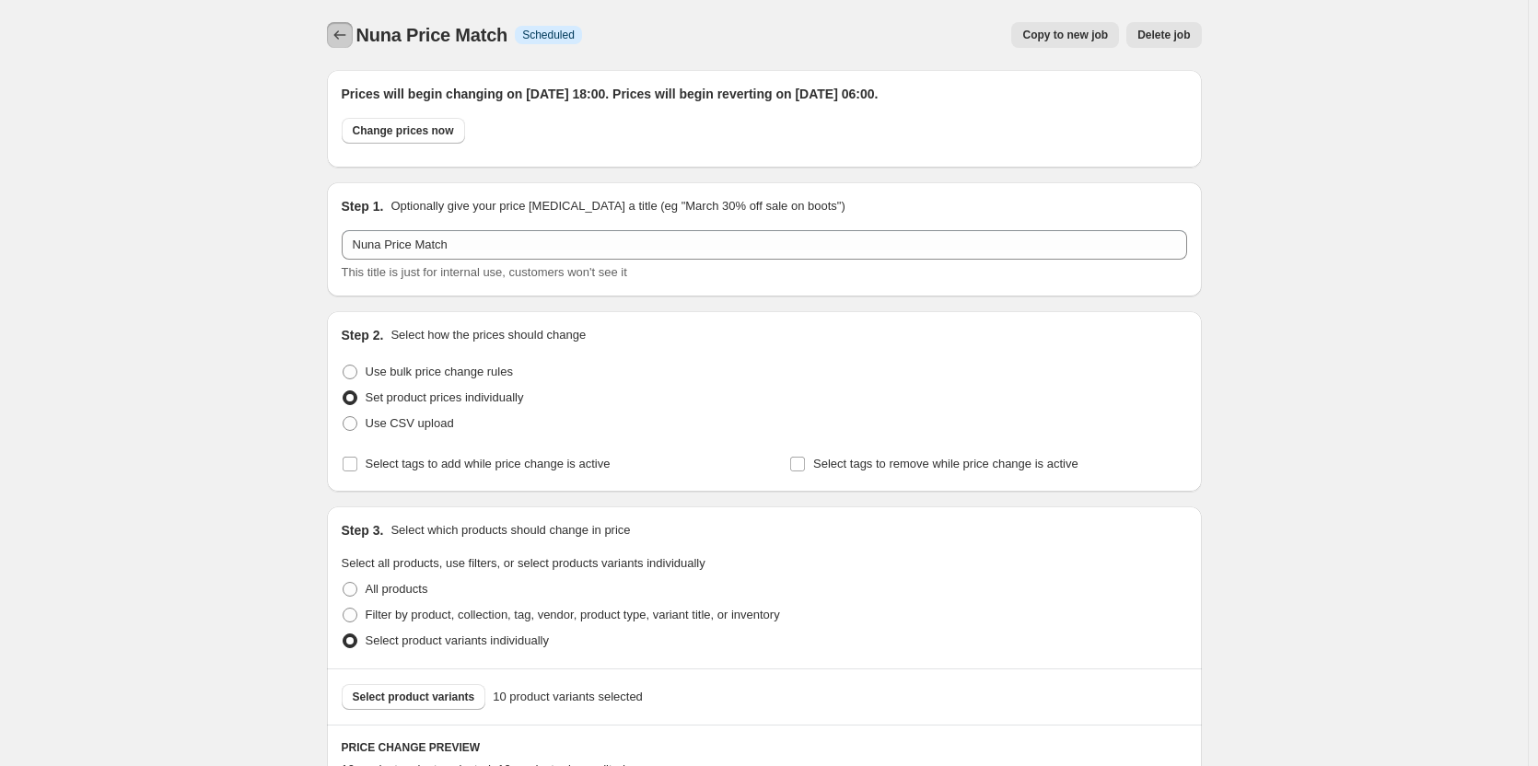
click at [343, 35] on icon "Price change jobs" at bounding box center [340, 35] width 18 height 18
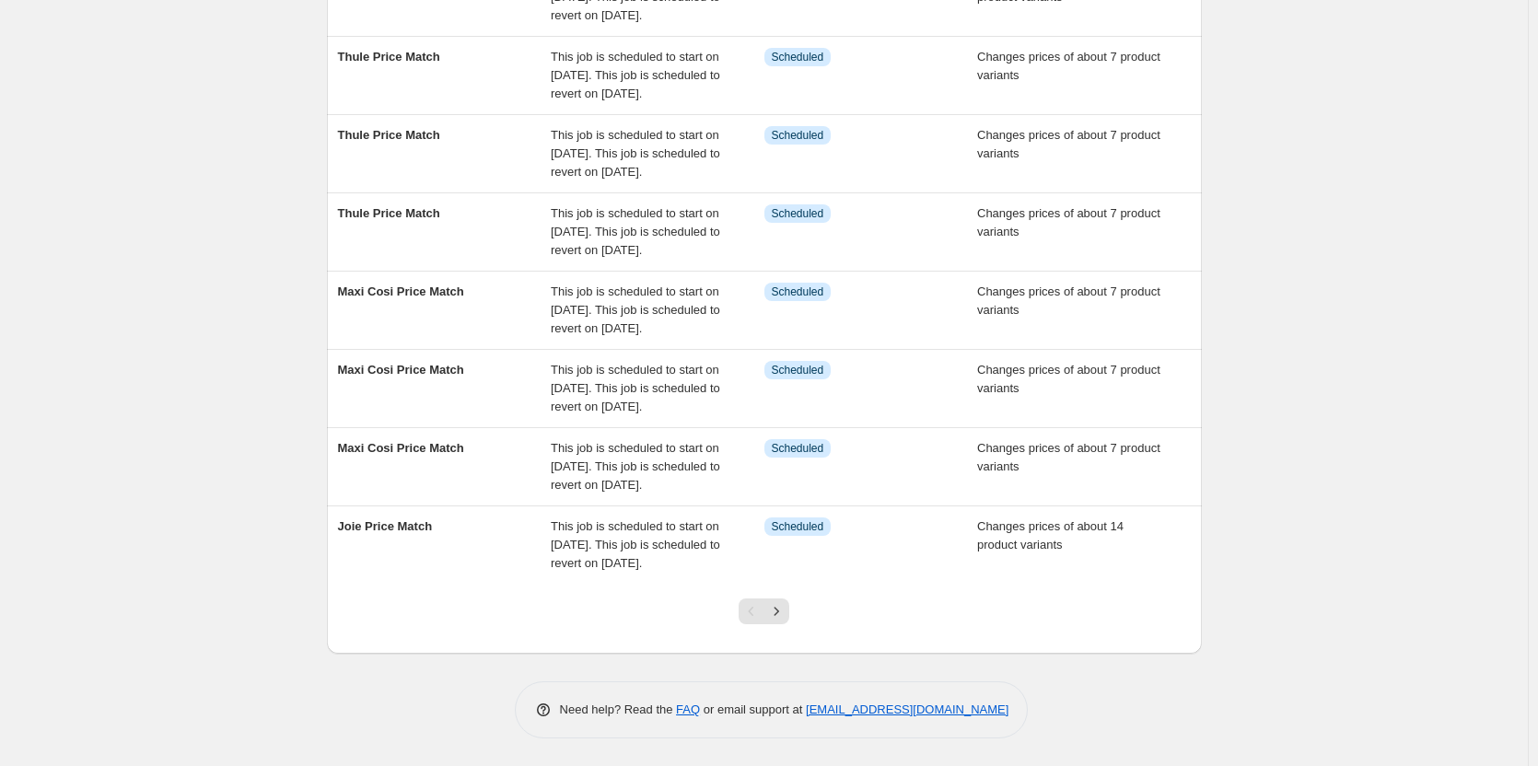
scroll to position [551, 0]
click at [777, 623] on button "Next" at bounding box center [777, 612] width 26 height 26
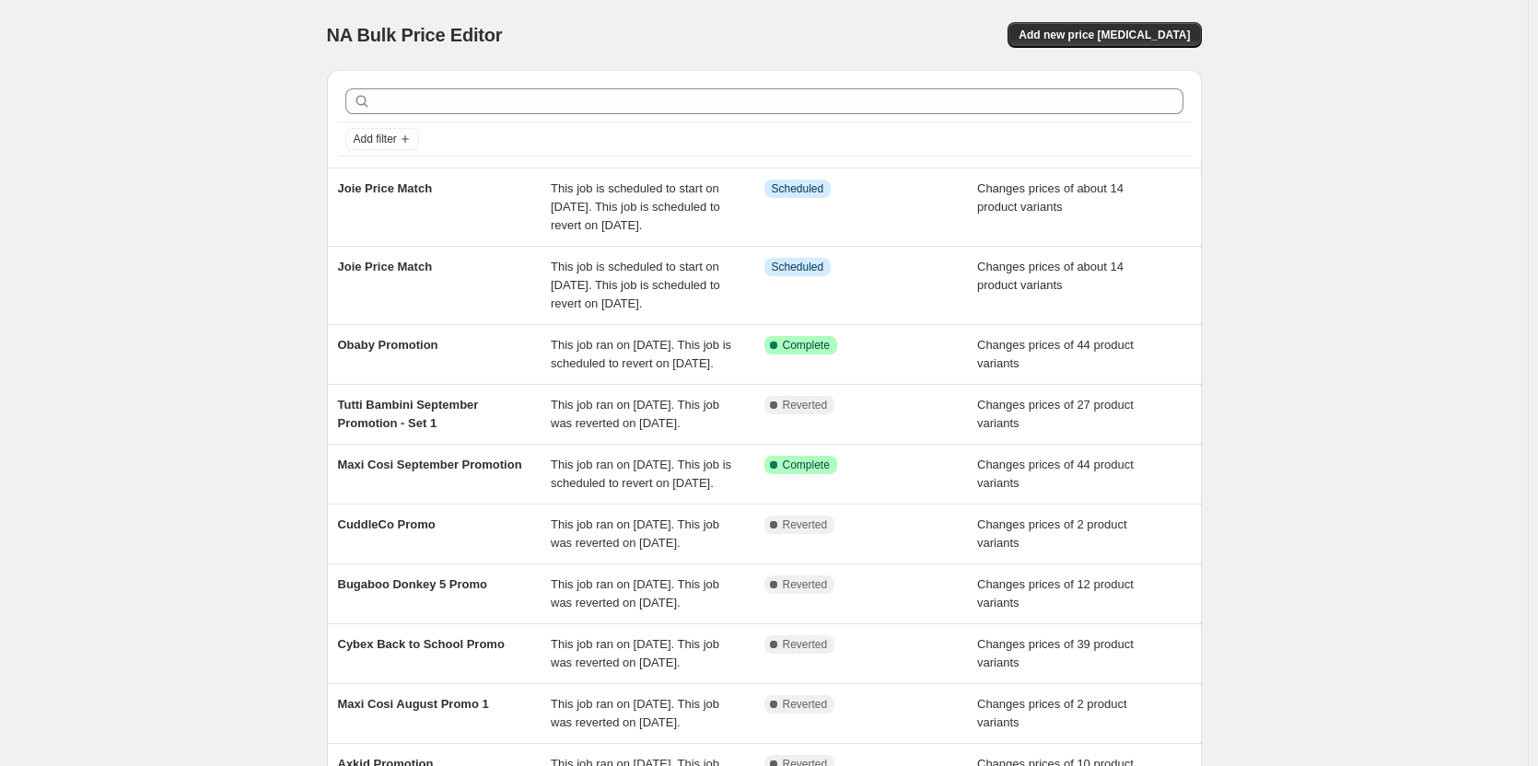
drag, startPoint x: 188, startPoint y: 294, endPoint x: 150, endPoint y: 338, distance: 58.1
drag, startPoint x: 150, startPoint y: 338, endPoint x: 122, endPoint y: 141, distance: 199.2
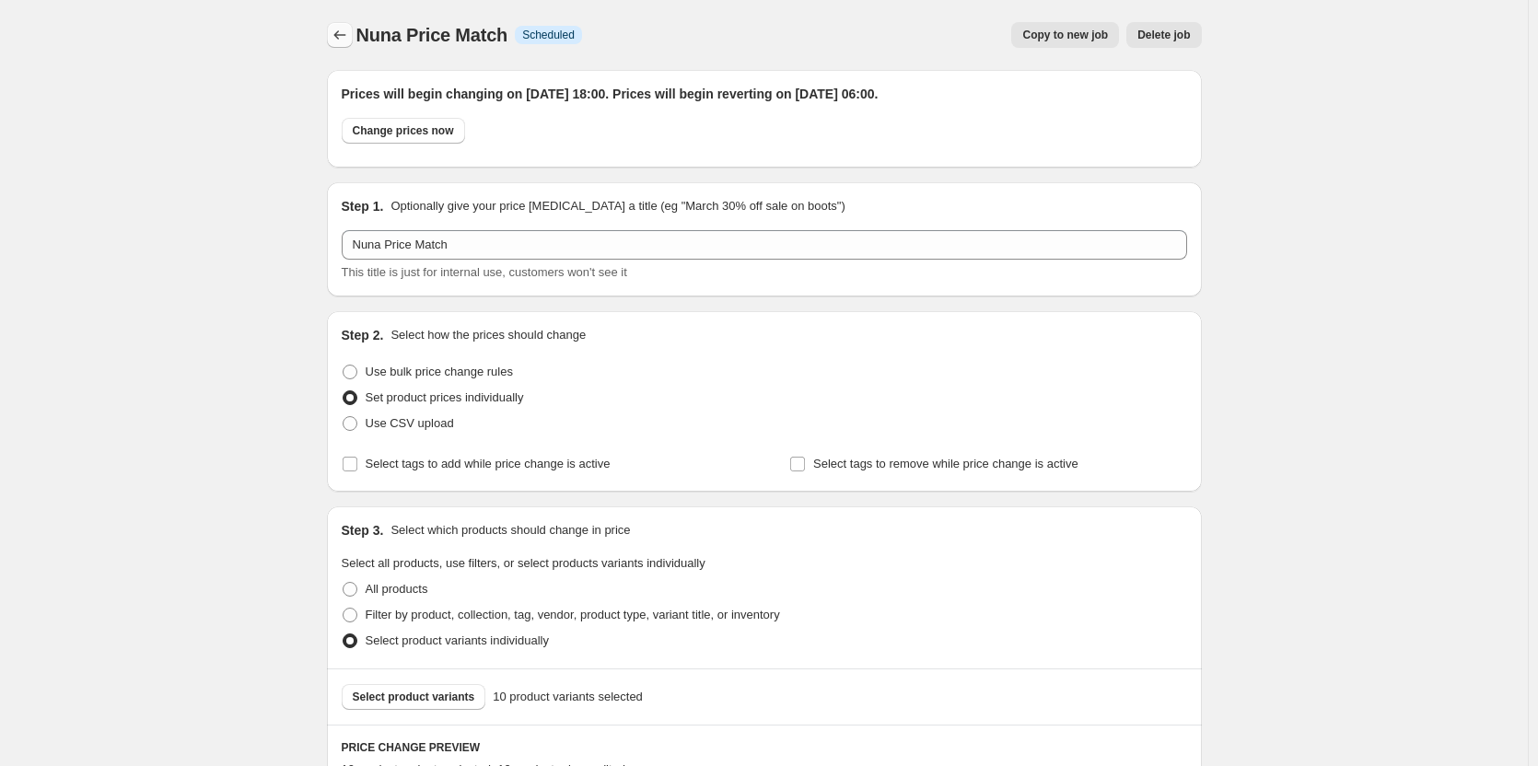
click at [342, 35] on icon "Price change jobs" at bounding box center [340, 35] width 18 height 18
